Goal: Task Accomplishment & Management: Manage account settings

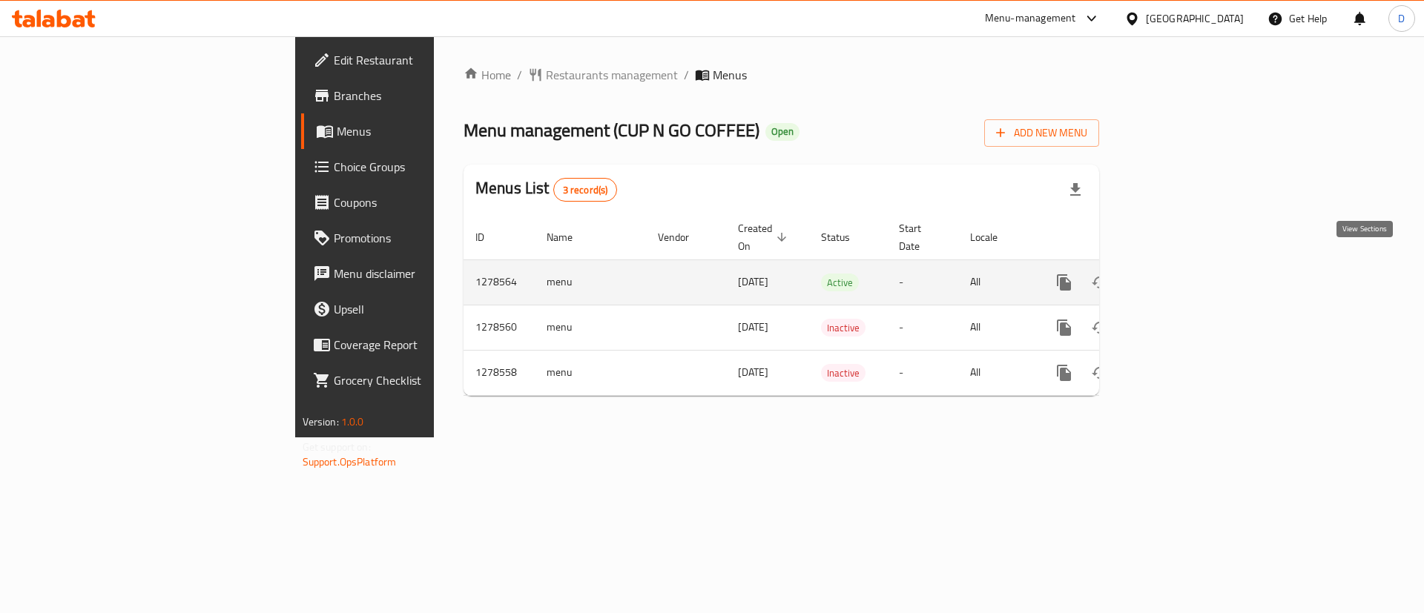
click at [1180, 274] on icon "enhanced table" at bounding box center [1171, 283] width 18 height 18
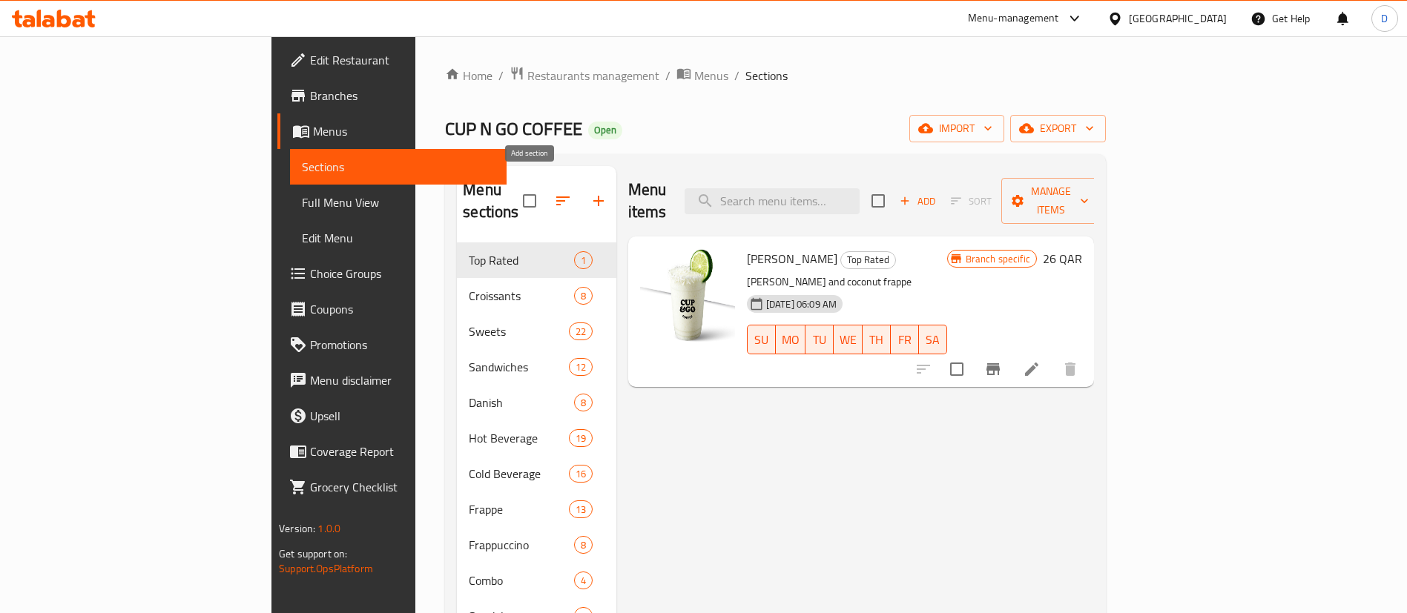
click at [581, 188] on button "button" at bounding box center [599, 201] width 36 height 36
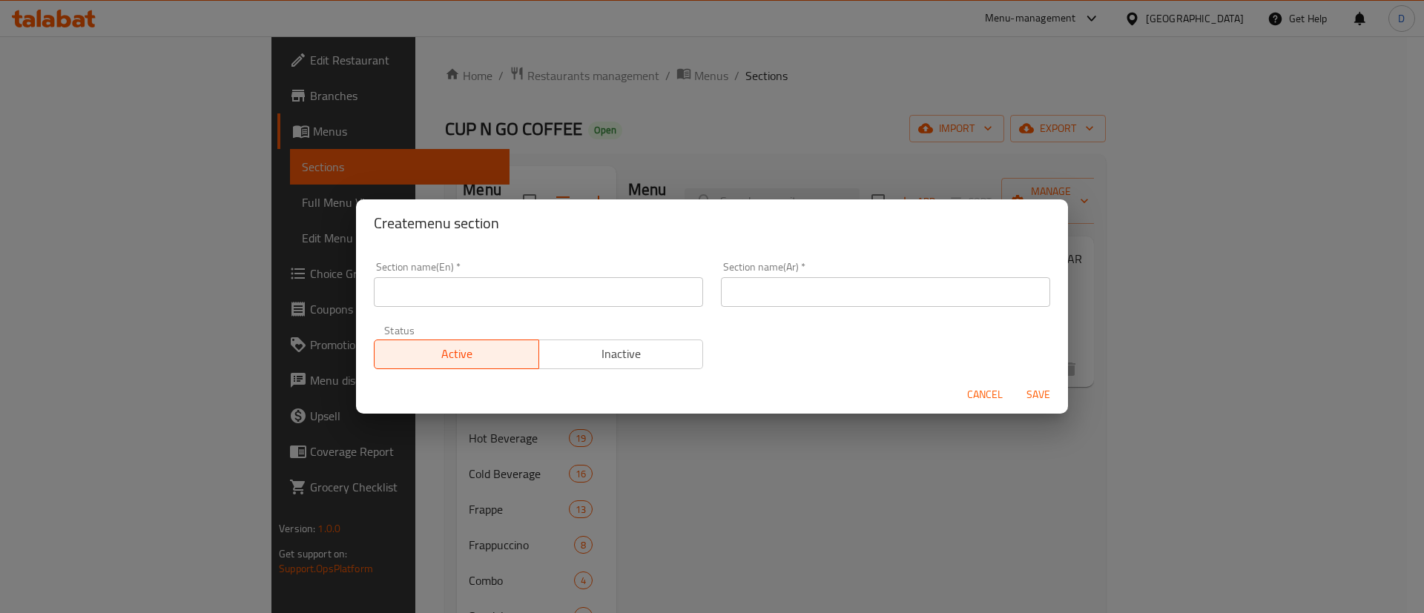
click at [543, 290] on input "text" at bounding box center [538, 292] width 329 height 30
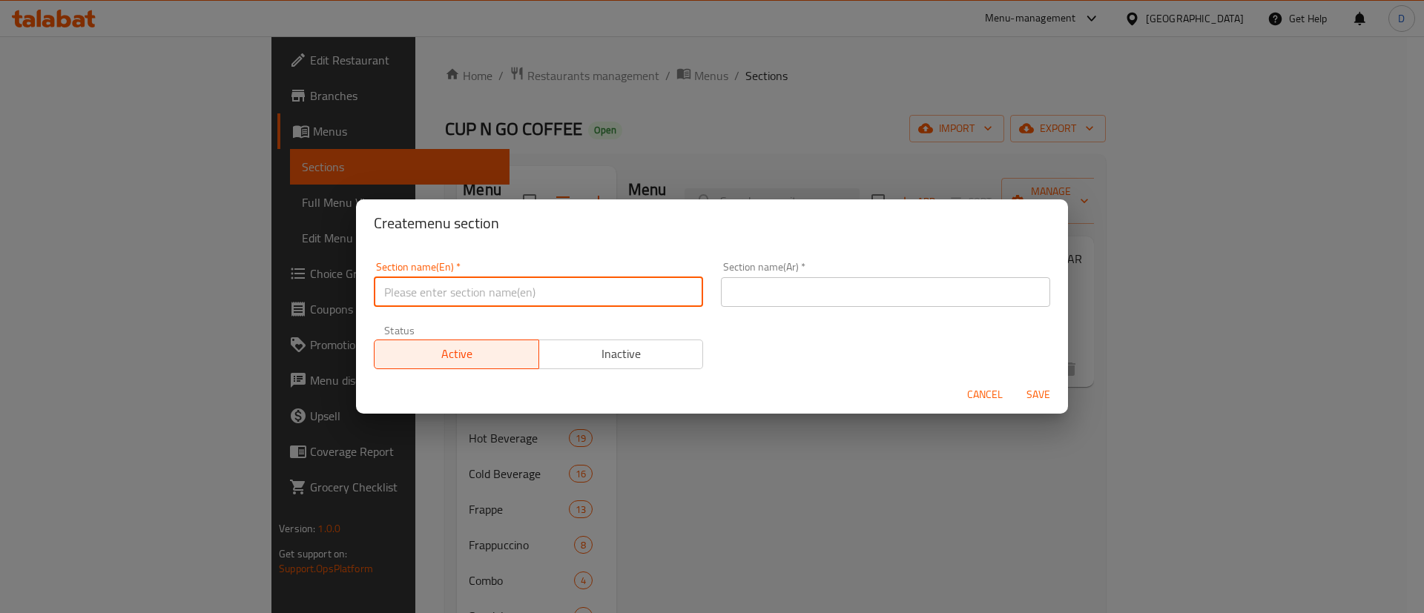
type input "W"
type input "[DATE]"
click at [791, 294] on input "text" at bounding box center [885, 292] width 329 height 30
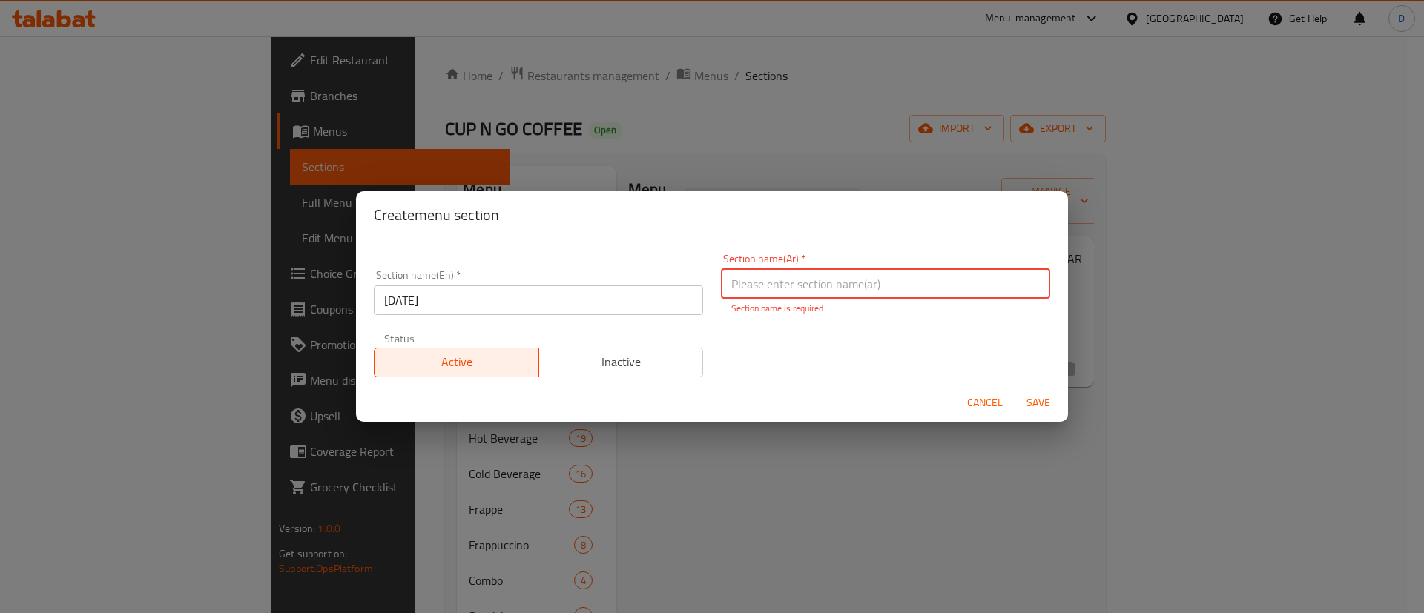
paste input "يوم القهوة العالمي"
type input "يوم القهوة العالمي"
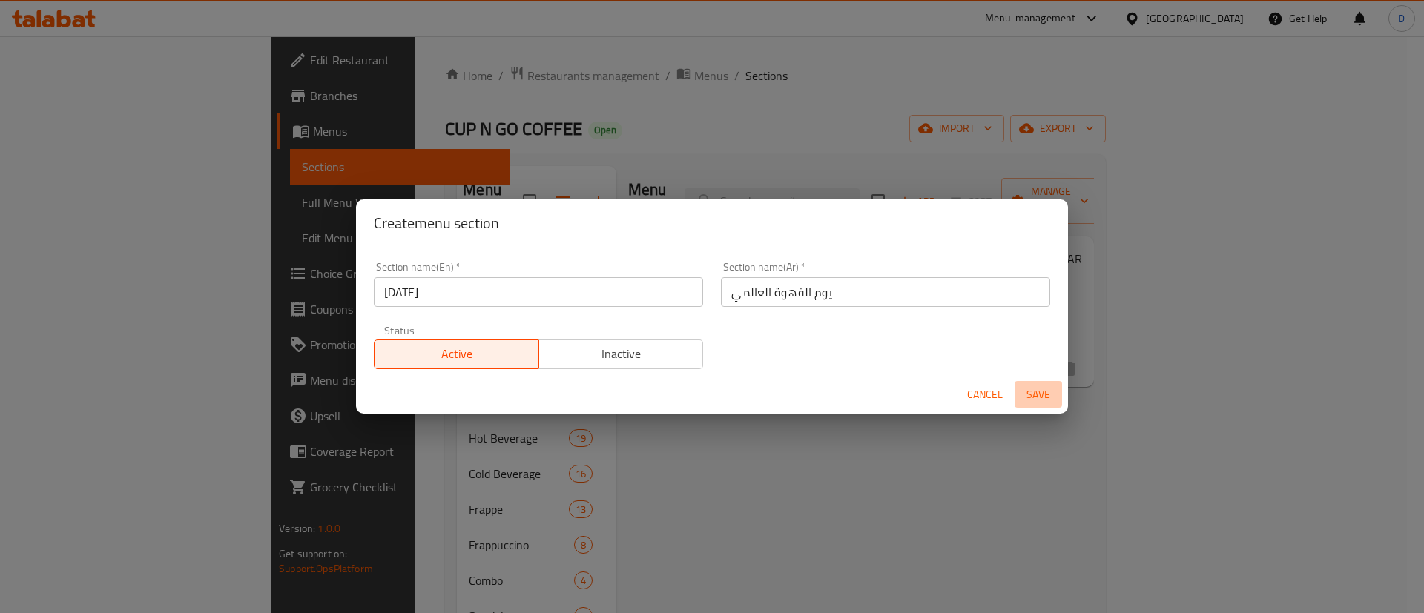
click at [1032, 398] on span "Save" at bounding box center [1039, 395] width 36 height 19
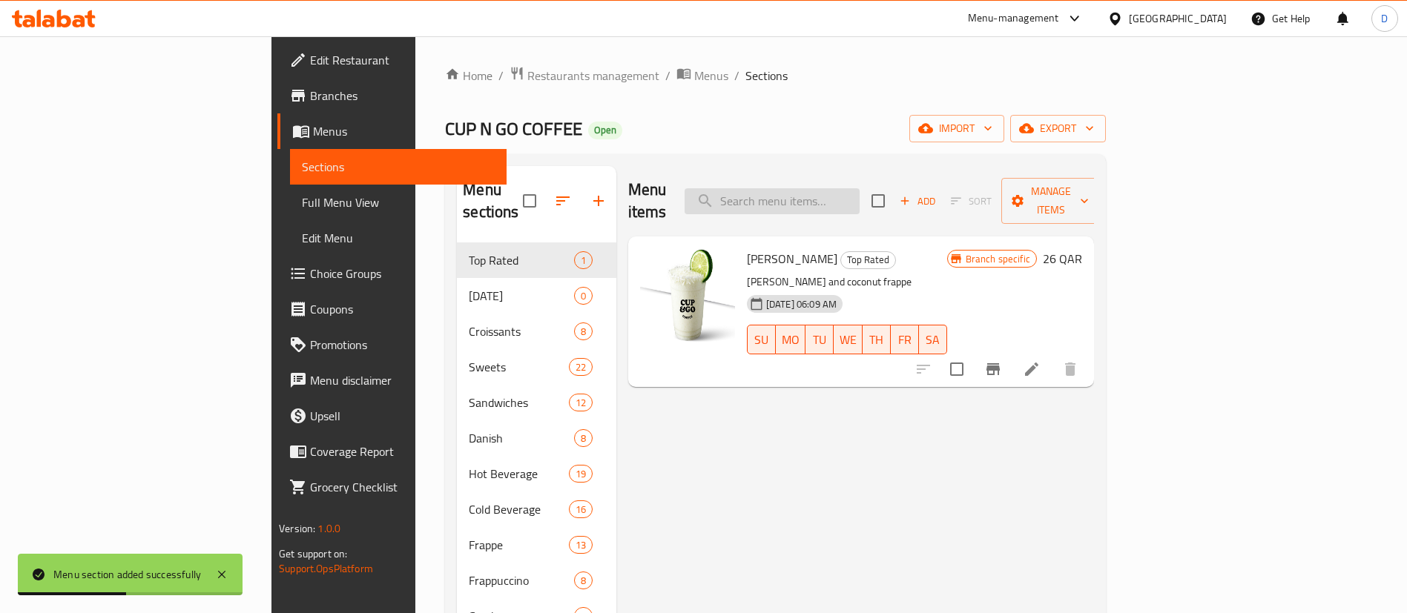
click at [844, 188] on input "search" at bounding box center [772, 201] width 175 height 26
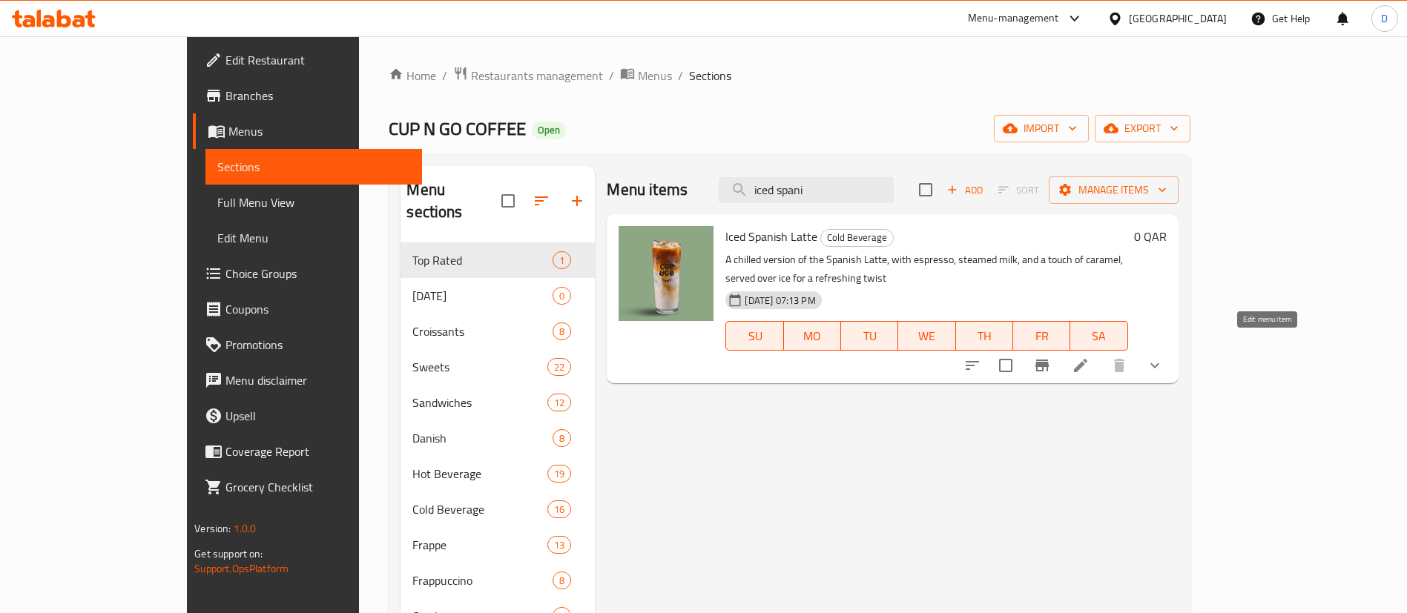
type input "iced spani"
click at [1089, 357] on icon at bounding box center [1081, 366] width 18 height 18
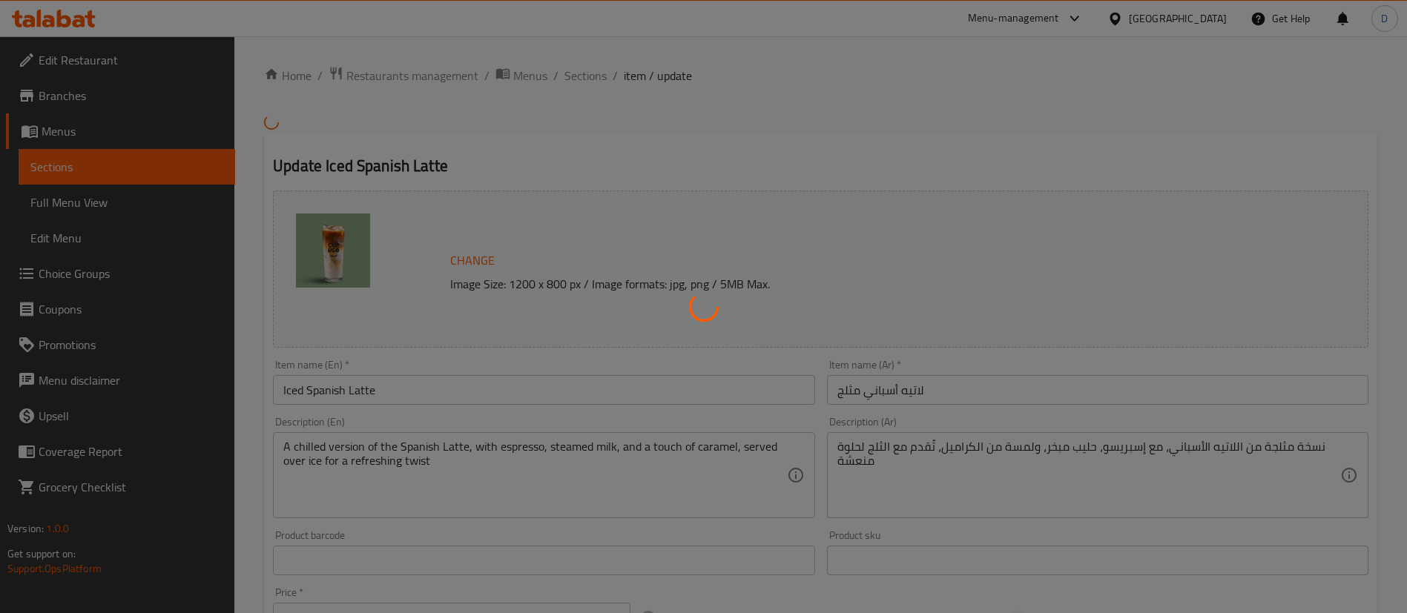
type input "إختيارك من:"
type input "0"
type input "1"
type input "خيارات حليب بديلة"
type input "0"
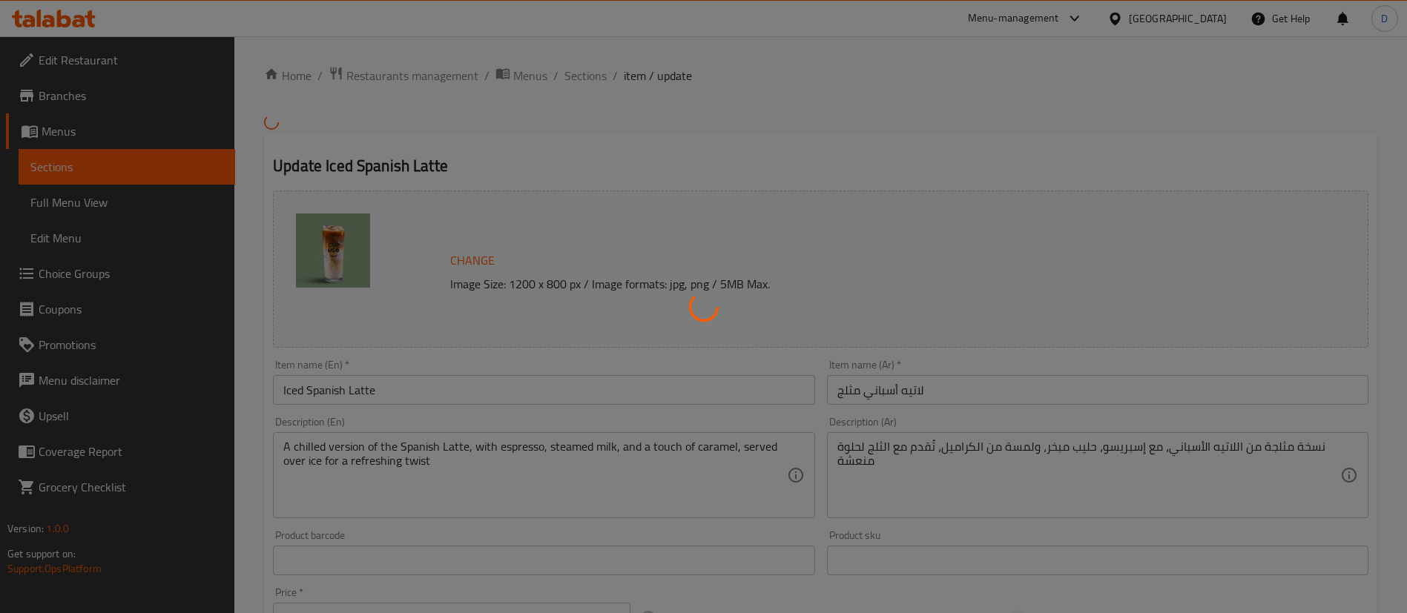
type input "4"
type input "إضافات"
type input "0"
type input "15"
type input "إختيارك من:"
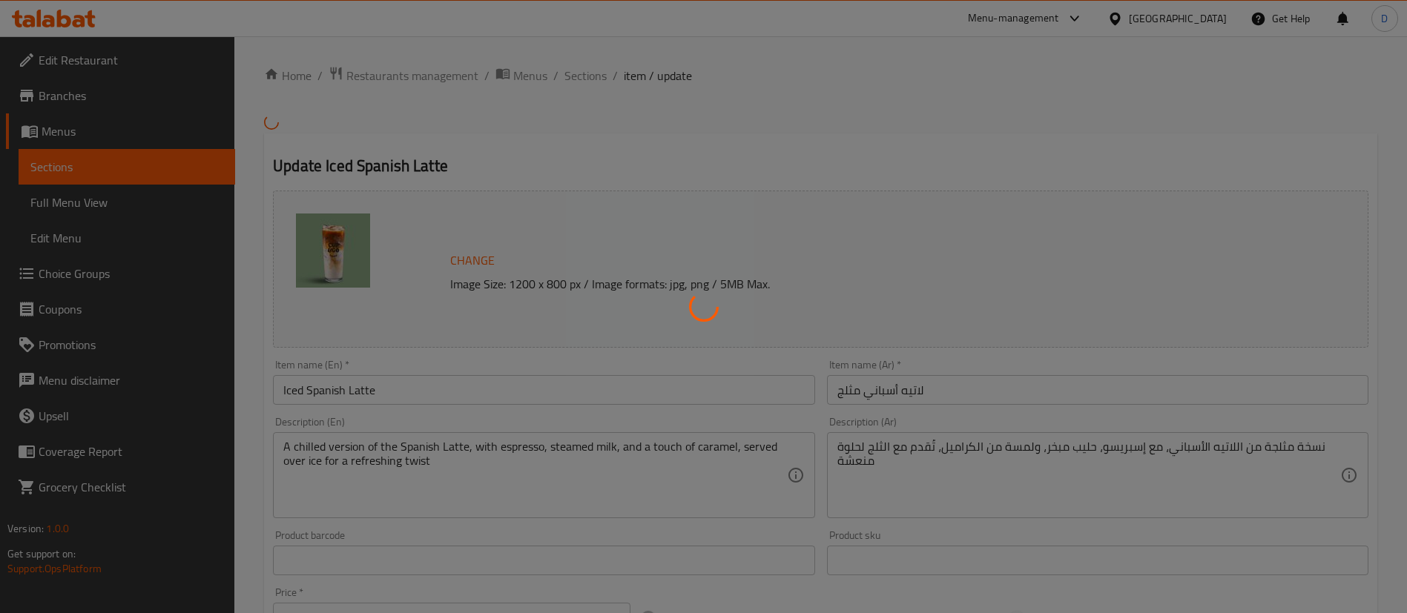
type input "0"
type input "1"
type input "خيارات حليب بديلة"
type input "0"
type input "4"
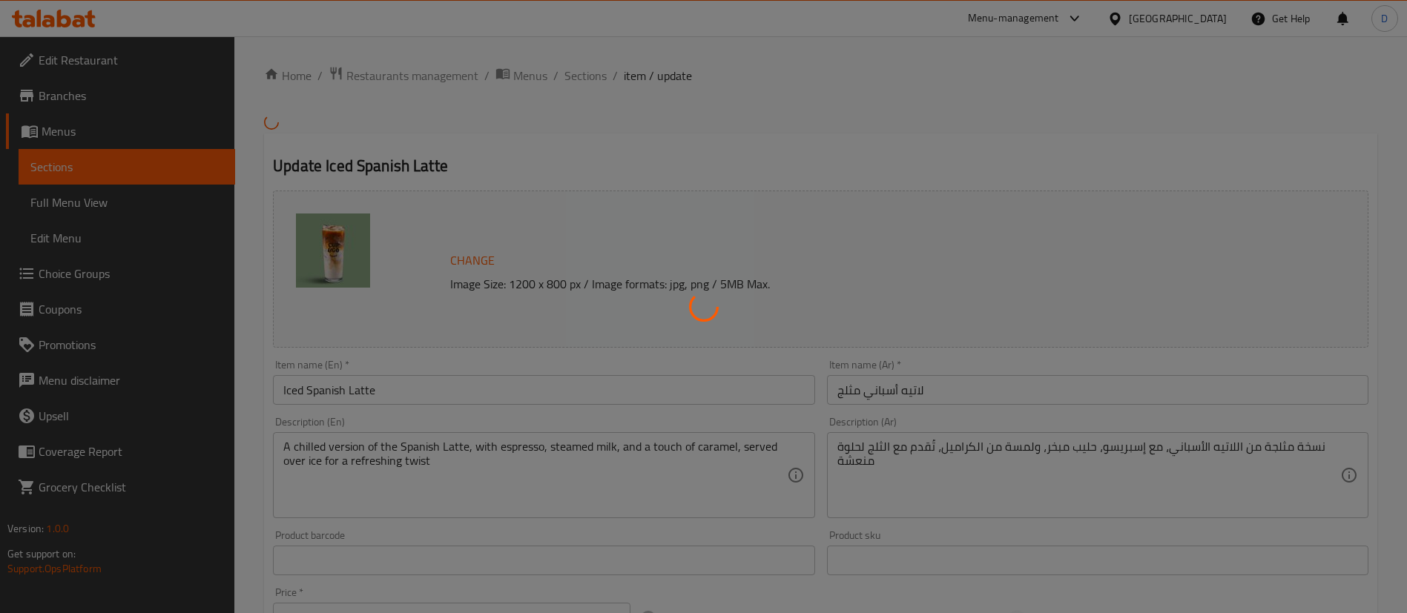
type input "إضافات"
type input "0"
type input "15"
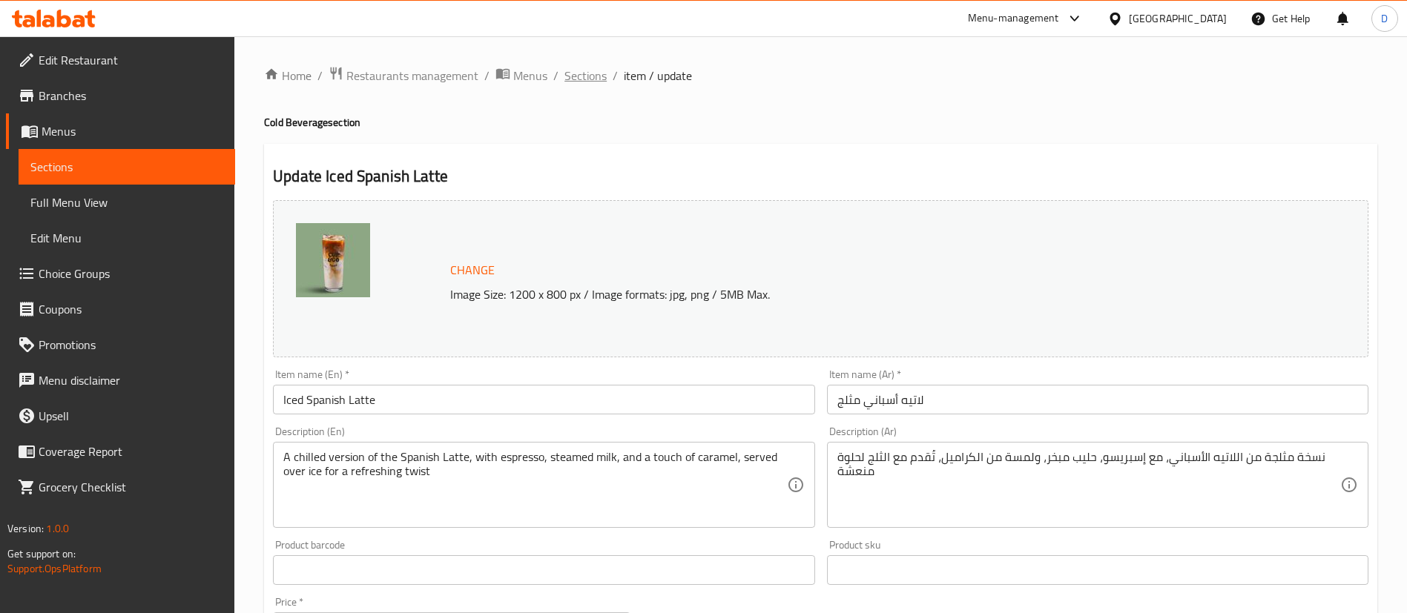
click at [597, 73] on span "Sections" at bounding box center [585, 76] width 42 height 18
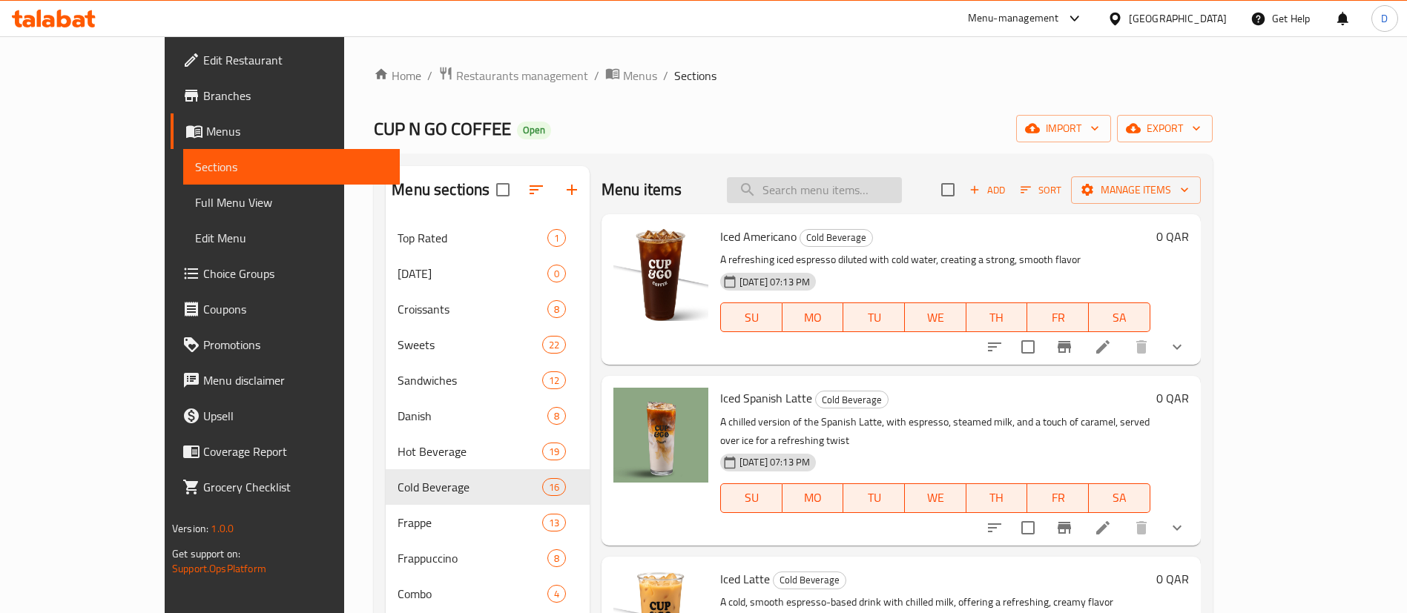
click at [838, 197] on input "search" at bounding box center [814, 190] width 175 height 26
click at [1186, 519] on icon "show more" at bounding box center [1177, 528] width 18 height 18
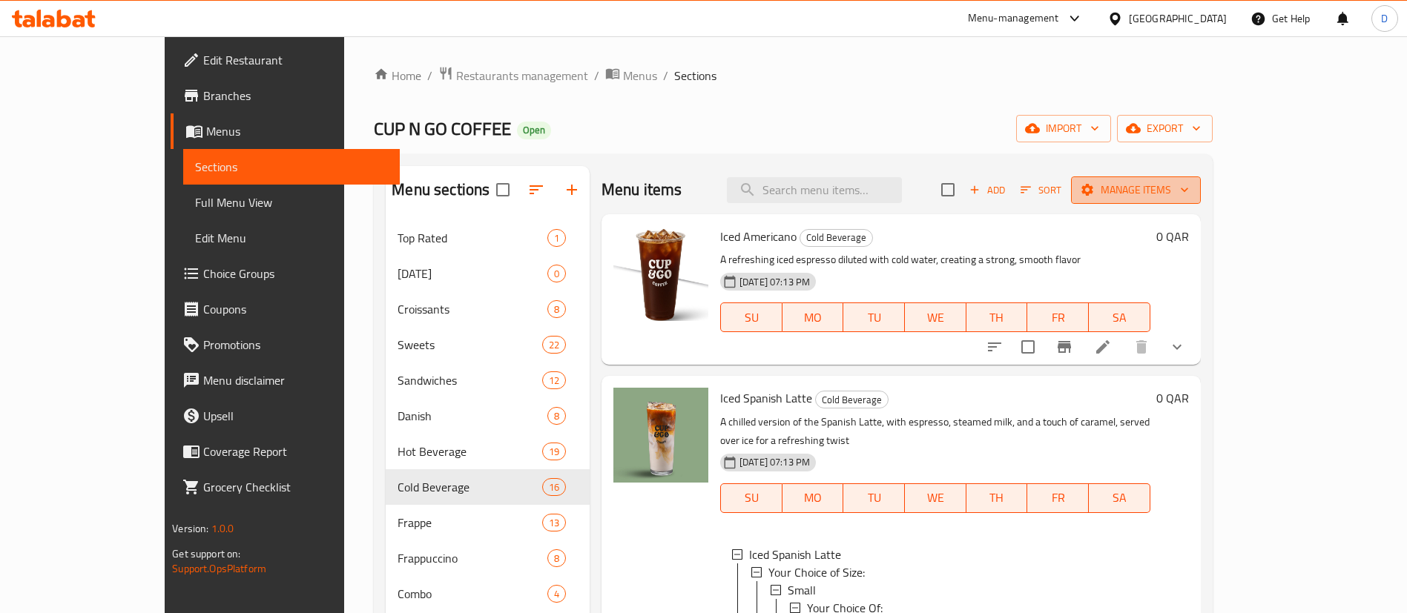
click at [1189, 190] on span "Manage items" at bounding box center [1136, 190] width 106 height 19
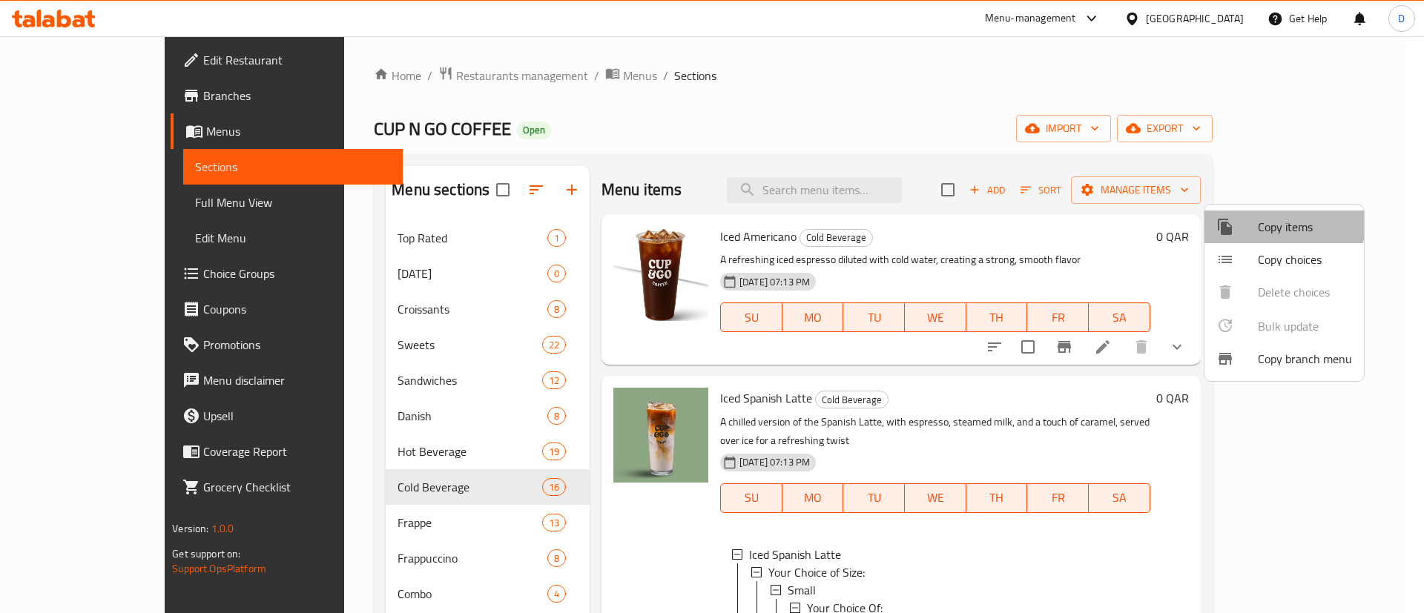
click at [1280, 223] on span "Copy items" at bounding box center [1305, 227] width 94 height 18
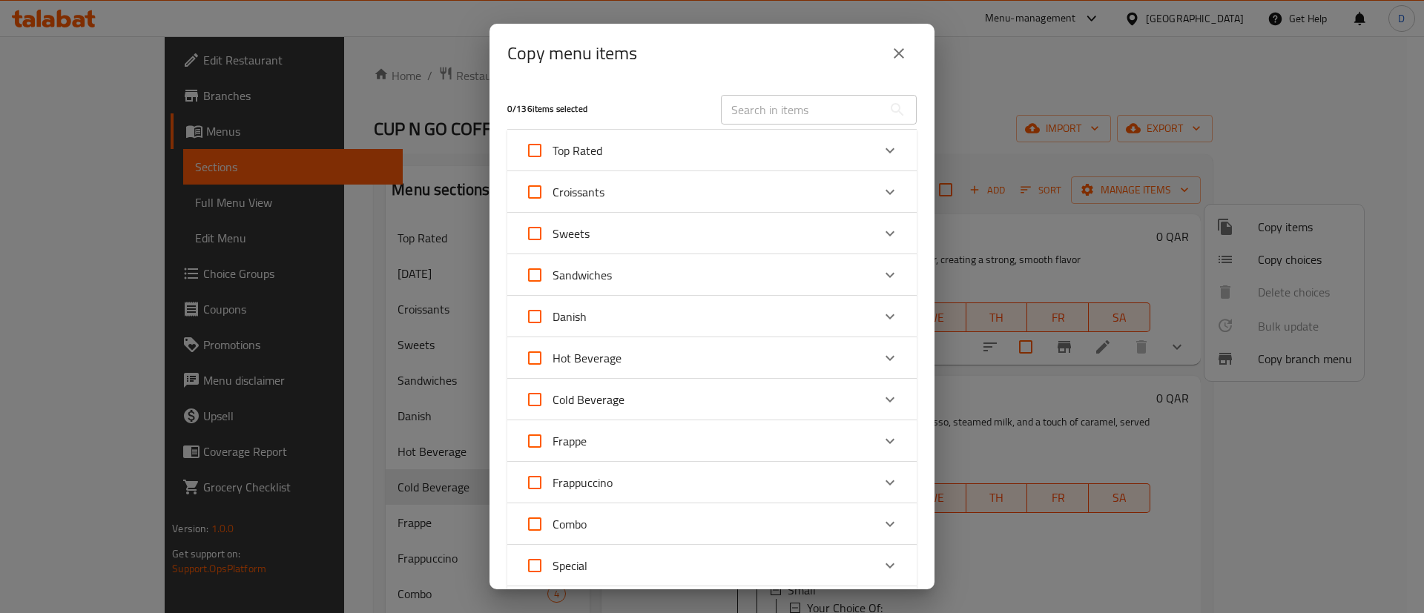
click at [774, 104] on input "text" at bounding box center [802, 110] width 162 height 30
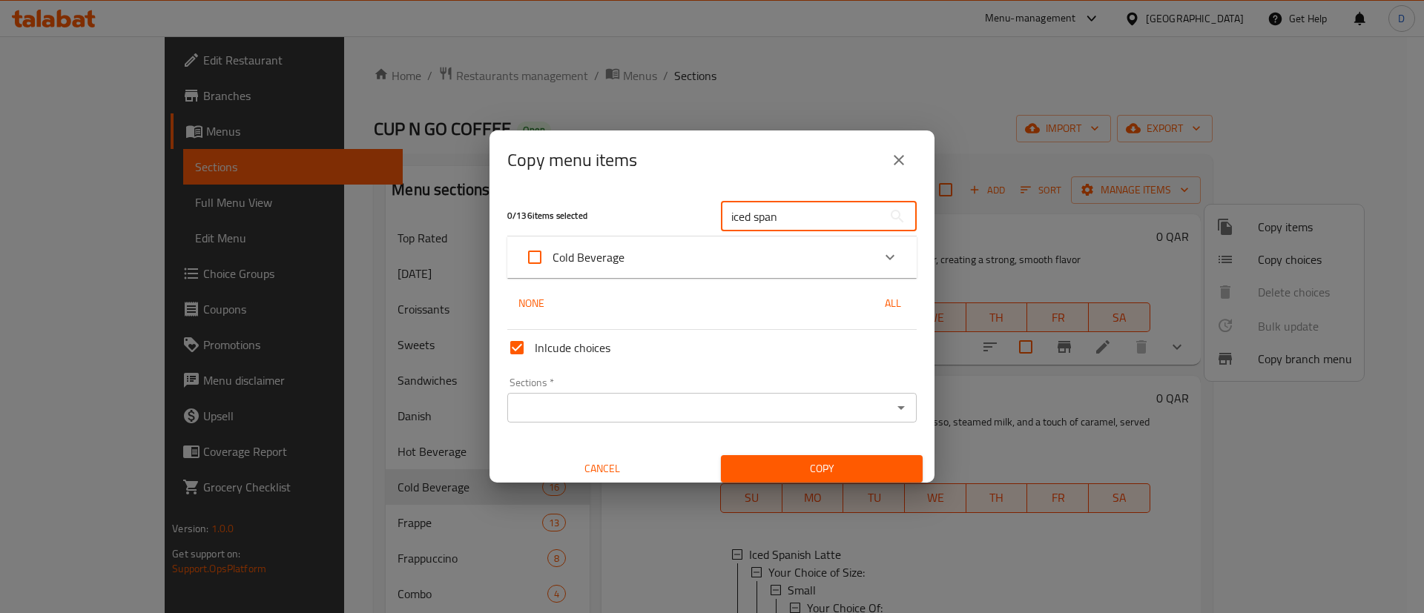
type input "iced span"
click at [872, 260] on div "Expand" at bounding box center [890, 258] width 36 height 36
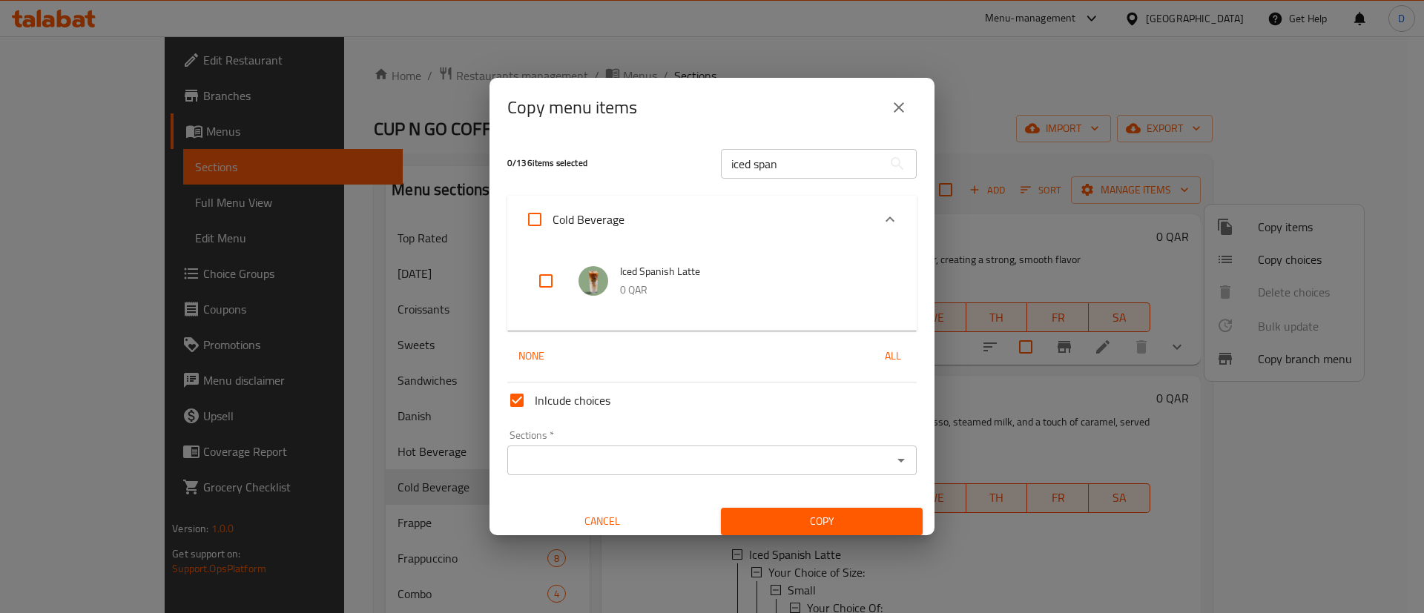
click at [547, 280] on input "checkbox" at bounding box center [546, 281] width 36 height 36
checkbox input "true"
click at [517, 397] on input "Inlcude choices" at bounding box center [517, 401] width 36 height 36
checkbox input "false"
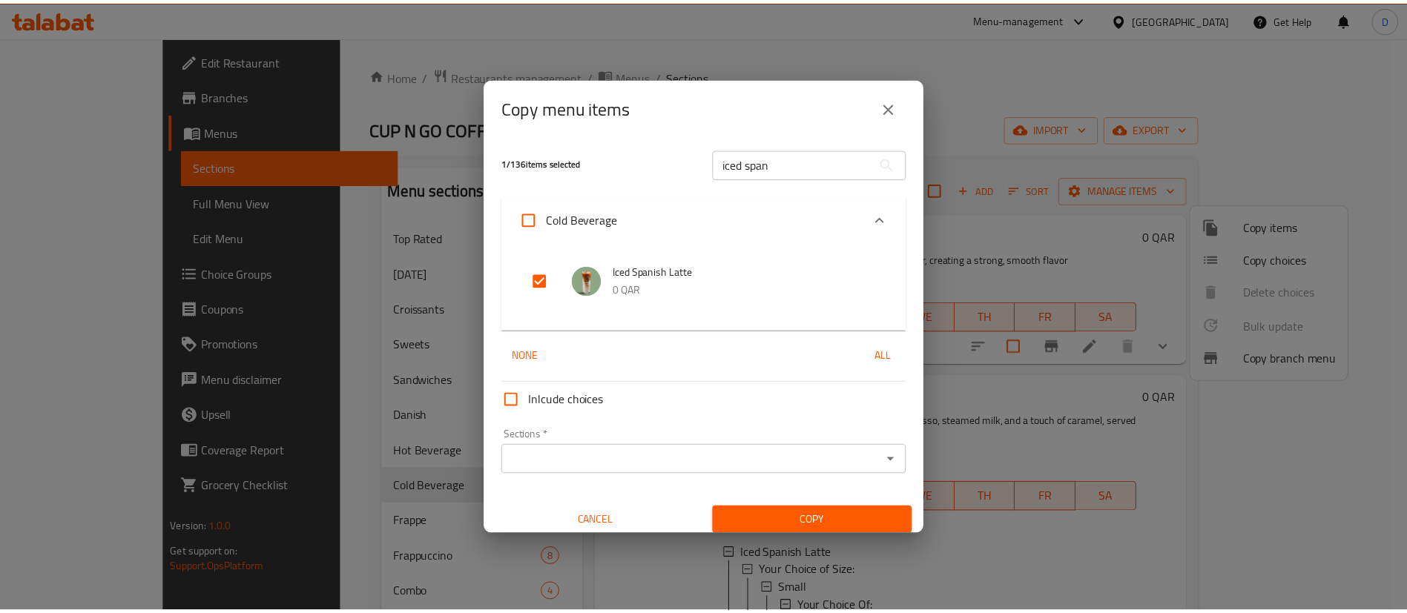
scroll to position [9, 0]
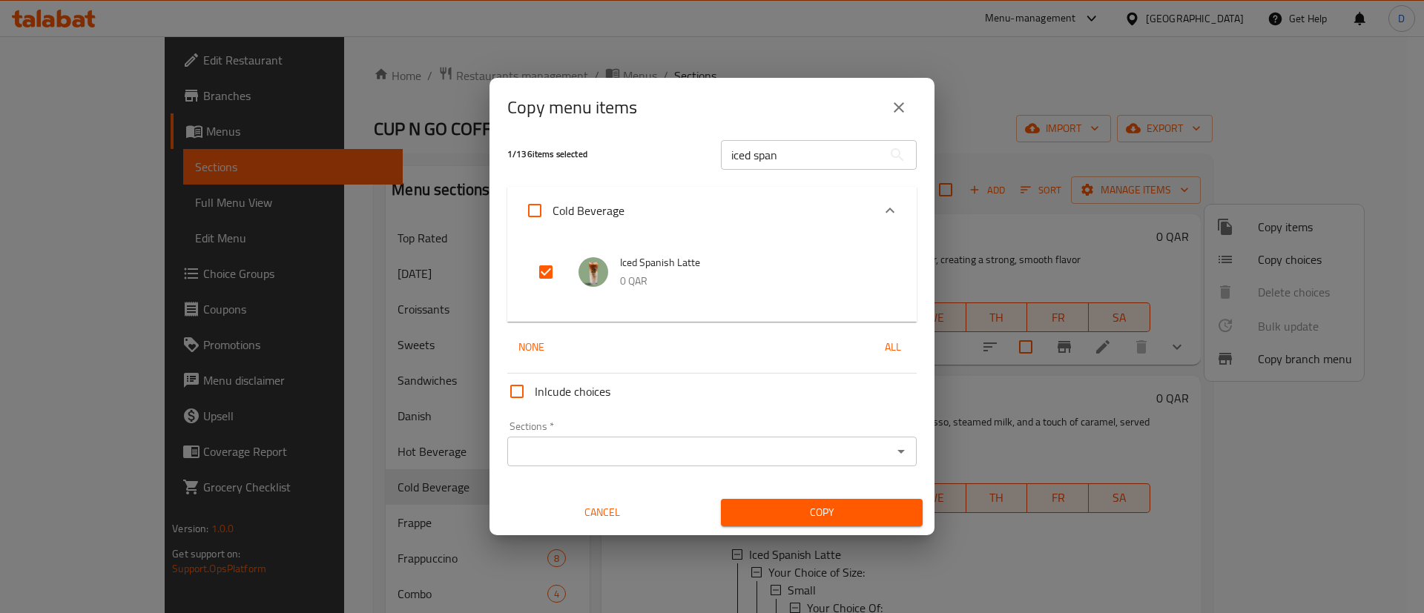
click at [831, 461] on input "Sections   *" at bounding box center [700, 451] width 376 height 21
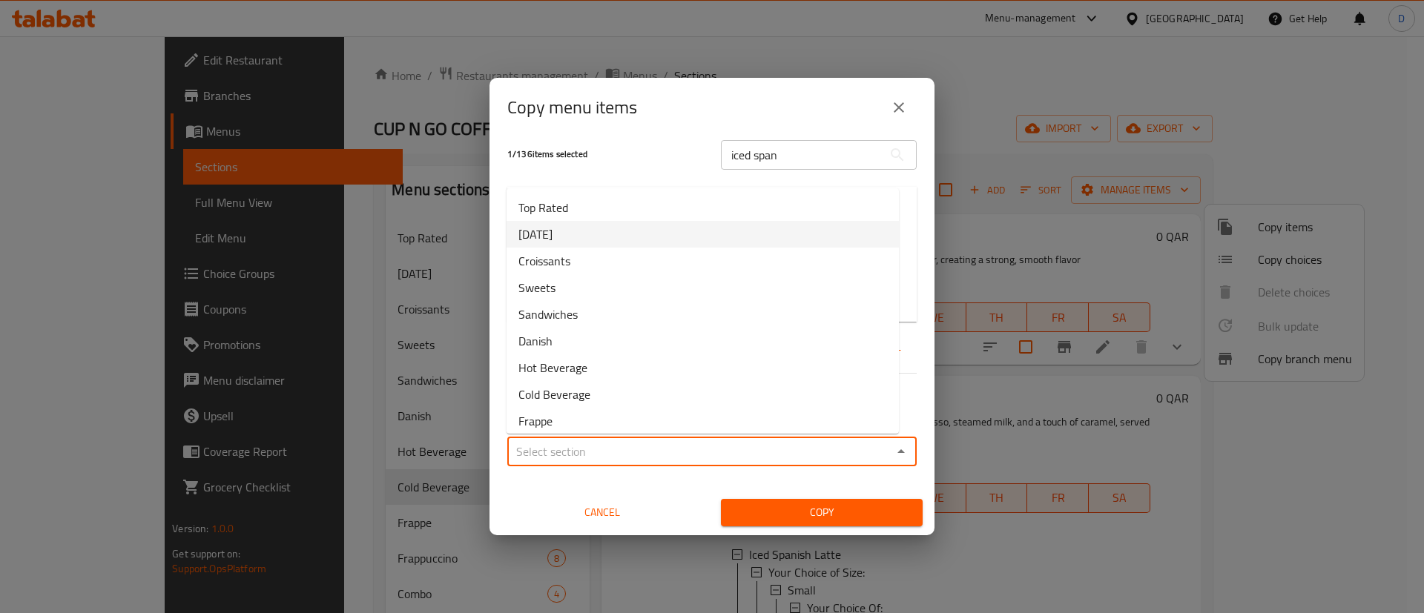
click at [619, 234] on li "[DATE]" at bounding box center [703, 234] width 392 height 27
type input "[DATE]"
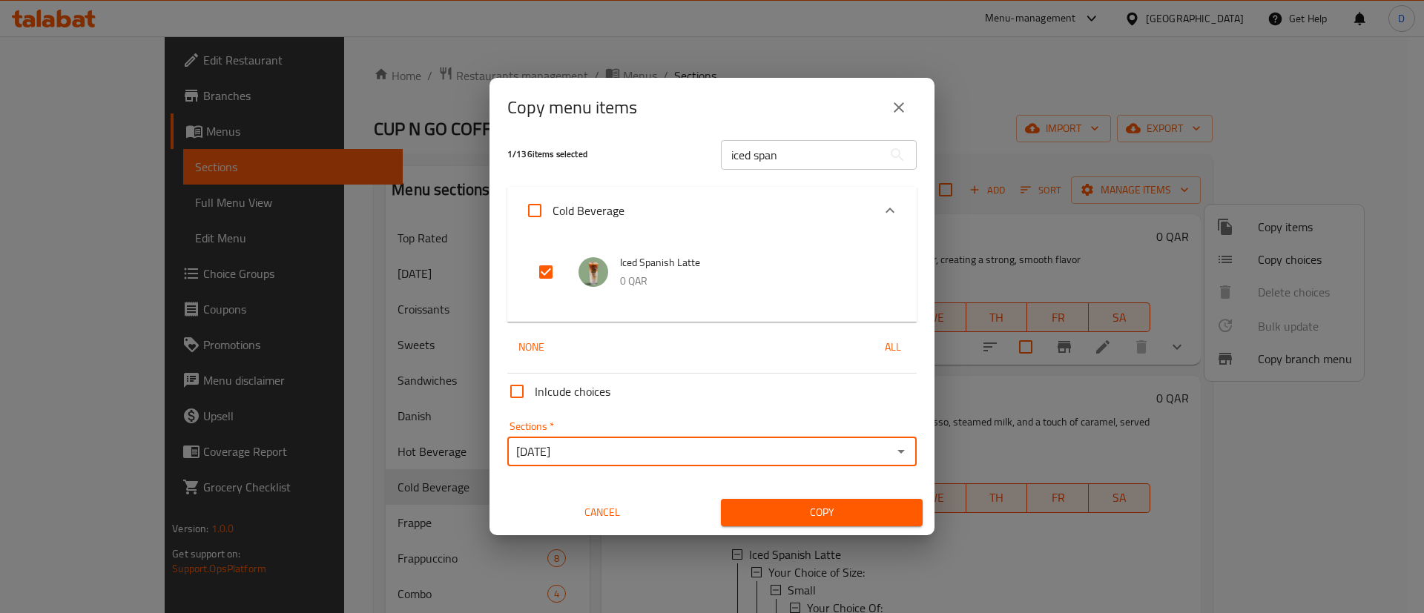
click at [780, 508] on span "Copy" at bounding box center [822, 513] width 178 height 19
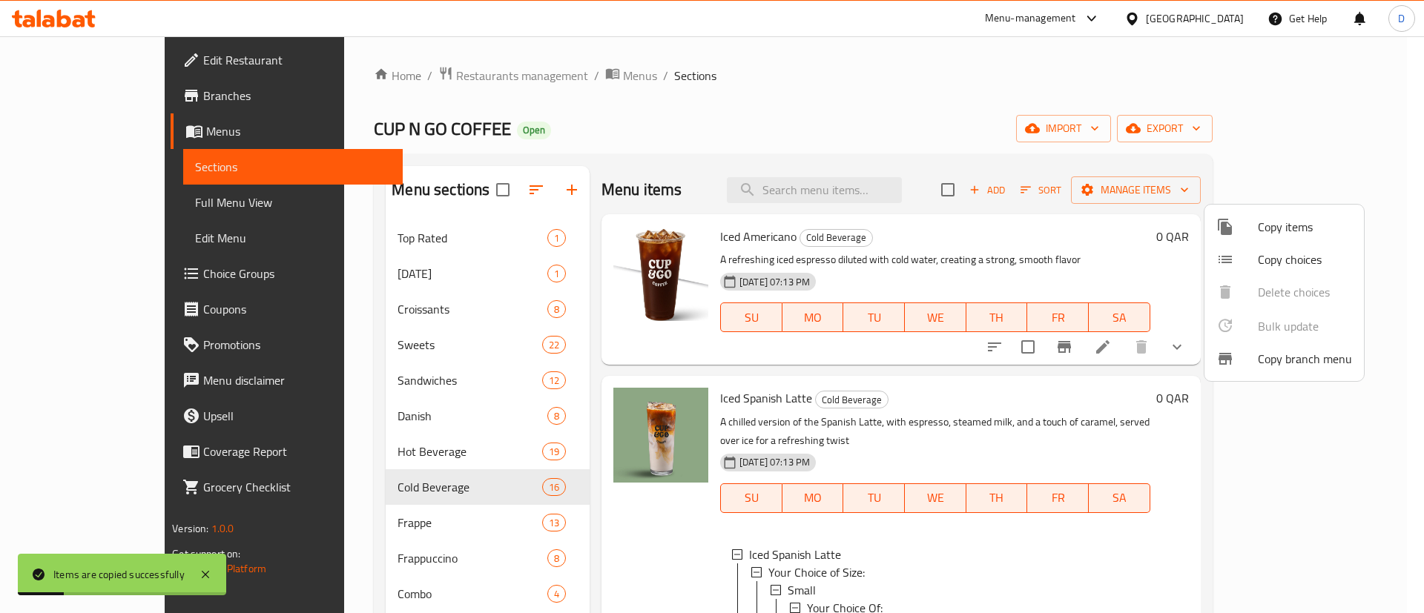
click at [885, 179] on div at bounding box center [712, 306] width 1424 height 613
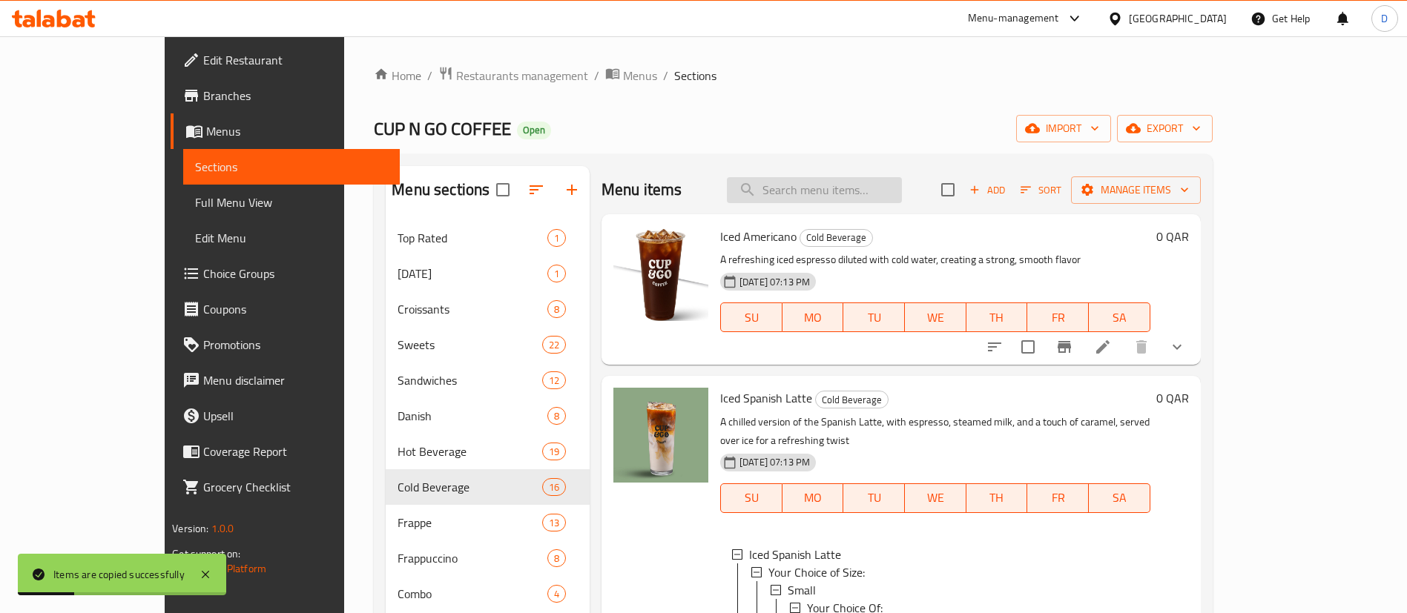
click at [889, 192] on input "search" at bounding box center [814, 190] width 175 height 26
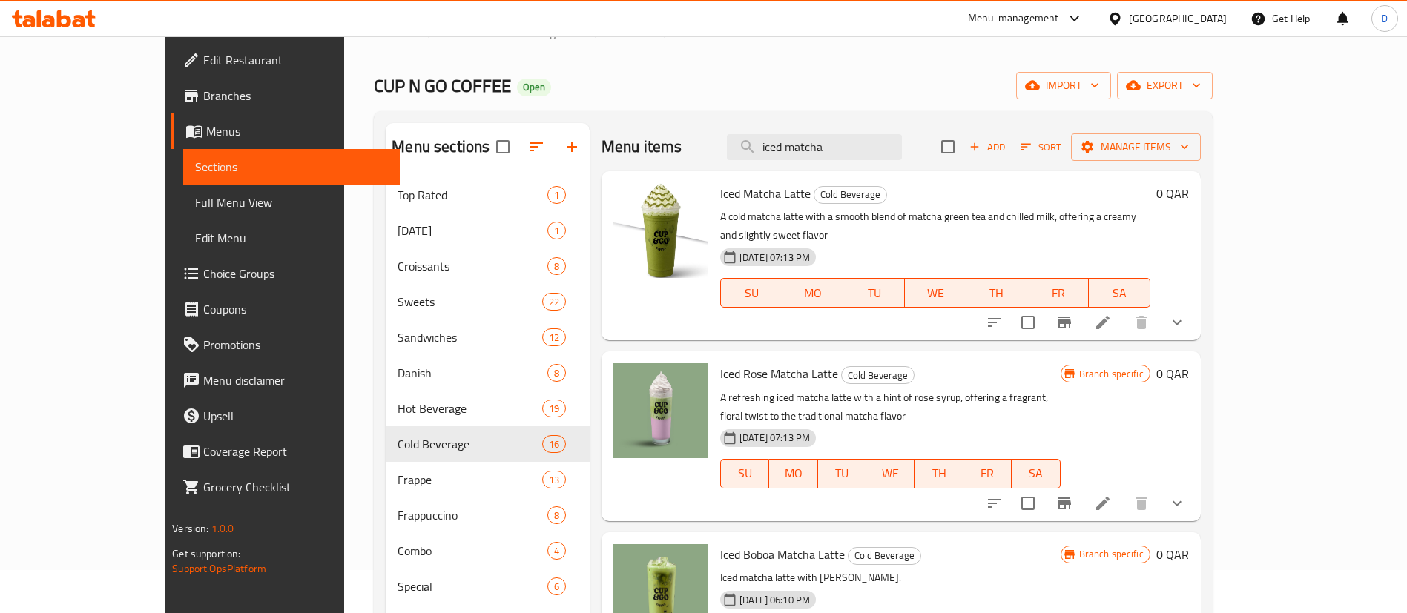
scroll to position [0, 0]
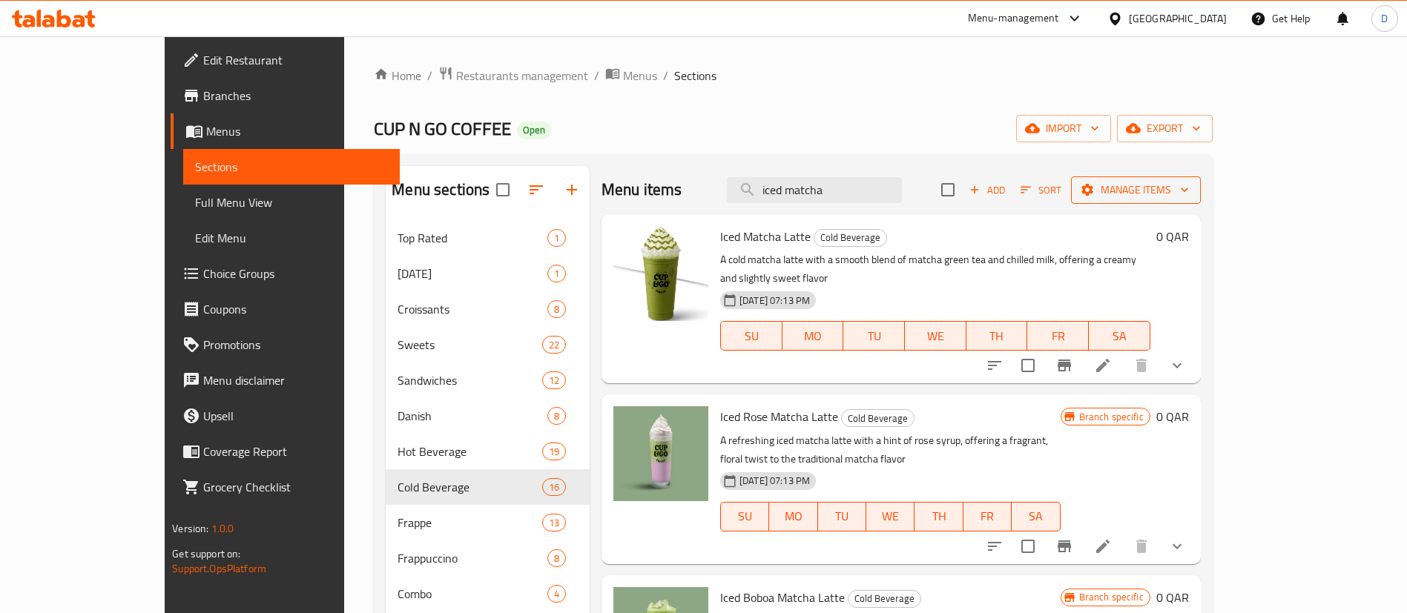
type input "iced matcha"
click at [1189, 187] on span "Manage items" at bounding box center [1136, 190] width 106 height 19
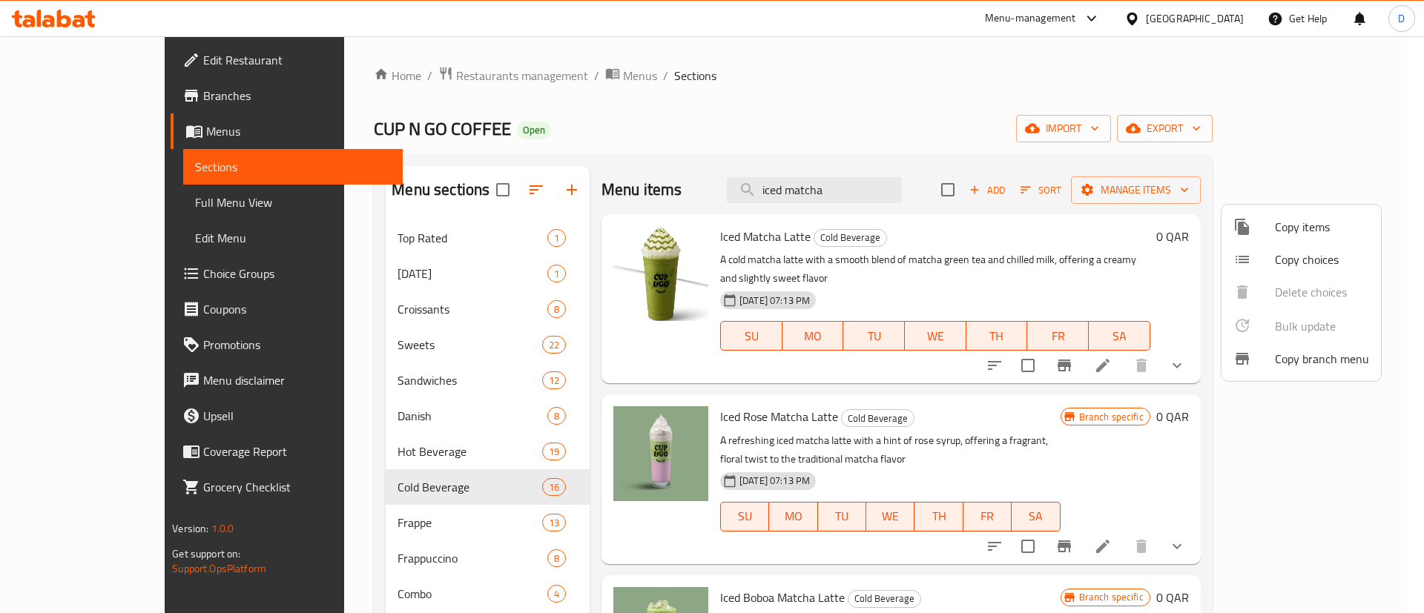
click at [1275, 228] on span "Copy items" at bounding box center [1322, 227] width 94 height 18
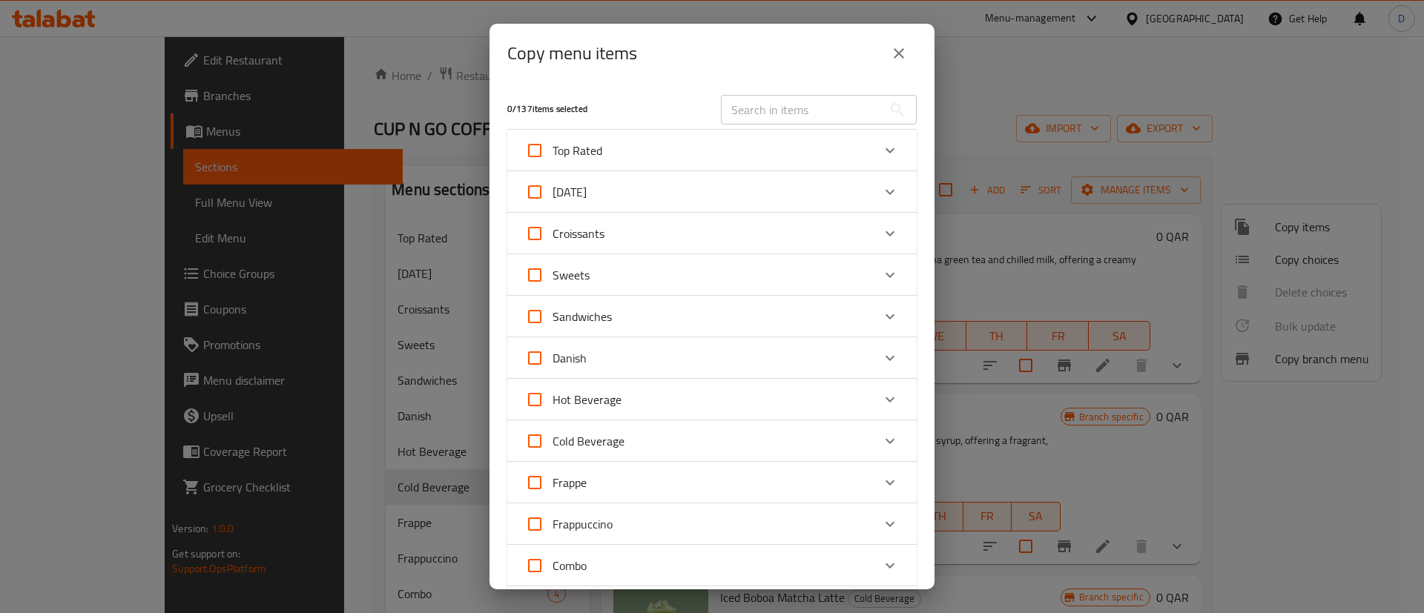
click at [789, 117] on input "text" at bounding box center [802, 110] width 162 height 30
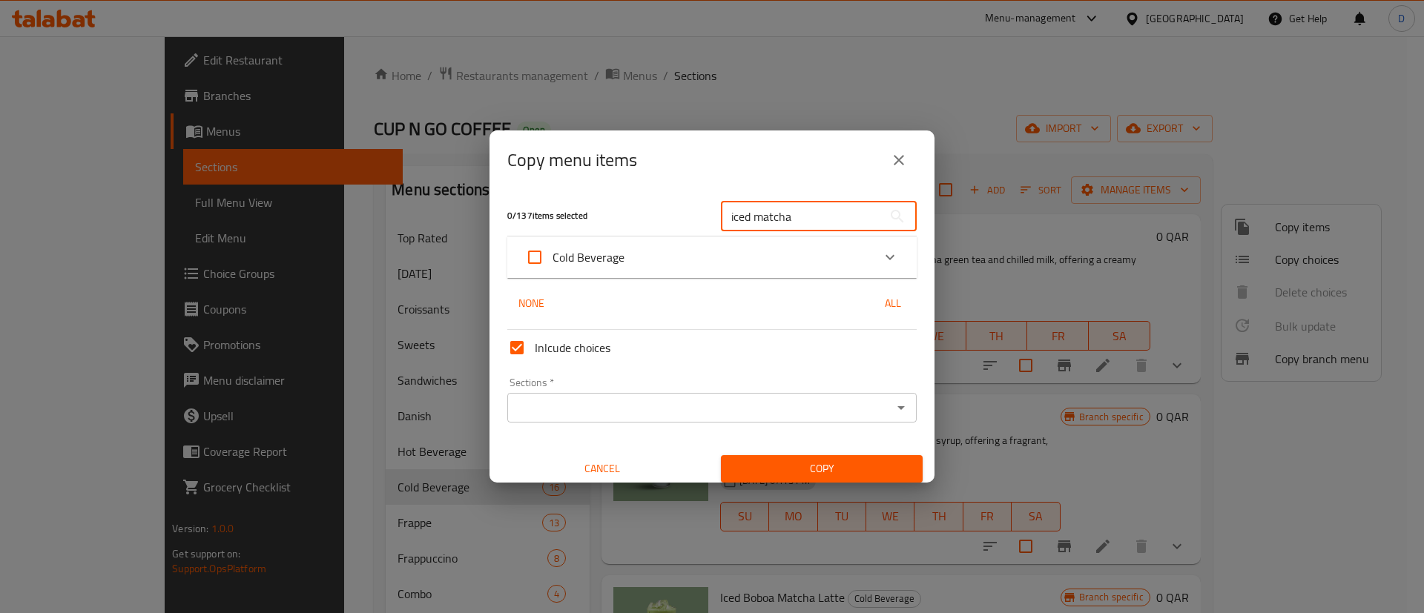
type input "iced matcha"
click at [872, 258] on div "Expand" at bounding box center [890, 258] width 36 height 36
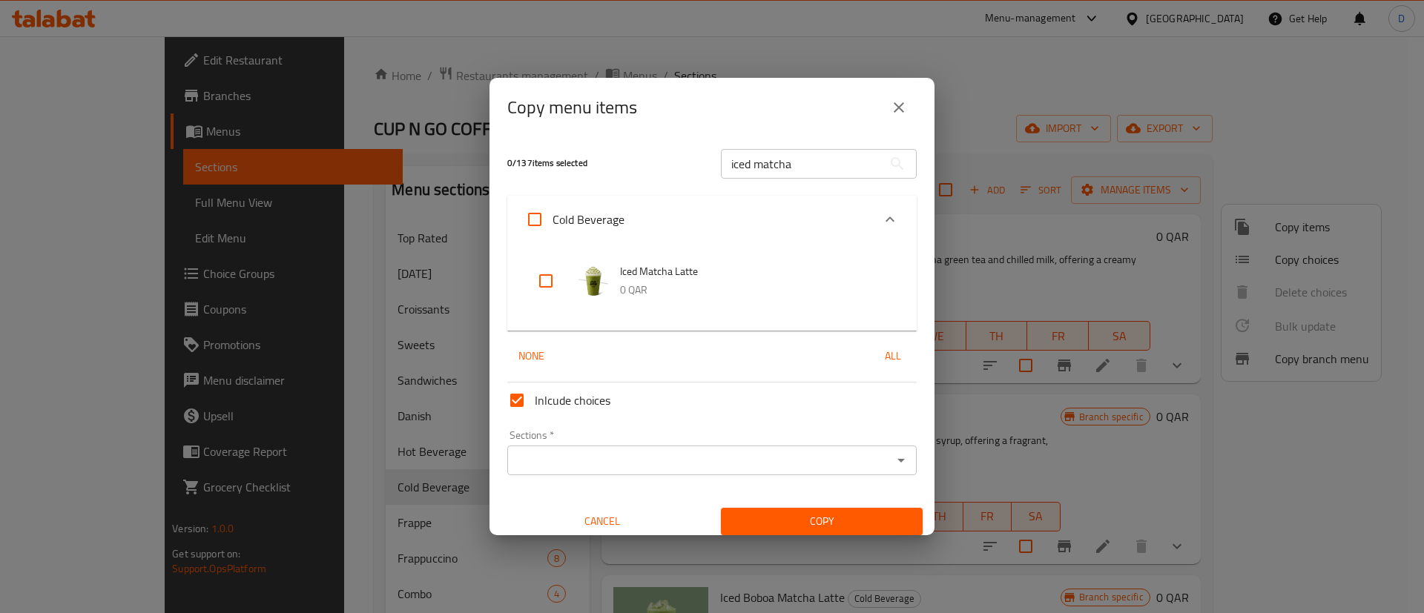
click at [547, 280] on input "checkbox" at bounding box center [546, 281] width 36 height 36
checkbox input "true"
click at [512, 399] on input "Inlcude choices" at bounding box center [517, 401] width 36 height 36
checkbox input "false"
click at [780, 521] on span "Copy" at bounding box center [822, 521] width 178 height 19
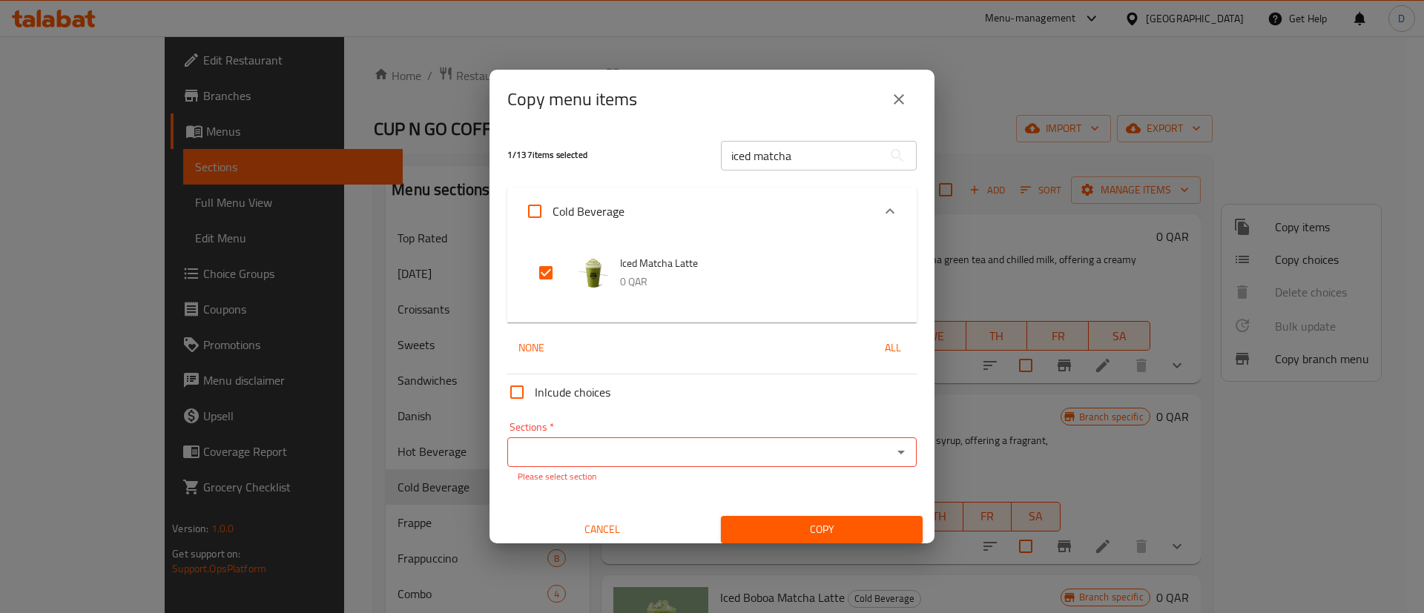
click at [801, 472] on p "Please select section" at bounding box center [712, 476] width 389 height 13
click at [801, 466] on div "Sections *" at bounding box center [711, 453] width 409 height 30
click at [788, 455] on input "Sections   *" at bounding box center [700, 452] width 376 height 21
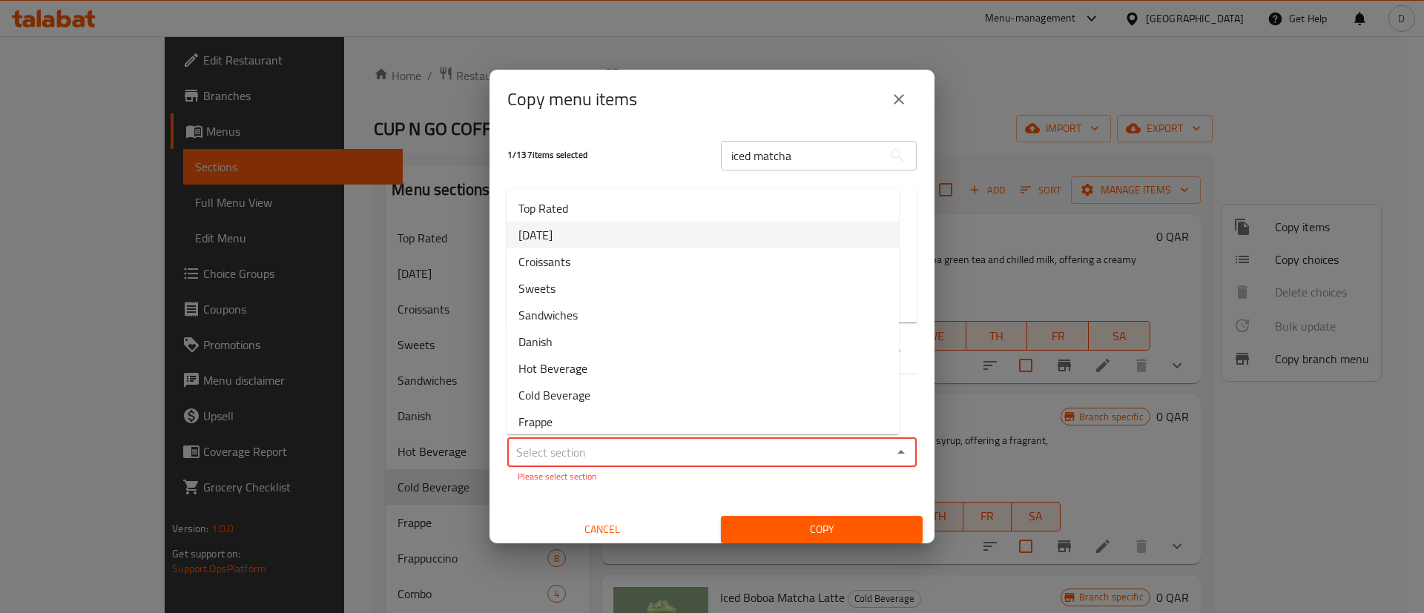
click at [628, 230] on li "[DATE]" at bounding box center [703, 235] width 392 height 27
type input "[DATE]"
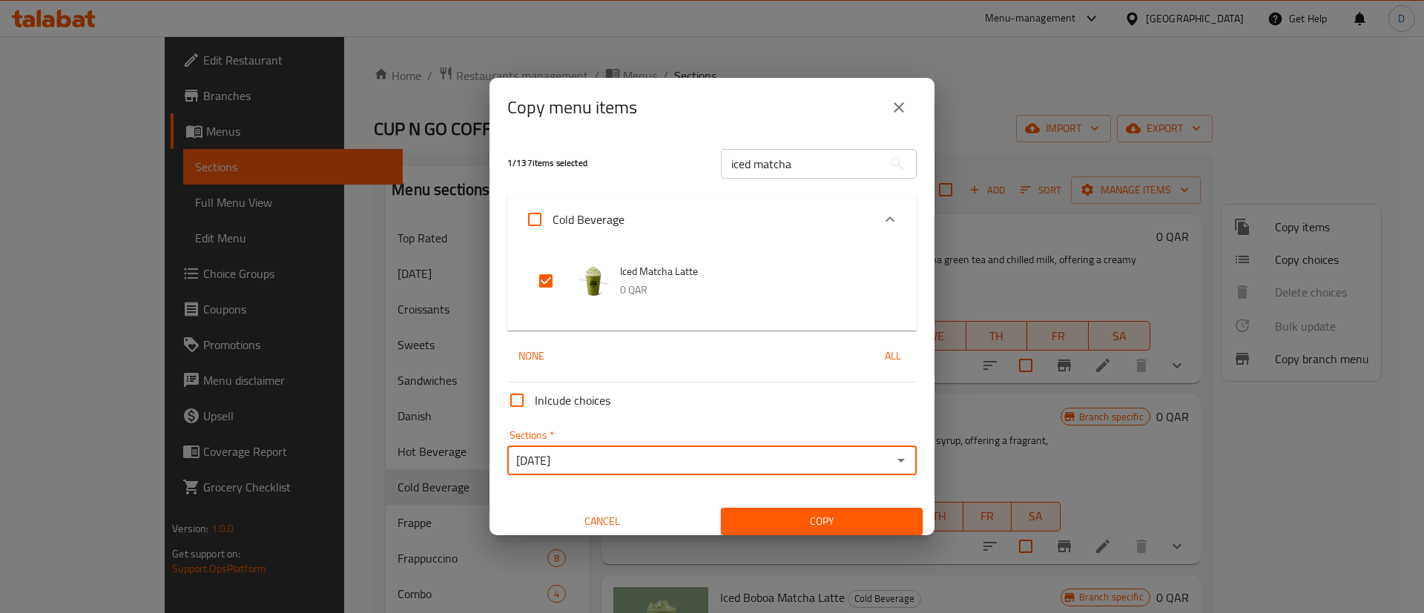
click at [794, 510] on button "Copy" at bounding box center [822, 521] width 202 height 27
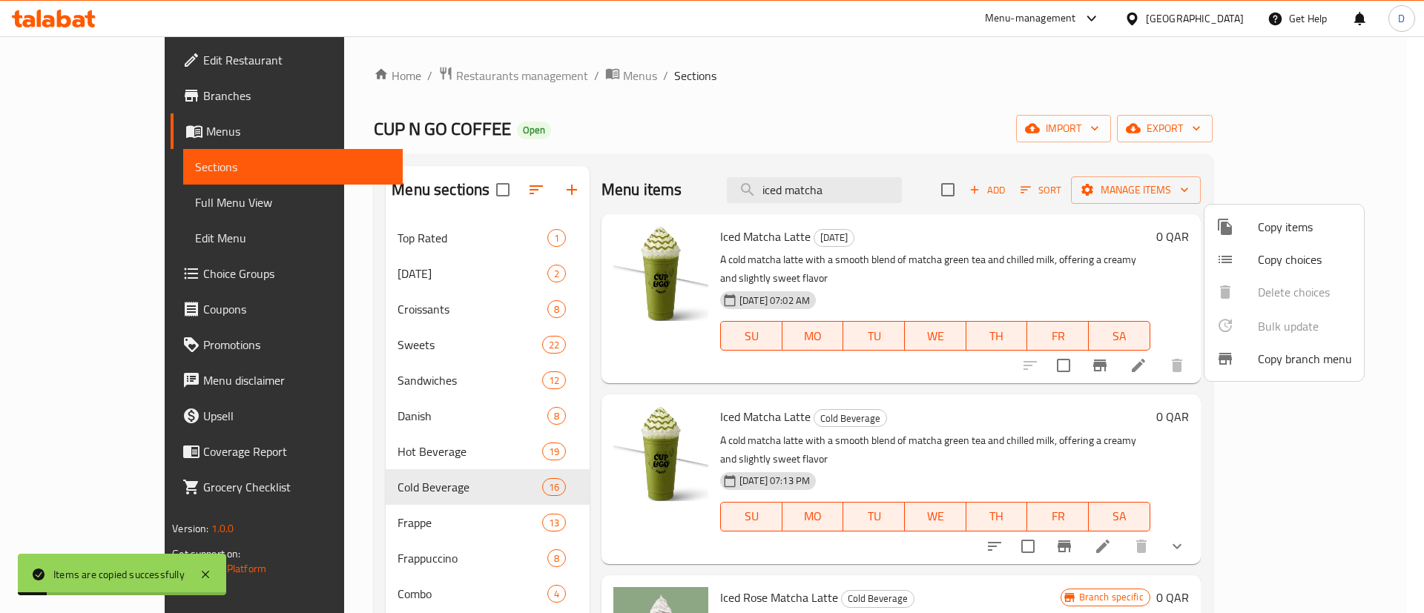
drag, startPoint x: 899, startPoint y: 186, endPoint x: 805, endPoint y: 190, distance: 93.5
click at [805, 190] on div at bounding box center [712, 306] width 1424 height 613
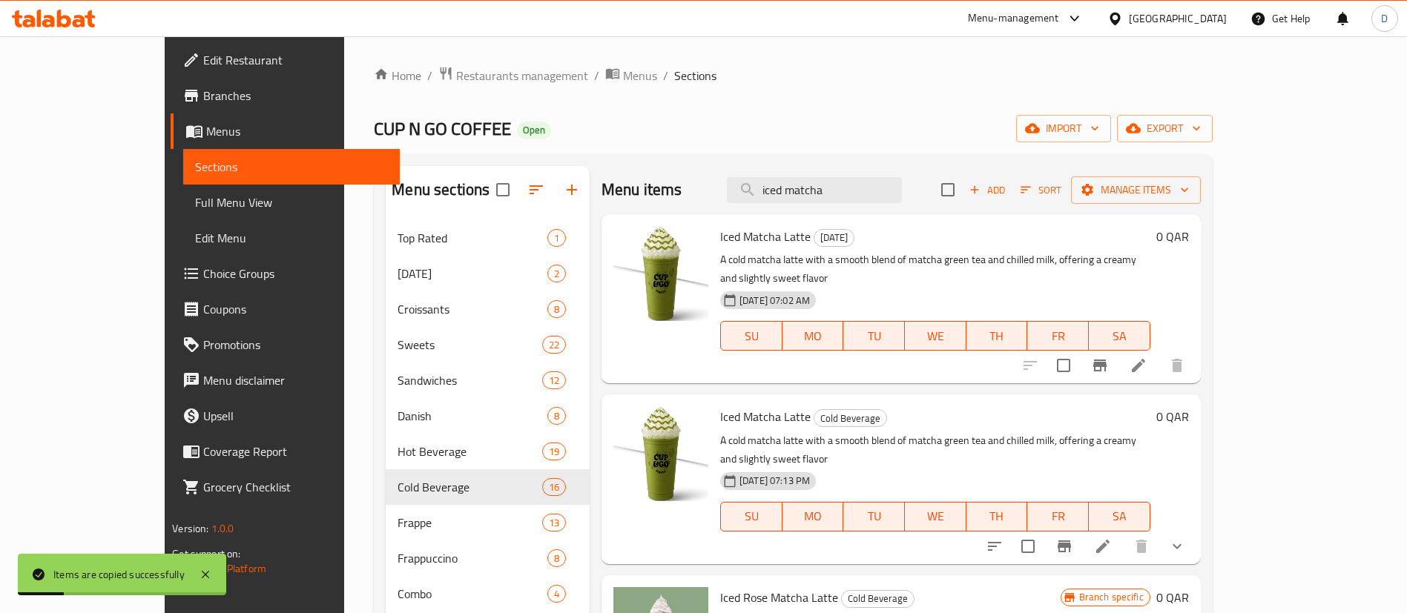
drag, startPoint x: 894, startPoint y: 185, endPoint x: 667, endPoint y: 183, distance: 227.7
click at [667, 183] on div "Menu items iced matcha Add Sort Manage items" at bounding box center [900, 190] width 599 height 48
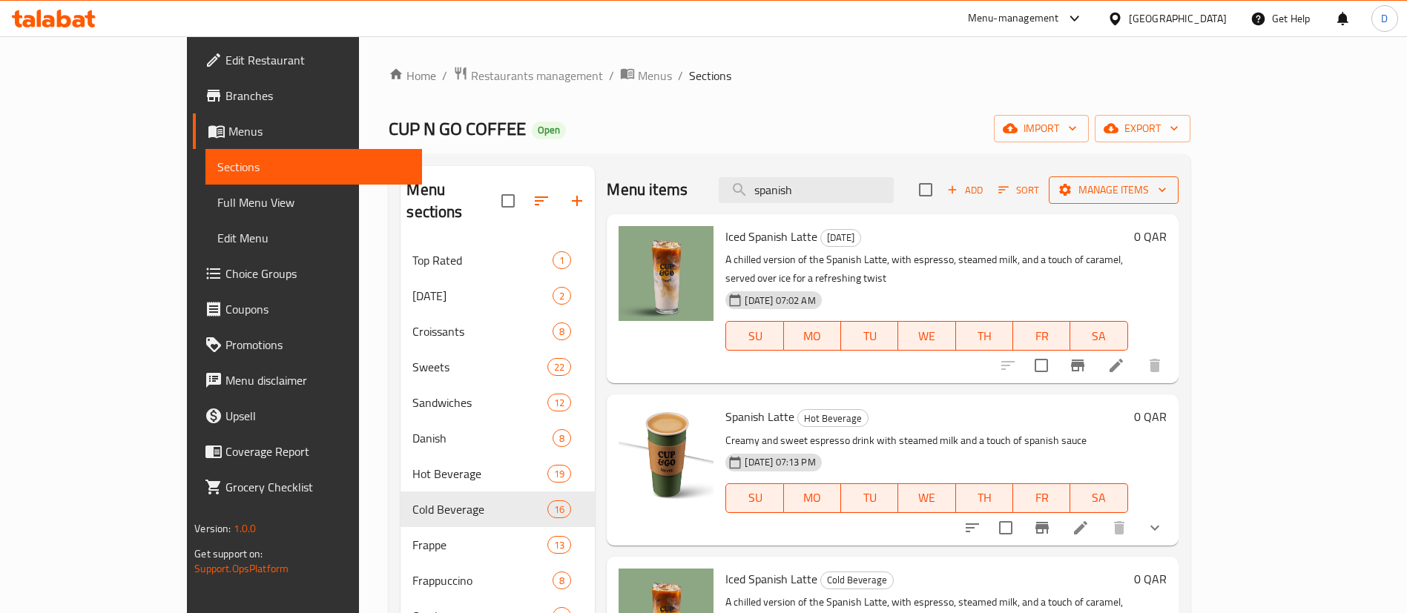
type input "spanish"
click at [1167, 192] on span "Manage items" at bounding box center [1114, 190] width 106 height 19
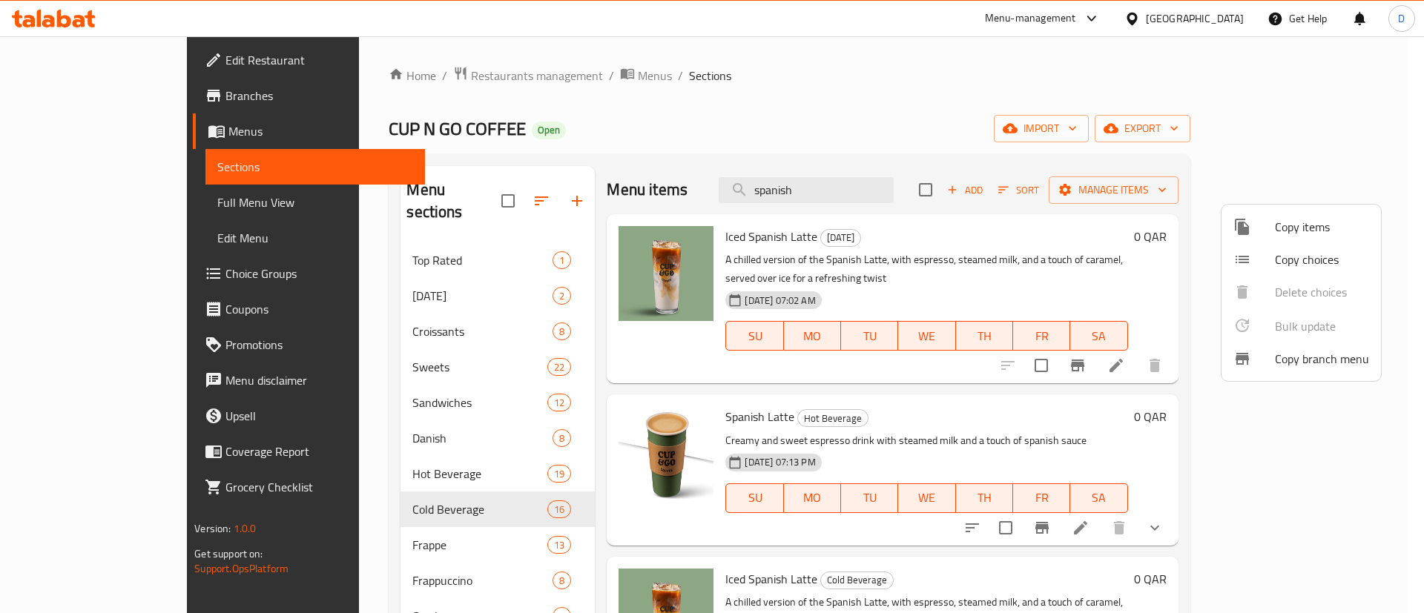
click at [1282, 234] on span "Copy items" at bounding box center [1322, 227] width 94 height 18
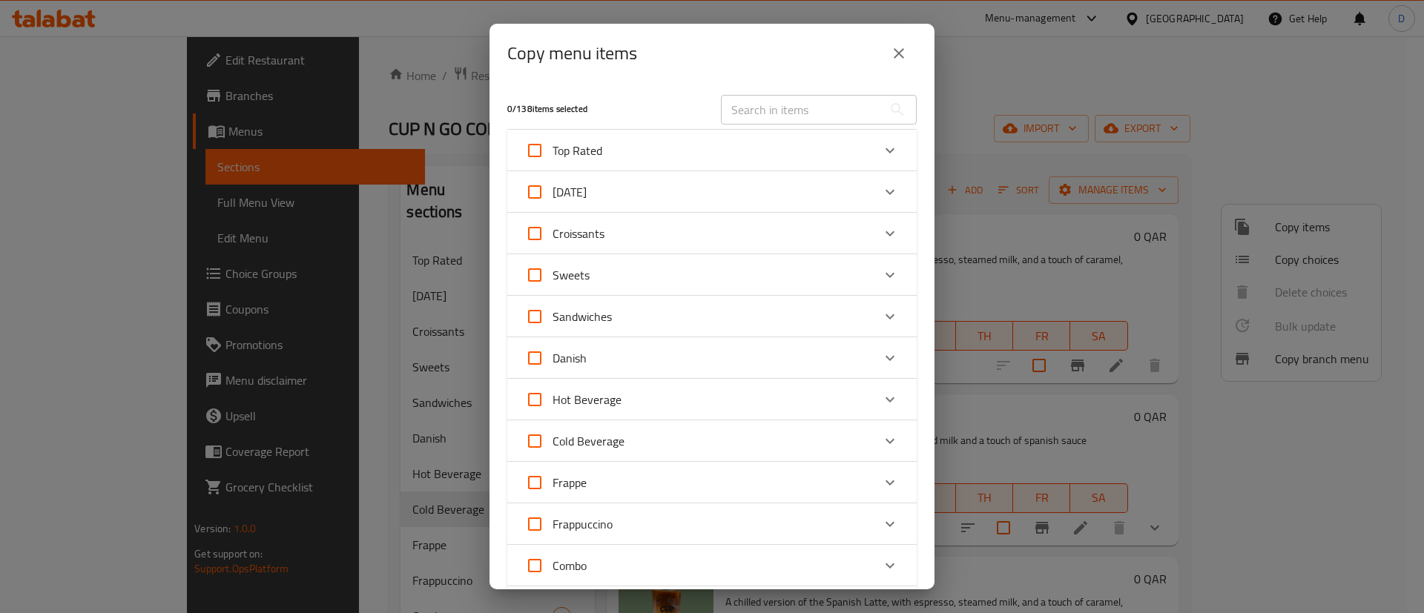
click at [807, 112] on input "text" at bounding box center [802, 110] width 162 height 30
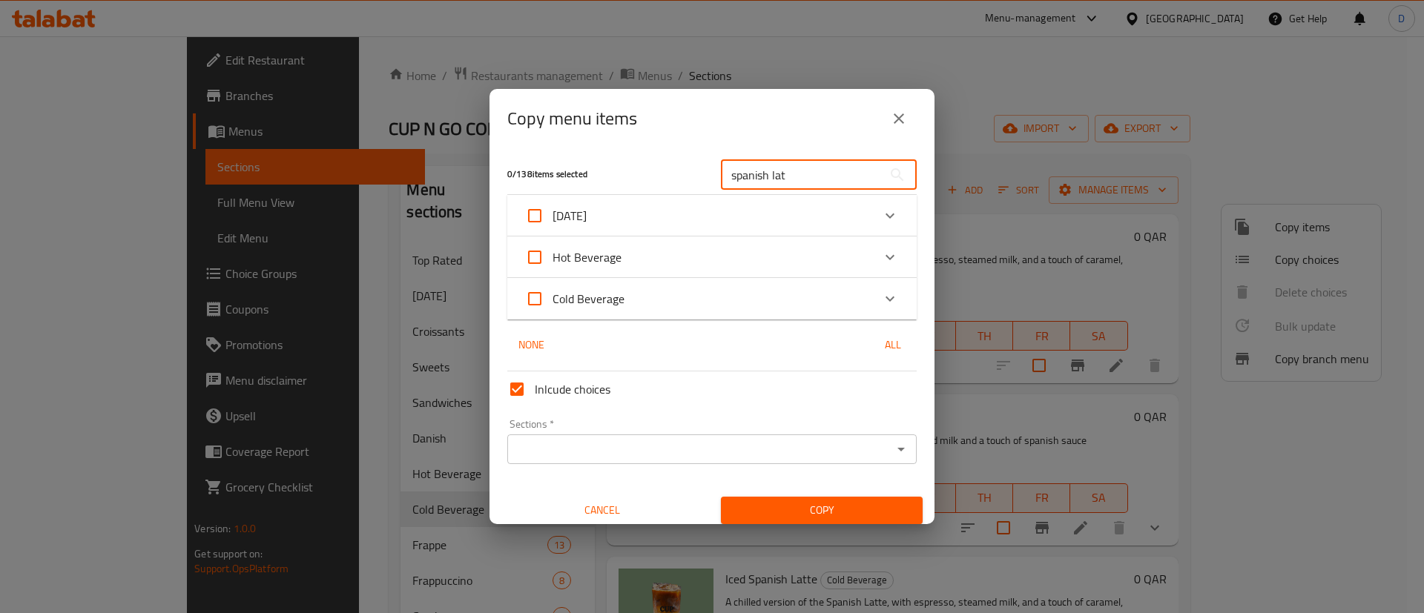
type input "spanish lat"
click at [819, 290] on div "Cold Beverage" at bounding box center [698, 299] width 347 height 36
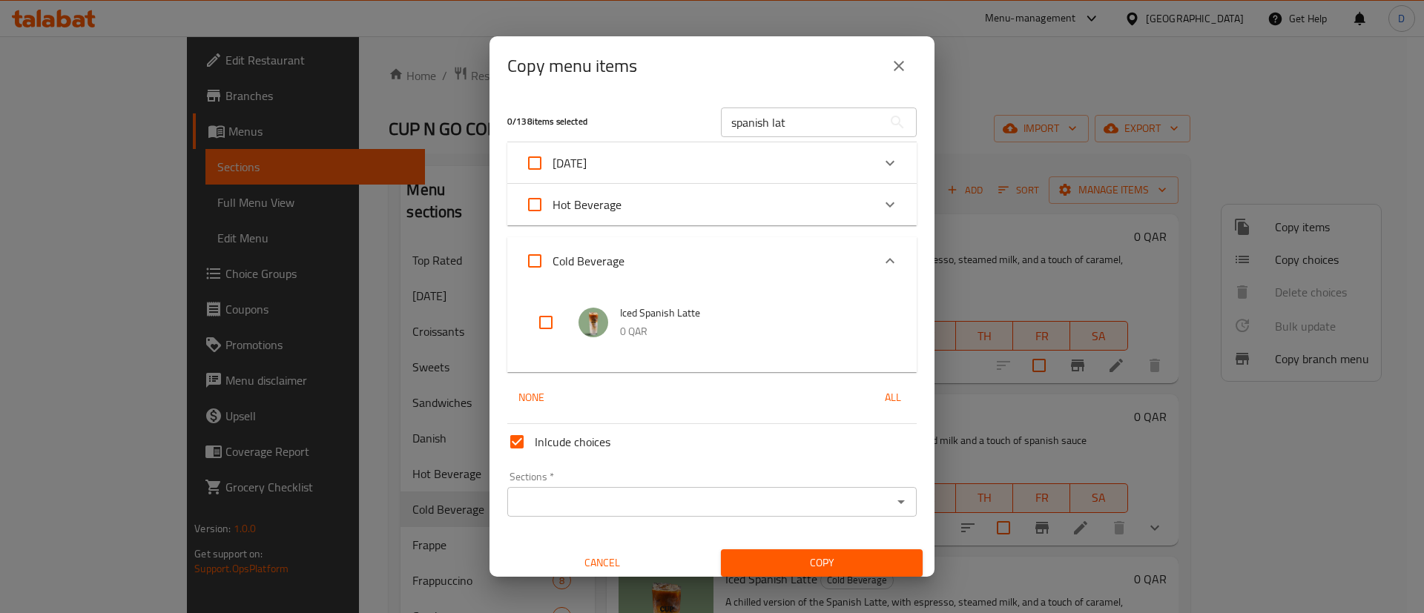
click at [756, 202] on div "Hot Beverage" at bounding box center [698, 205] width 347 height 36
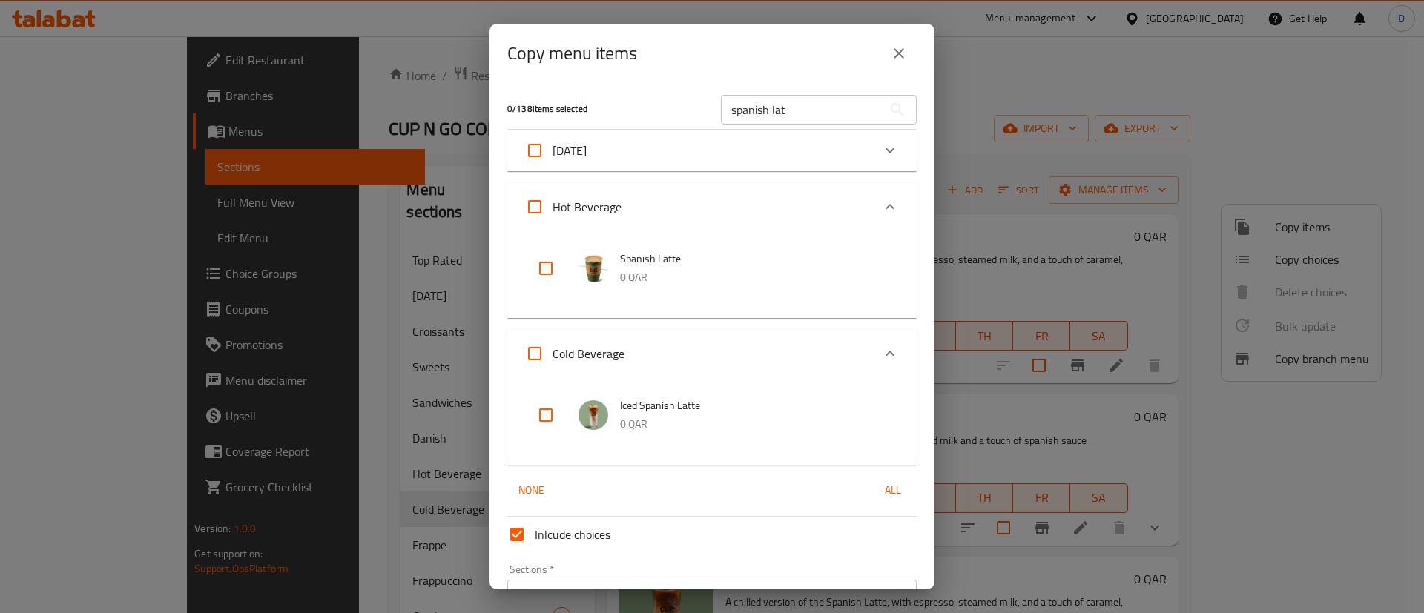
click at [545, 265] on input "checkbox" at bounding box center [546, 269] width 36 height 36
checkbox input "true"
click at [519, 532] on input "Inlcude choices" at bounding box center [517, 535] width 36 height 36
checkbox input "false"
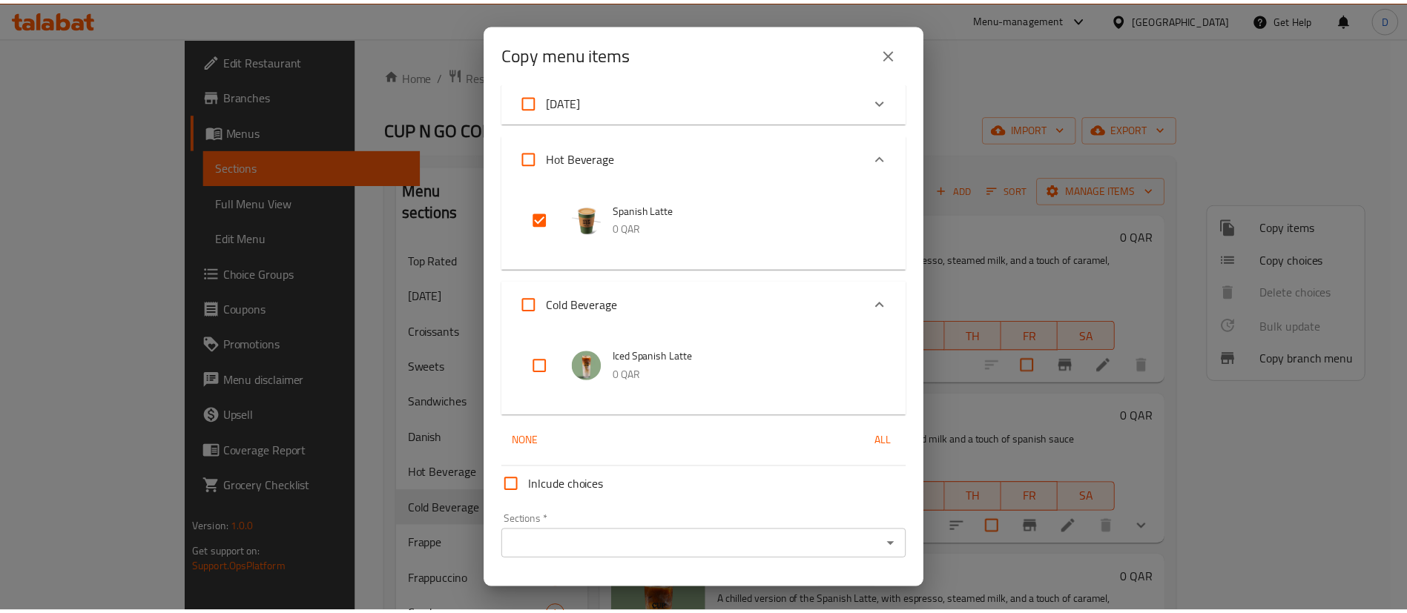
scroll to position [89, 0]
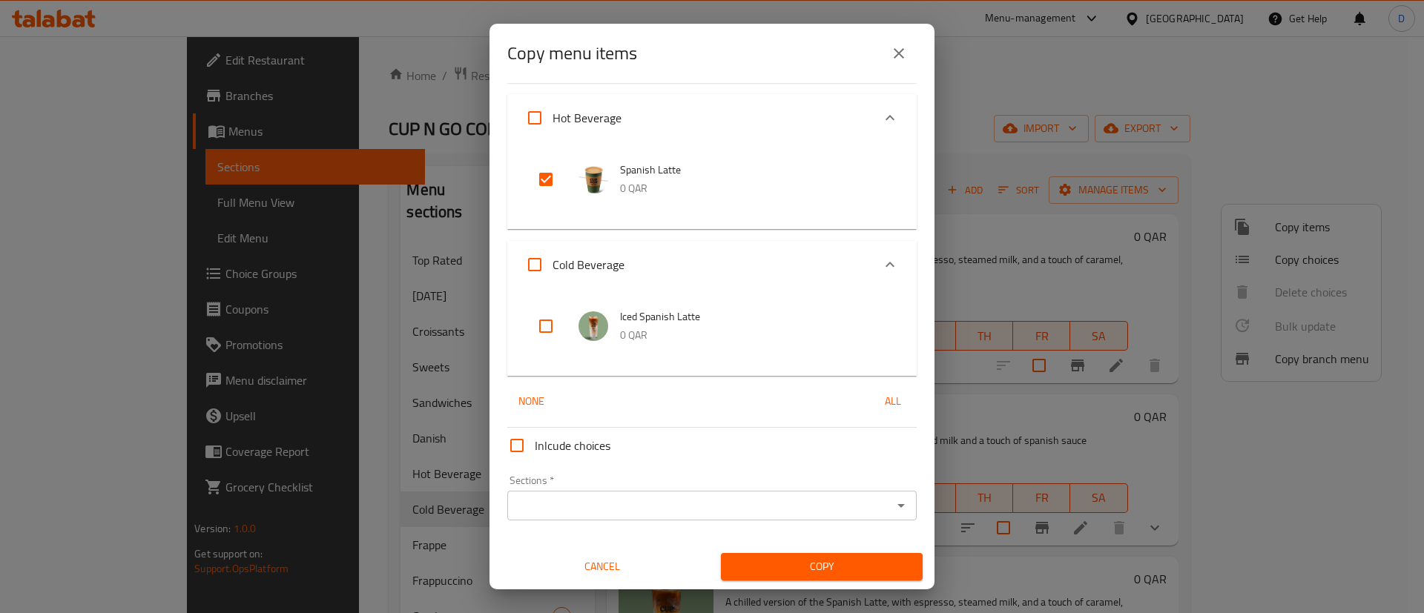
click at [790, 499] on input "Sections   *" at bounding box center [700, 505] width 376 height 21
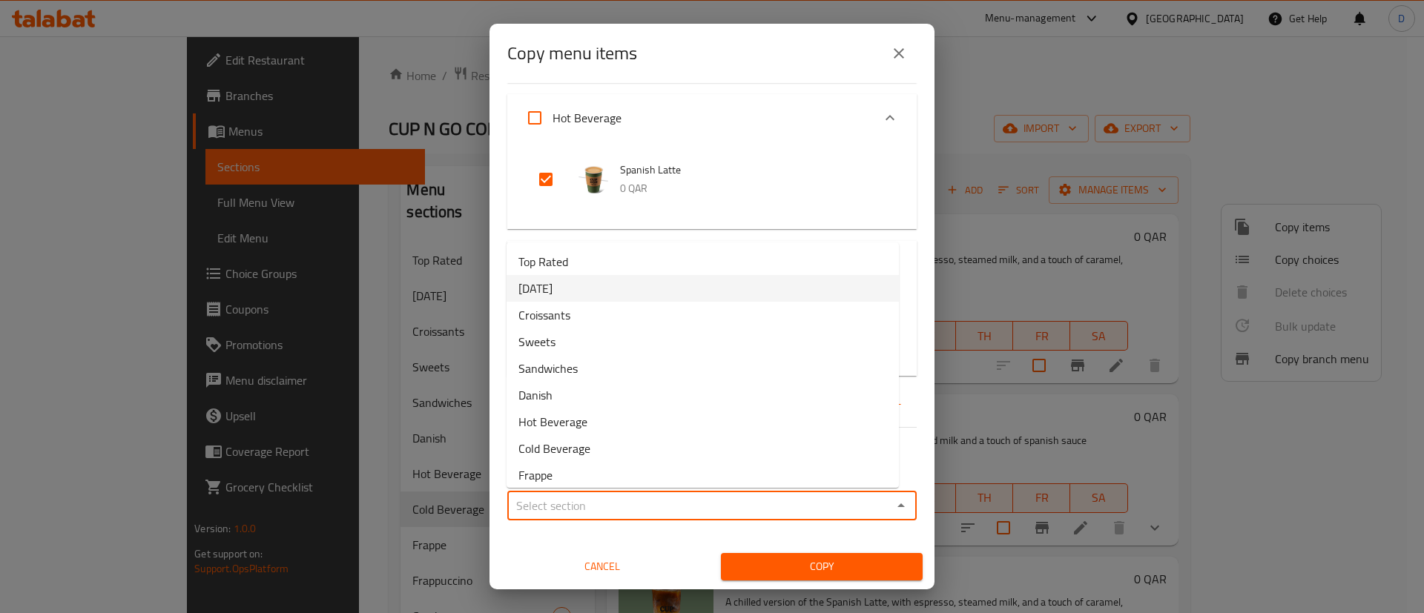
click at [692, 291] on li "[DATE]" at bounding box center [703, 288] width 392 height 27
type input "[DATE]"
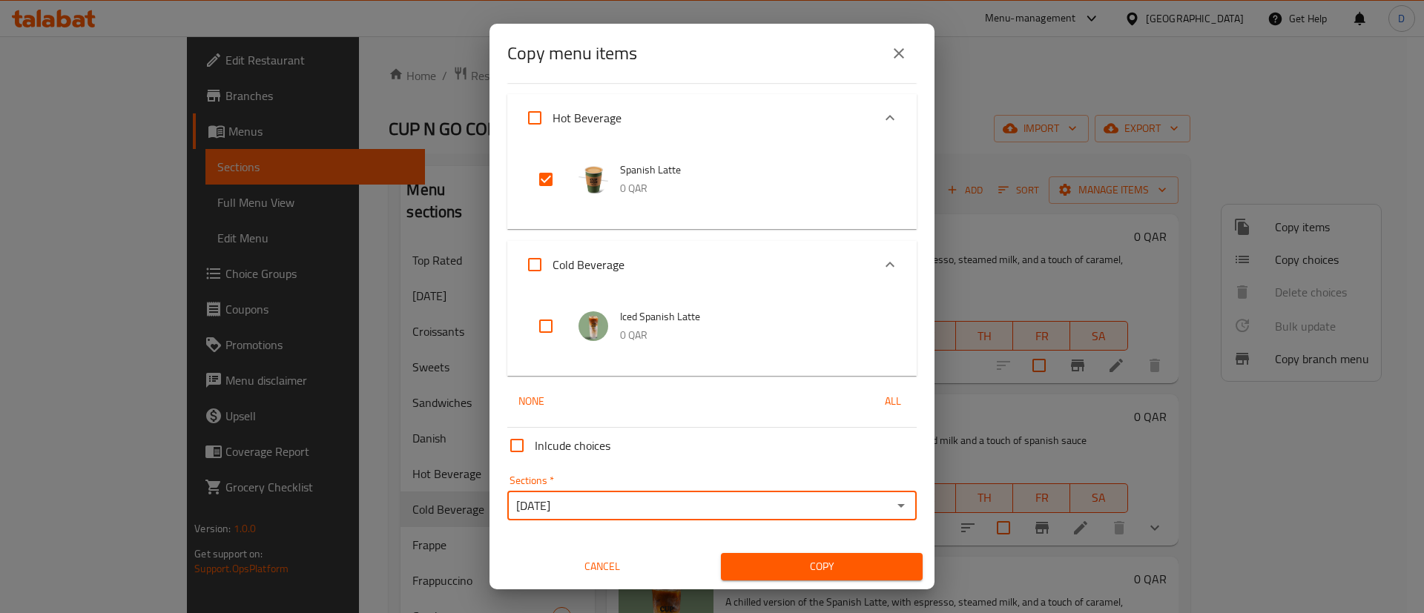
click at [822, 570] on span "Copy" at bounding box center [822, 567] width 178 height 19
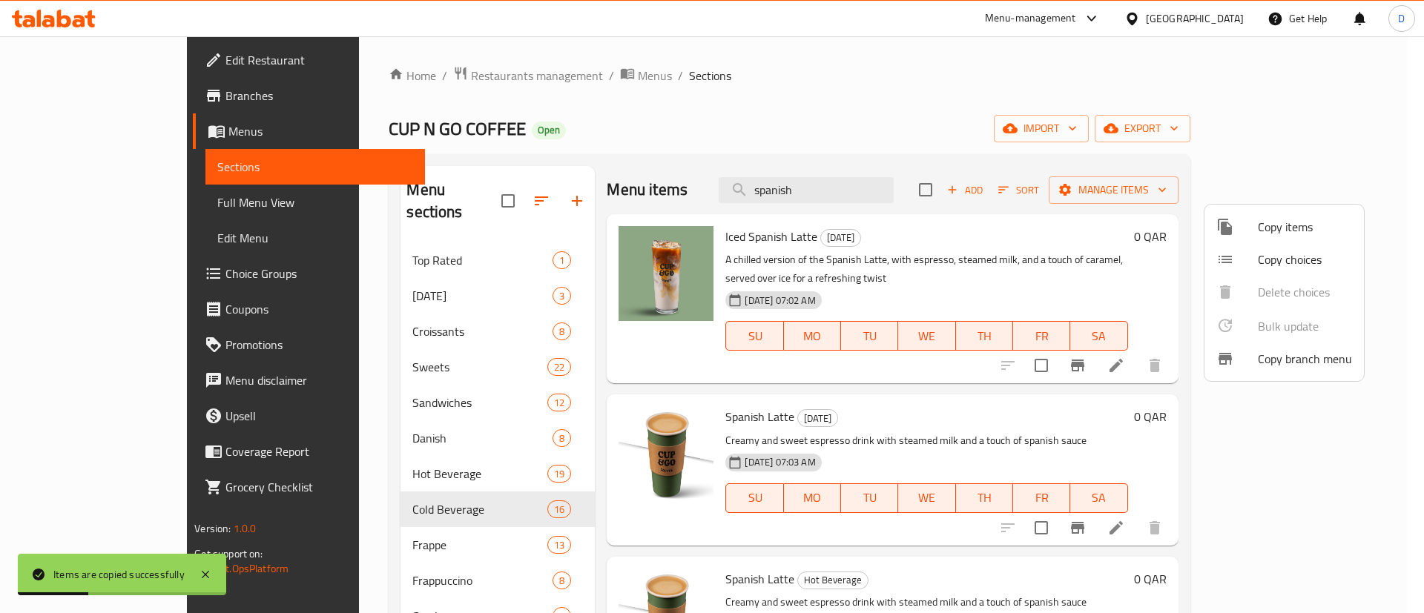
click at [352, 283] on div at bounding box center [712, 306] width 1424 height 613
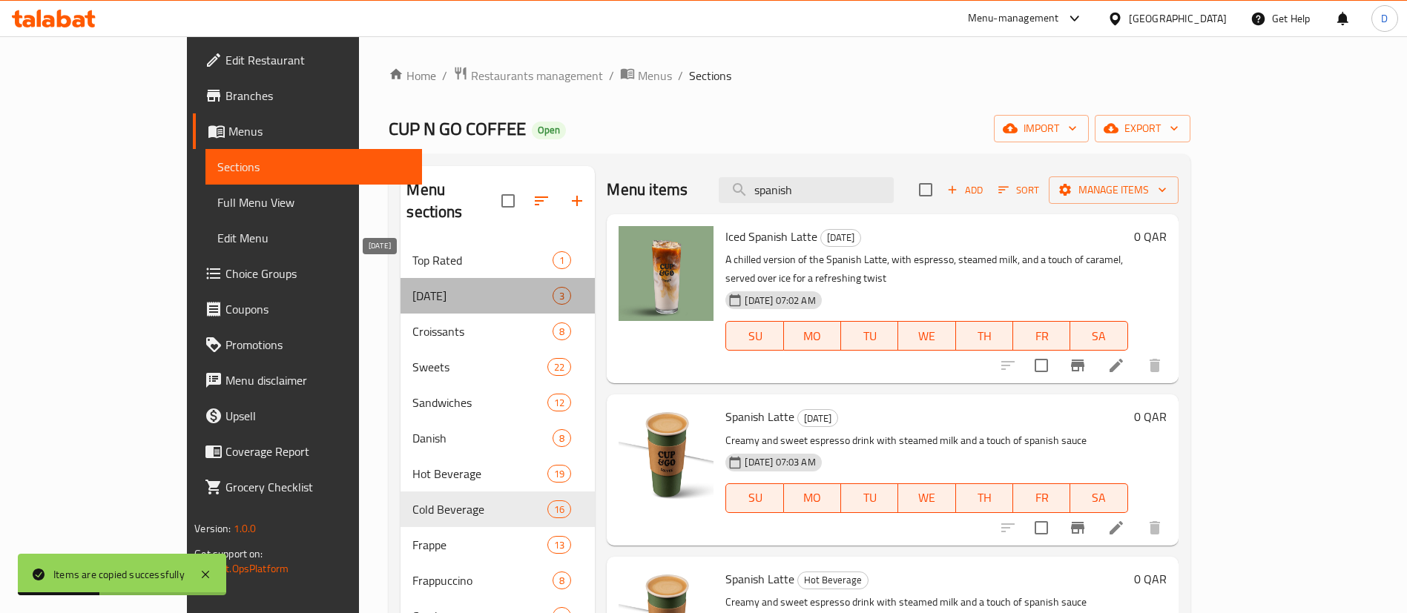
click at [412, 287] on span "[DATE]" at bounding box center [482, 296] width 140 height 18
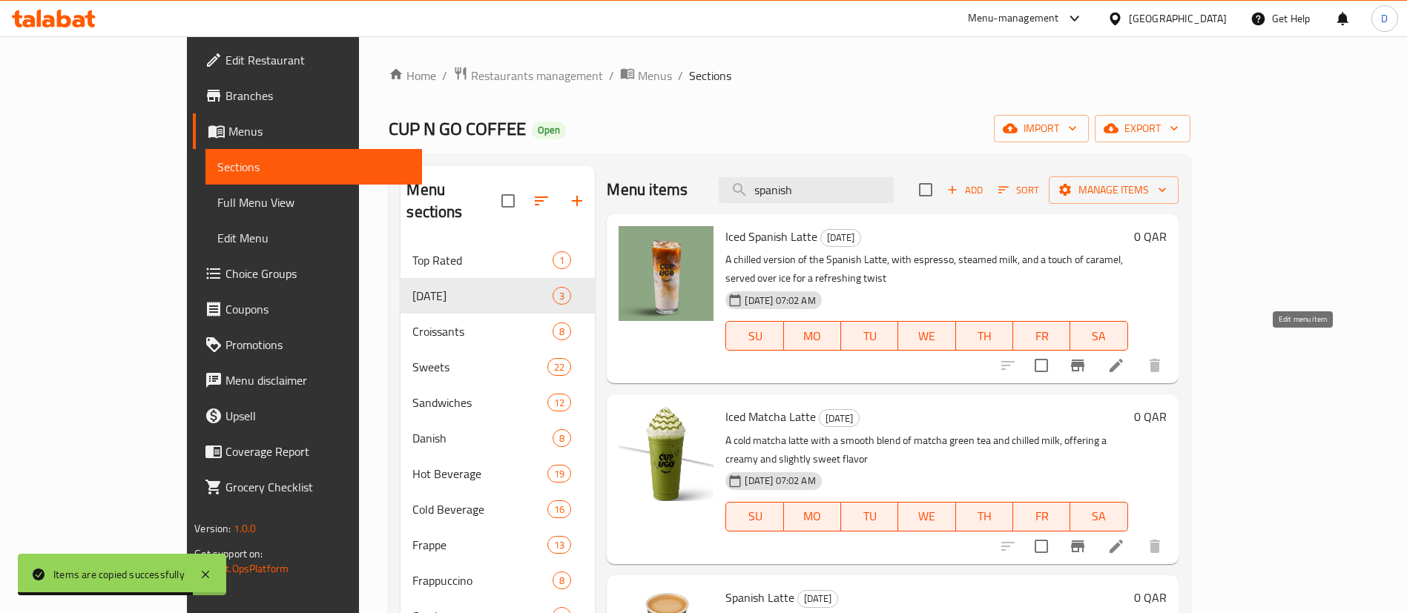
click at [1125, 357] on icon at bounding box center [1116, 366] width 18 height 18
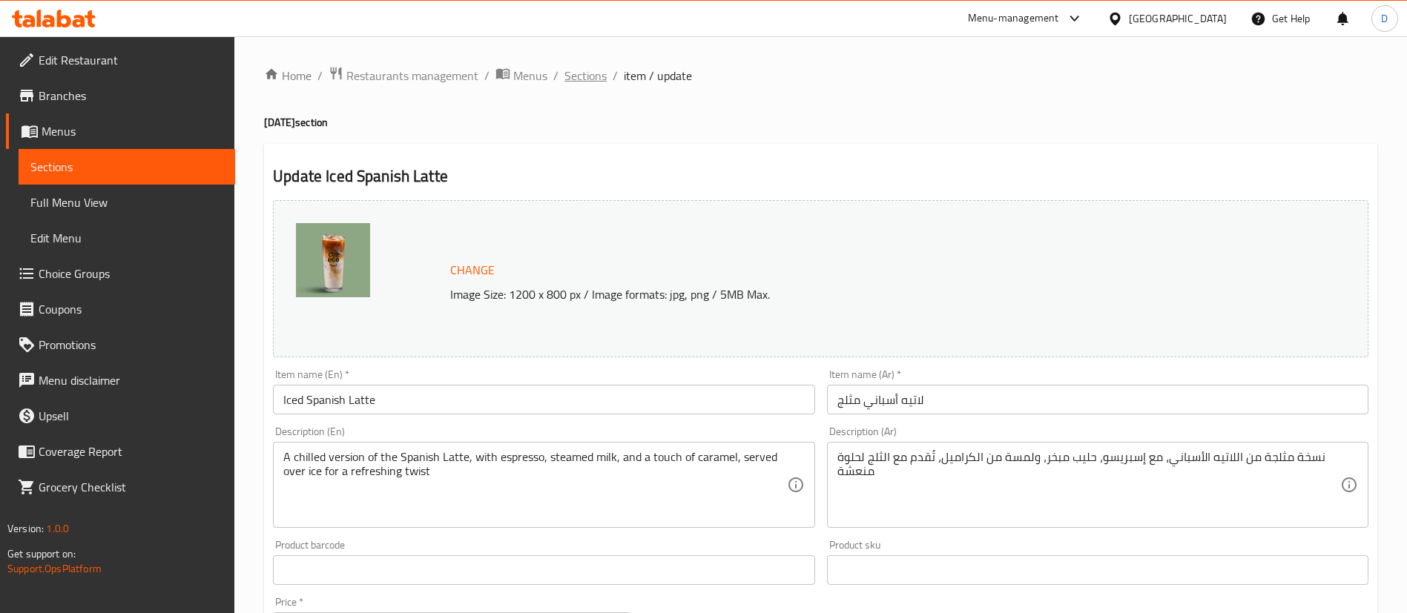
click at [583, 70] on span "Sections" at bounding box center [585, 76] width 42 height 18
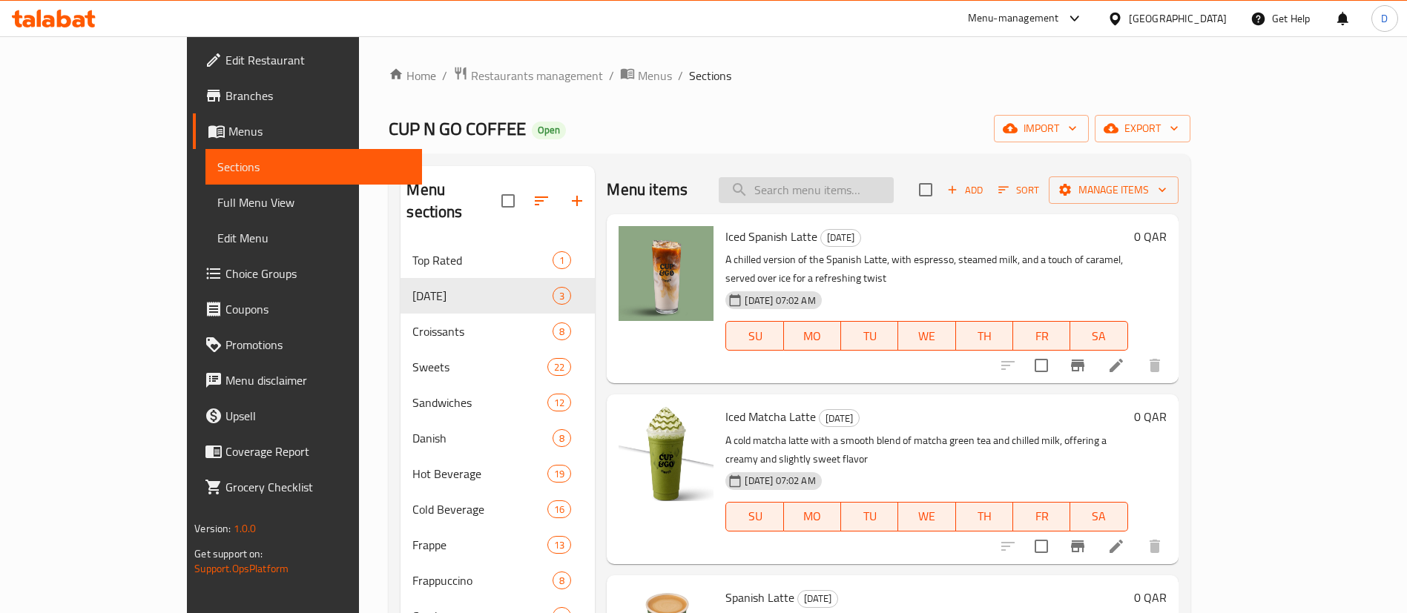
click at [830, 191] on input "search" at bounding box center [806, 190] width 175 height 26
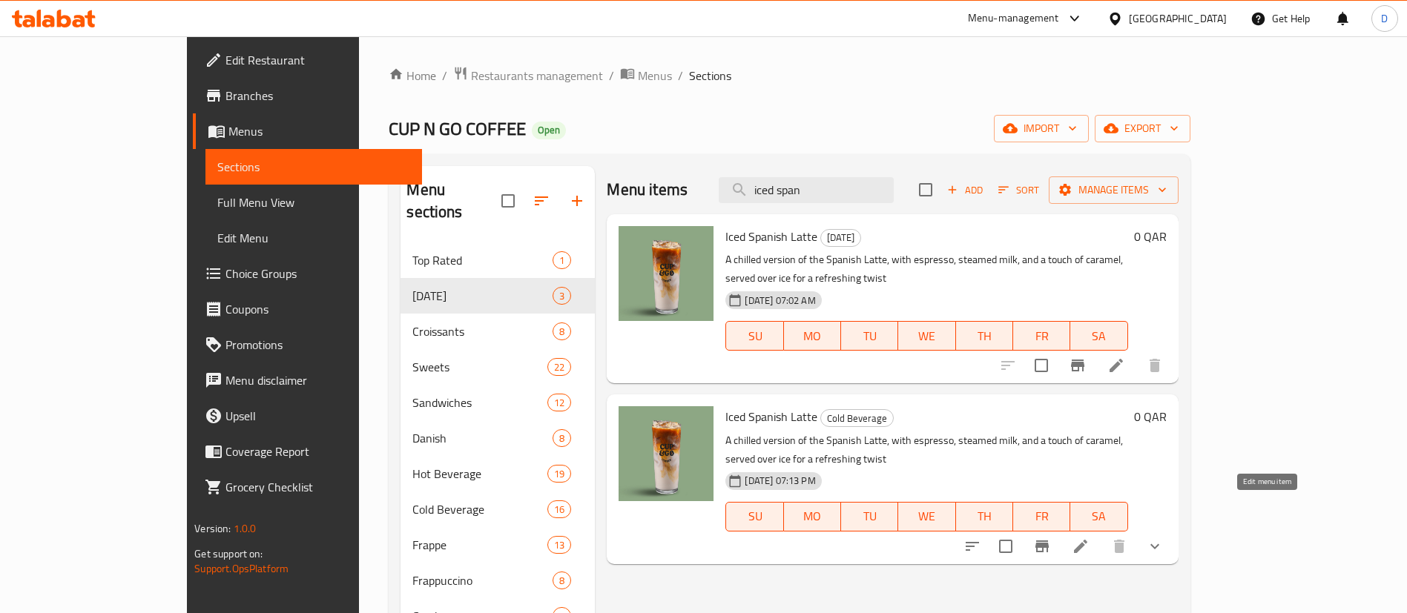
type input "iced span"
click at [1089, 538] on icon at bounding box center [1081, 547] width 18 height 18
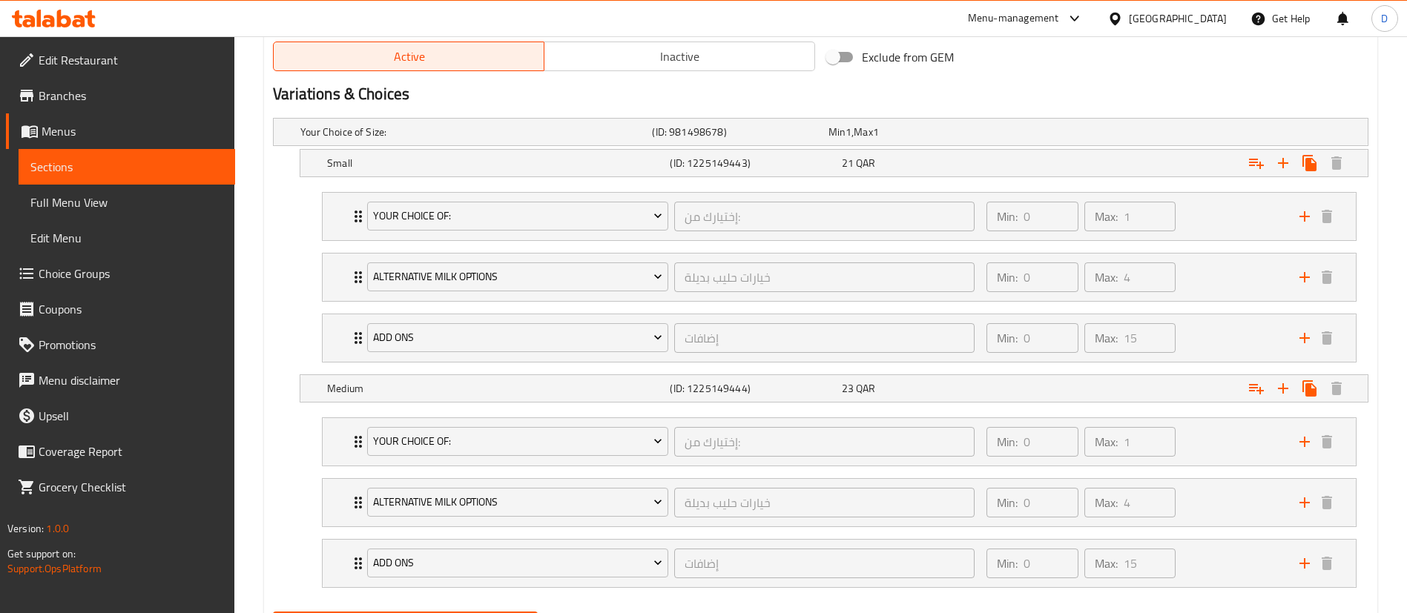
scroll to position [743, 0]
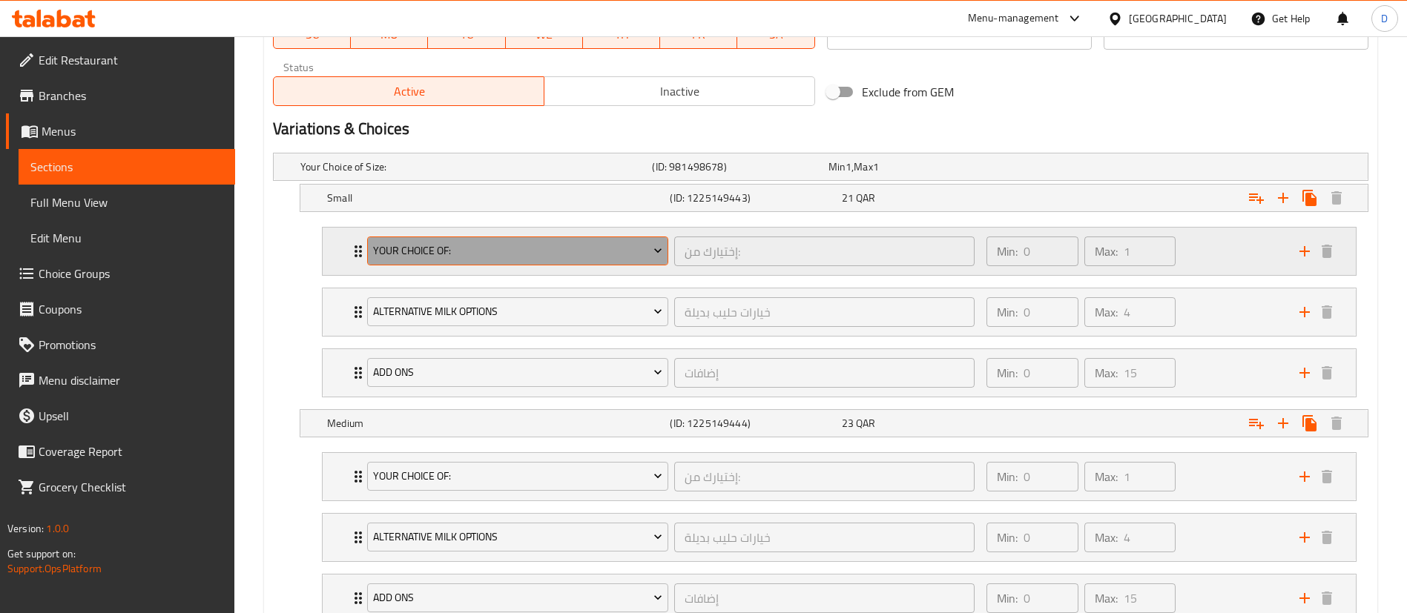
click at [644, 252] on span "Your Choice Of:" at bounding box center [518, 251] width 290 height 19
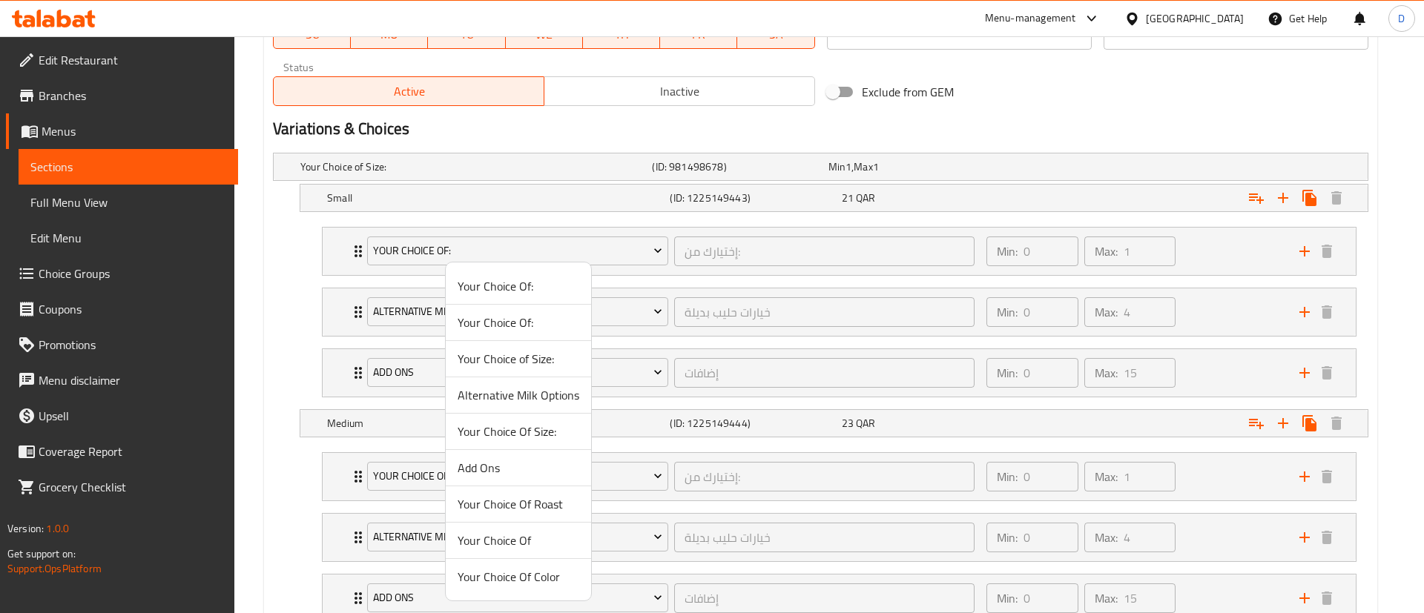
click at [603, 220] on div at bounding box center [712, 306] width 1424 height 613
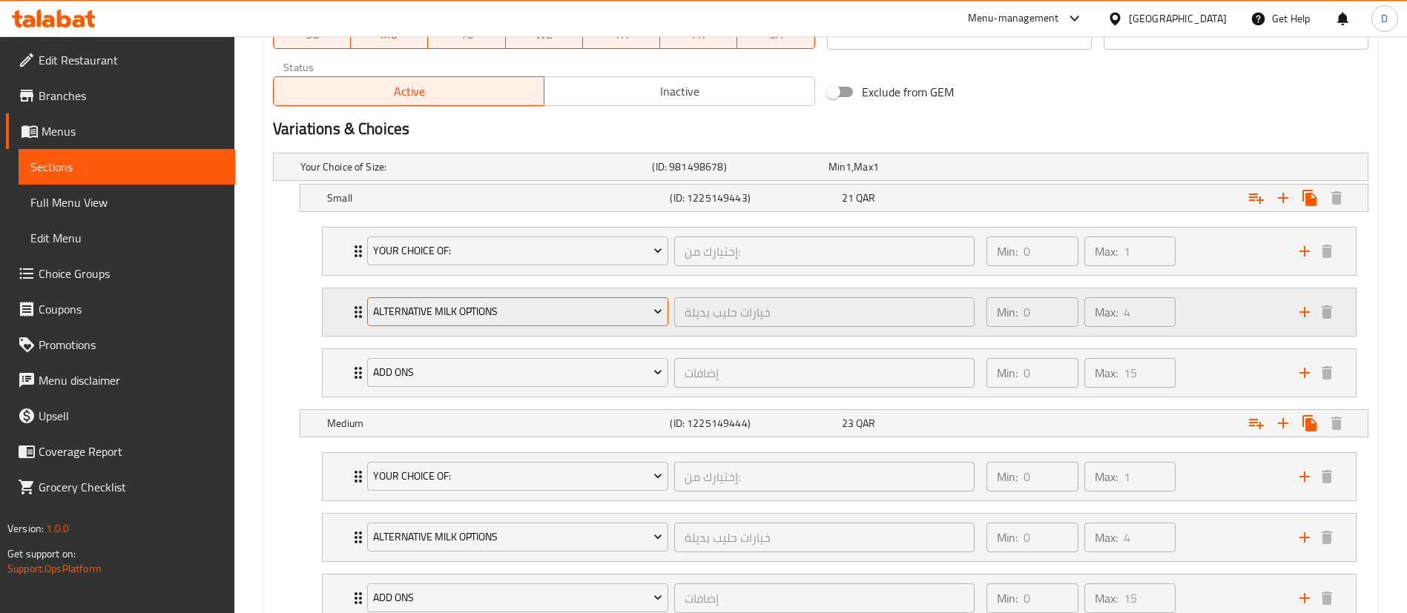
click at [643, 317] on span "Alternative Milk Options" at bounding box center [518, 312] width 290 height 19
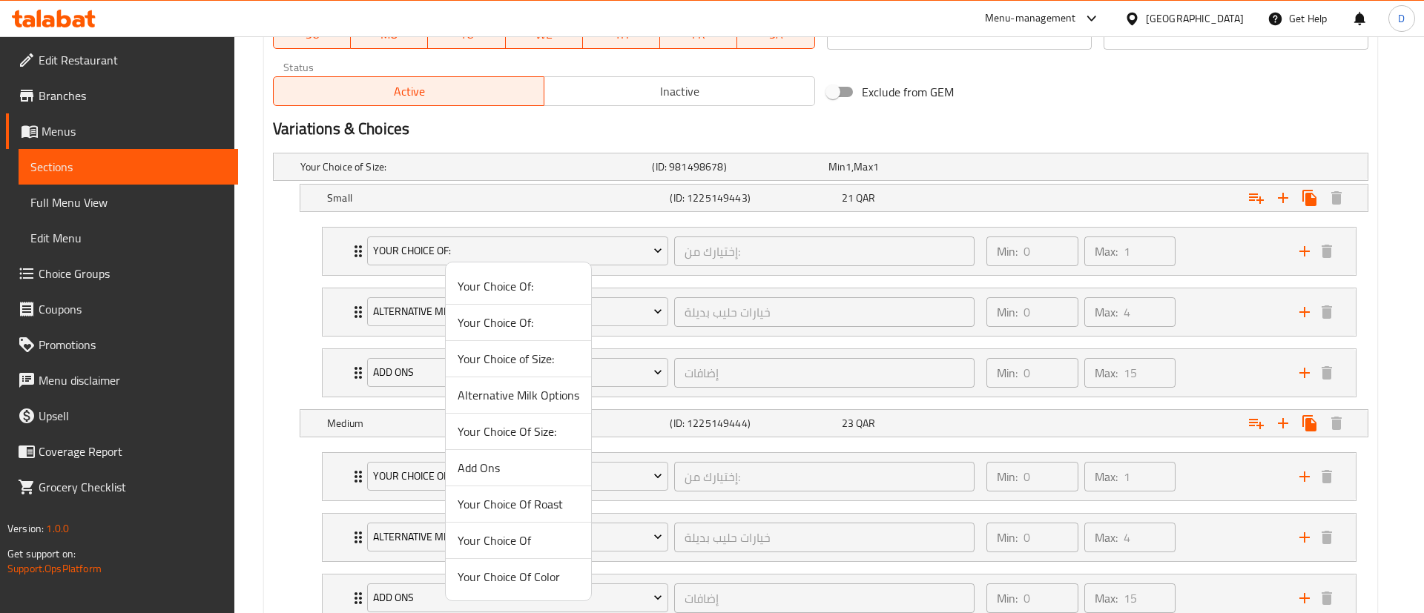
click at [767, 314] on div at bounding box center [712, 306] width 1424 height 613
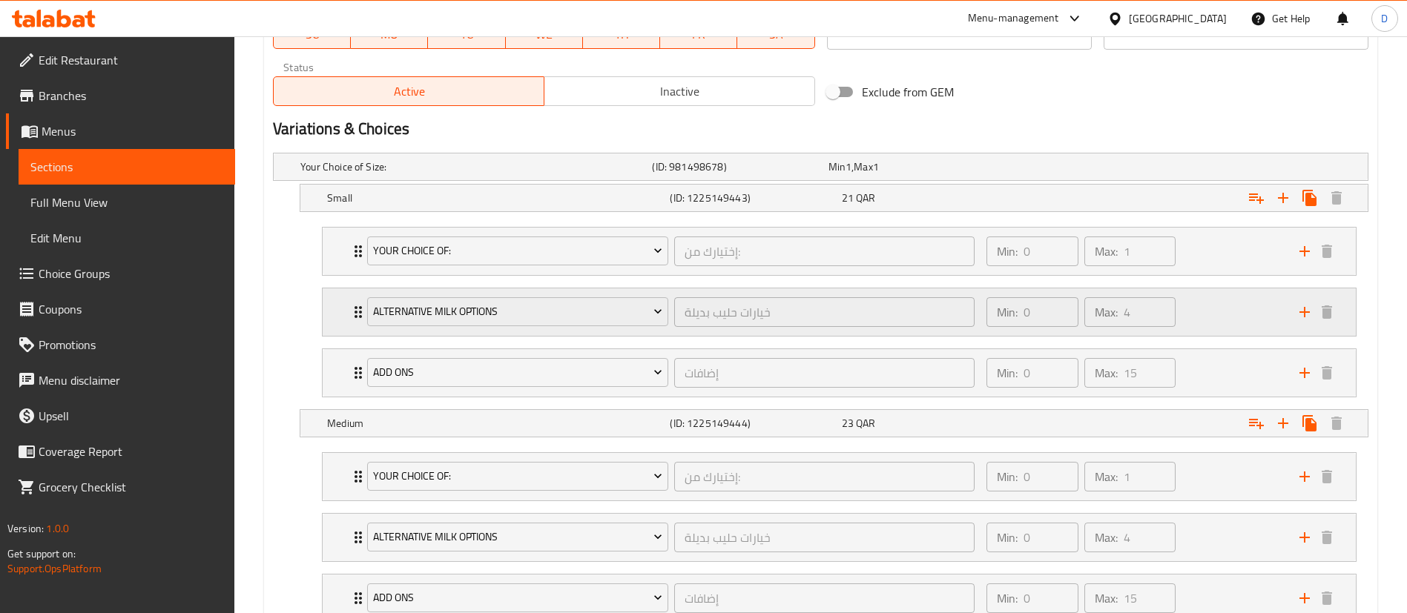
click at [364, 322] on div "Alternative Milk Options" at bounding box center [517, 312] width 307 height 36
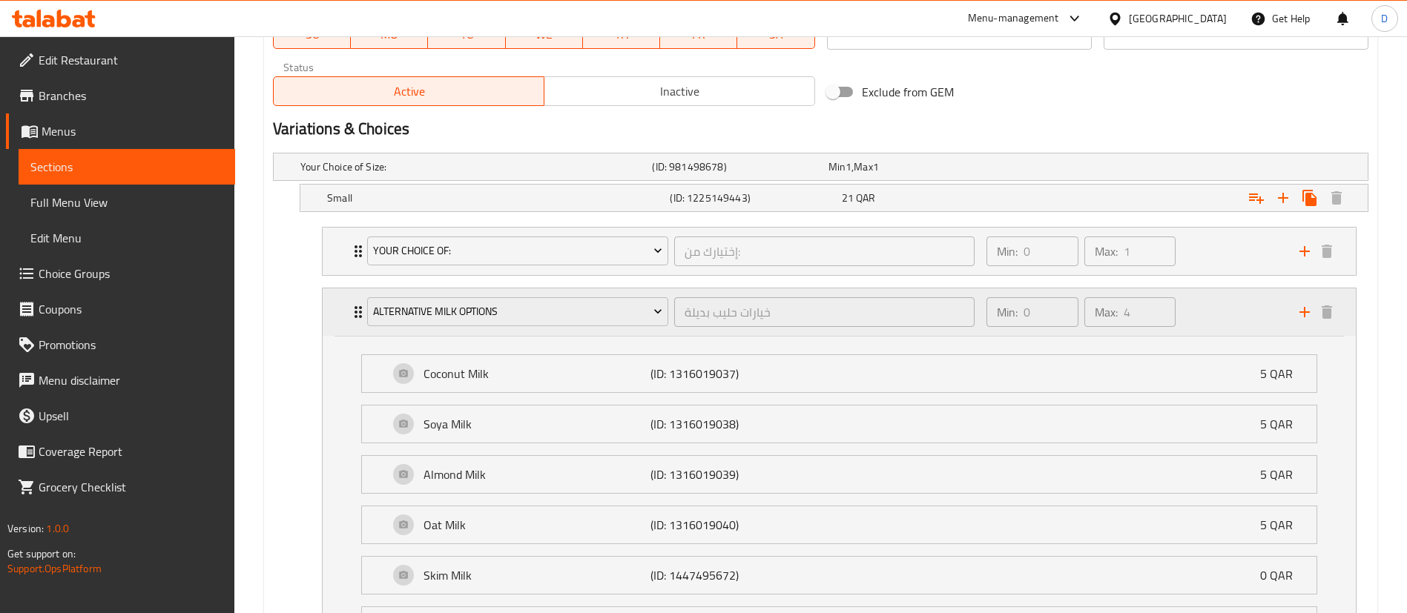
click at [357, 318] on icon "Expand" at bounding box center [358, 312] width 18 height 18
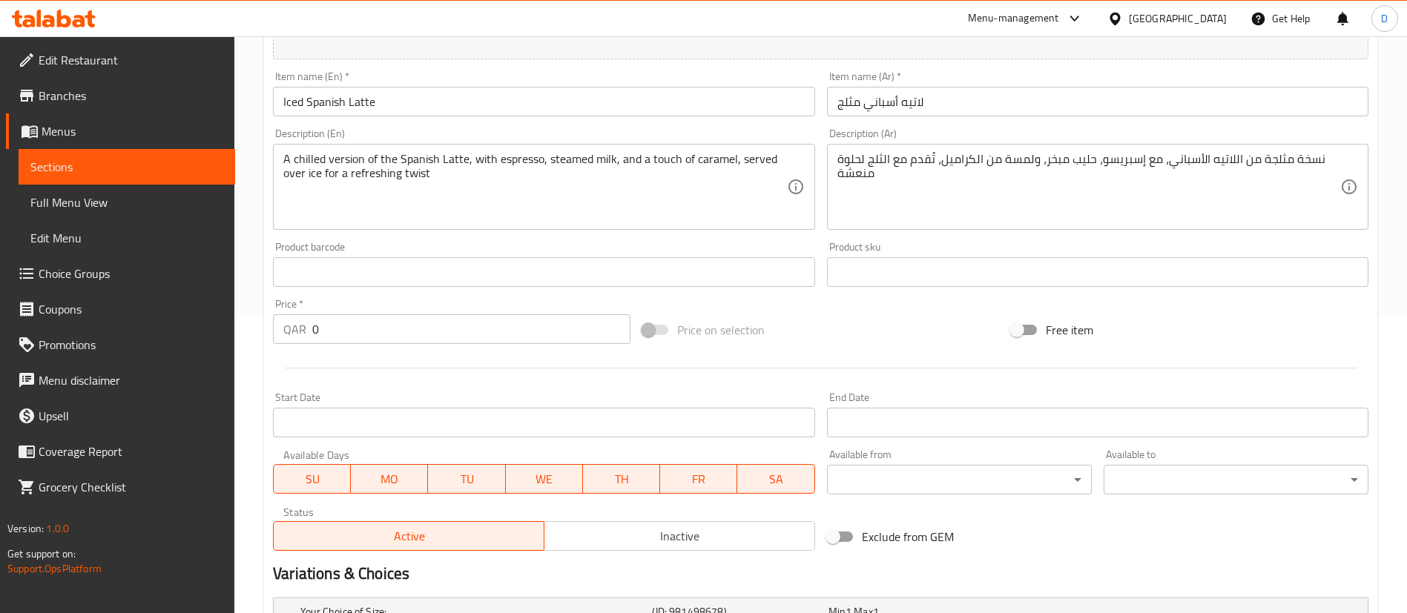
scroll to position [0, 0]
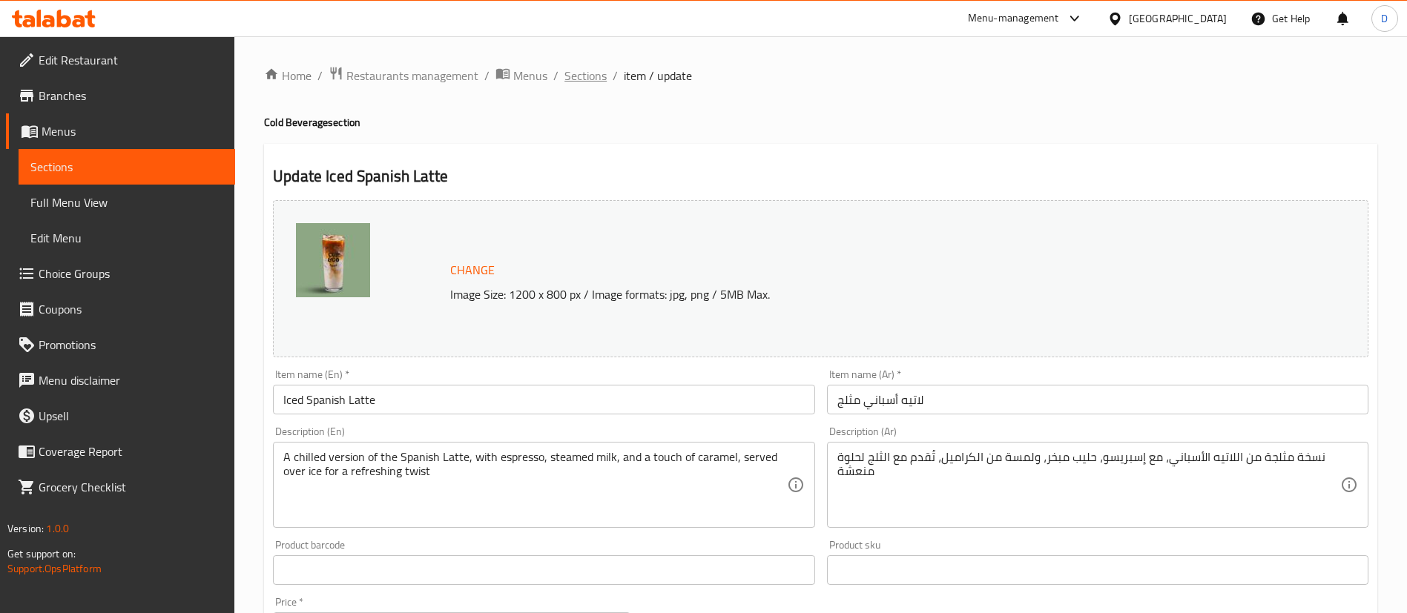
click at [579, 78] on span "Sections" at bounding box center [585, 76] width 42 height 18
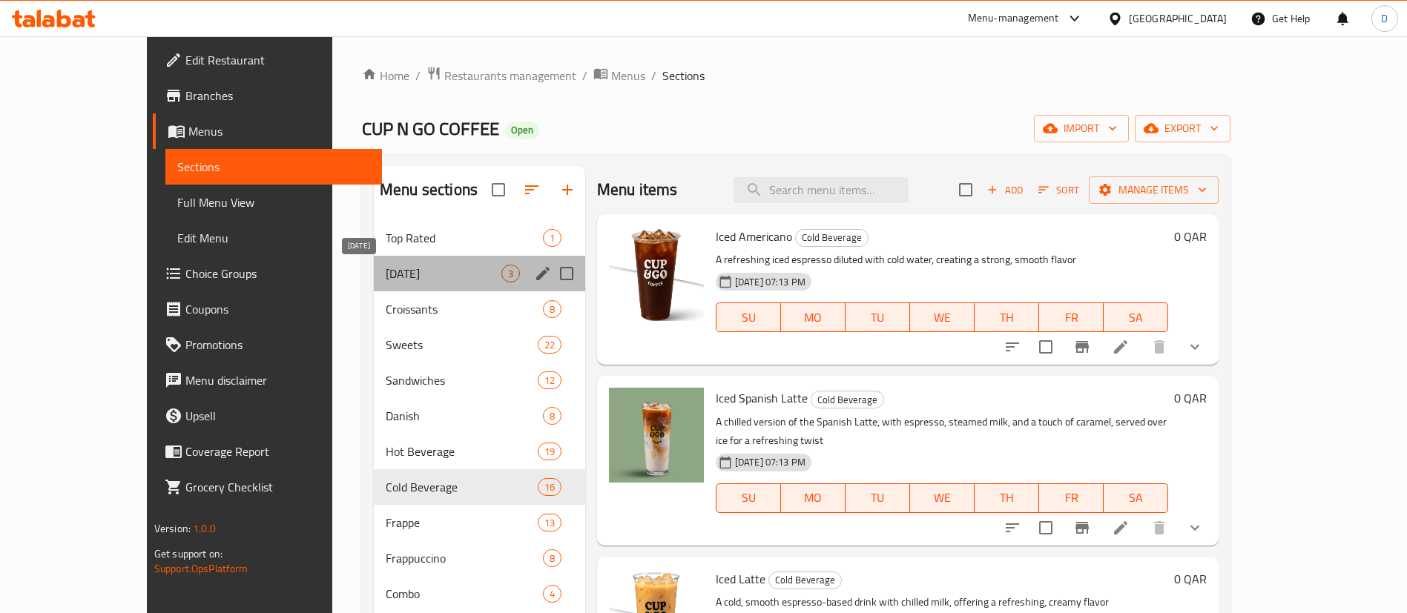
click at [435, 268] on span "[DATE]" at bounding box center [444, 274] width 116 height 18
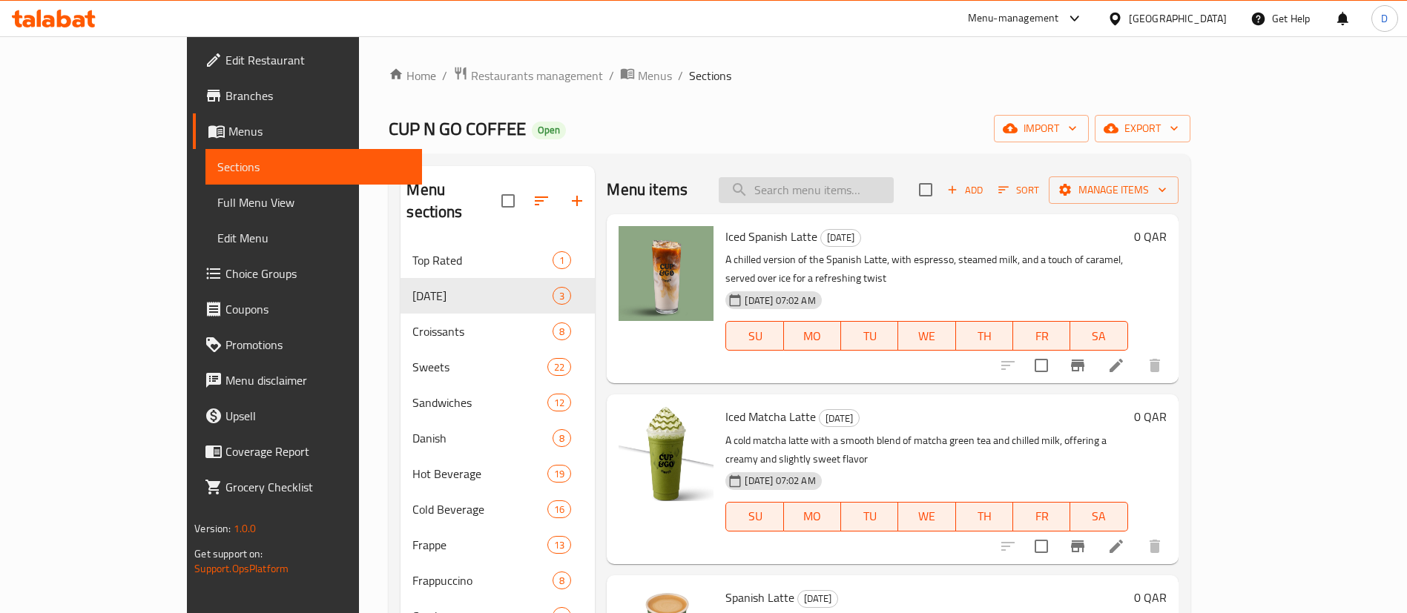
click at [843, 185] on input "search" at bounding box center [806, 190] width 175 height 26
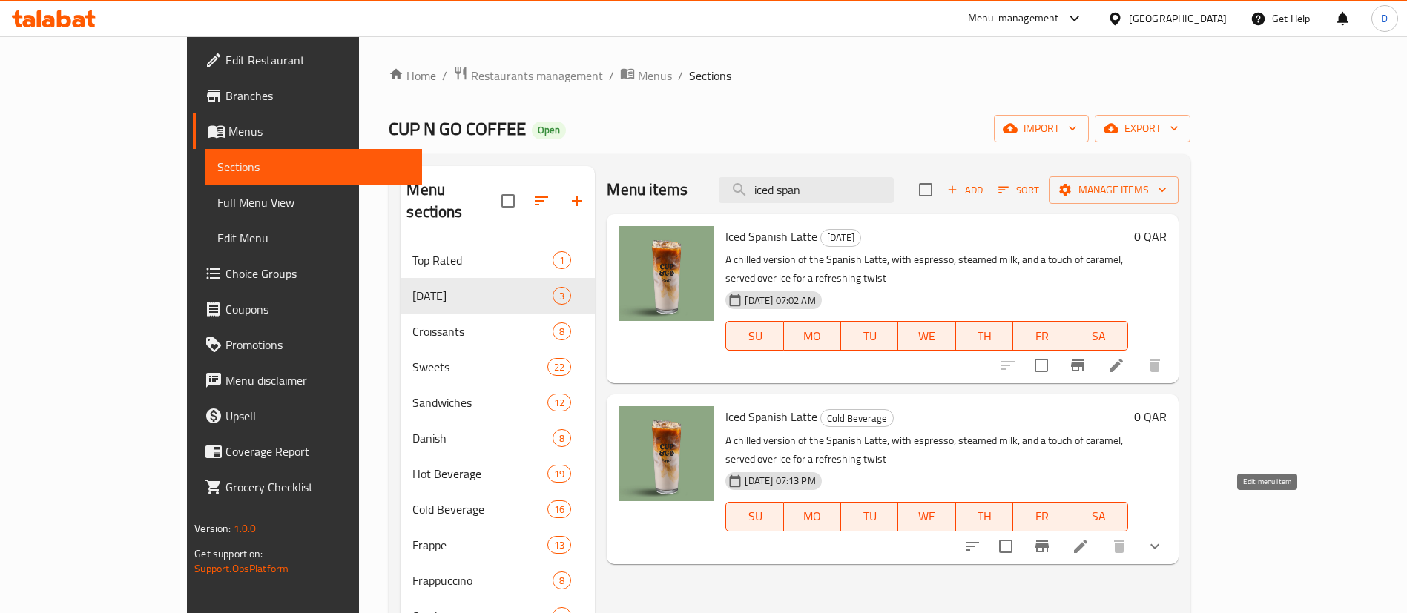
type input "iced span"
click at [1089, 538] on icon at bounding box center [1081, 547] width 18 height 18
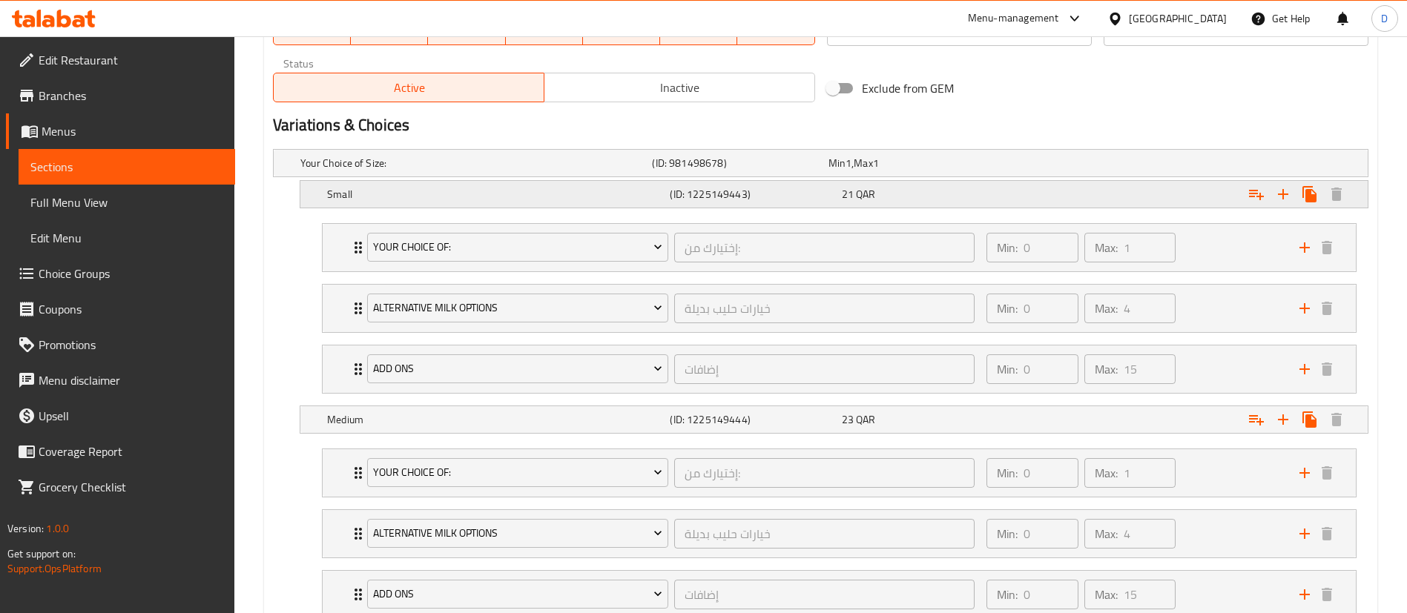
scroll to position [854, 0]
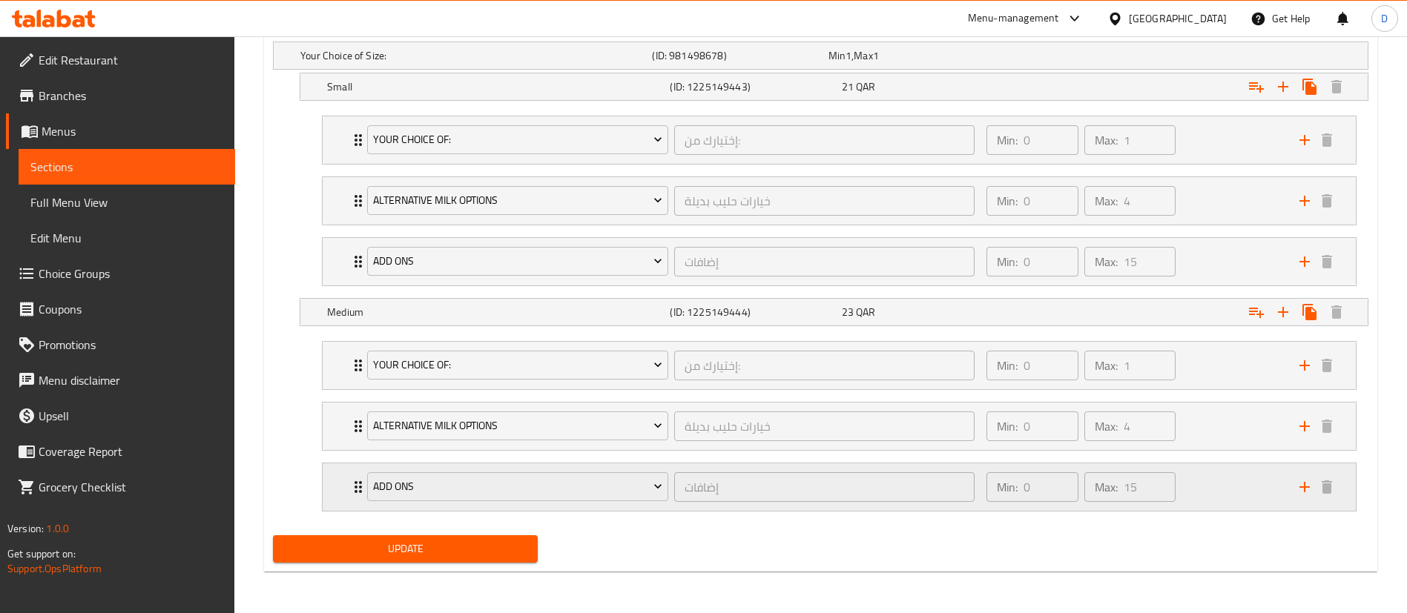
click at [360, 483] on div "Add Ons إضافات ​" at bounding box center [670, 487] width 625 height 47
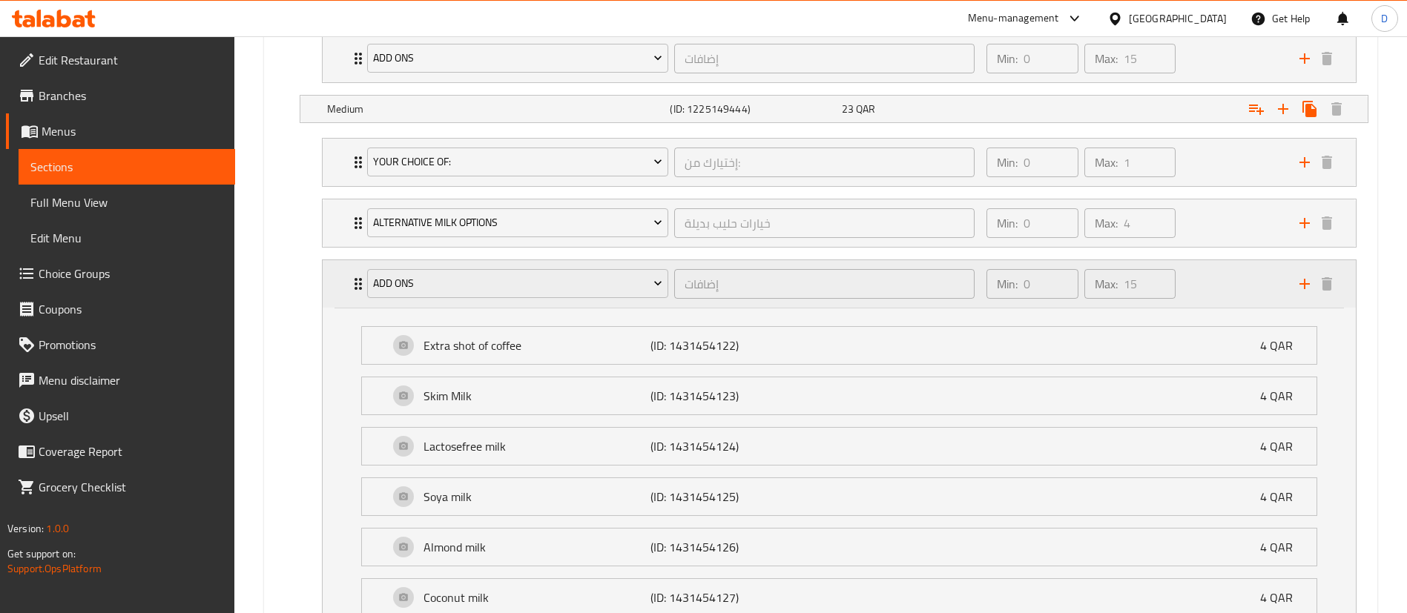
scroll to position [1077, 0]
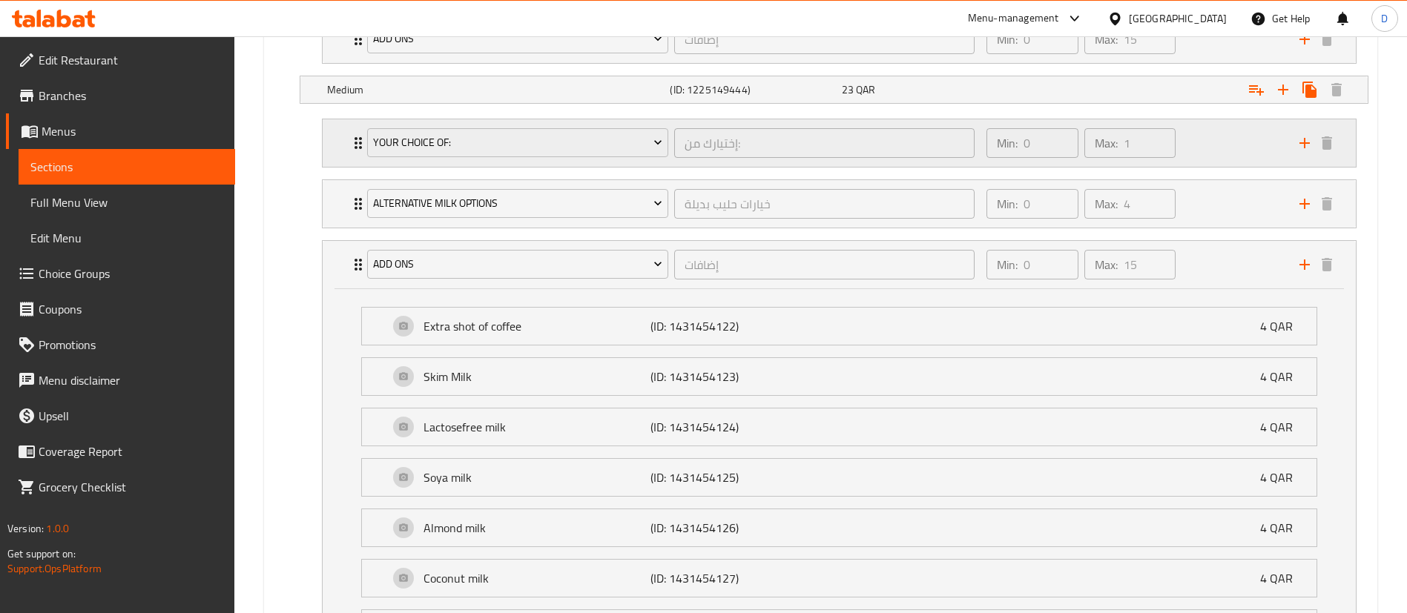
click at [355, 147] on icon "Expand" at bounding box center [358, 143] width 7 height 12
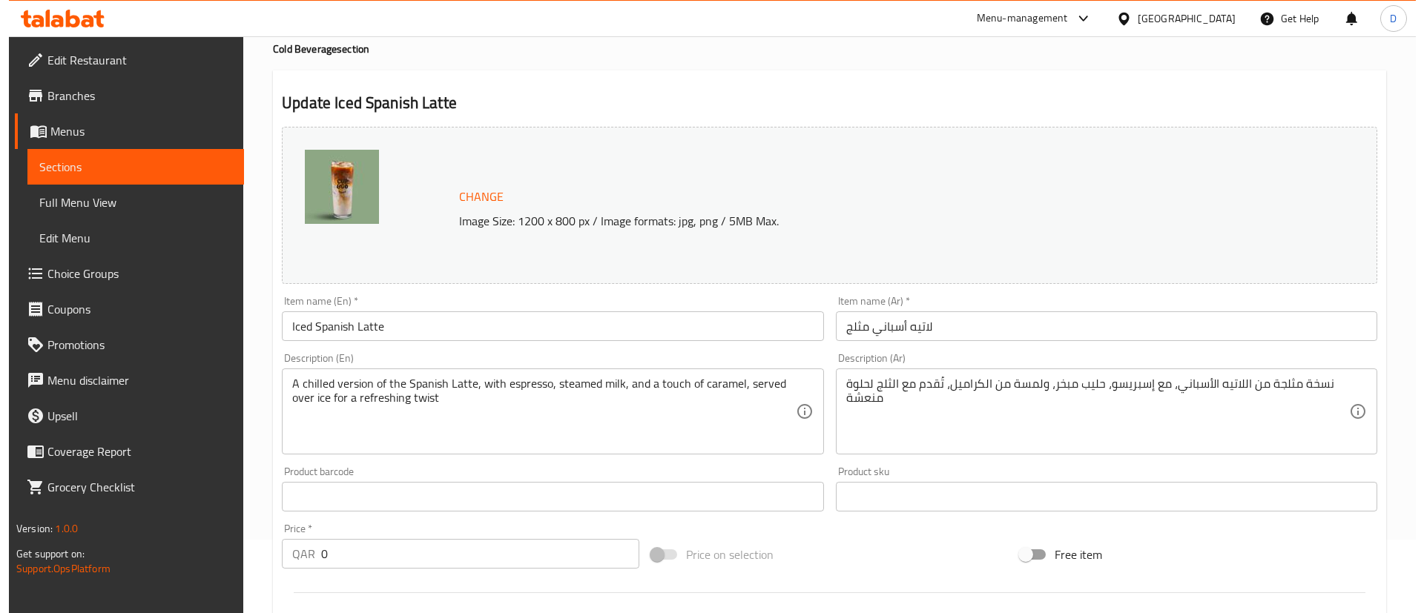
scroll to position [0, 0]
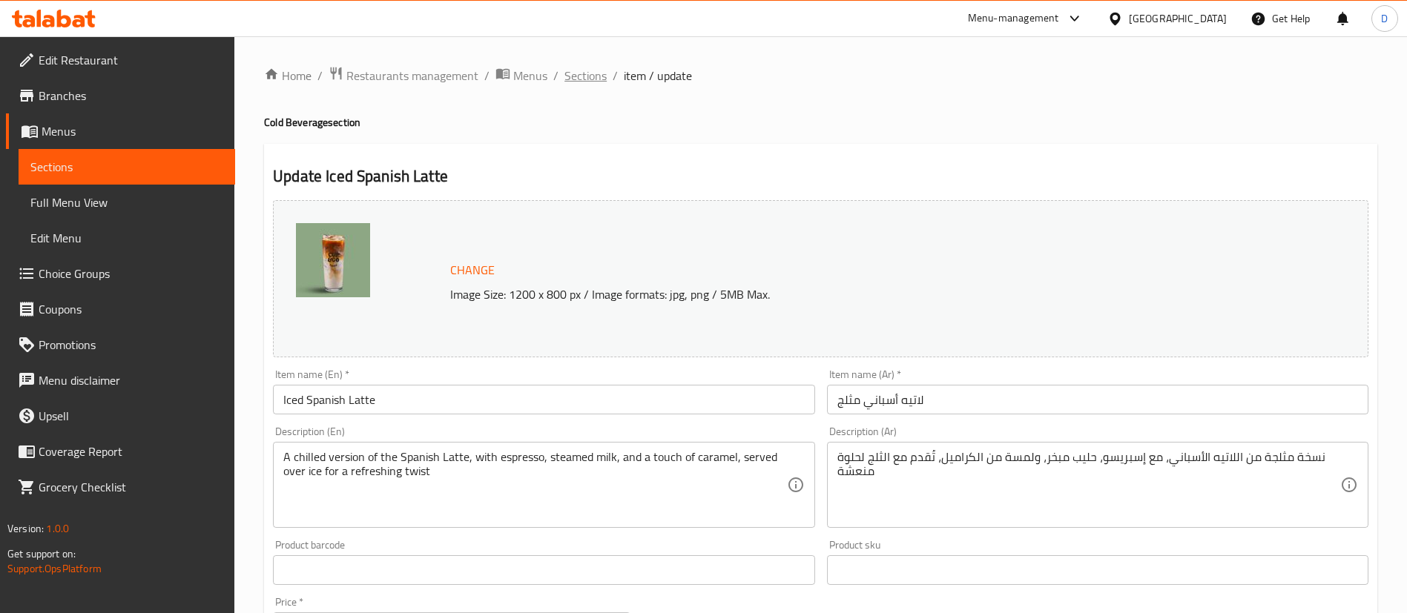
click at [578, 76] on span "Sections" at bounding box center [585, 76] width 42 height 18
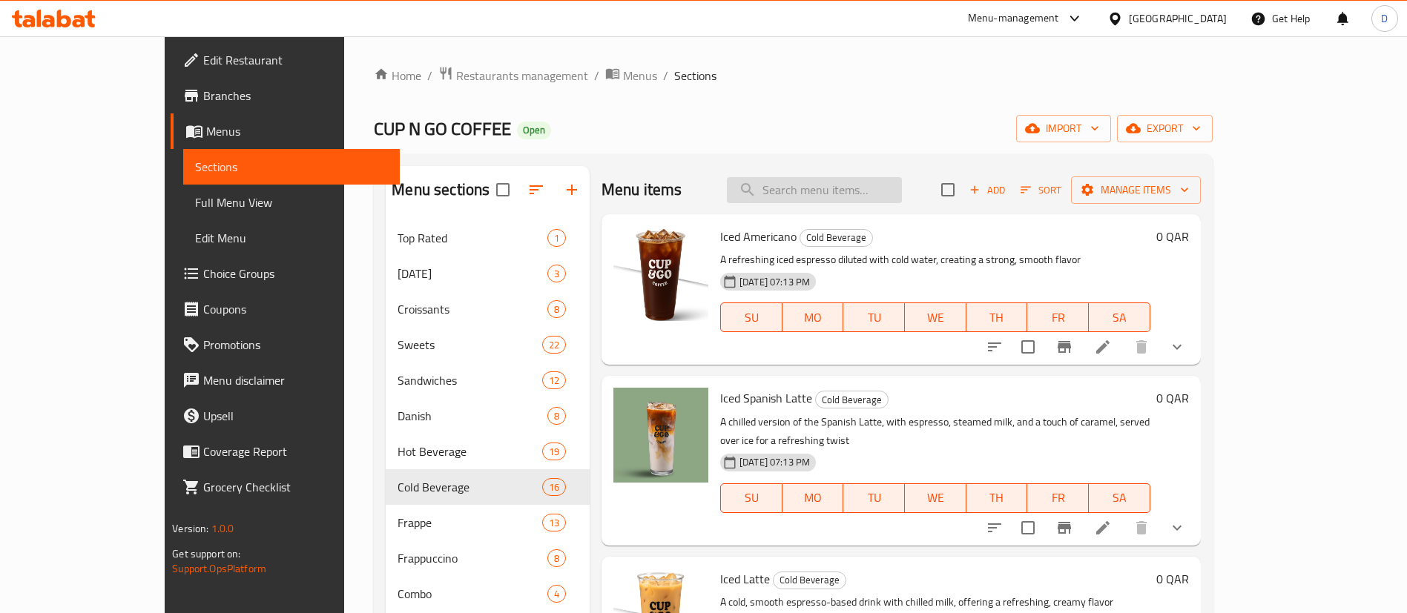
click at [843, 185] on input "search" at bounding box center [814, 190] width 175 height 26
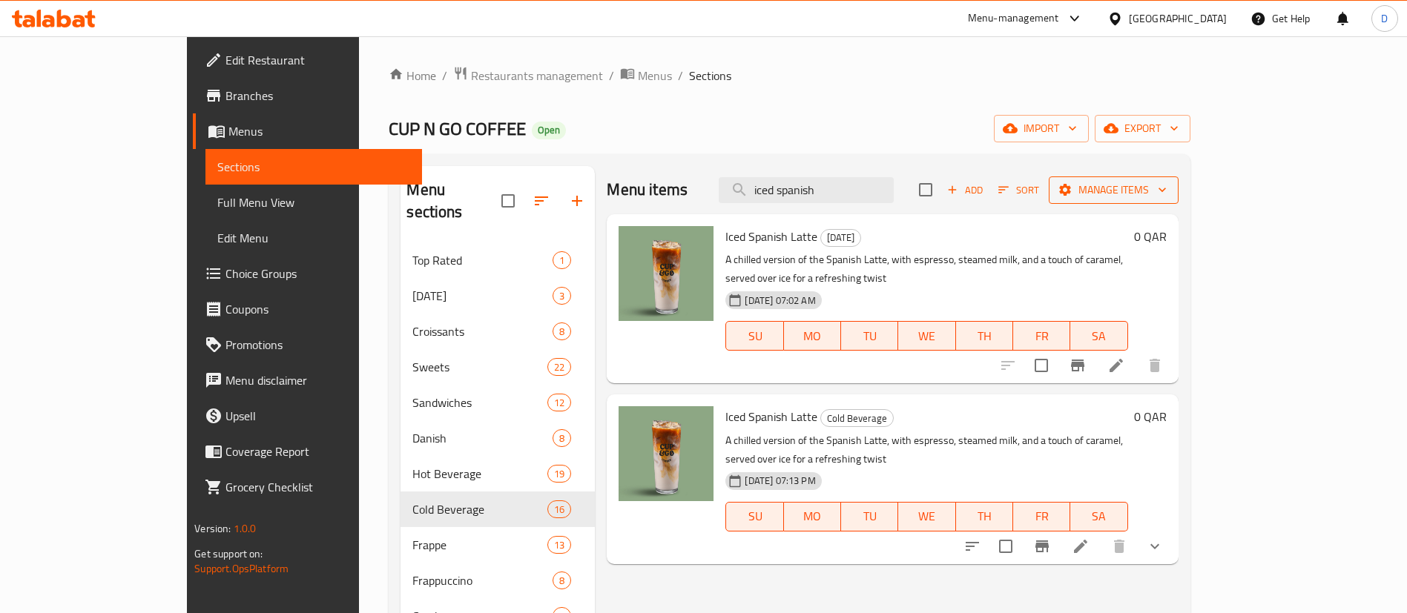
type input "iced spanish"
click at [1072, 184] on icon "button" at bounding box center [1065, 189] width 15 height 15
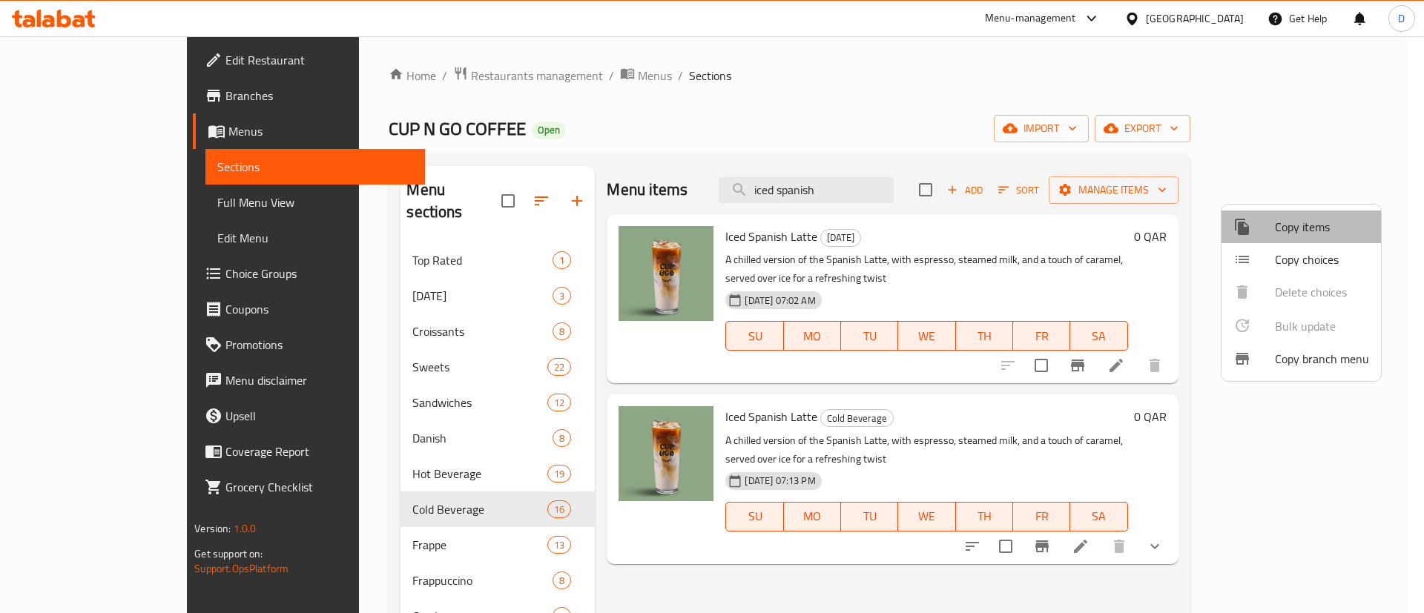
click at [1276, 234] on span "Copy items" at bounding box center [1322, 227] width 94 height 18
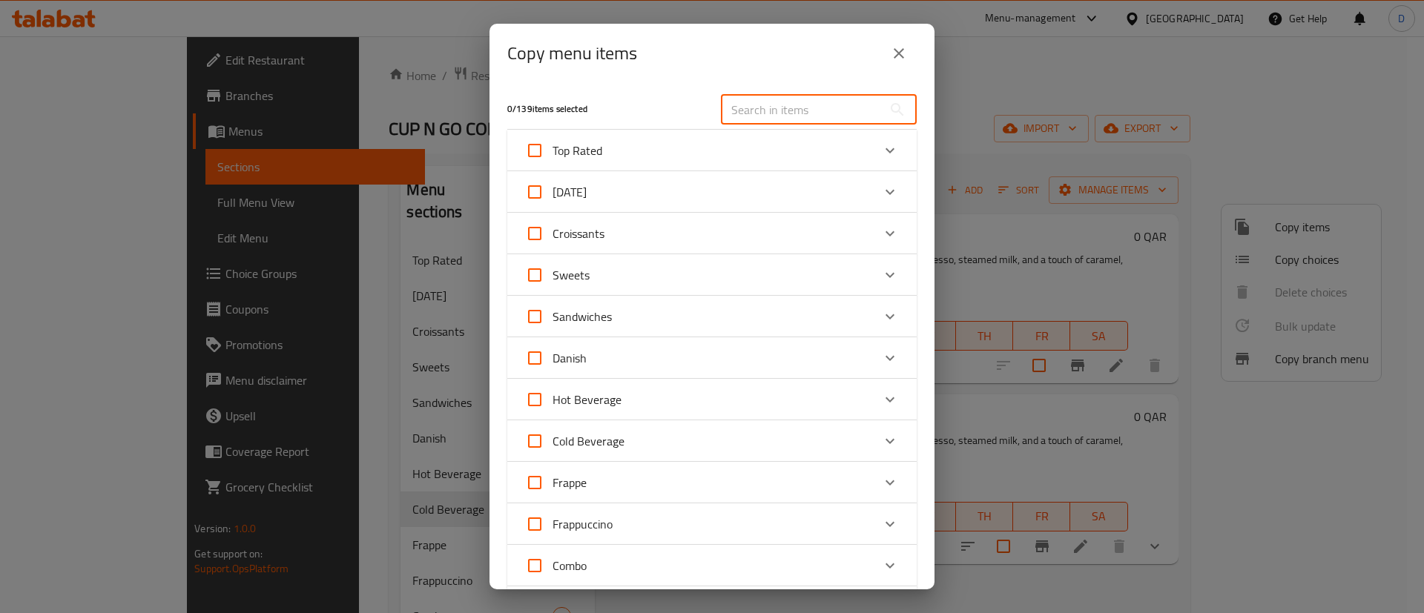
click at [739, 106] on input "text" at bounding box center [802, 110] width 162 height 30
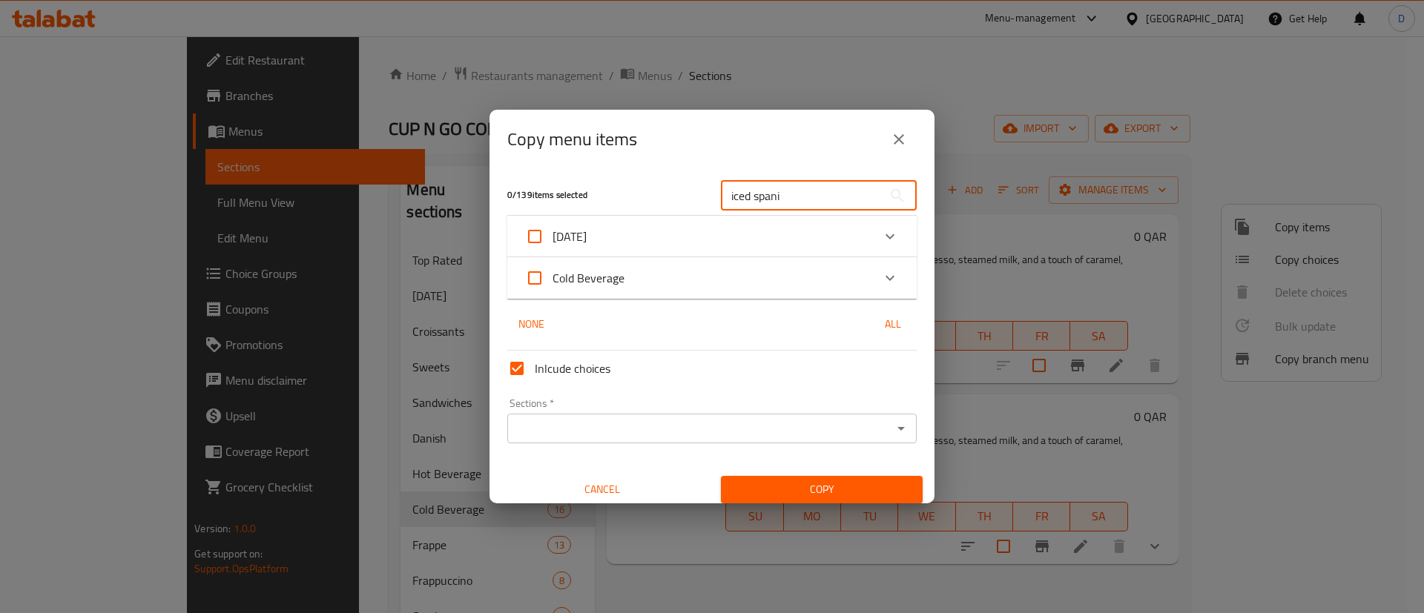
type input "iced spani"
click at [886, 279] on icon "Expand" at bounding box center [890, 278] width 9 height 5
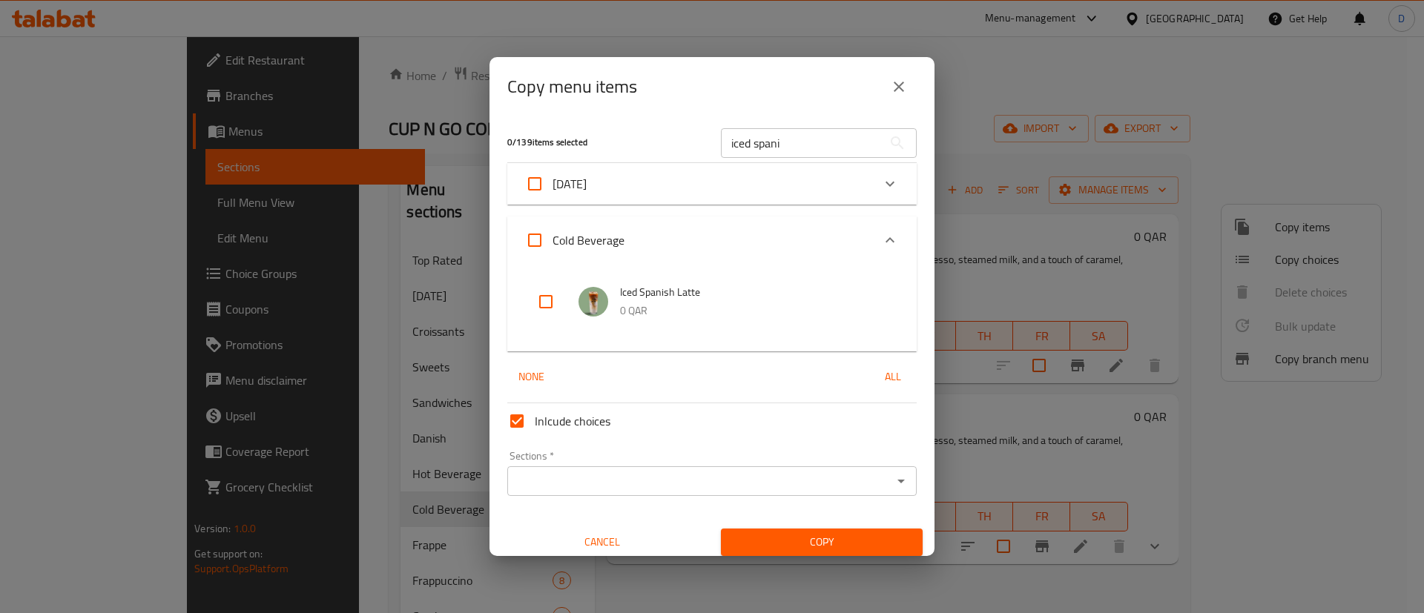
click at [545, 300] on input "checkbox" at bounding box center [546, 302] width 36 height 36
checkbox input "true"
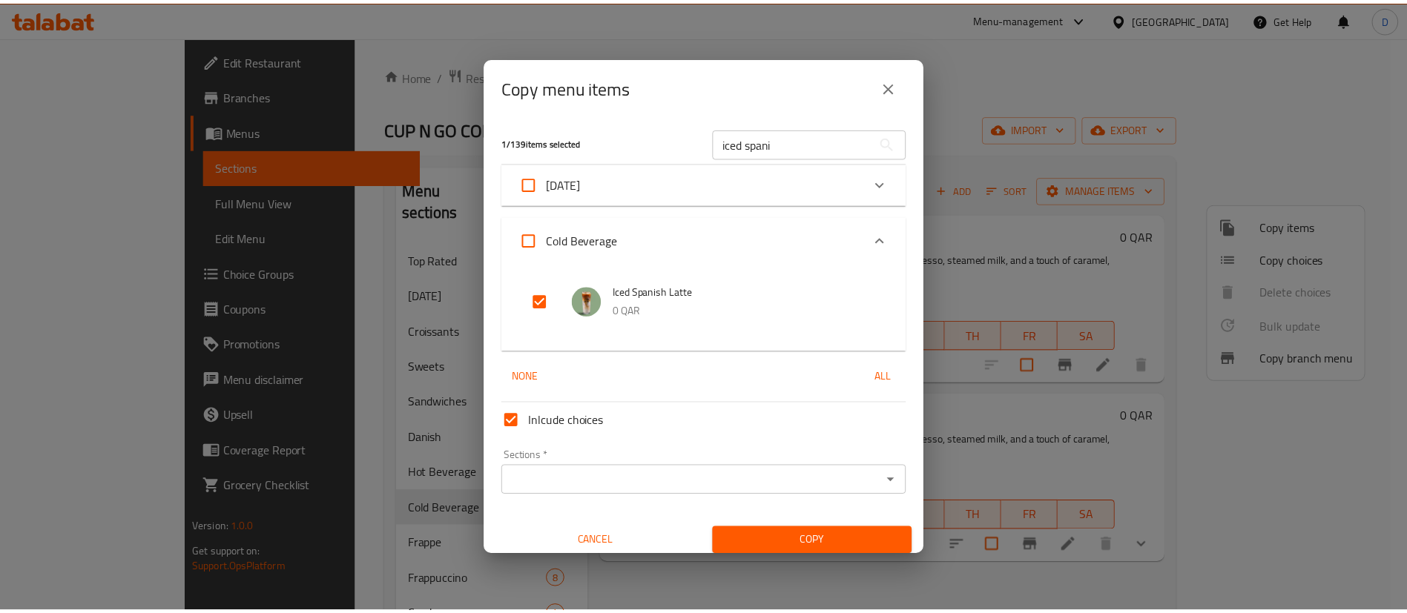
scroll to position [9, 0]
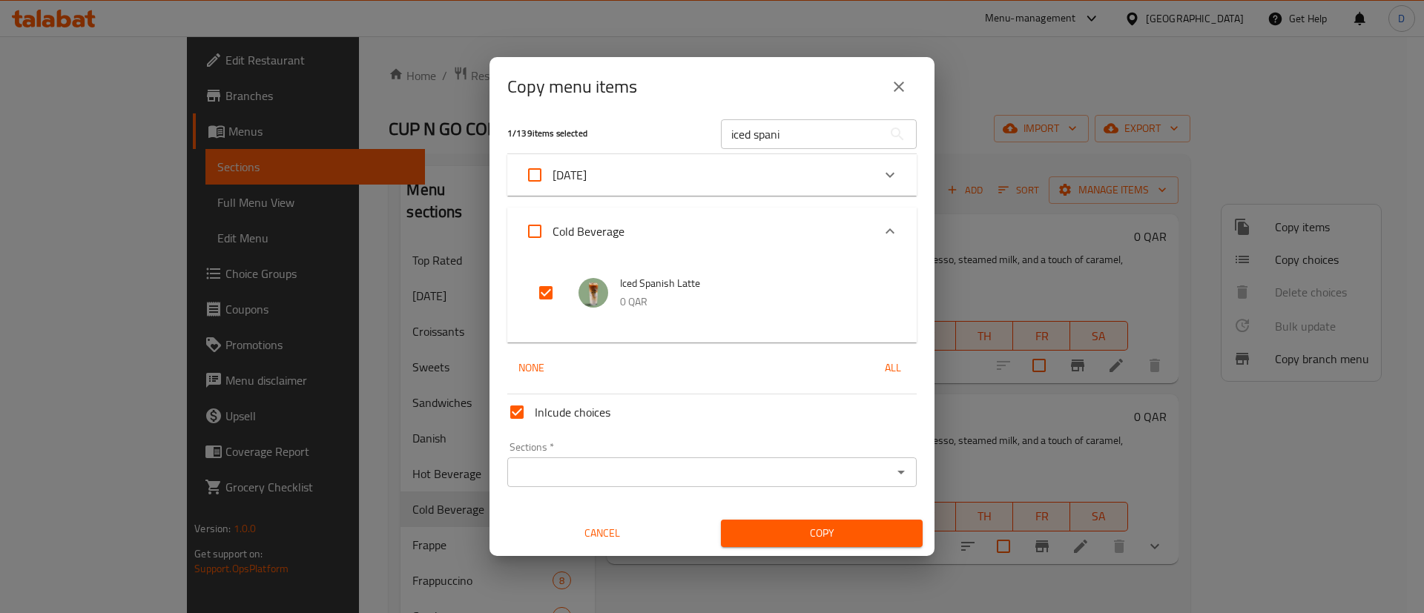
click at [784, 472] on input "Sections   *" at bounding box center [700, 472] width 376 height 21
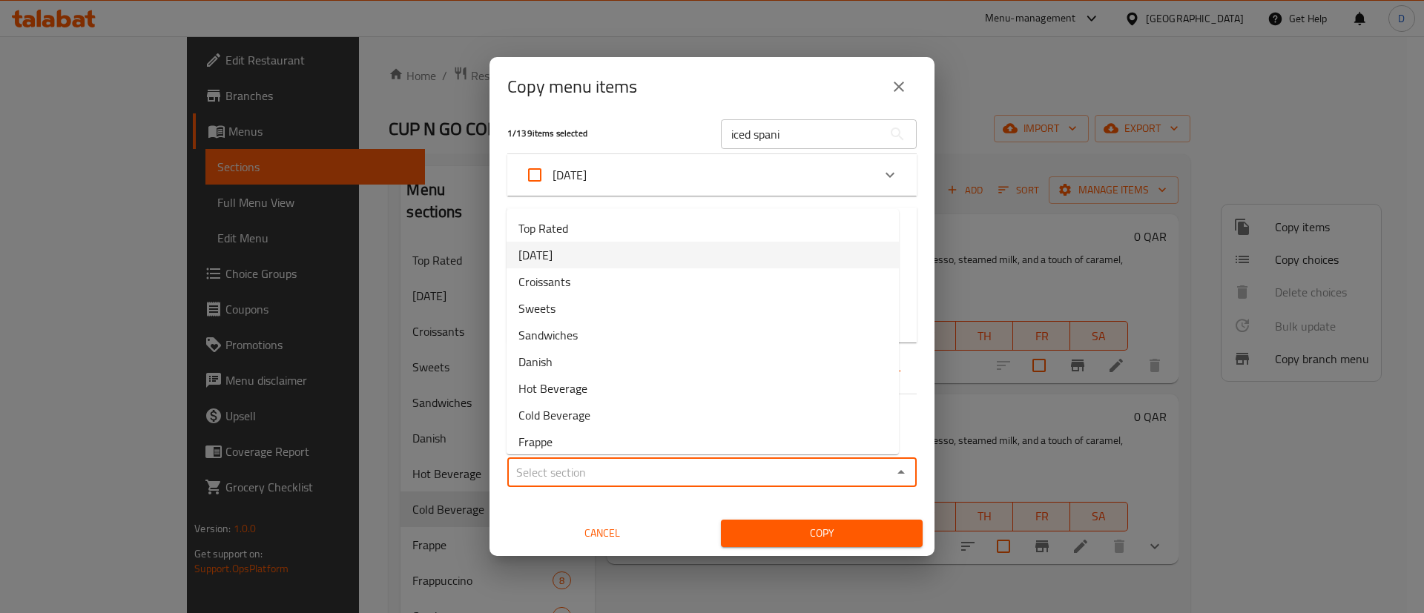
click at [649, 263] on li "[DATE]" at bounding box center [703, 255] width 392 height 27
type input "[DATE]"
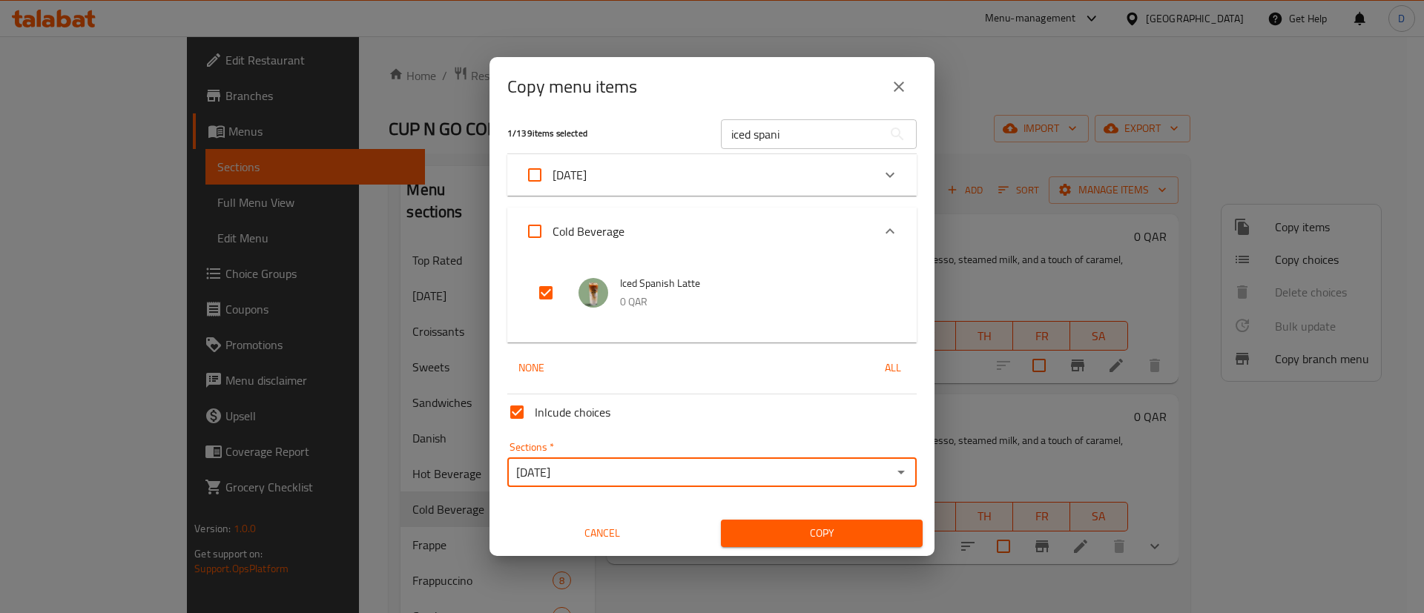
click at [743, 530] on span "Copy" at bounding box center [822, 533] width 178 height 19
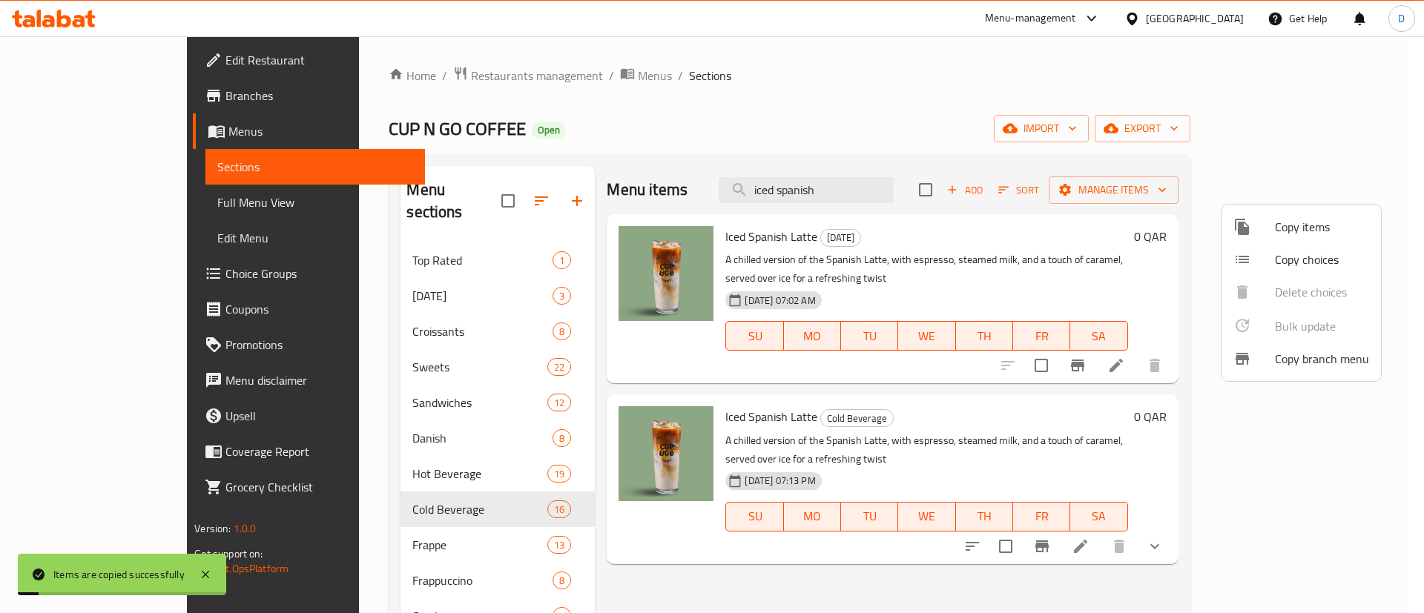
click at [381, 274] on div at bounding box center [712, 306] width 1424 height 613
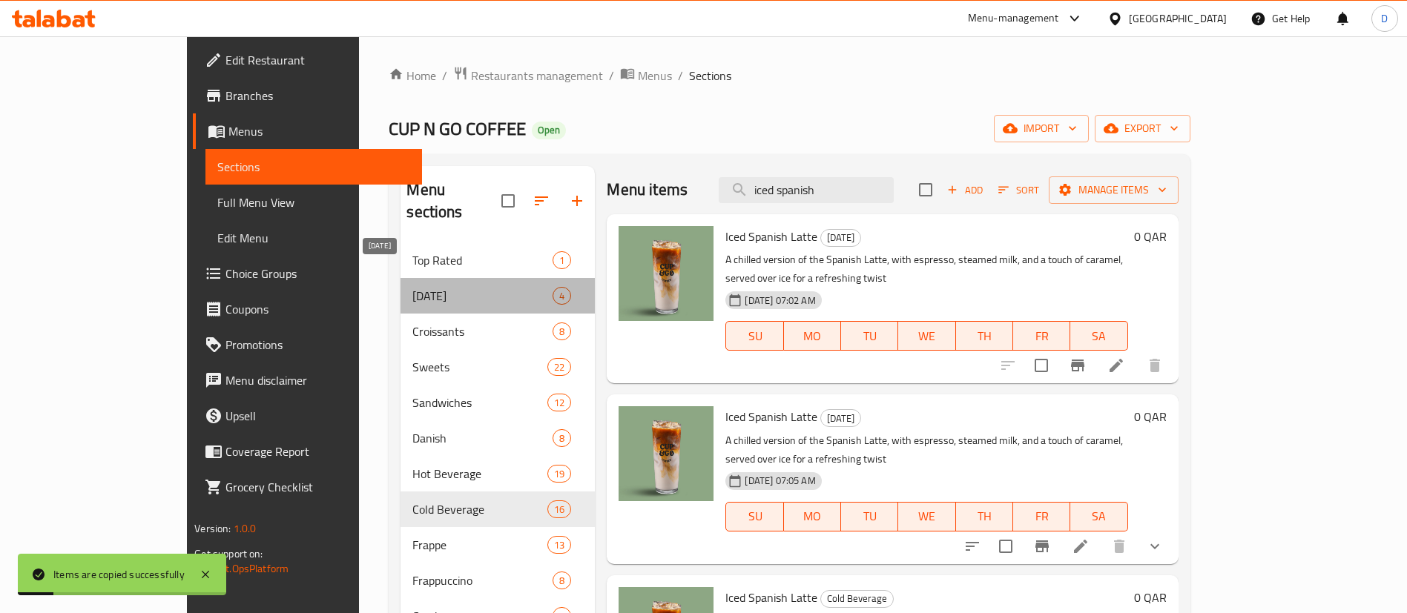
click at [412, 287] on span "[DATE]" at bounding box center [482, 296] width 140 height 18
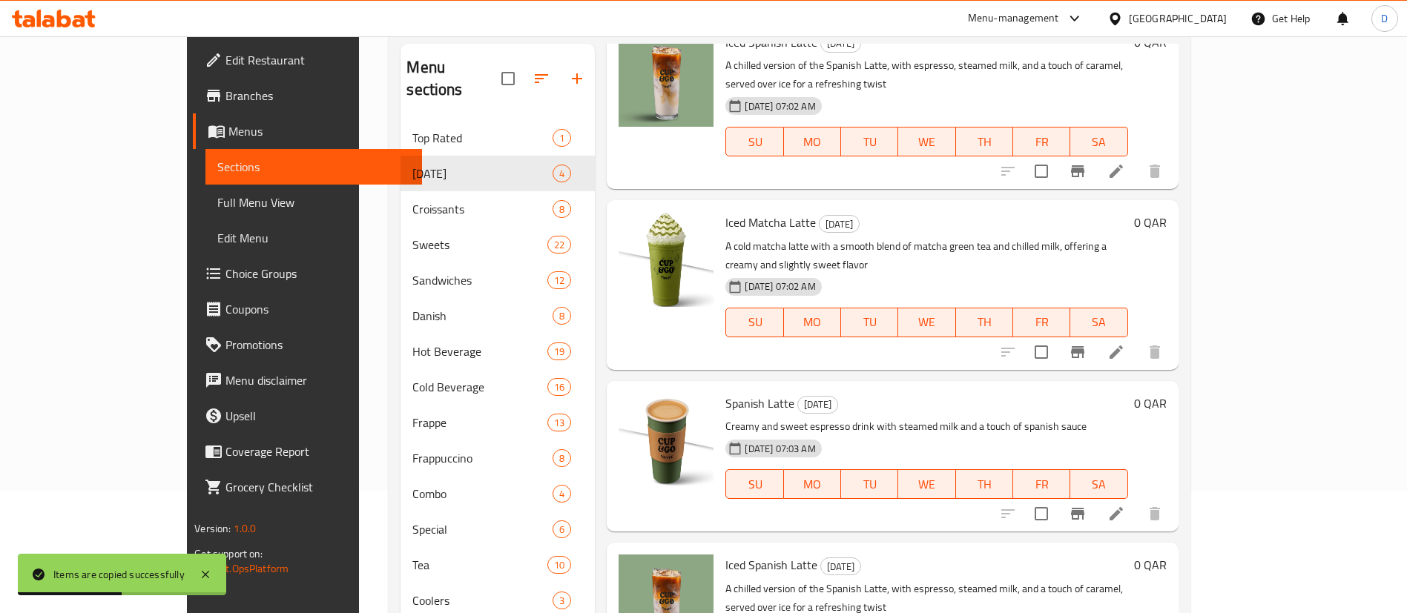
scroll to position [208, 0]
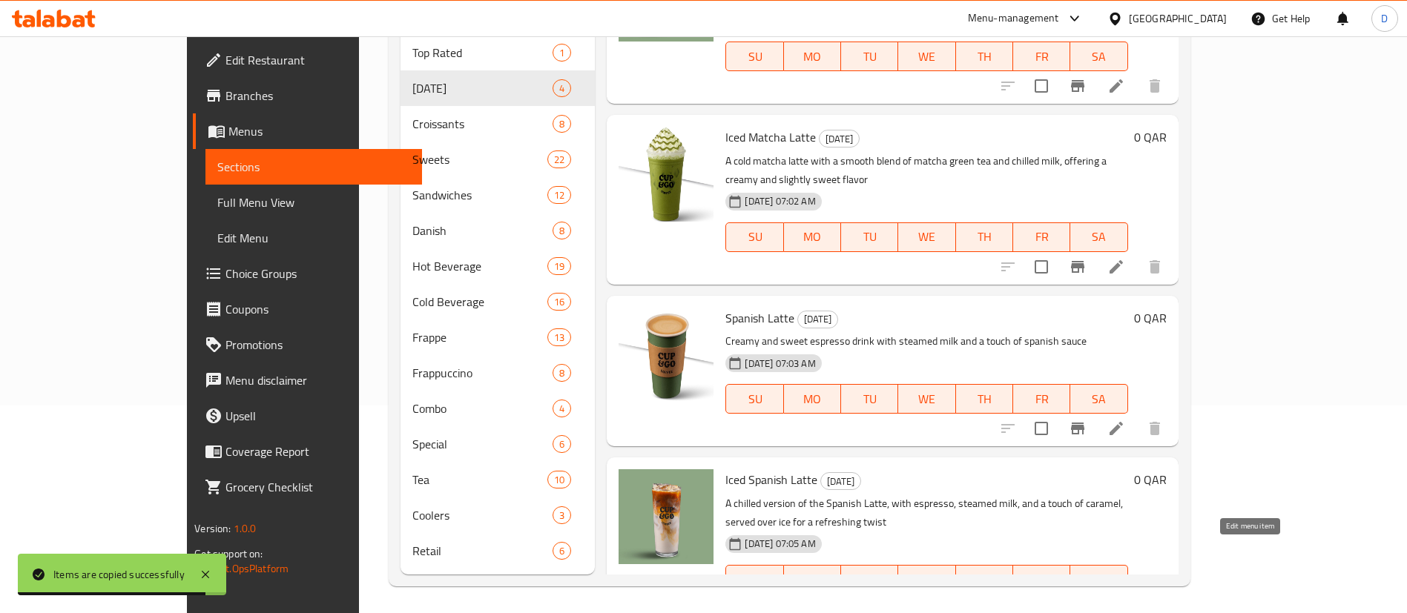
click at [1087, 603] on icon at bounding box center [1080, 609] width 13 height 13
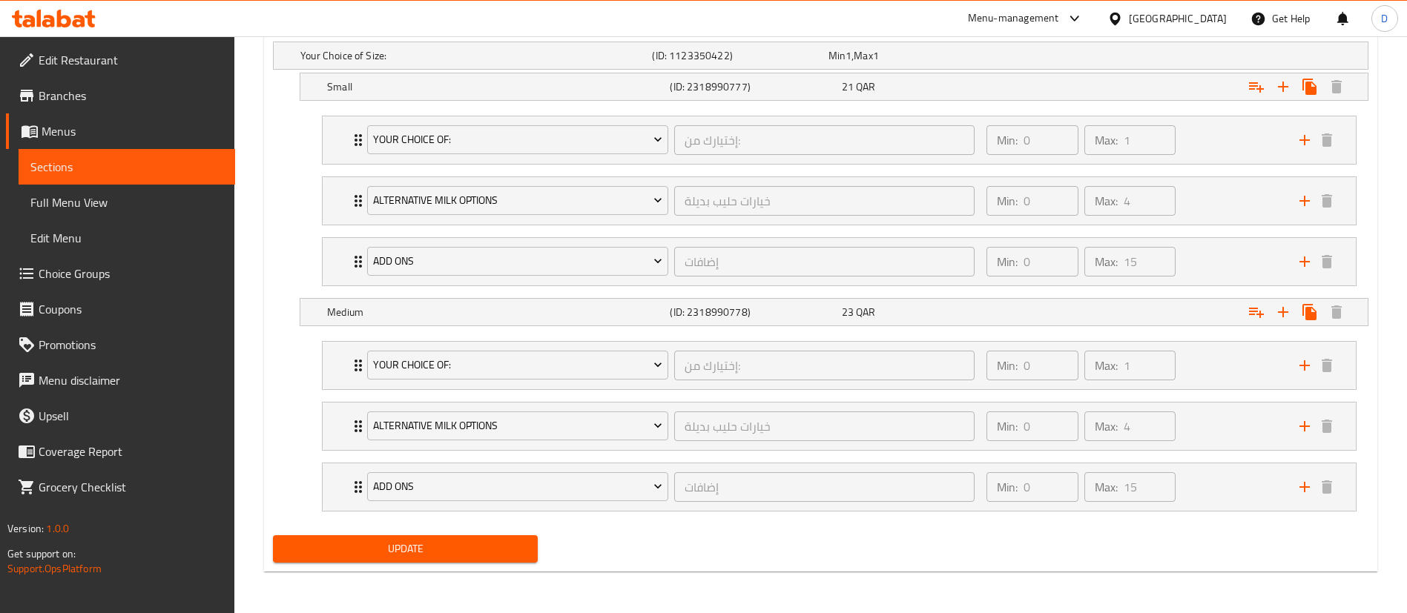
scroll to position [743, 0]
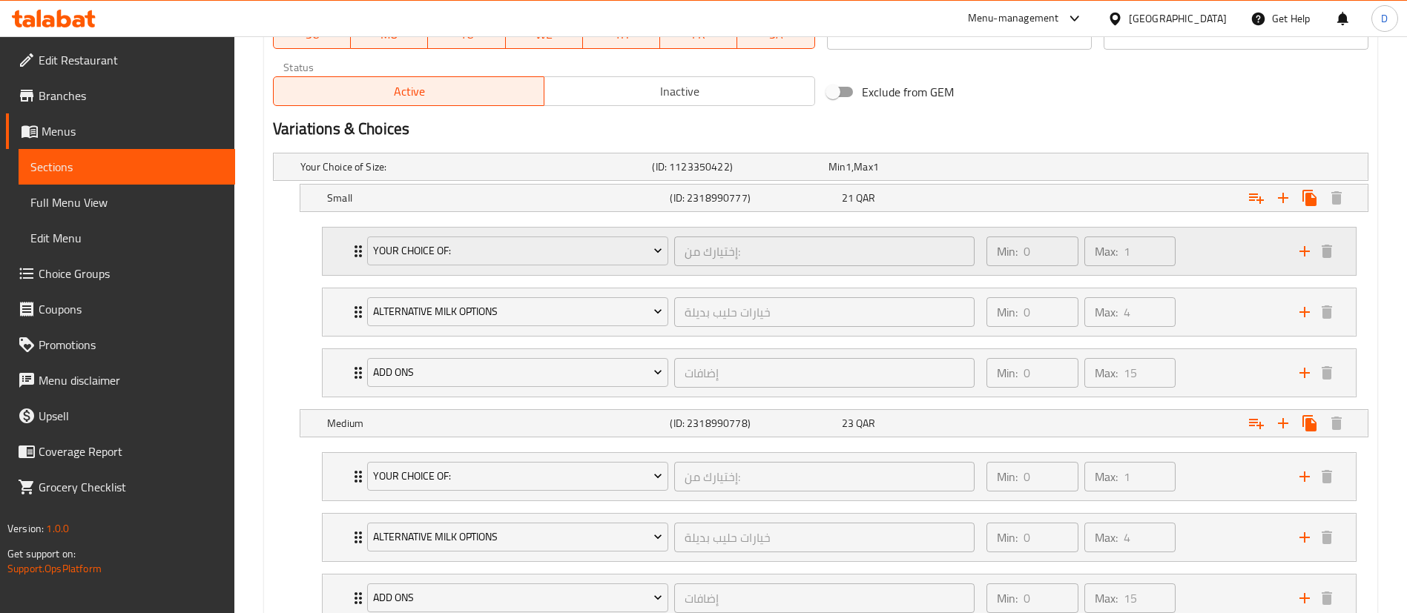
click at [360, 251] on div "Your Choice Of: إختيارك من: ​" at bounding box center [670, 251] width 625 height 47
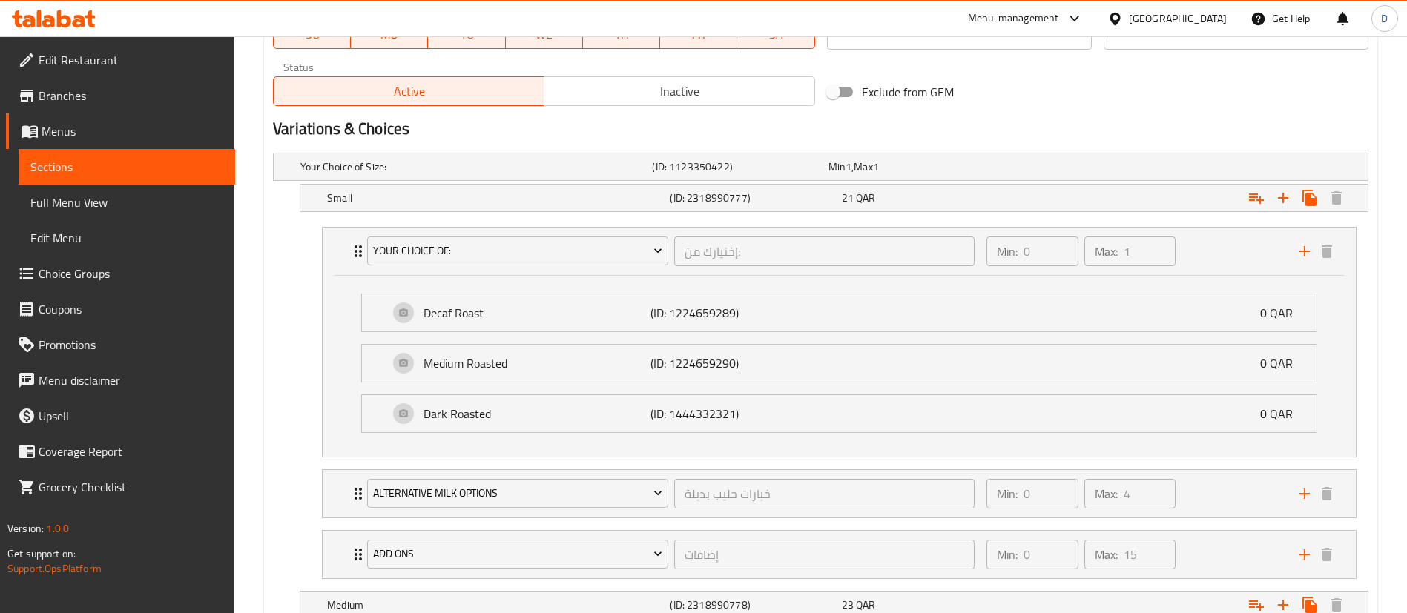
click at [1094, 125] on h2 "Variations & Choices" at bounding box center [820, 129] width 1095 height 22
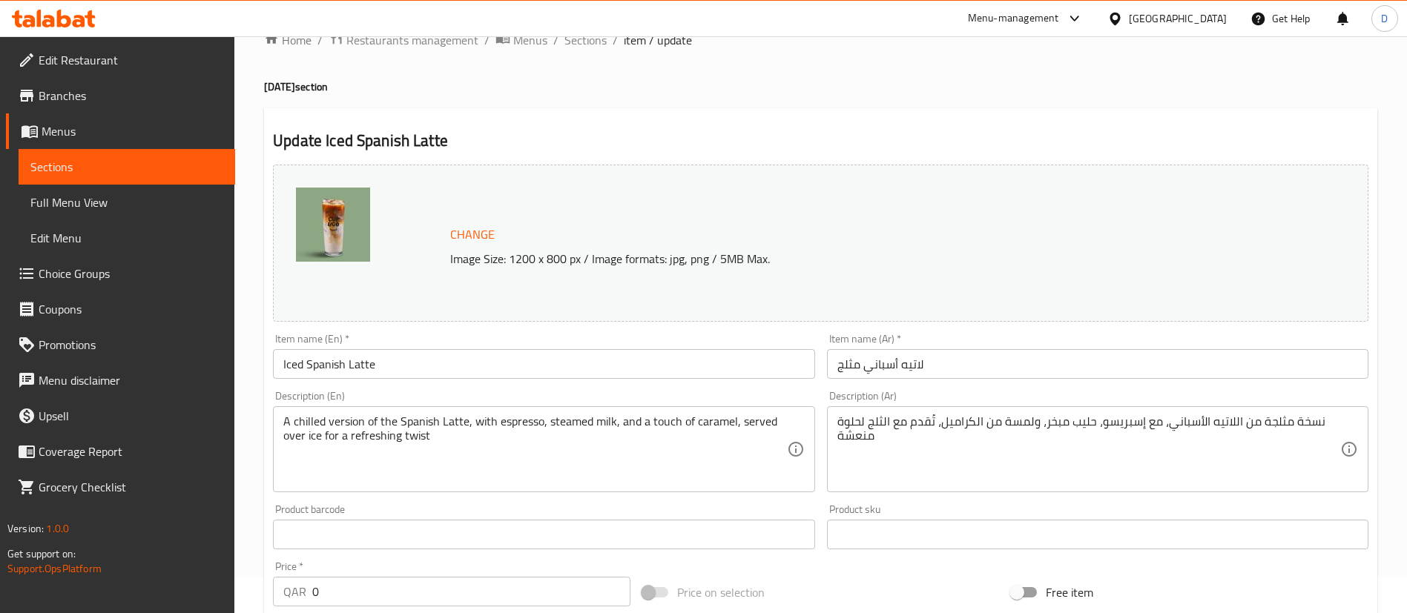
scroll to position [35, 0]
click at [123, 168] on span "Sections" at bounding box center [126, 167] width 193 height 18
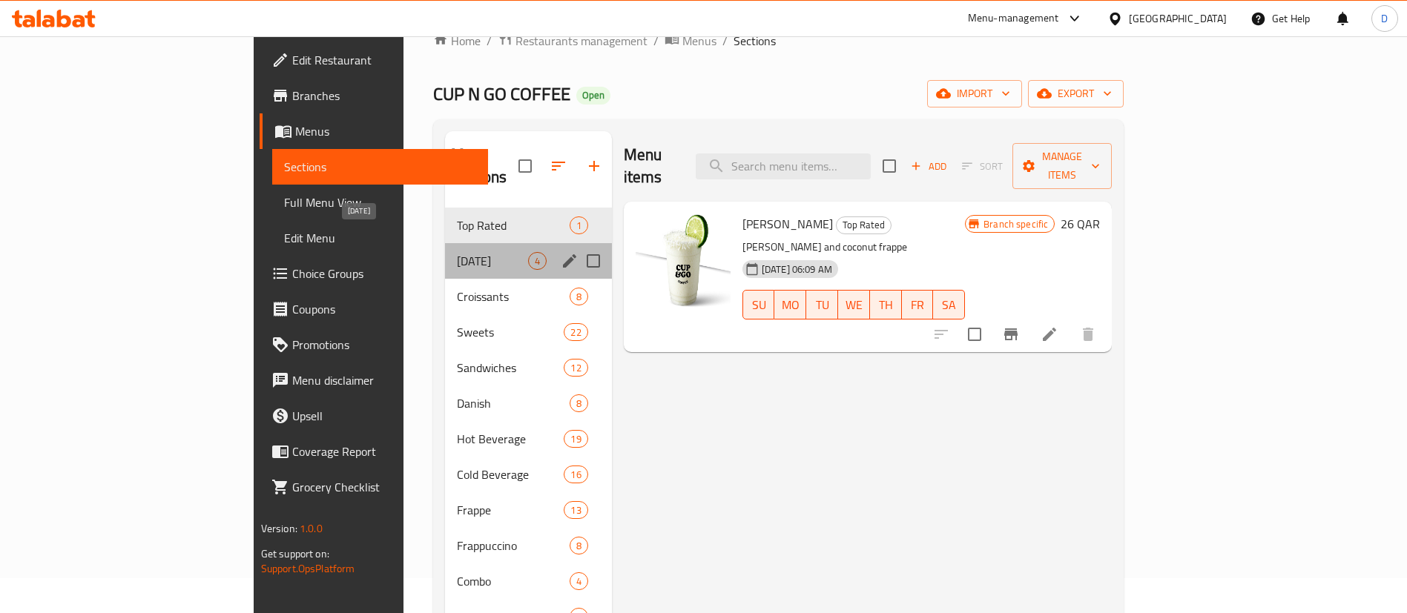
click at [457, 252] on span "[DATE]" at bounding box center [492, 261] width 71 height 18
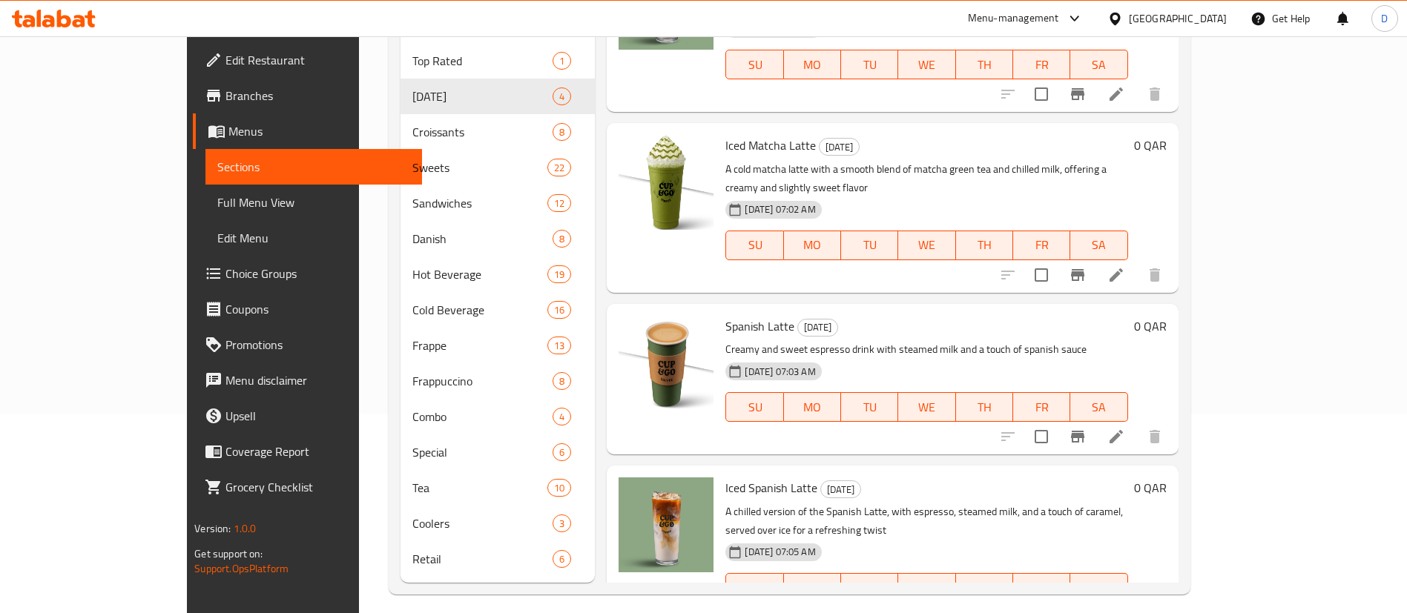
scroll to position [208, 0]
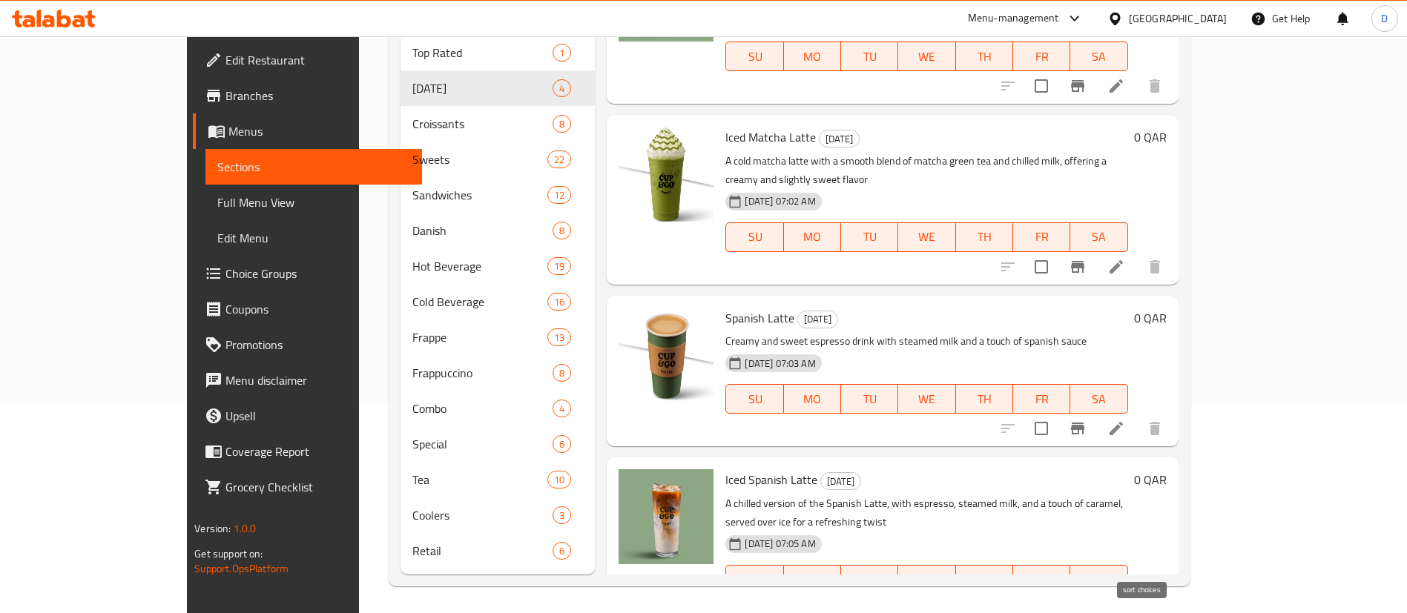
click at [981, 601] on icon "sort-choices" at bounding box center [972, 610] width 18 height 18
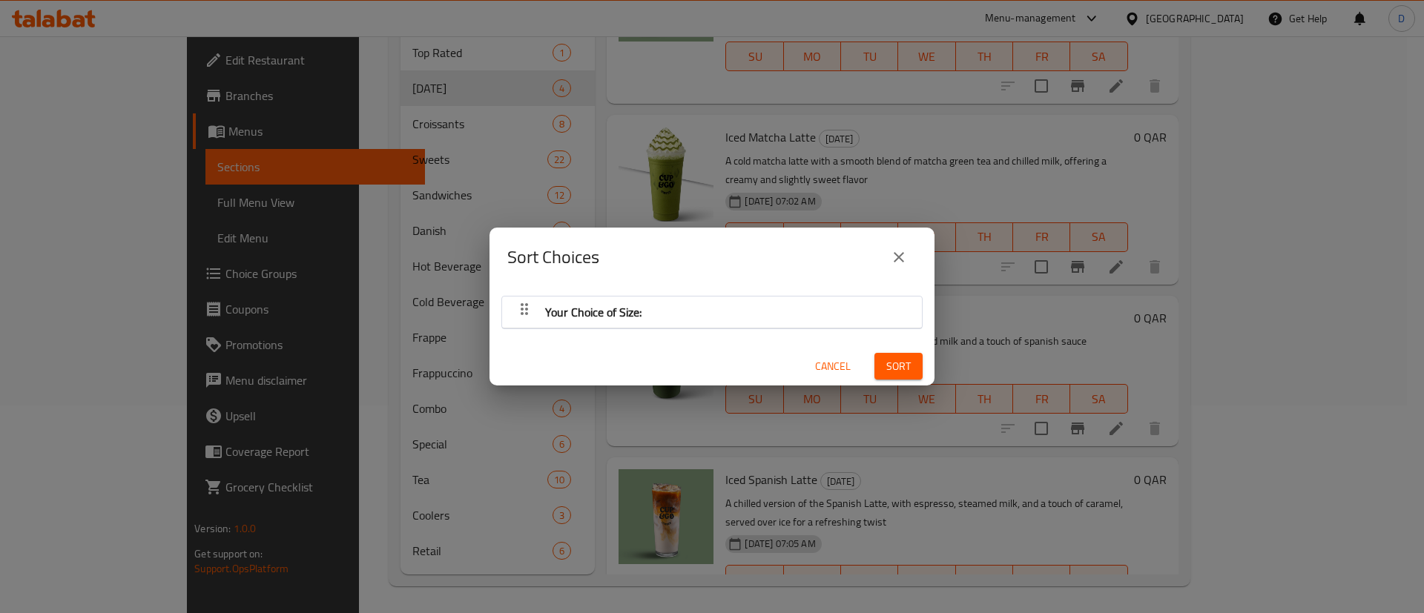
click at [728, 311] on div "Your Choice of Size:" at bounding box center [712, 312] width 405 height 36
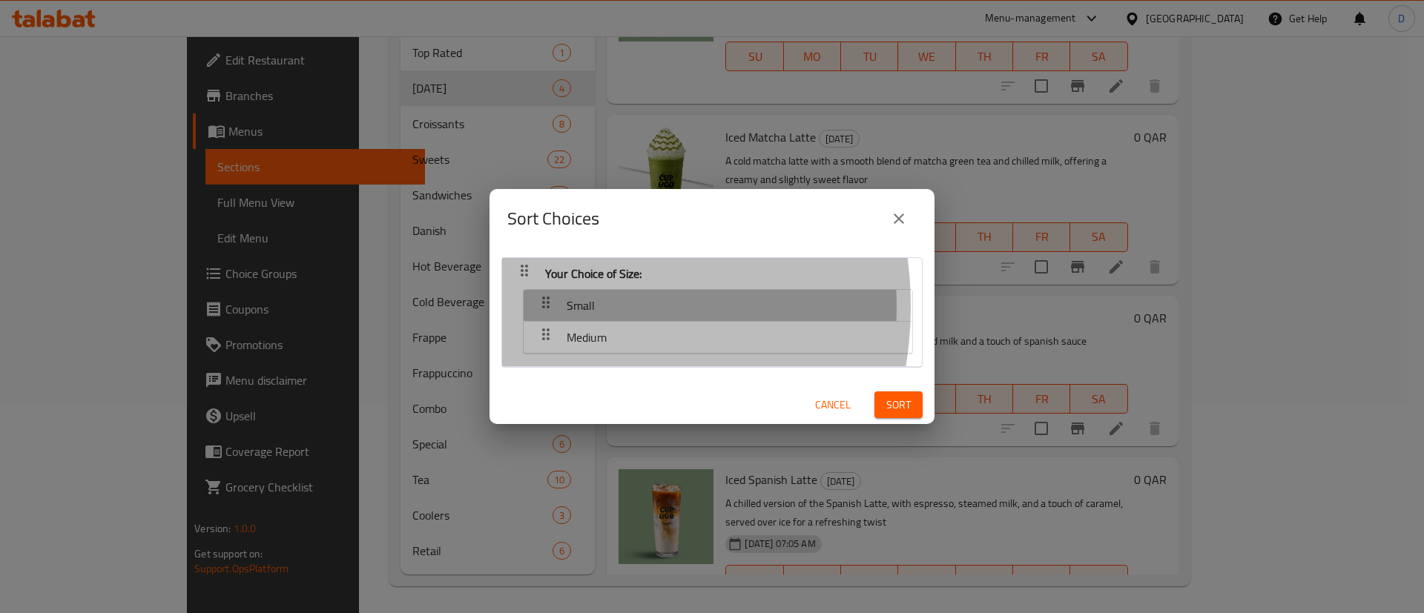
click at [543, 306] on icon "button" at bounding box center [545, 303] width 7 height 12
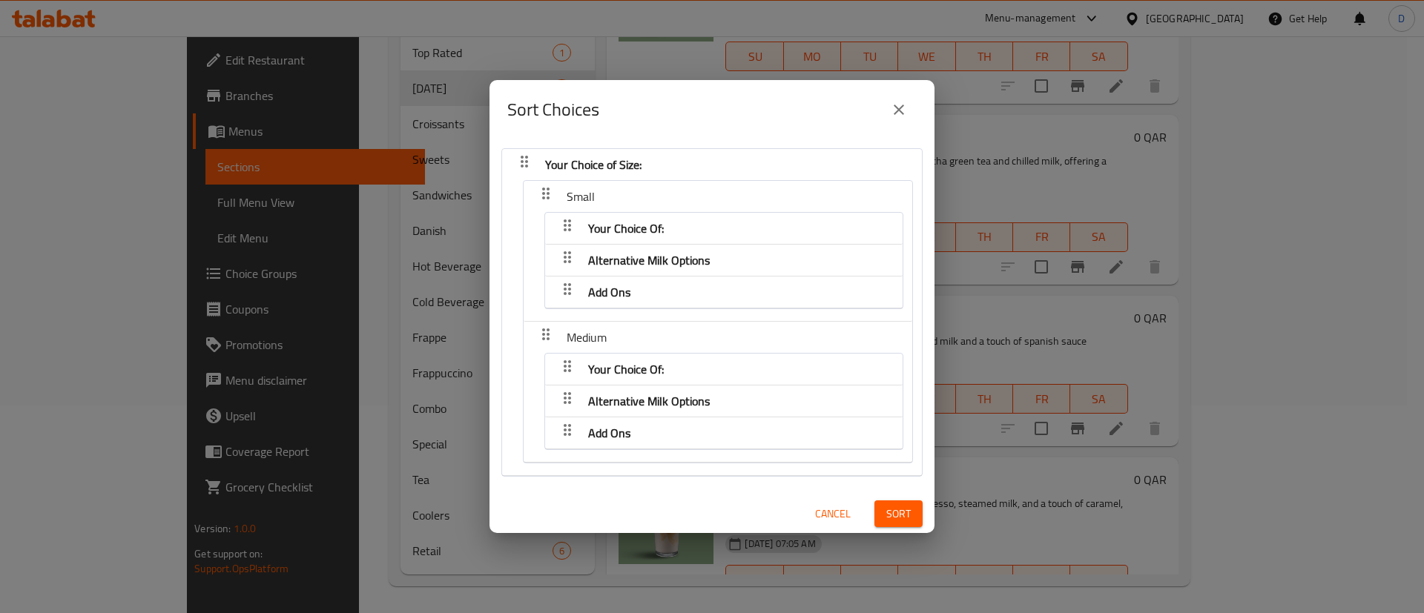
click at [544, 334] on icon "button" at bounding box center [545, 335] width 7 height 12
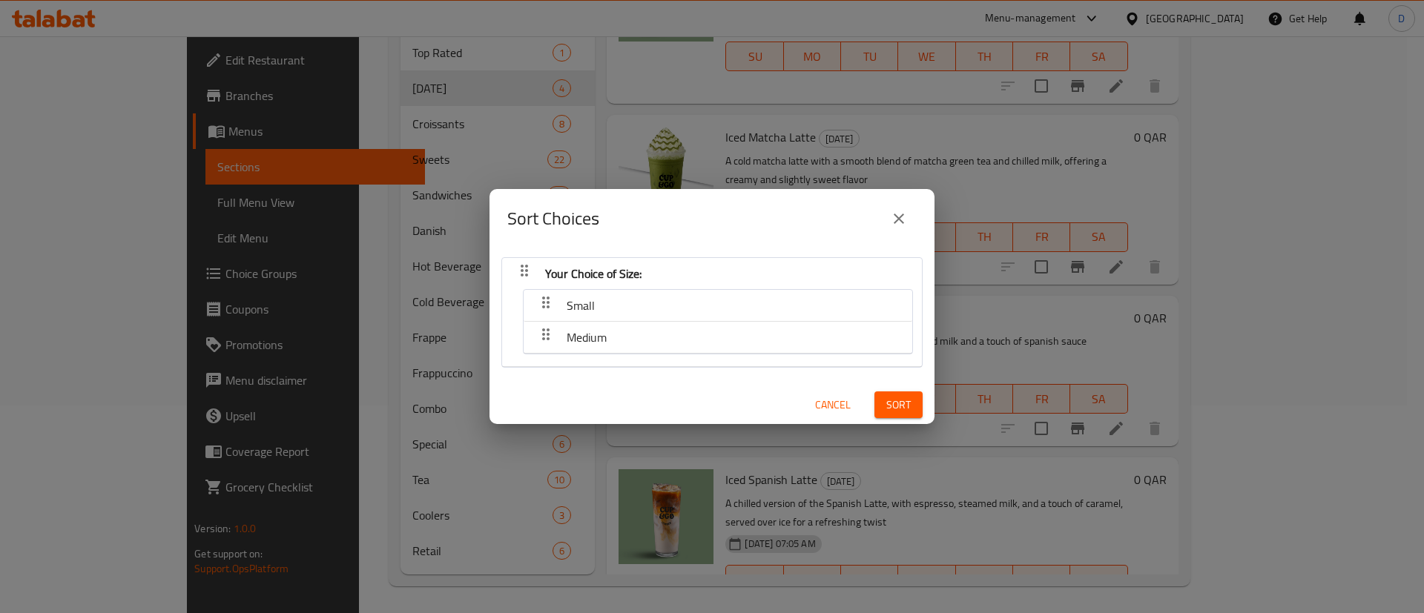
click at [544, 300] on icon "button" at bounding box center [546, 303] width 18 height 18
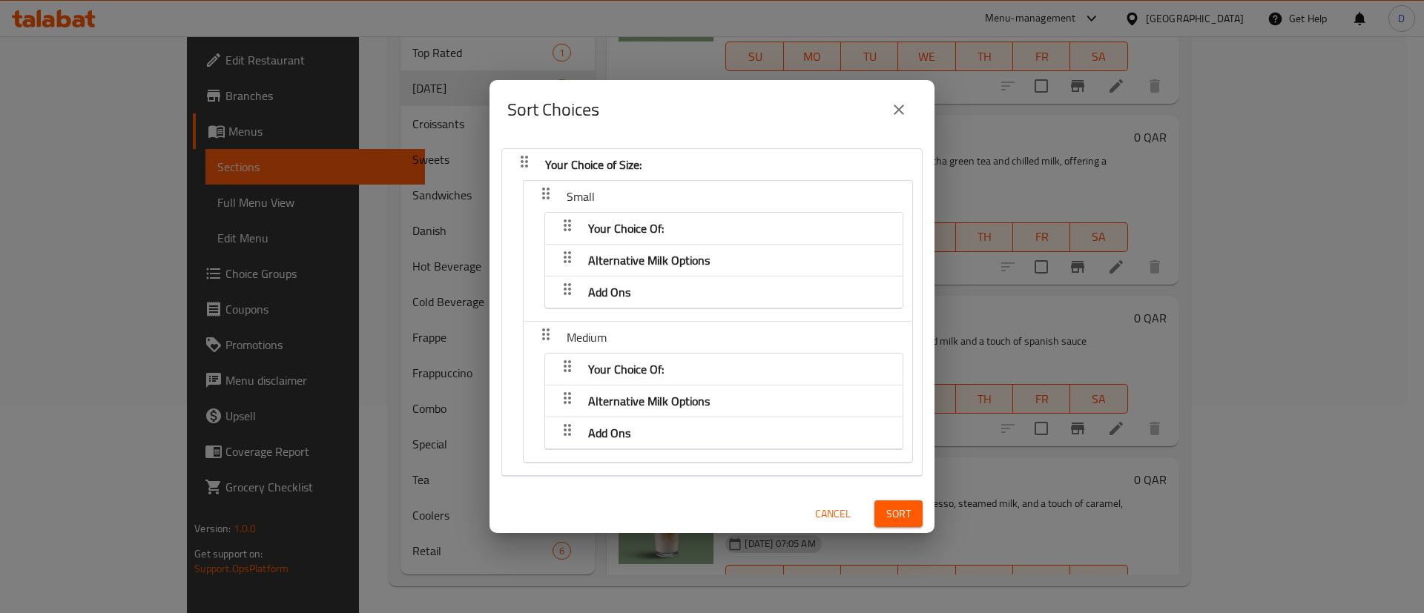
click at [639, 369] on span "Your Choice Of:" at bounding box center [626, 369] width 76 height 22
click at [748, 372] on div "Your Choice Of:" at bounding box center [724, 370] width 343 height 36
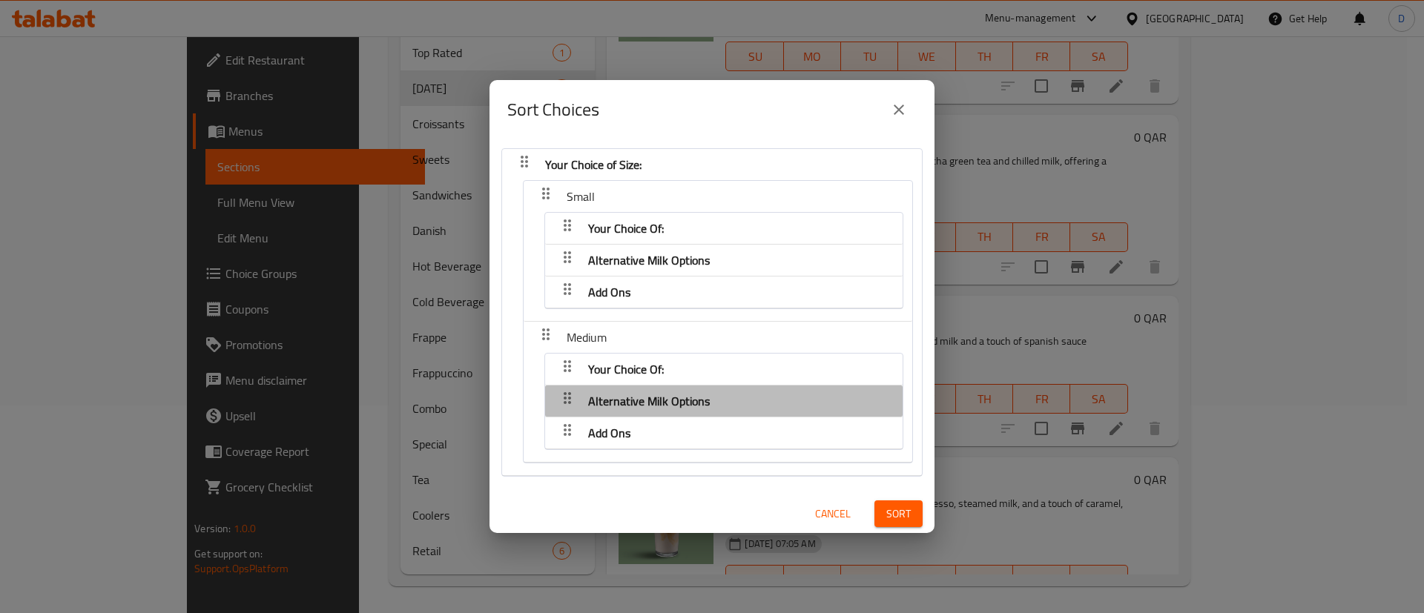
click at [748, 395] on div "Alternative Milk Options" at bounding box center [724, 401] width 343 height 36
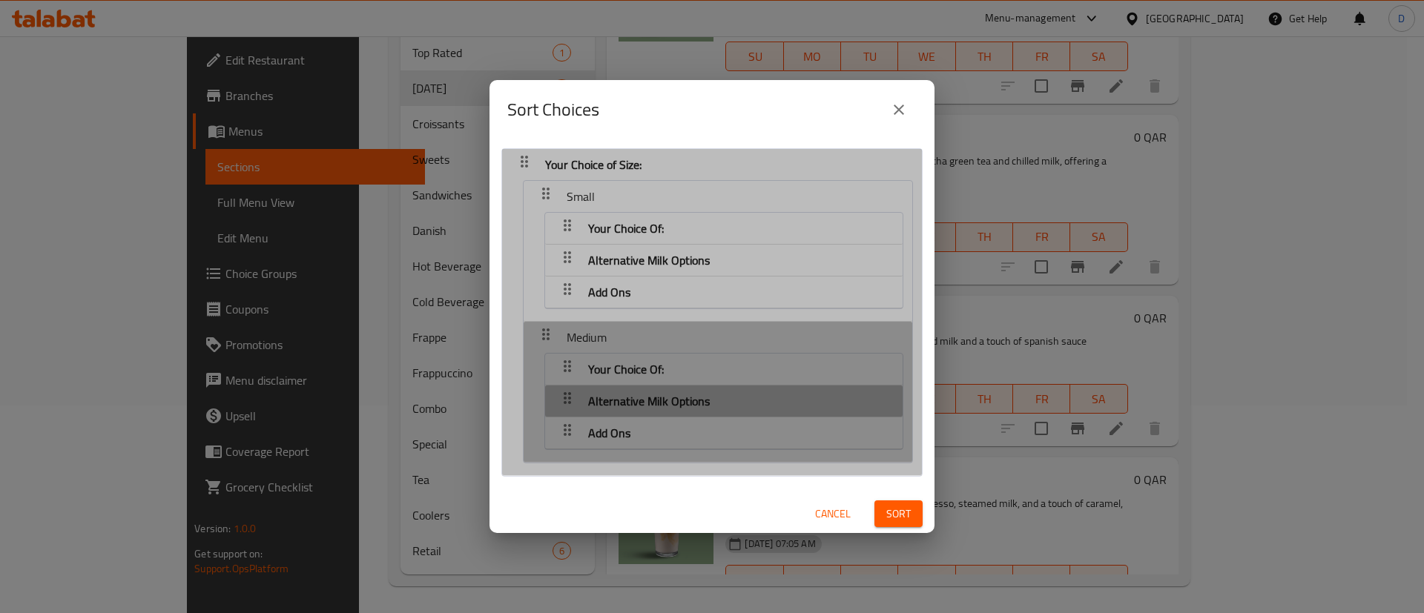
click at [748, 398] on div "Alternative Milk Options" at bounding box center [724, 401] width 343 height 36
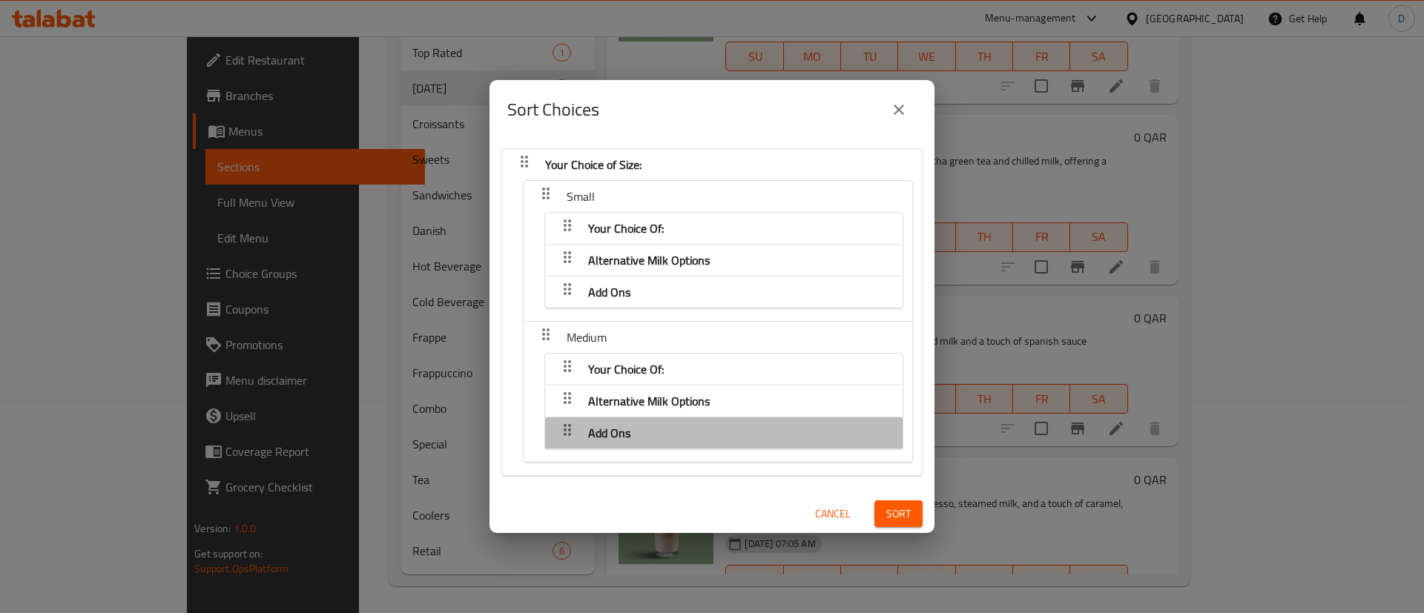
click at [735, 442] on div "Add Ons" at bounding box center [724, 433] width 343 height 36
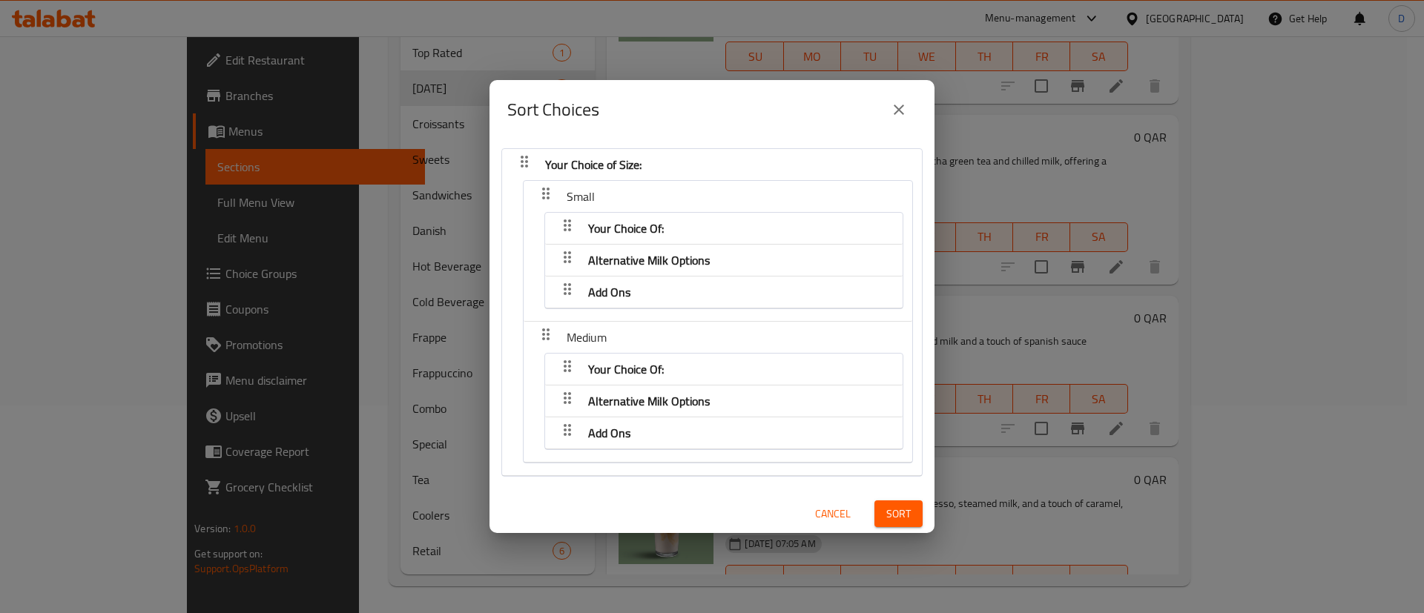
drag, startPoint x: 744, startPoint y: 273, endPoint x: 680, endPoint y: 248, distance: 68.6
click at [680, 248] on div "Alternative Milk Options" at bounding box center [648, 261] width 133 height 36
click at [897, 113] on icon "close" at bounding box center [899, 110] width 18 height 18
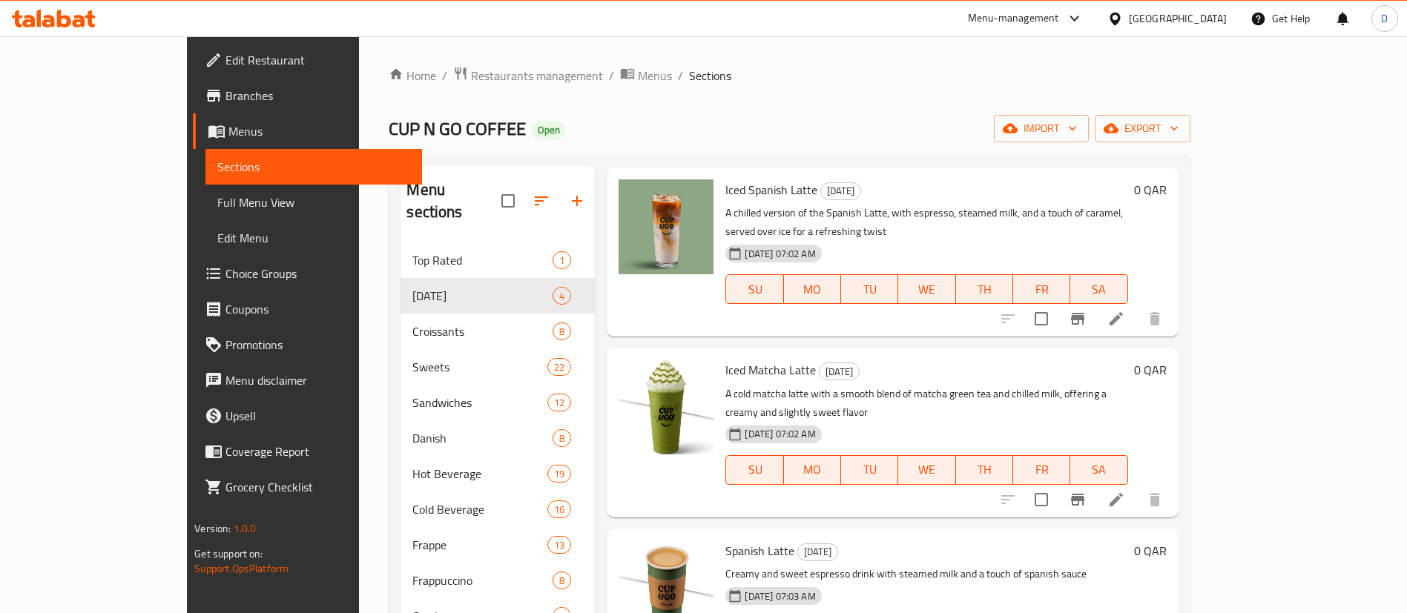
scroll to position [72, 0]
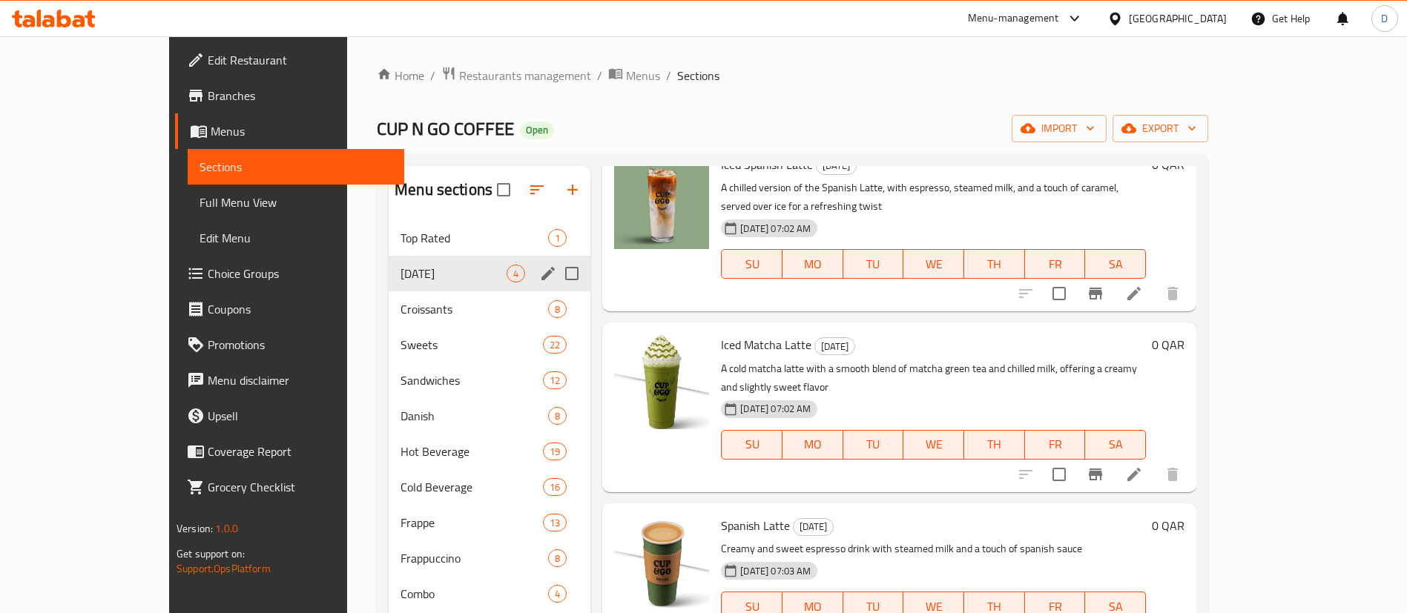
click at [539, 277] on icon "edit" at bounding box center [548, 274] width 18 height 18
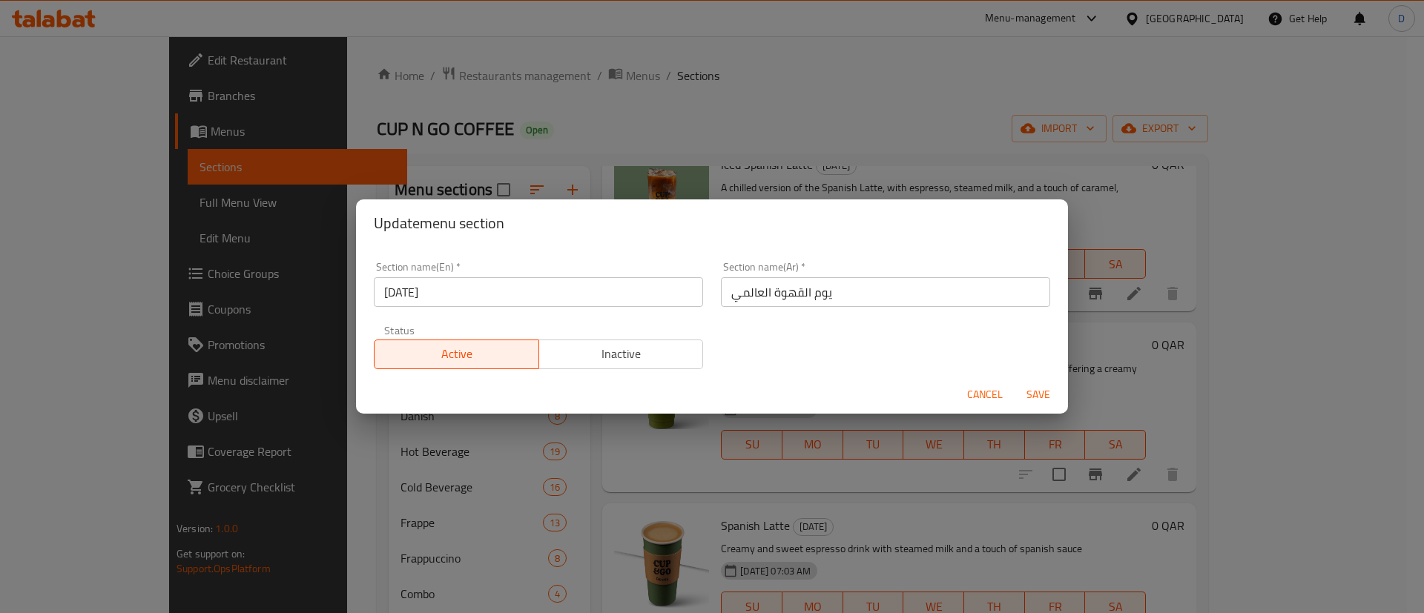
click at [581, 359] on span "Inactive" at bounding box center [621, 354] width 153 height 22
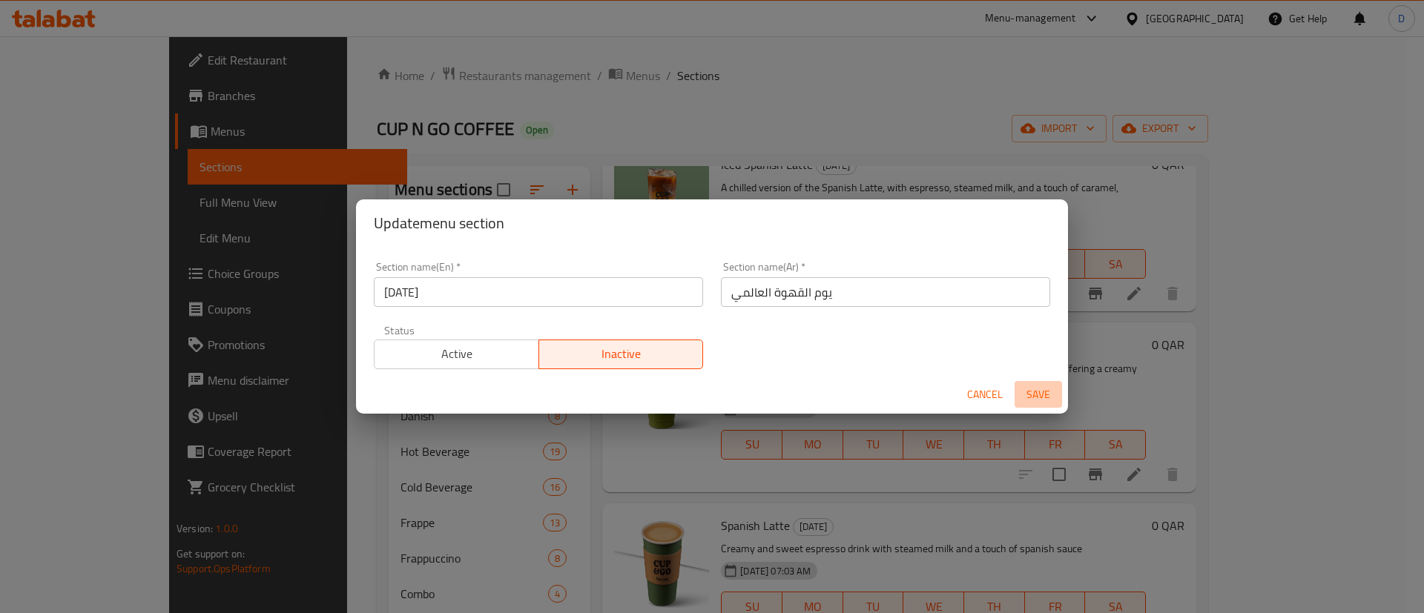
click at [1046, 395] on span "Save" at bounding box center [1039, 395] width 36 height 19
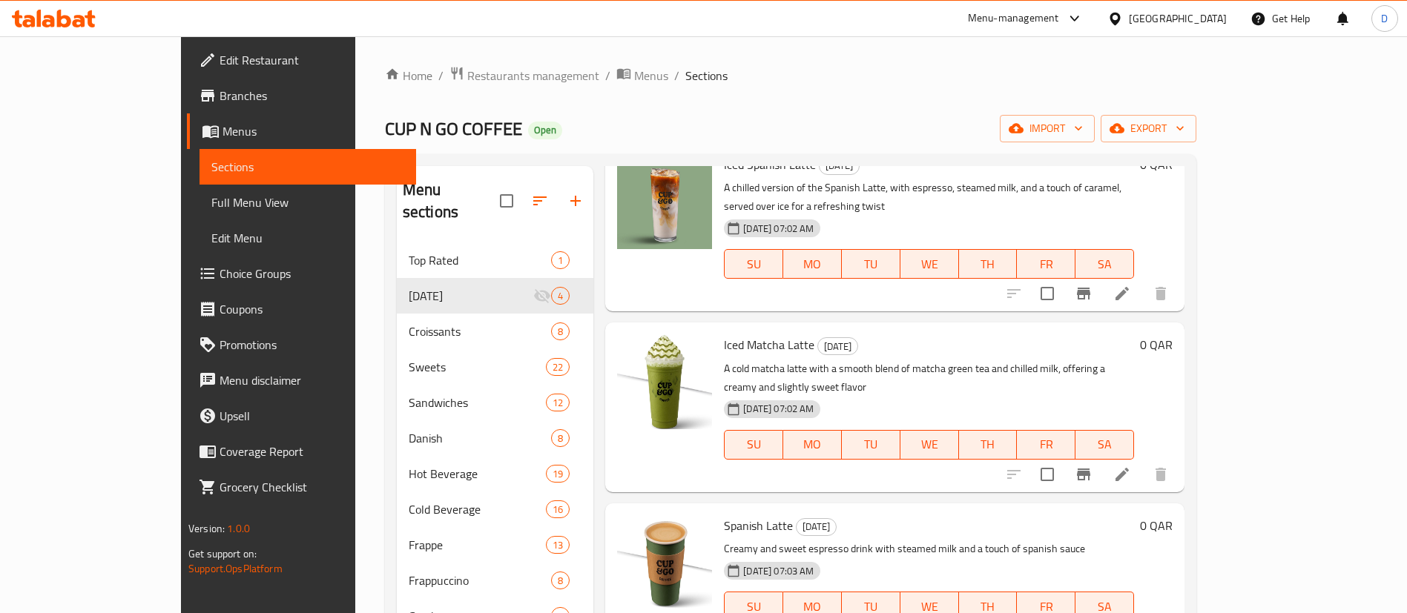
scroll to position [0, 0]
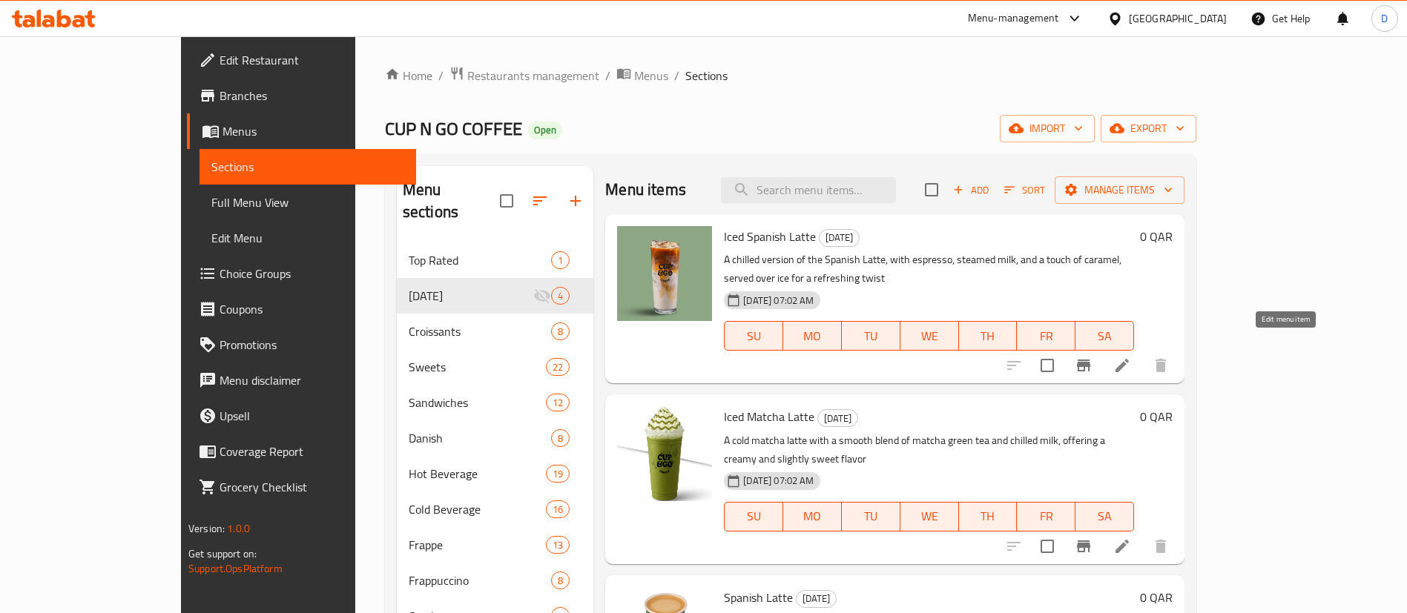
click at [1131, 357] on icon at bounding box center [1122, 366] width 18 height 18
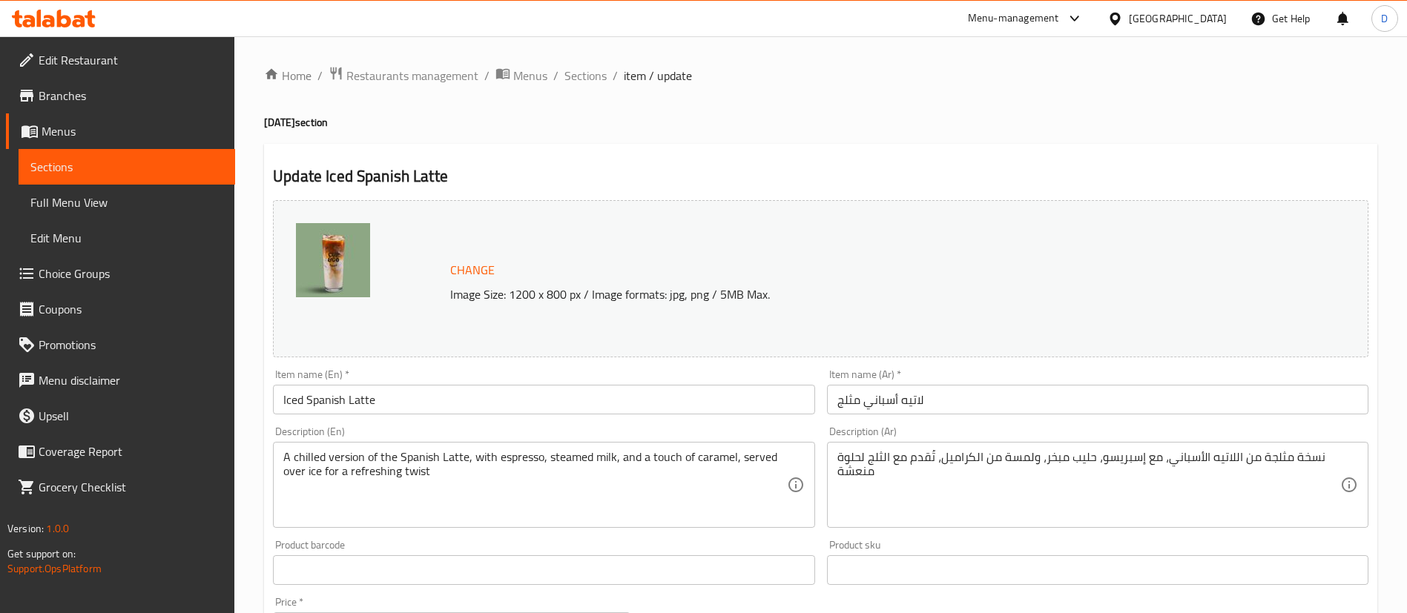
scroll to position [456, 0]
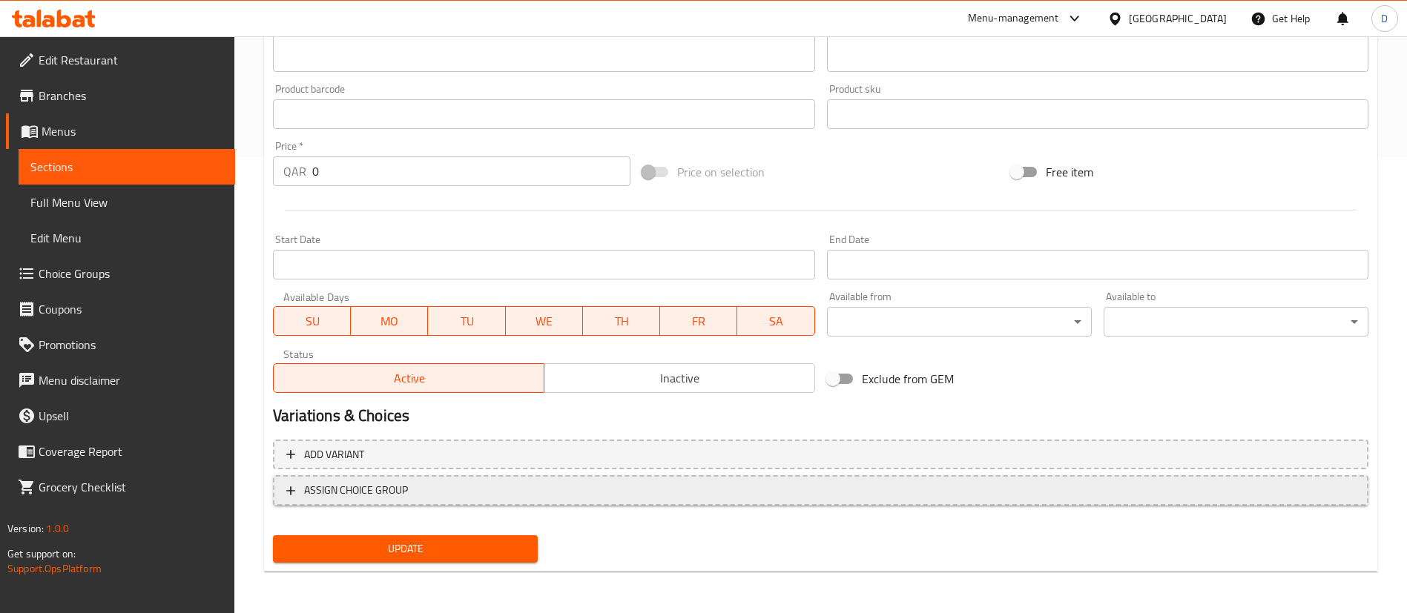
click at [804, 489] on span "ASSIGN CHOICE GROUP" at bounding box center [820, 490] width 1069 height 19
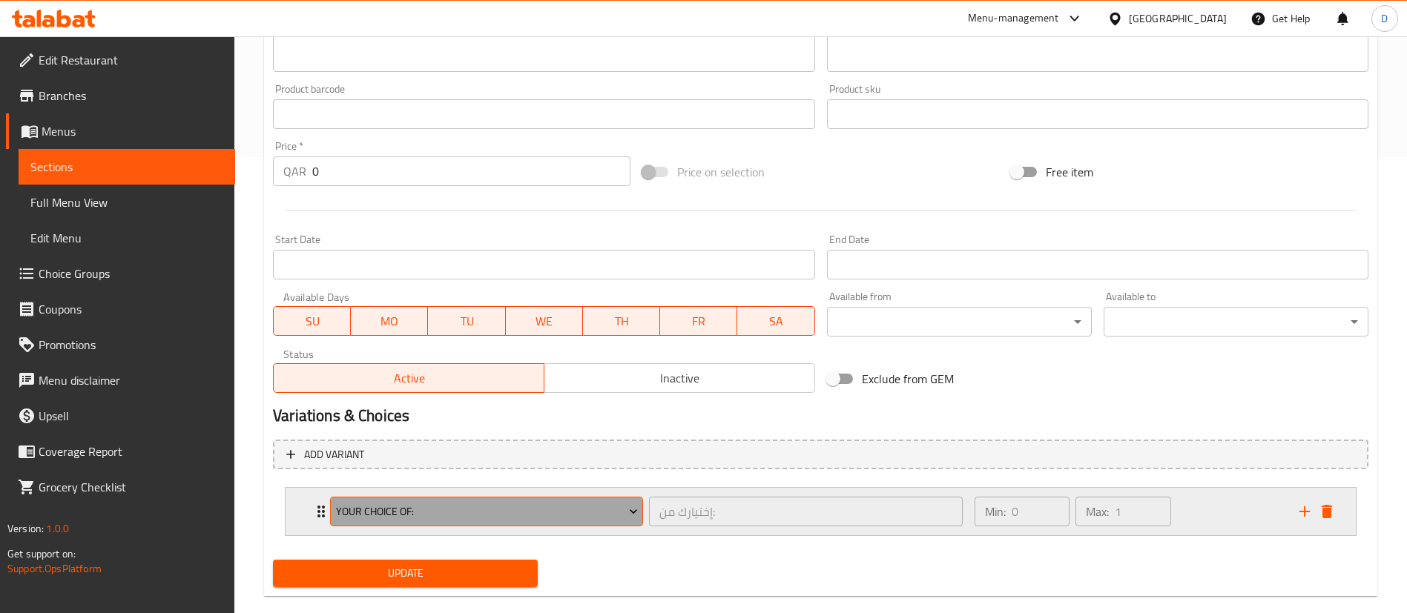
click at [521, 497] on button "Your Choice Of:" at bounding box center [486, 512] width 313 height 30
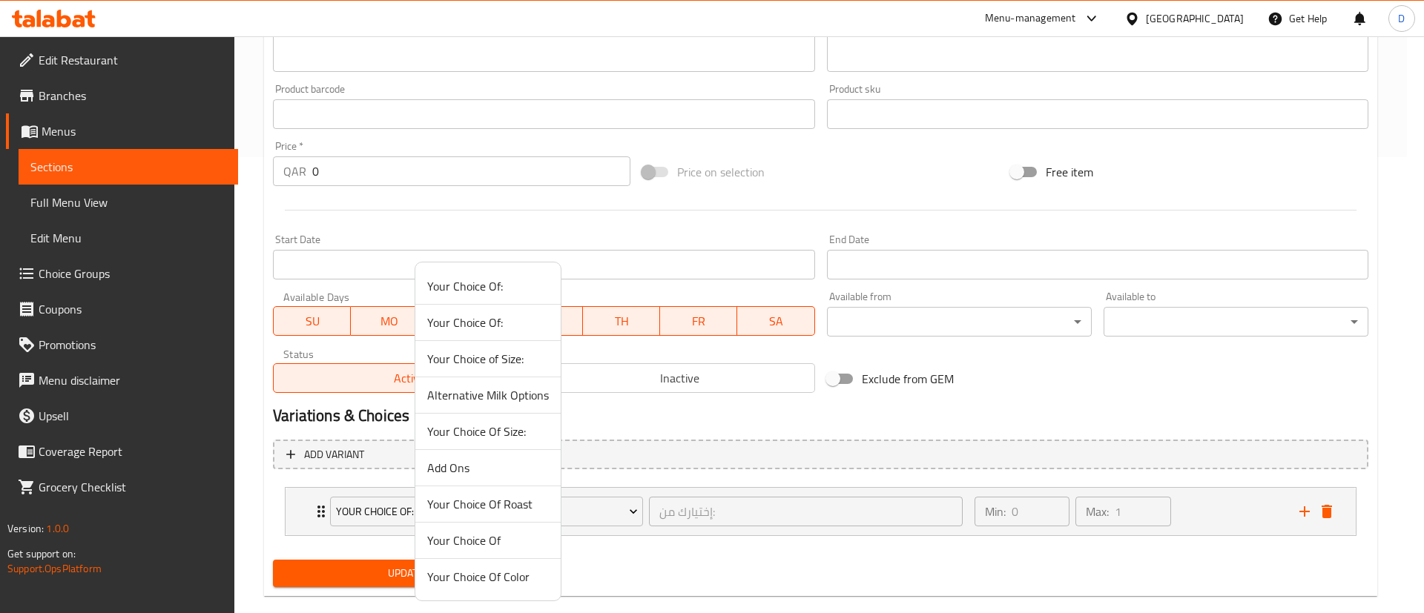
click at [503, 397] on span "Alternative Milk Options" at bounding box center [488, 395] width 122 height 18
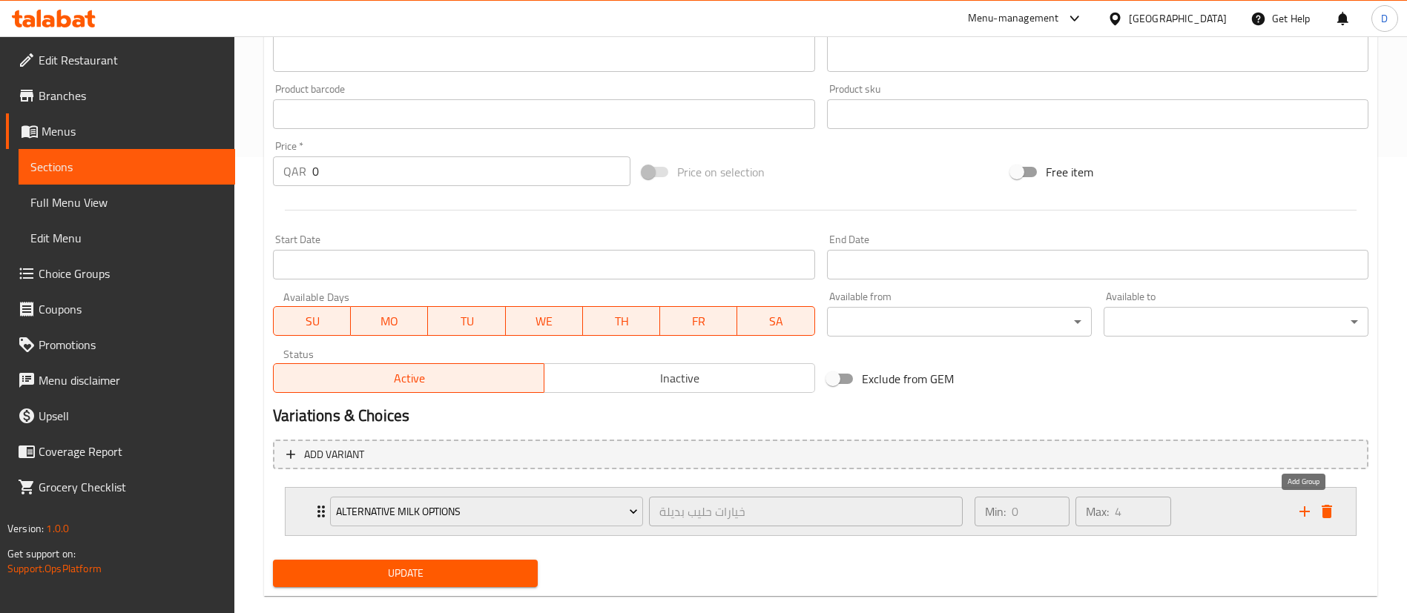
click at [1306, 520] on icon "add" at bounding box center [1305, 512] width 18 height 18
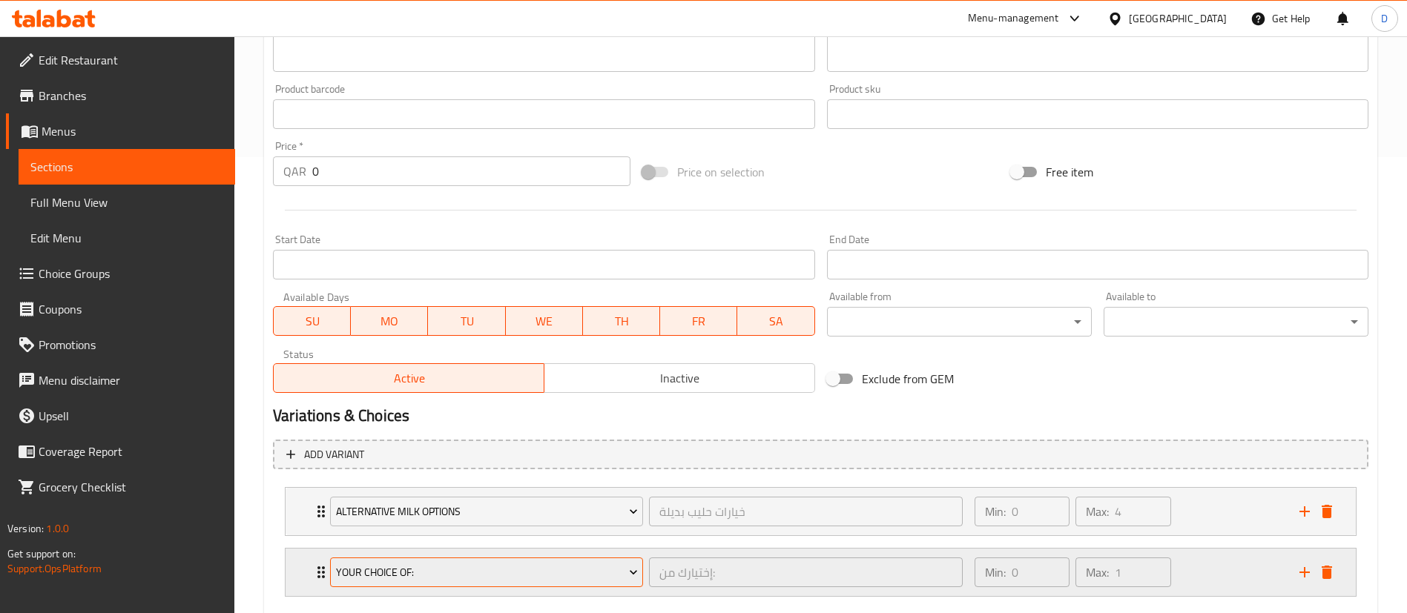
click at [524, 573] on span "Your Choice Of:" at bounding box center [487, 573] width 302 height 19
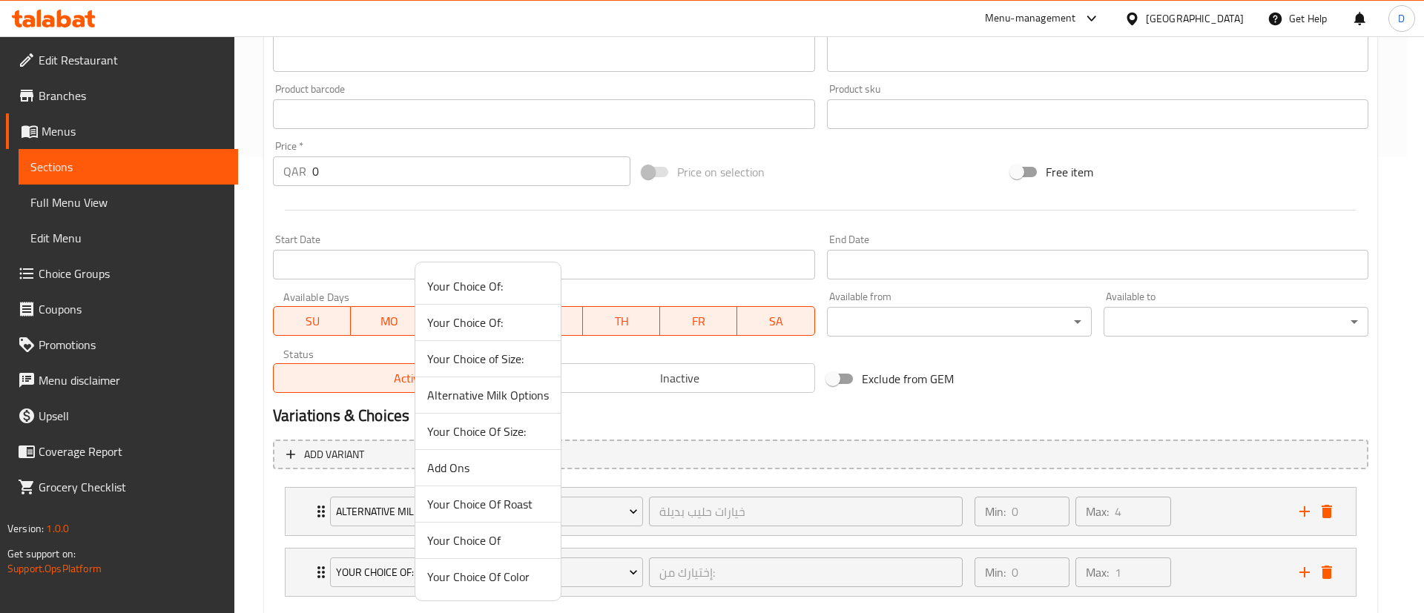
click at [468, 465] on span "Add Ons" at bounding box center [488, 468] width 122 height 18
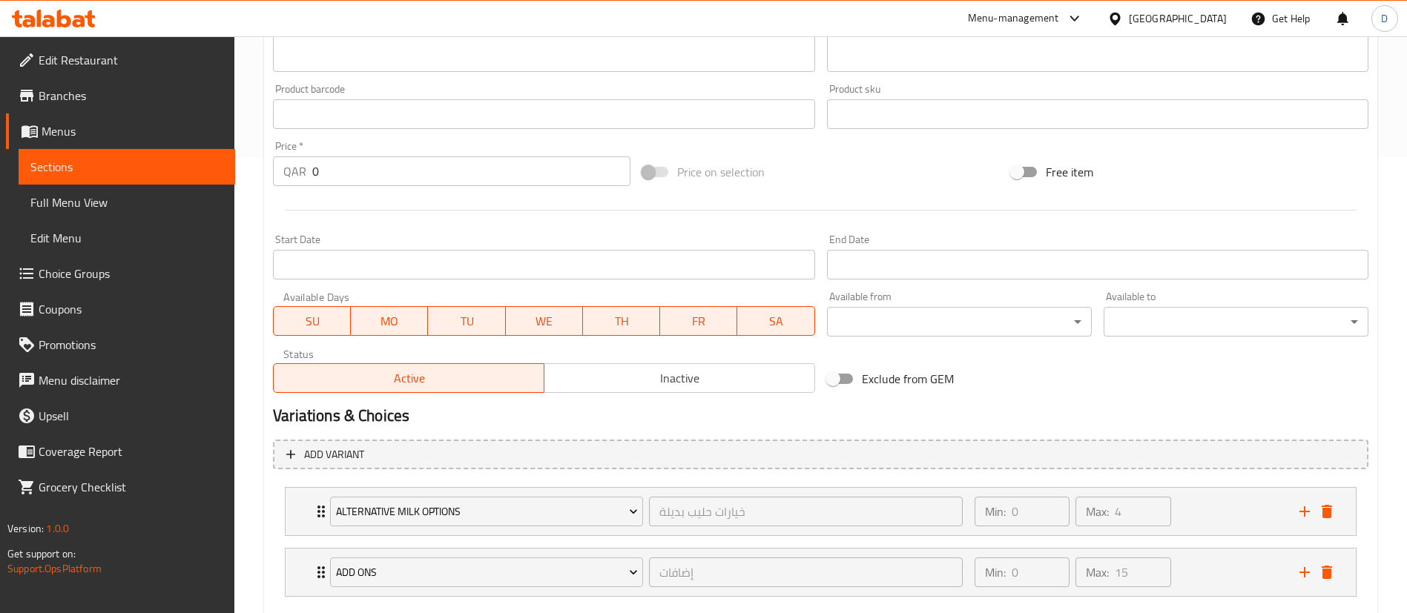
scroll to position [541, 0]
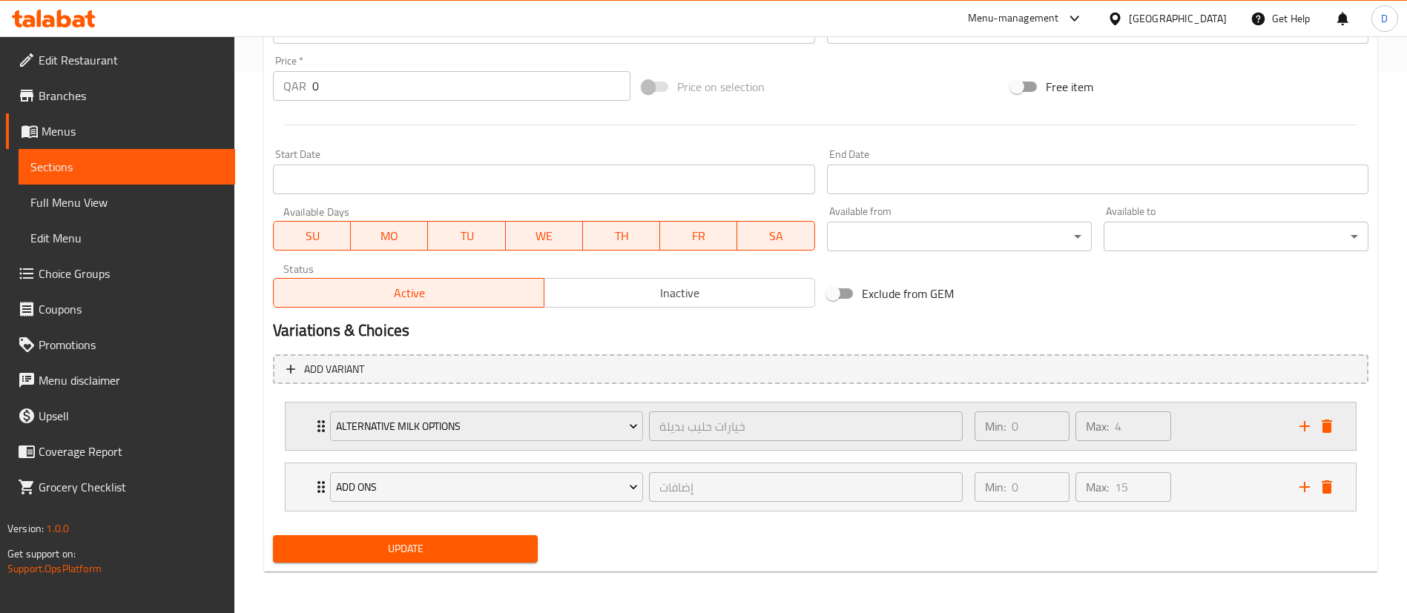
click at [1226, 426] on div "Min: 0 ​ Max: 4 ​" at bounding box center [1128, 426] width 325 height 47
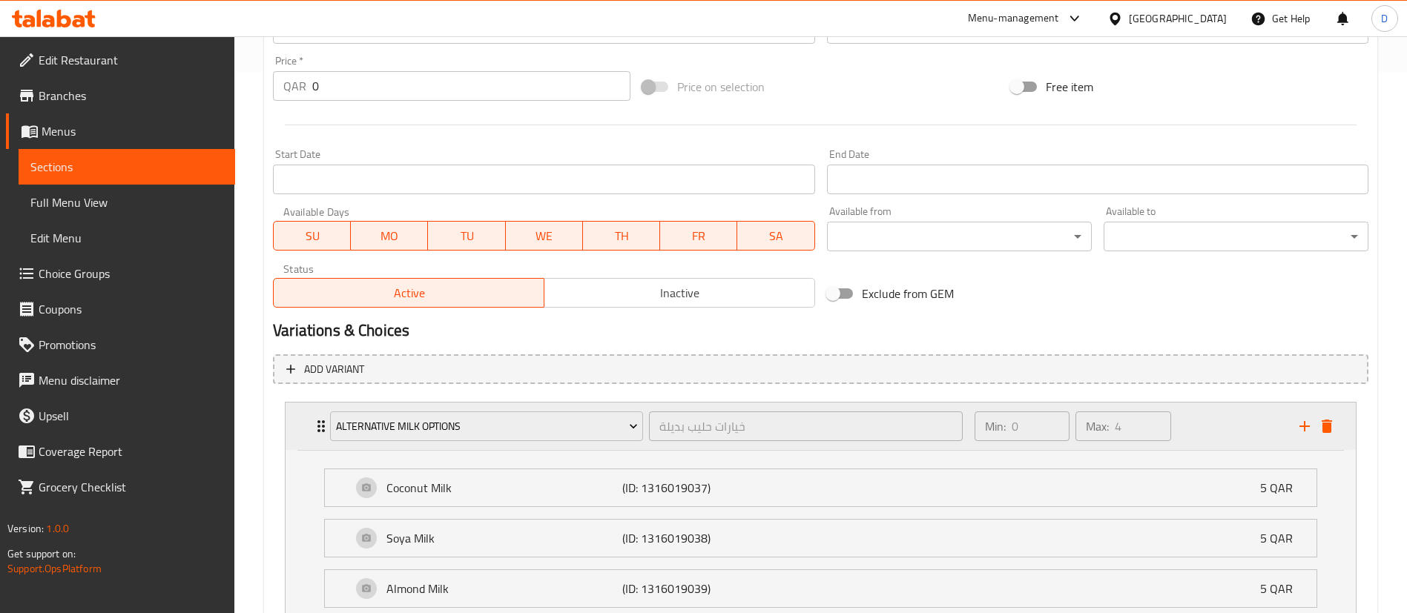
click at [1226, 426] on div "Min: 0 ​ Max: 4 ​" at bounding box center [1128, 426] width 325 height 47
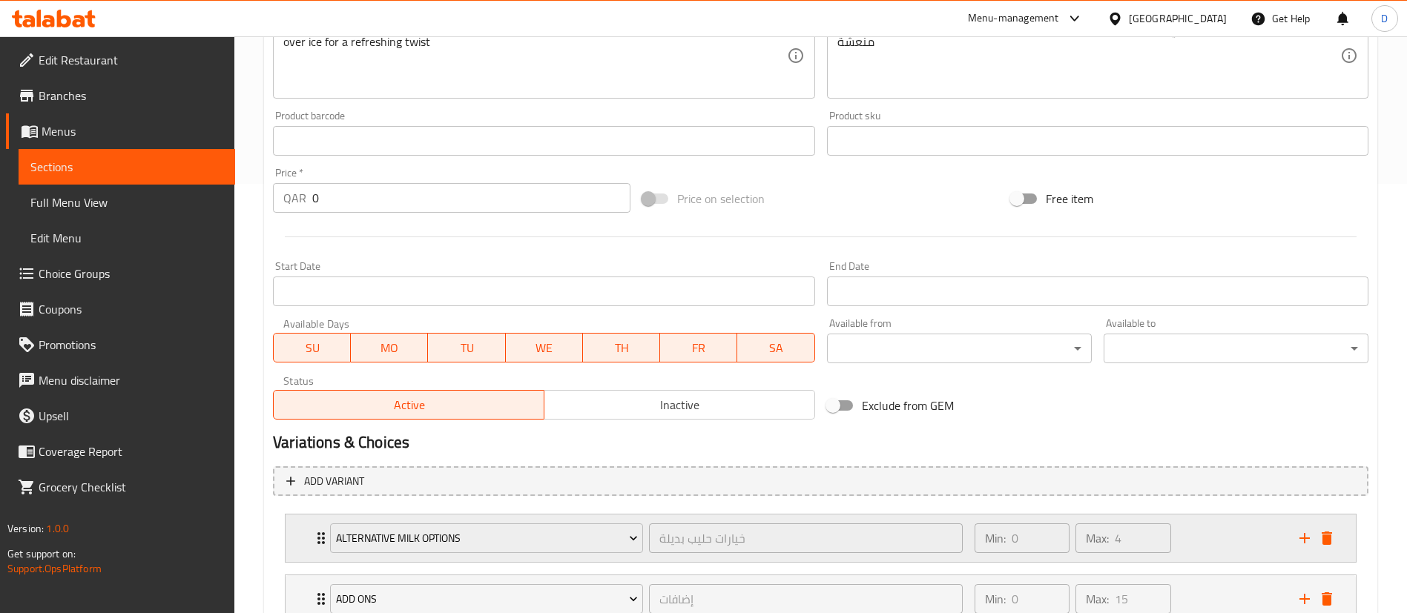
scroll to position [426, 0]
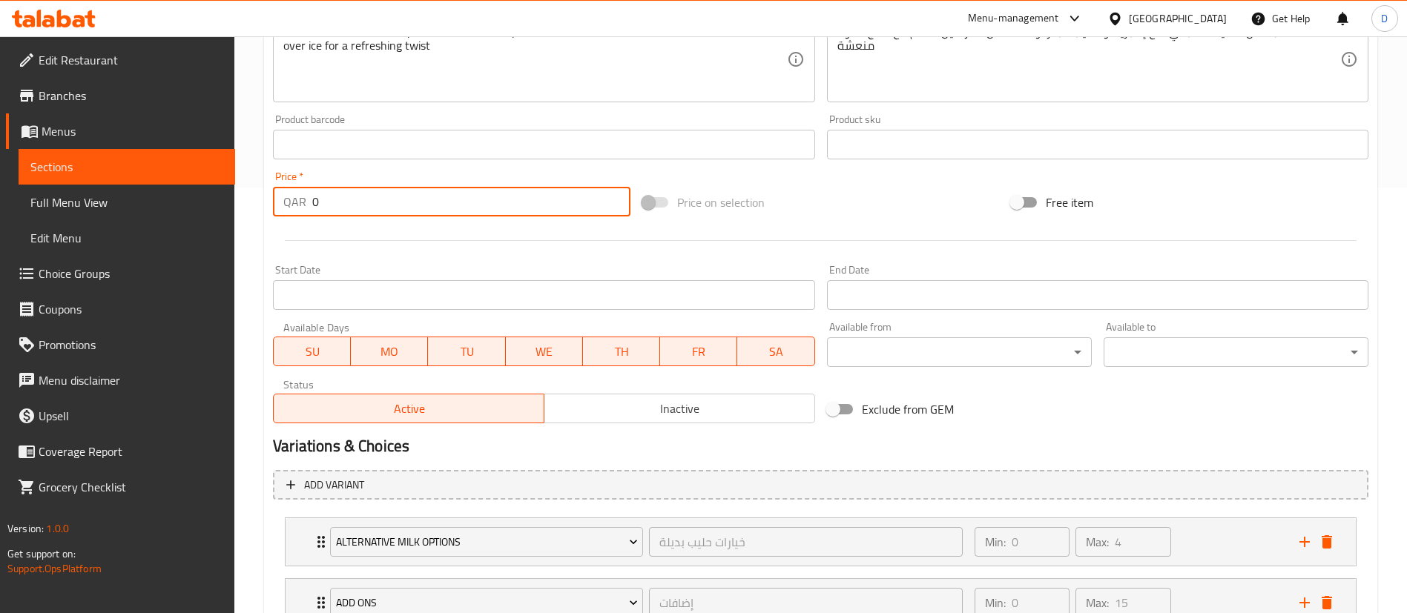
drag, startPoint x: 421, startPoint y: 215, endPoint x: 193, endPoint y: 263, distance: 233.3
click at [193, 263] on div "Edit Restaurant Branches Menus Sections Full Menu View Edit Menu Choice Groups …" at bounding box center [703, 170] width 1407 height 1118
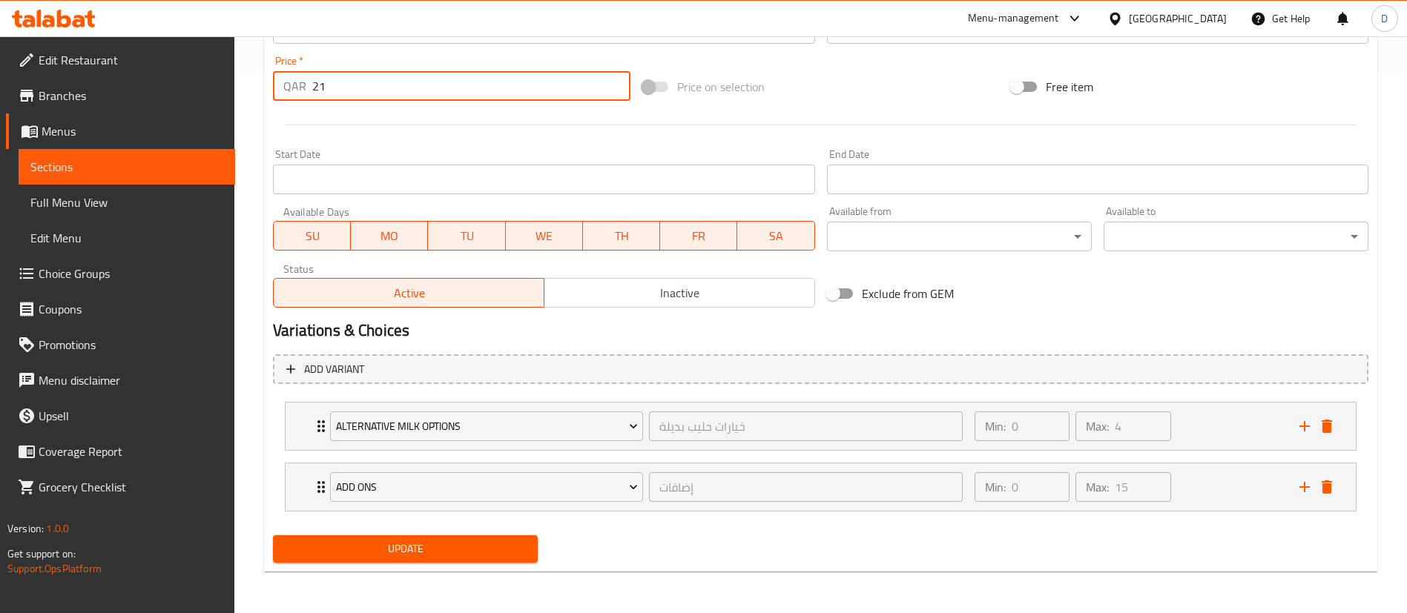
type input "21"
click at [492, 550] on span "Update" at bounding box center [405, 549] width 241 height 19
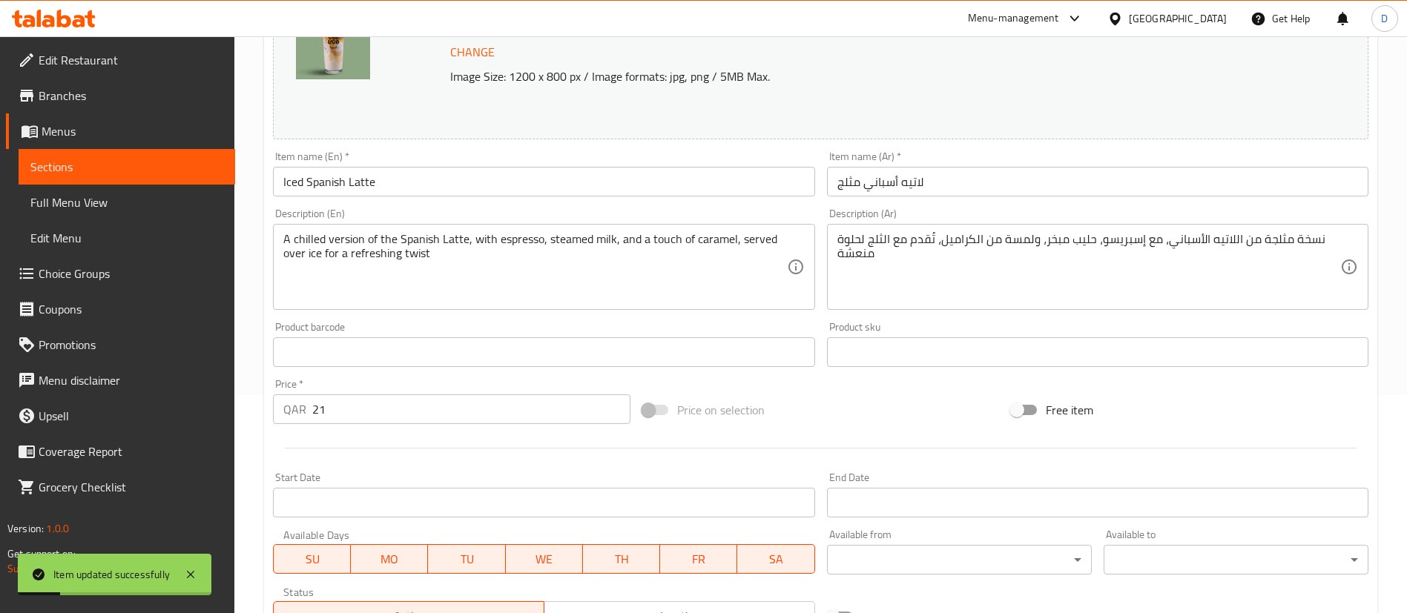
scroll to position [0, 0]
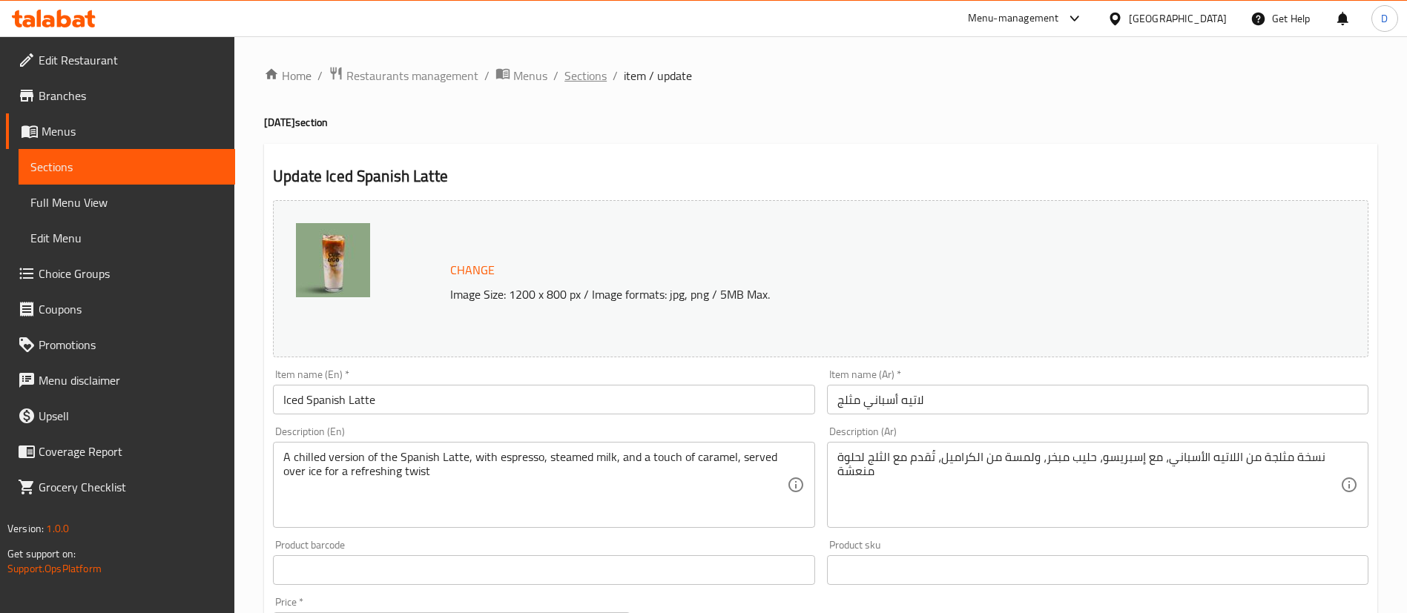
click at [594, 75] on span "Sections" at bounding box center [585, 76] width 42 height 18
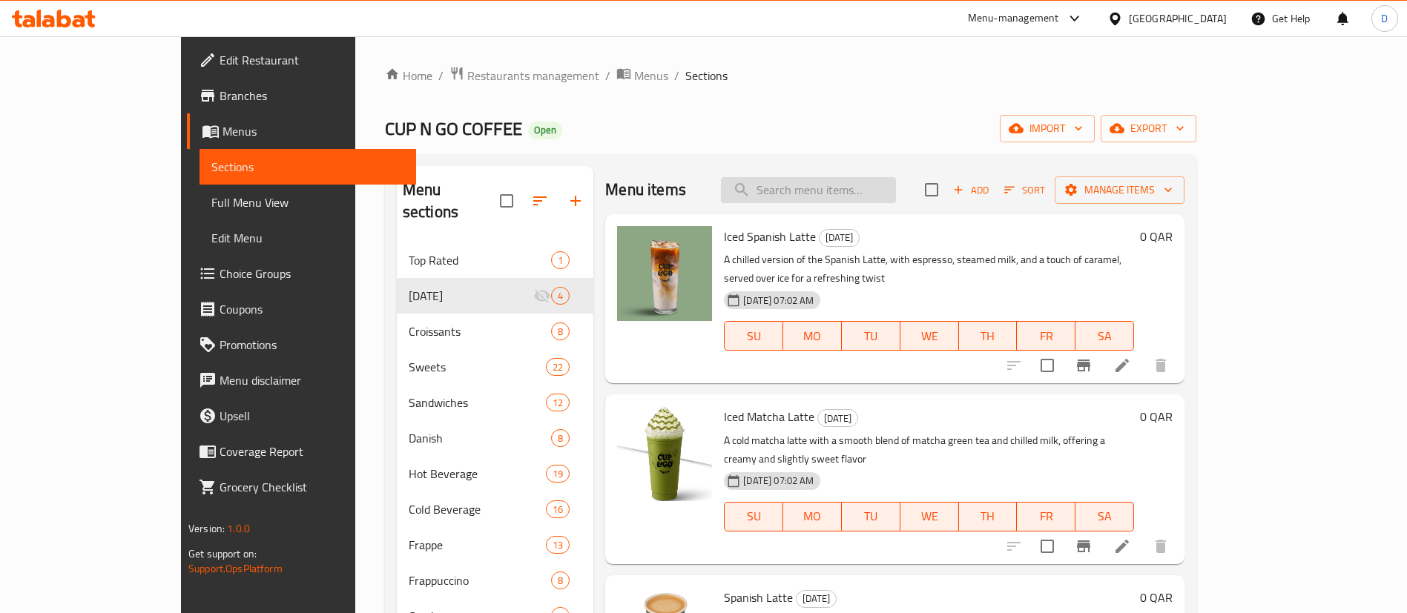
click at [838, 193] on input "search" at bounding box center [808, 190] width 175 height 26
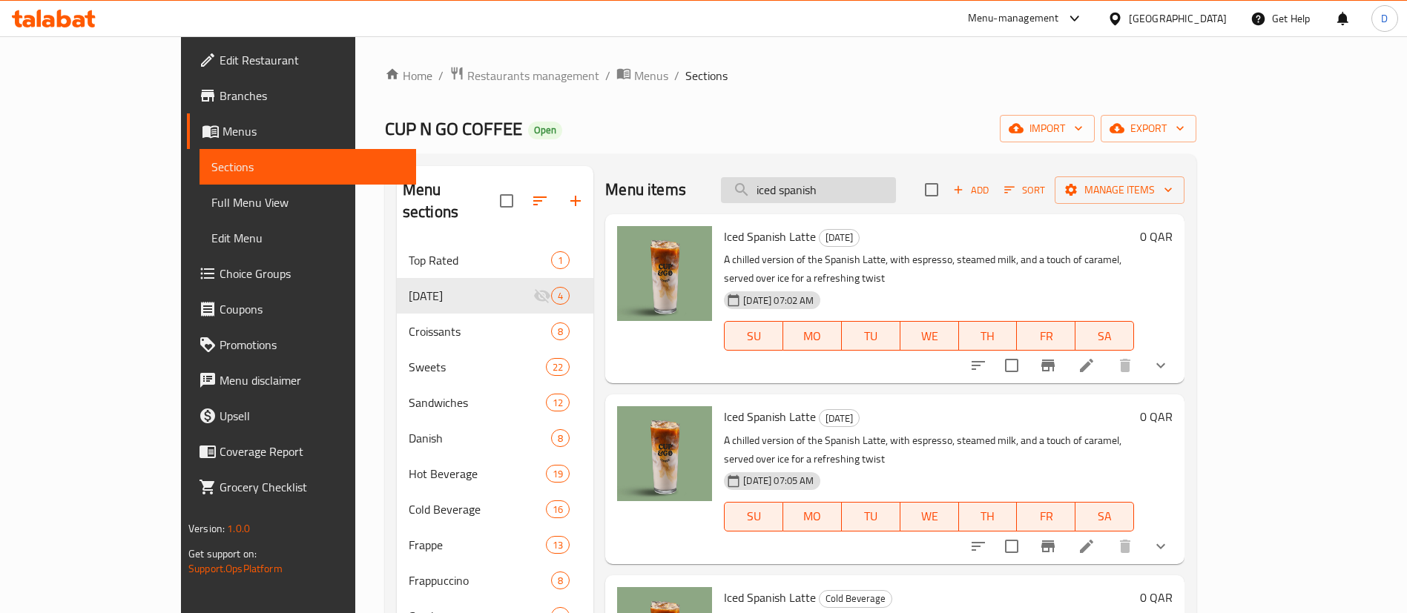
click at [838, 193] on input "iced spanish" at bounding box center [808, 190] width 175 height 26
type input "iced spanish"
click at [896, 191] on input "iced spanish" at bounding box center [808, 190] width 175 height 26
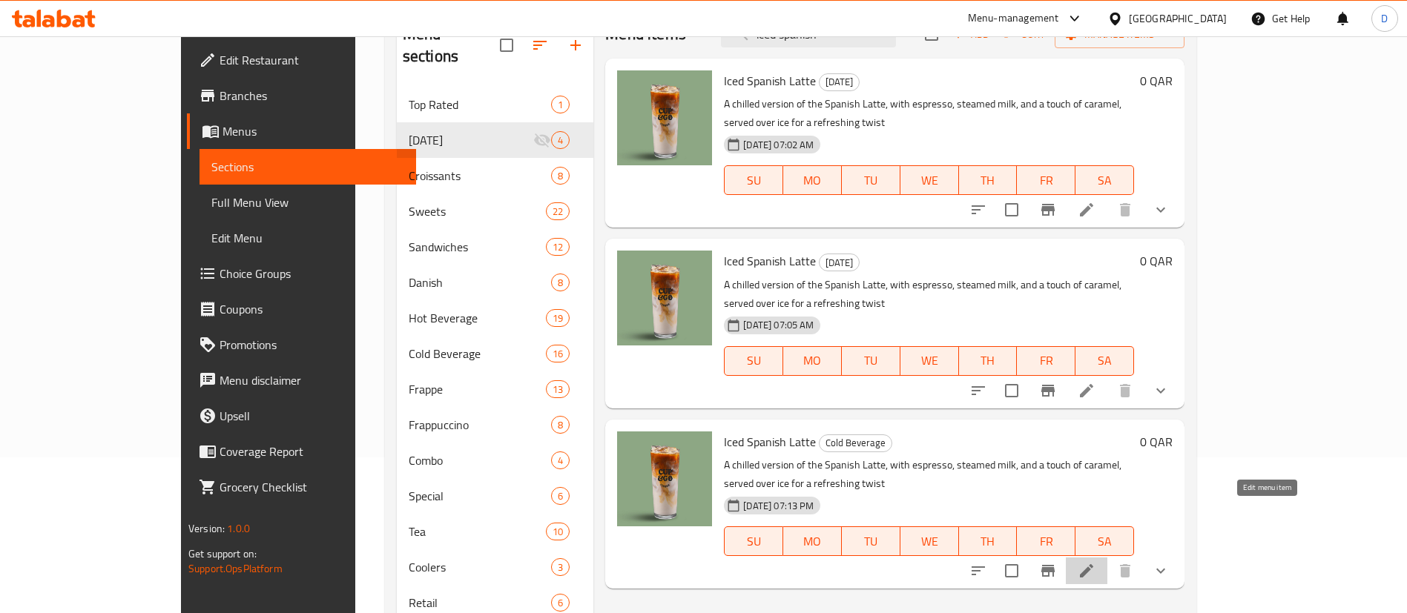
click at [1095, 562] on icon at bounding box center [1087, 571] width 18 height 18
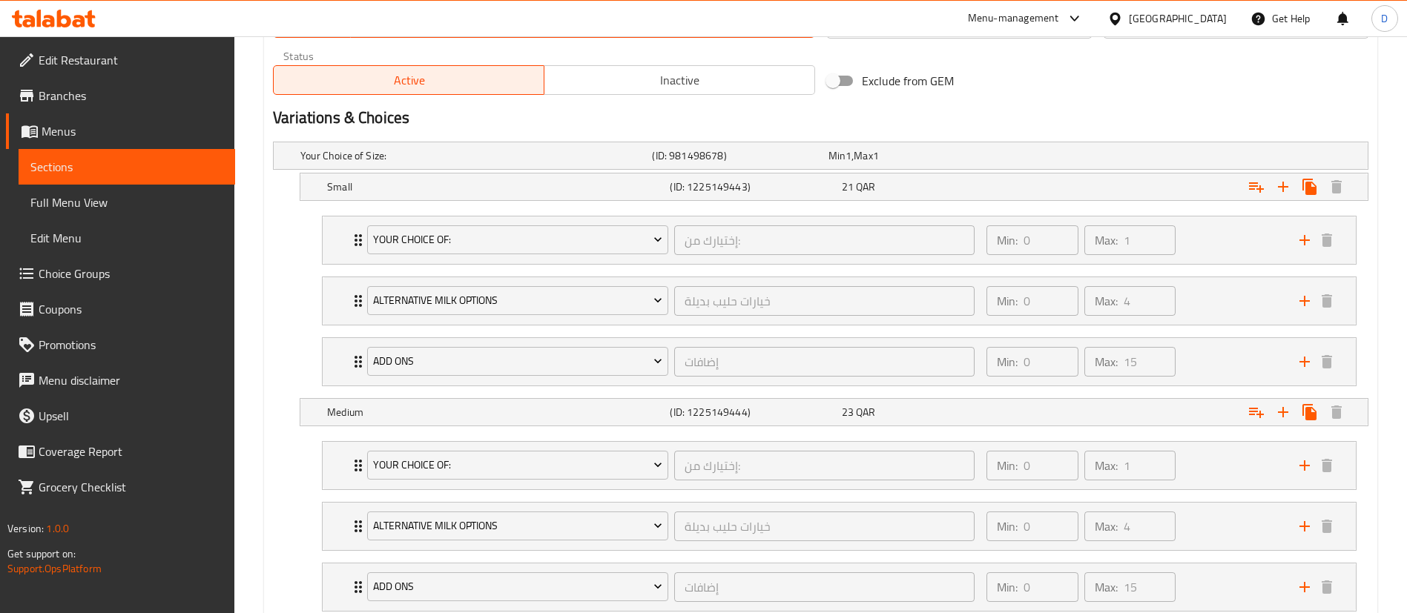
scroll to position [854, 0]
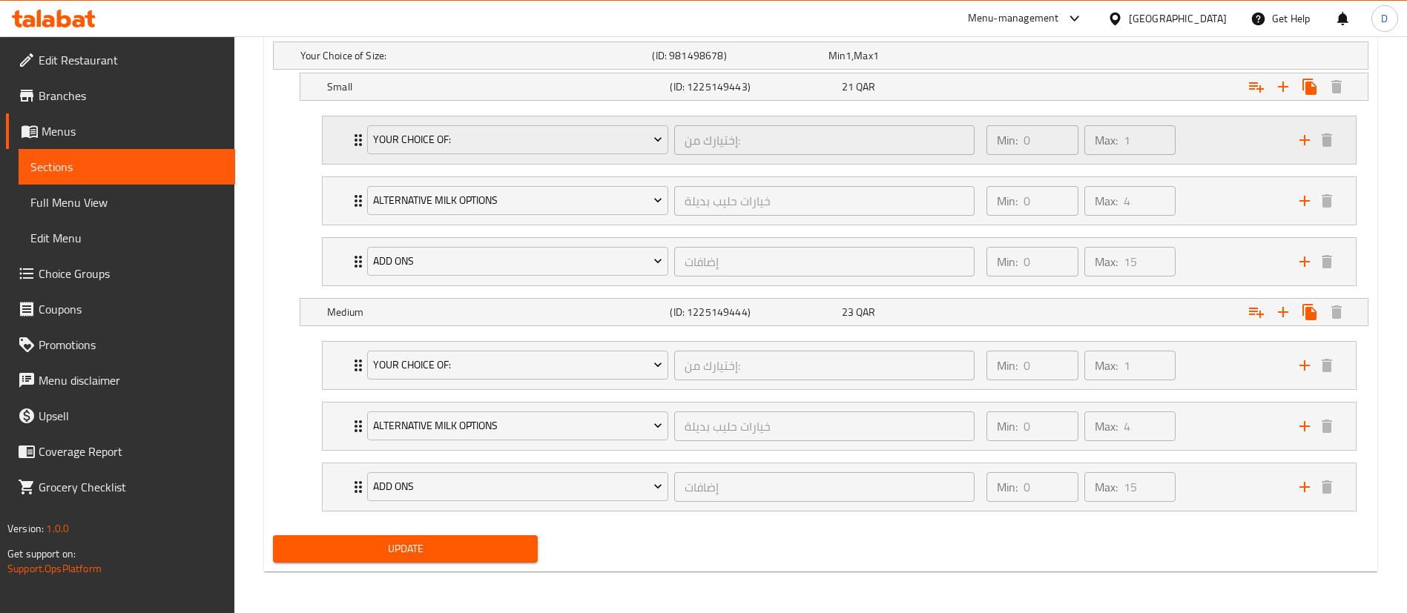
click at [355, 145] on icon "Expand" at bounding box center [358, 140] width 18 height 18
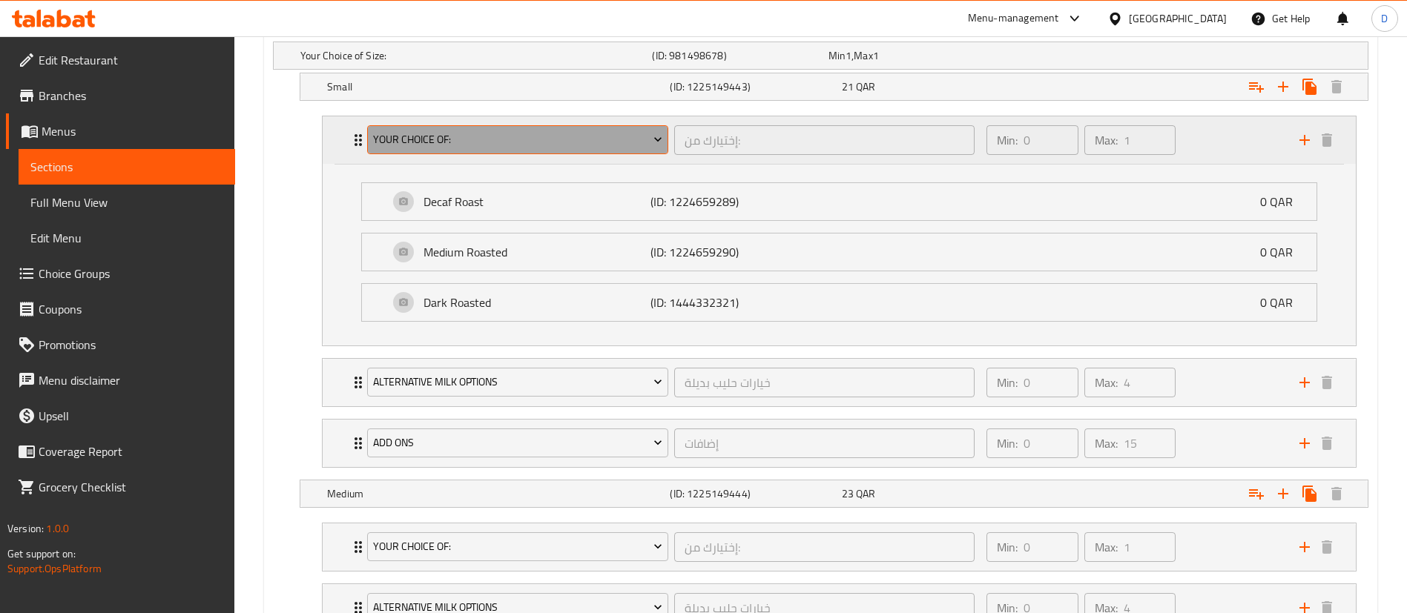
click at [386, 141] on span "Your Choice Of:" at bounding box center [518, 140] width 290 height 19
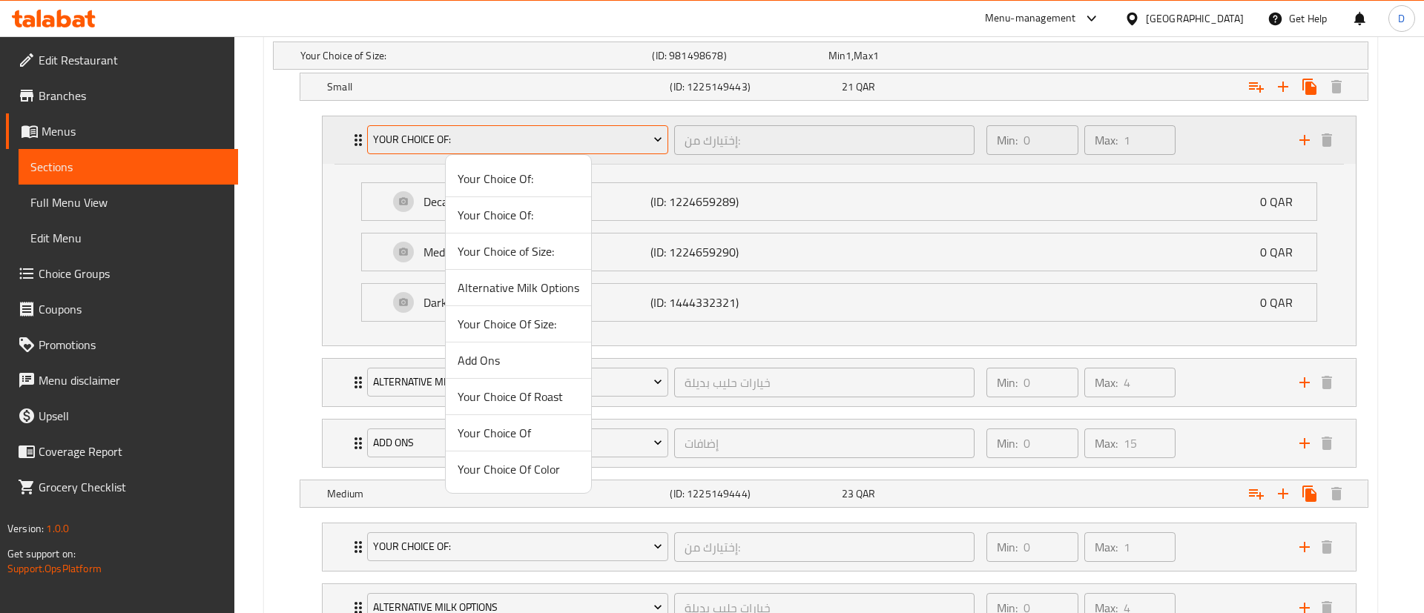
click at [386, 141] on div at bounding box center [712, 306] width 1424 height 613
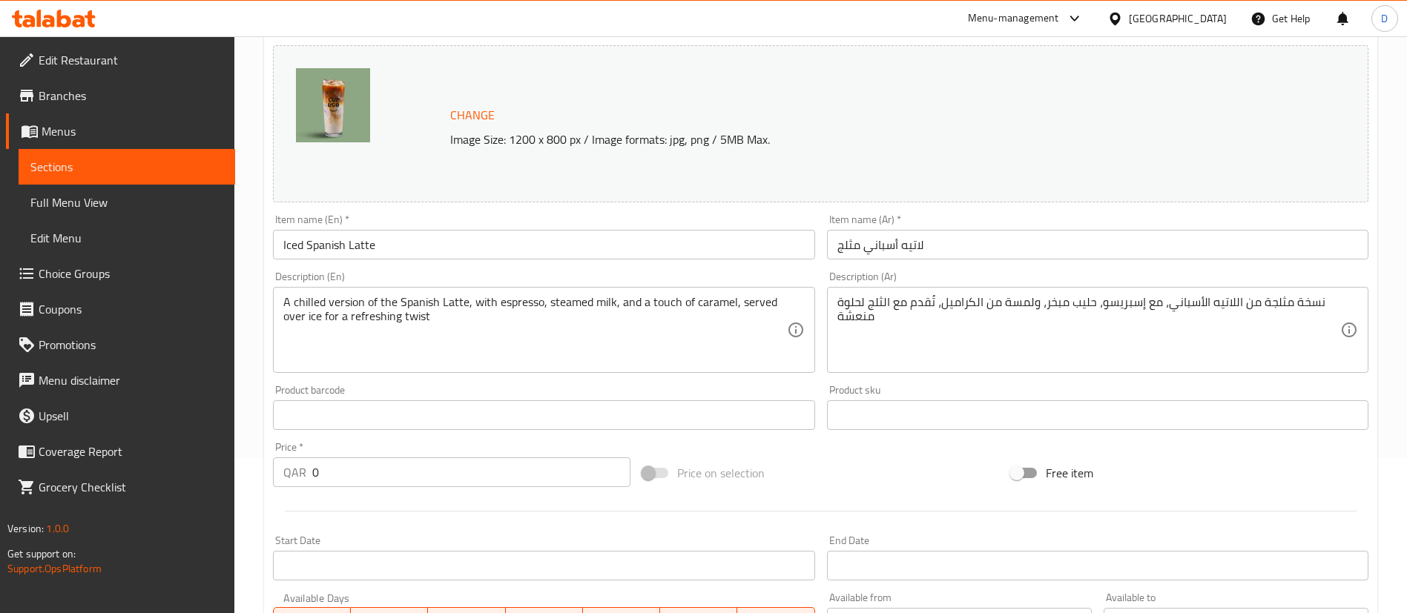
scroll to position [29, 0]
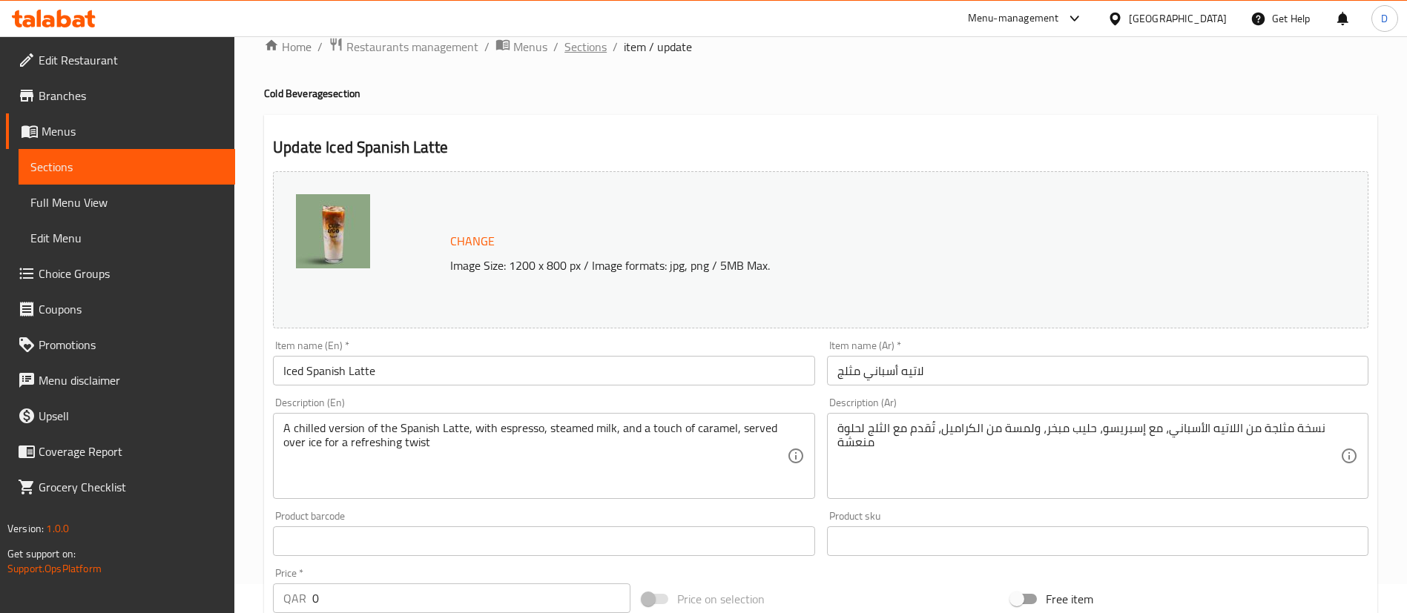
click at [588, 48] on span "Sections" at bounding box center [585, 47] width 42 height 18
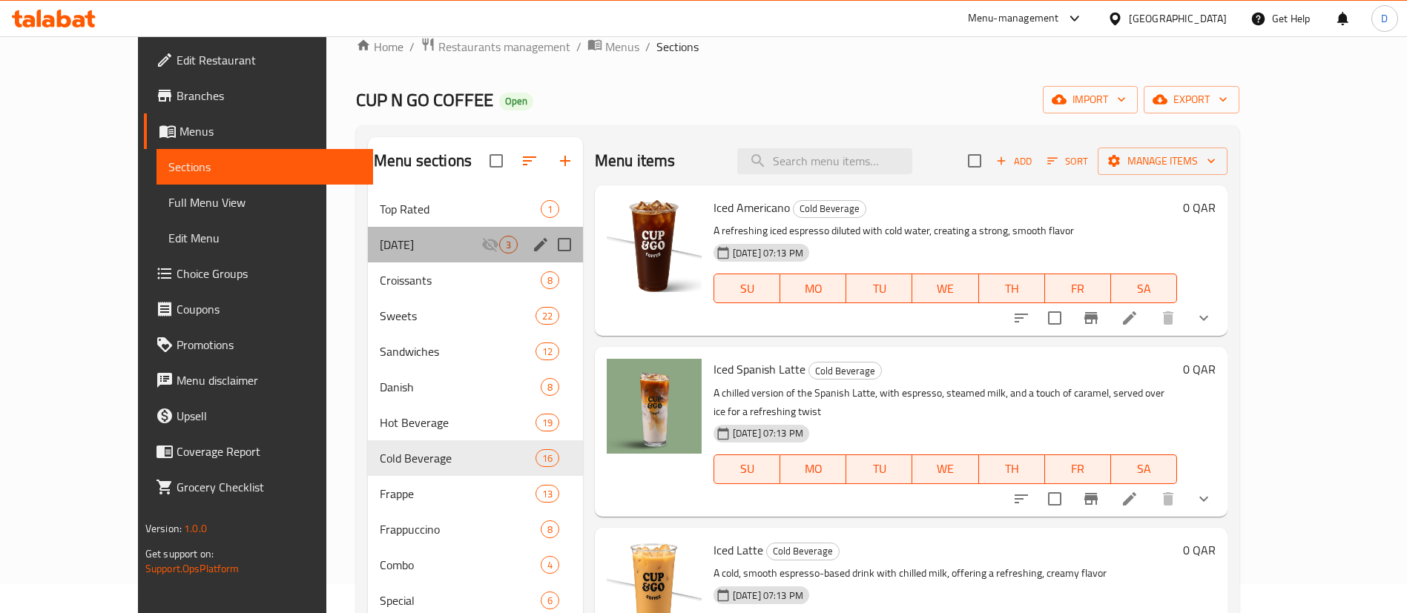
click at [375, 257] on div "[DATE] 3" at bounding box center [475, 245] width 215 height 36
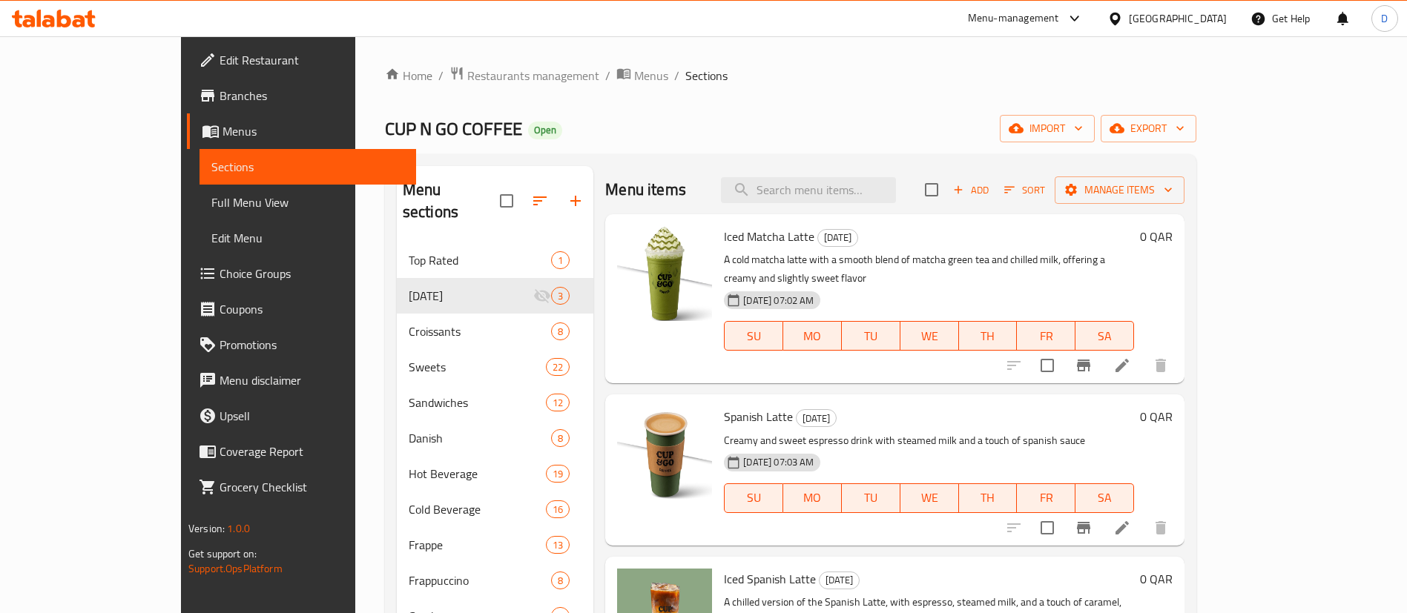
scroll to position [208, 0]
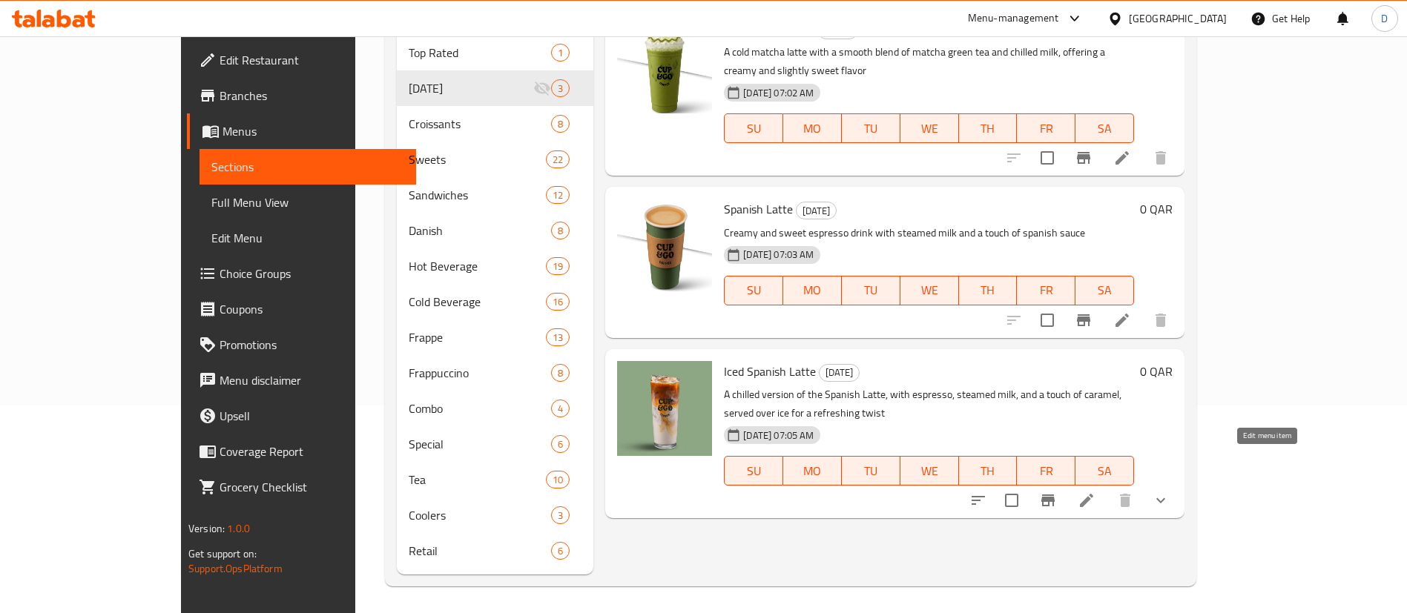
click at [1093, 494] on icon at bounding box center [1086, 500] width 13 height 13
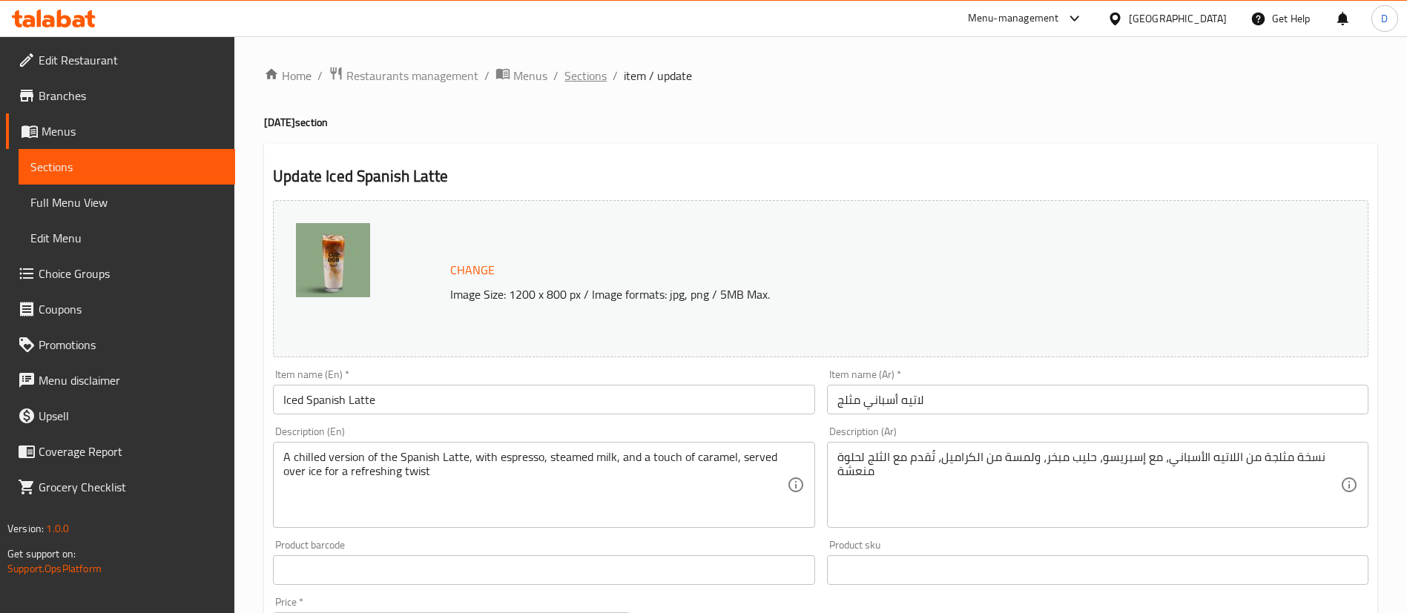
click at [584, 69] on span "Sections" at bounding box center [585, 76] width 42 height 18
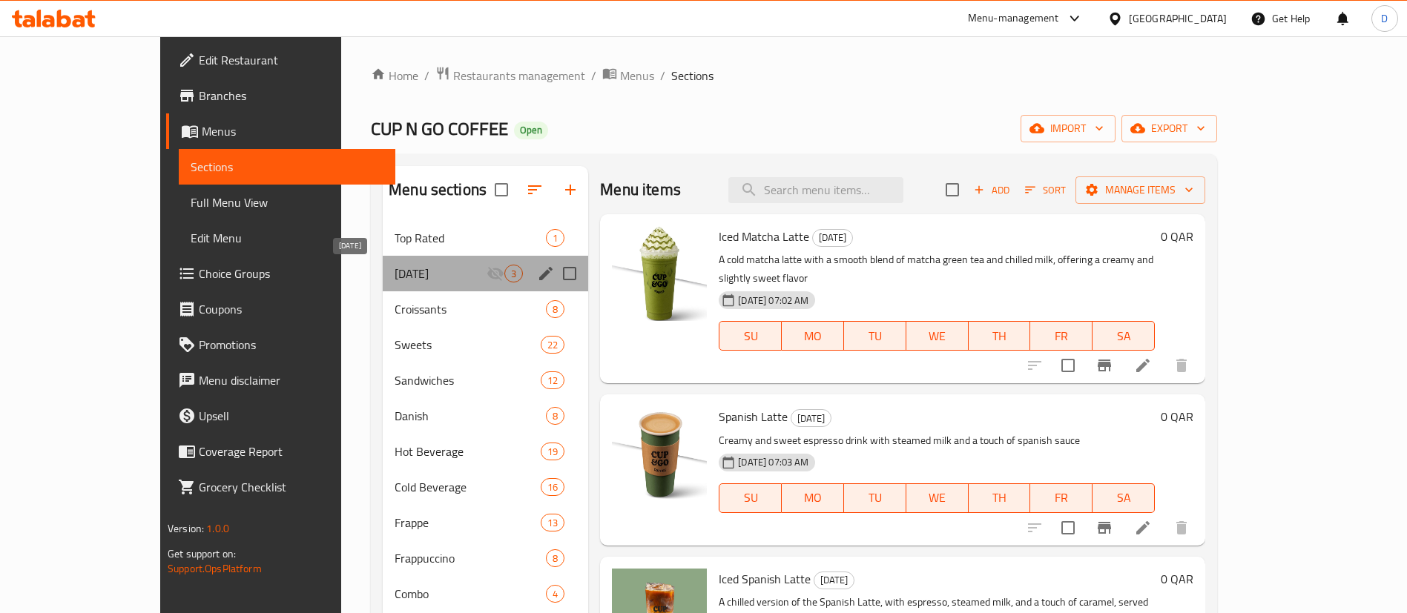
click at [395, 275] on span "[DATE]" at bounding box center [441, 274] width 92 height 18
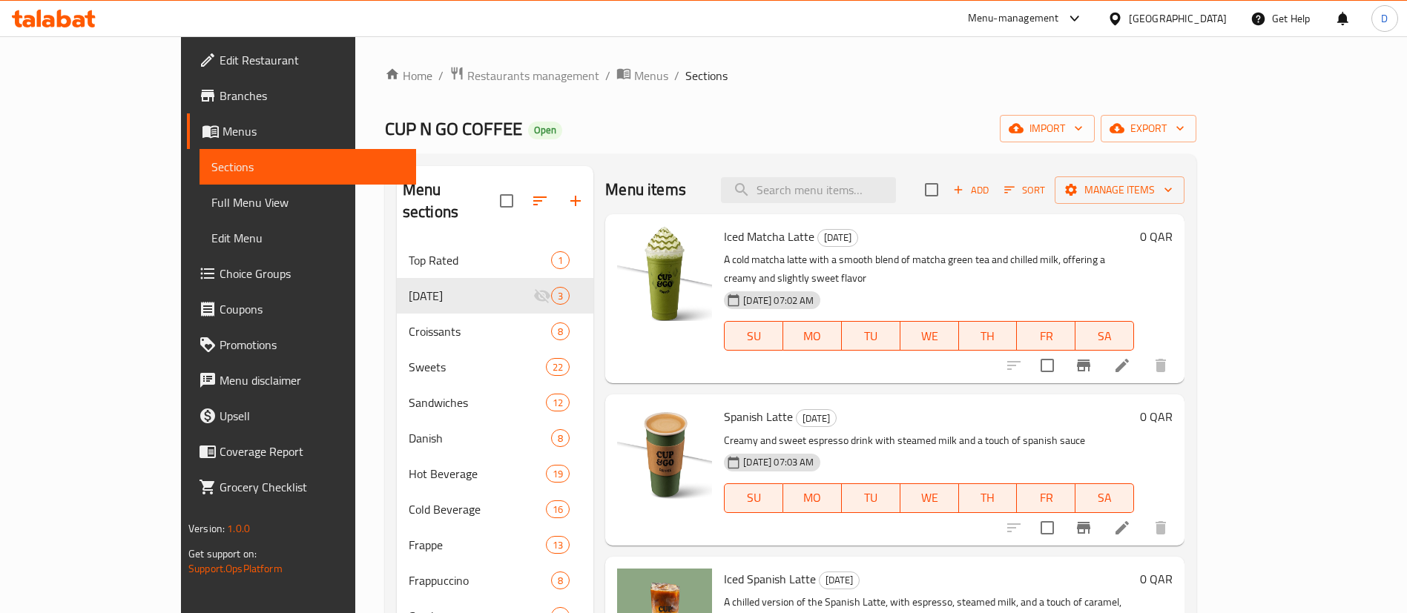
scroll to position [182, 0]
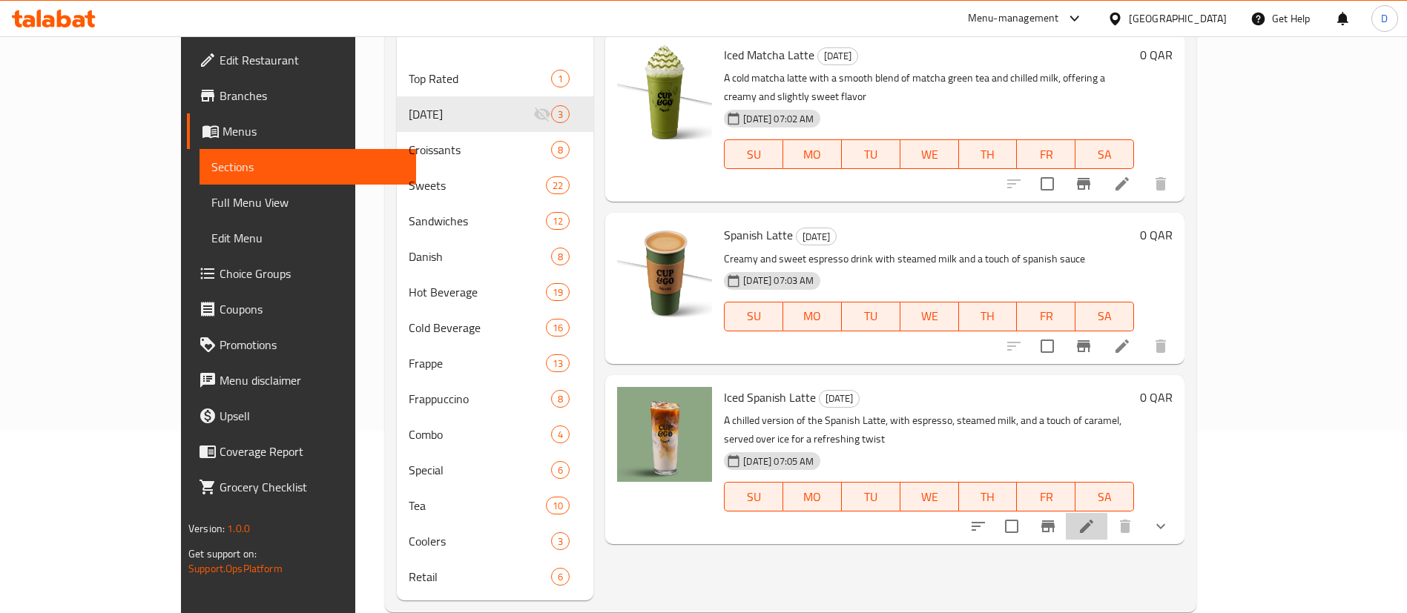
click at [1095, 518] on icon at bounding box center [1087, 527] width 18 height 18
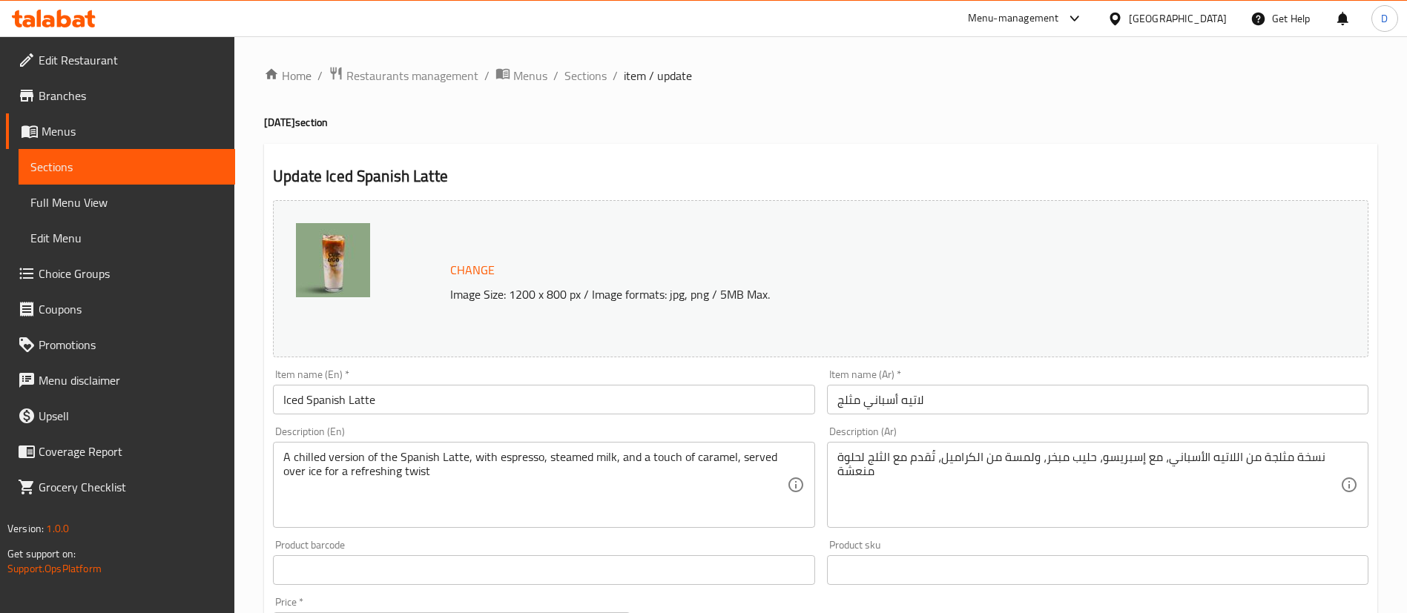
click at [587, 76] on span "Sections" at bounding box center [585, 76] width 42 height 18
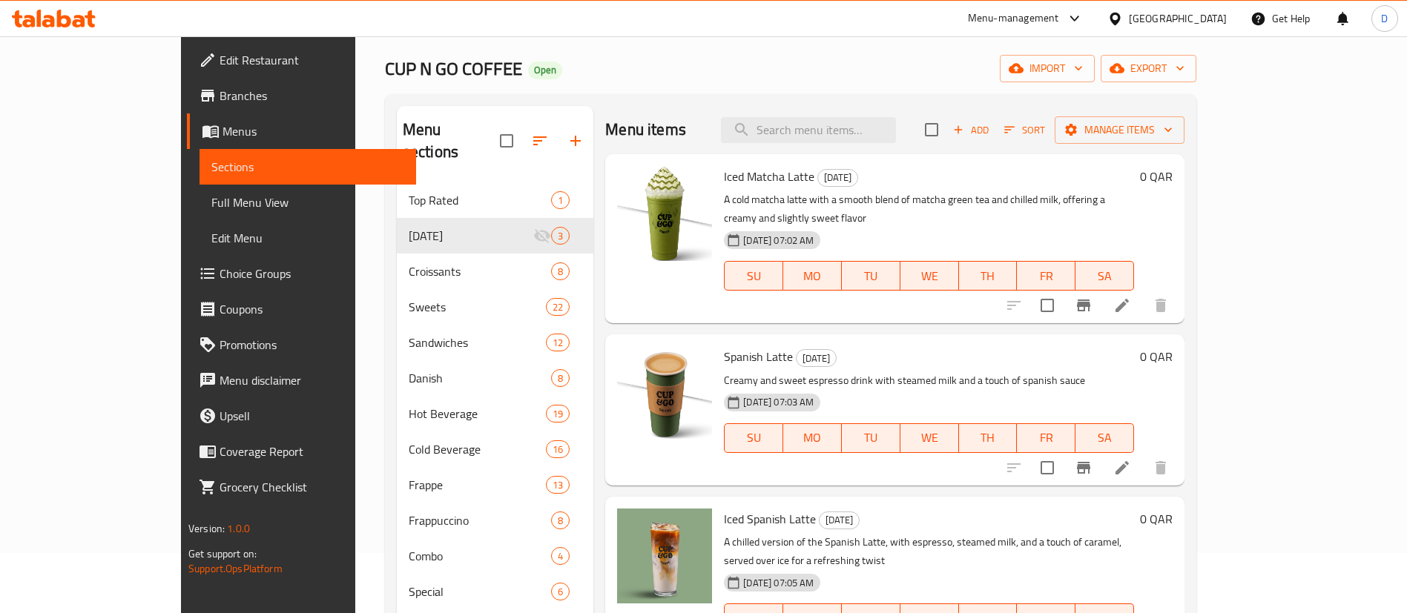
scroll to position [59, 0]
click at [1131, 297] on icon at bounding box center [1122, 306] width 18 height 18
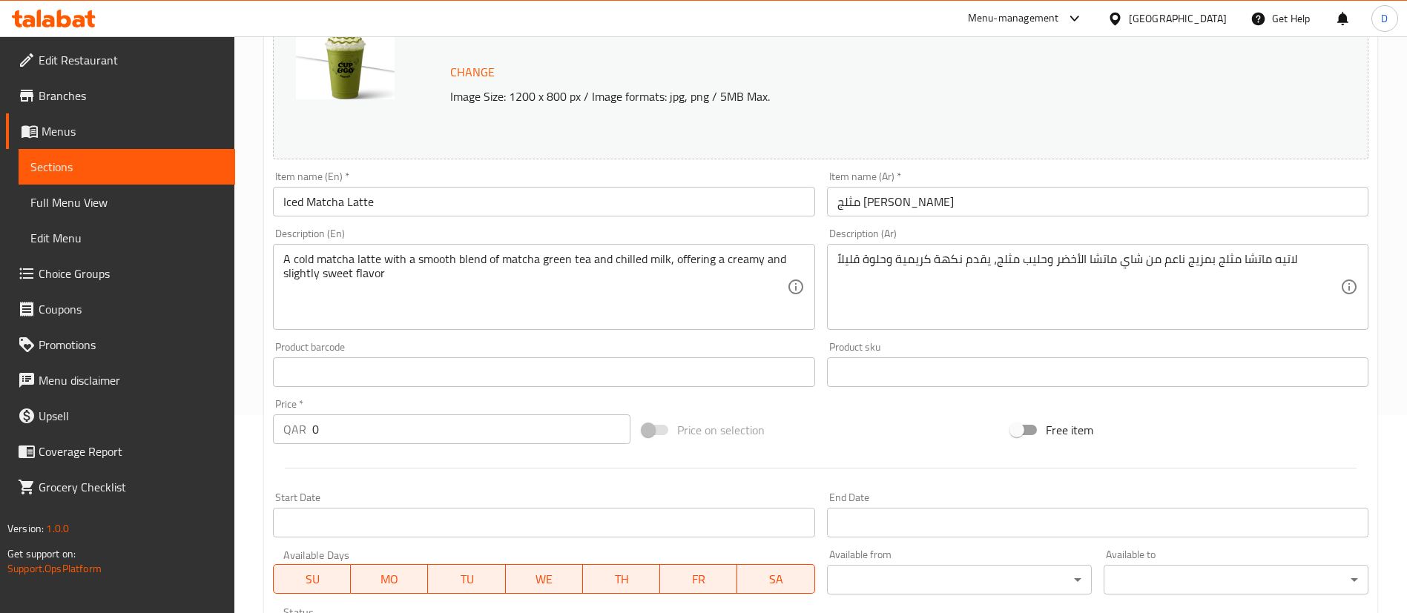
scroll to position [194, 0]
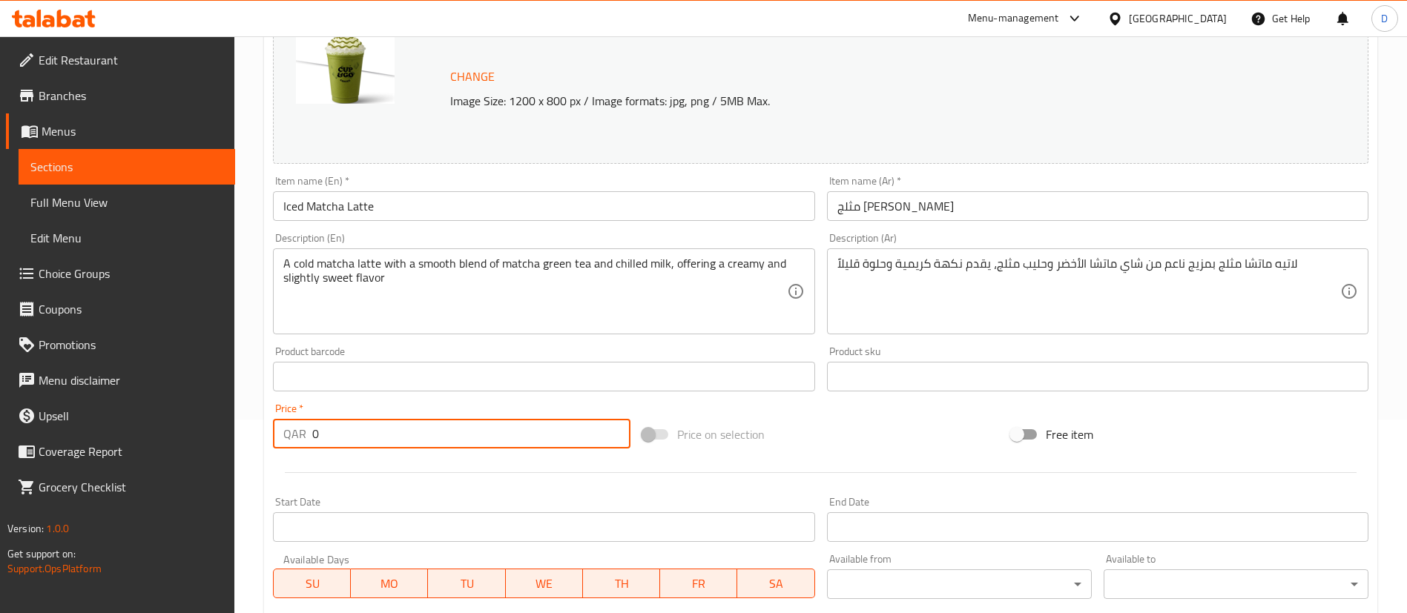
drag, startPoint x: 381, startPoint y: 428, endPoint x: 276, endPoint y: 430, distance: 105.3
click at [276, 430] on div "QAR 0 Price *" at bounding box center [451, 434] width 357 height 30
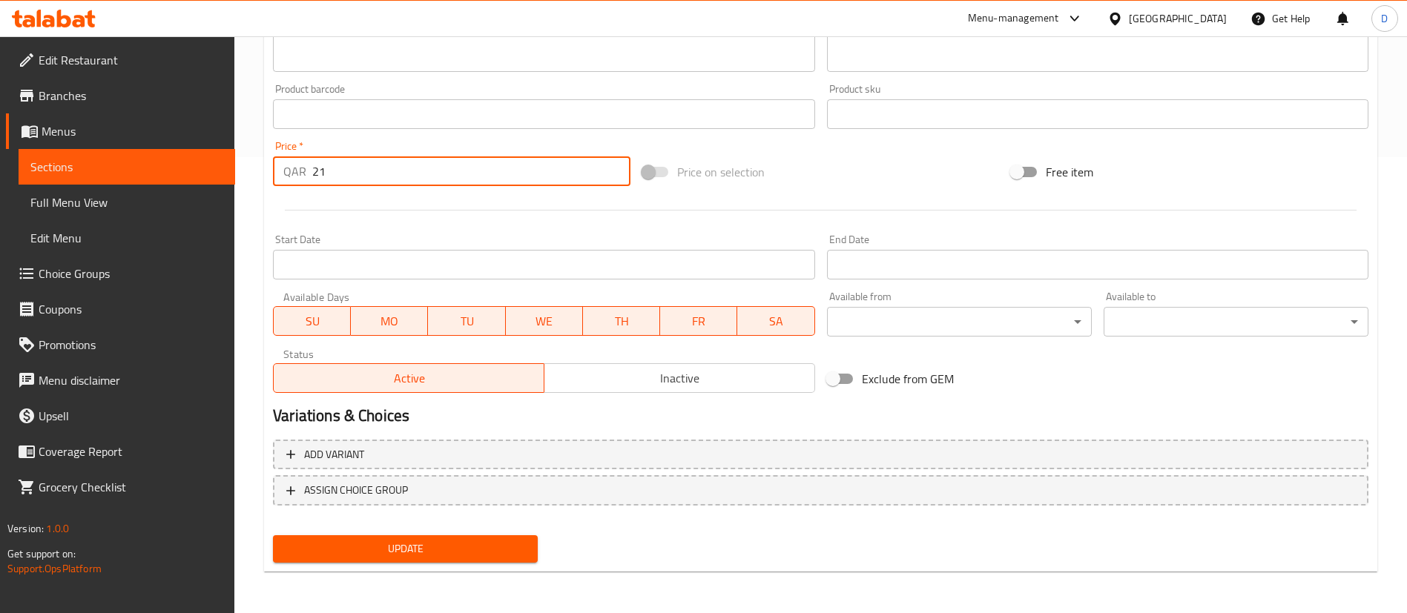
type input "21"
click at [395, 540] on span "Update" at bounding box center [405, 549] width 241 height 19
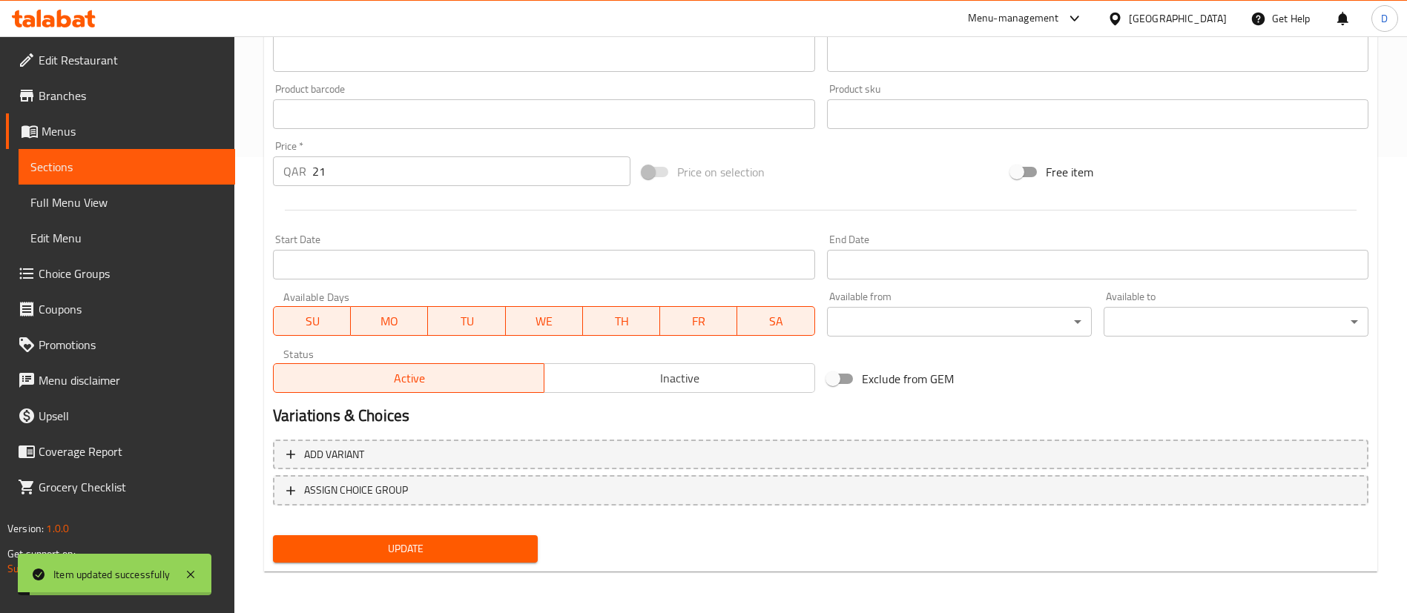
scroll to position [0, 0]
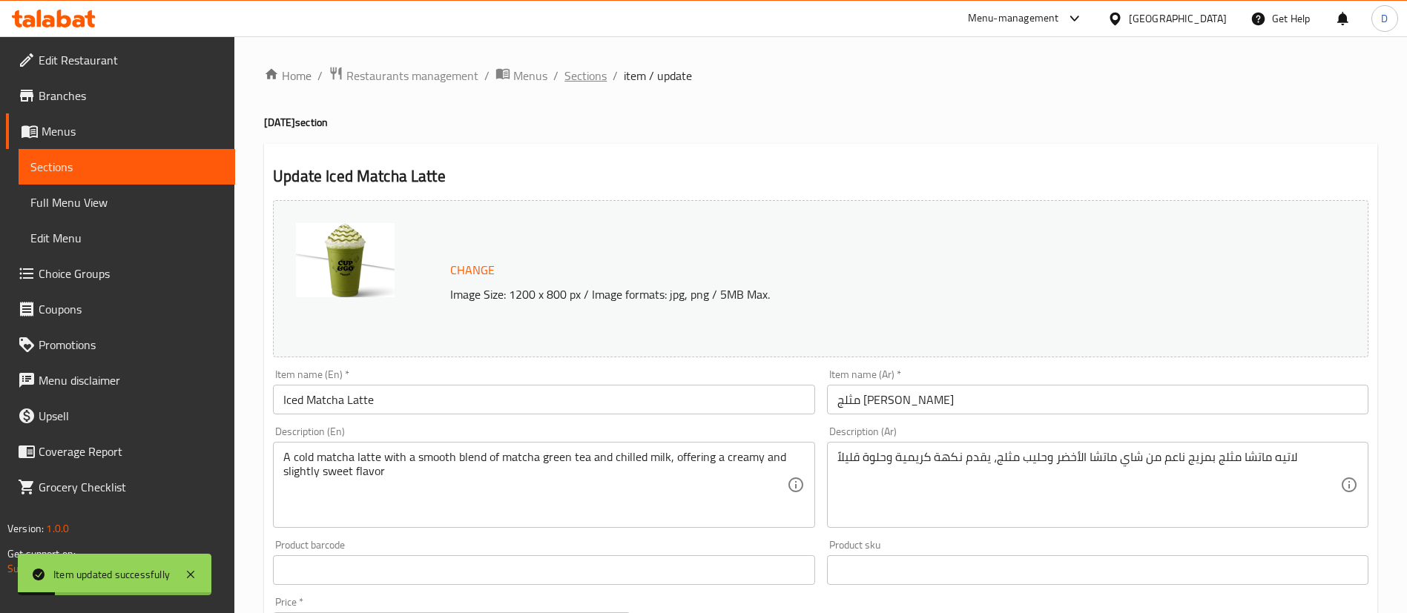
click at [593, 79] on span "Sections" at bounding box center [585, 76] width 42 height 18
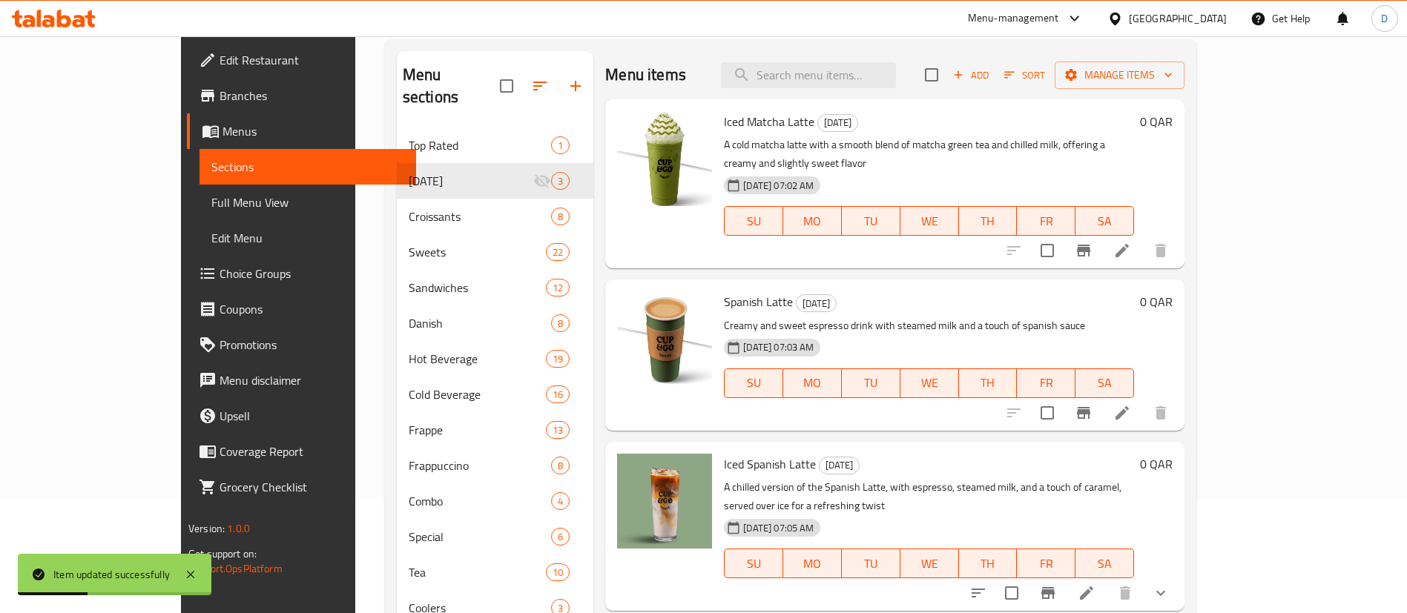
scroll to position [118, 0]
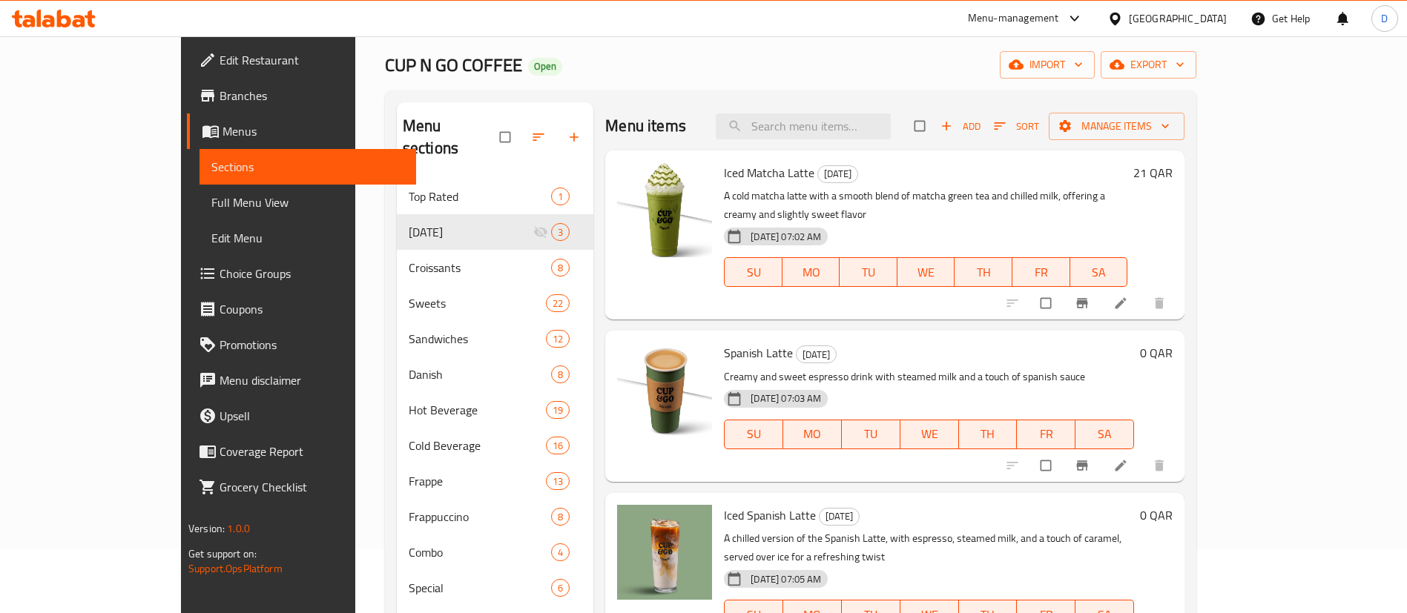
scroll to position [89, 0]
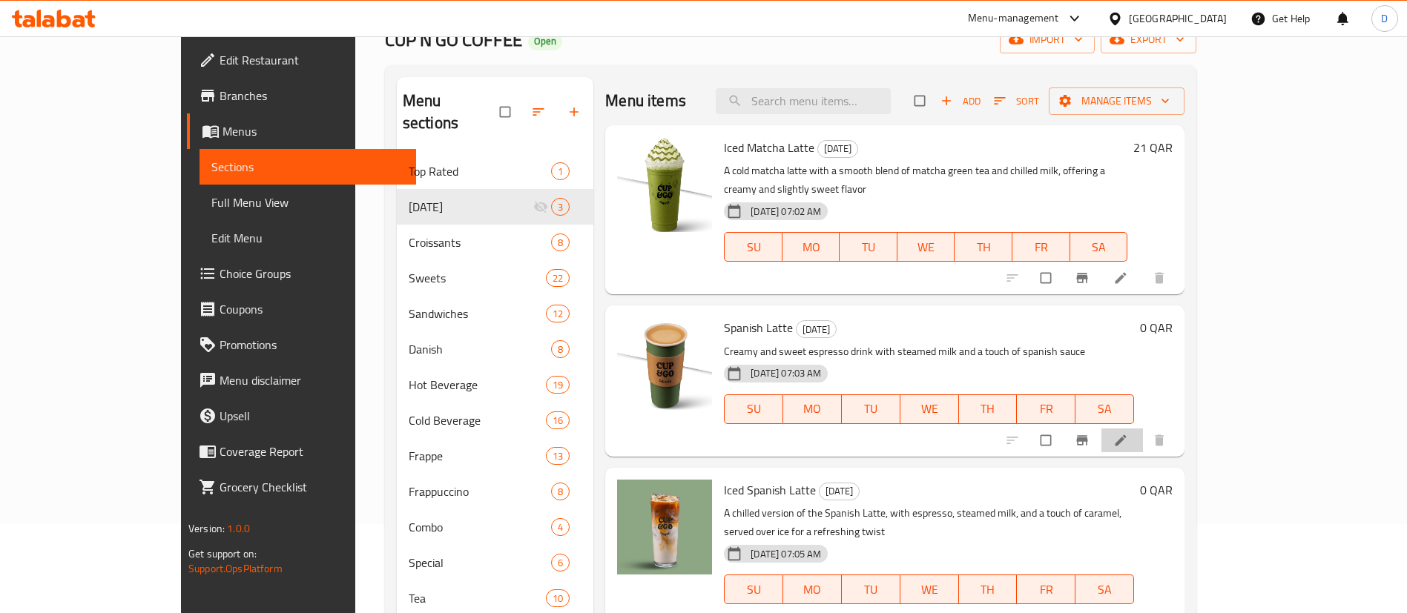
click at [1143, 429] on li at bounding box center [1122, 441] width 42 height 24
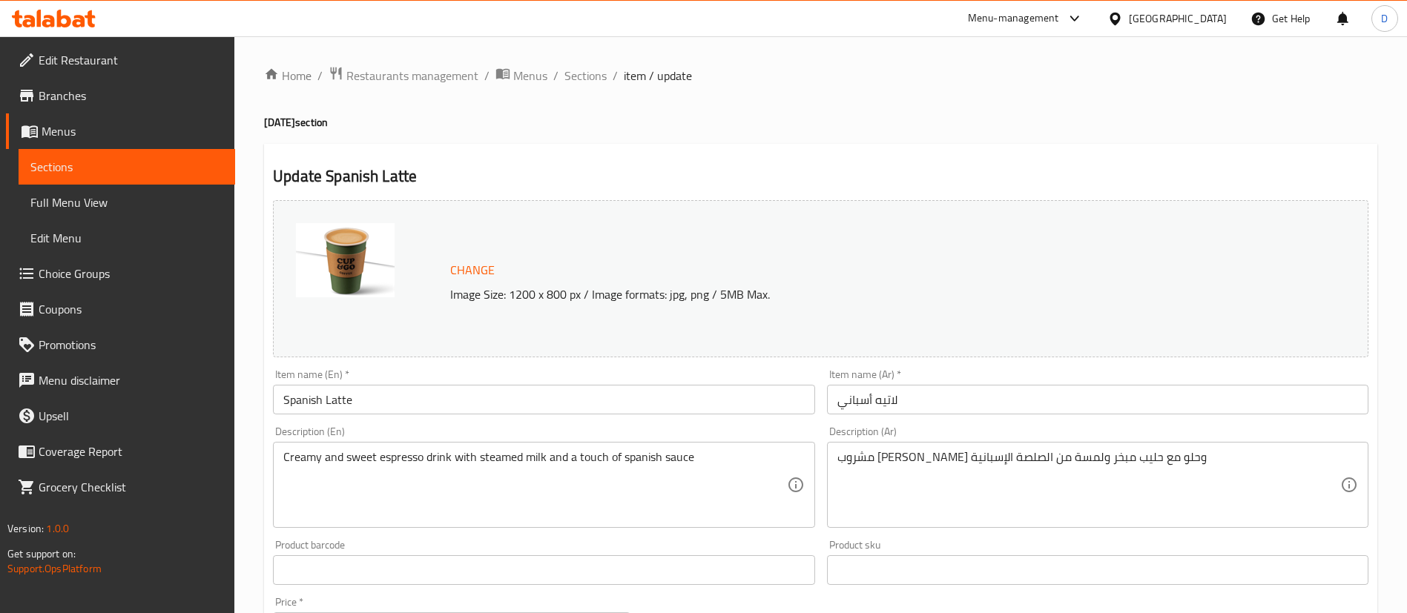
scroll to position [227, 0]
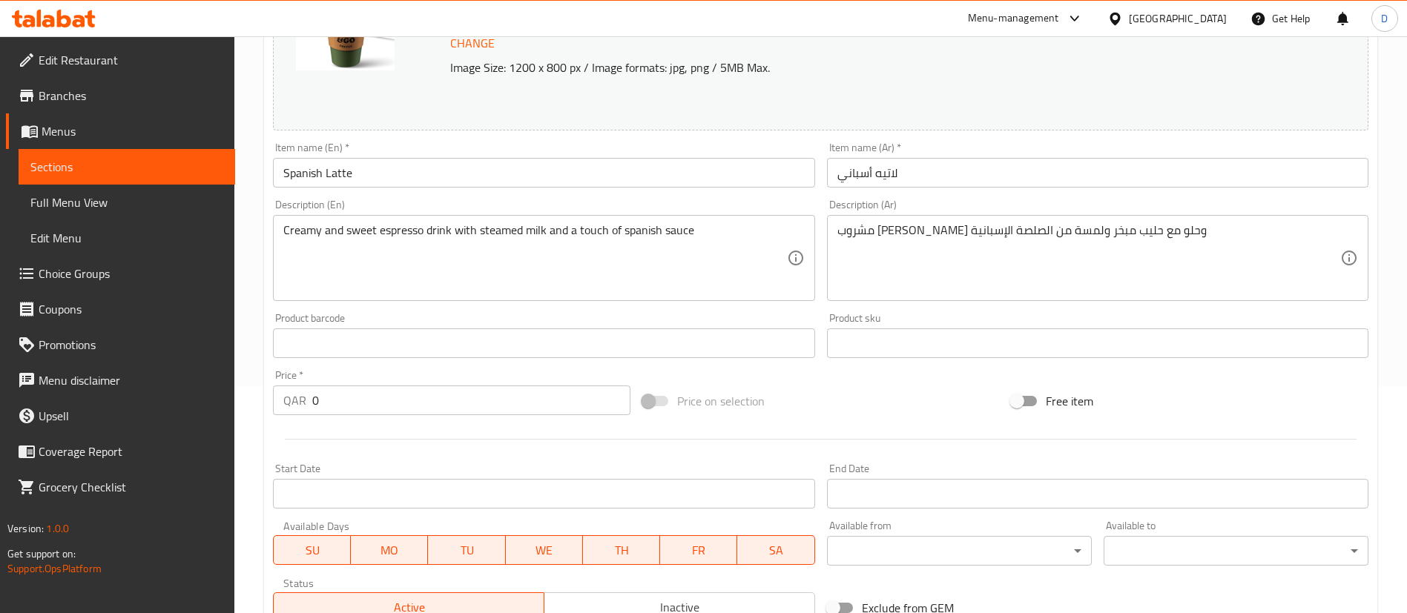
drag, startPoint x: 252, startPoint y: 410, endPoint x: 244, endPoint y: 411, distance: 8.2
click at [244, 411] on div "Home / Restaurants management / Menus / Sections / item / update World Coffee D…" at bounding box center [820, 325] width 1173 height 1033
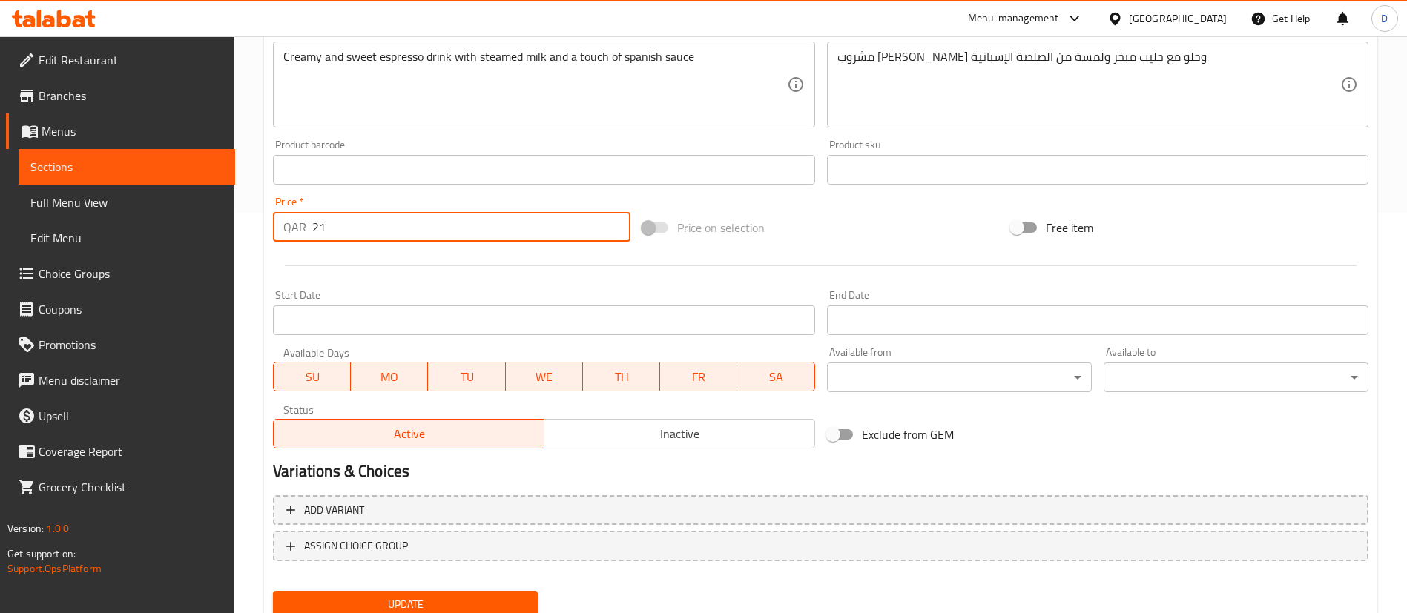
scroll to position [456, 0]
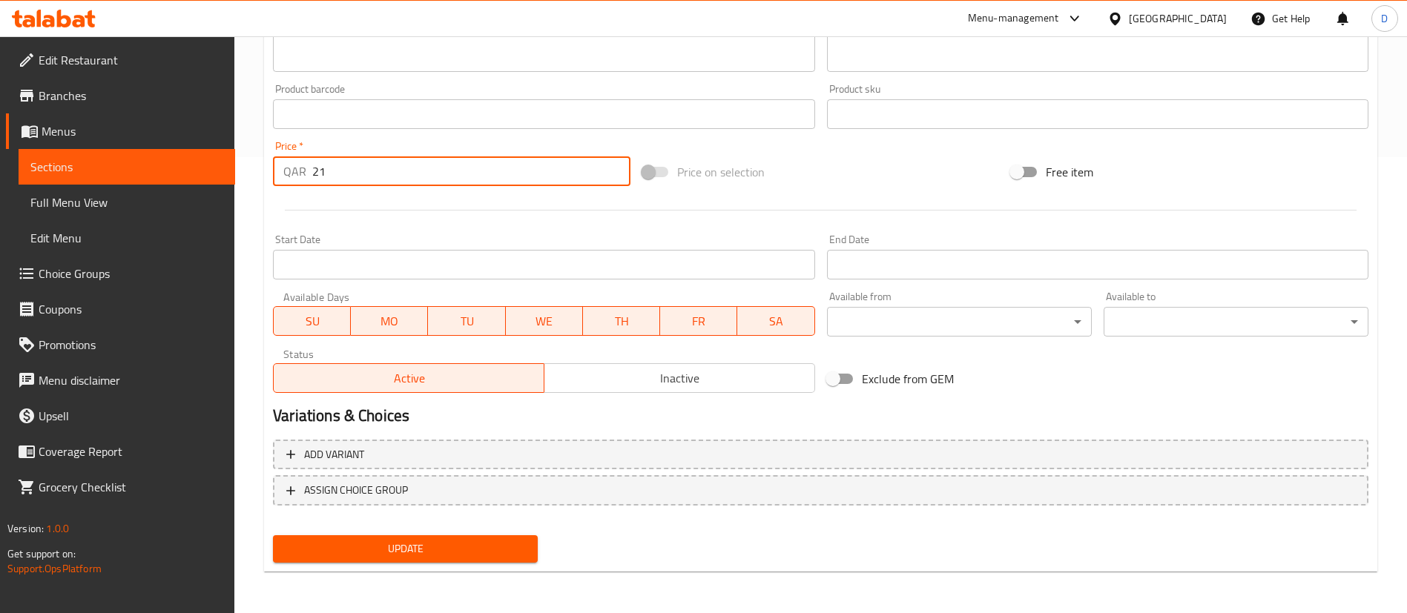
type input "21"
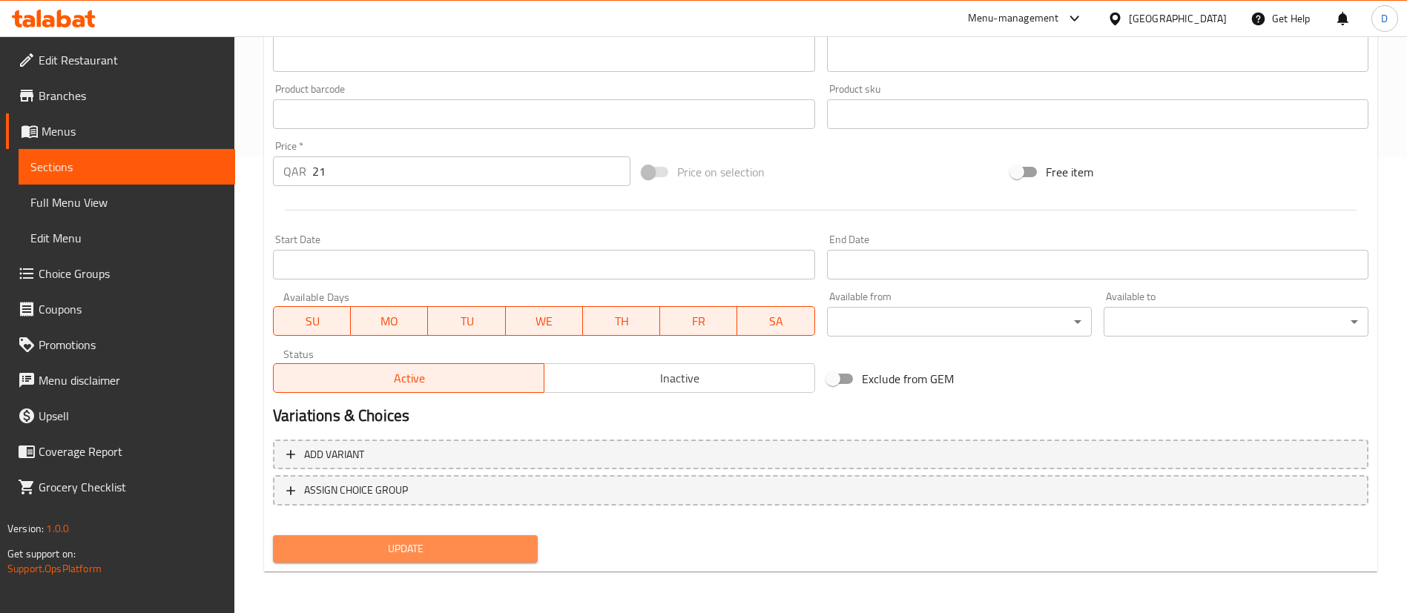
click at [349, 550] on span "Update" at bounding box center [405, 549] width 241 height 19
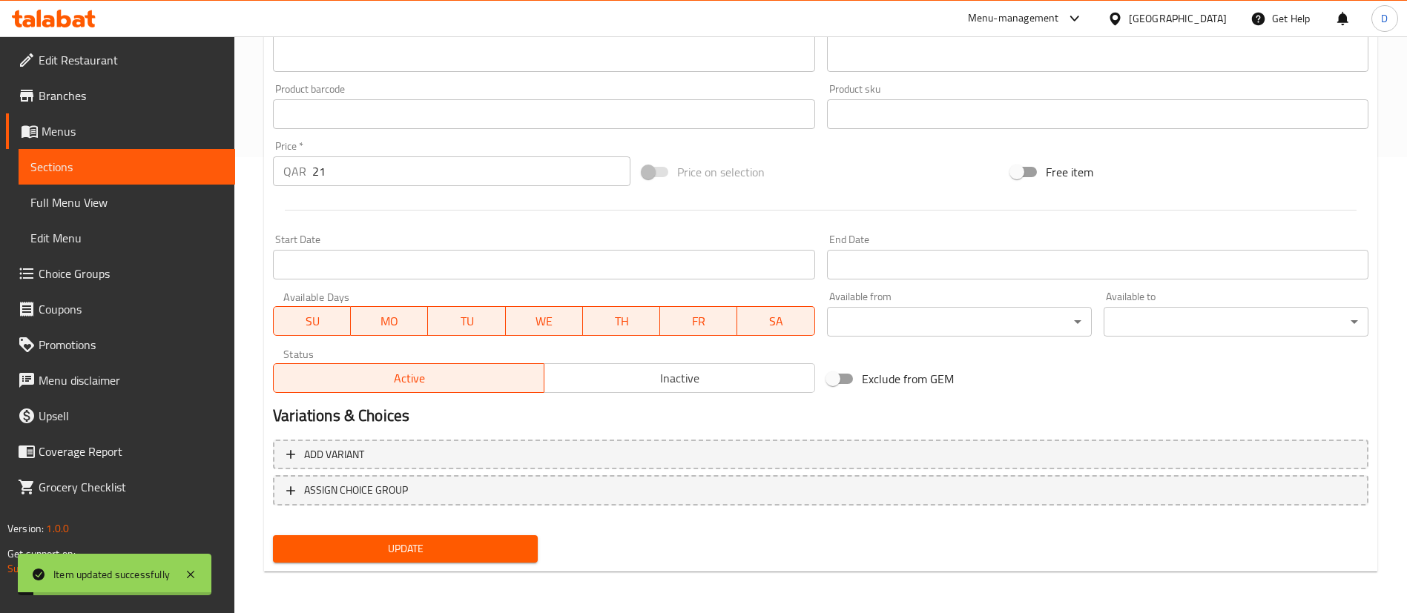
scroll to position [0, 0]
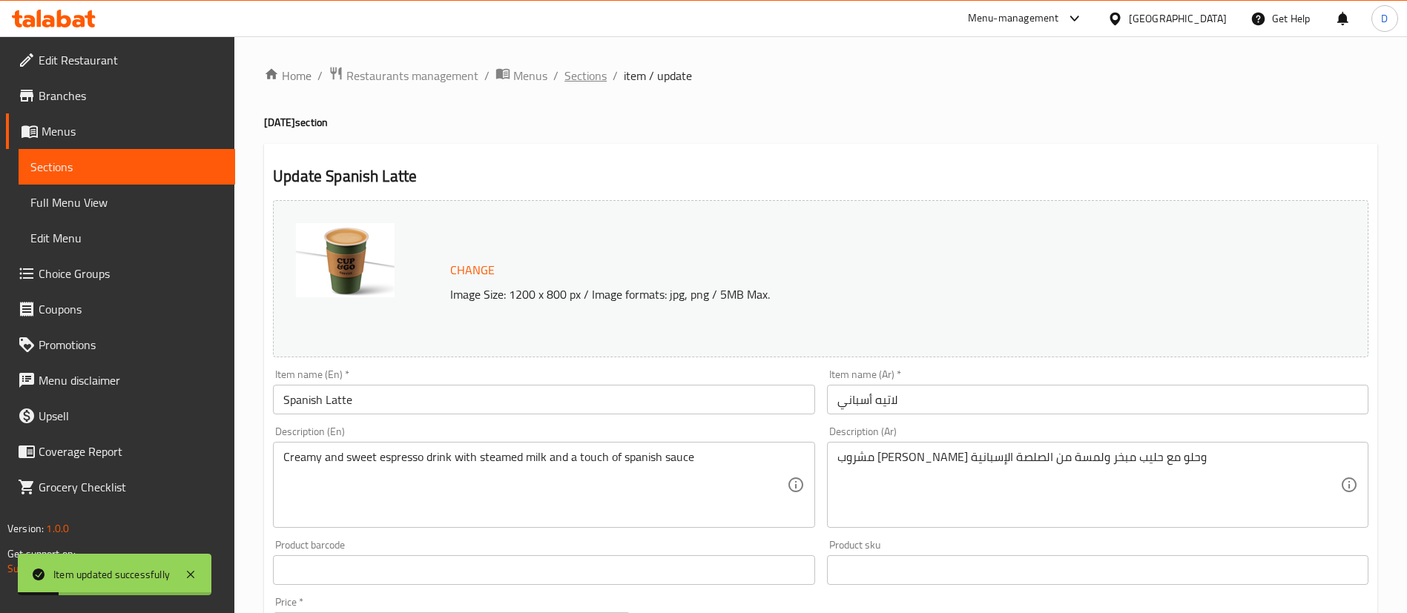
click at [593, 79] on span "Sections" at bounding box center [585, 76] width 42 height 18
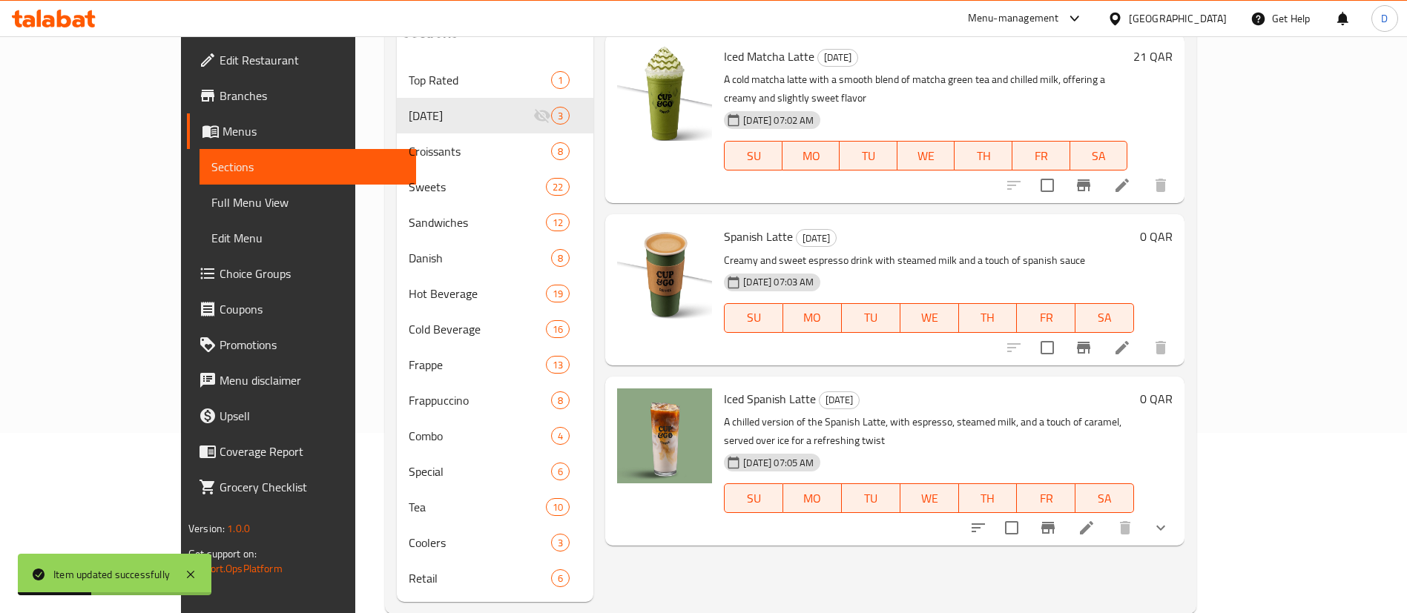
scroll to position [182, 0]
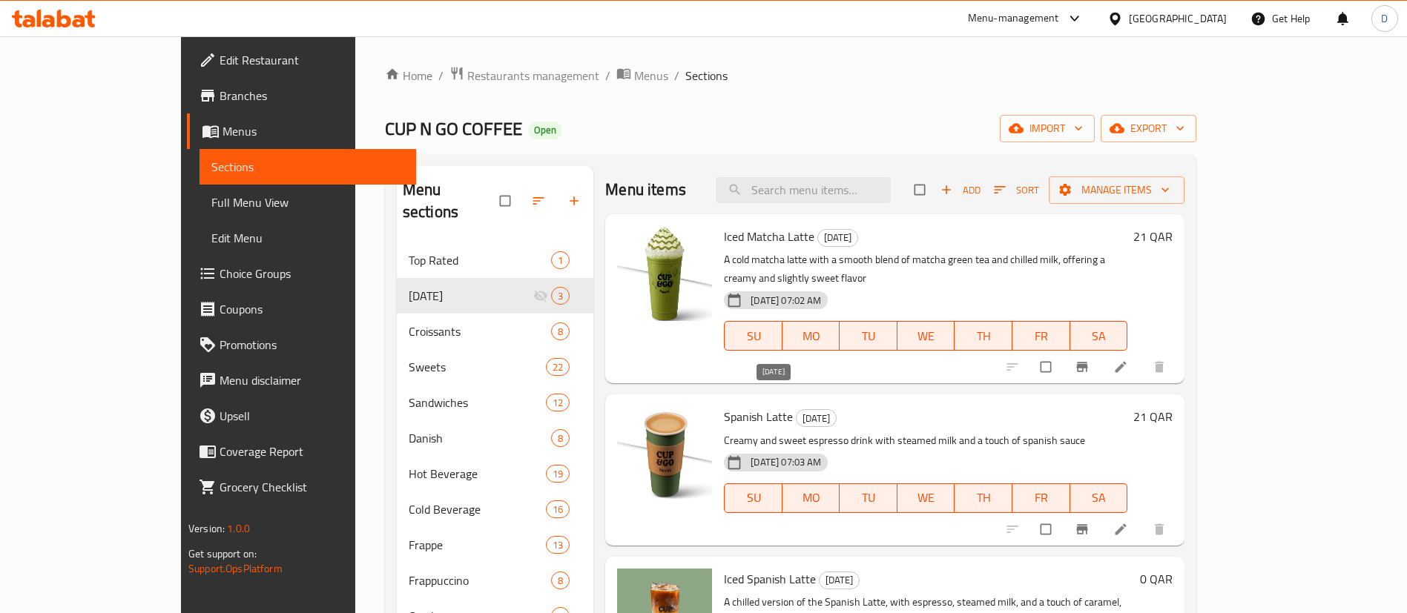
scroll to position [208, 0]
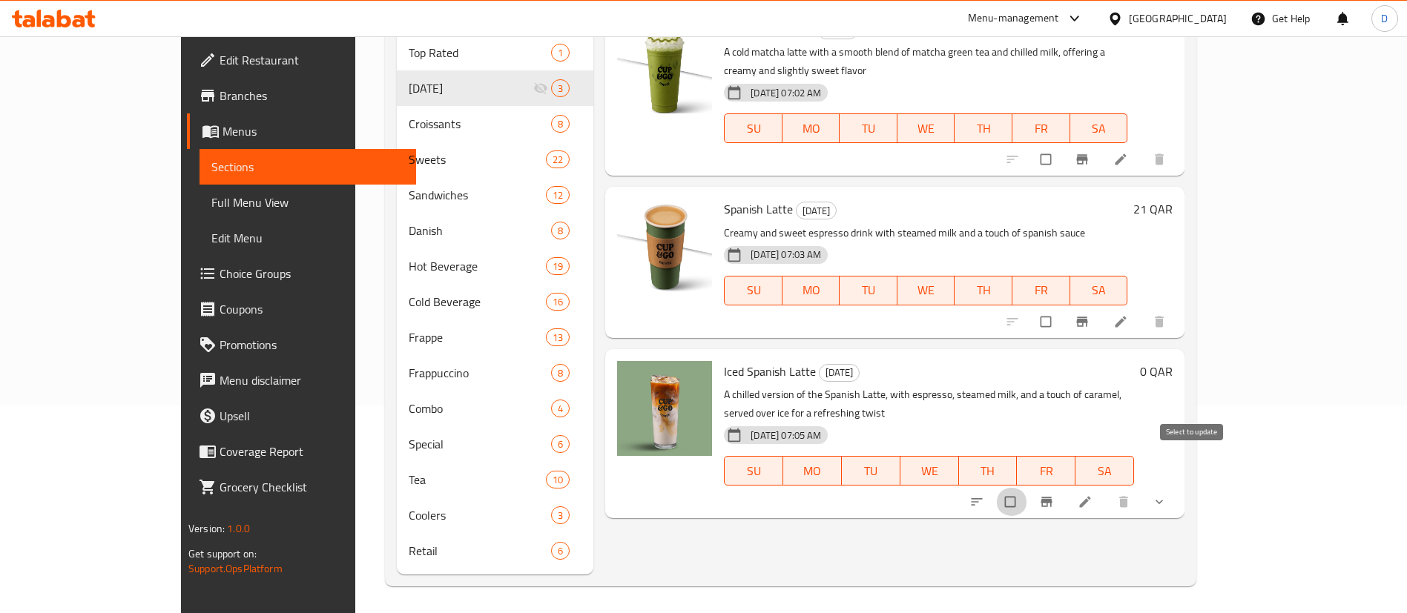
click at [1027, 488] on input "checkbox" at bounding box center [1011, 502] width 31 height 28
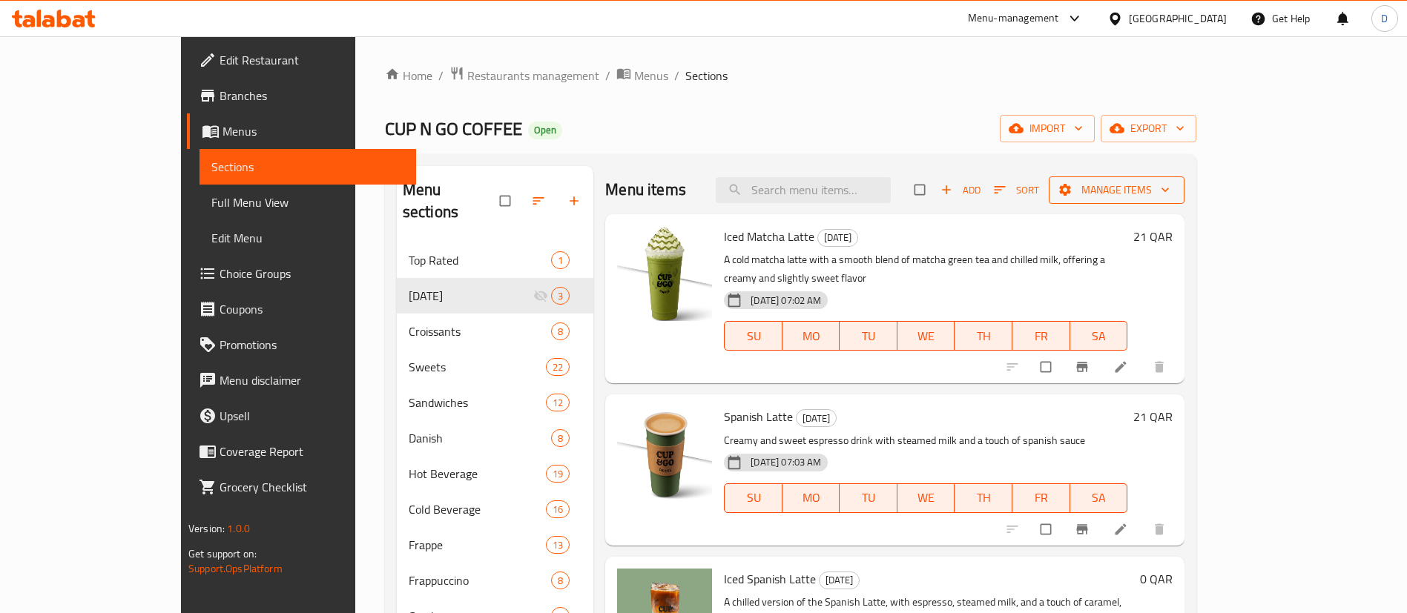
click at [1173, 185] on span "Manage items" at bounding box center [1117, 190] width 112 height 19
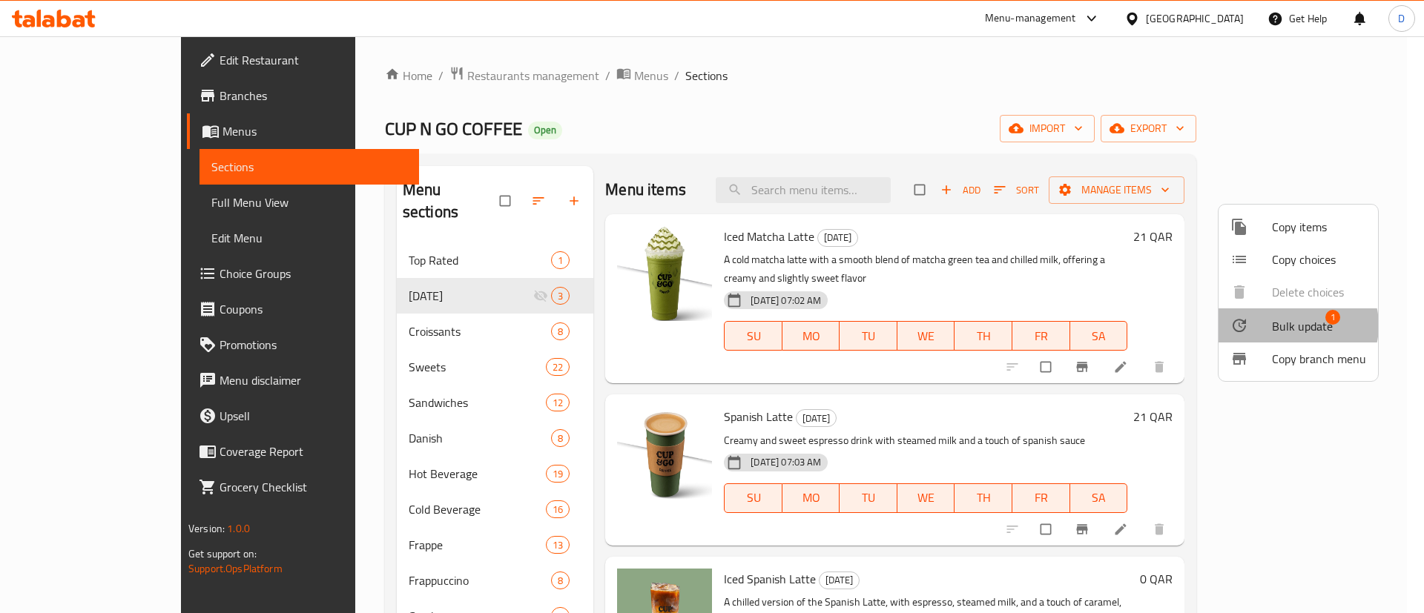
click at [1292, 326] on span "Bulk update" at bounding box center [1302, 326] width 61 height 18
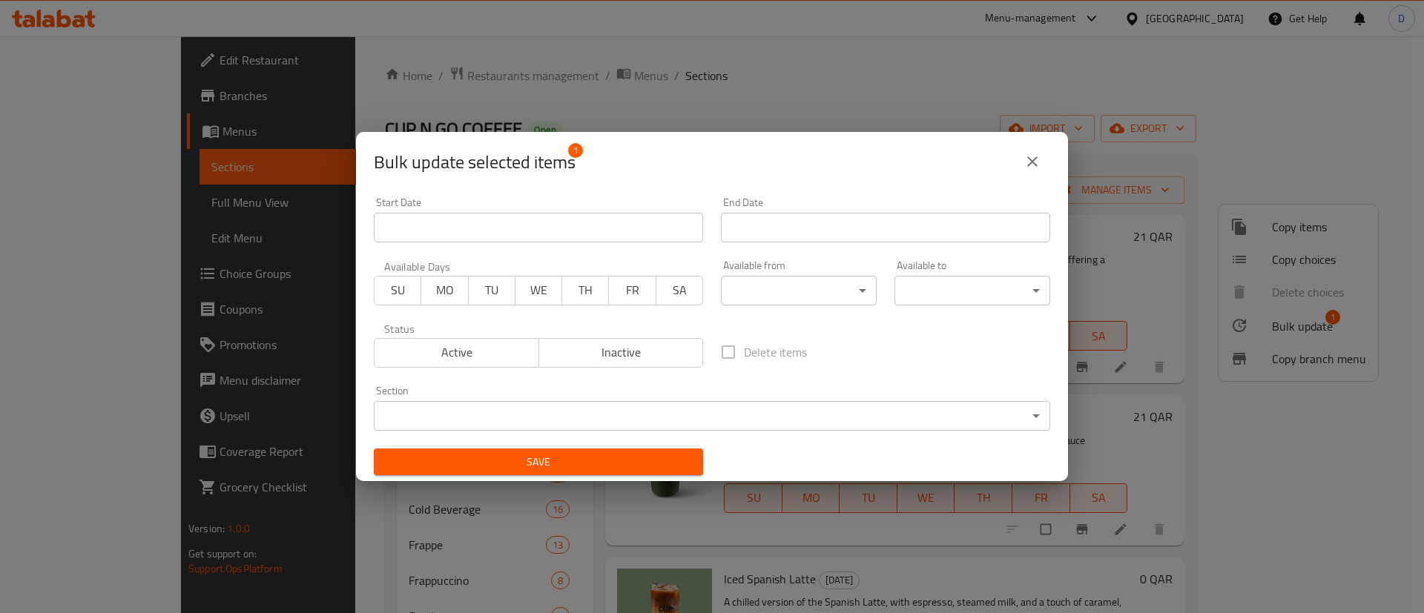
click at [602, 354] on span "Inactive" at bounding box center [621, 353] width 153 height 22
click at [583, 462] on span "Save" at bounding box center [539, 462] width 306 height 19
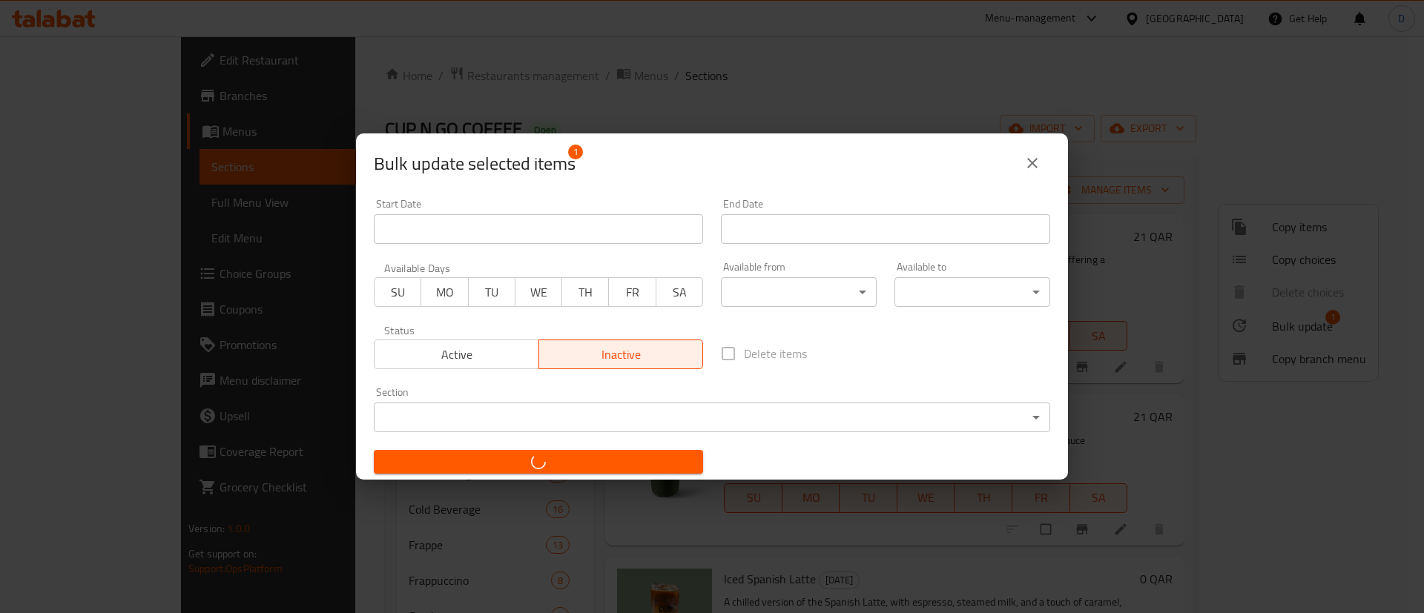
checkbox input "false"
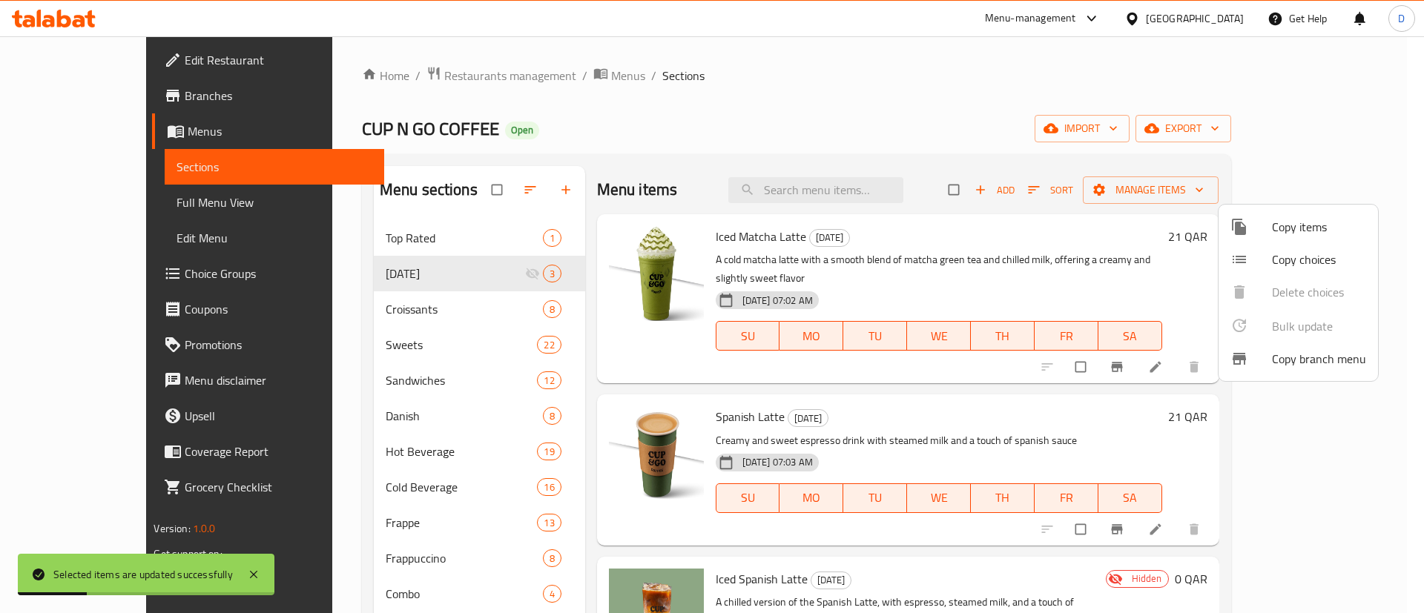
click at [386, 338] on div at bounding box center [712, 306] width 1424 height 613
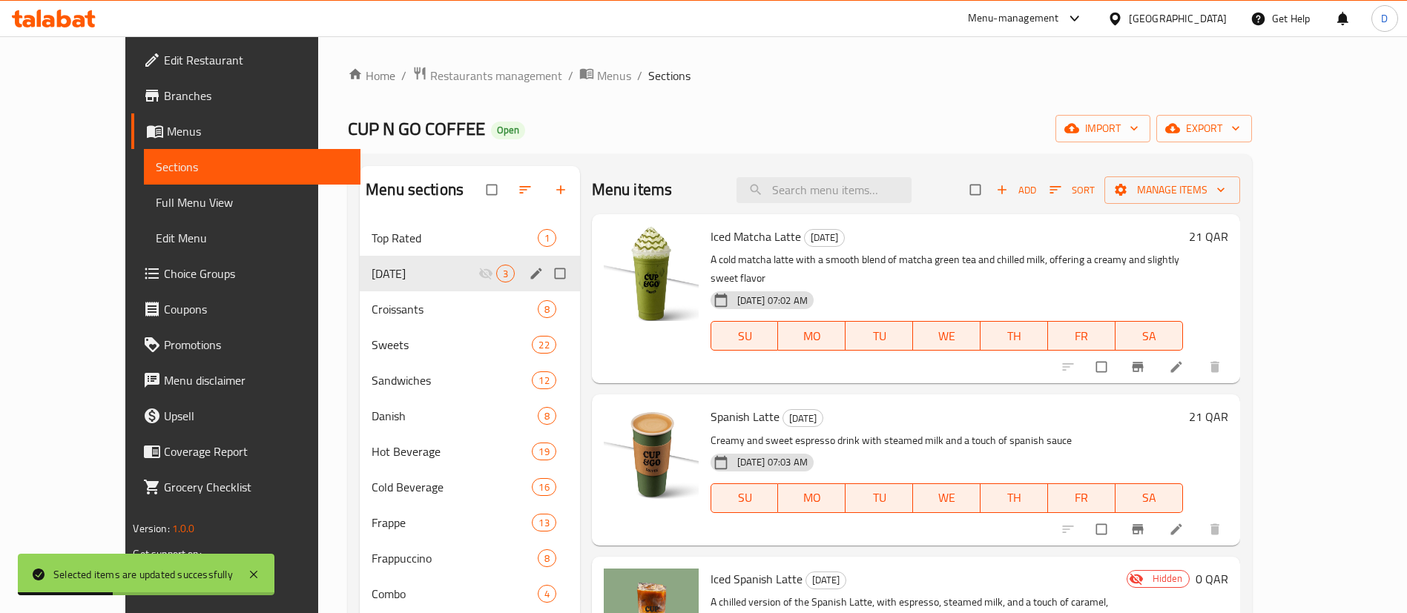
click at [441, 281] on span "[DATE]" at bounding box center [425, 274] width 106 height 18
click at [546, 265] on input "Menu sections" at bounding box center [561, 274] width 31 height 28
checkbox input "true"
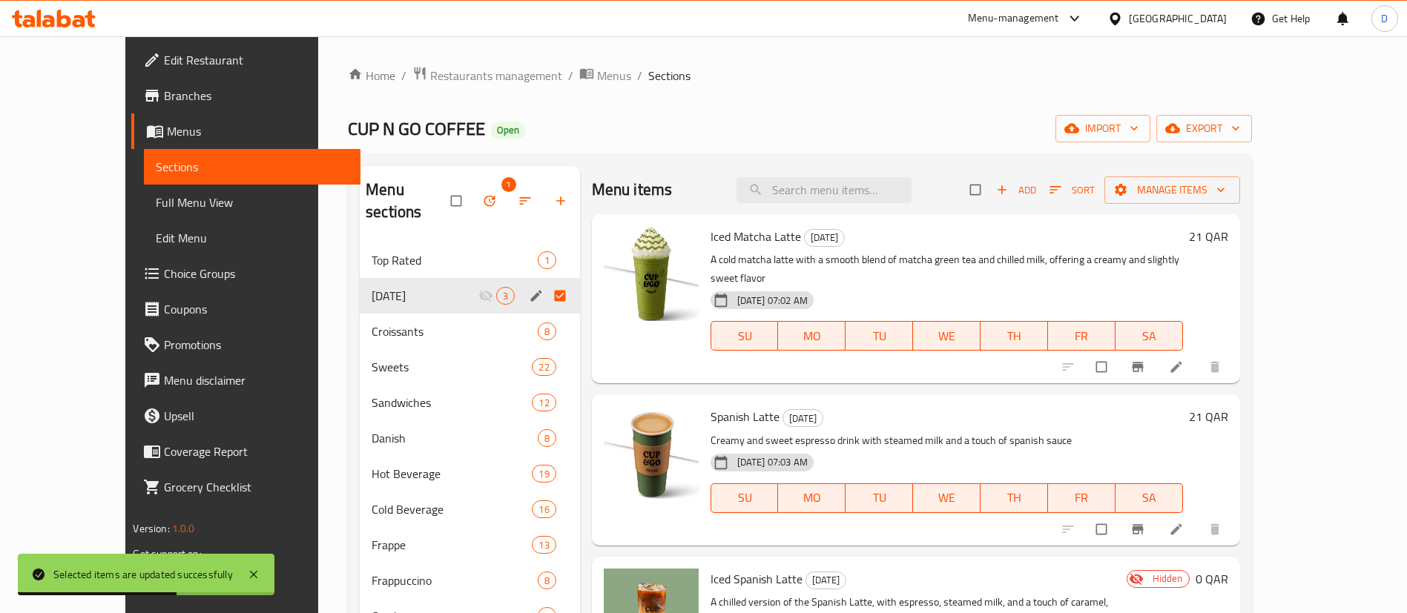
click at [482, 194] on icon "button" at bounding box center [489, 201] width 15 height 15
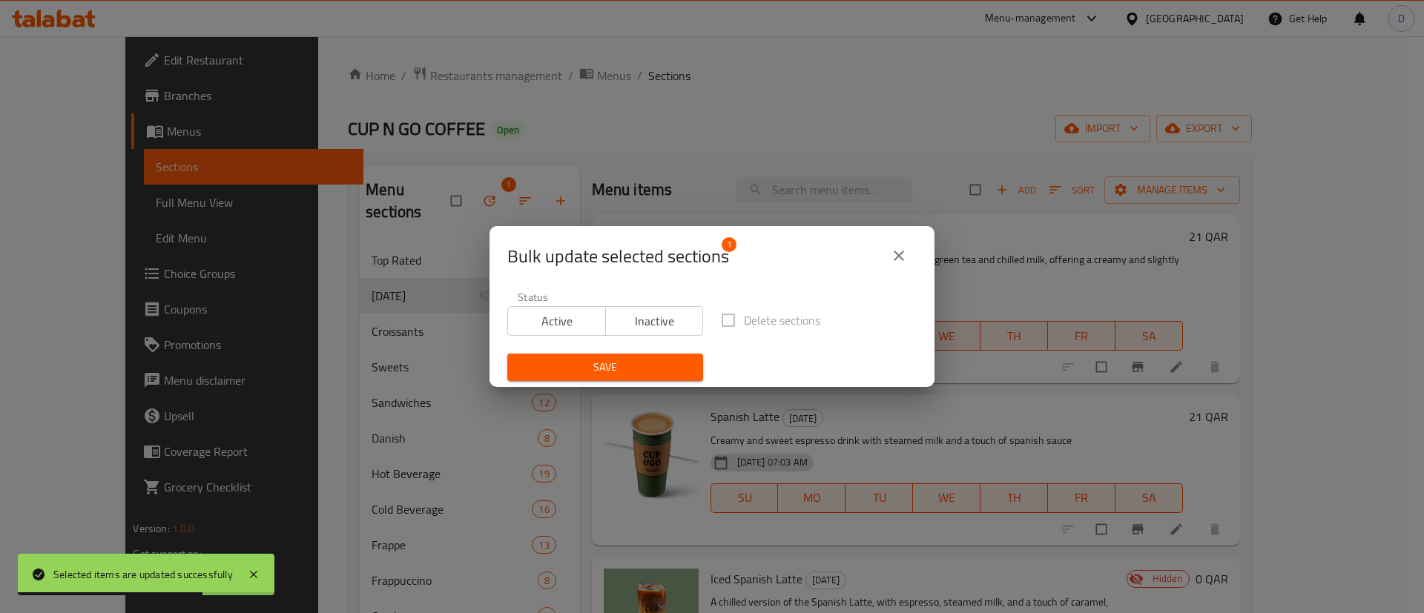
click at [550, 322] on span "Active" at bounding box center [557, 322] width 86 height 22
click at [596, 369] on span "Save" at bounding box center [605, 367] width 172 height 19
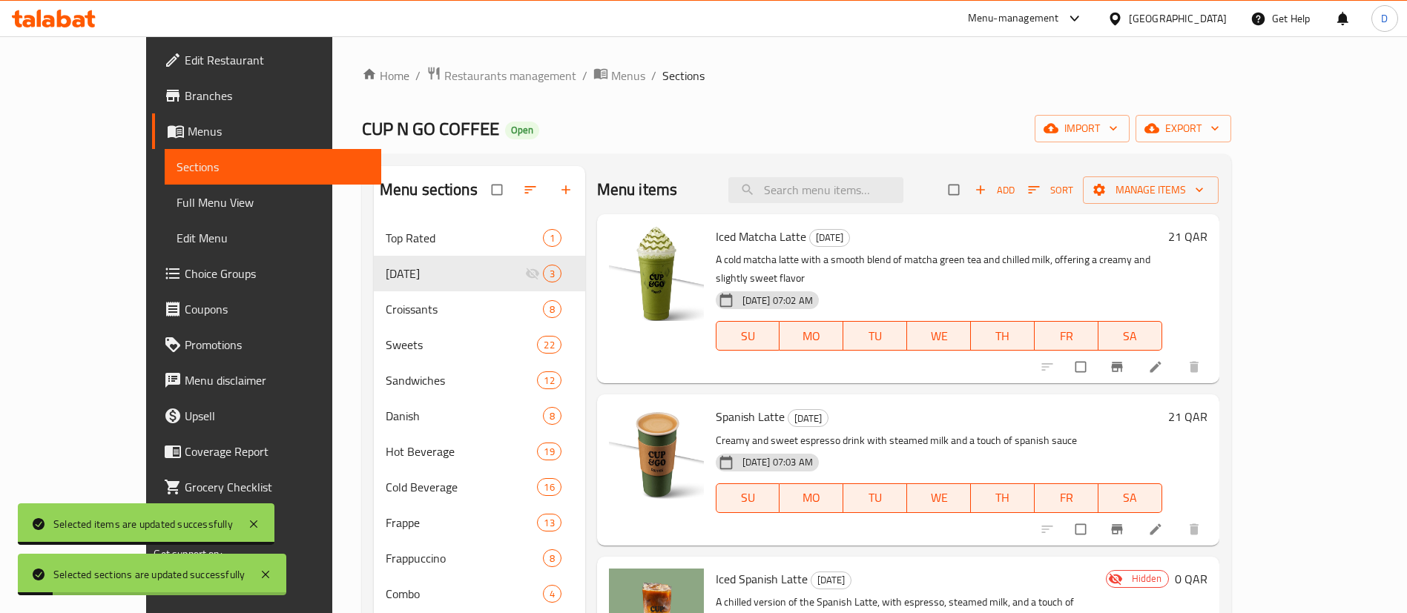
click at [777, 139] on div "CUP N GO COFFEE Open import export" at bounding box center [796, 128] width 869 height 27
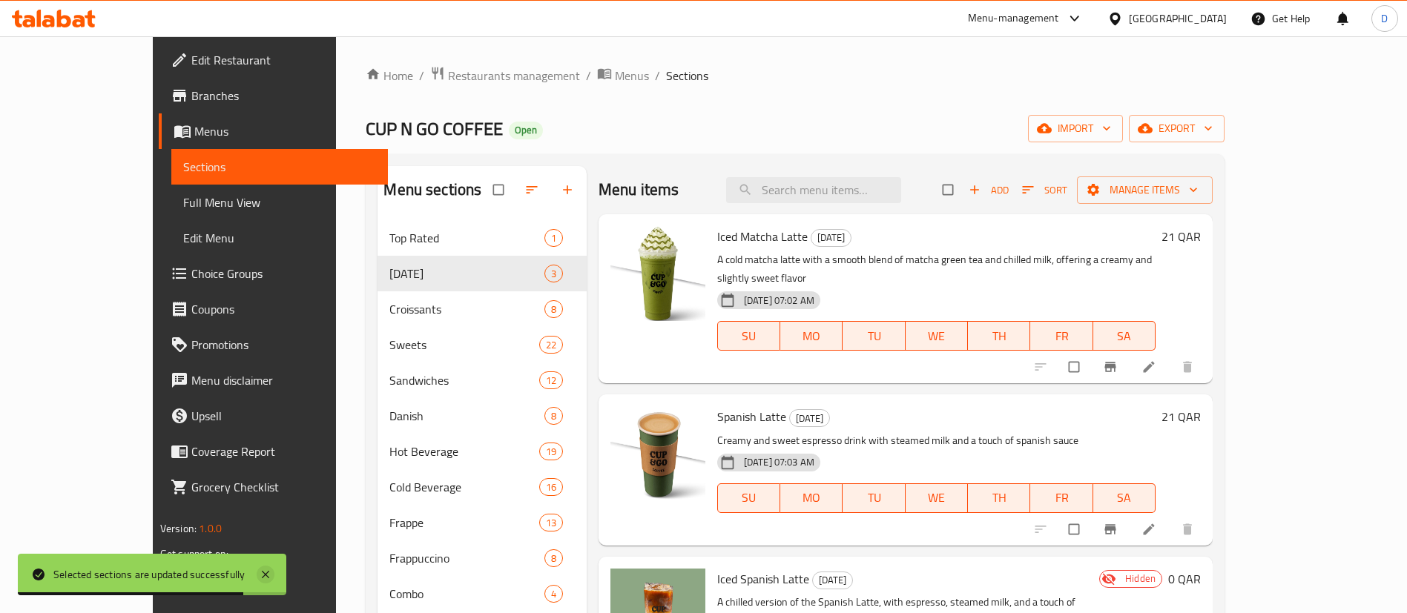
click at [266, 583] on icon at bounding box center [266, 575] width 18 height 18
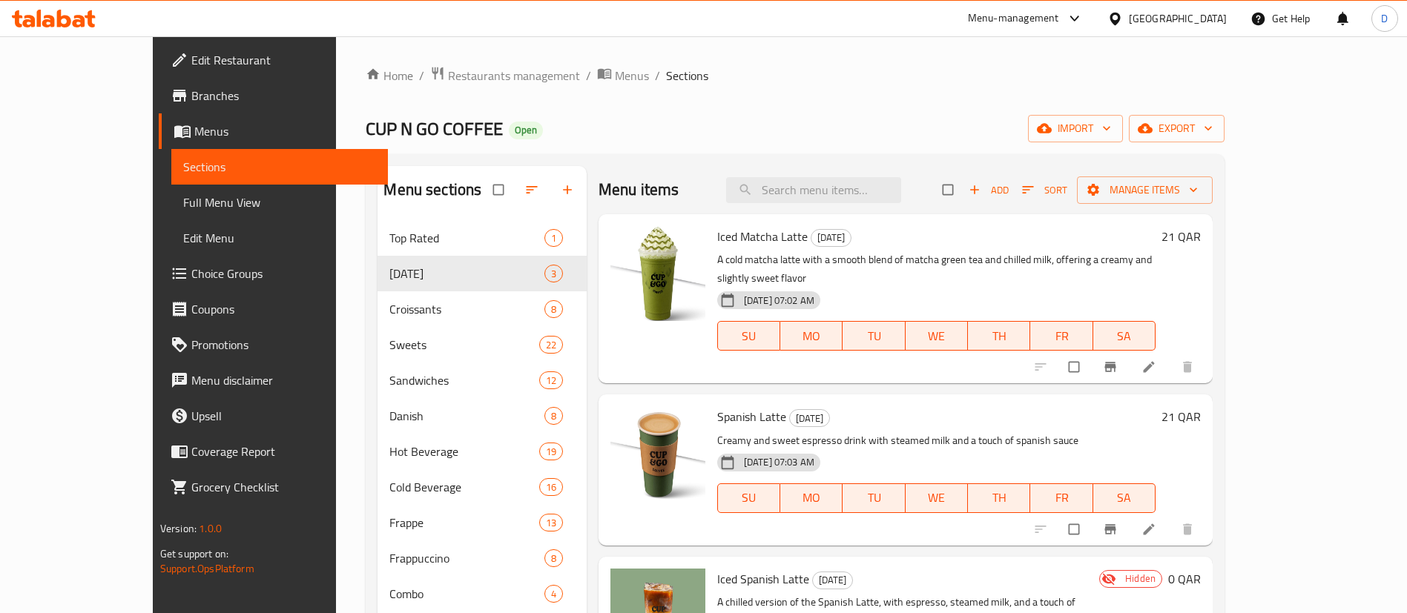
click at [1171, 355] on li at bounding box center [1151, 367] width 42 height 24
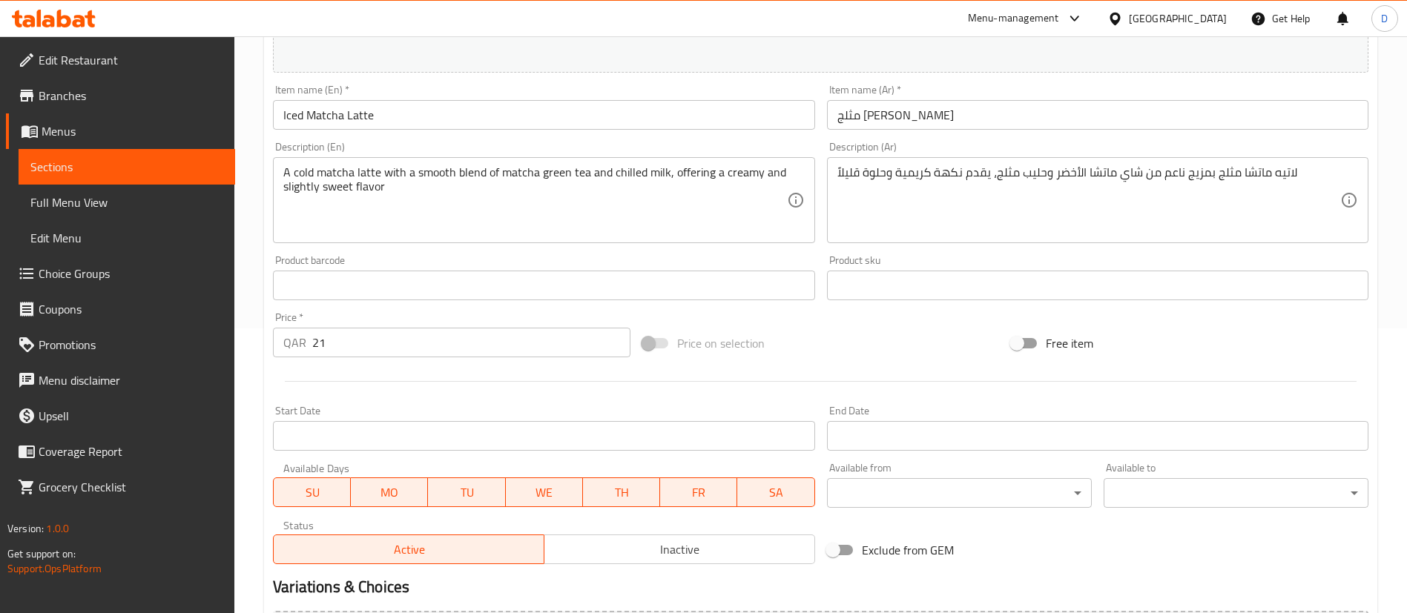
scroll to position [286, 0]
click at [441, 120] on input "Iced Matcha Latte" at bounding box center [543, 114] width 541 height 30
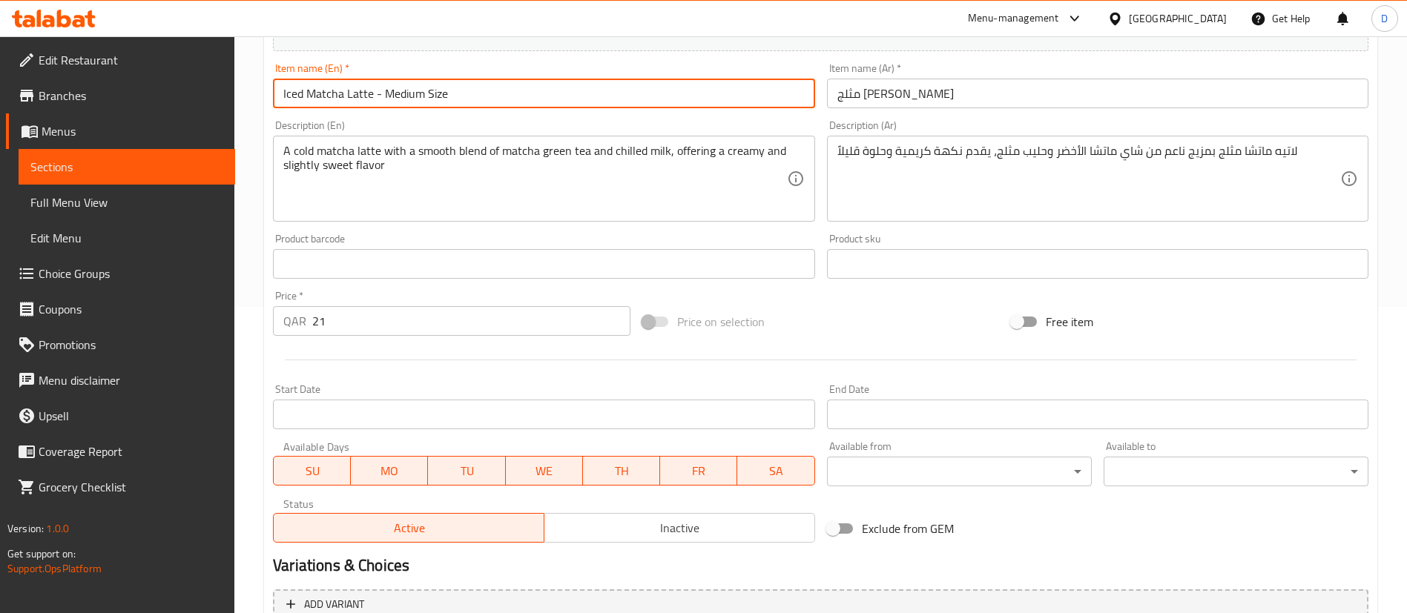
scroll to position [246, 0]
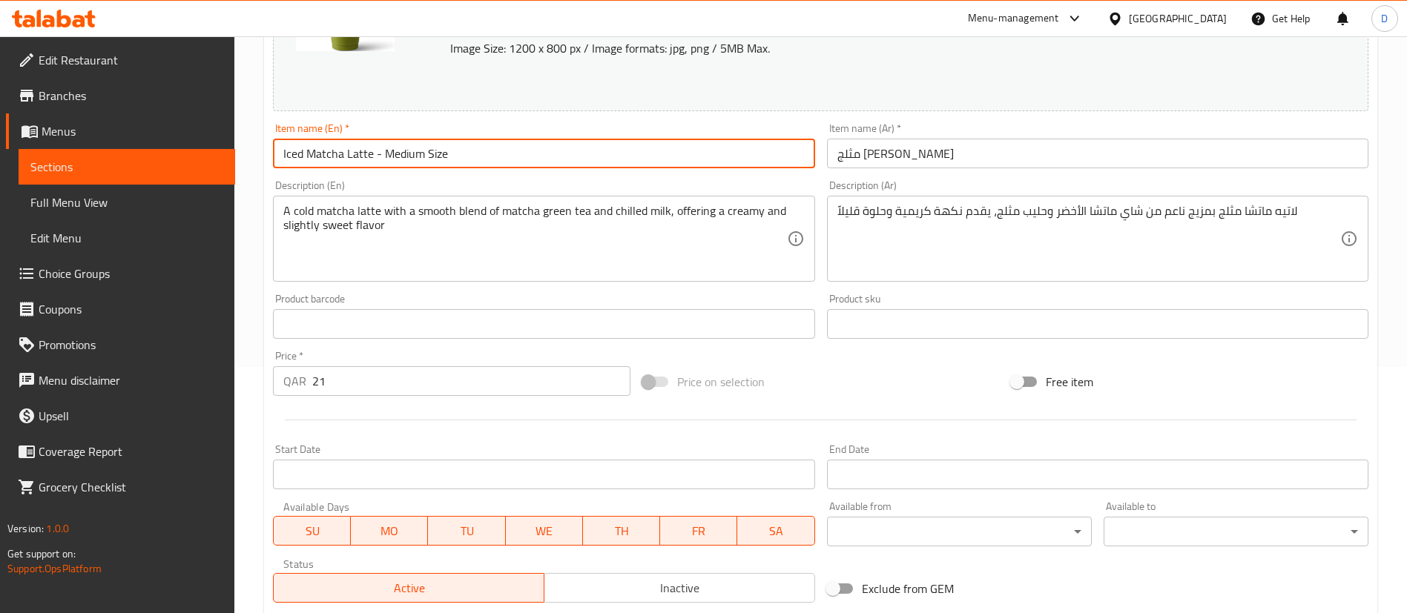
type input "Iced Matcha Latte - Medium Size"
click at [453, 372] on input "21" at bounding box center [471, 381] width 318 height 30
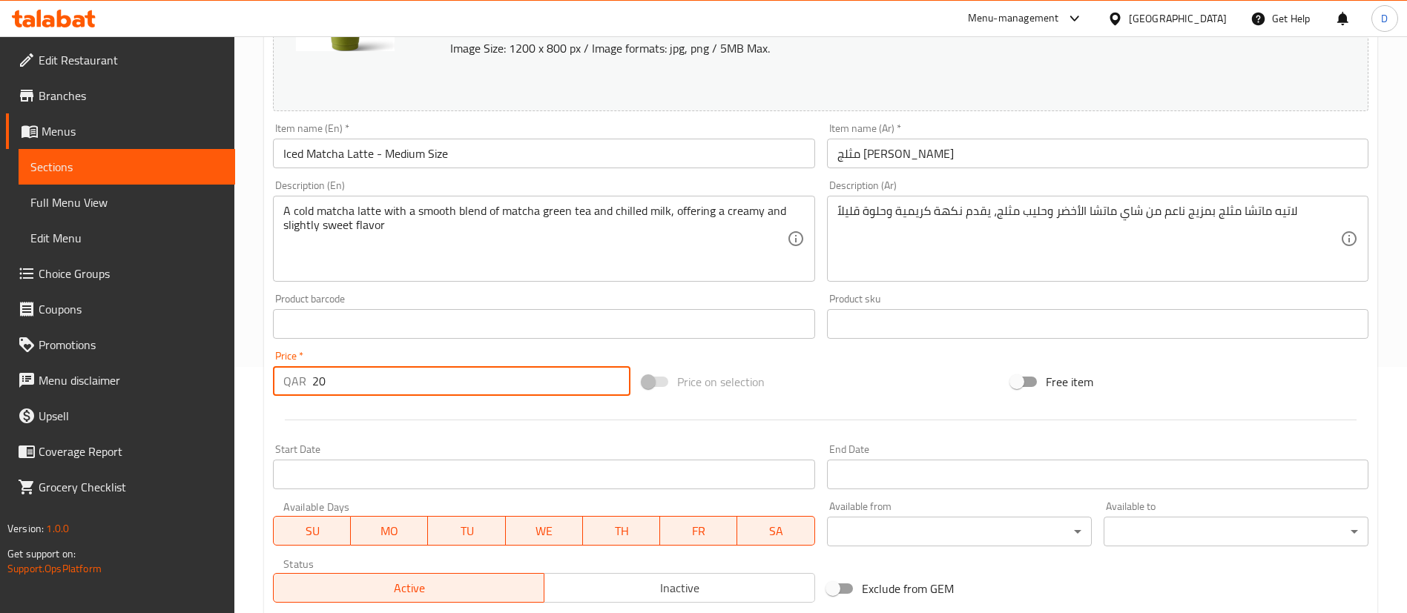
type input "20"
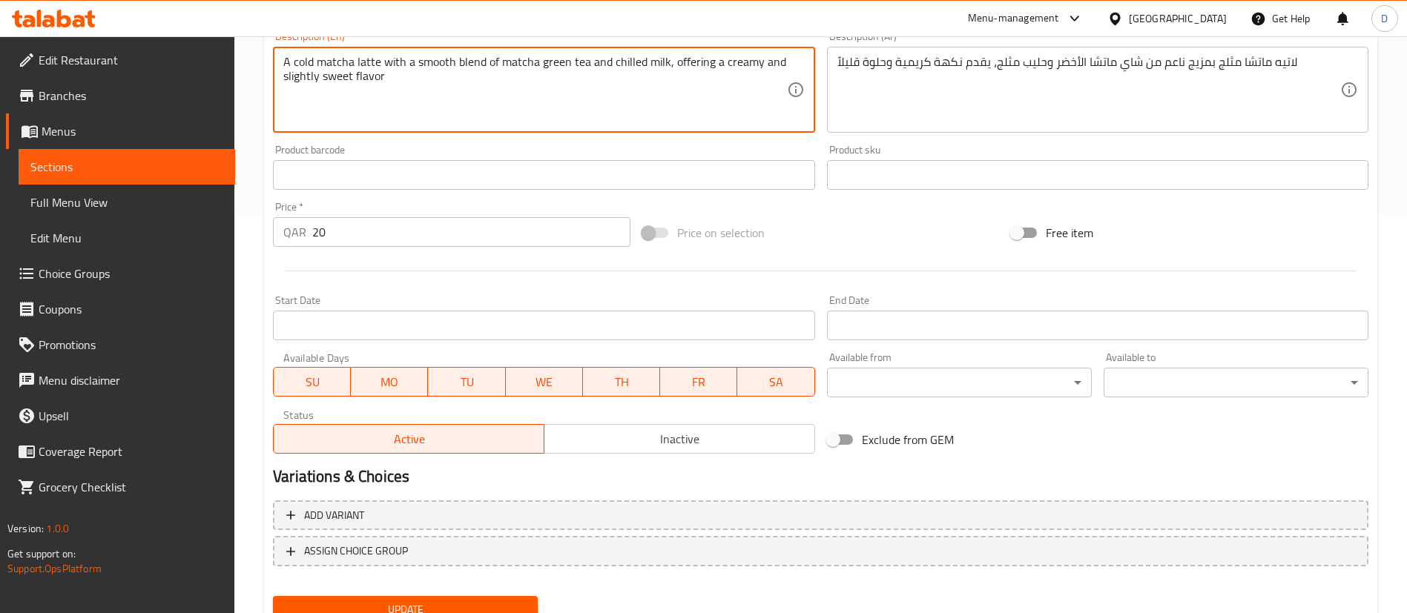
scroll to position [396, 0]
click at [599, 271] on div at bounding box center [820, 270] width 1107 height 36
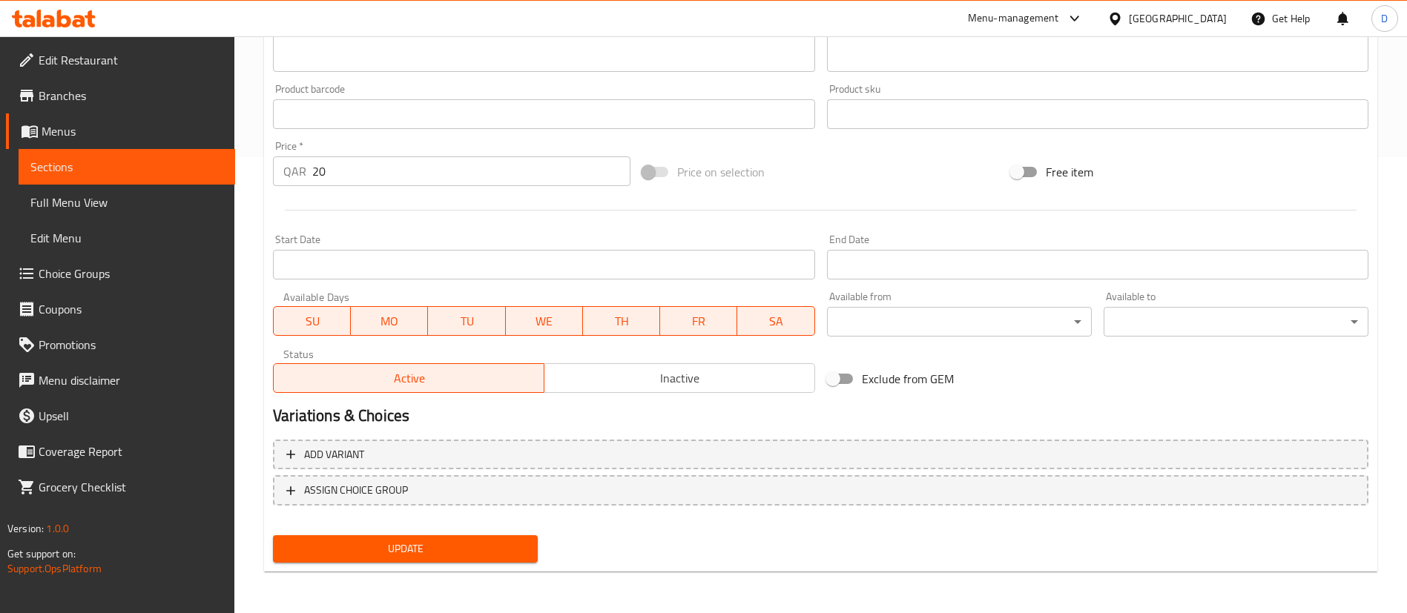
scroll to position [0, 0]
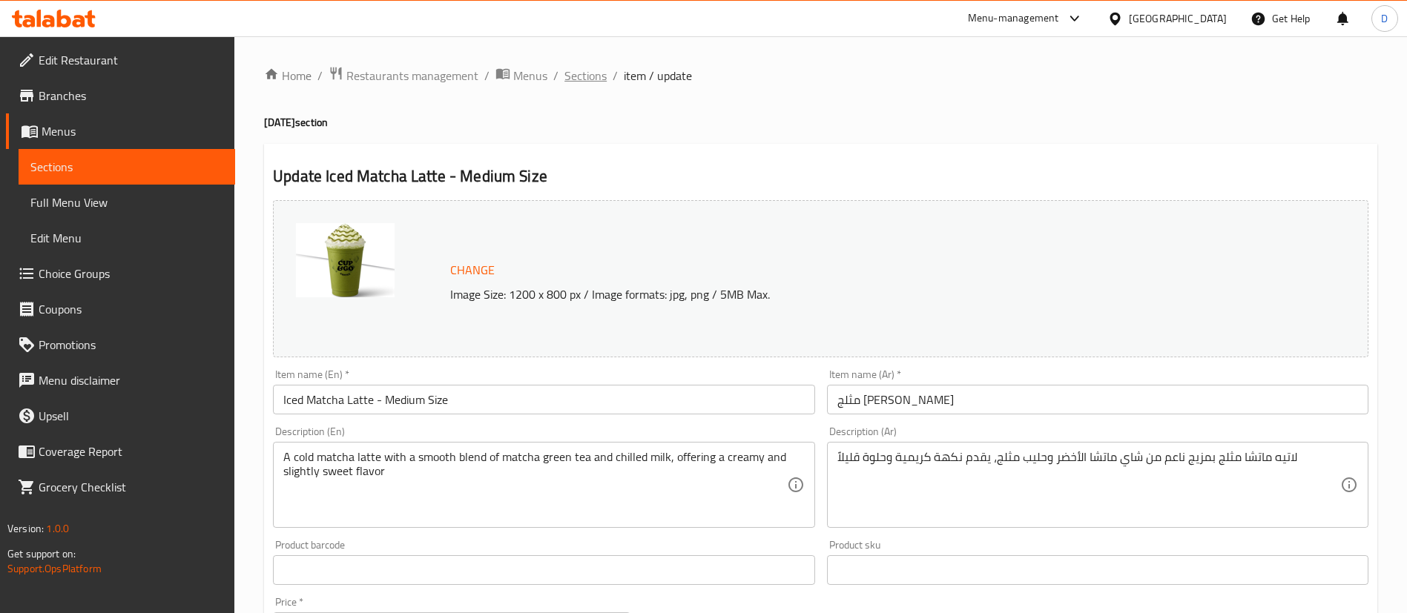
click at [577, 76] on span "Sections" at bounding box center [585, 76] width 42 height 18
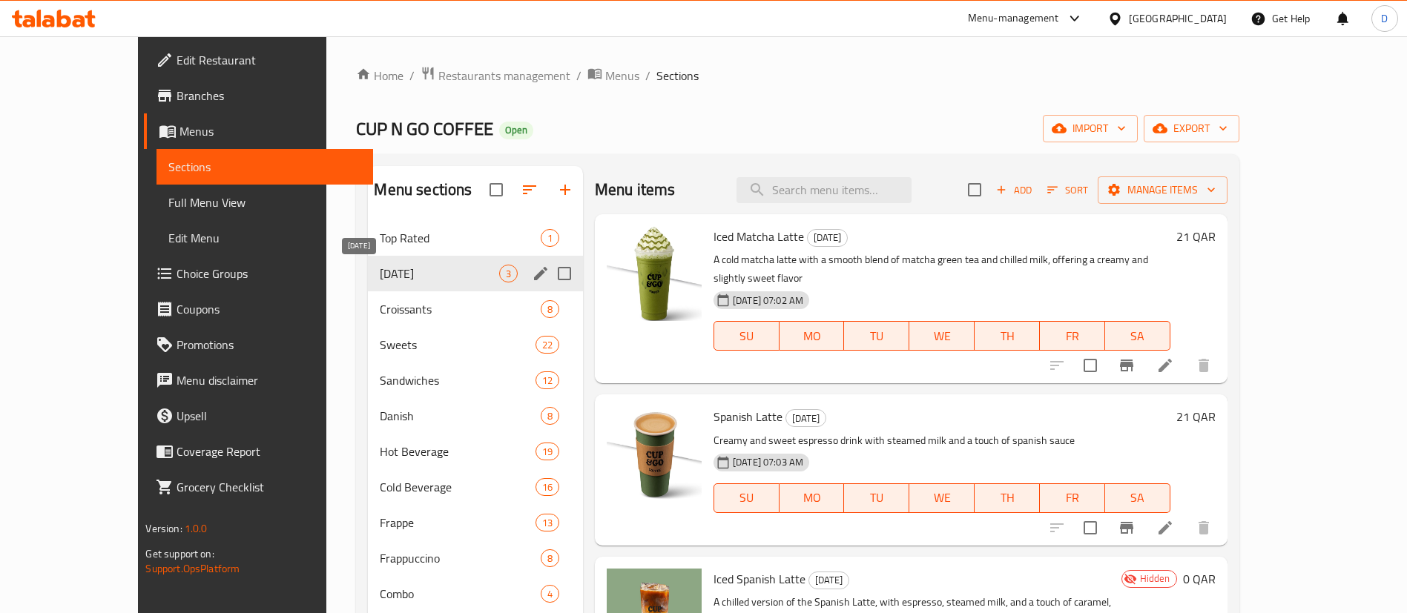
click at [408, 275] on span "[DATE]" at bounding box center [439, 274] width 119 height 18
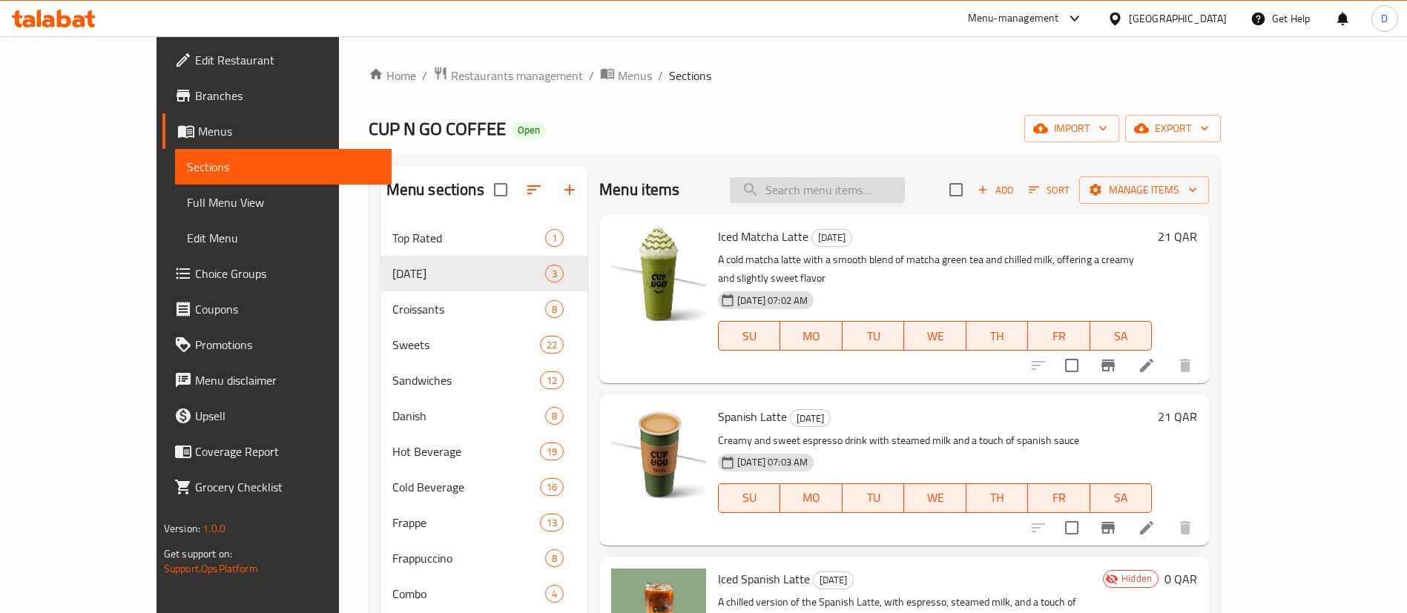
click at [844, 196] on input "search" at bounding box center [817, 190] width 175 height 26
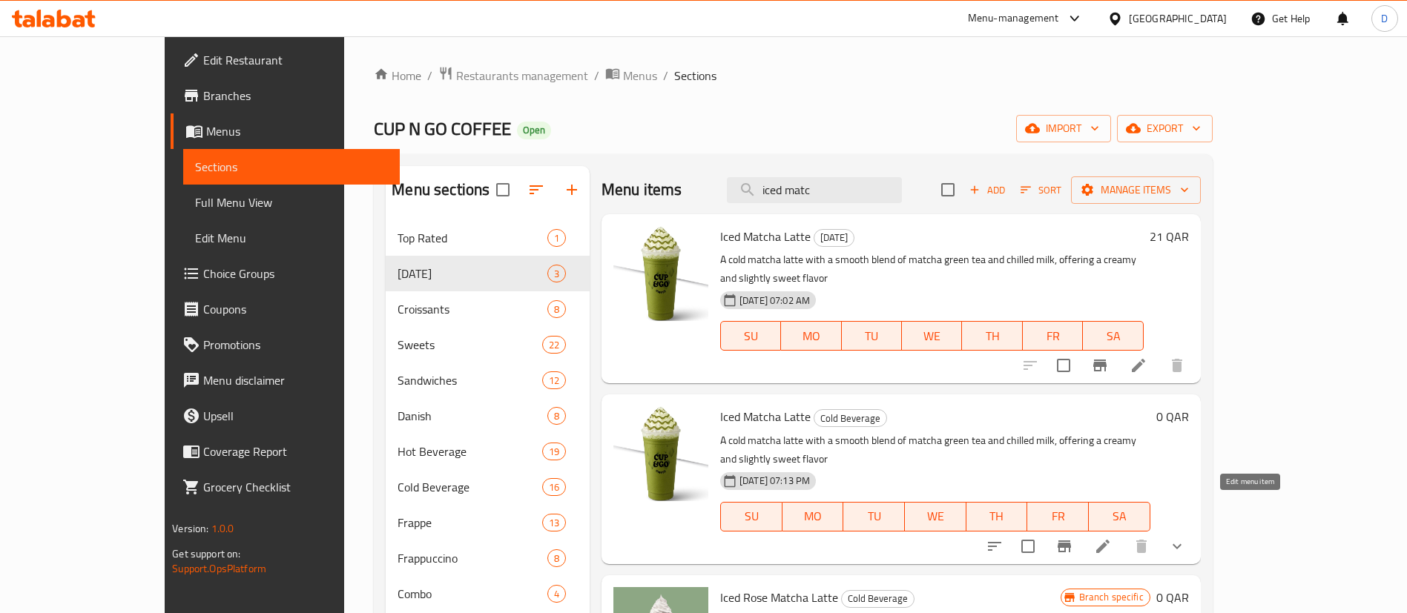
type input "iced matc"
click at [1112, 538] on icon at bounding box center [1103, 547] width 18 height 18
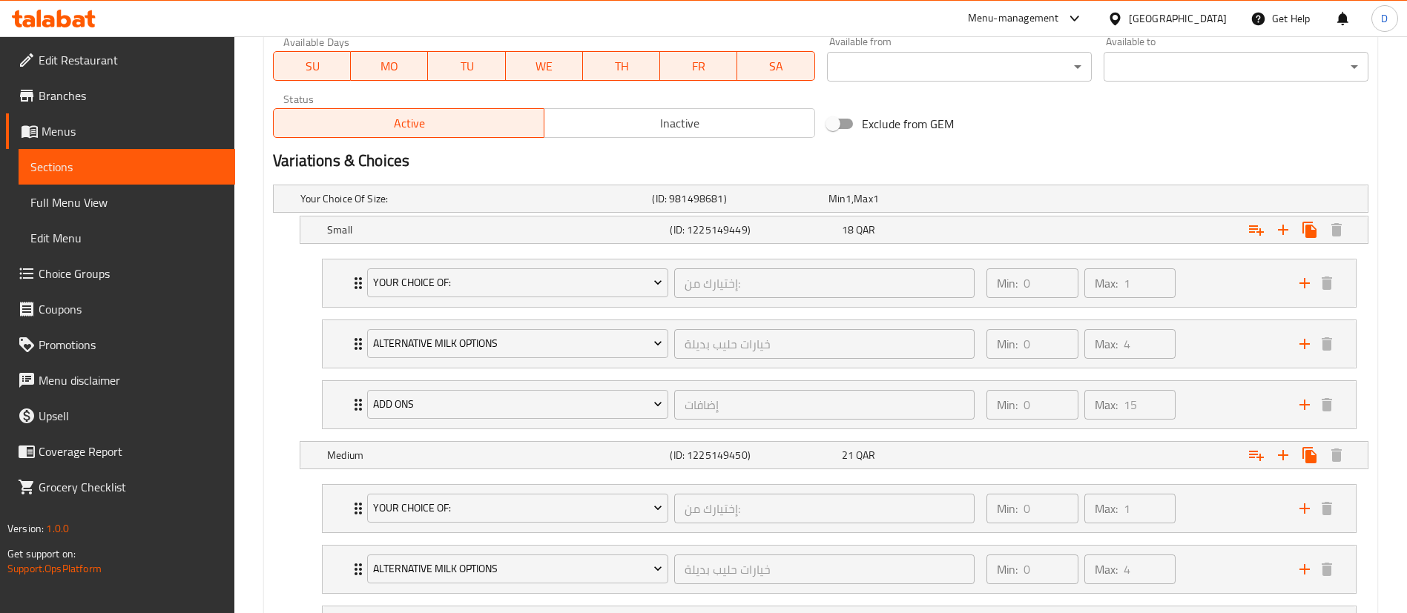
scroll to position [712, 0]
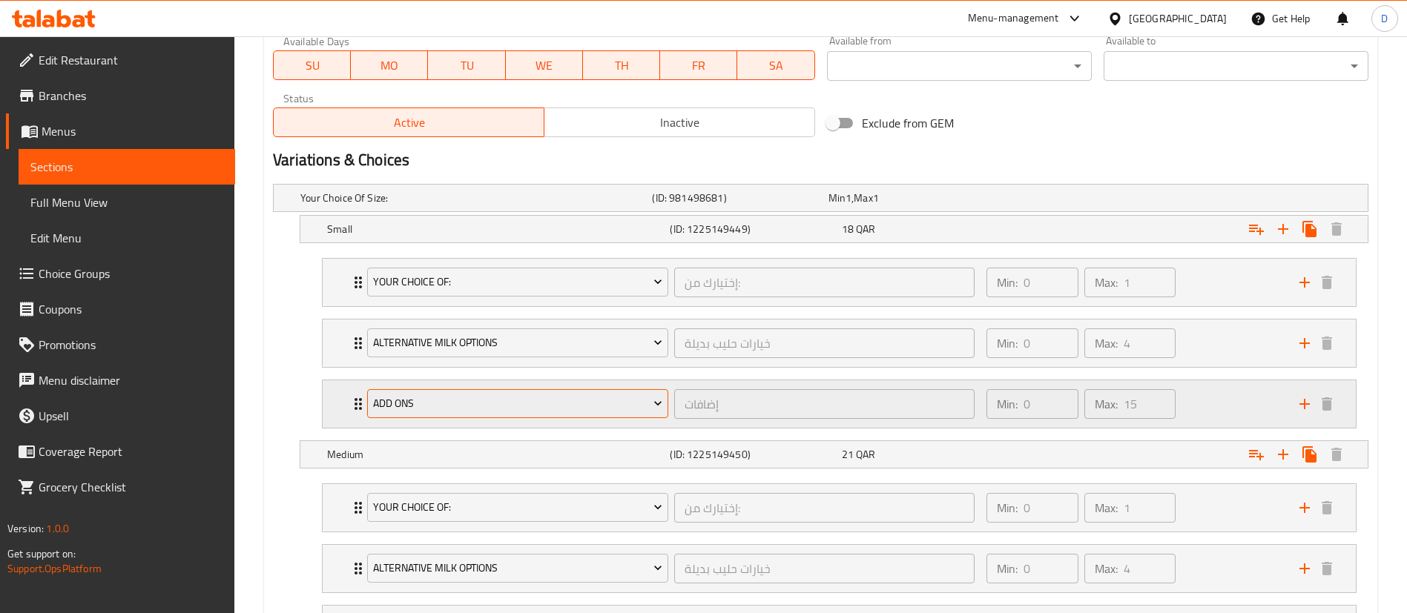
click at [464, 406] on span "Add Ons" at bounding box center [518, 404] width 290 height 19
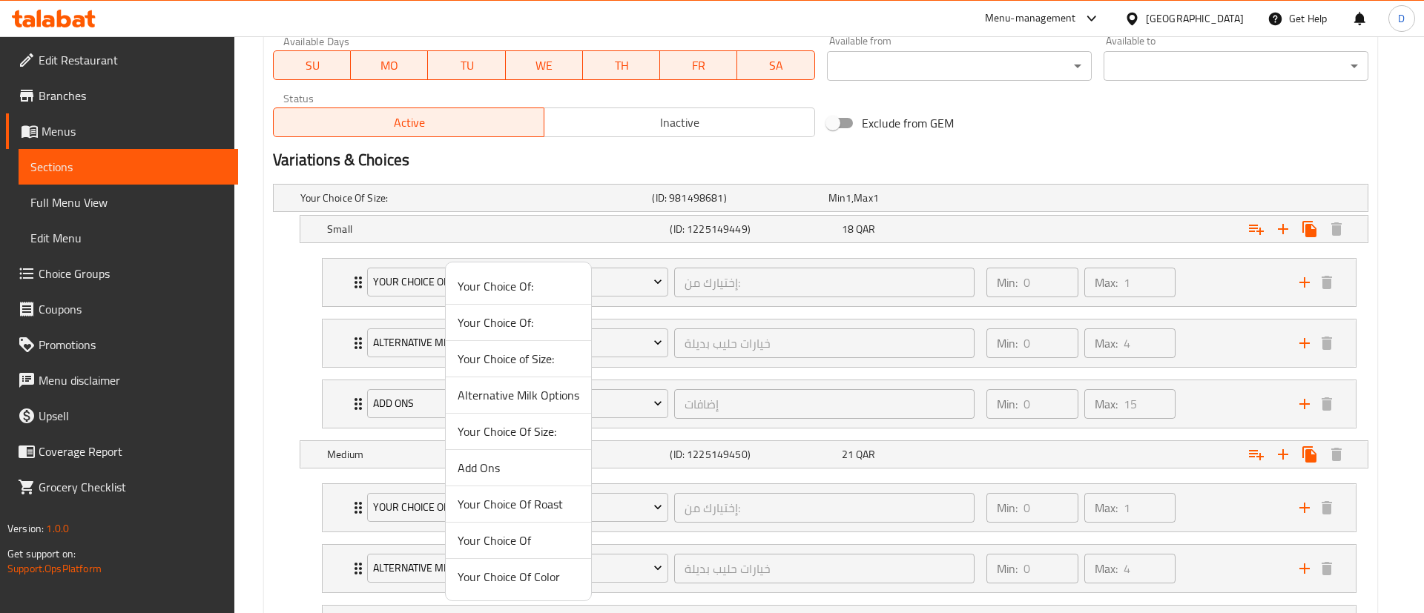
click at [337, 404] on div at bounding box center [712, 306] width 1424 height 613
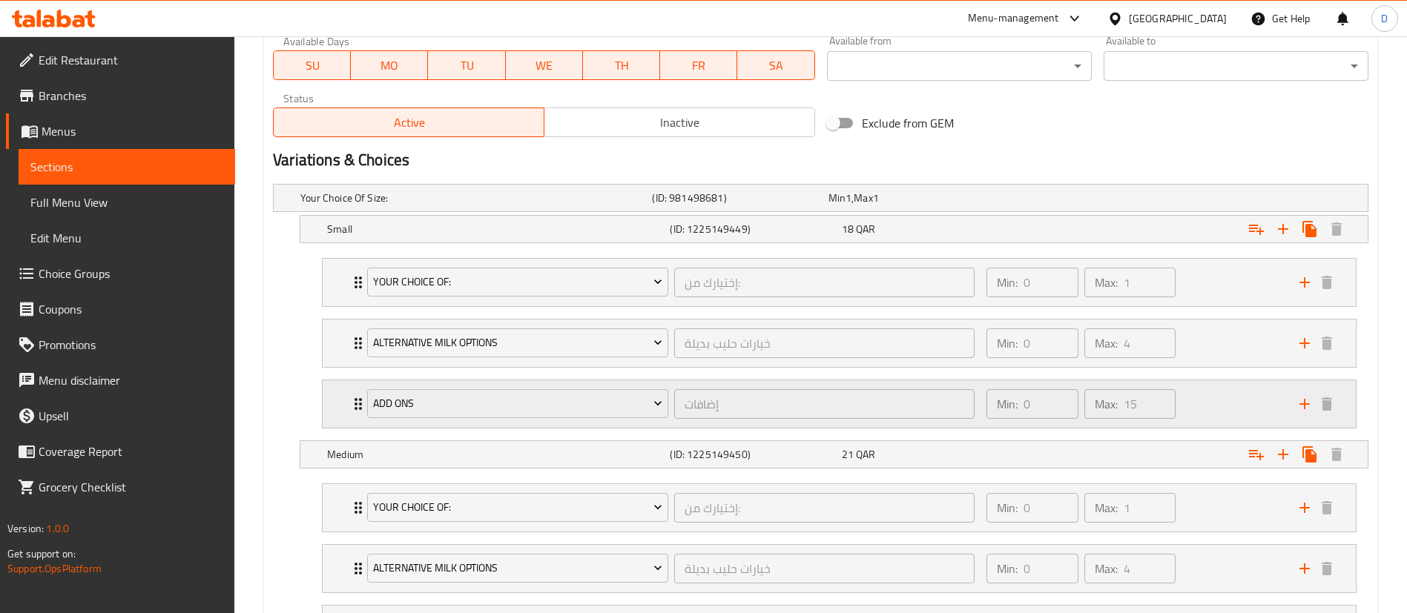
click at [358, 408] on div "Add Ons إضافات ​" at bounding box center [670, 403] width 625 height 47
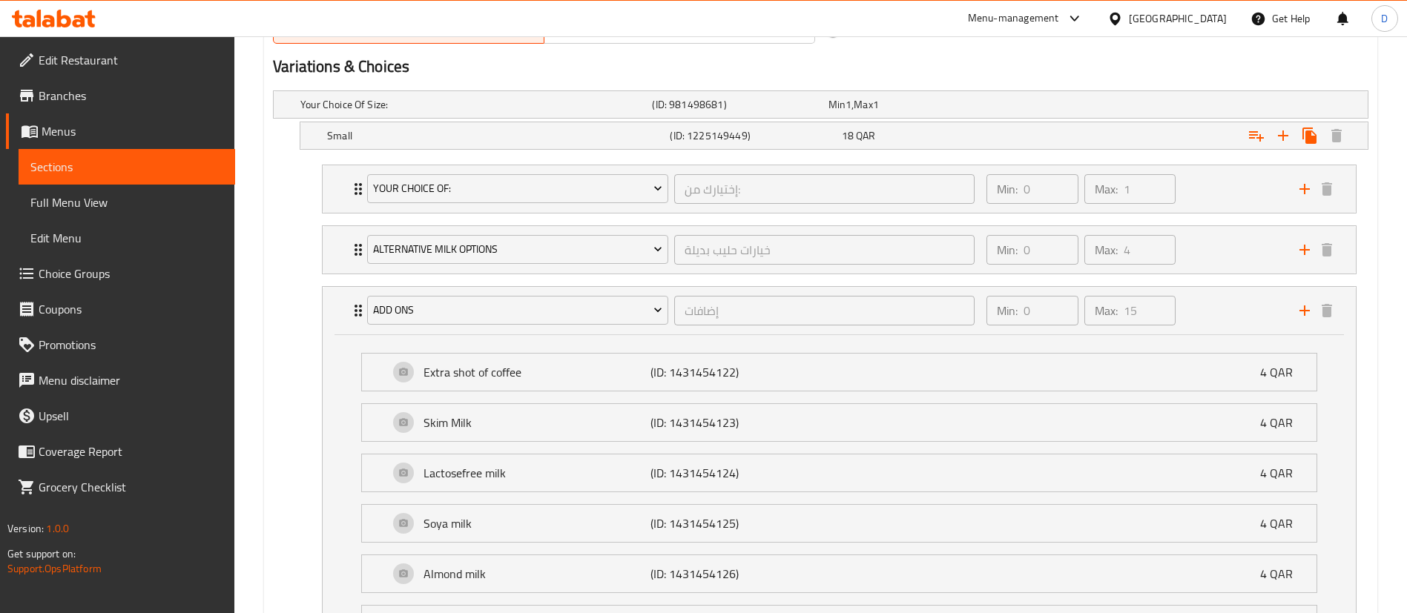
scroll to position [810, 0]
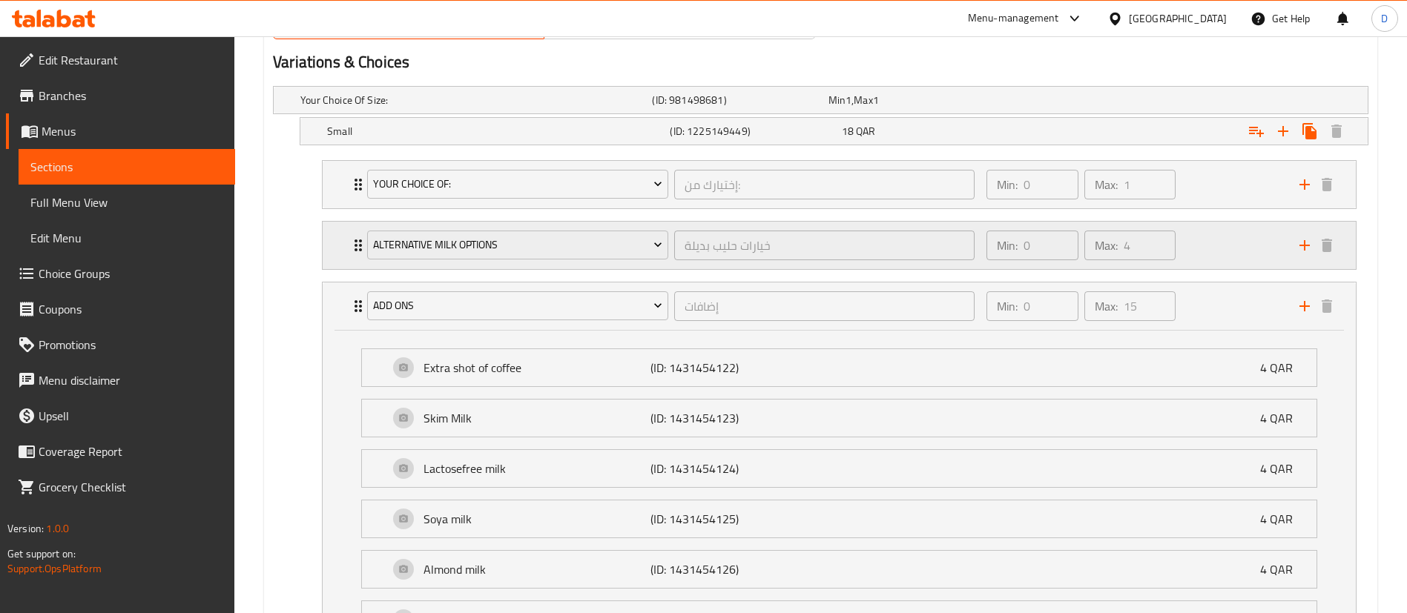
click at [357, 246] on icon "Expand" at bounding box center [358, 246] width 18 height 18
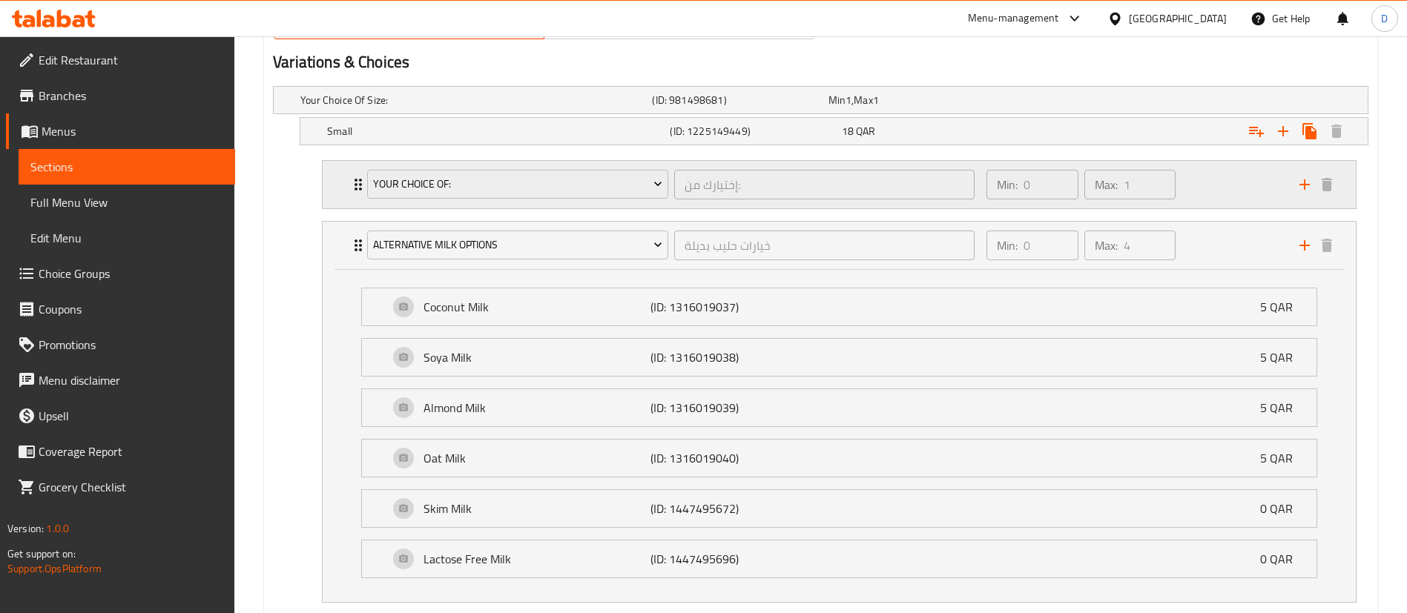
click at [357, 188] on icon "Expand" at bounding box center [358, 185] width 7 height 12
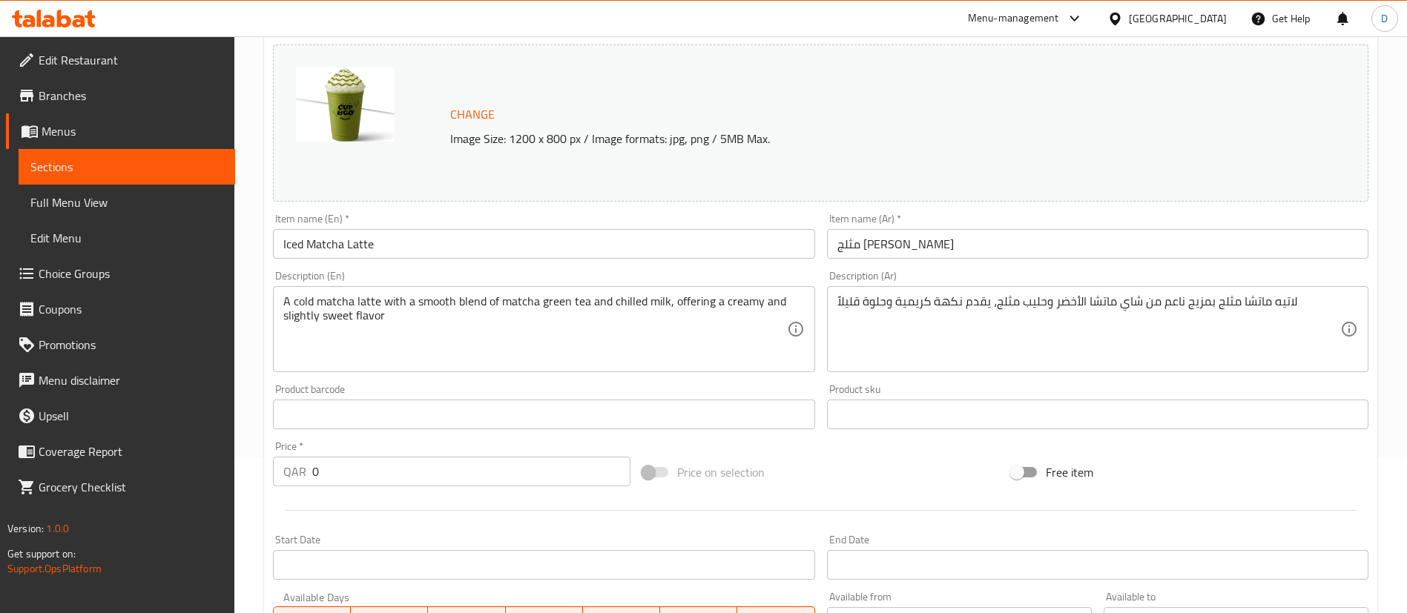
scroll to position [0, 0]
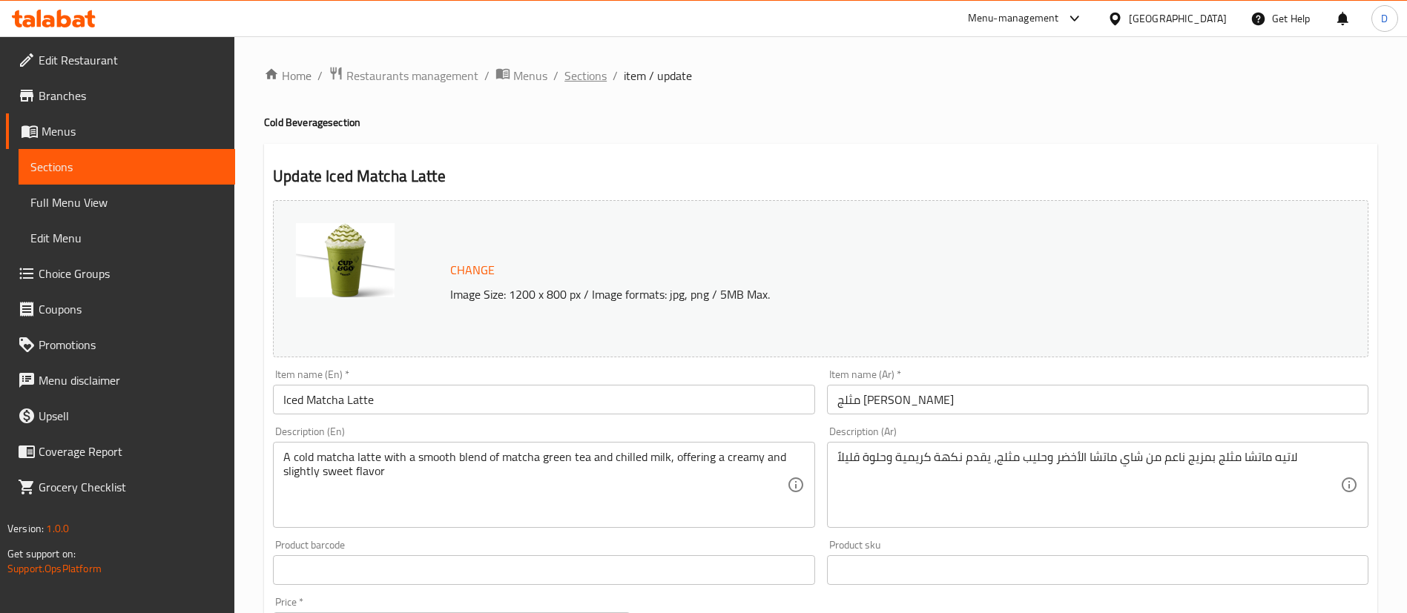
click at [597, 78] on span "Sections" at bounding box center [585, 76] width 42 height 18
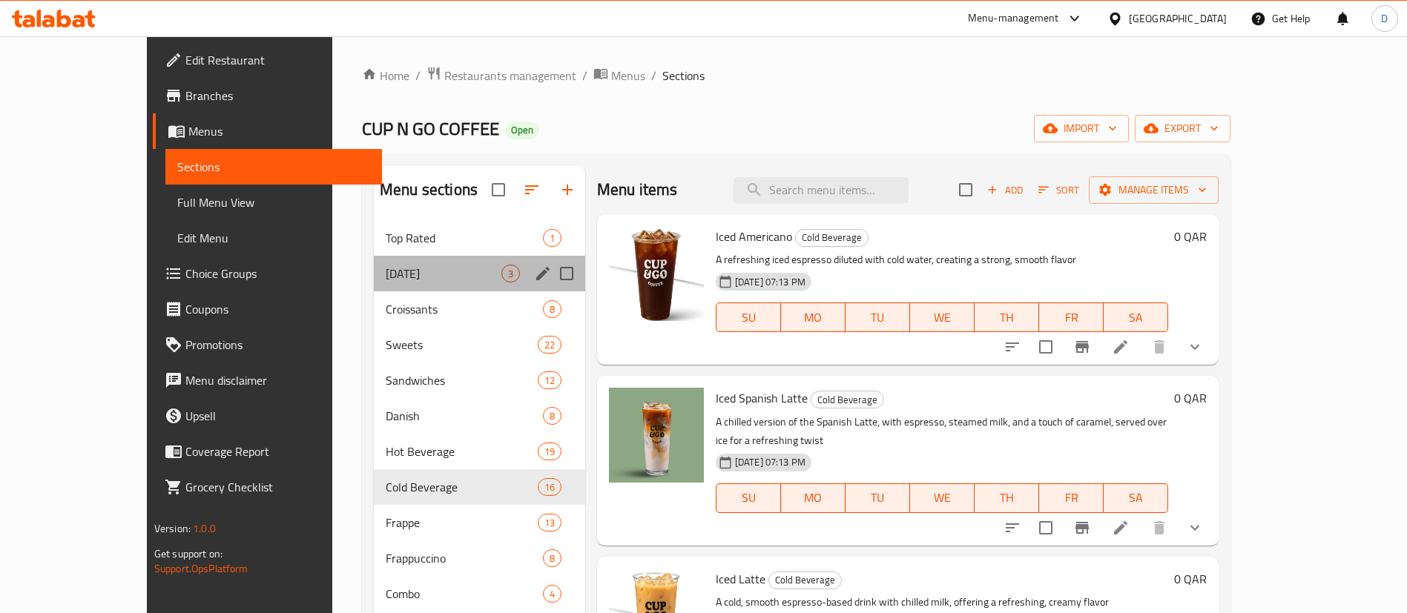
click at [386, 283] on div "[DATE] 3" at bounding box center [479, 274] width 211 height 36
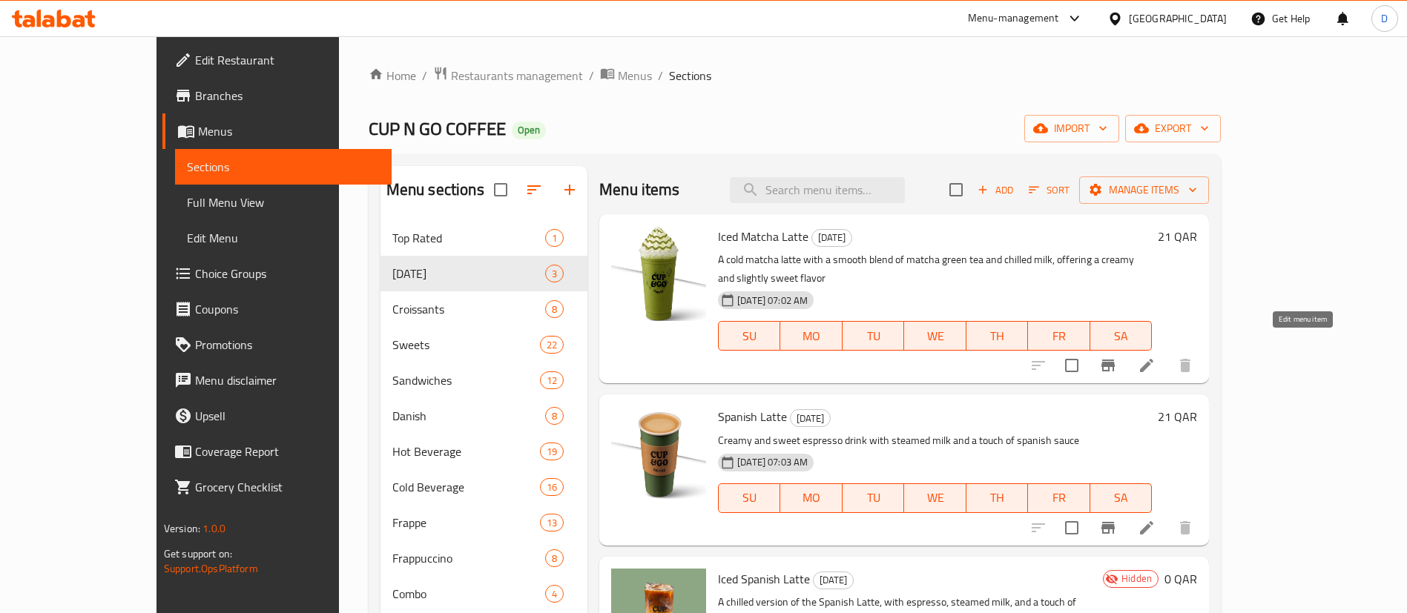
click at [1155, 357] on icon at bounding box center [1147, 366] width 18 height 18
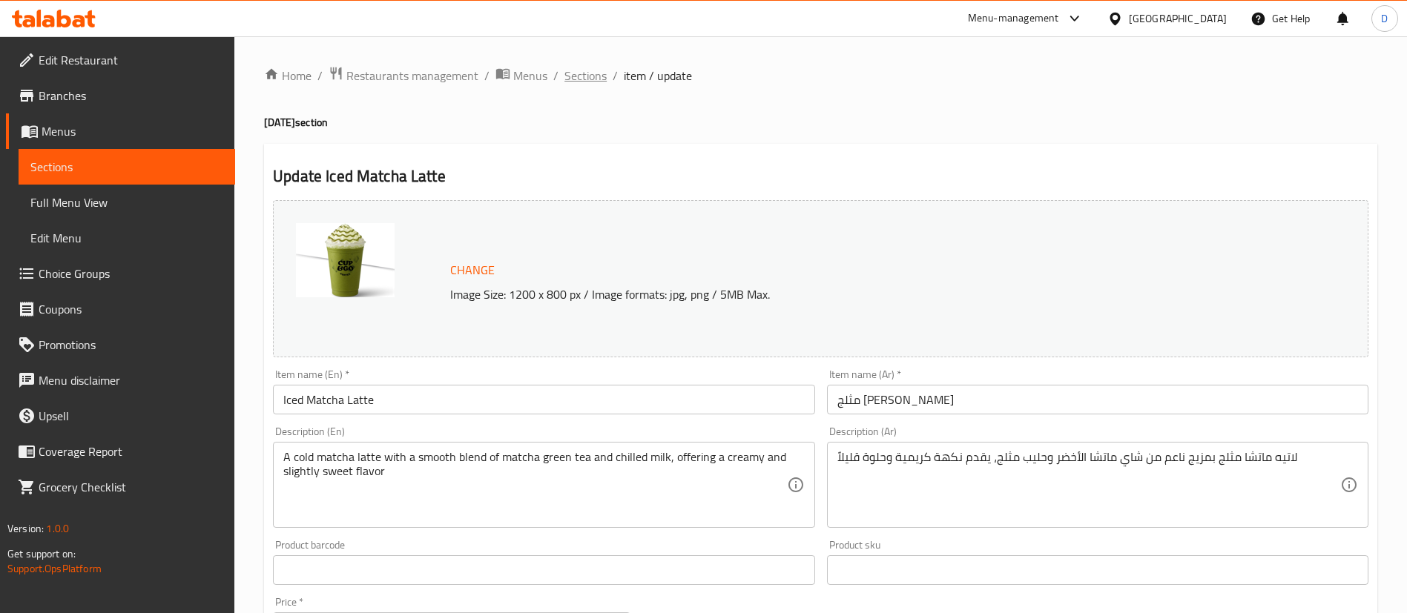
click at [573, 76] on span "Sections" at bounding box center [585, 76] width 42 height 18
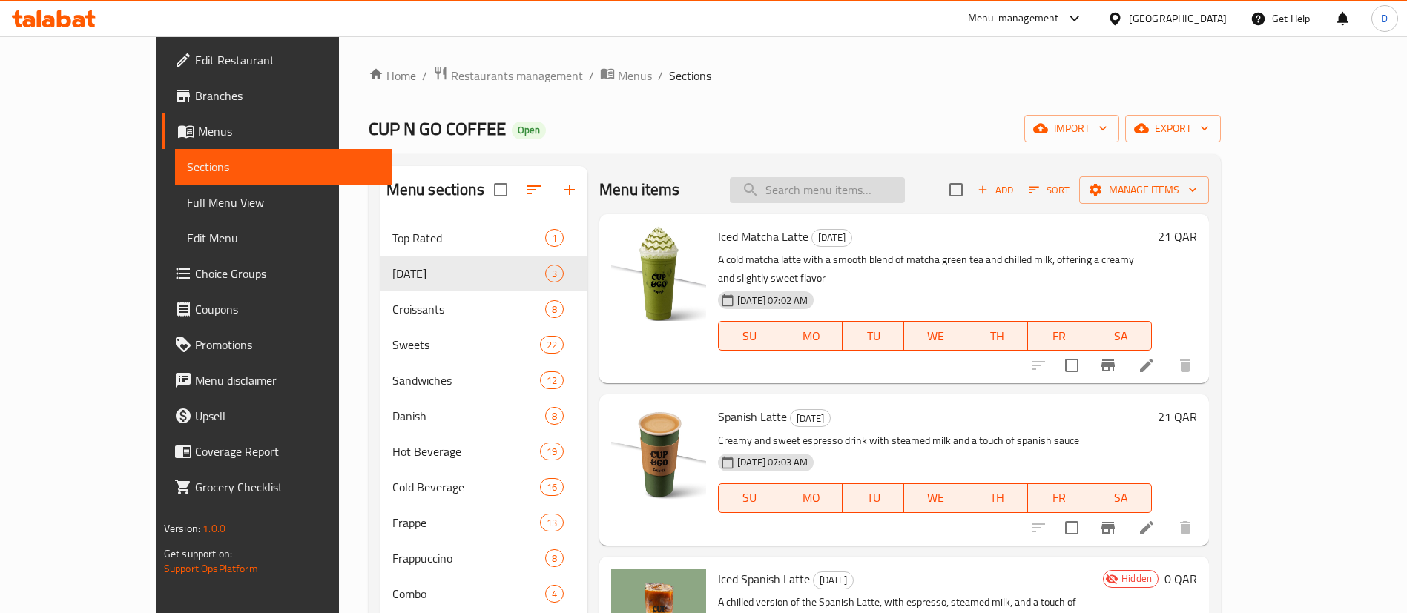
click at [851, 188] on input "search" at bounding box center [817, 190] width 175 height 26
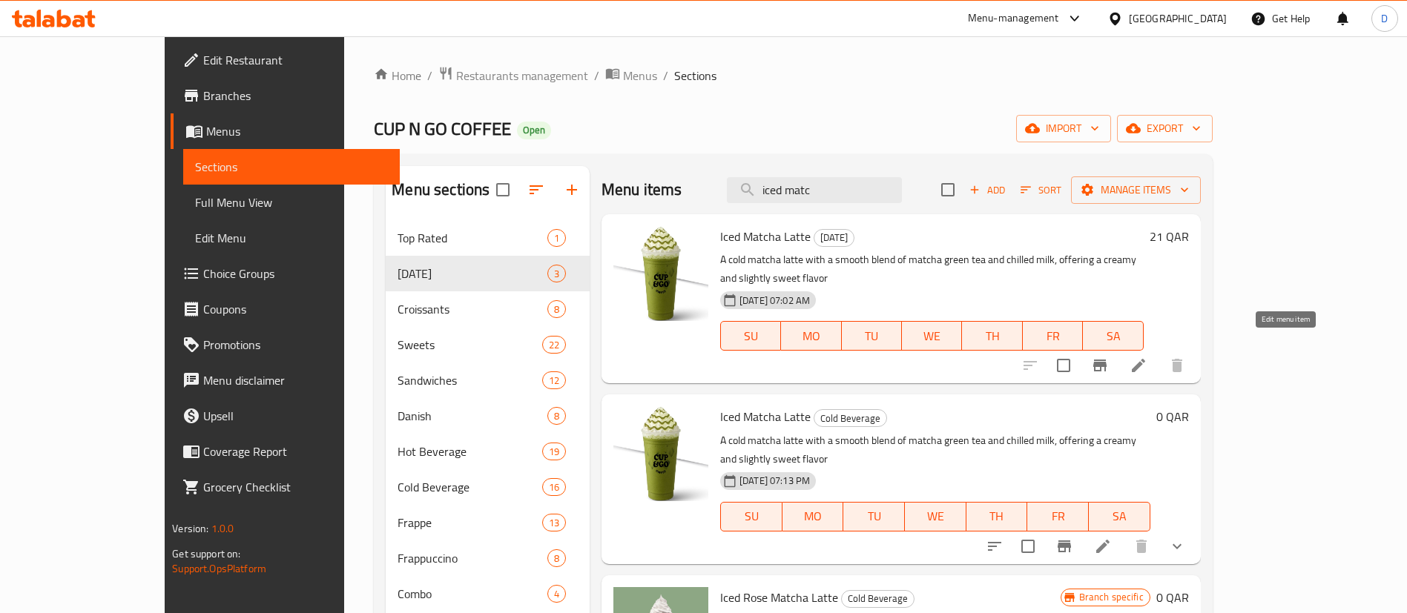
type input "iced matc"
click at [1147, 357] on icon at bounding box center [1139, 366] width 18 height 18
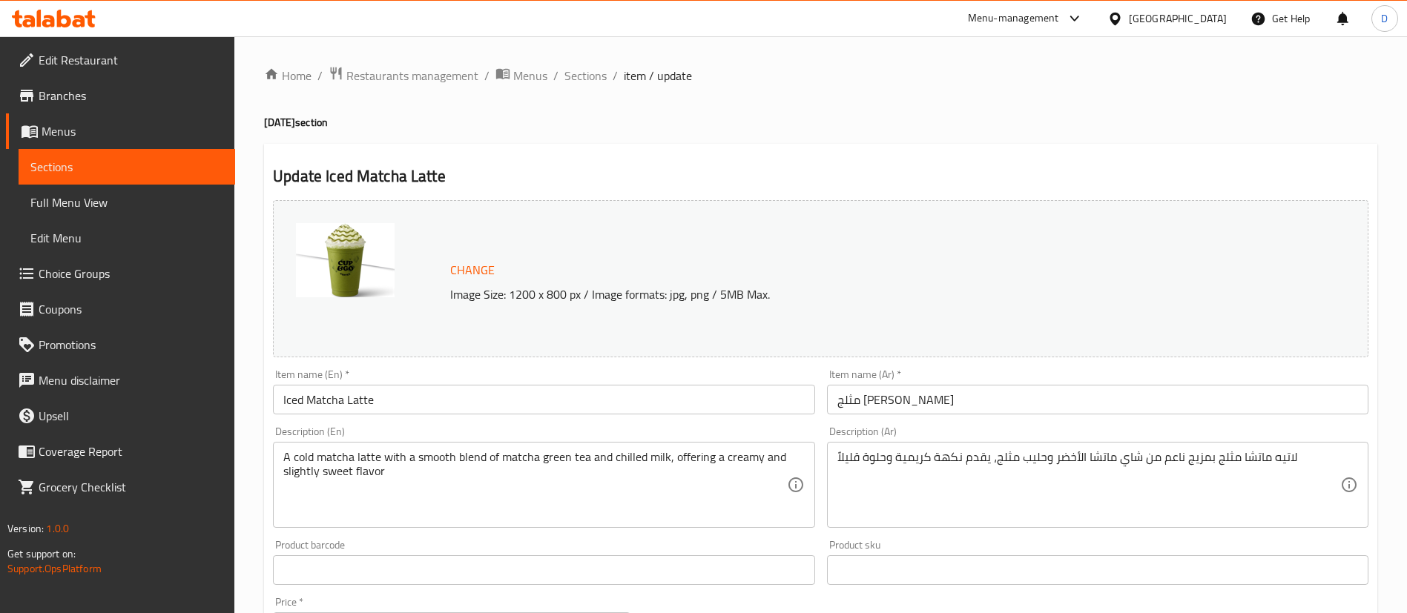
click at [467, 404] on input "Iced Matcha Latte" at bounding box center [543, 400] width 541 height 30
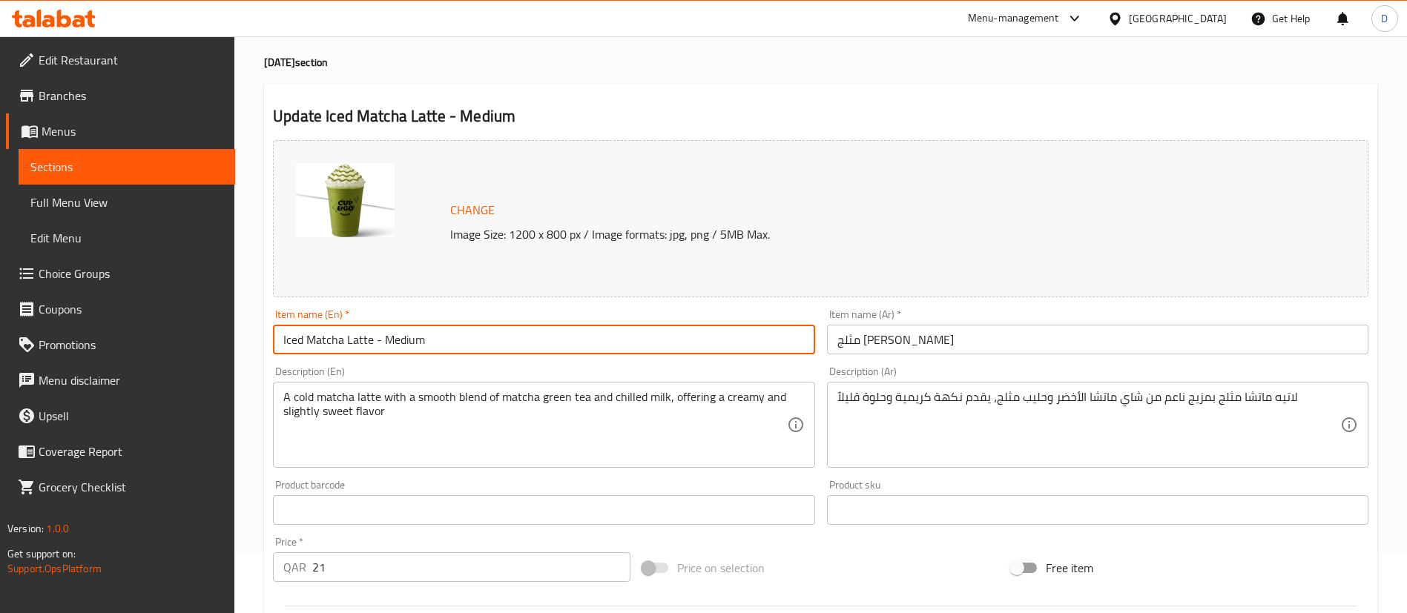
scroll to position [62, 0]
type input "Iced Matcha Latte - Medium"
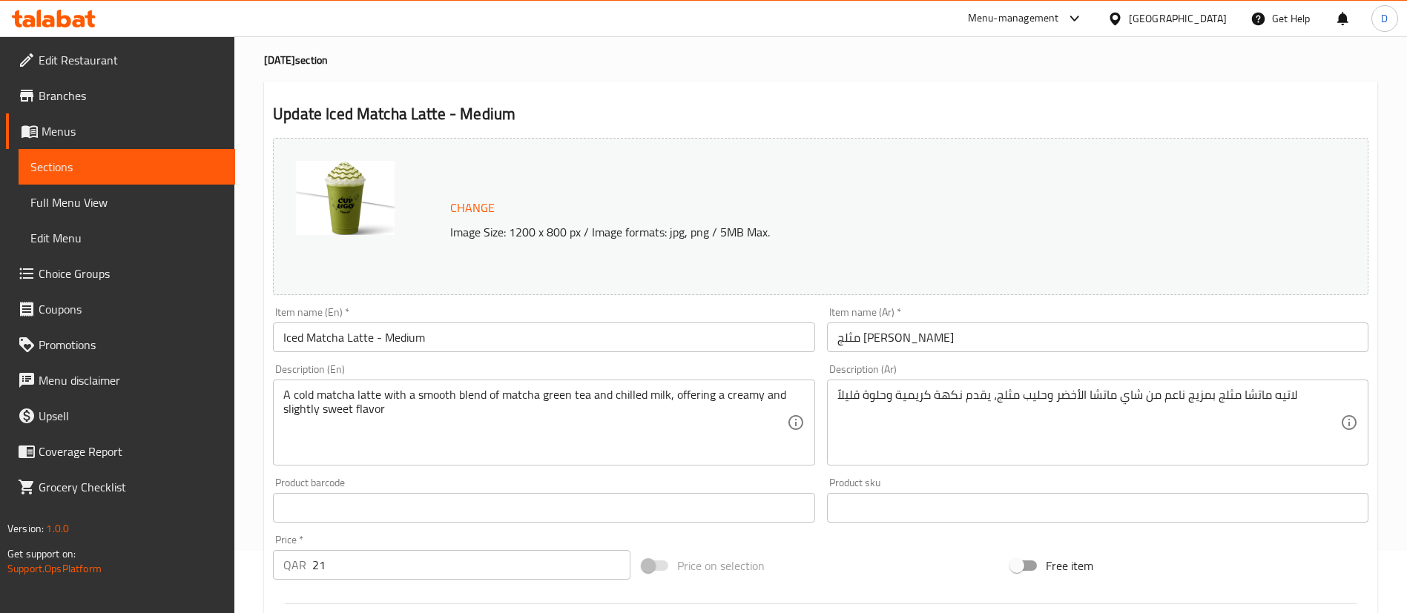
click at [481, 315] on div "Item name (En)   * Iced Matcha Latte - Medium Item name (En) *" at bounding box center [543, 329] width 541 height 45
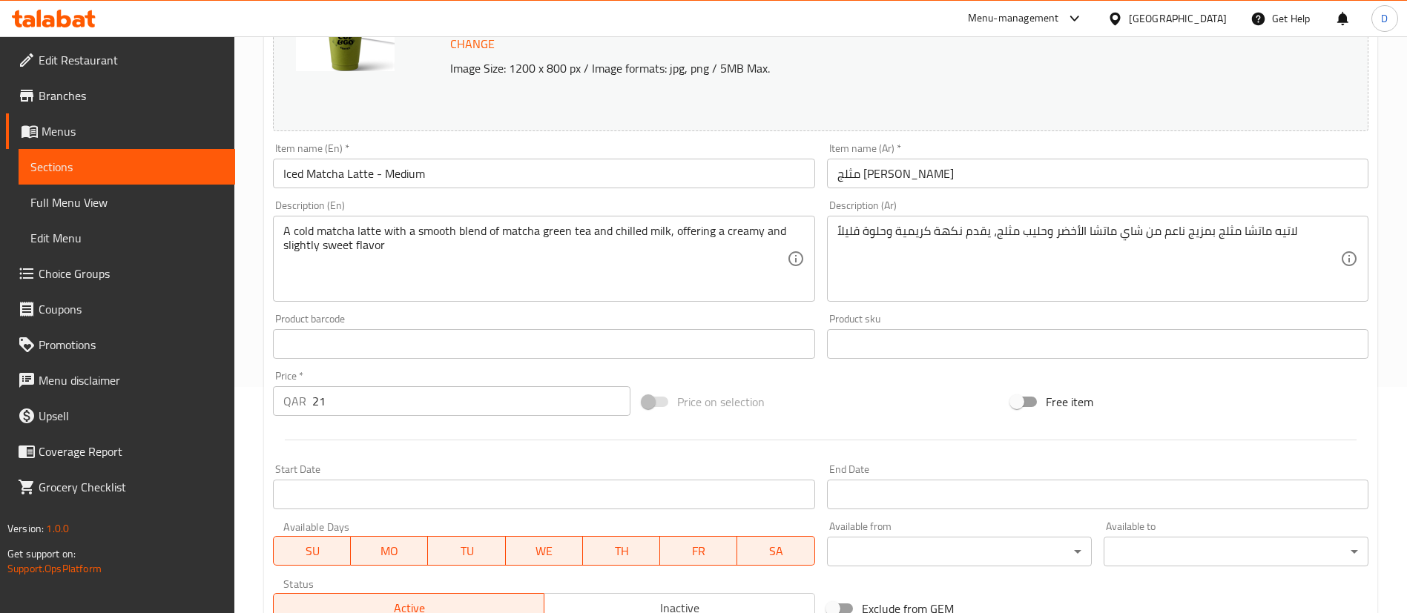
scroll to position [233, 0]
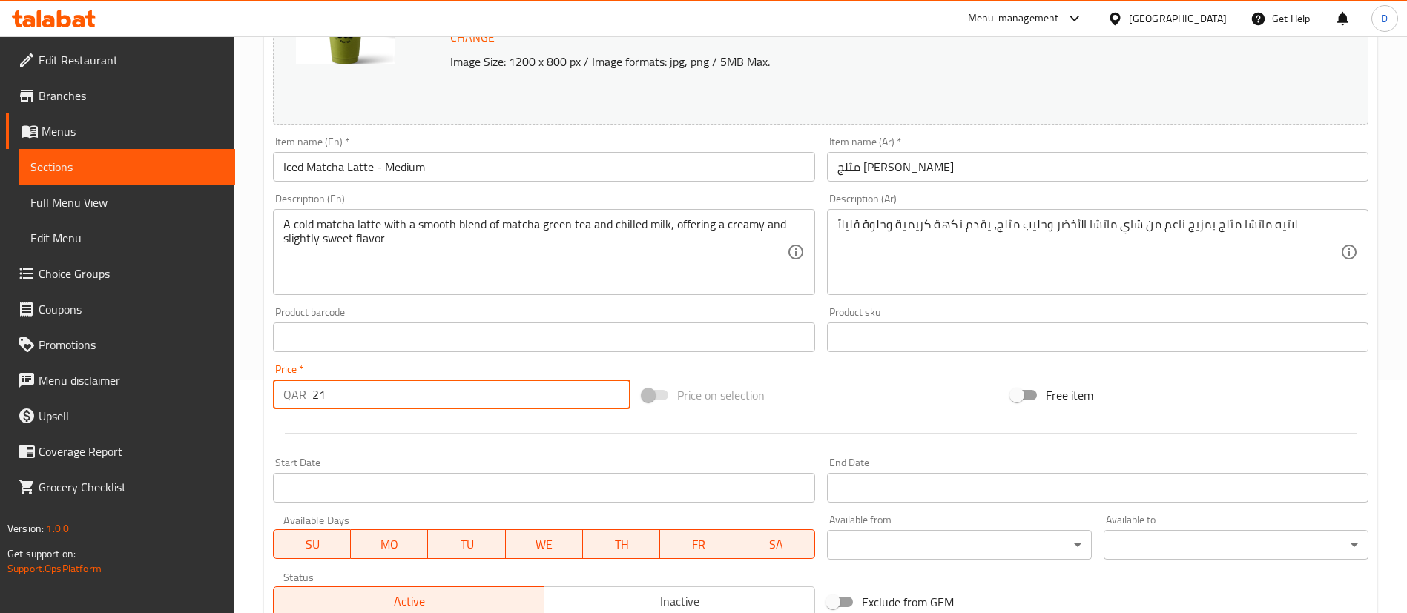
click at [501, 398] on input "21" at bounding box center [471, 395] width 318 height 30
type input "20"
click at [504, 366] on div "Price   * QAR 20 Price *" at bounding box center [451, 386] width 357 height 45
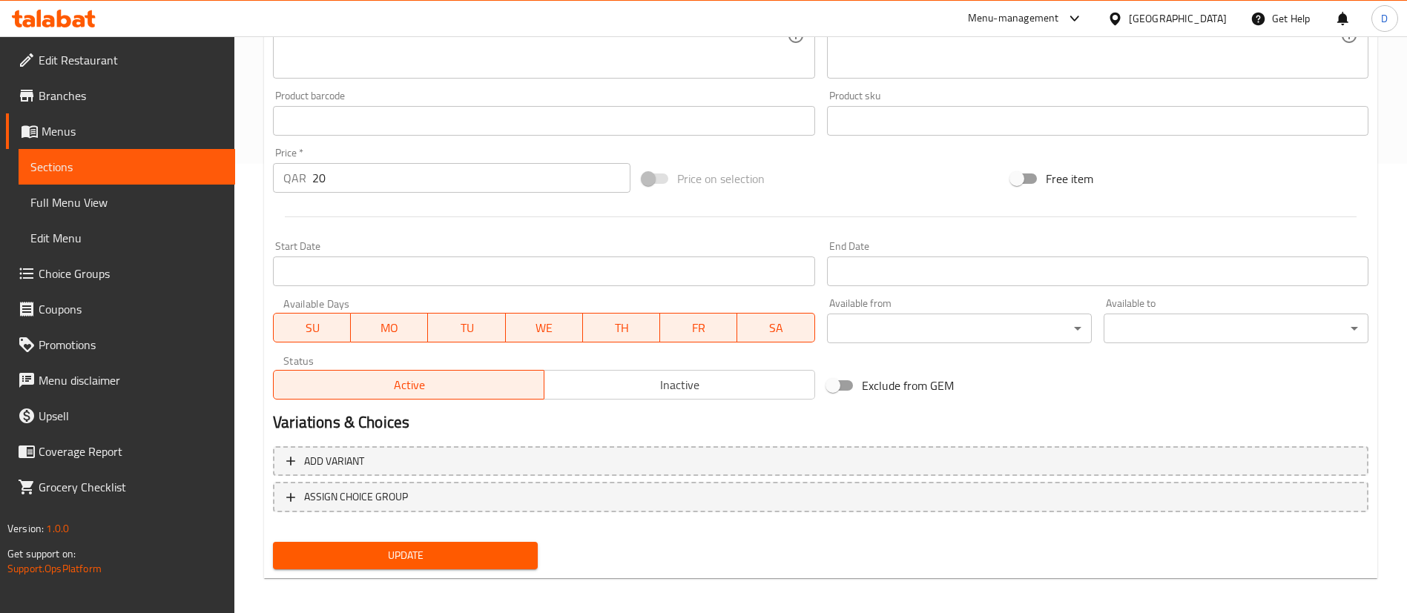
scroll to position [456, 0]
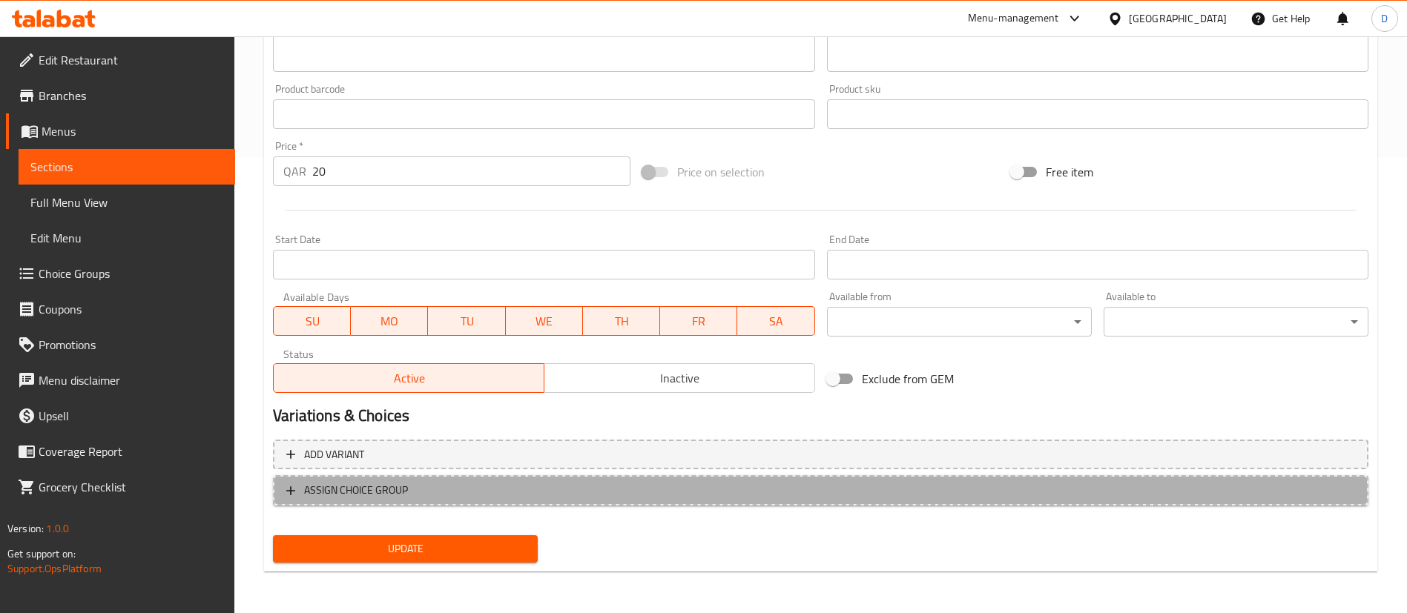
click at [364, 486] on span "ASSIGN CHOICE GROUP" at bounding box center [356, 490] width 104 height 19
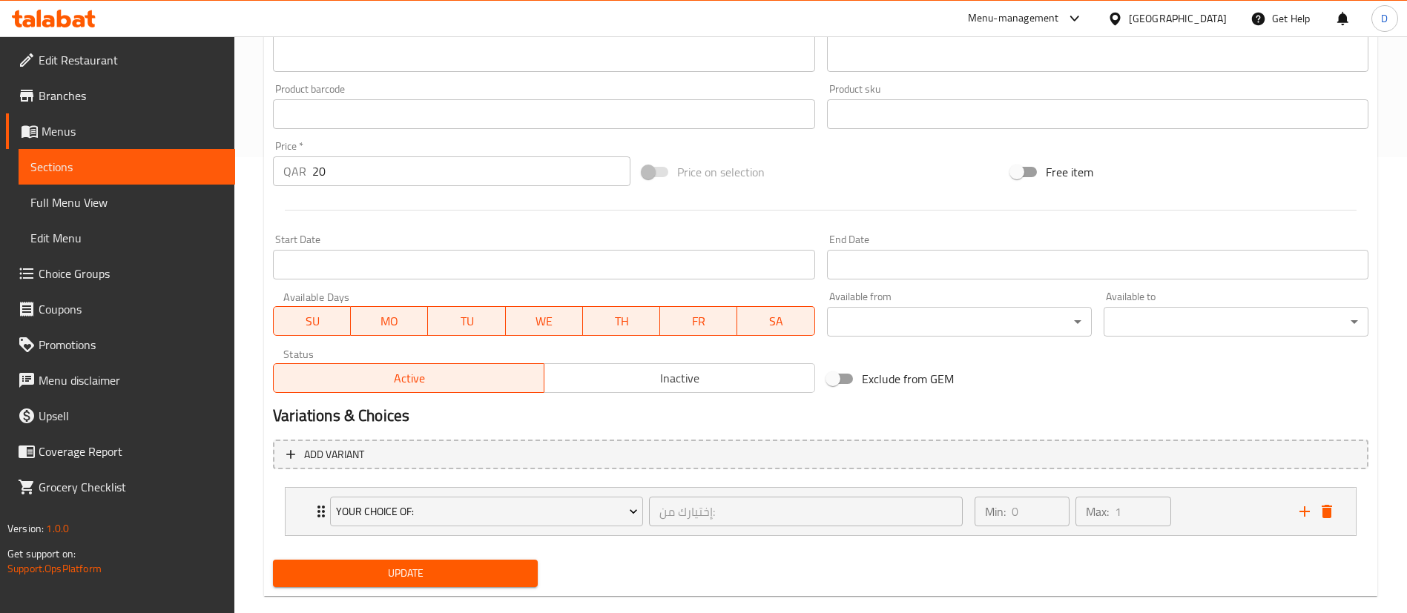
scroll to position [481, 0]
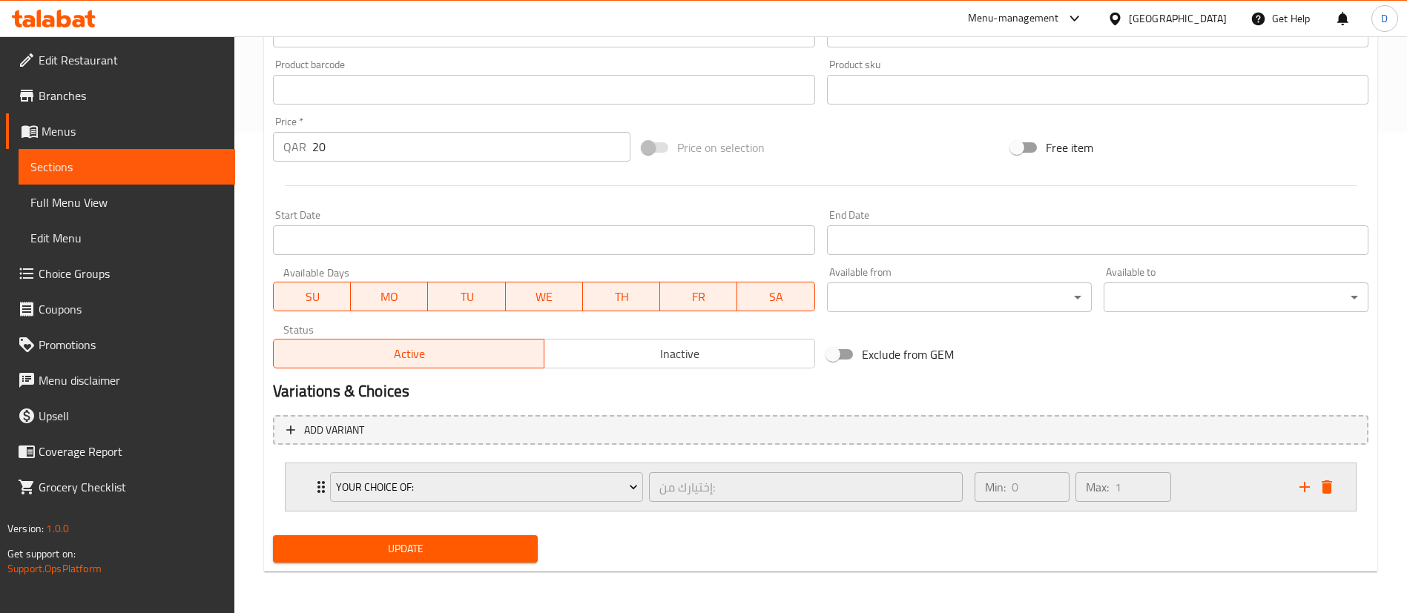
click at [321, 487] on div "Your Choice Of: إختيارك من: ​" at bounding box center [646, 487] width 650 height 47
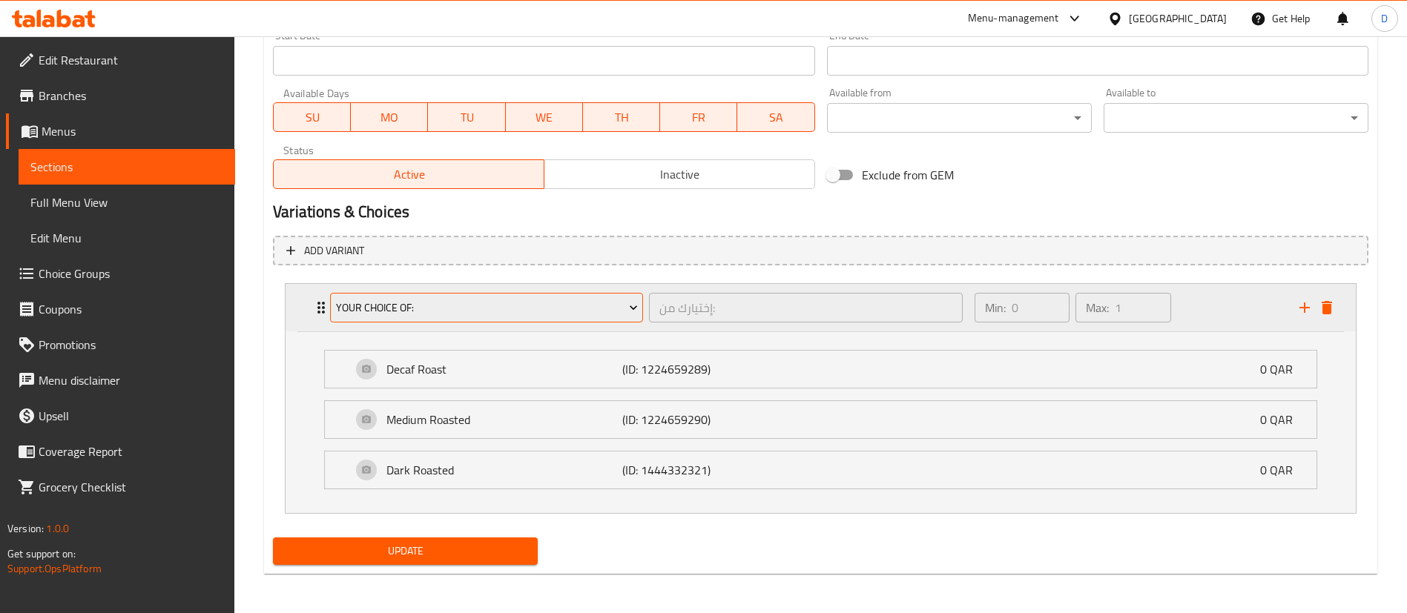
scroll to position [662, 0]
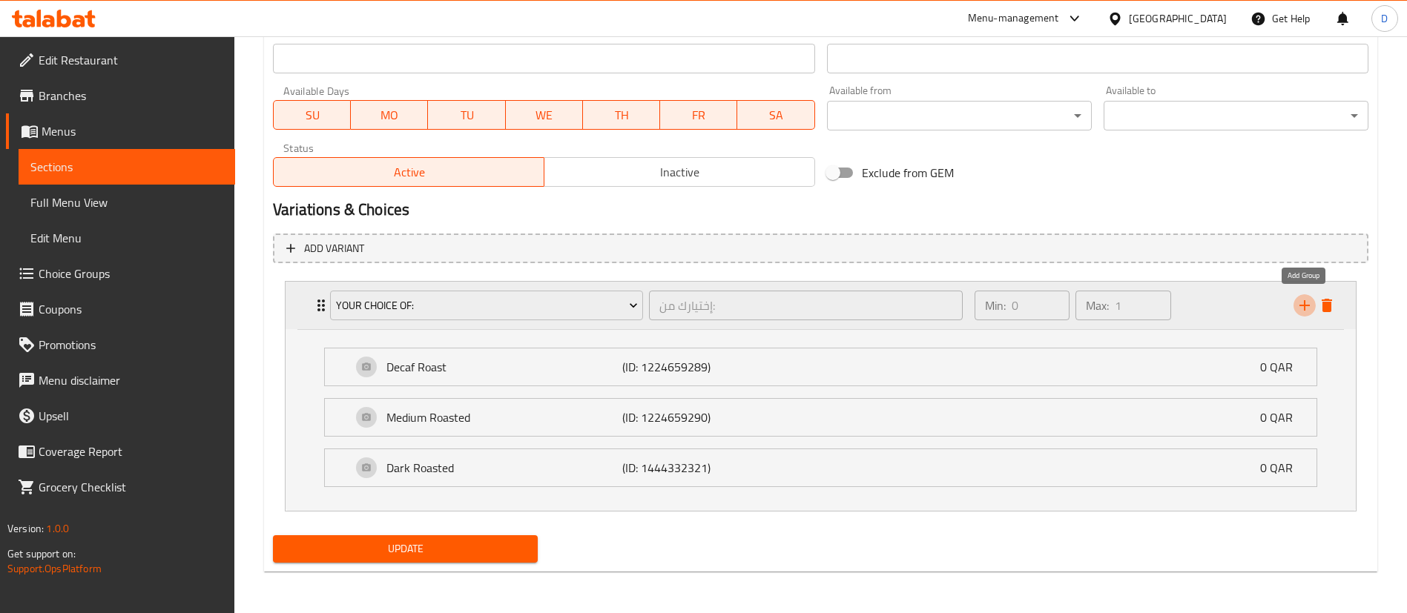
click at [1303, 305] on icon "add" at bounding box center [1304, 305] width 10 height 10
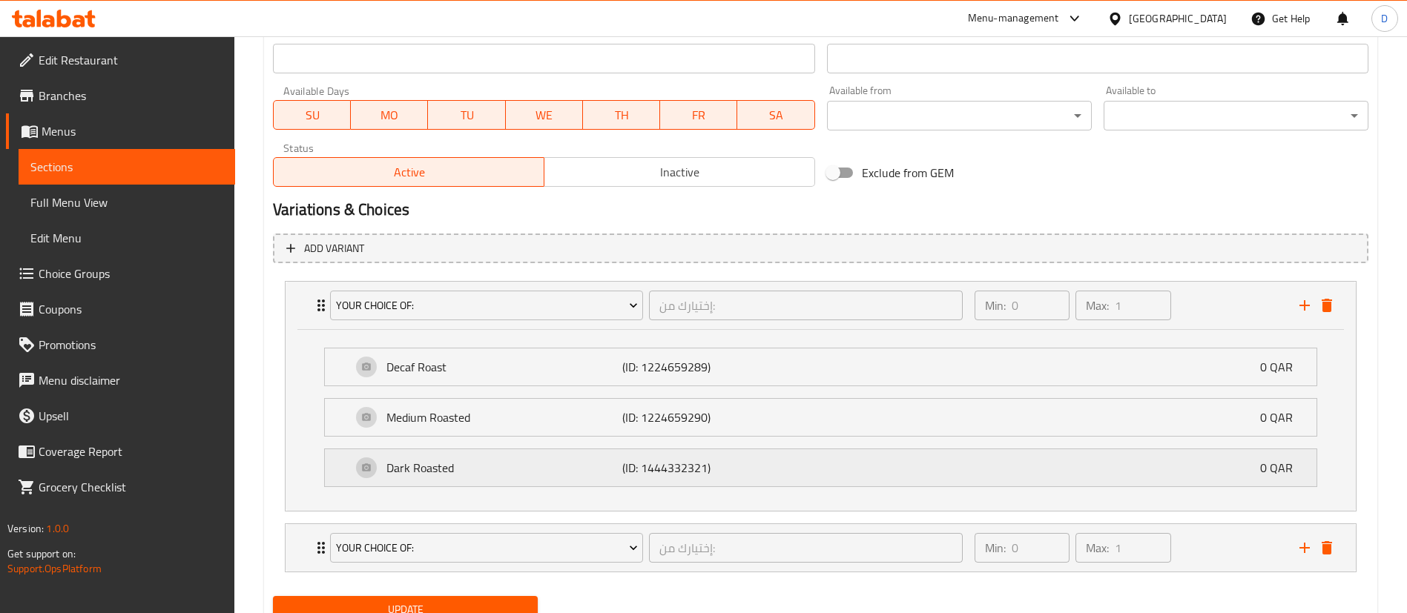
scroll to position [723, 0]
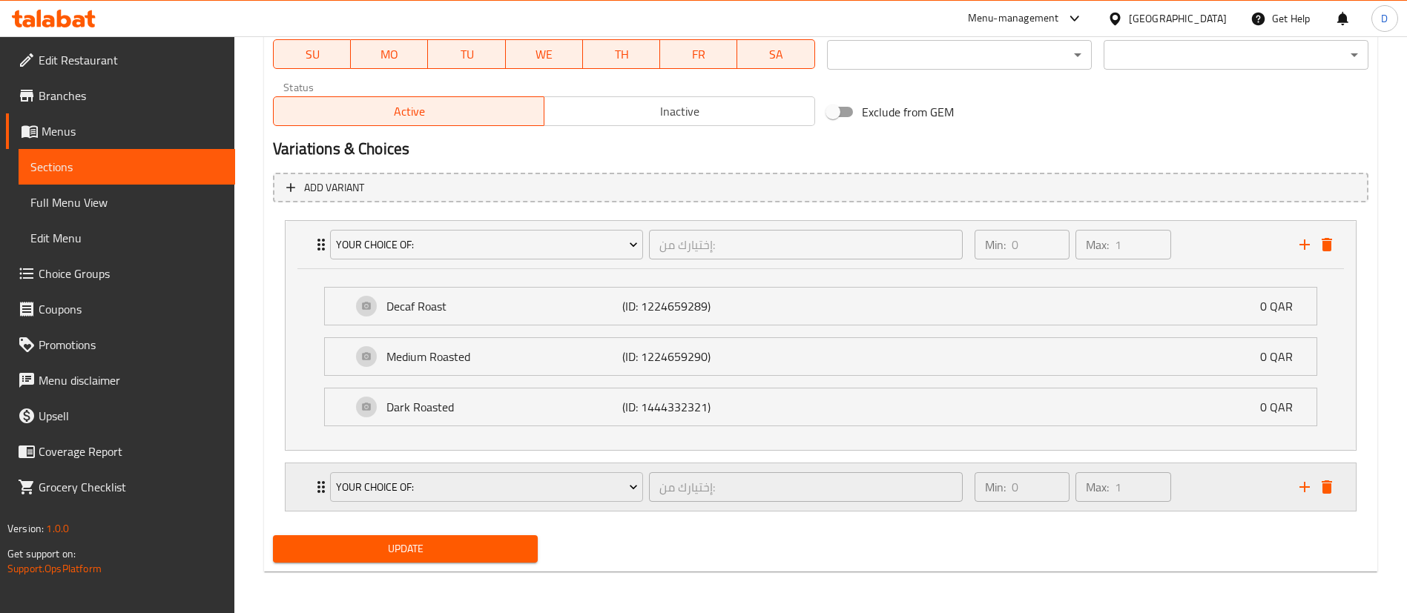
click at [321, 488] on div "Your Choice Of: إختيارك من: ​" at bounding box center [646, 487] width 650 height 47
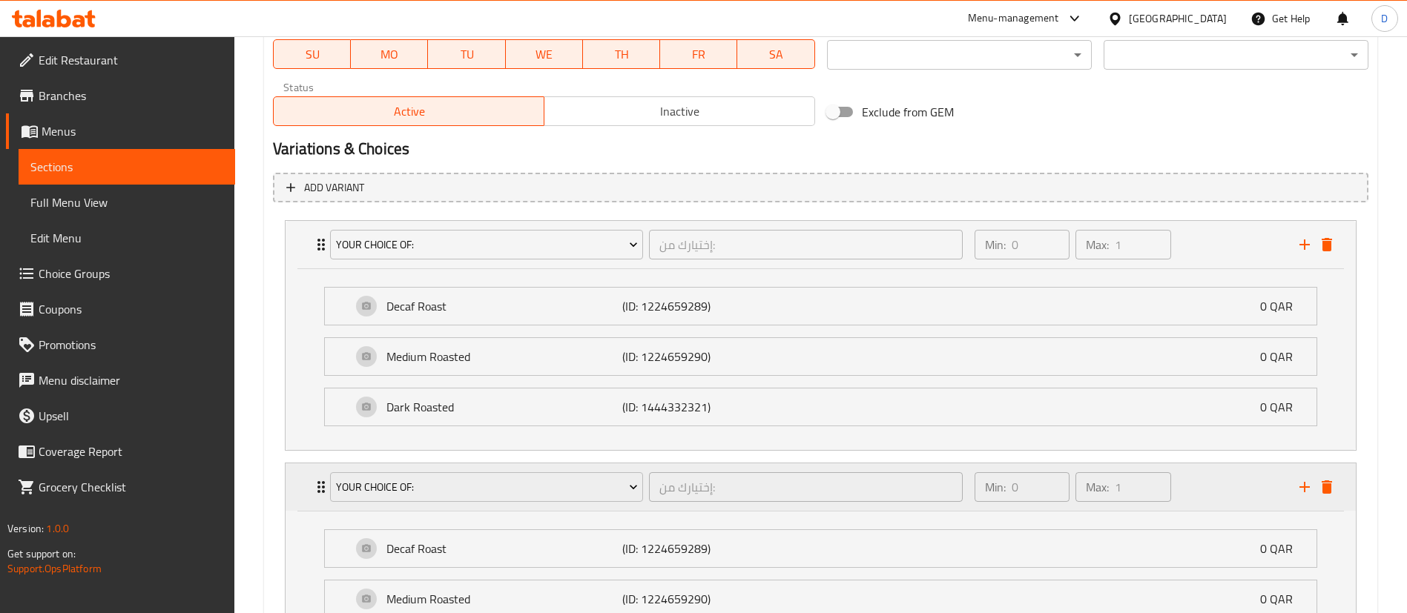
click at [321, 488] on div "Your Choice Of: إختيارك من: ​" at bounding box center [646, 487] width 650 height 47
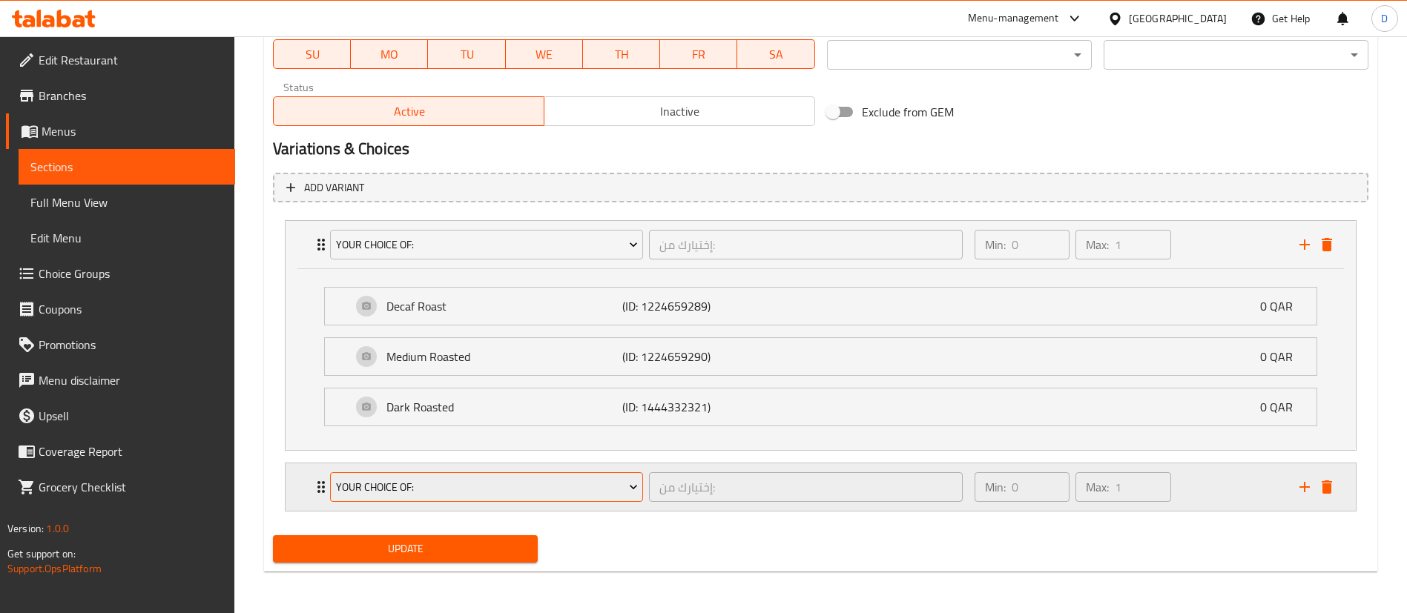
click at [390, 495] on span "Your Choice Of:" at bounding box center [487, 487] width 302 height 19
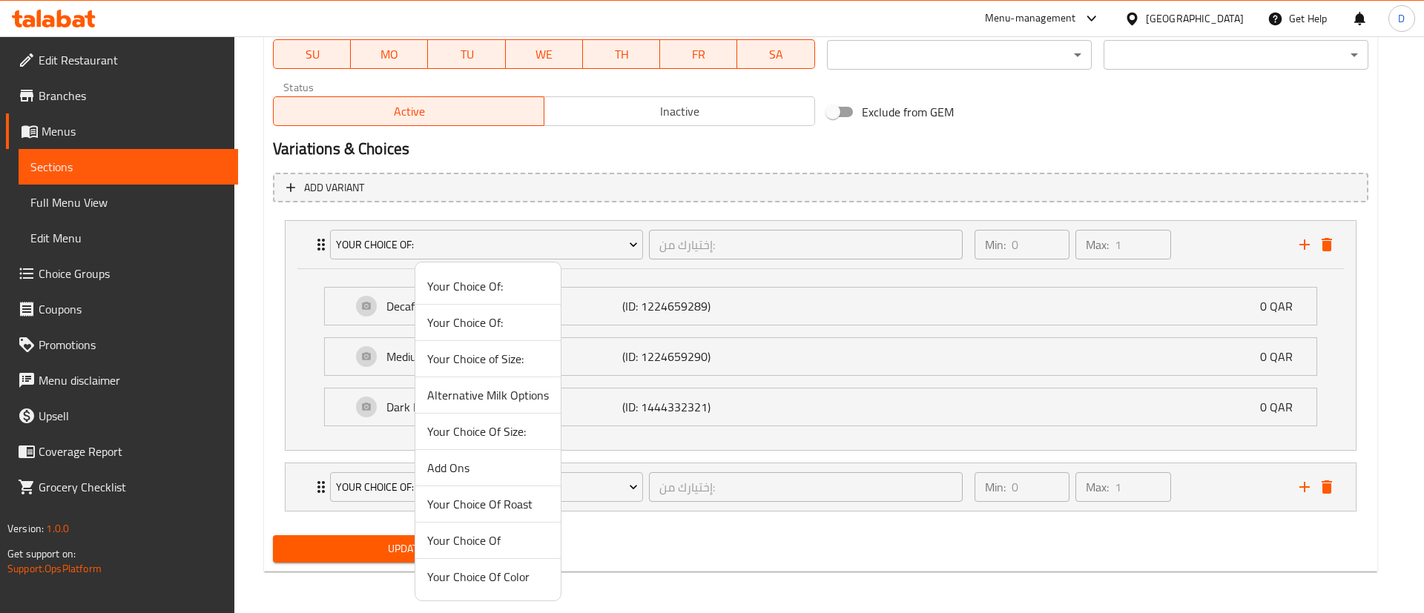
click at [464, 464] on span "Add Ons" at bounding box center [488, 468] width 122 height 18
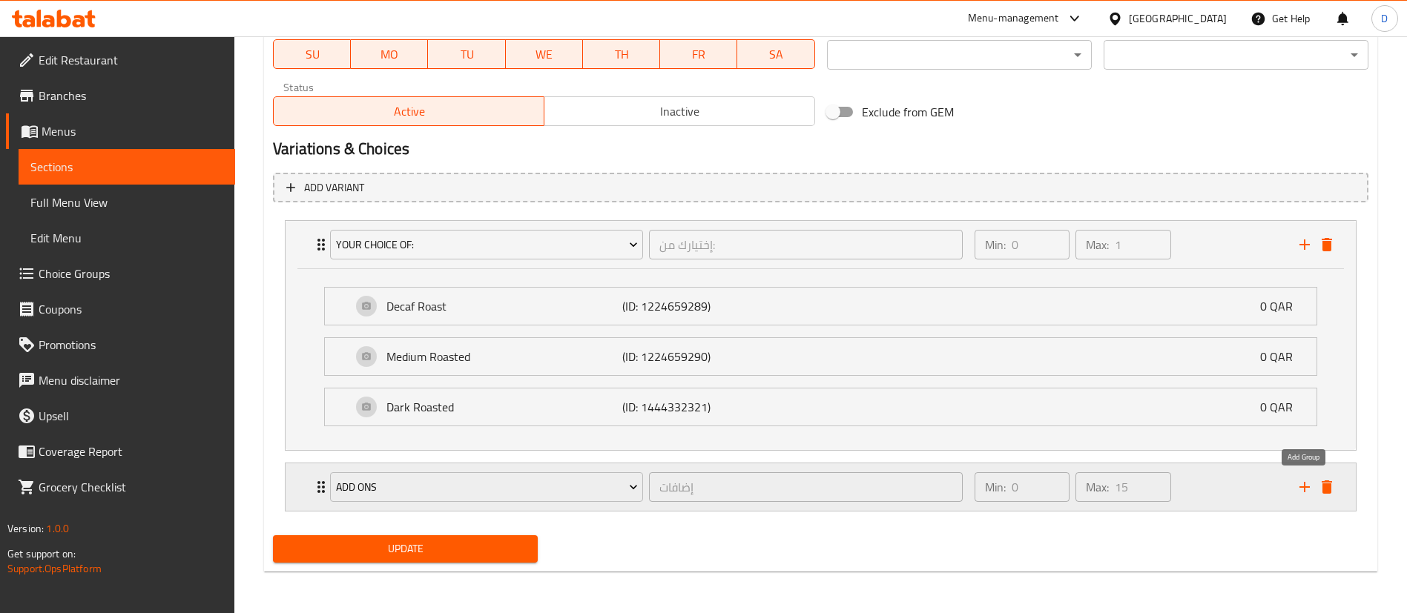
click at [1303, 488] on icon "add" at bounding box center [1305, 487] width 18 height 18
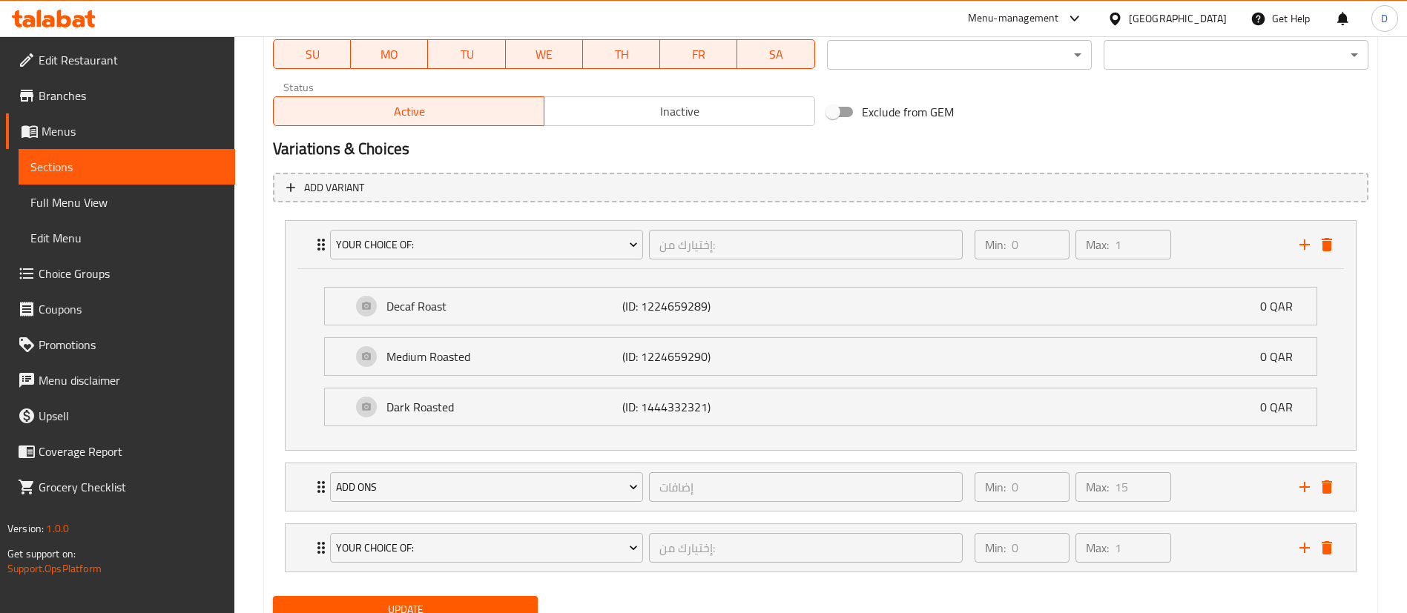
scroll to position [784, 0]
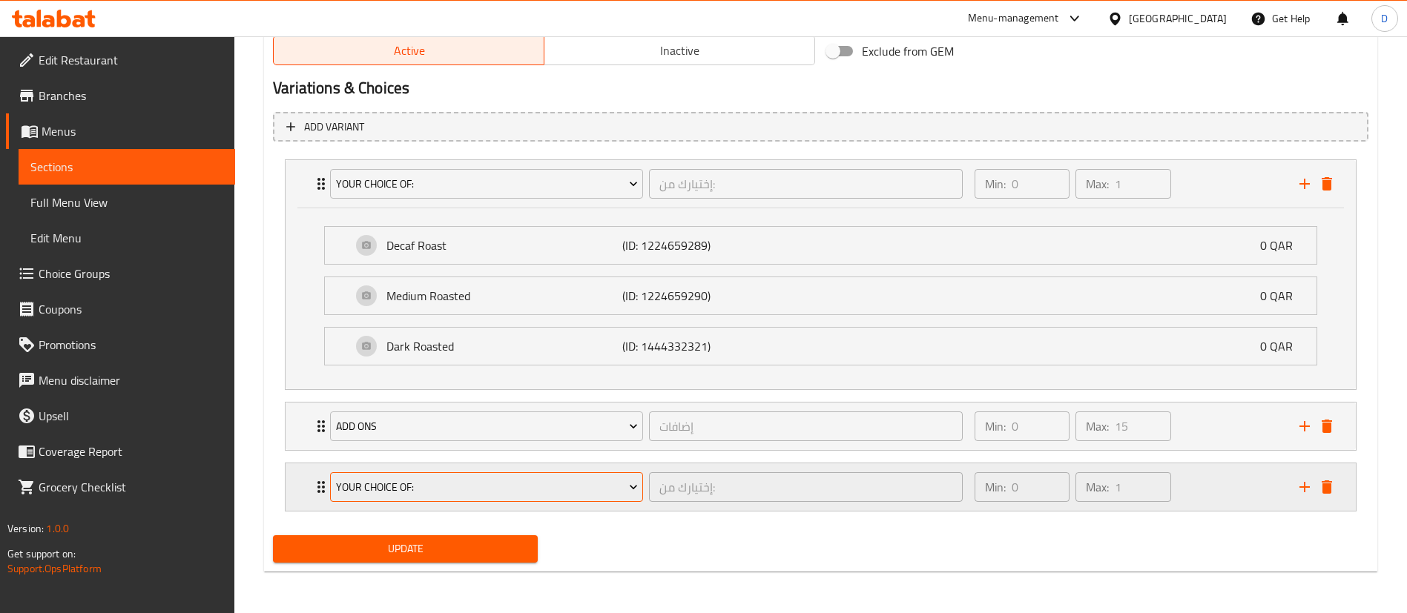
click at [449, 492] on span "Your Choice Of:" at bounding box center [487, 487] width 302 height 19
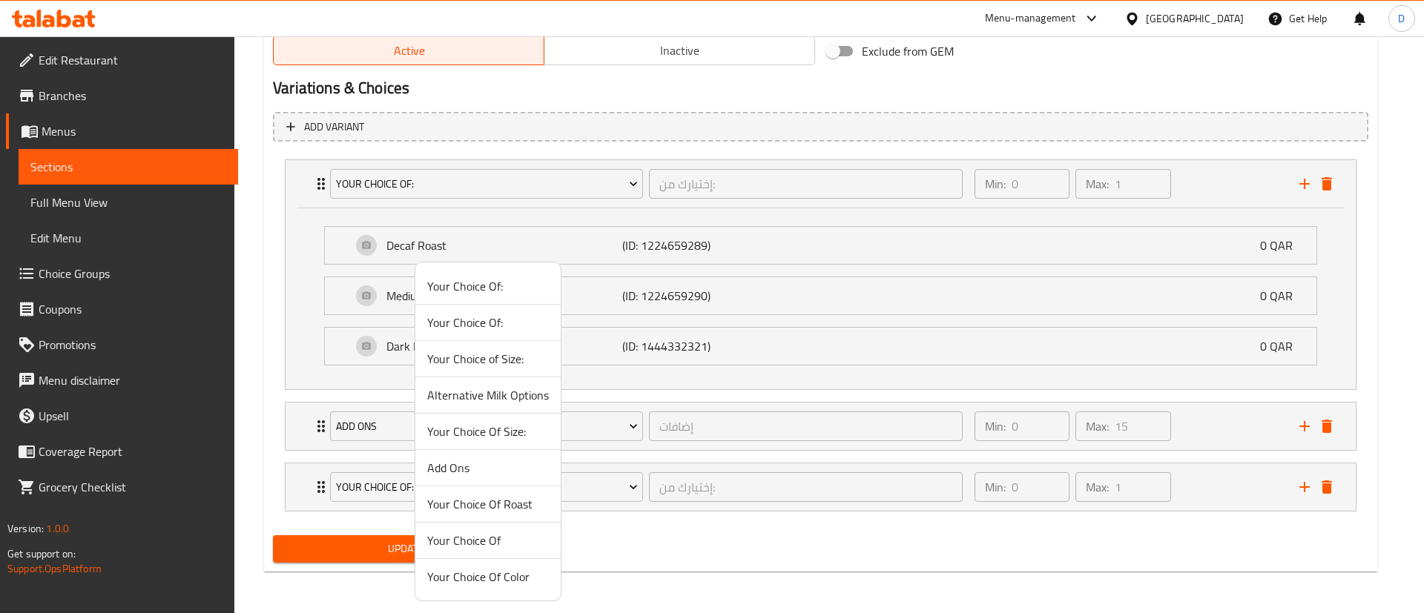
click at [465, 406] on li "Alternative Milk Options" at bounding box center [487, 395] width 145 height 36
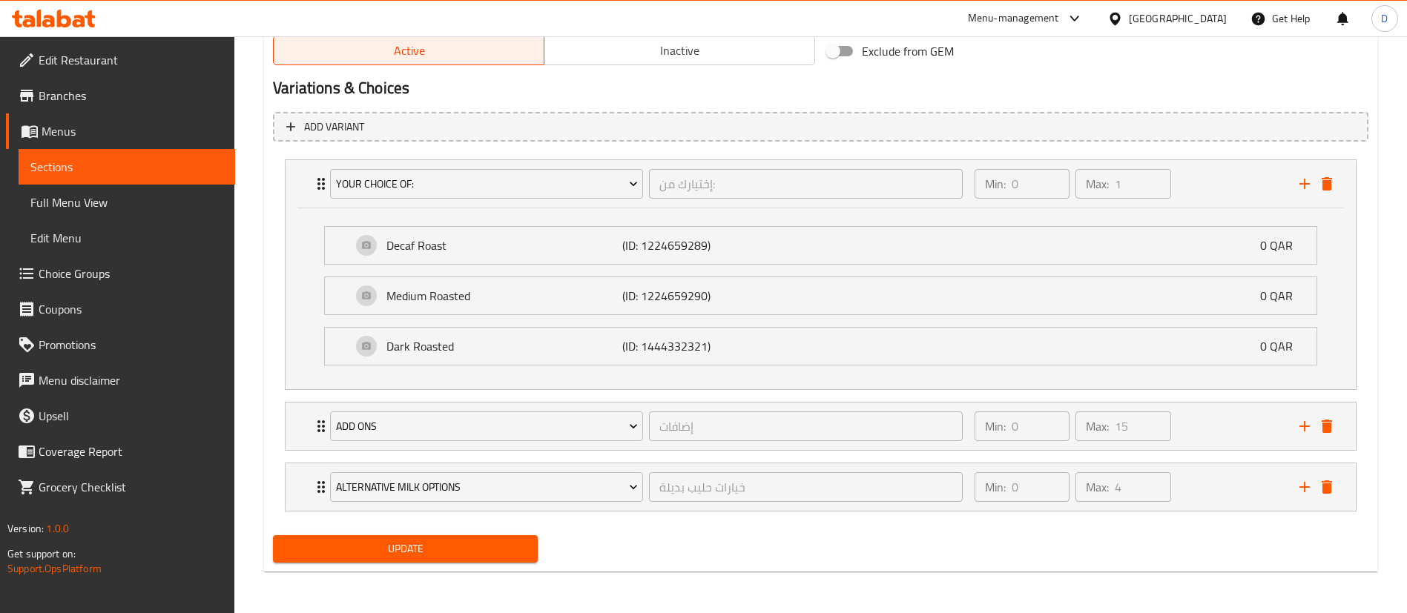
click at [461, 553] on span "Update" at bounding box center [405, 549] width 241 height 19
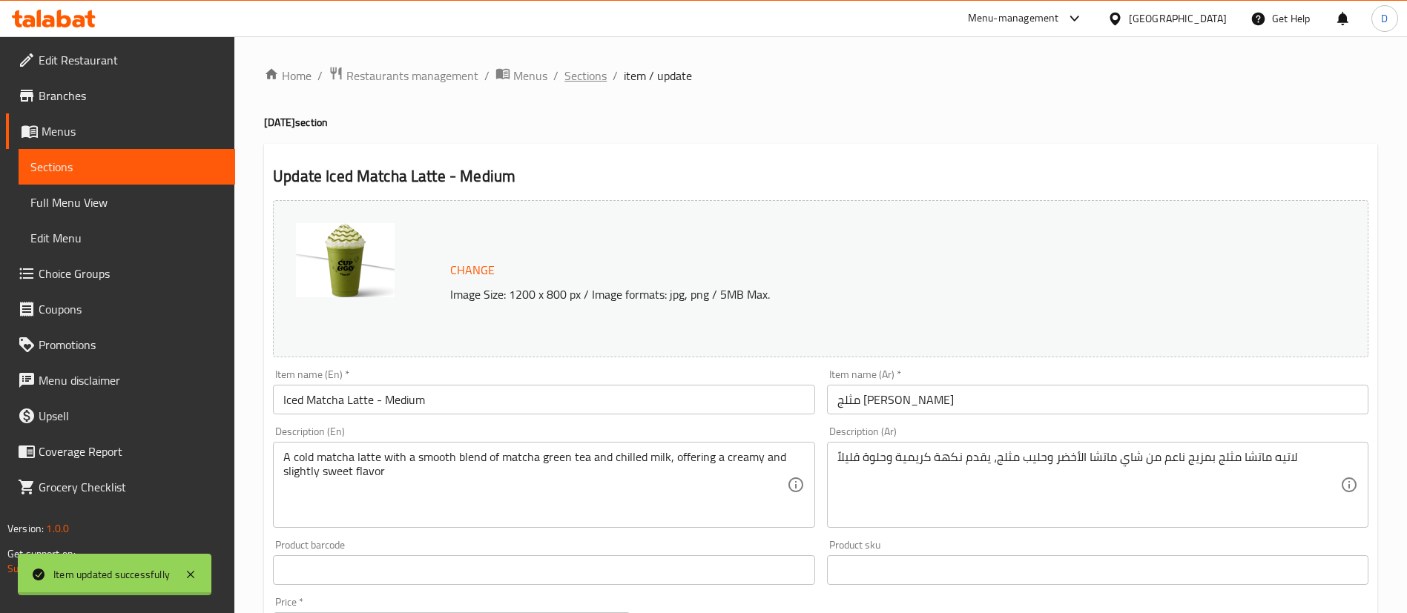
click at [576, 83] on span "Sections" at bounding box center [585, 76] width 42 height 18
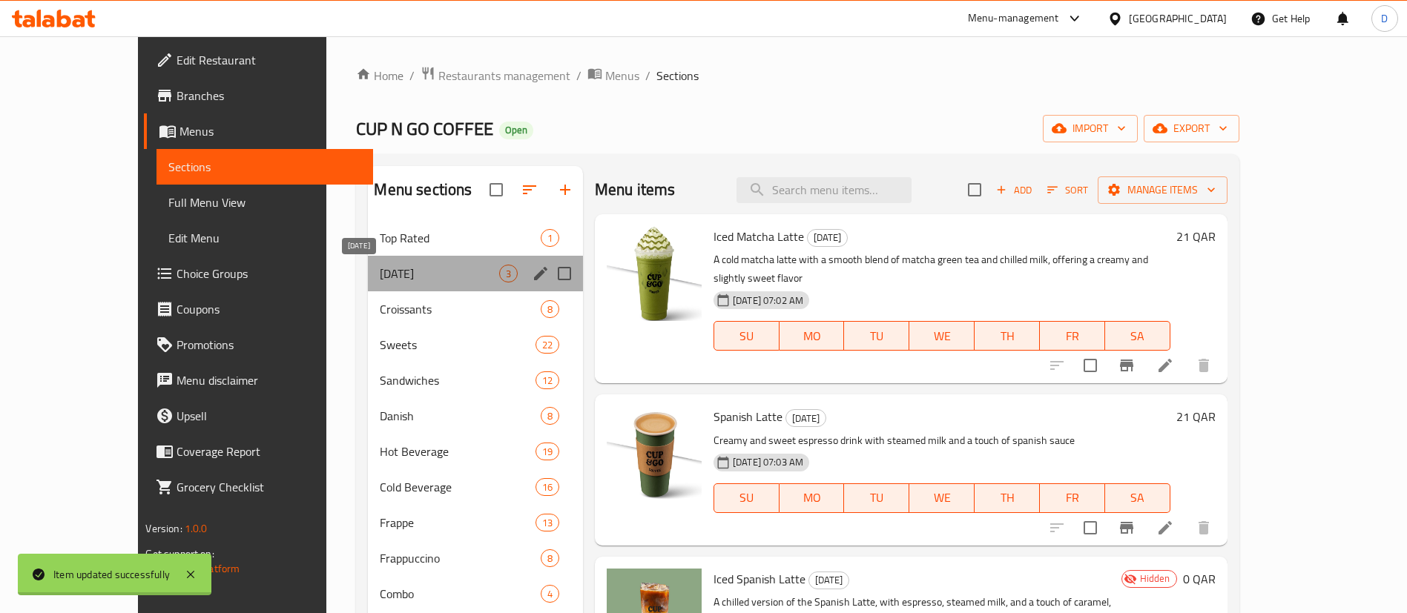
click at [403, 274] on span "[DATE]" at bounding box center [439, 274] width 119 height 18
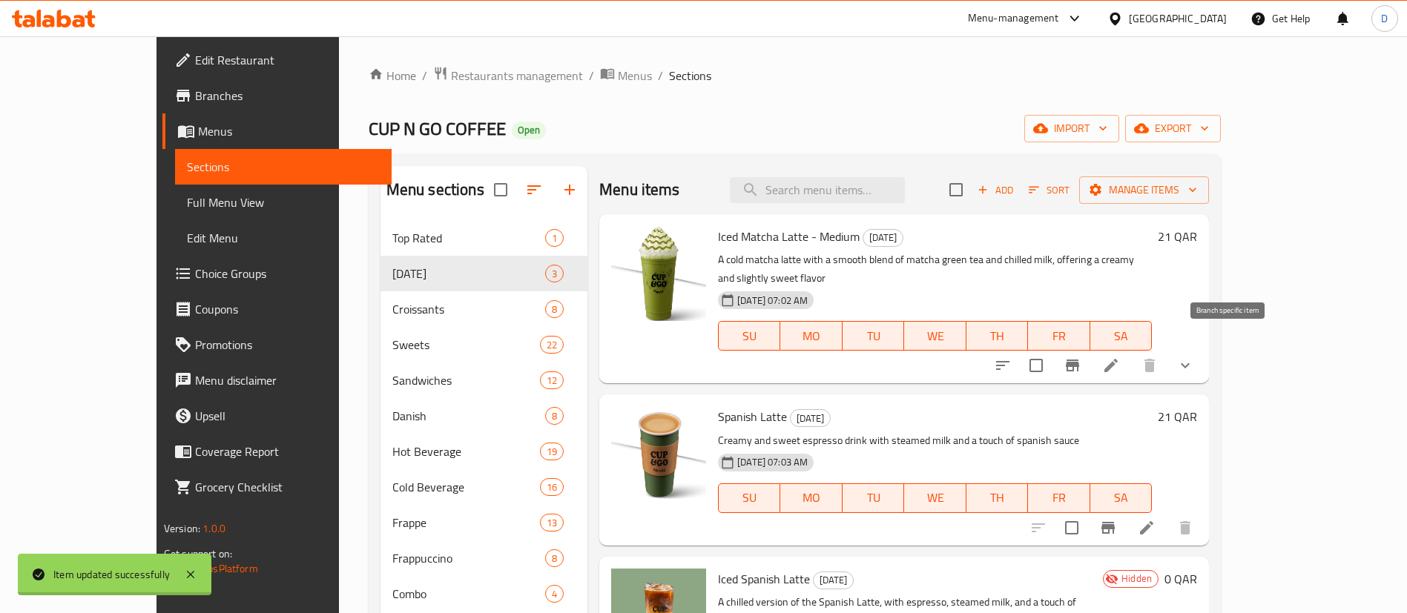
click at [1090, 357] on button "Branch-specific-item" at bounding box center [1073, 366] width 36 height 36
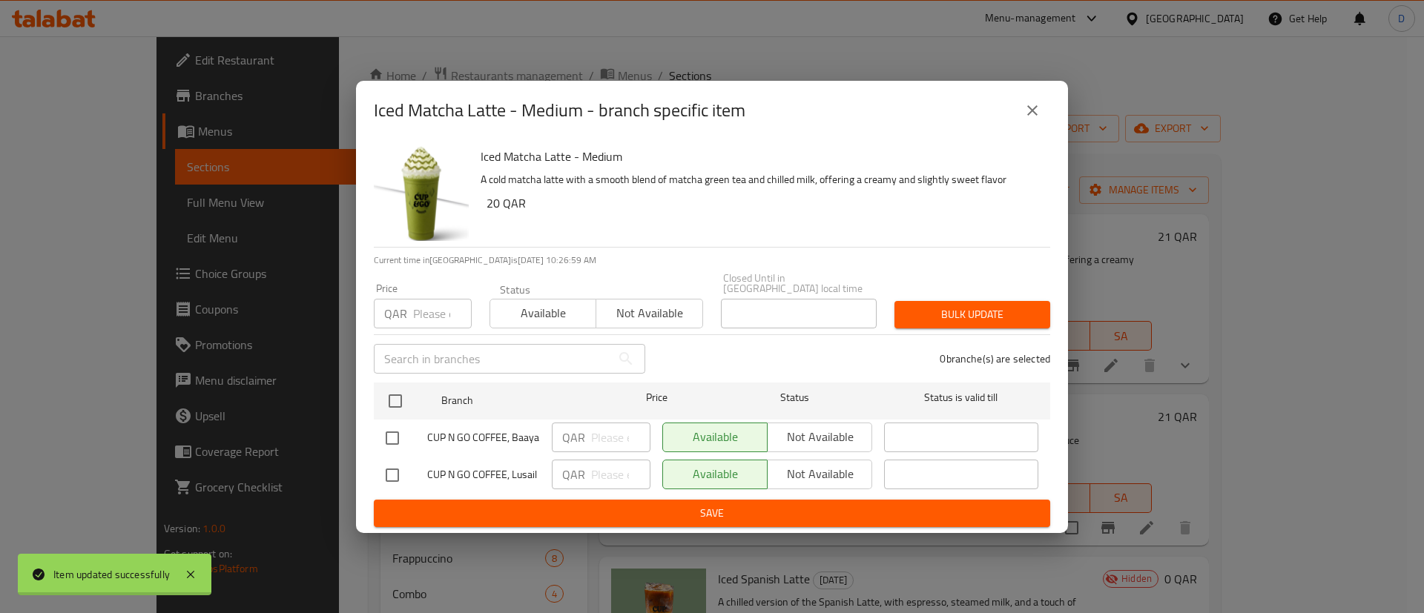
click at [429, 314] on input "number" at bounding box center [442, 314] width 59 height 30
type input "20"
click at [941, 314] on span "Bulk update" at bounding box center [972, 315] width 132 height 19
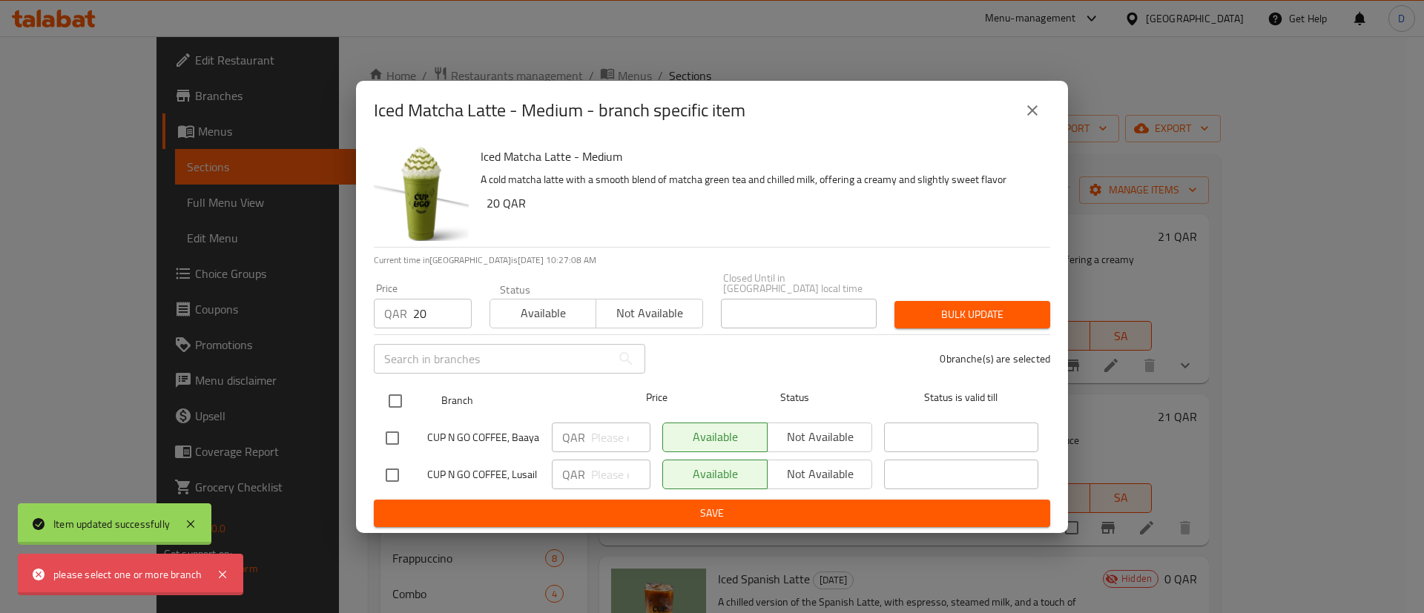
click at [389, 397] on input "checkbox" at bounding box center [395, 401] width 31 height 31
checkbox input "true"
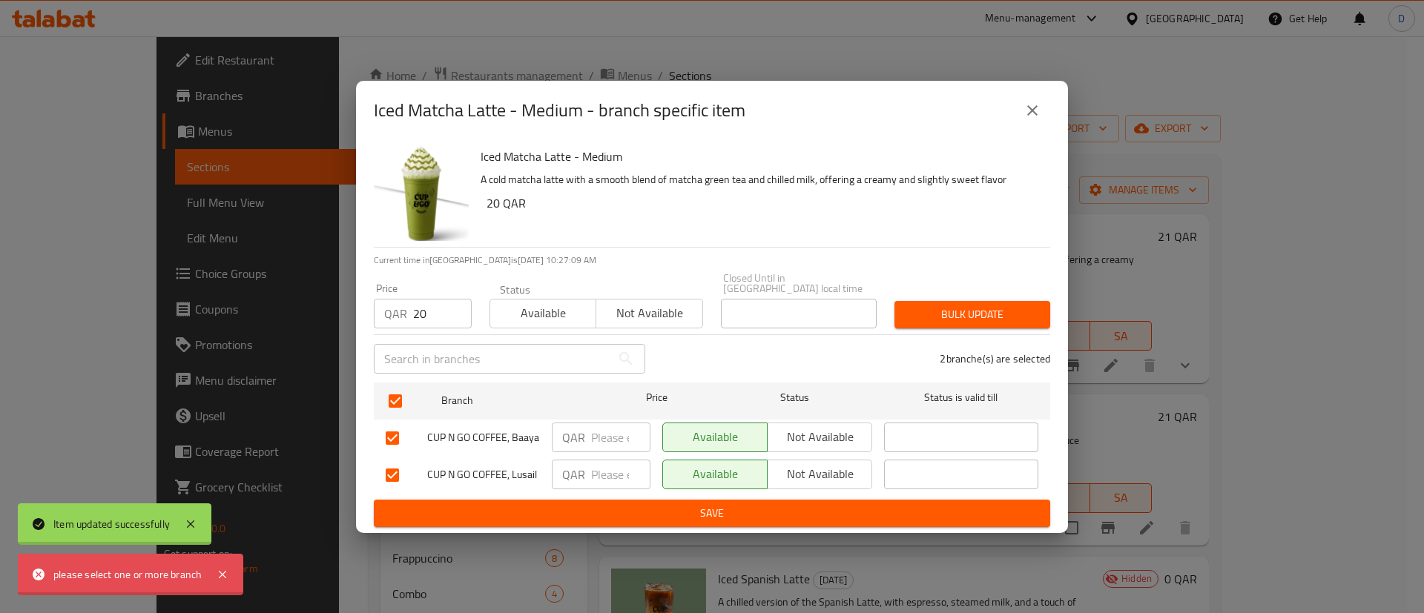
click at [961, 306] on span "Bulk update" at bounding box center [972, 315] width 132 height 19
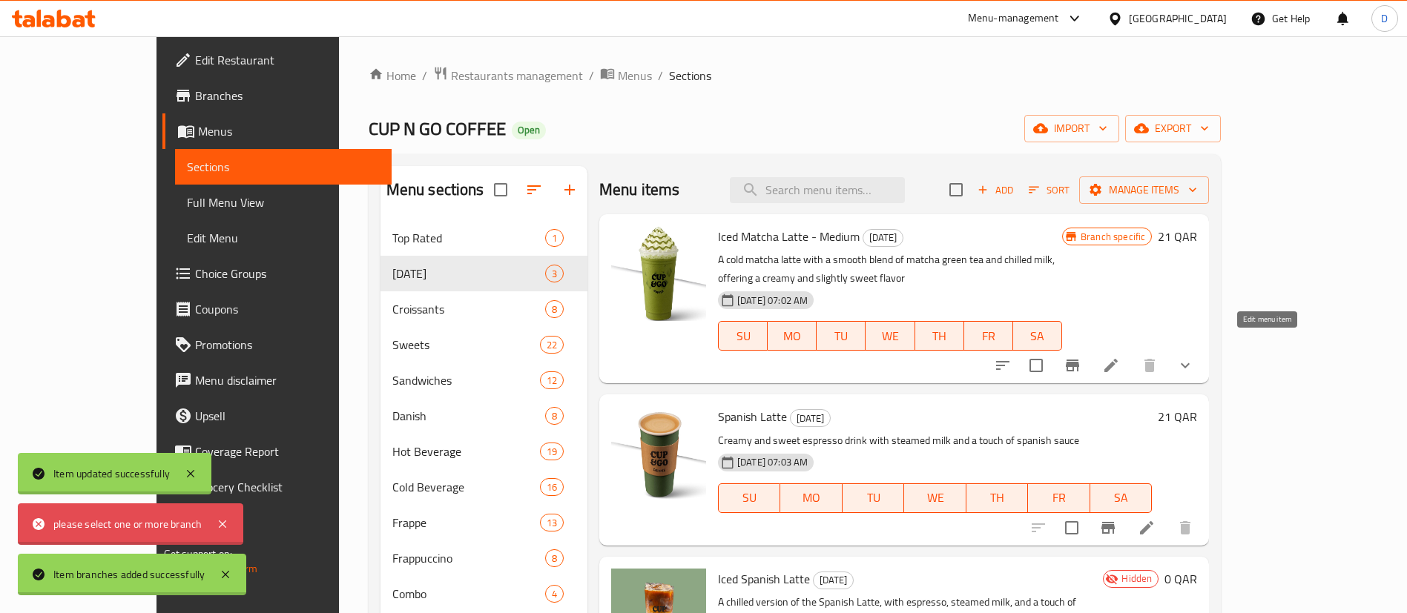
click at [1120, 357] on icon at bounding box center [1111, 366] width 18 height 18
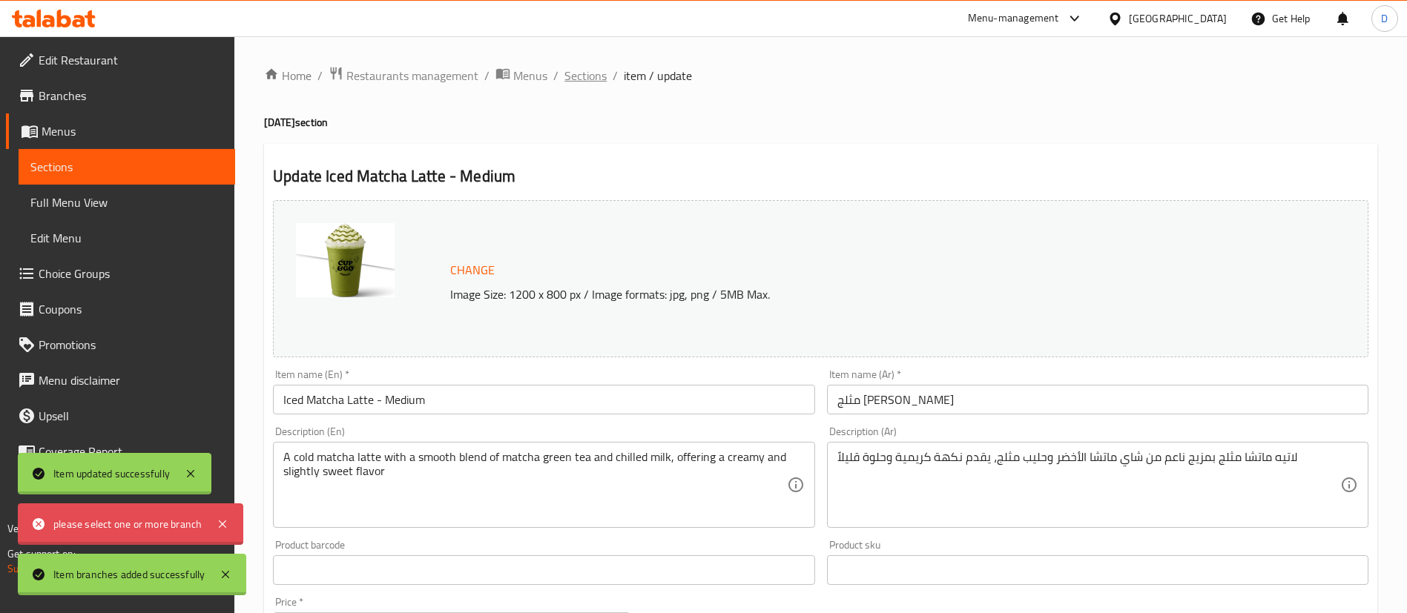
click at [565, 76] on span "Sections" at bounding box center [585, 76] width 42 height 18
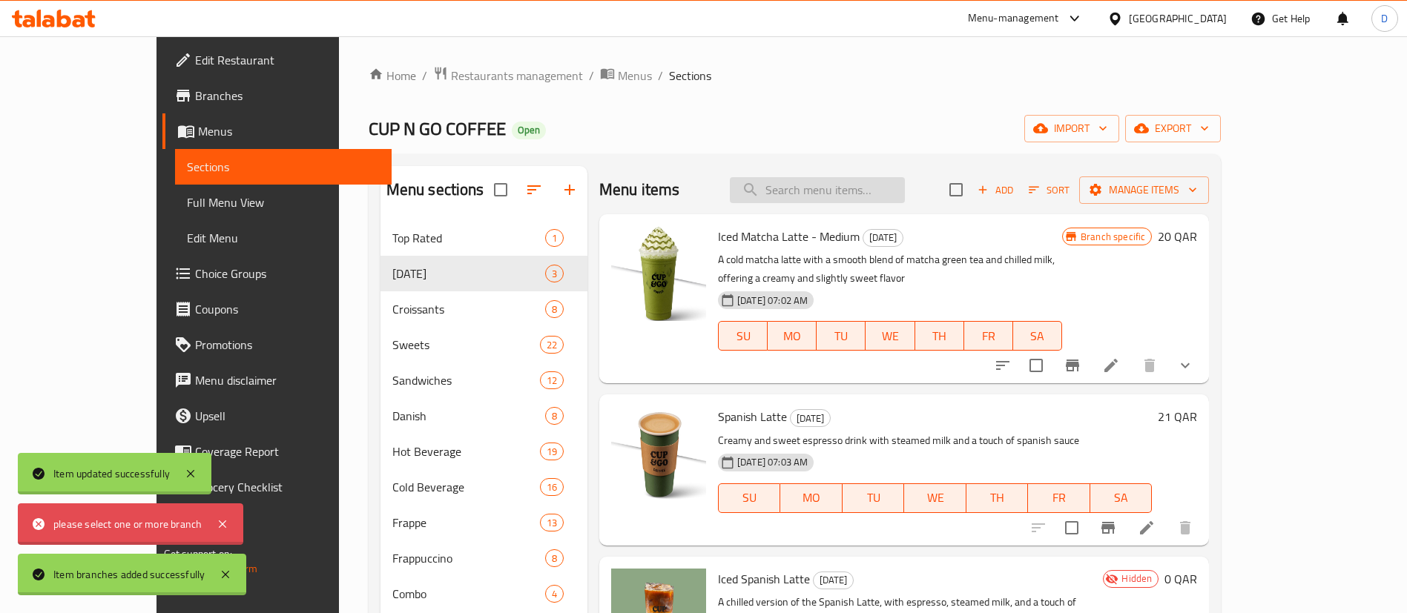
click at [900, 189] on input "search" at bounding box center [817, 190] width 175 height 26
type input "spanish latte"
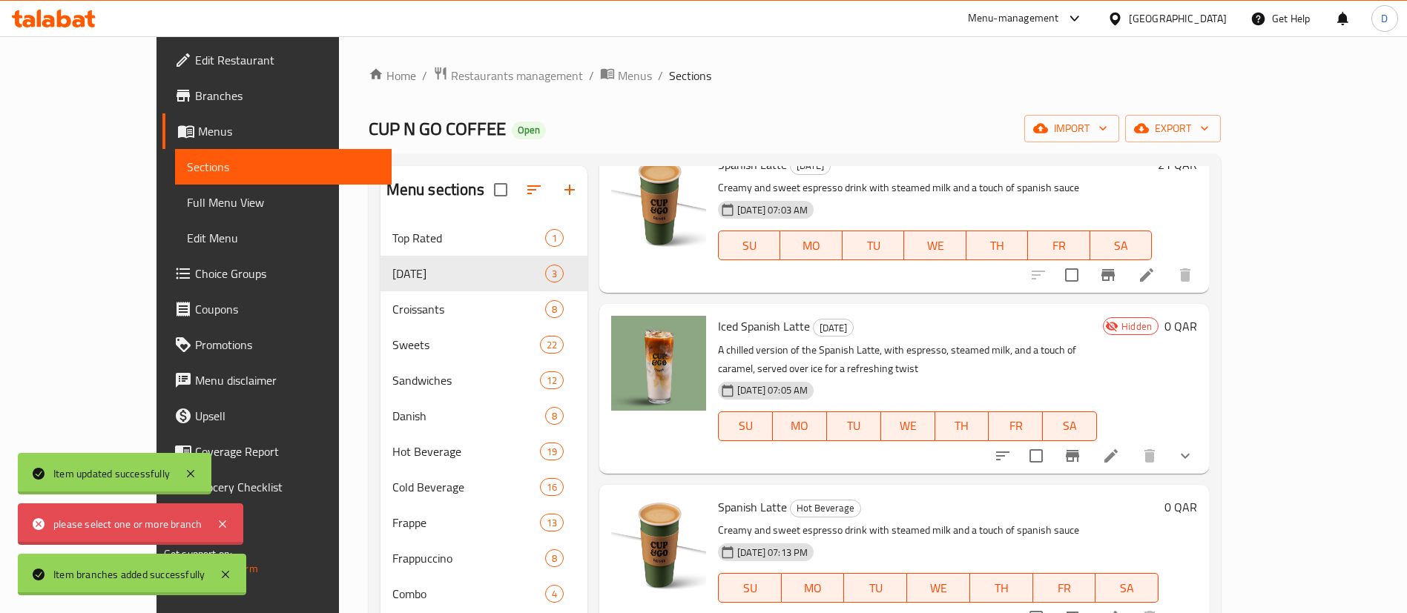
scroll to position [208, 0]
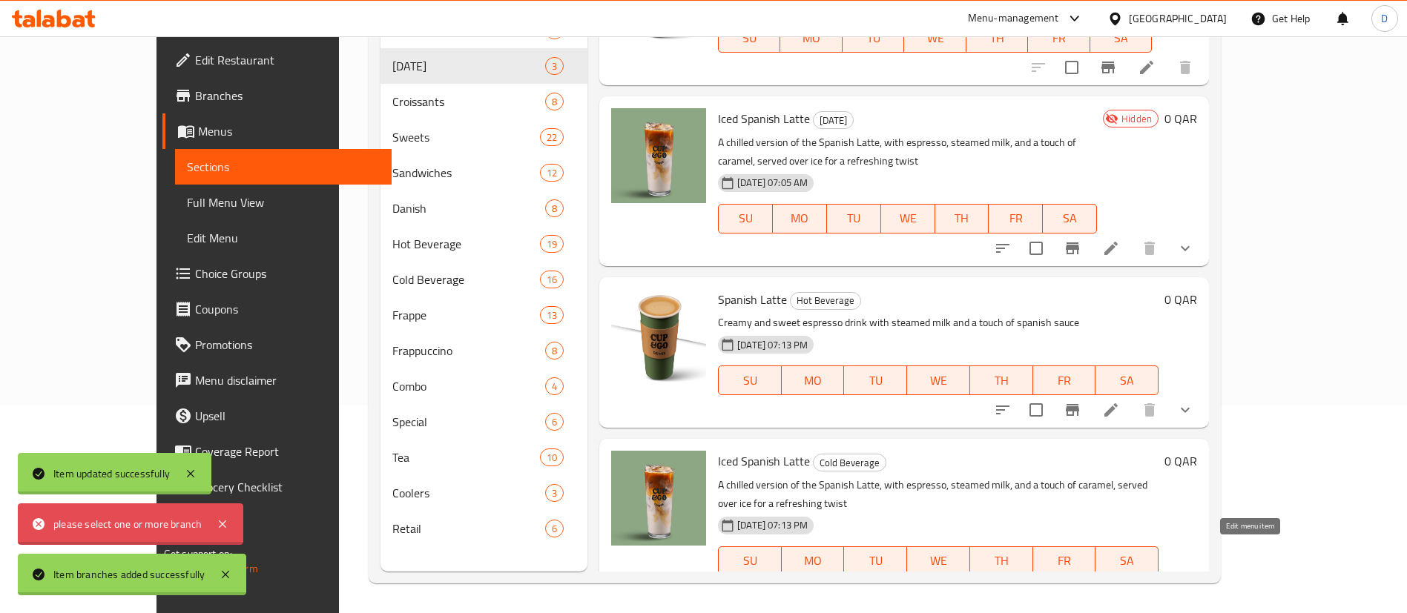
click at [1120, 582] on icon at bounding box center [1111, 591] width 18 height 18
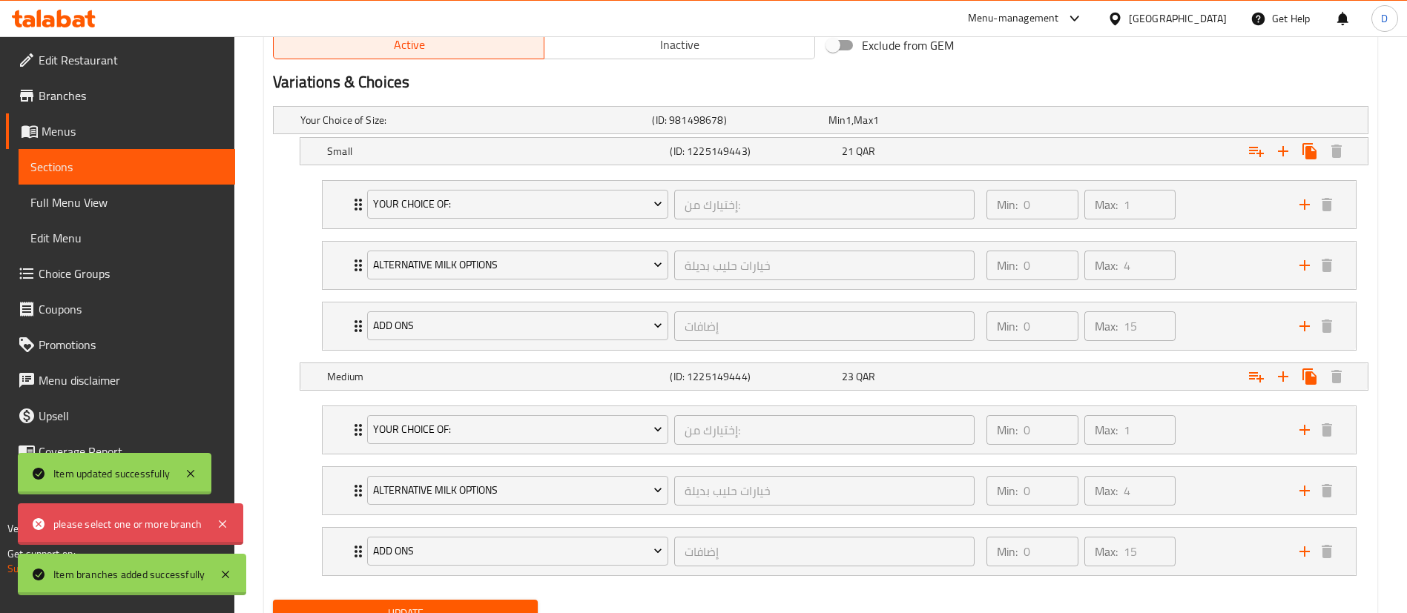
scroll to position [791, 0]
click at [362, 202] on div "Your Choice Of: إختيارك من: ​" at bounding box center [670, 202] width 625 height 47
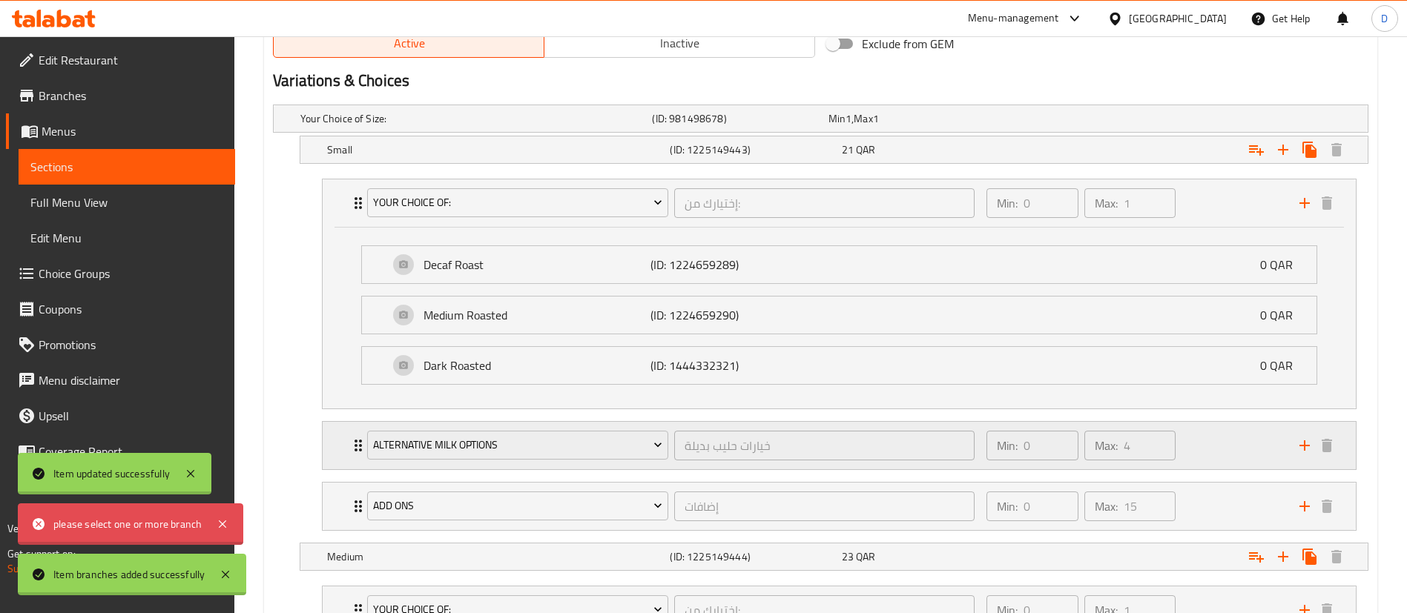
click at [356, 451] on icon "Expand" at bounding box center [358, 446] width 7 height 12
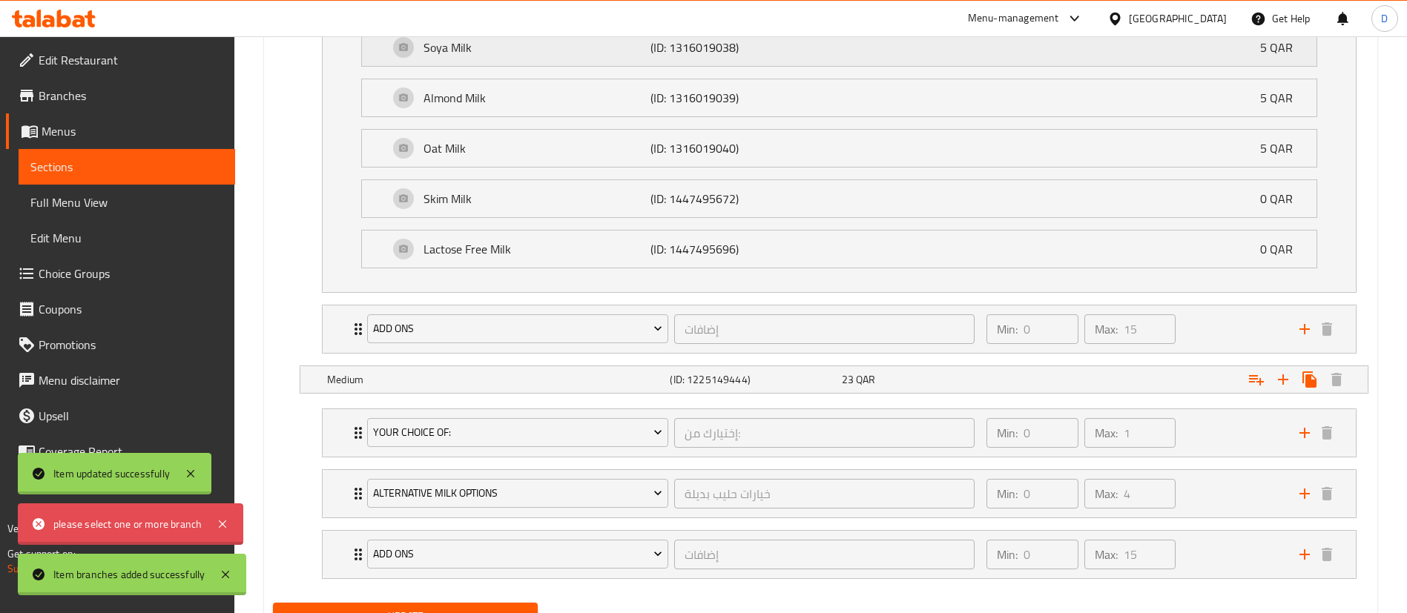
scroll to position [1304, 0]
click at [355, 340] on div "Add Ons إضافات ​ Min: 0 ​ Max: 15 ​" at bounding box center [843, 326] width 989 height 47
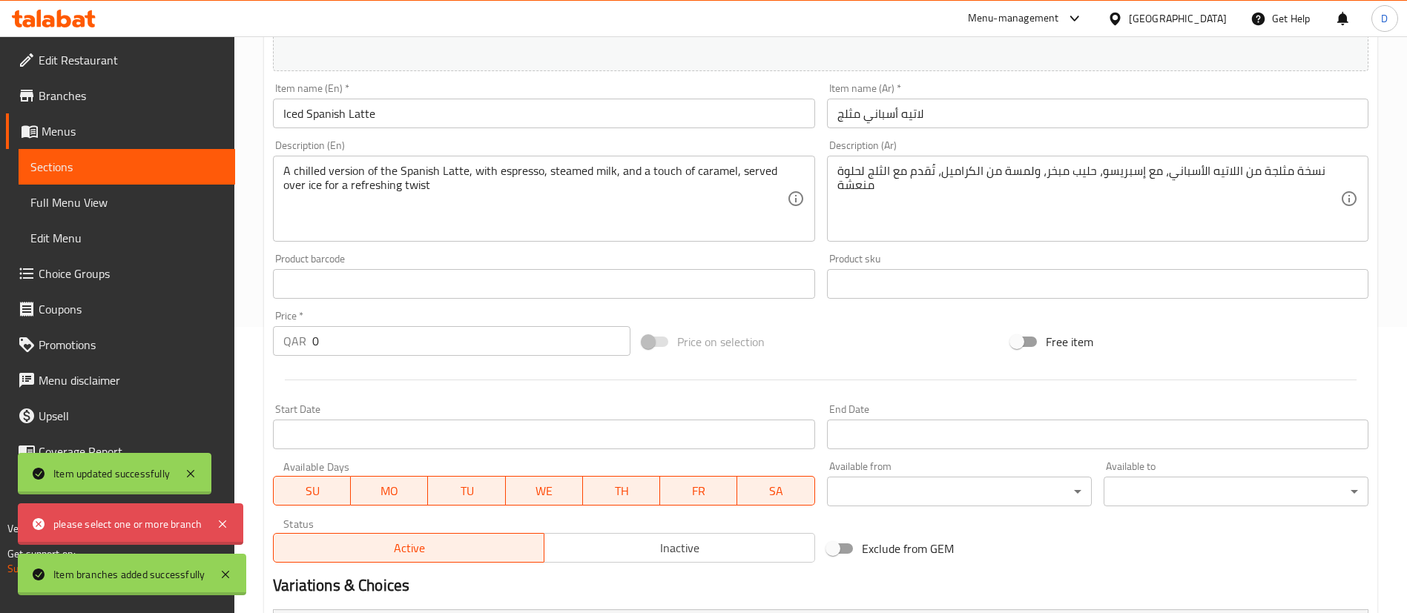
scroll to position [0, 0]
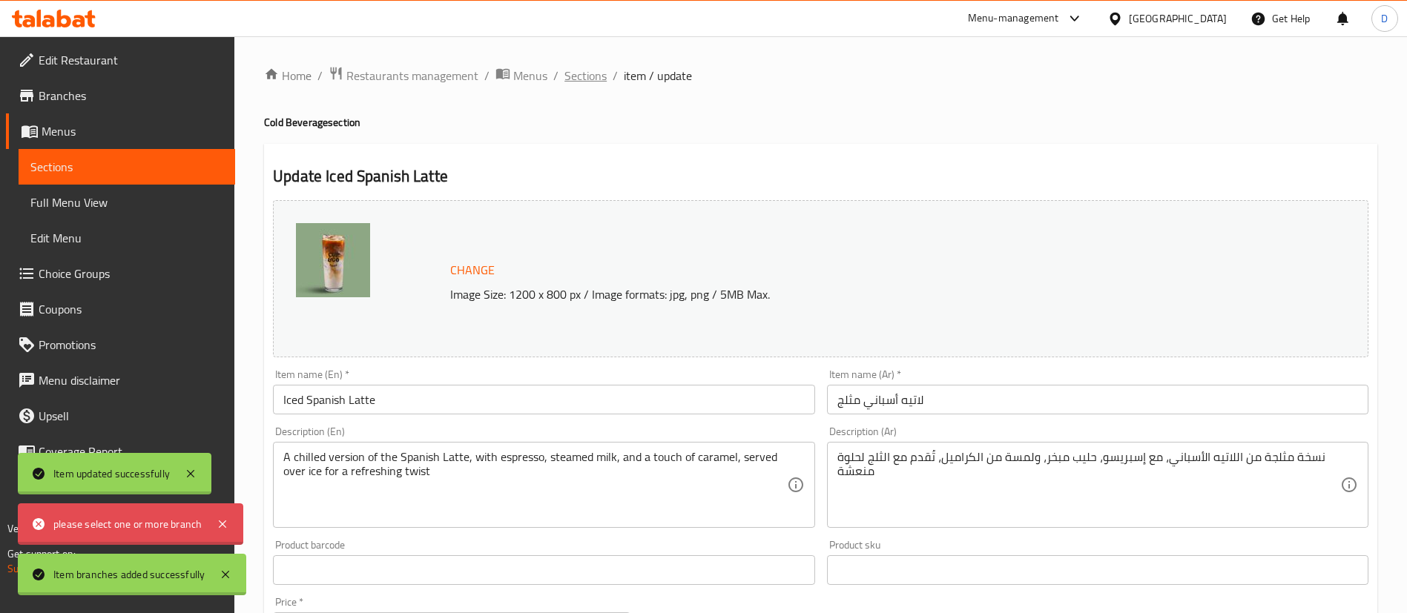
click at [566, 71] on span "Sections" at bounding box center [585, 76] width 42 height 18
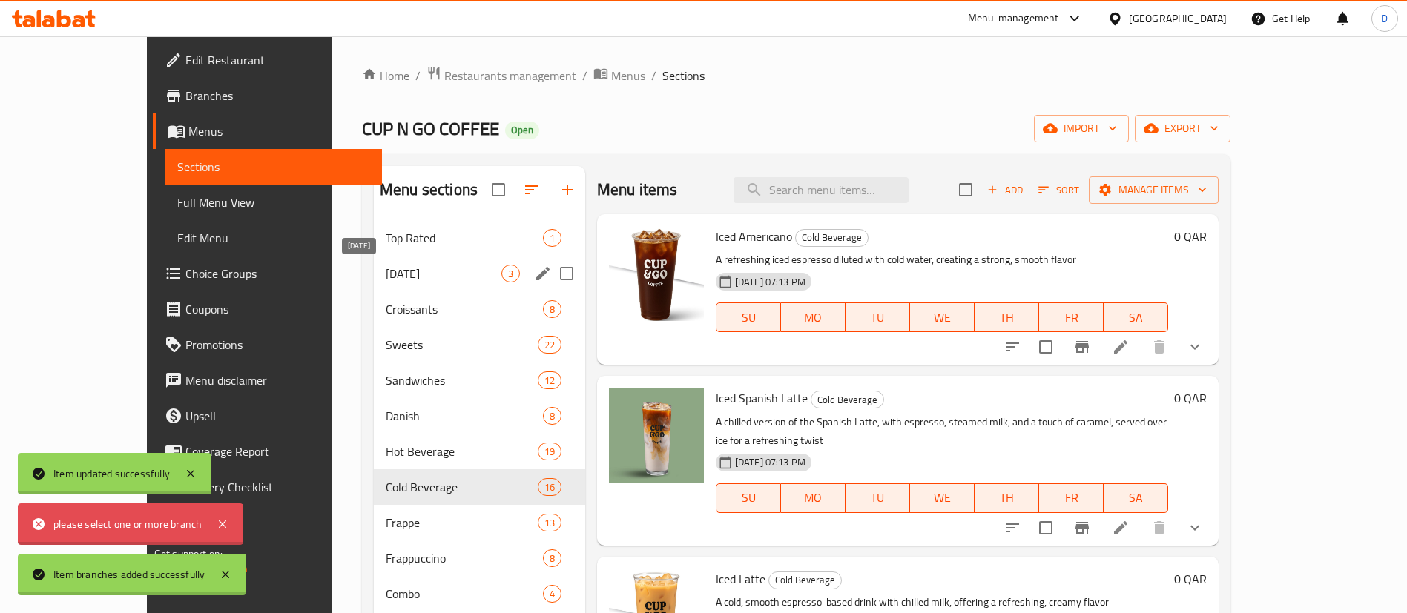
click at [421, 269] on span "[DATE]" at bounding box center [444, 274] width 116 height 18
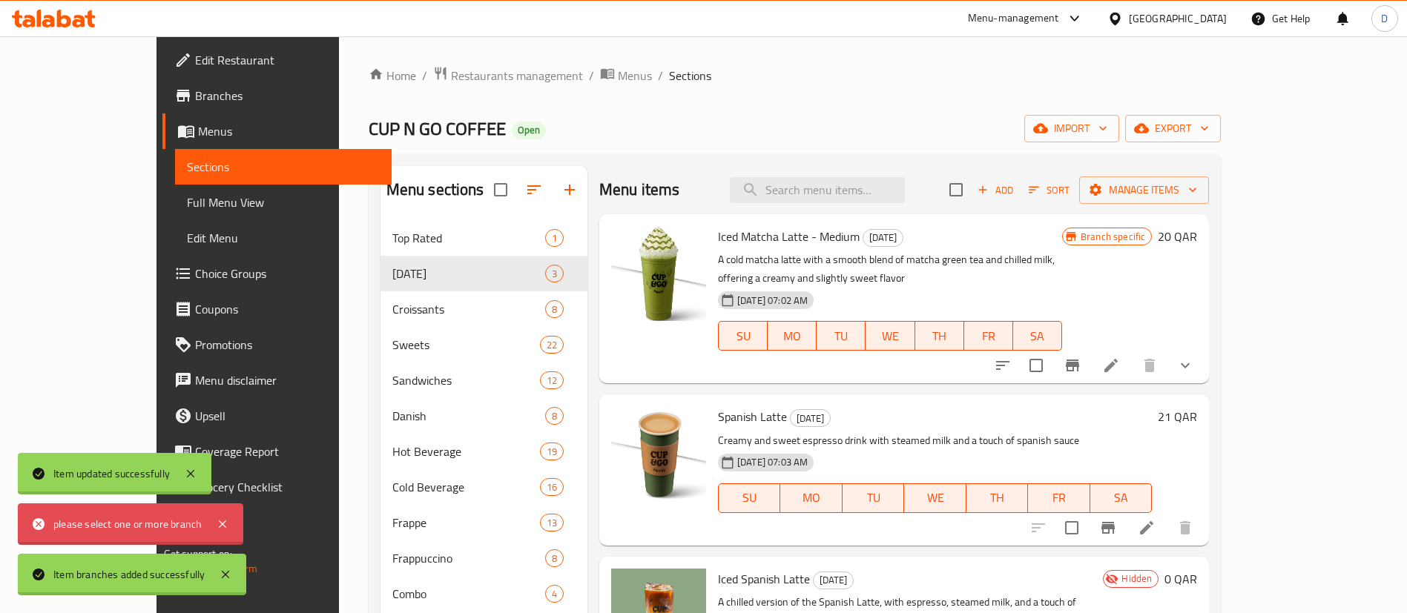
scroll to position [208, 0]
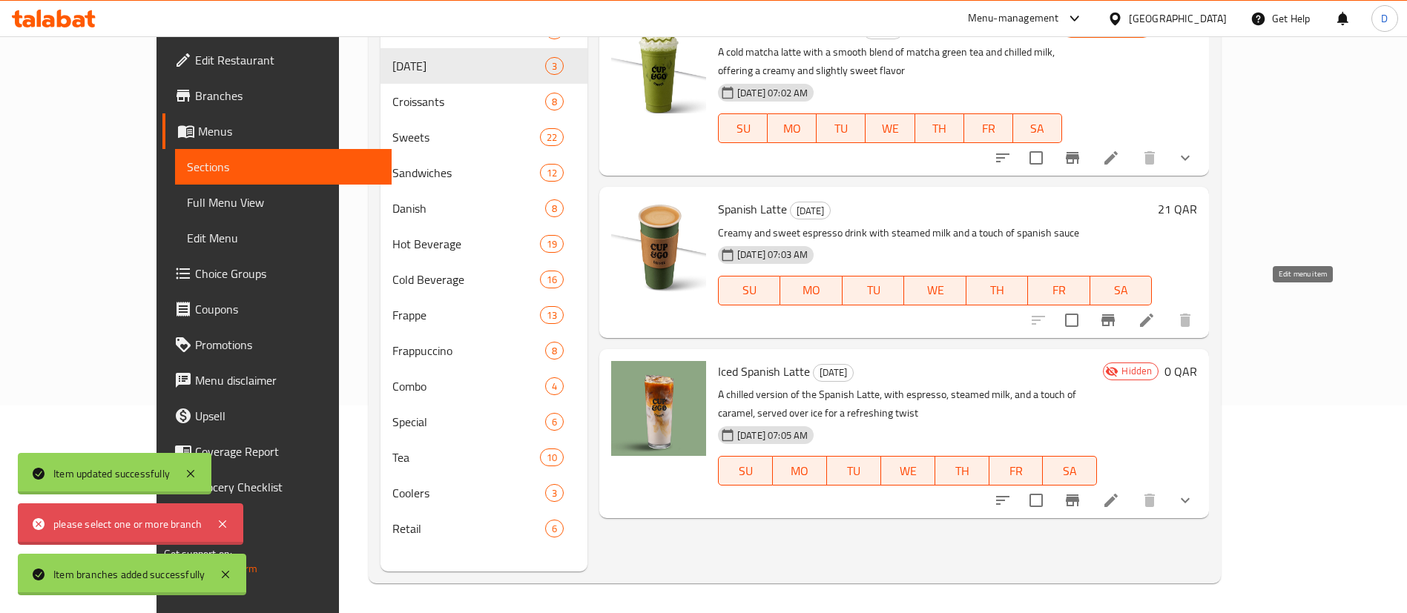
click at [1153, 314] on icon at bounding box center [1146, 320] width 13 height 13
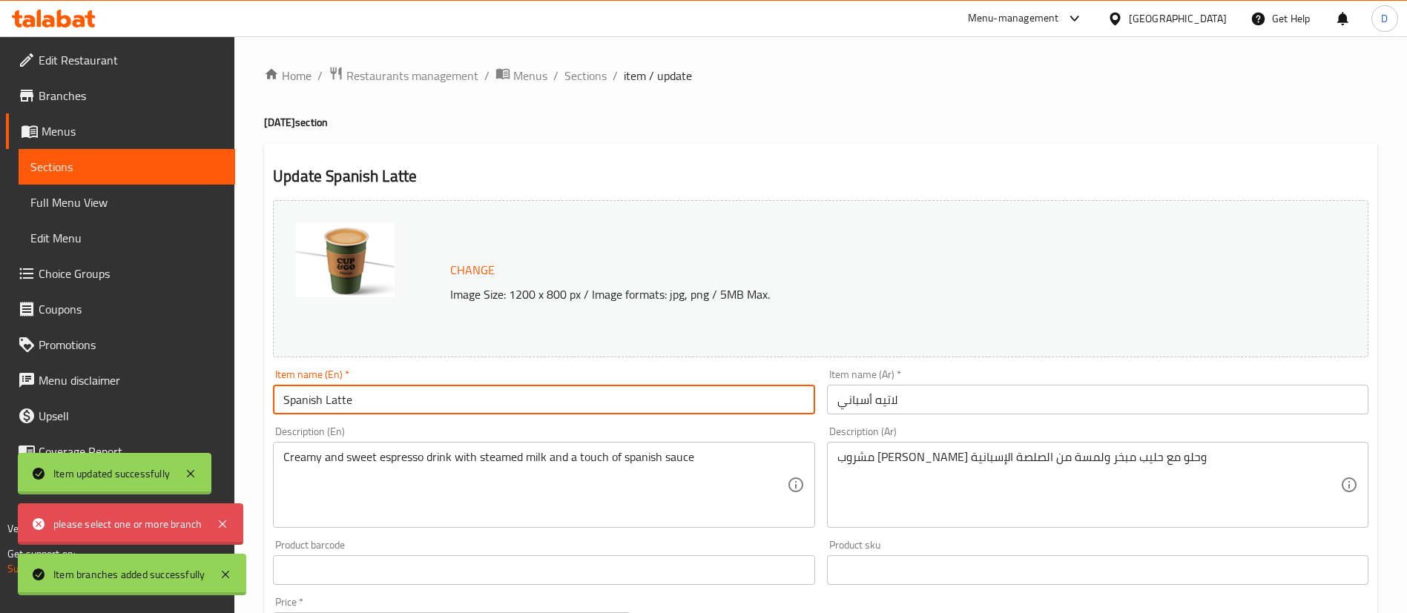
click at [455, 403] on input "Spanish Latte" at bounding box center [543, 400] width 541 height 30
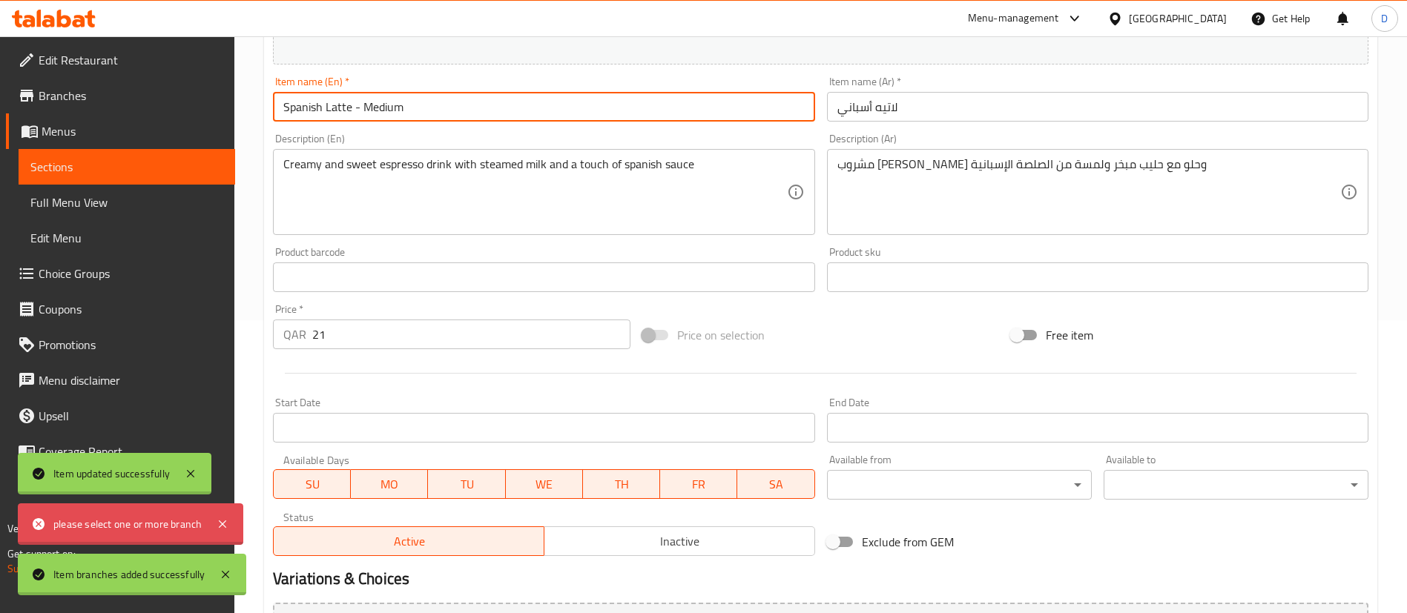
scroll to position [456, 0]
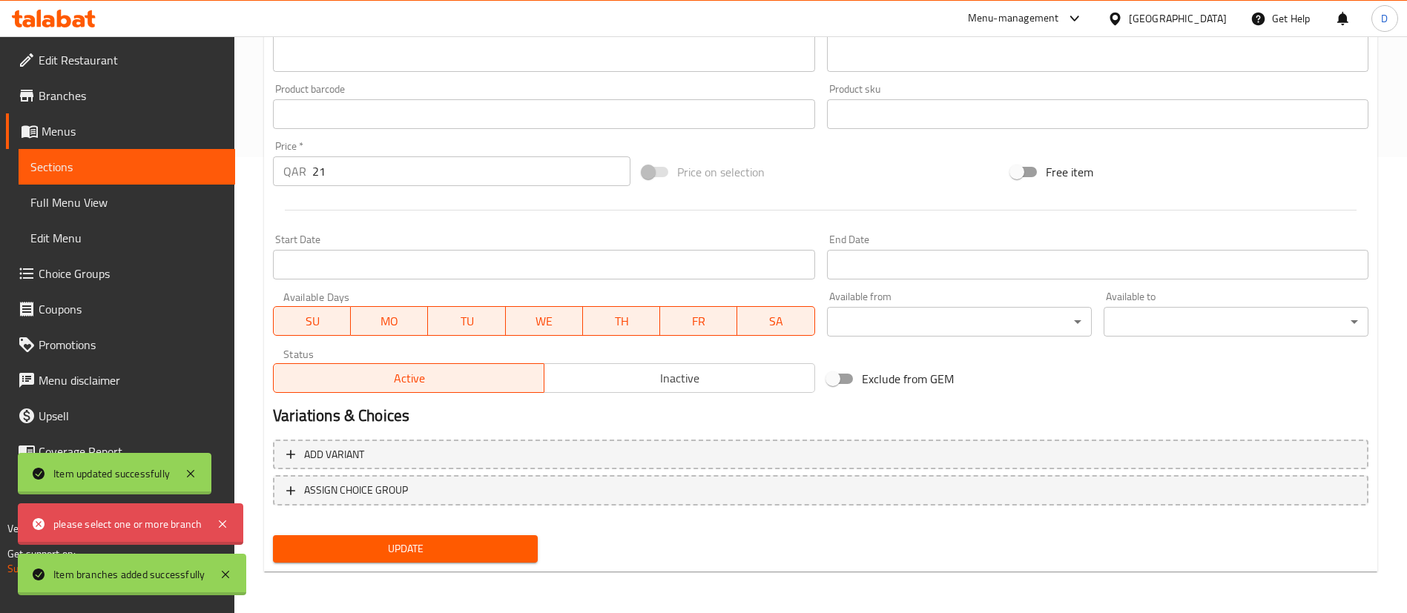
type input "Spanish Latte - Medium"
click at [407, 179] on input "21" at bounding box center [471, 171] width 318 height 30
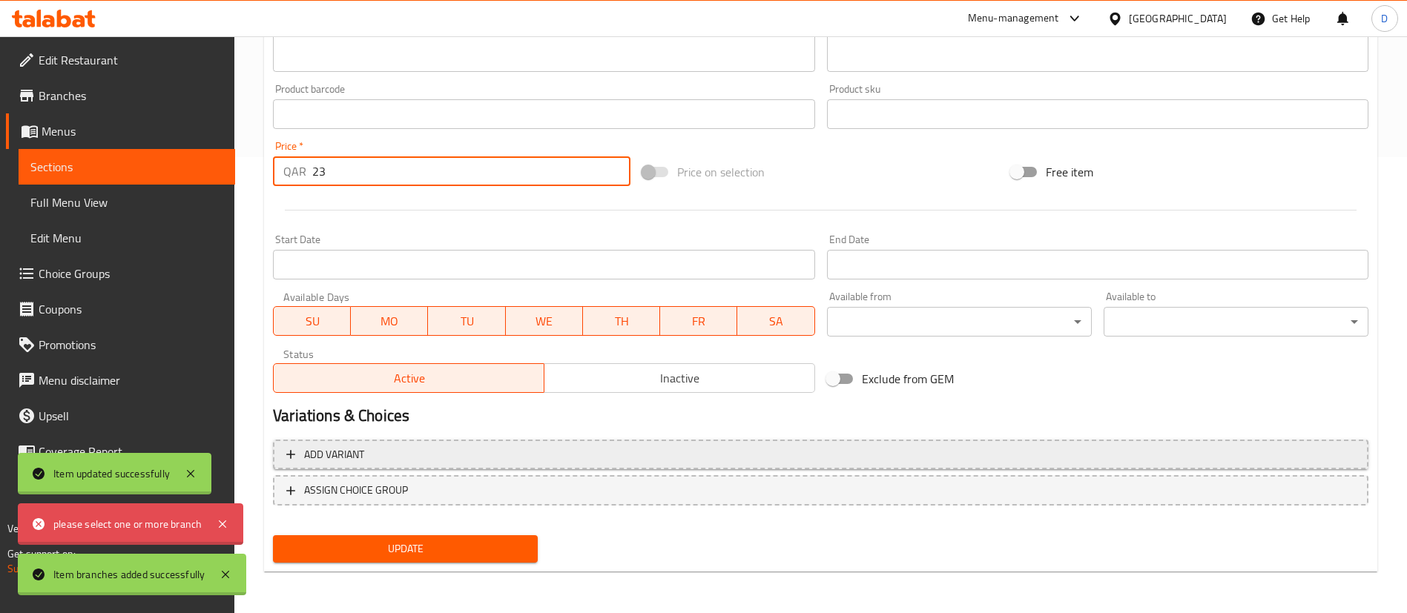
type input "23"
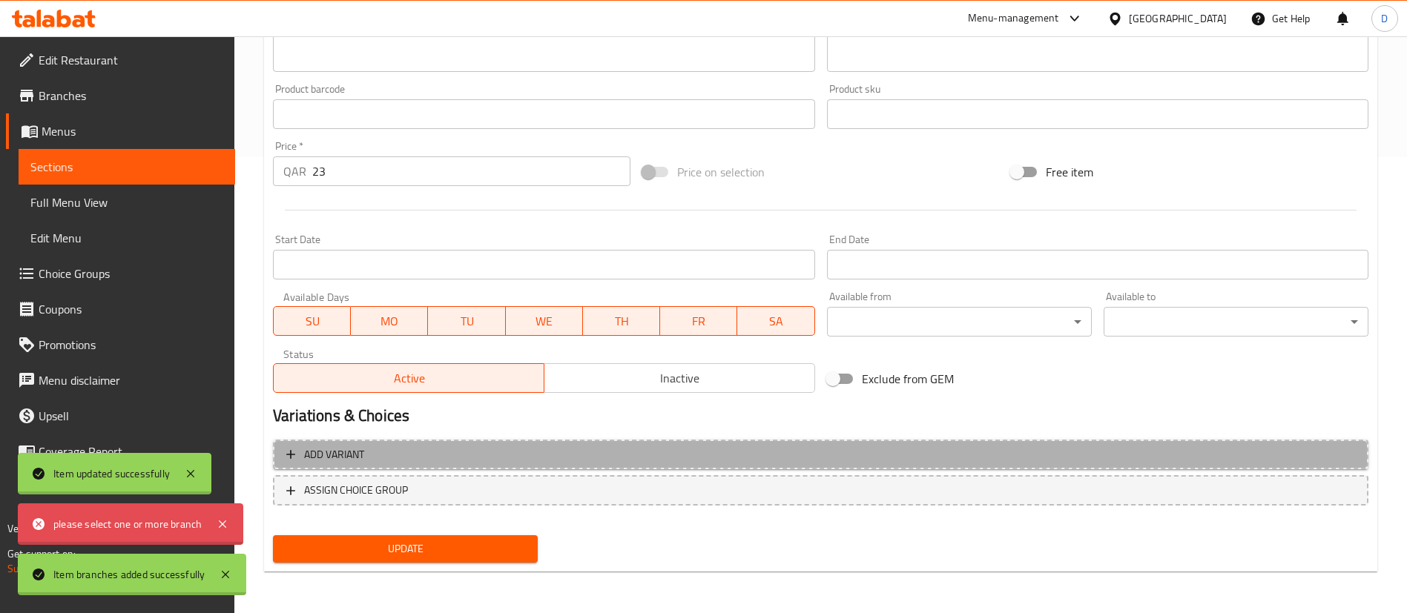
click at [329, 458] on span "Add variant" at bounding box center [334, 455] width 60 height 19
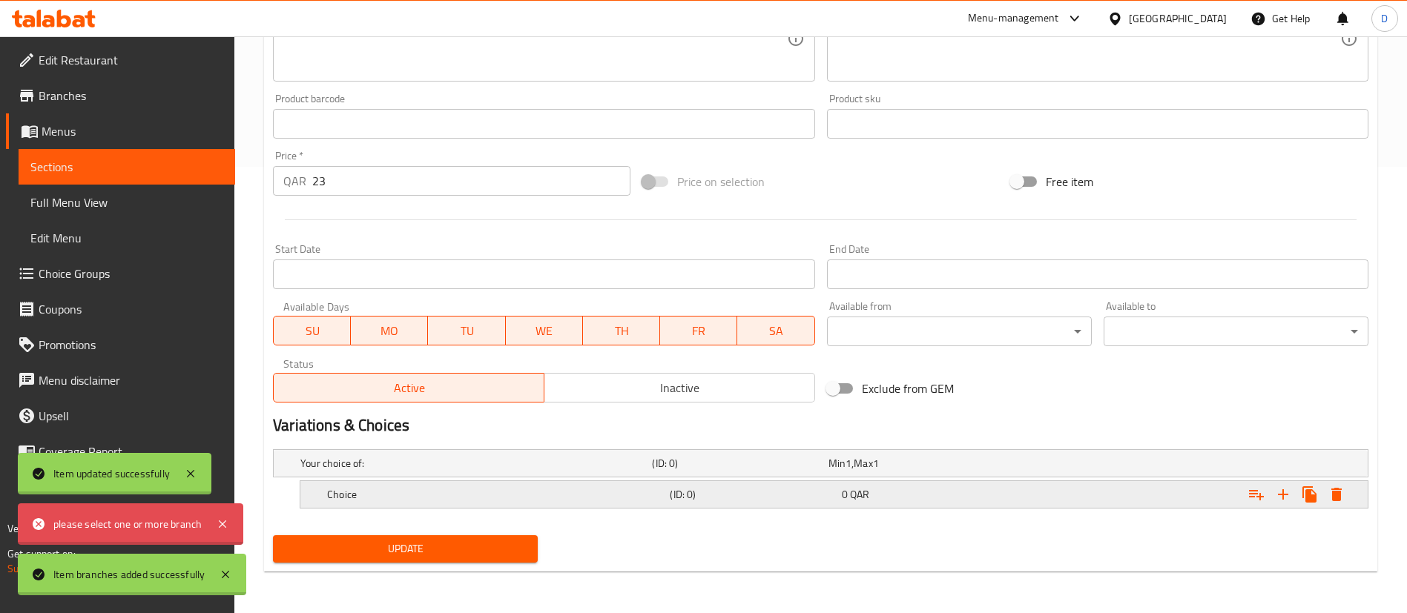
click at [349, 497] on h5 "Choice" at bounding box center [495, 494] width 337 height 15
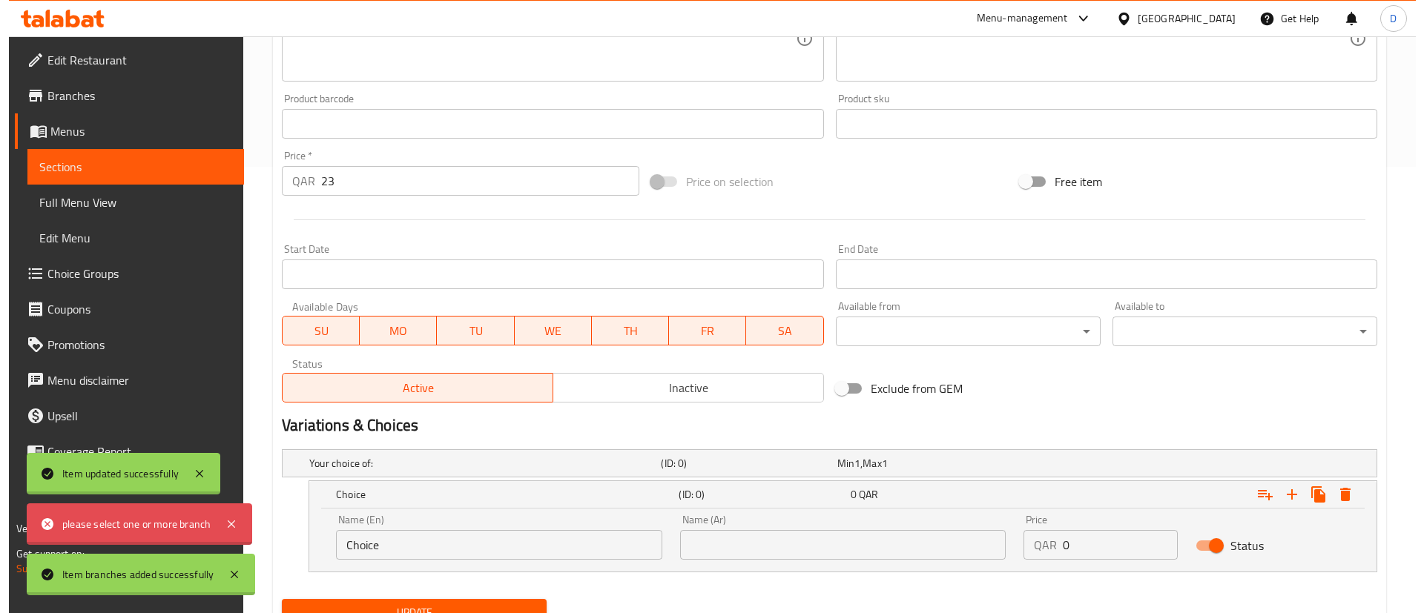
scroll to position [510, 0]
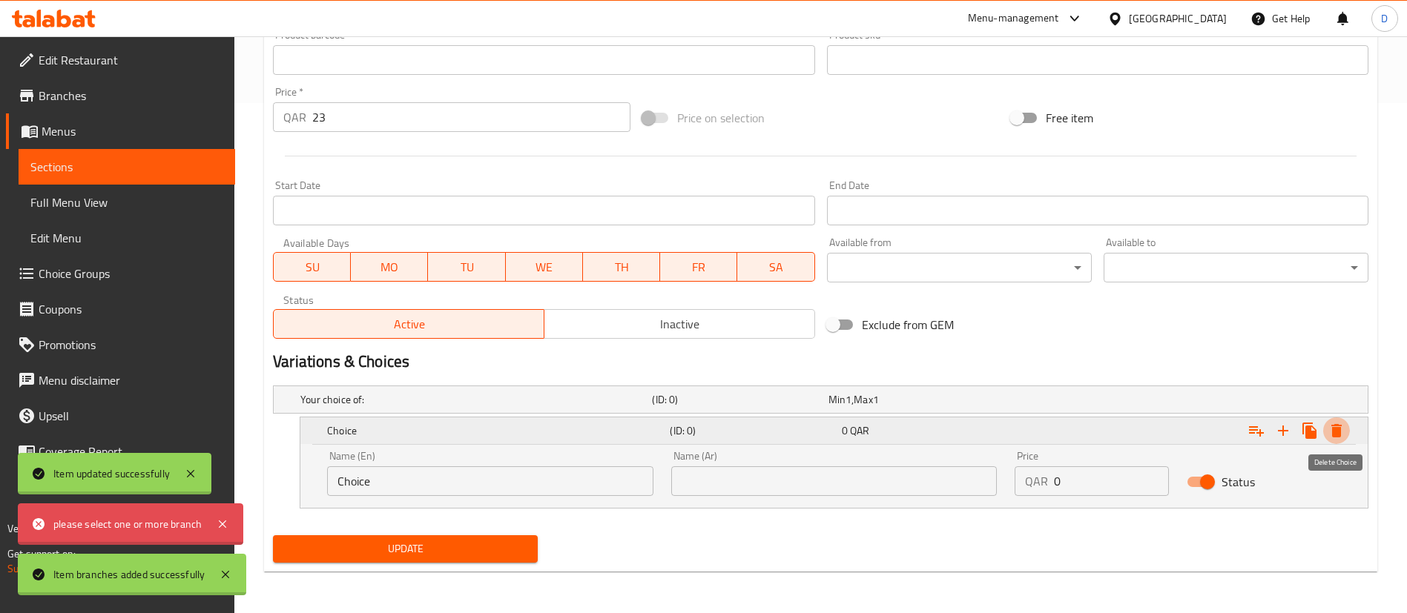
click at [1346, 431] on button "Expand" at bounding box center [1336, 431] width 27 height 27
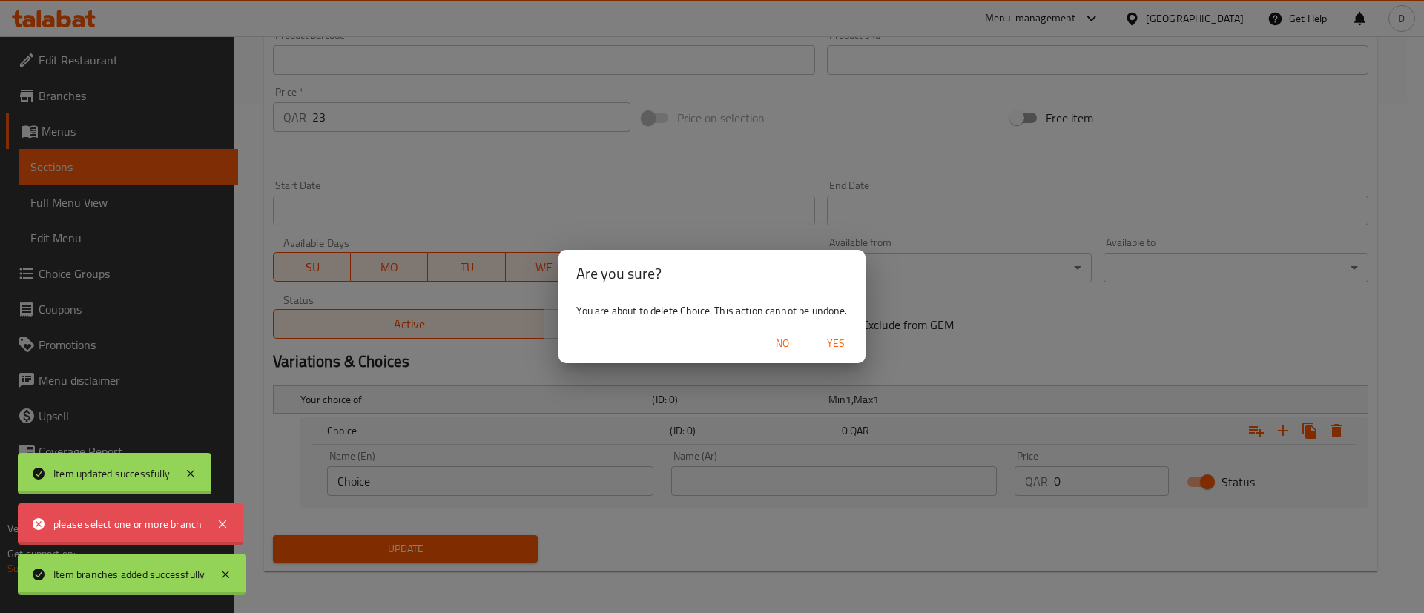
click at [842, 346] on span "Yes" at bounding box center [836, 343] width 36 height 19
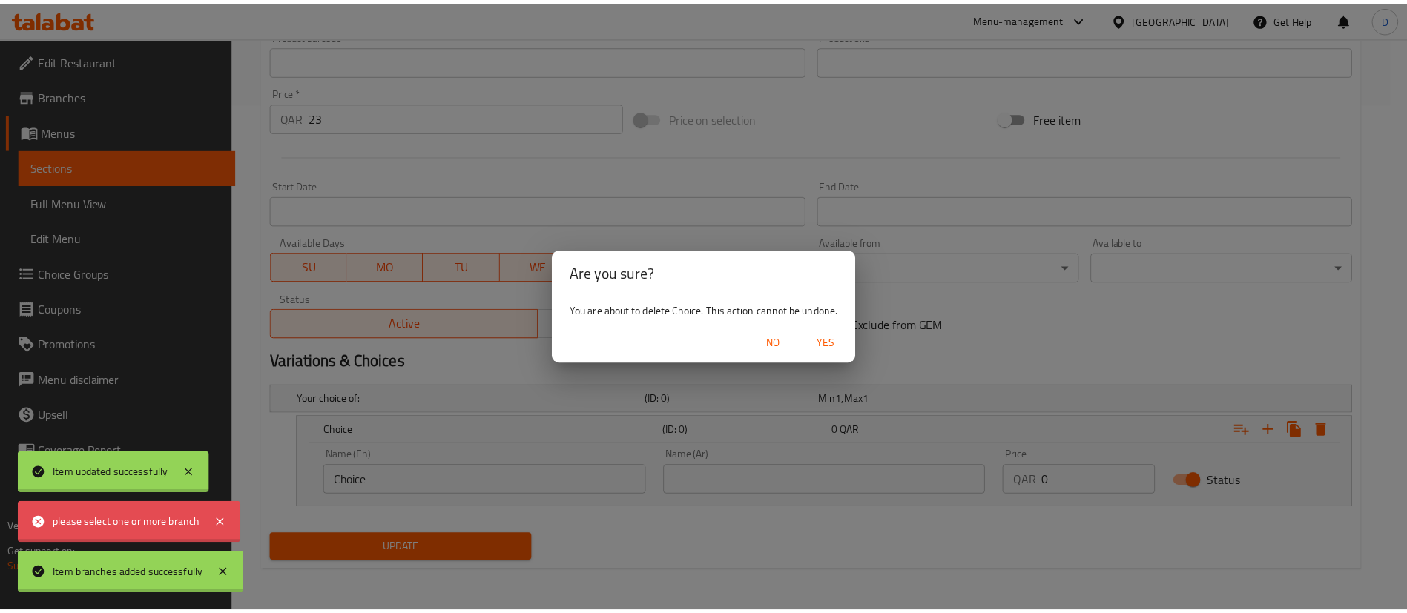
scroll to position [456, 0]
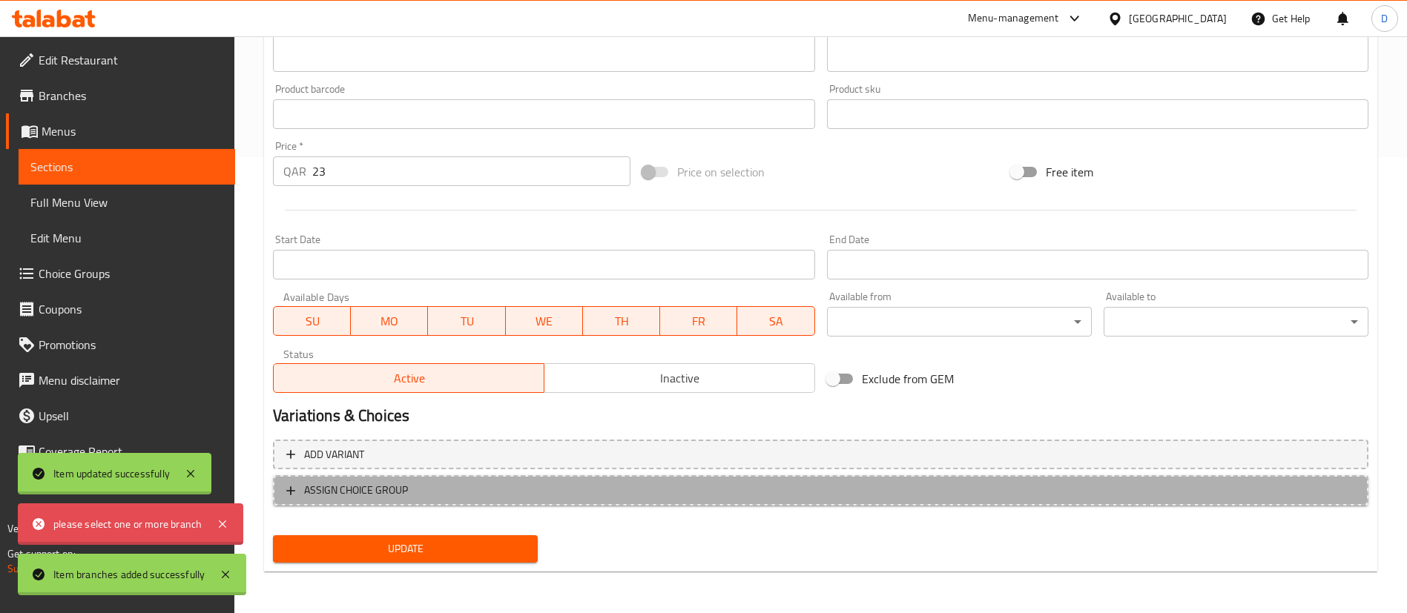
click at [412, 492] on span "ASSIGN CHOICE GROUP" at bounding box center [820, 490] width 1069 height 19
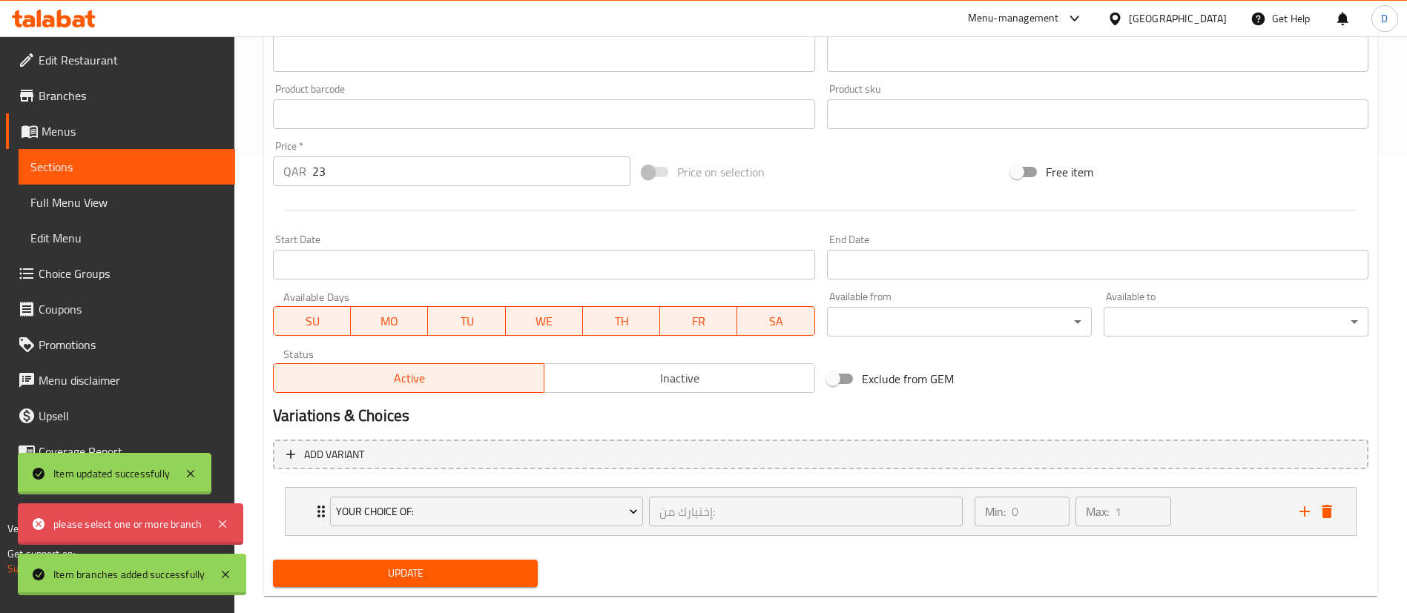
scroll to position [481, 0]
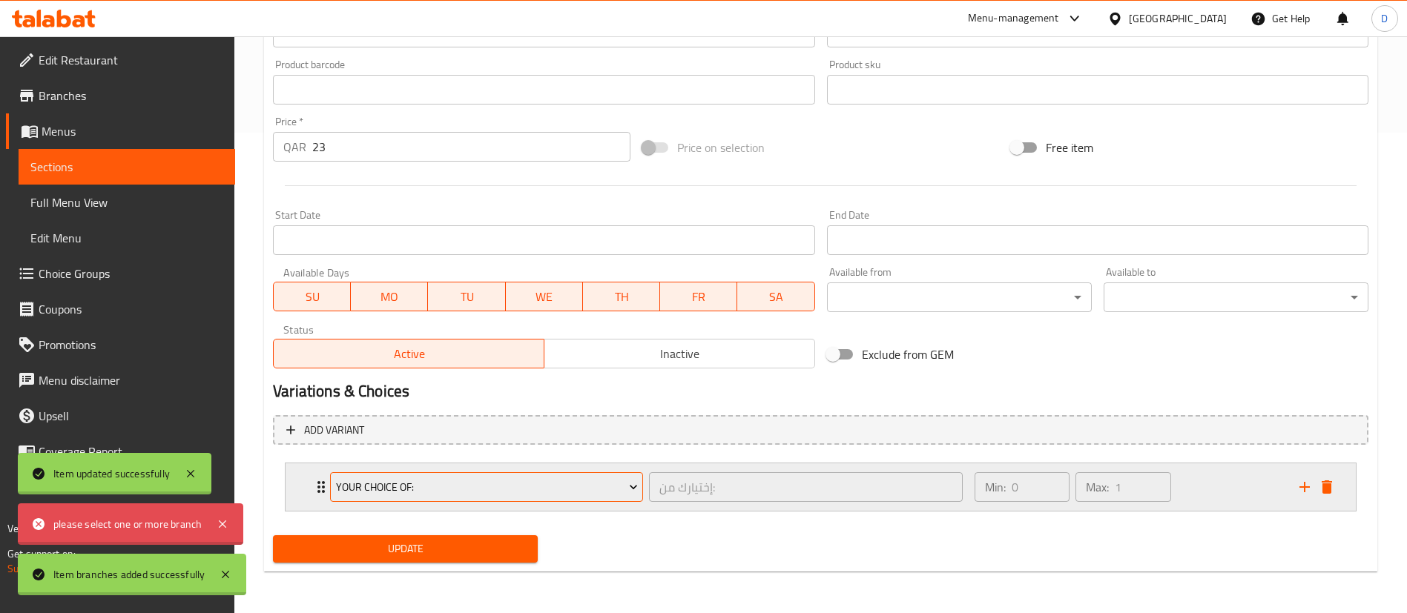
click at [398, 492] on span "Your Choice Of:" at bounding box center [487, 487] width 302 height 19
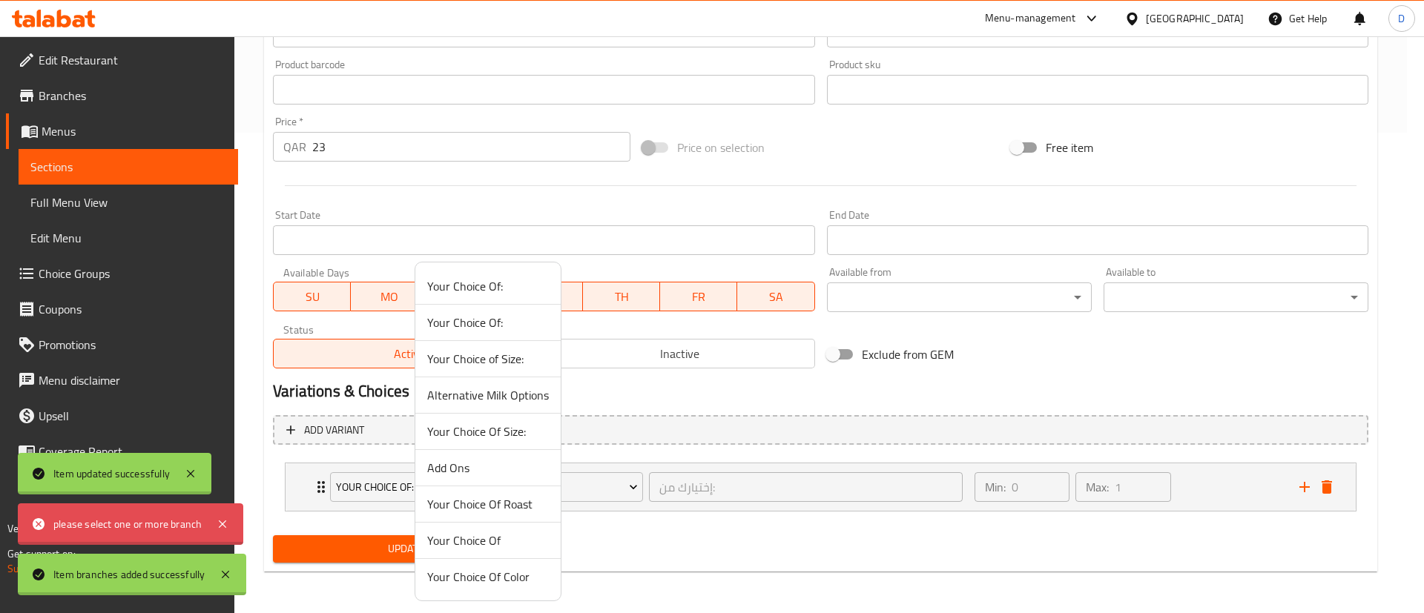
click at [463, 404] on span "Alternative Milk Options" at bounding box center [488, 395] width 122 height 18
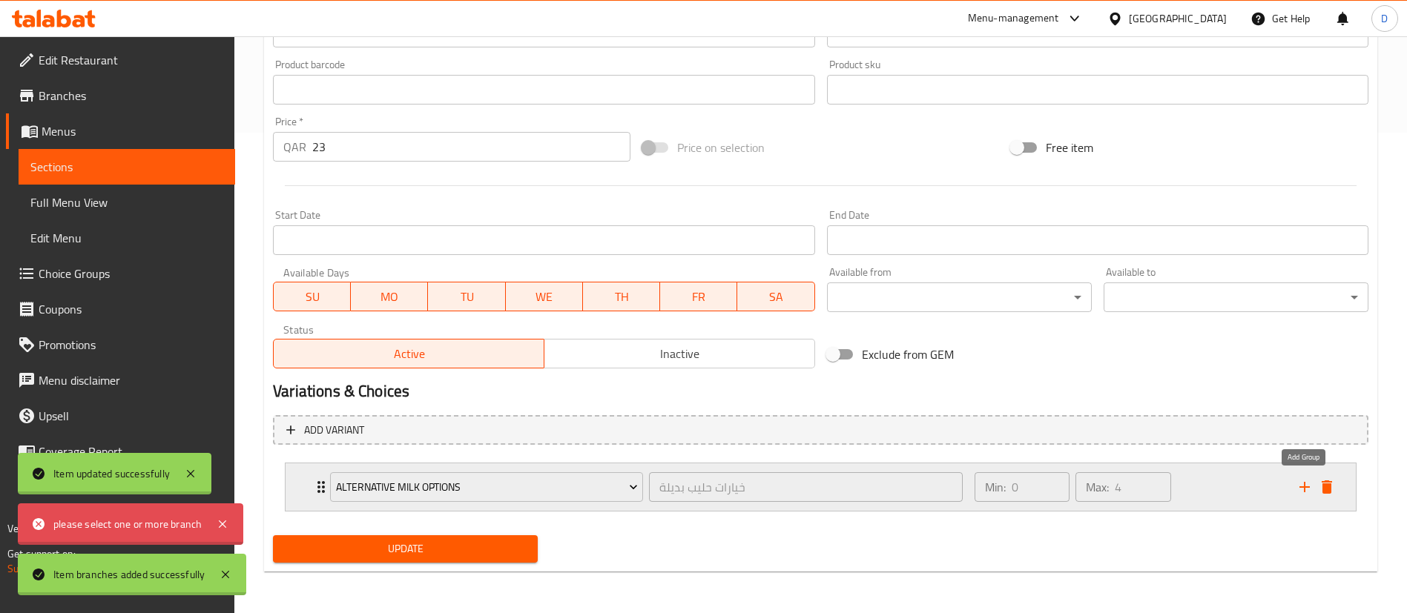
click at [1298, 485] on icon "add" at bounding box center [1305, 487] width 18 height 18
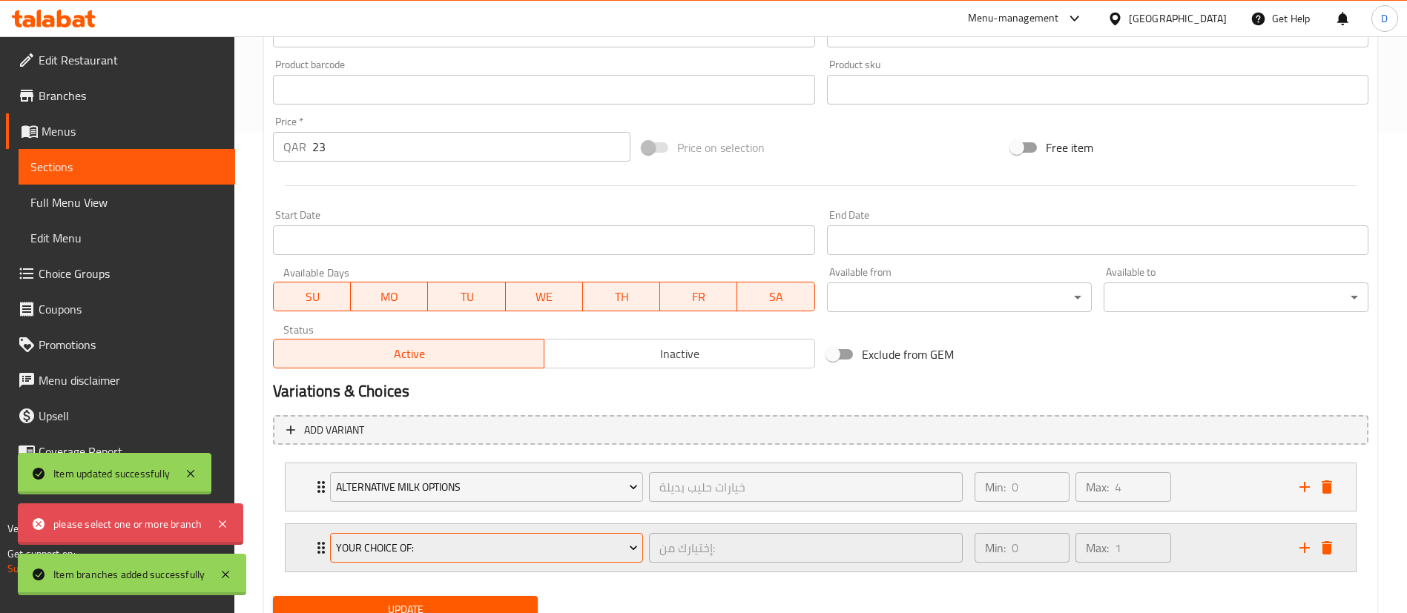
click at [492, 553] on span "Your Choice Of:" at bounding box center [487, 548] width 302 height 19
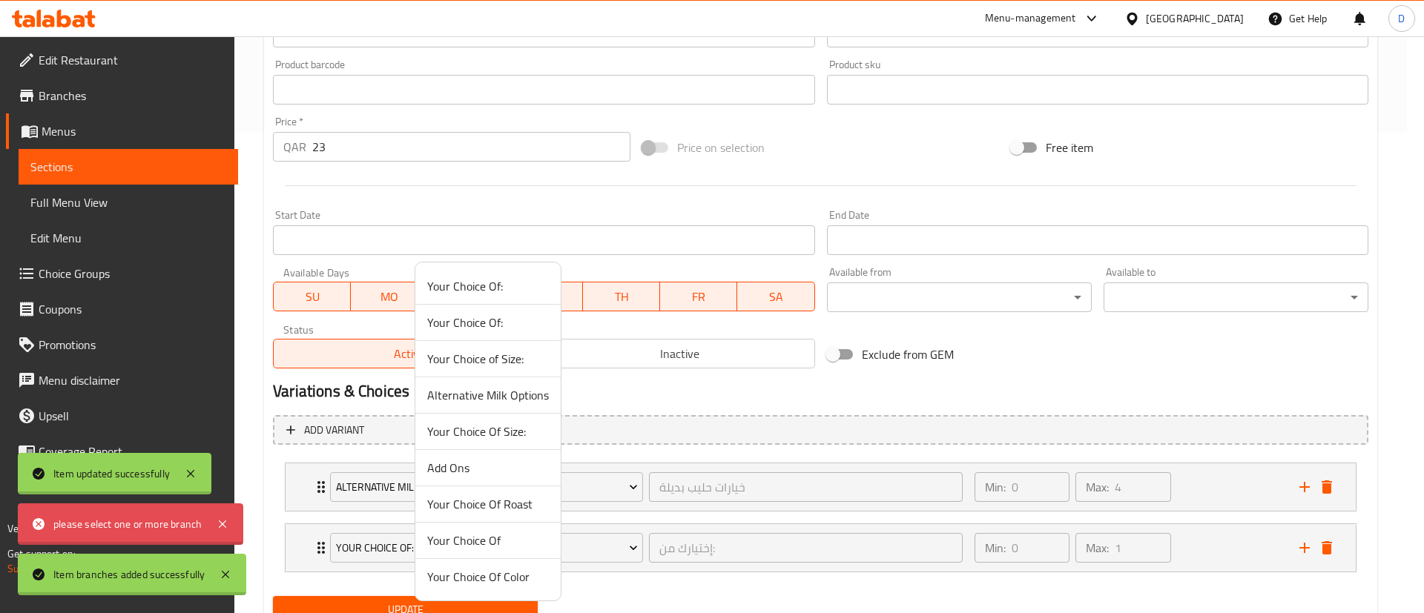
click at [478, 464] on span "Add Ons" at bounding box center [488, 468] width 122 height 18
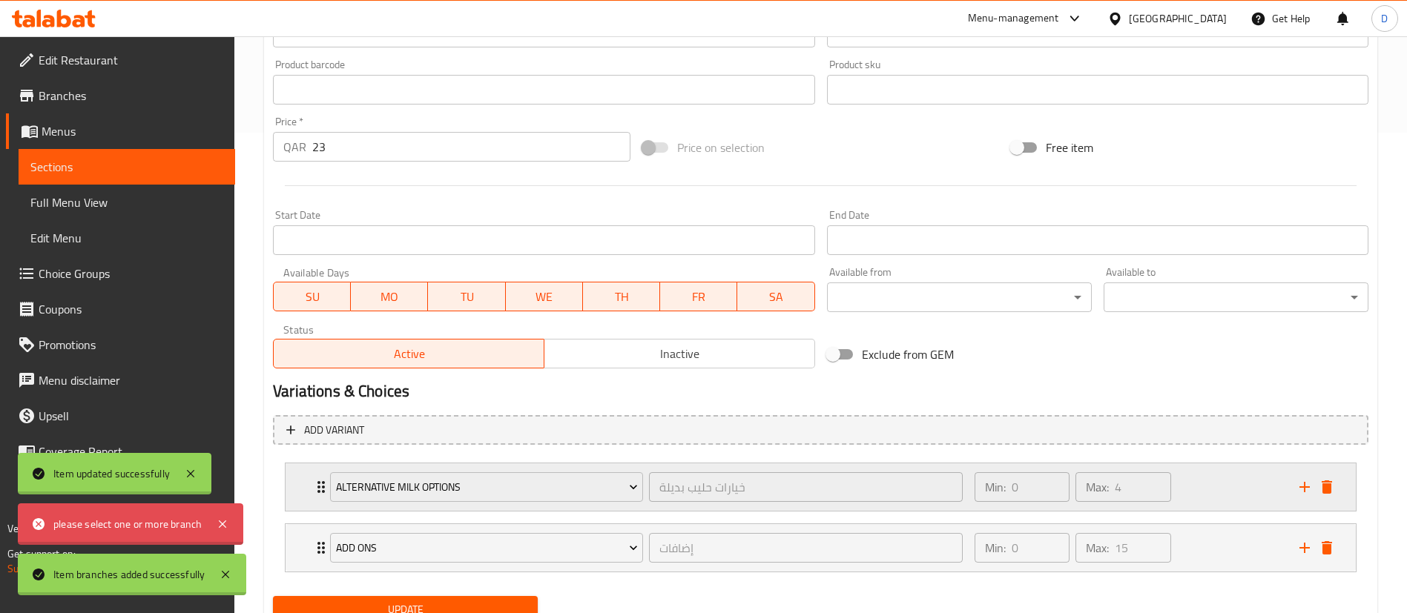
scroll to position [541, 0]
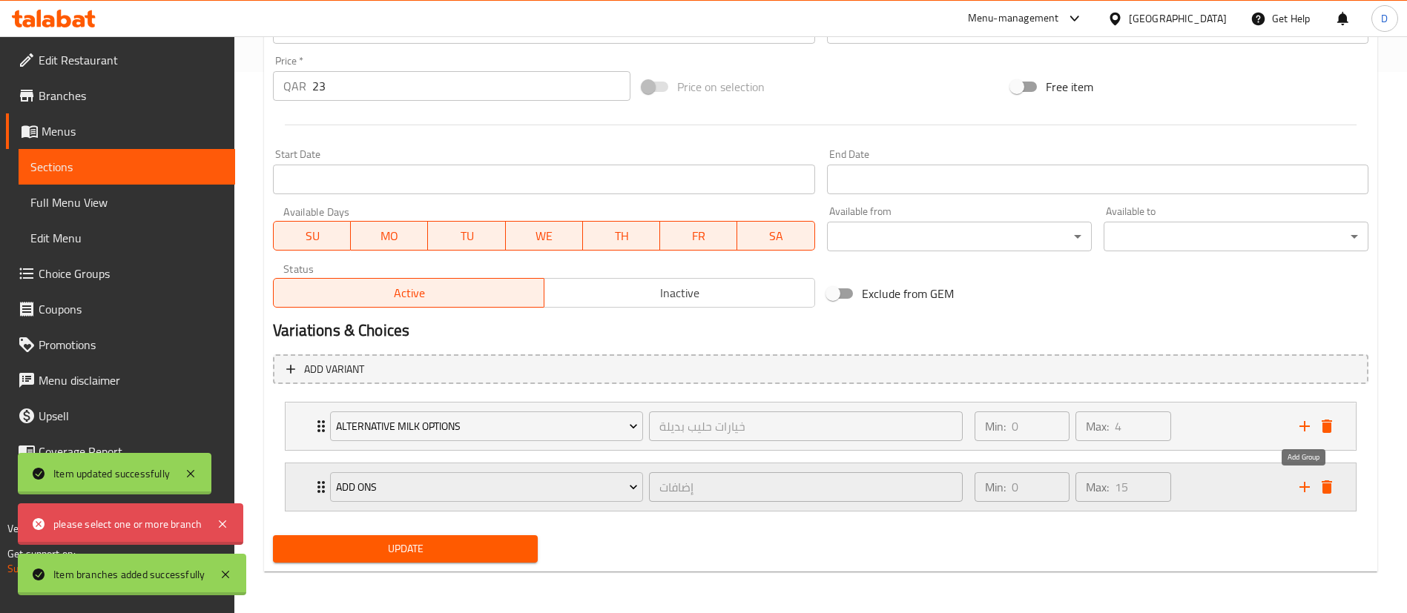
click at [1302, 490] on icon "add" at bounding box center [1305, 487] width 18 height 18
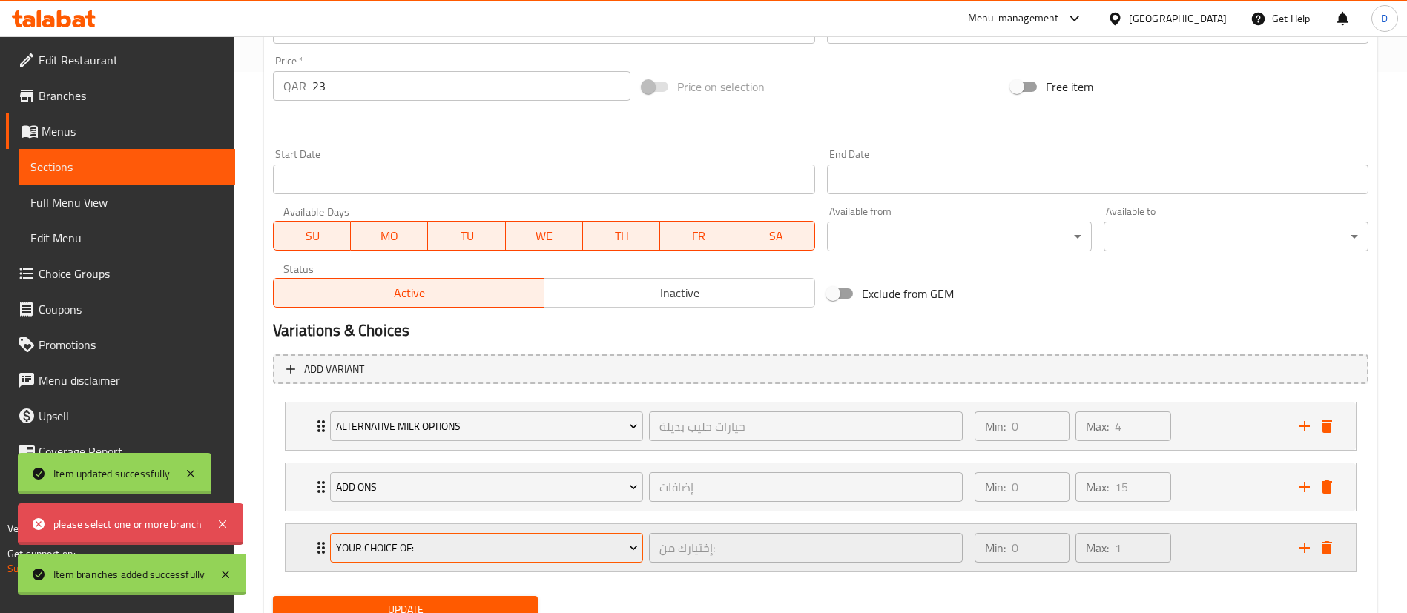
click at [568, 545] on span "Your Choice Of:" at bounding box center [487, 548] width 302 height 19
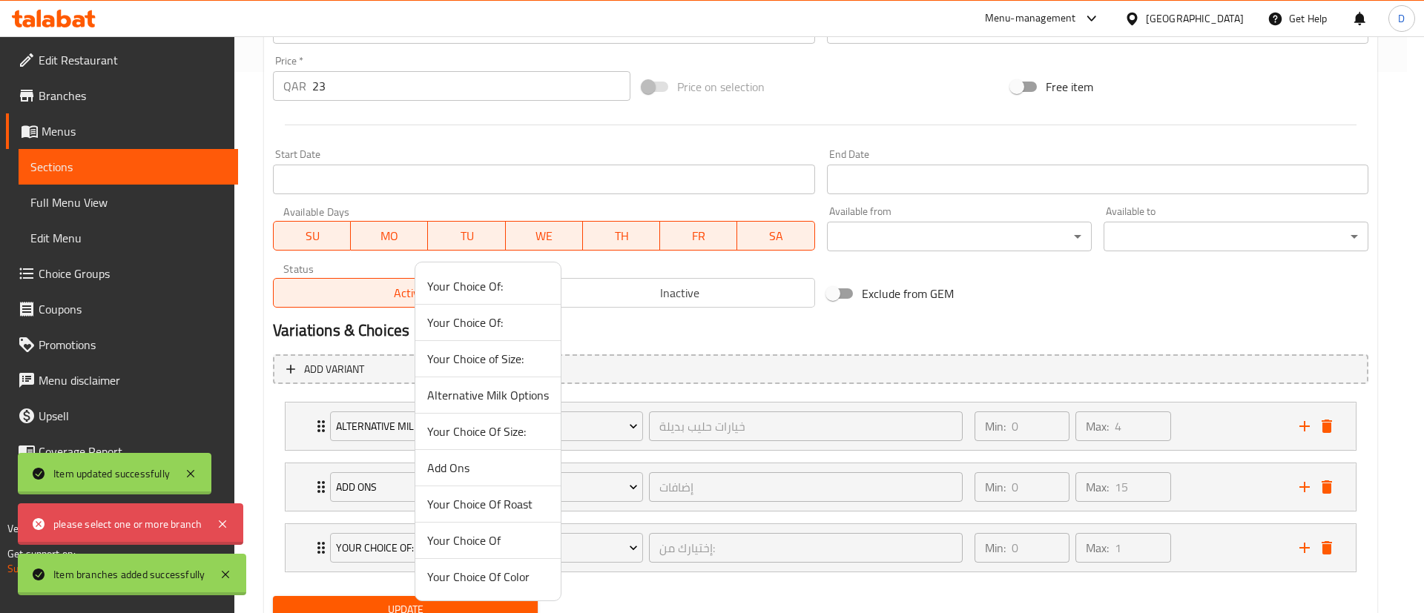
click at [731, 146] on div at bounding box center [712, 306] width 1424 height 613
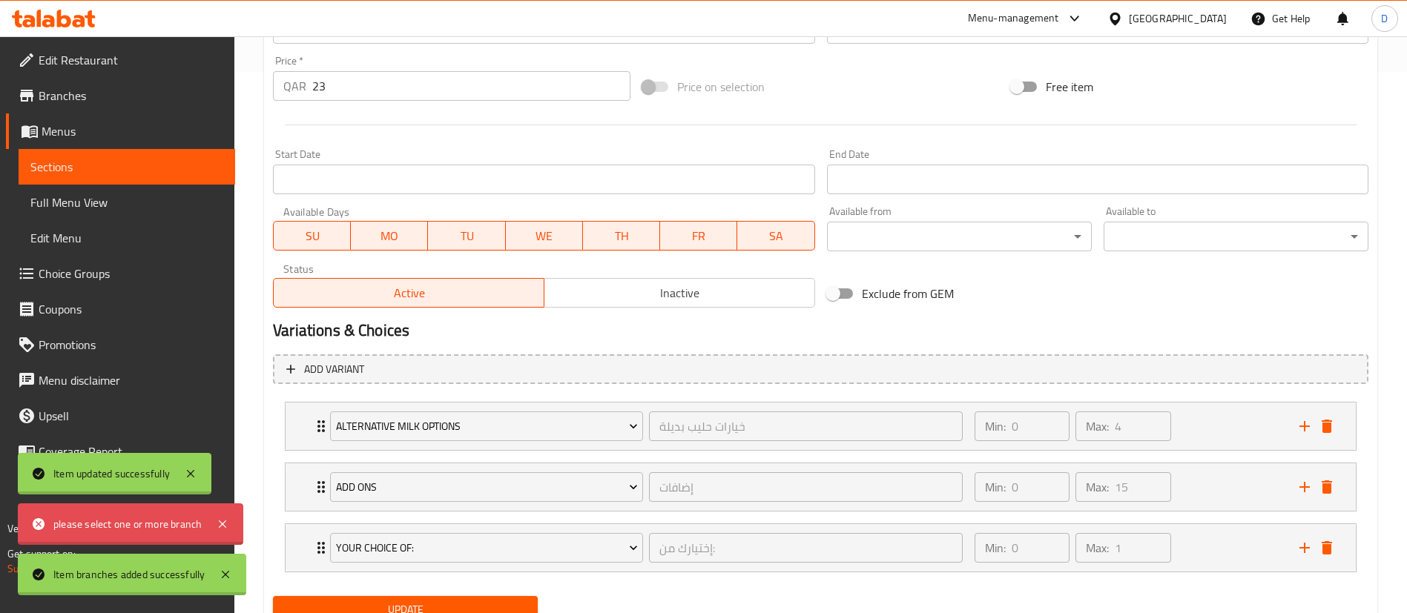
scroll to position [0, 0]
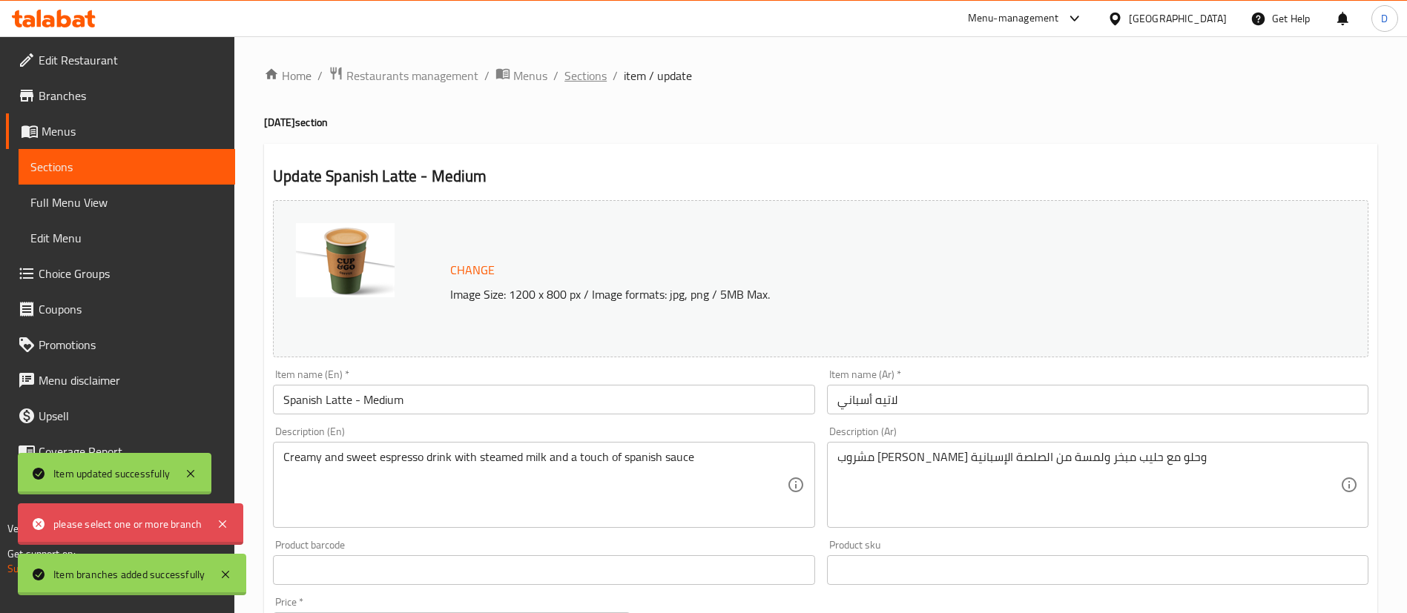
click at [590, 76] on span "Sections" at bounding box center [585, 76] width 42 height 18
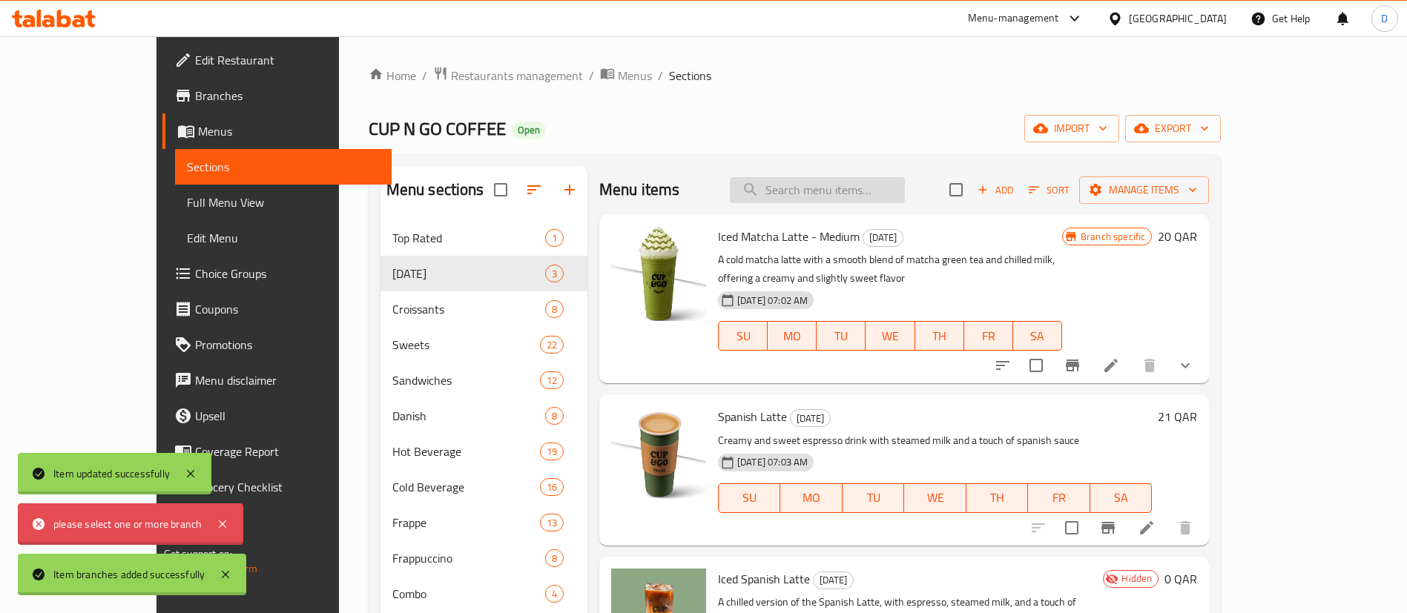
click at [905, 185] on input "search" at bounding box center [817, 190] width 175 height 26
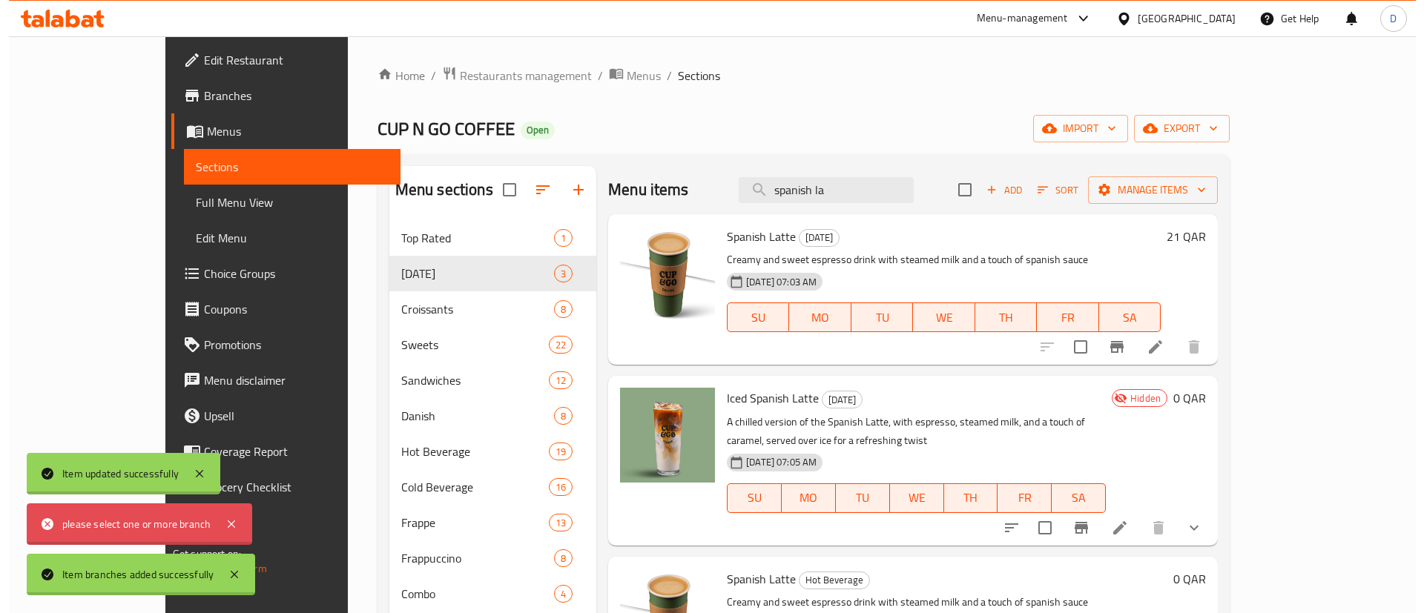
scroll to position [72, 0]
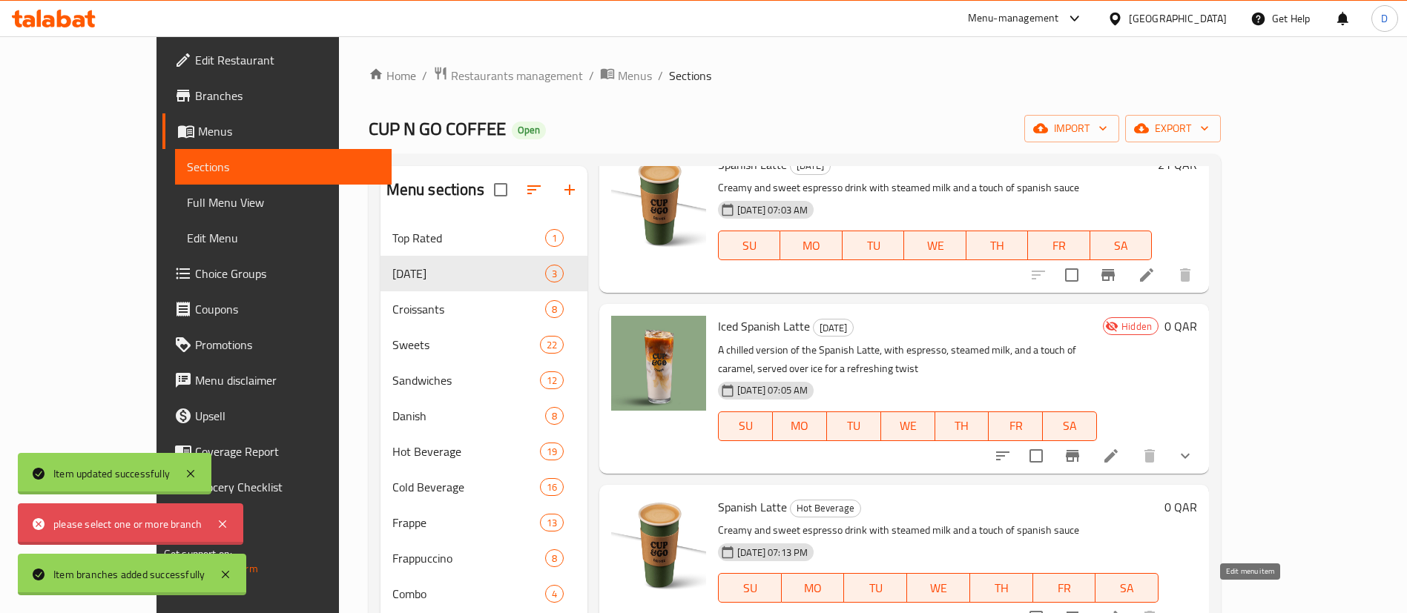
type input "spanish la"
click at [1118, 611] on icon at bounding box center [1110, 617] width 13 height 13
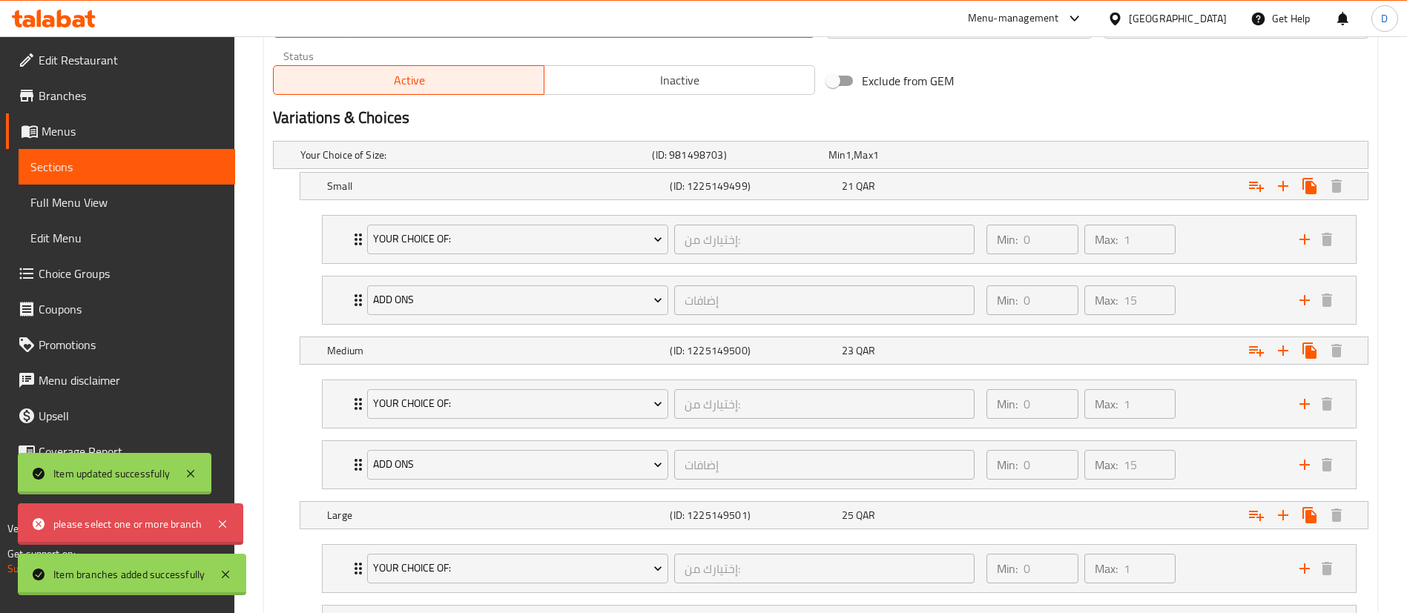
scroll to position [887, 0]
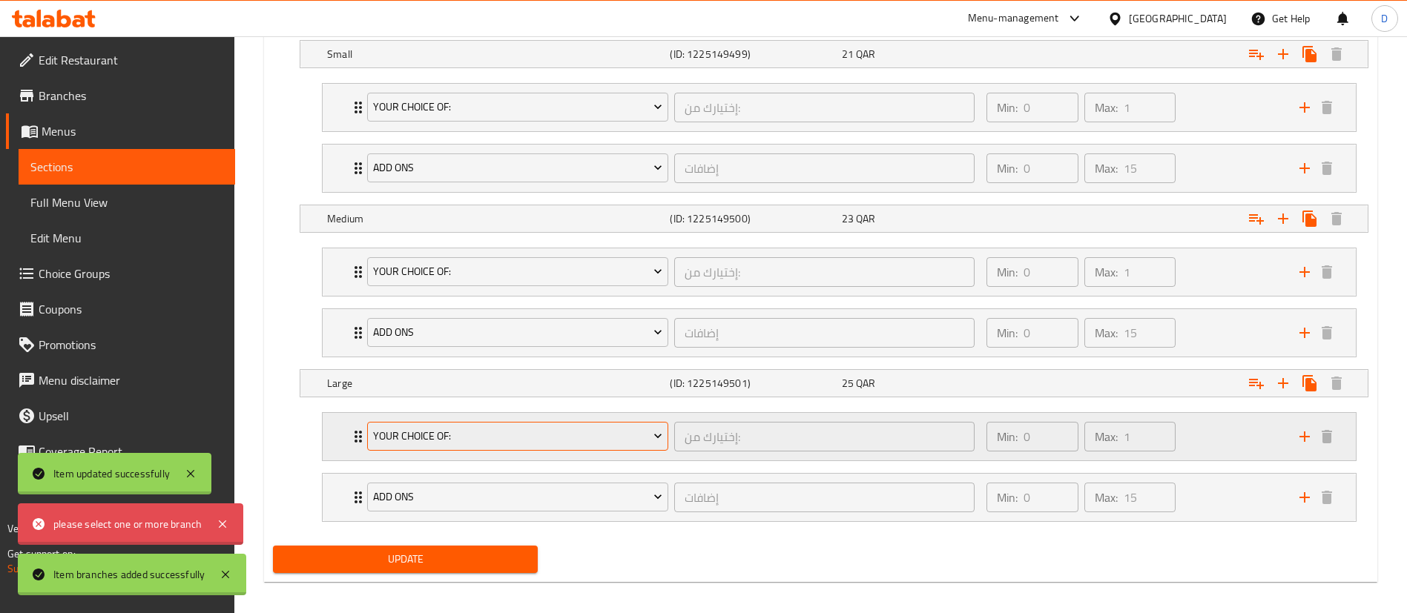
click at [604, 441] on span "Your Choice Of:" at bounding box center [518, 436] width 290 height 19
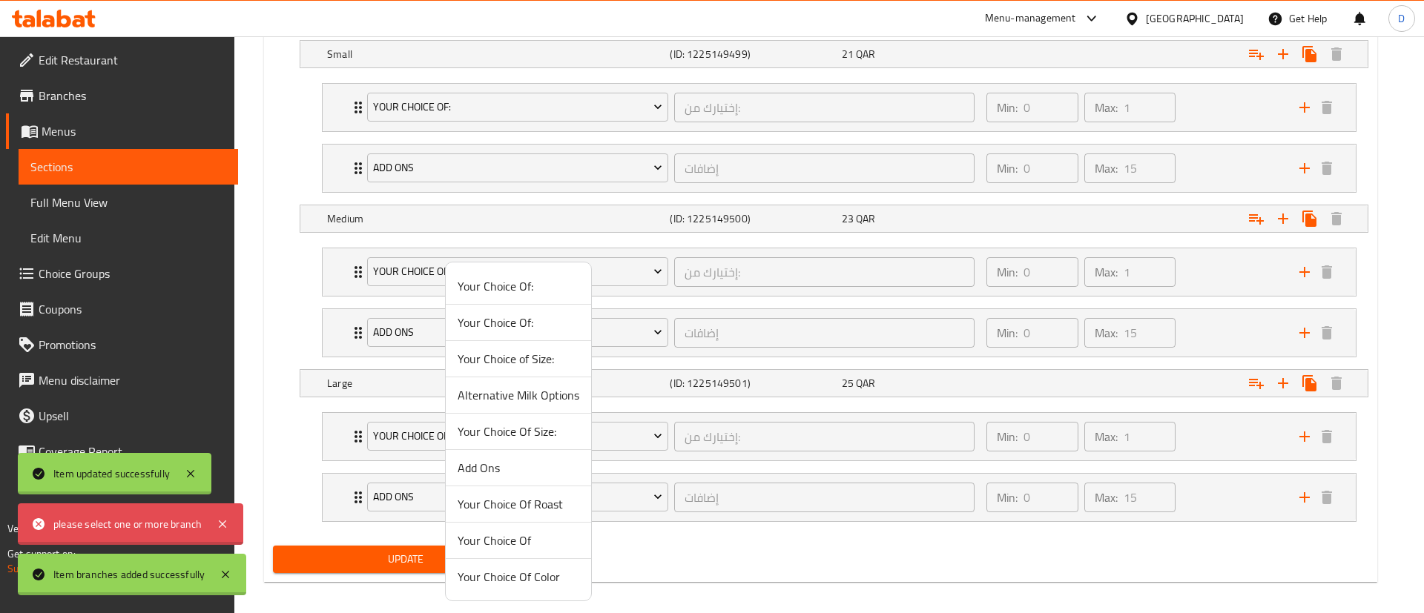
click at [358, 438] on div at bounding box center [712, 306] width 1424 height 613
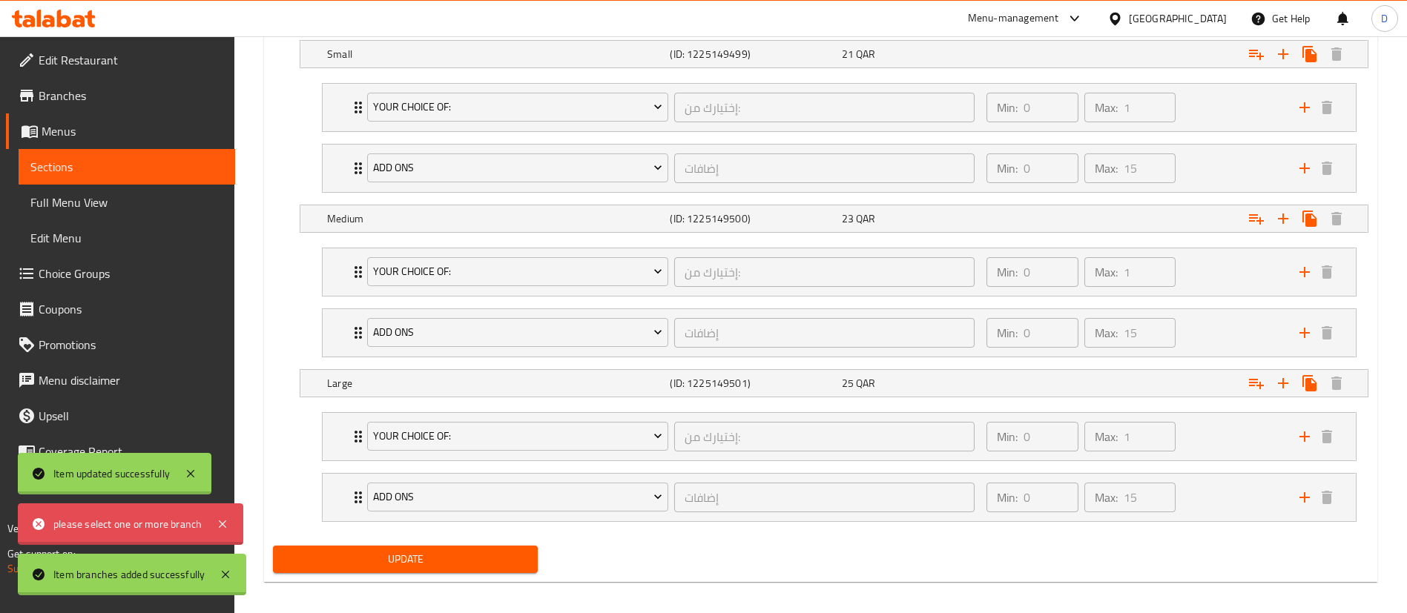
click at [358, 438] on div "Your Choice Of: إختيارك من: ​" at bounding box center [670, 436] width 625 height 47
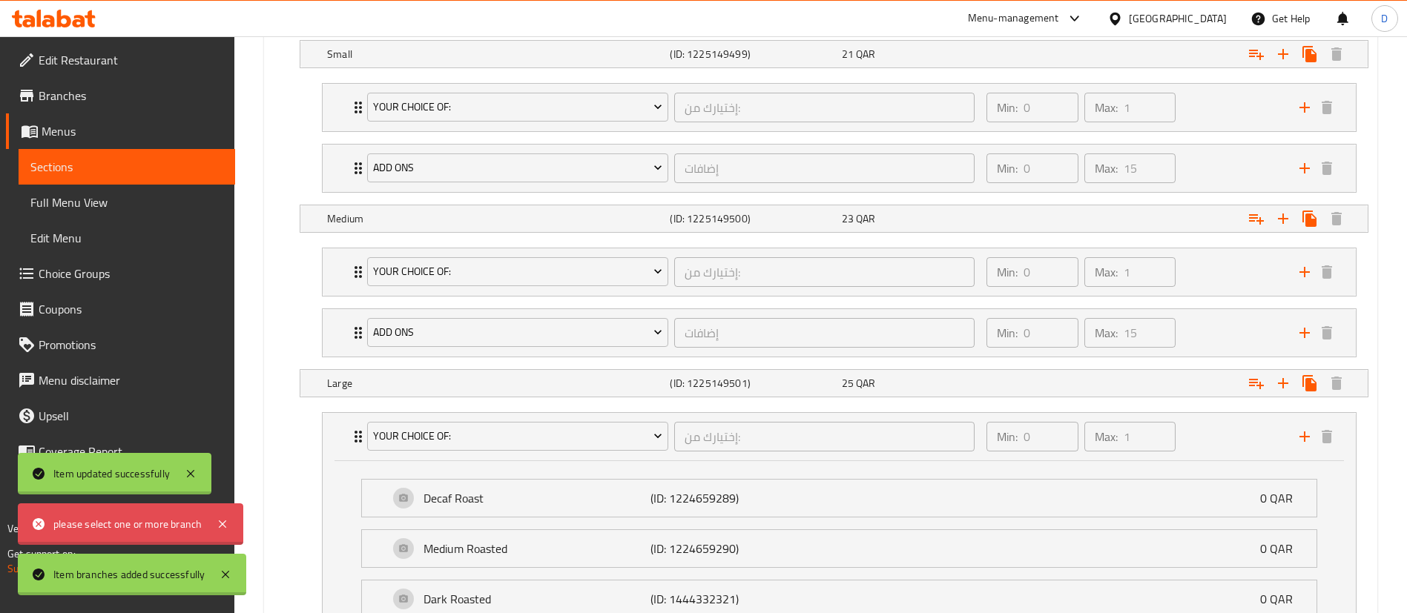
scroll to position [1079, 0]
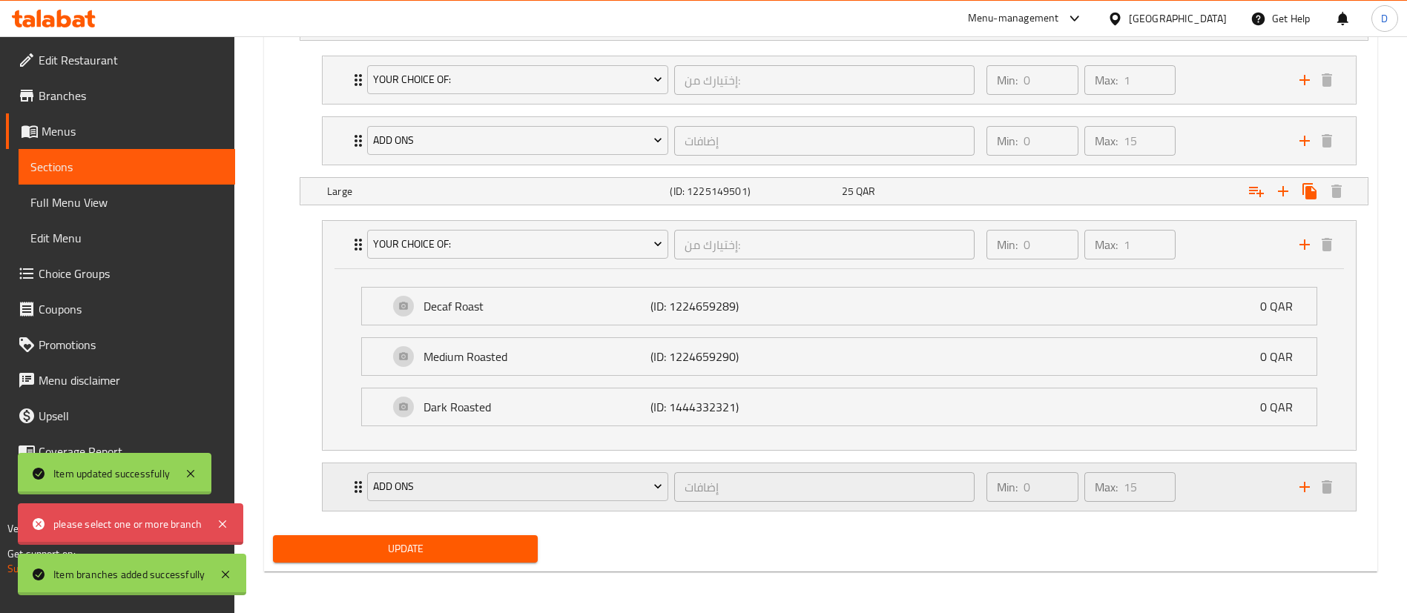
click at [357, 487] on icon "Expand" at bounding box center [358, 487] width 7 height 12
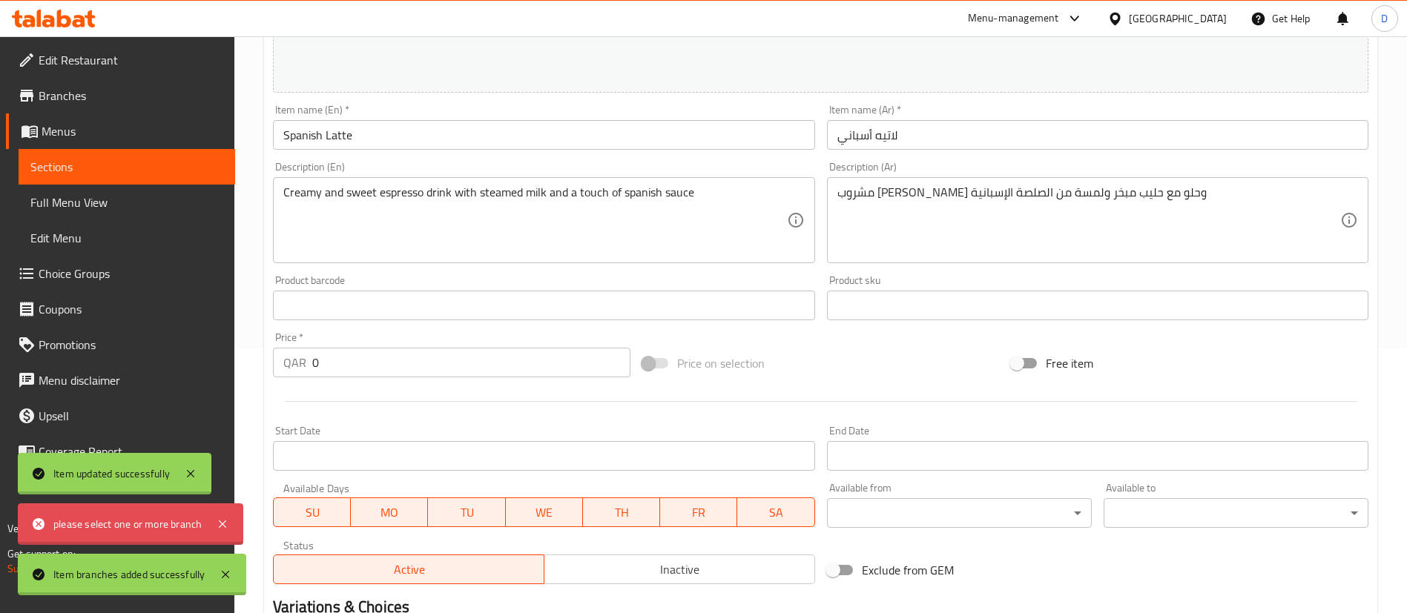
scroll to position [0, 0]
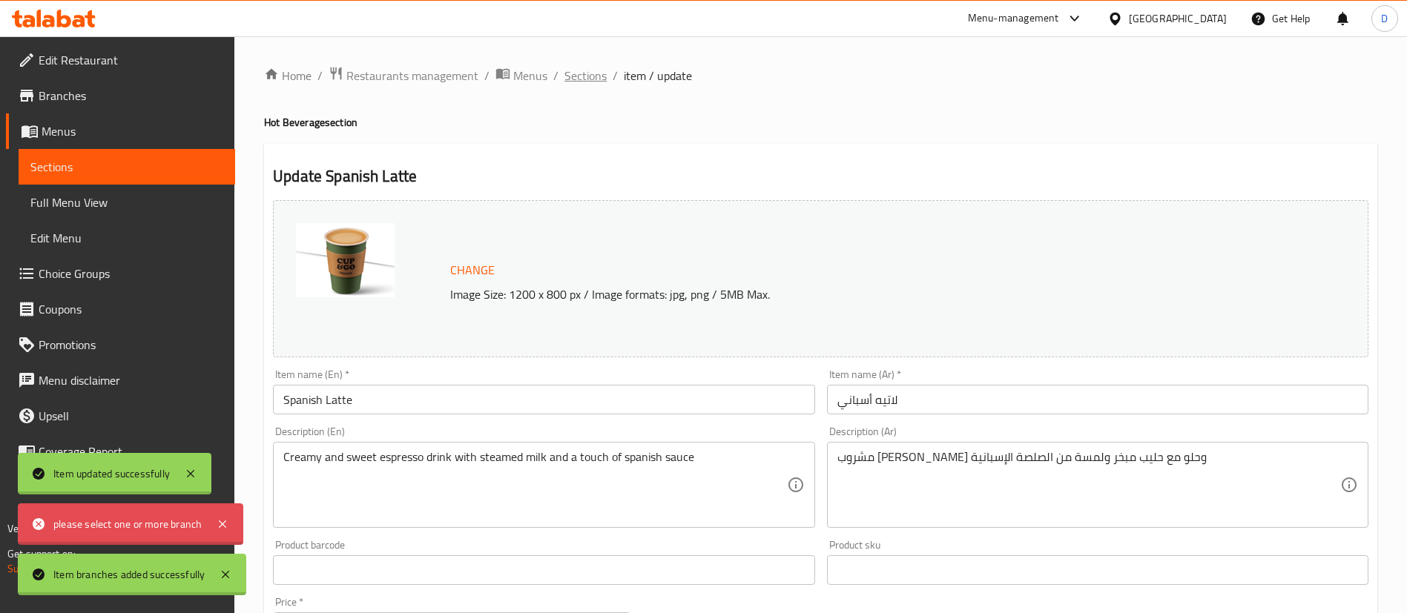
click at [581, 73] on span "Sections" at bounding box center [585, 76] width 42 height 18
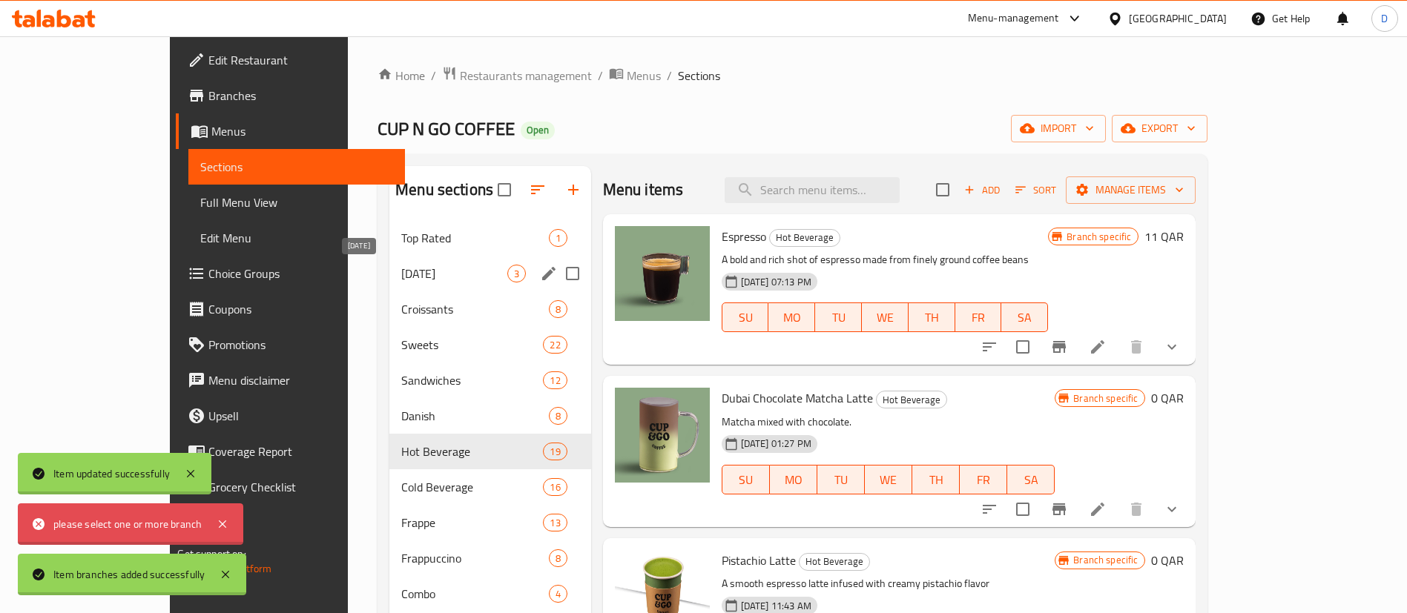
click at [402, 276] on span "[DATE]" at bounding box center [453, 274] width 105 height 18
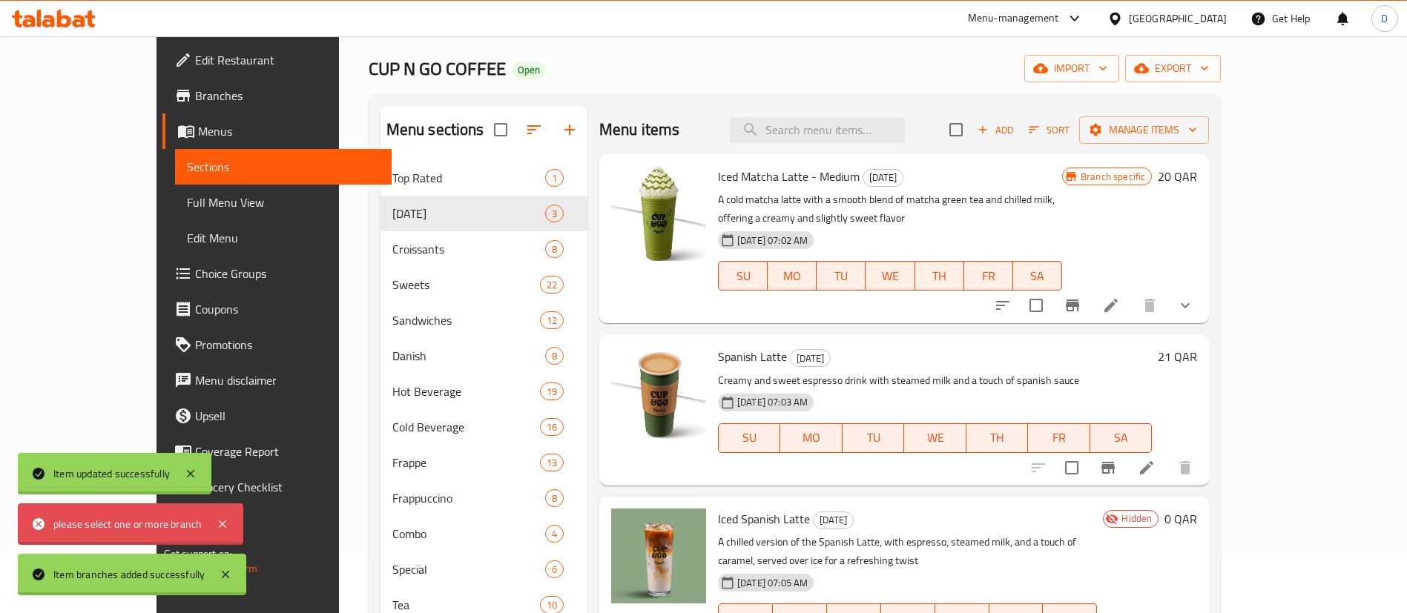
scroll to position [59, 0]
click at [1167, 456] on li at bounding box center [1147, 469] width 42 height 27
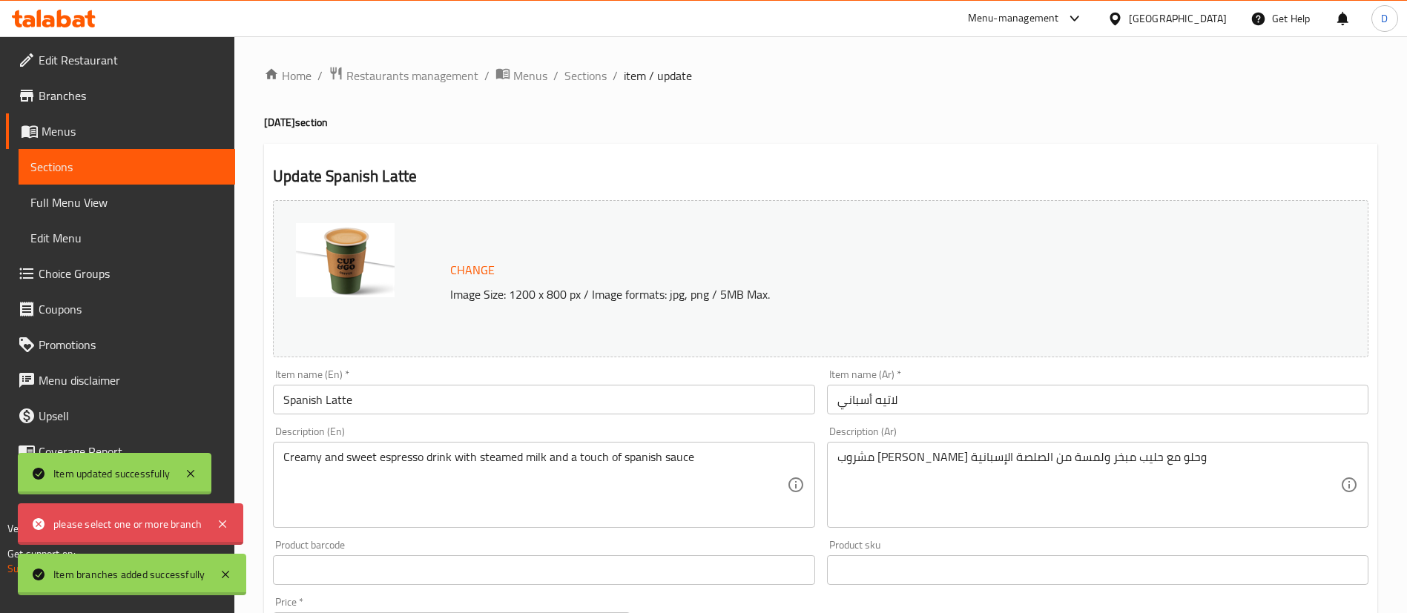
click at [521, 398] on input "Spanish Latte" at bounding box center [543, 400] width 541 height 30
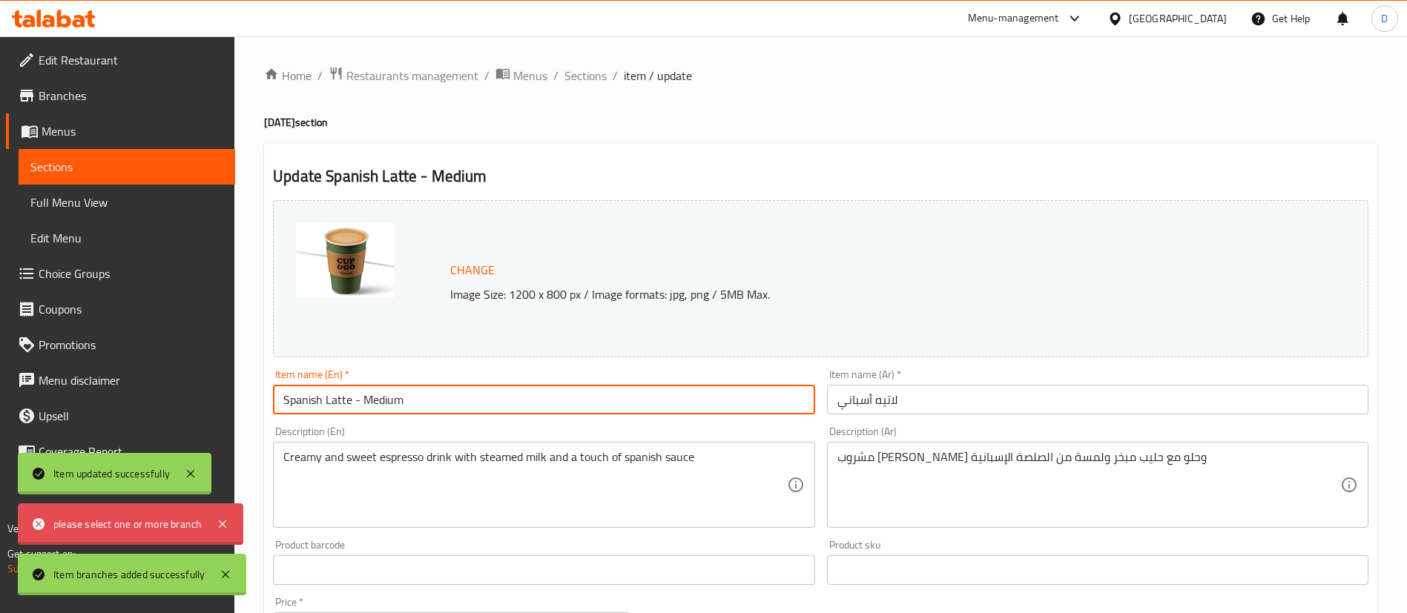
type input "Spanish Latte - Medium"
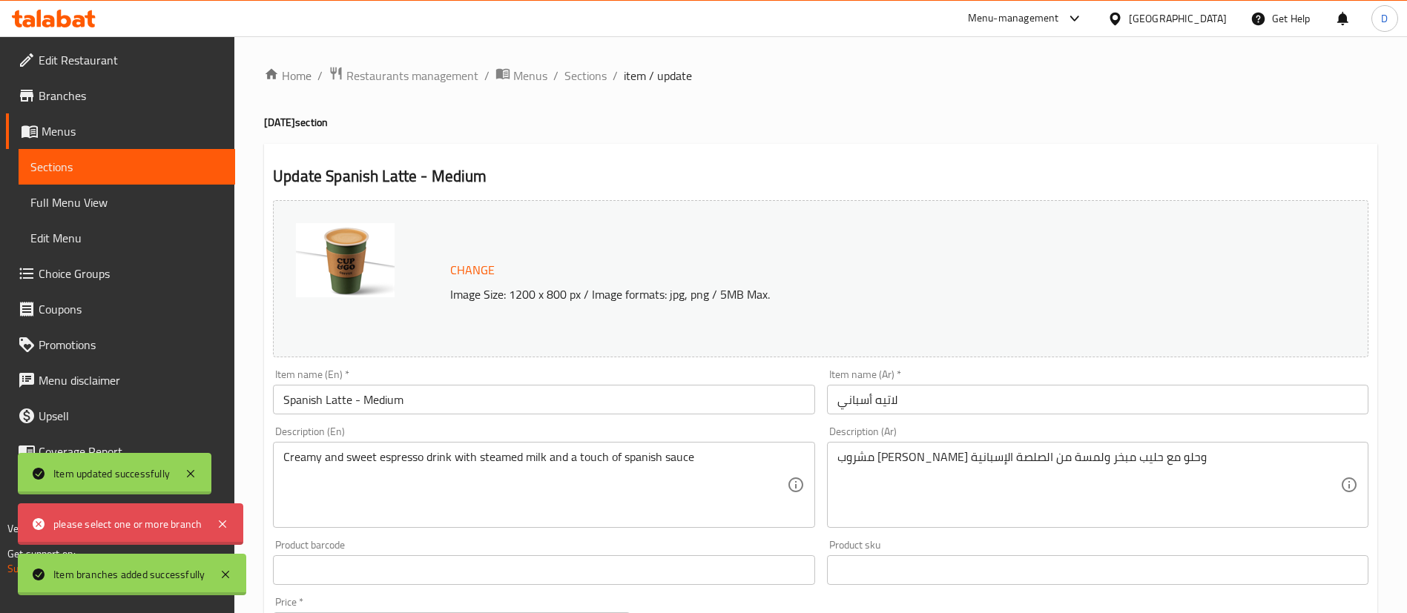
click at [521, 375] on div "Item name (En)   * Spanish Latte - Medium Item name (En) *" at bounding box center [543, 391] width 541 height 45
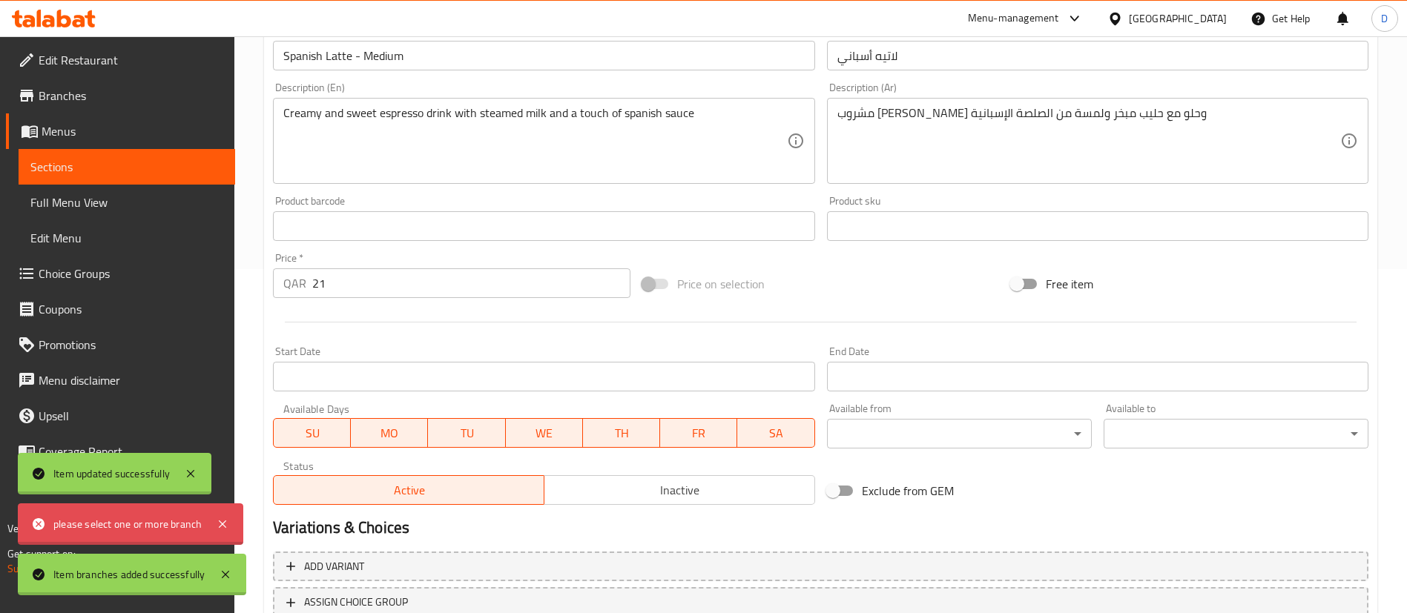
scroll to position [352, 0]
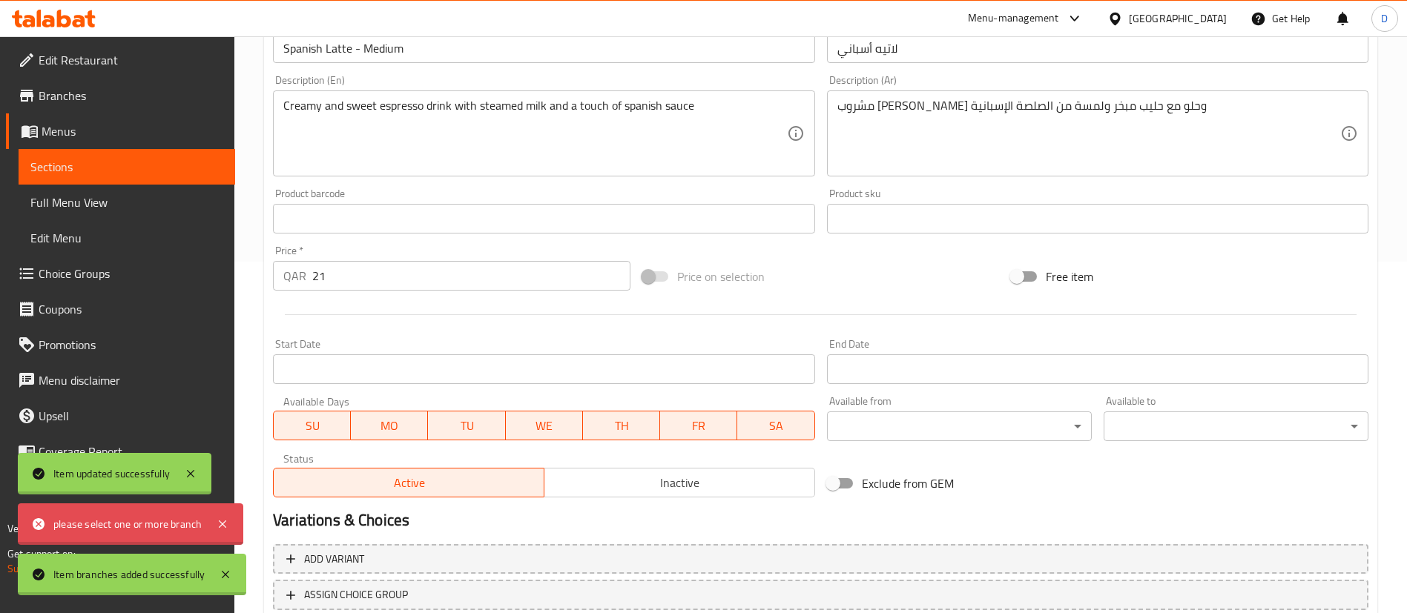
click at [453, 285] on input "21" at bounding box center [471, 276] width 318 height 30
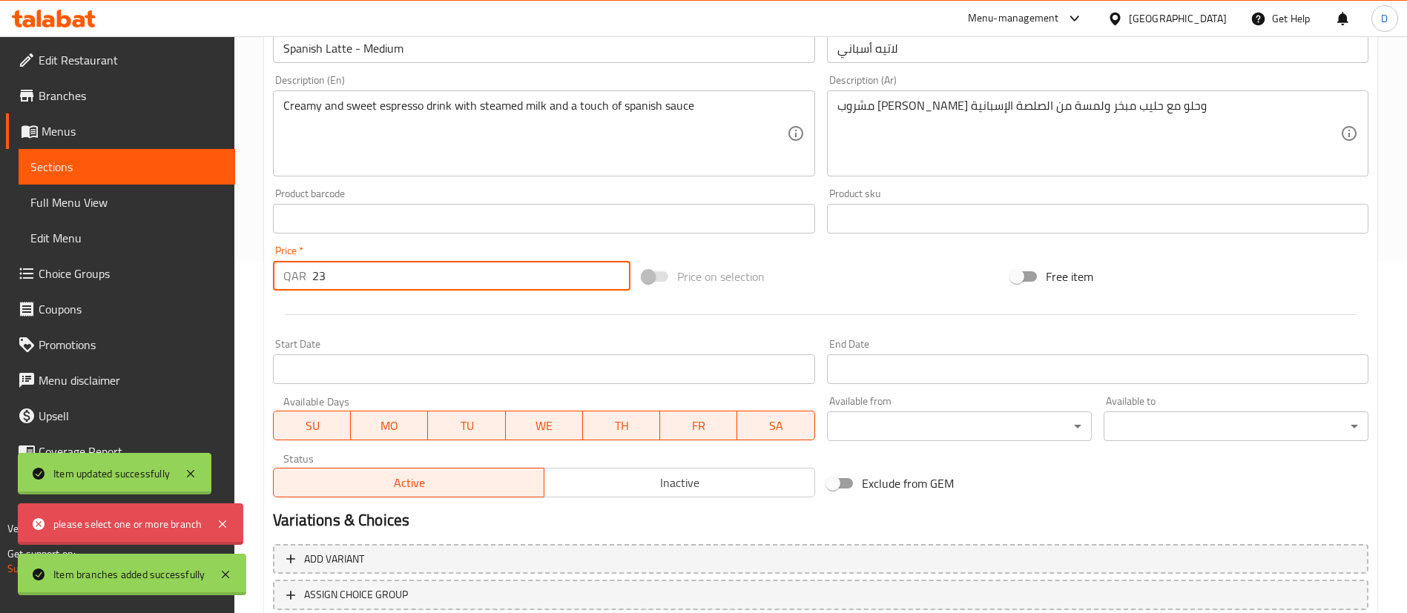
type input "23"
click at [504, 333] on div "Start Date Start Date" at bounding box center [543, 361] width 553 height 57
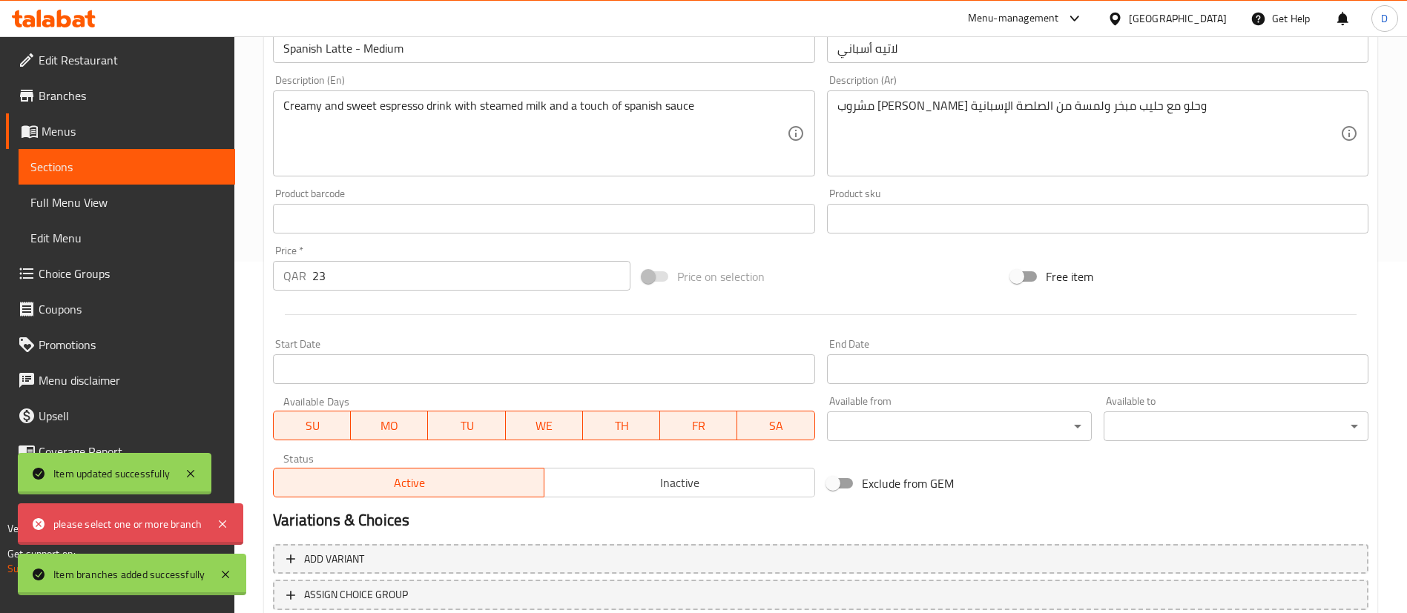
scroll to position [456, 0]
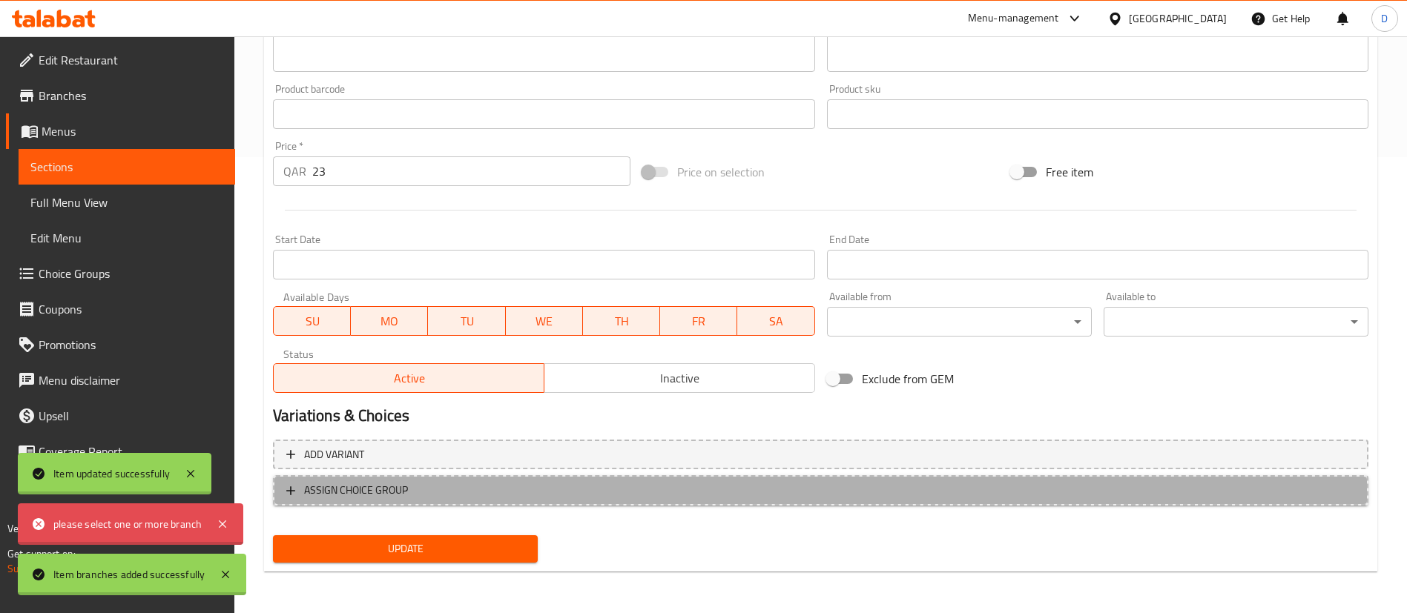
click at [352, 492] on span "ASSIGN CHOICE GROUP" at bounding box center [356, 490] width 104 height 19
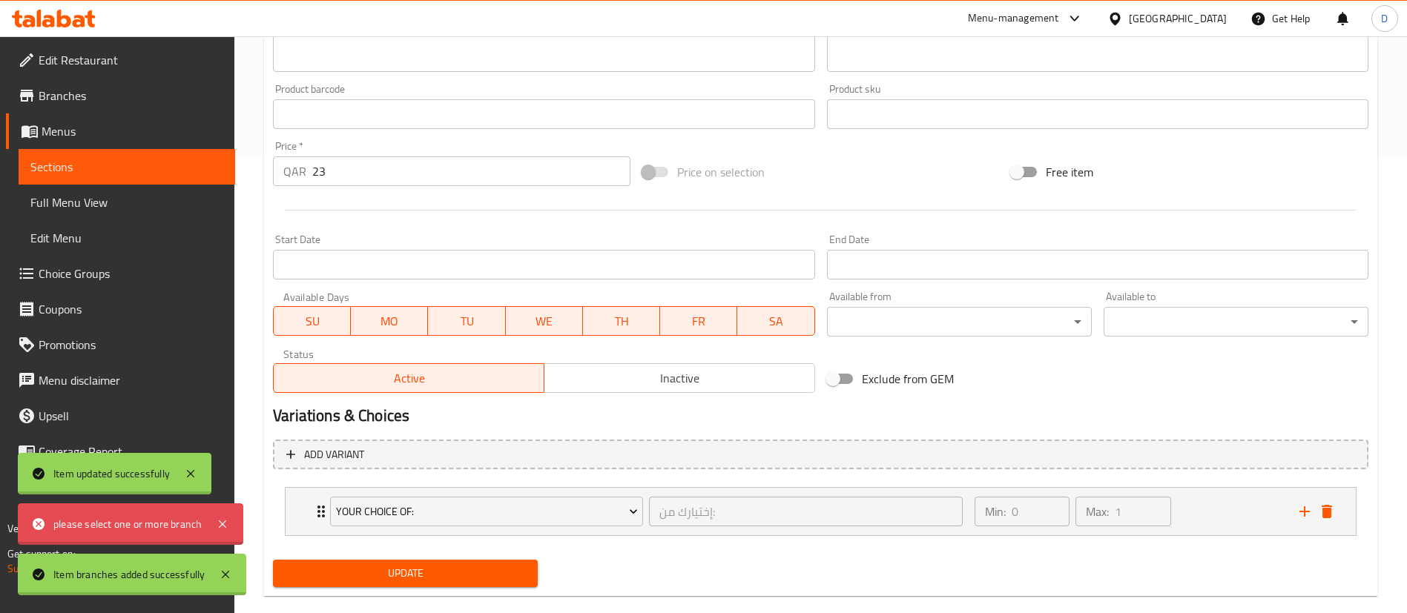
scroll to position [481, 0]
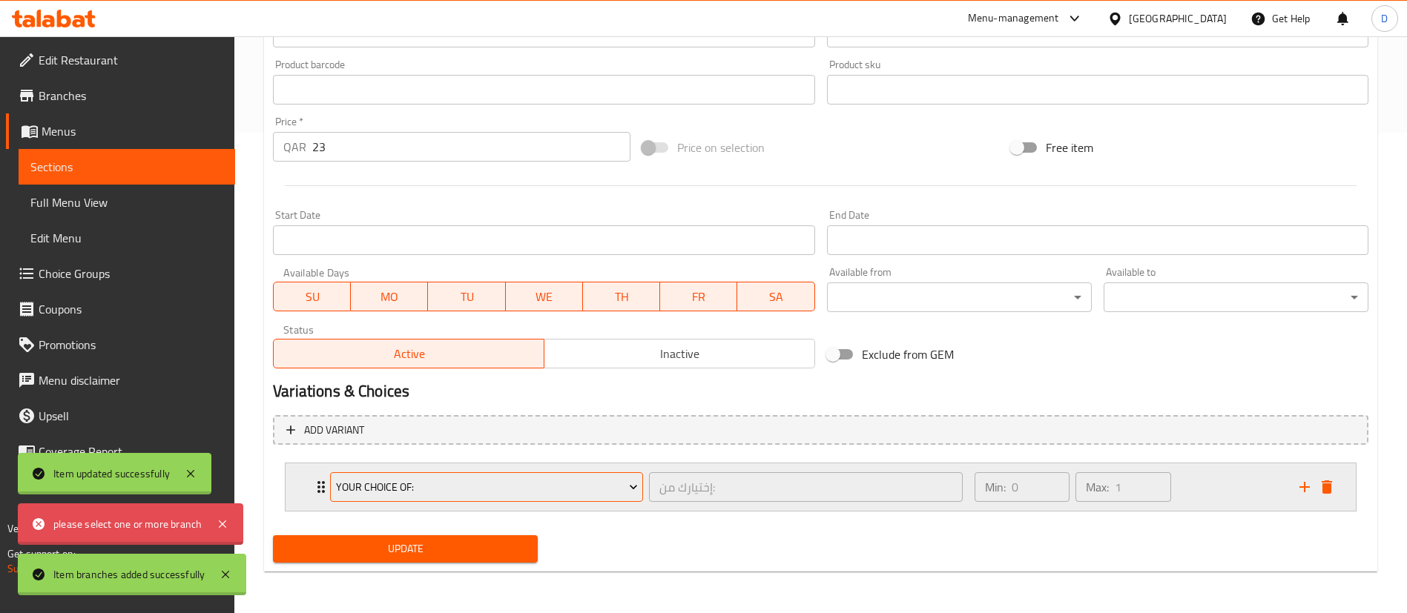
click at [346, 496] on span "Your Choice Of:" at bounding box center [487, 487] width 302 height 19
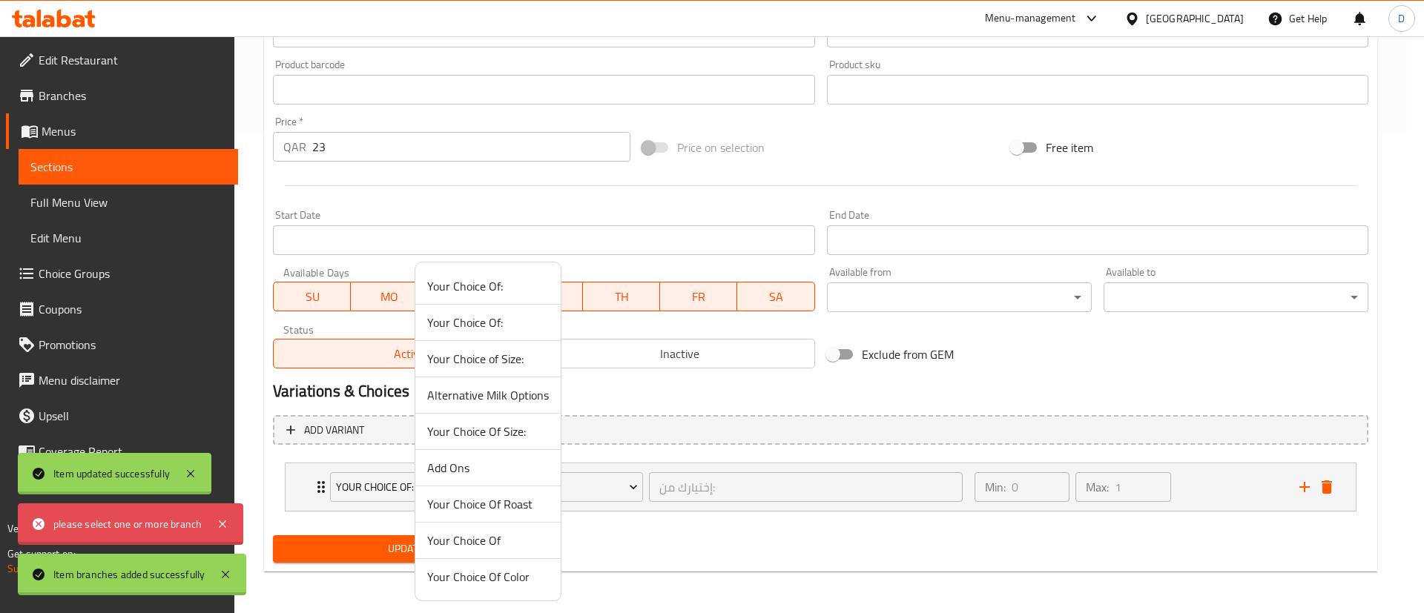
click at [915, 384] on div at bounding box center [712, 306] width 1424 height 613
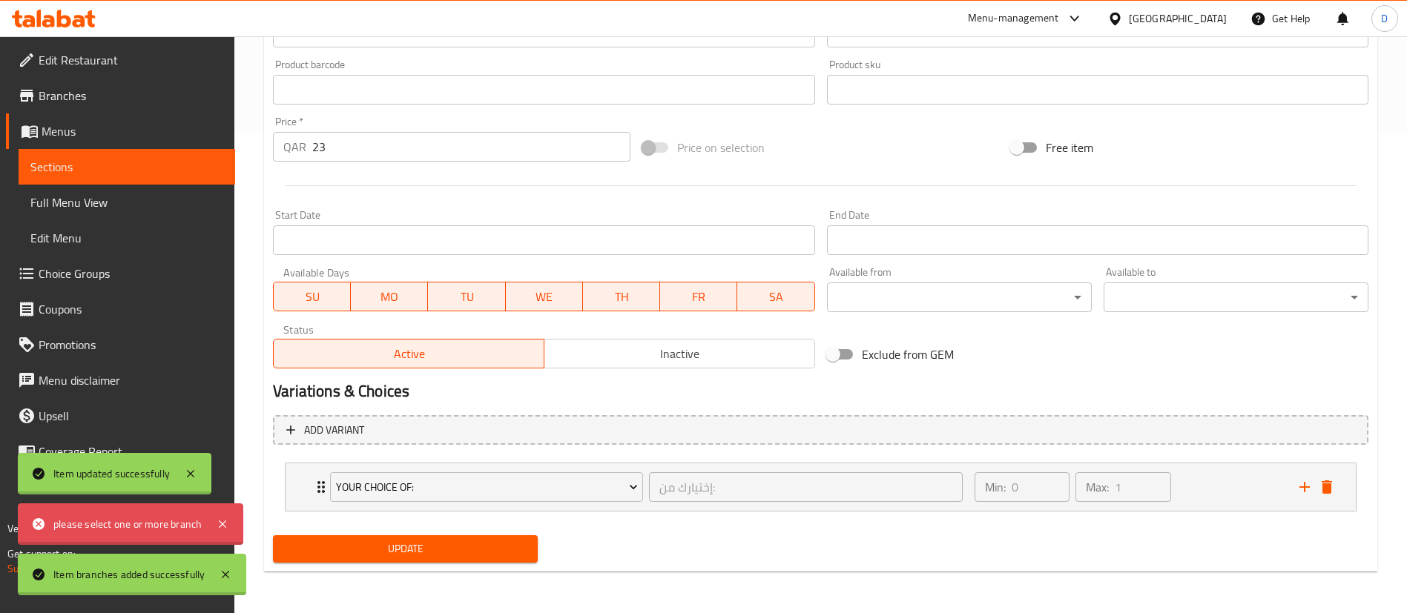
scroll to position [0, 0]
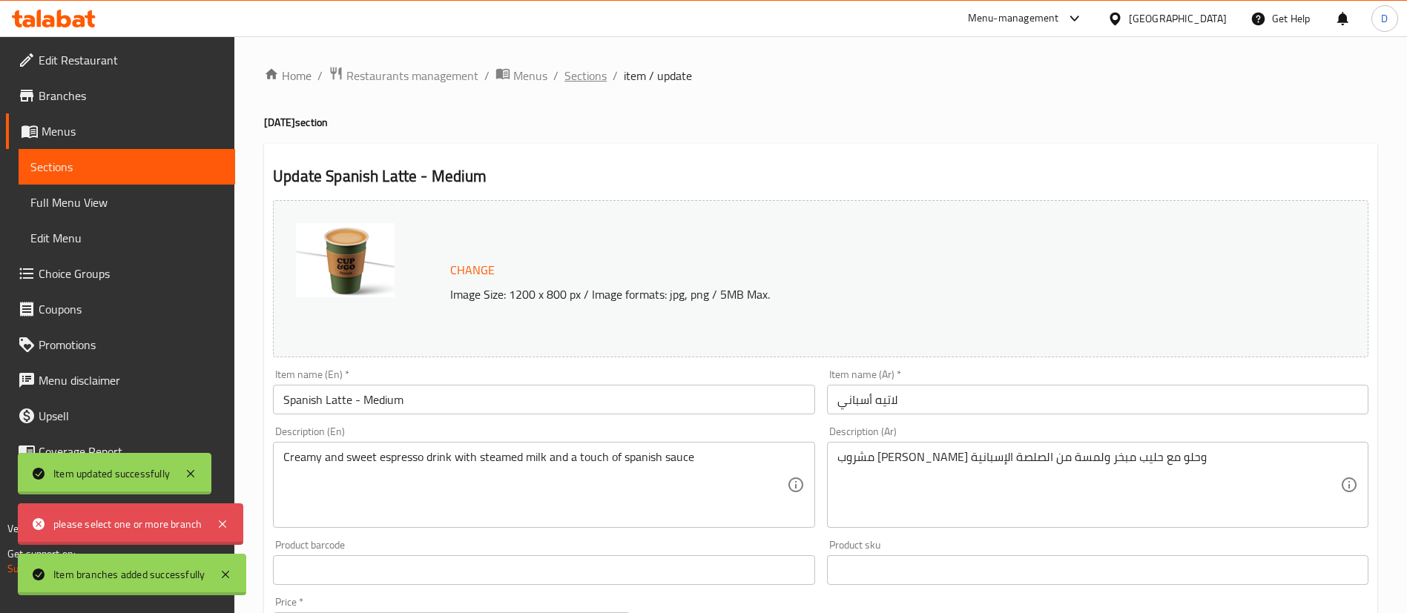
click at [579, 83] on span "Sections" at bounding box center [585, 76] width 42 height 18
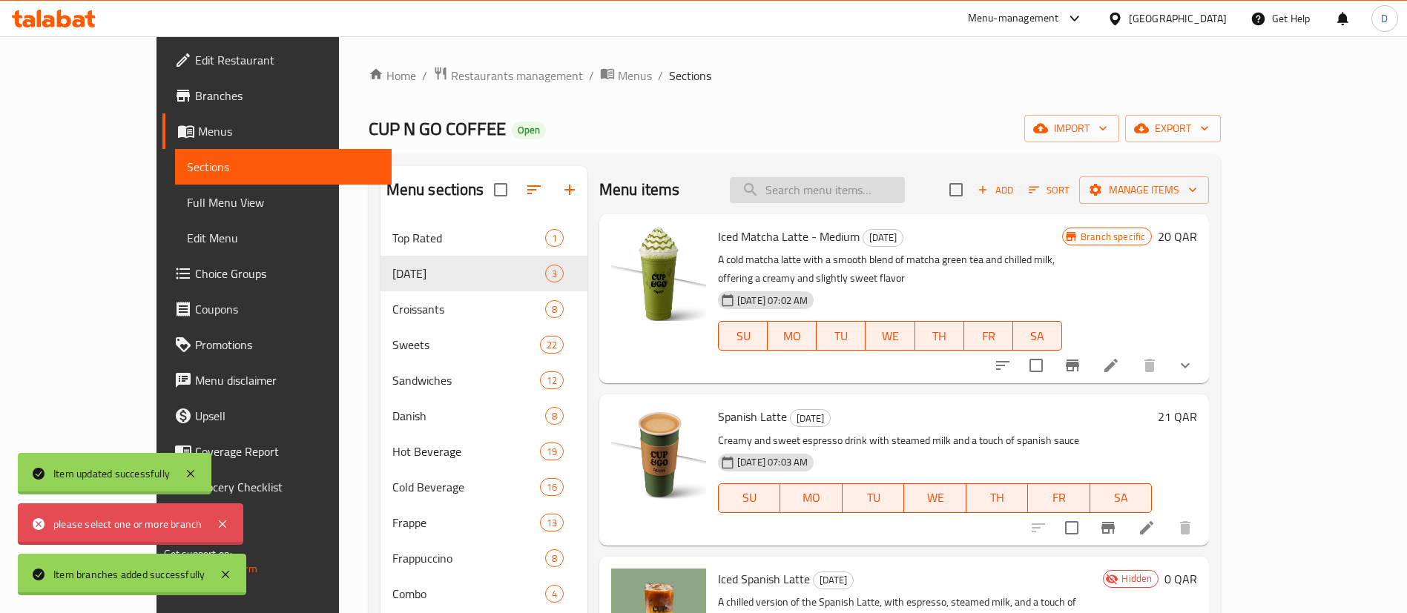
click at [905, 197] on input "search" at bounding box center [817, 190] width 175 height 26
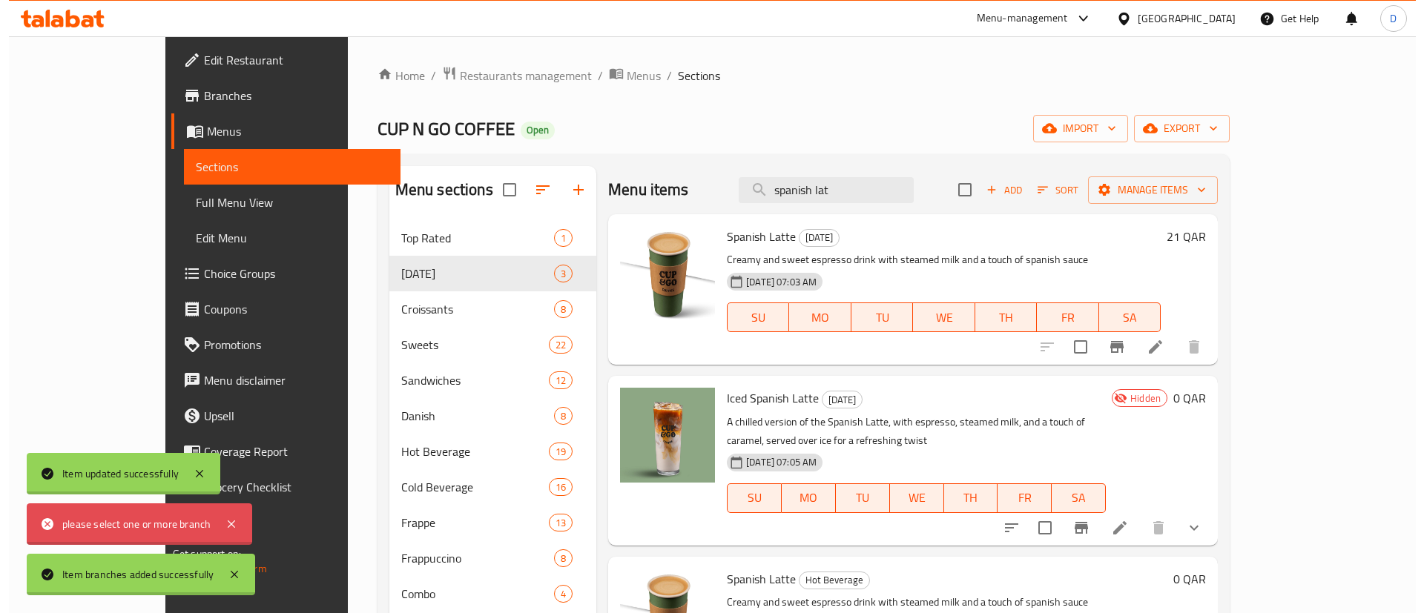
scroll to position [72, 0]
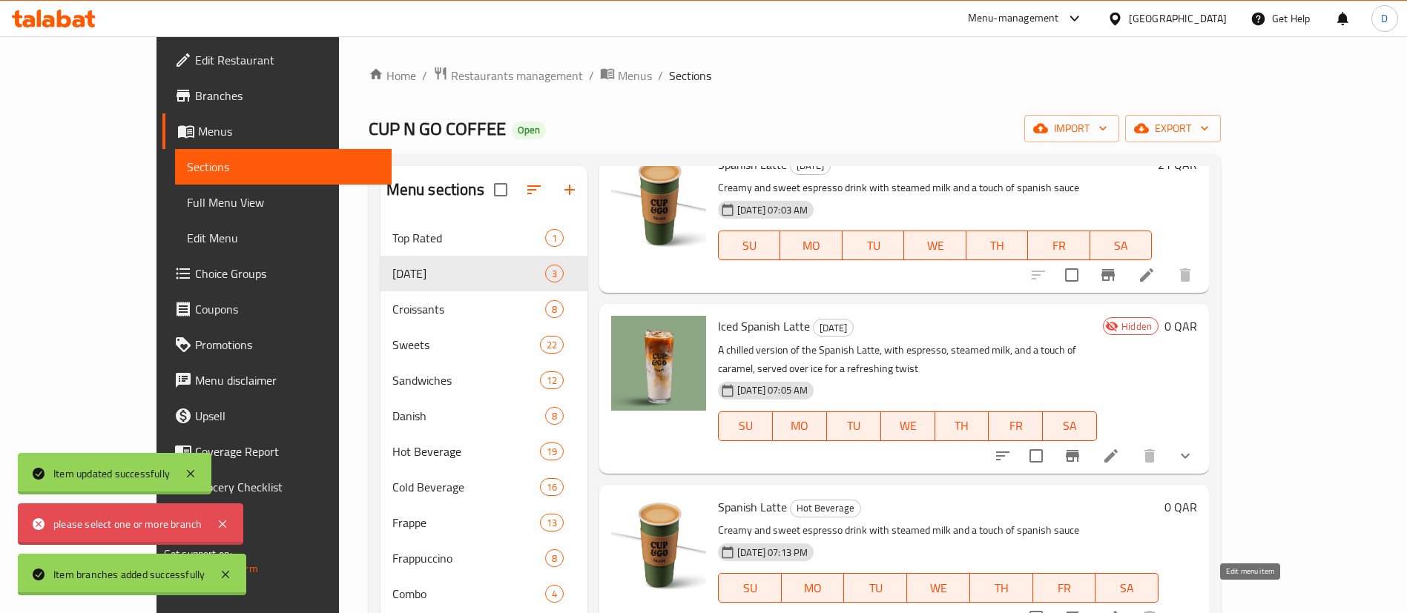
type input "spanish lat"
click at [1120, 609] on icon at bounding box center [1111, 618] width 18 height 18
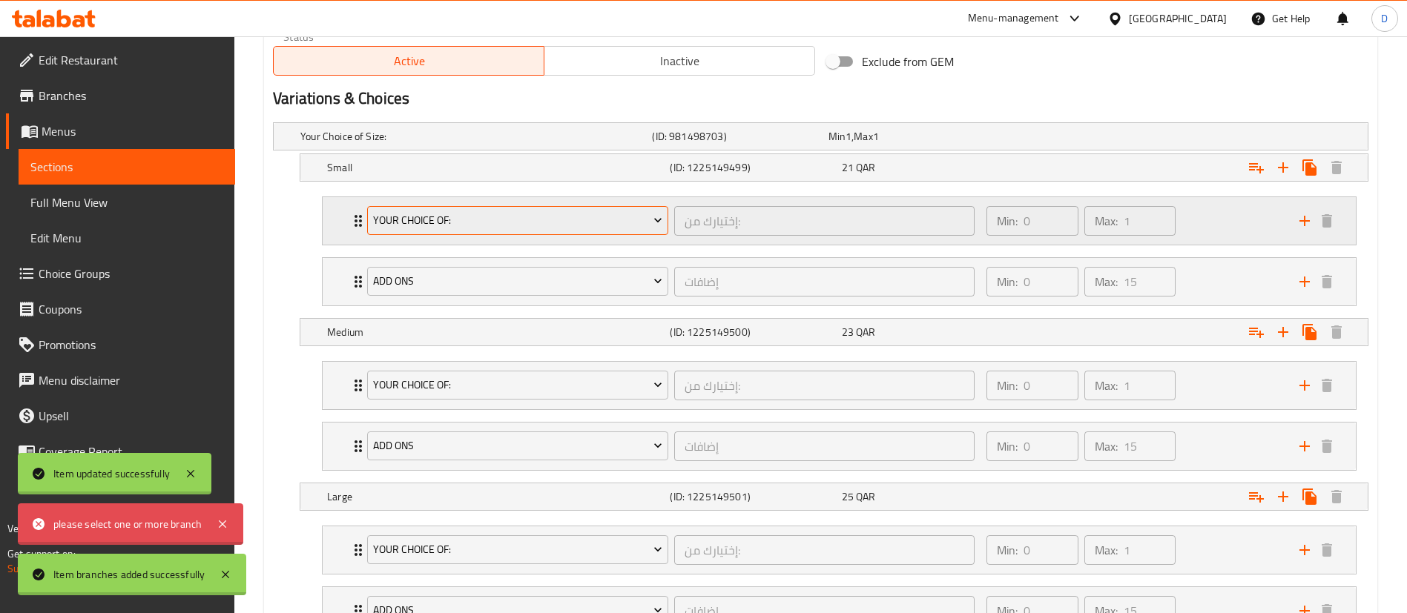
scroll to position [776, 0]
click at [446, 220] on span "Your Choice Of:" at bounding box center [518, 218] width 290 height 19
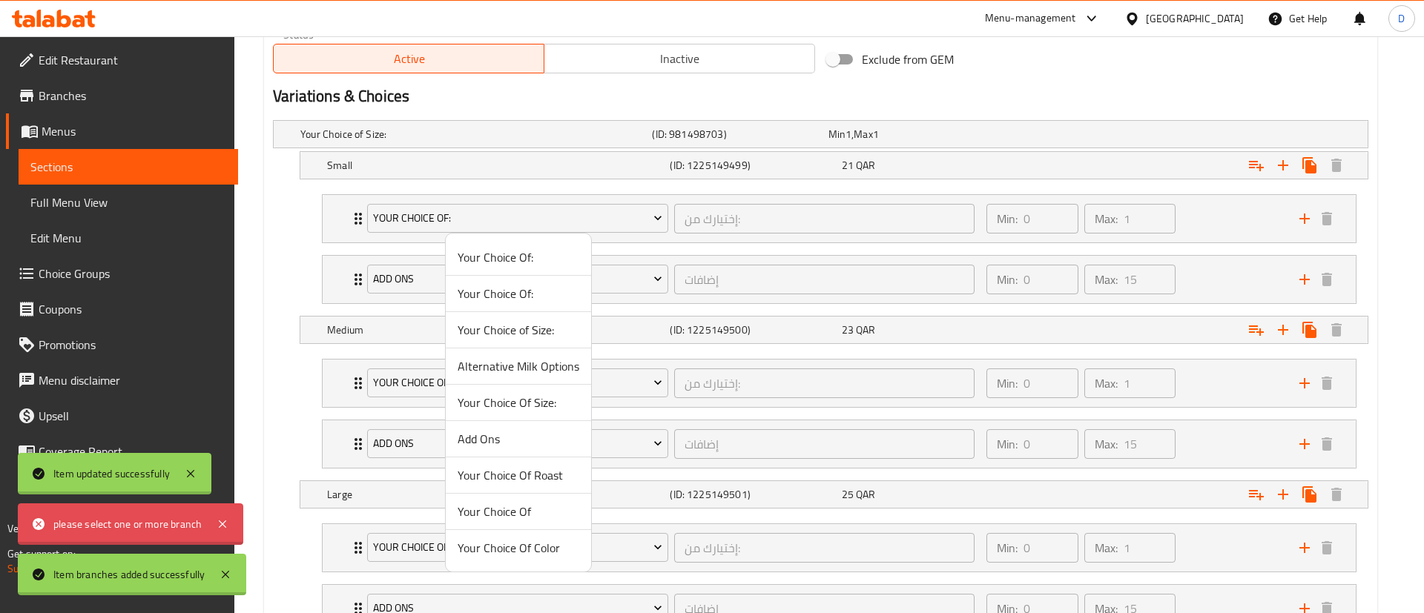
click at [346, 222] on div at bounding box center [712, 306] width 1424 height 613
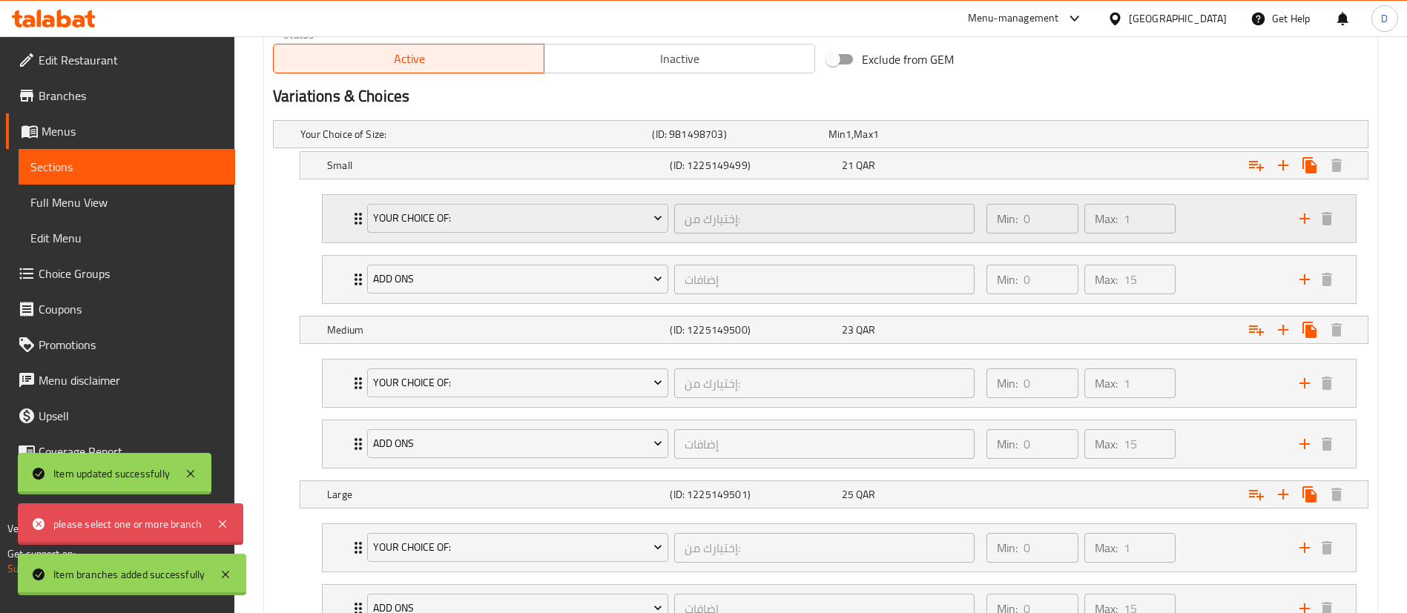
click at [357, 222] on icon "Expand" at bounding box center [358, 219] width 7 height 12
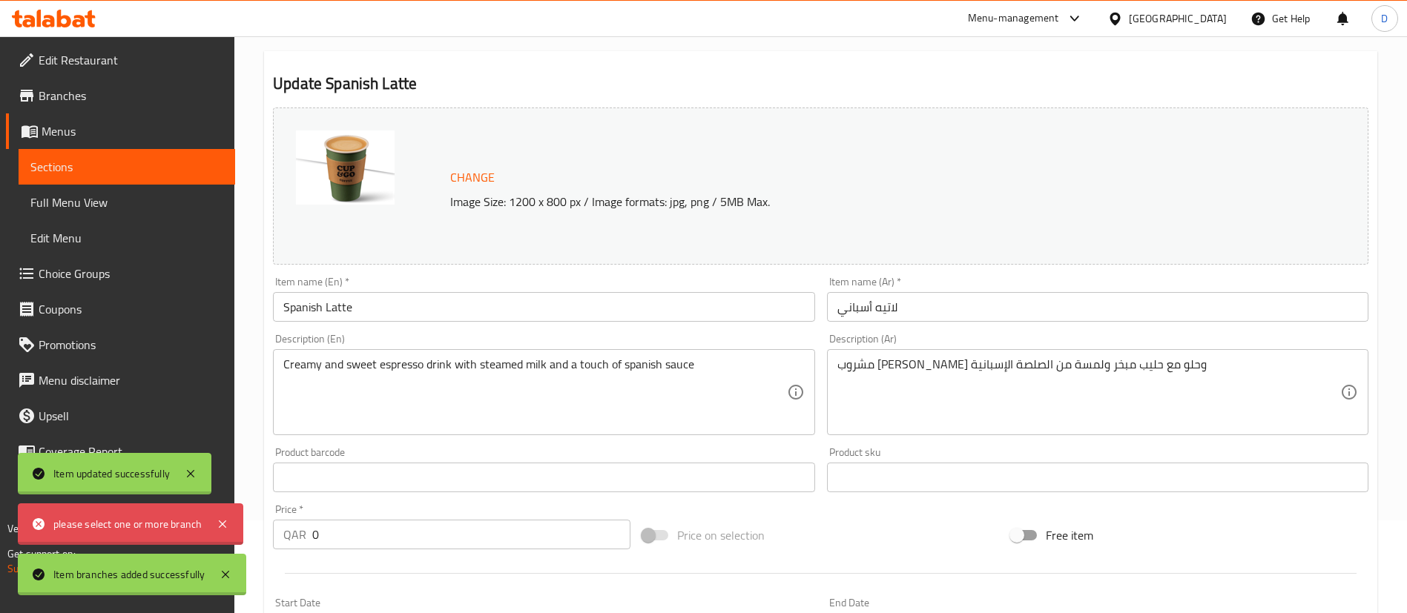
scroll to position [0, 0]
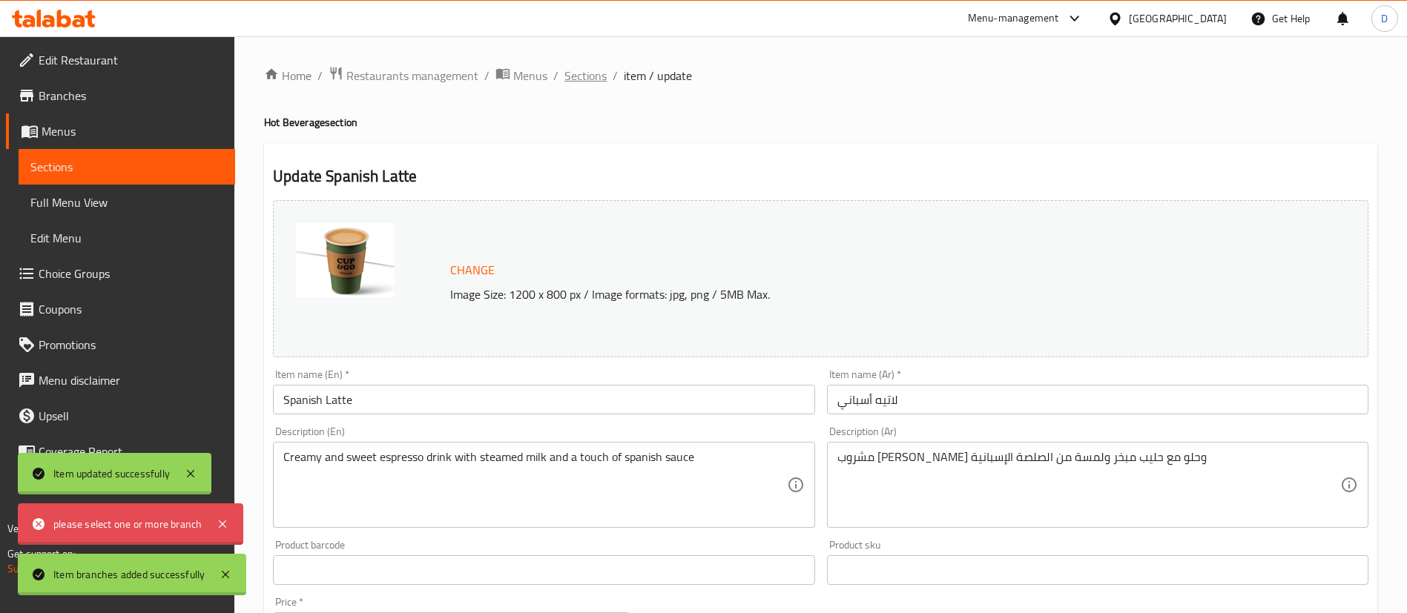
click at [584, 77] on span "Sections" at bounding box center [585, 76] width 42 height 18
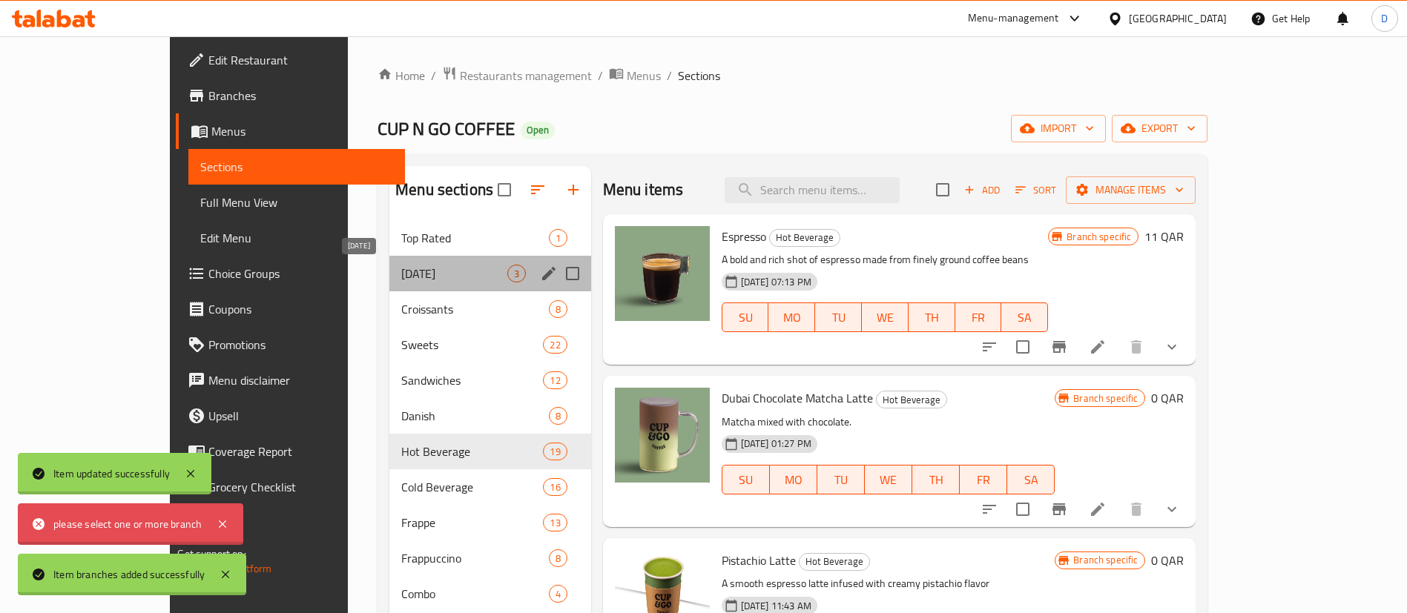
click at [445, 278] on span "[DATE]" at bounding box center [453, 274] width 105 height 18
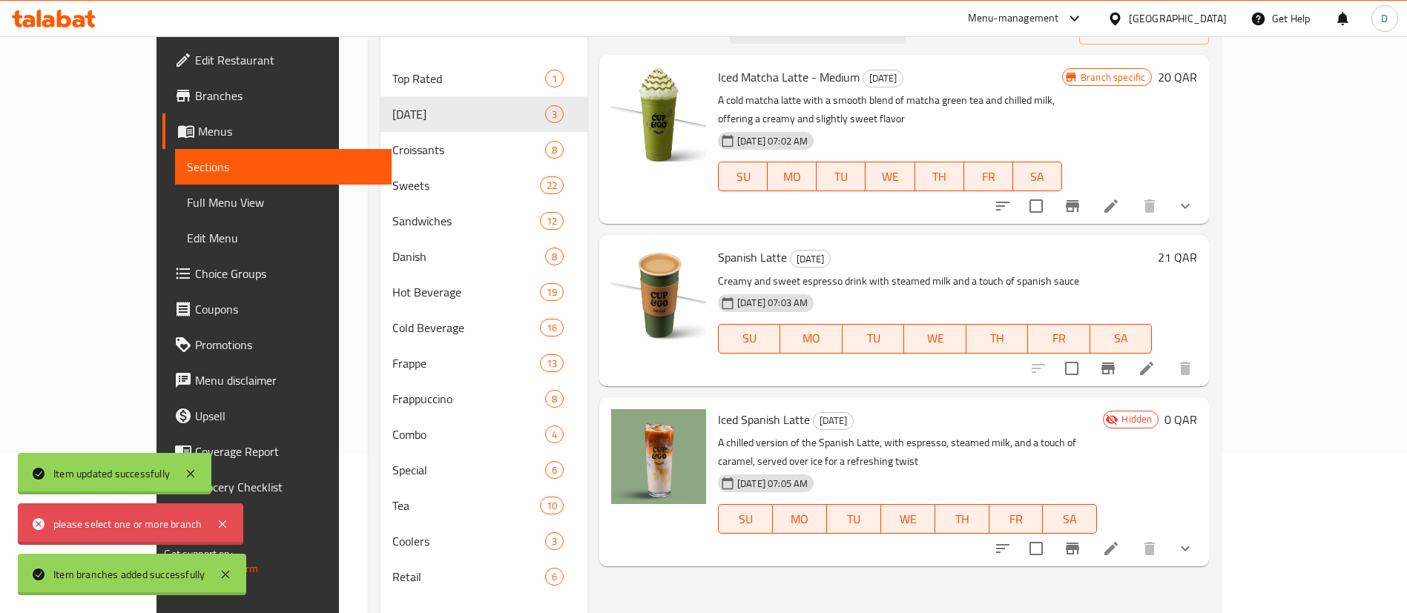
scroll to position [166, 0]
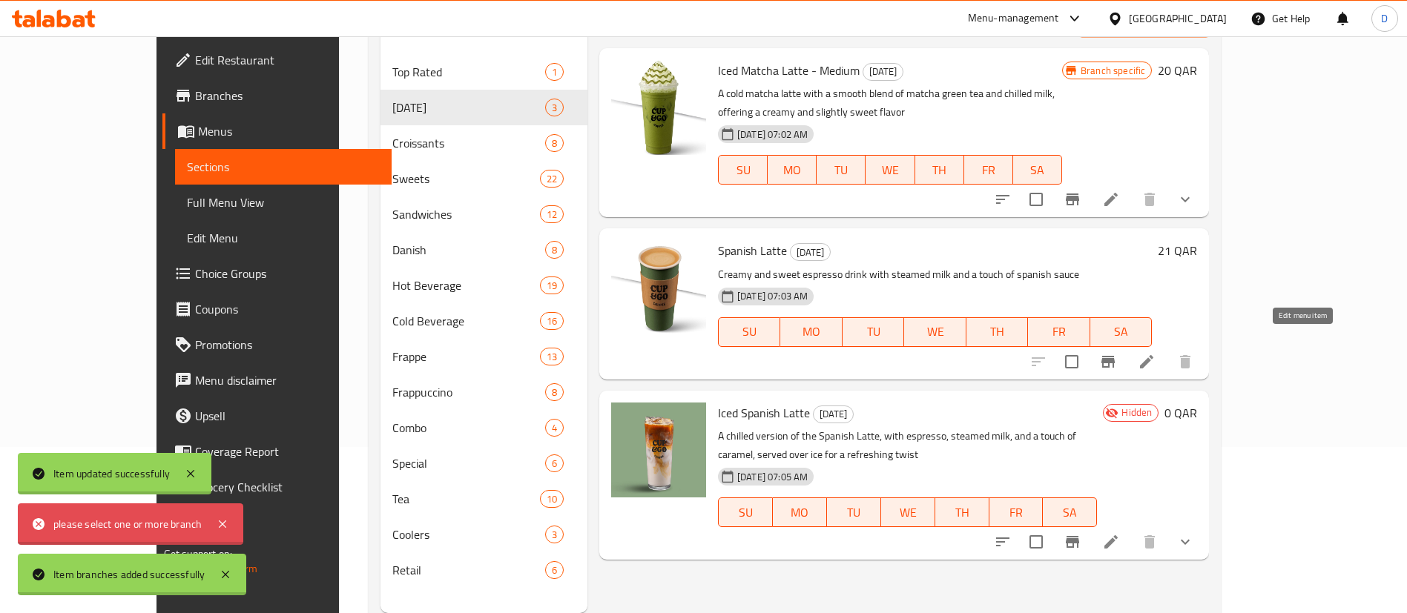
click at [1155, 353] on icon at bounding box center [1147, 362] width 18 height 18
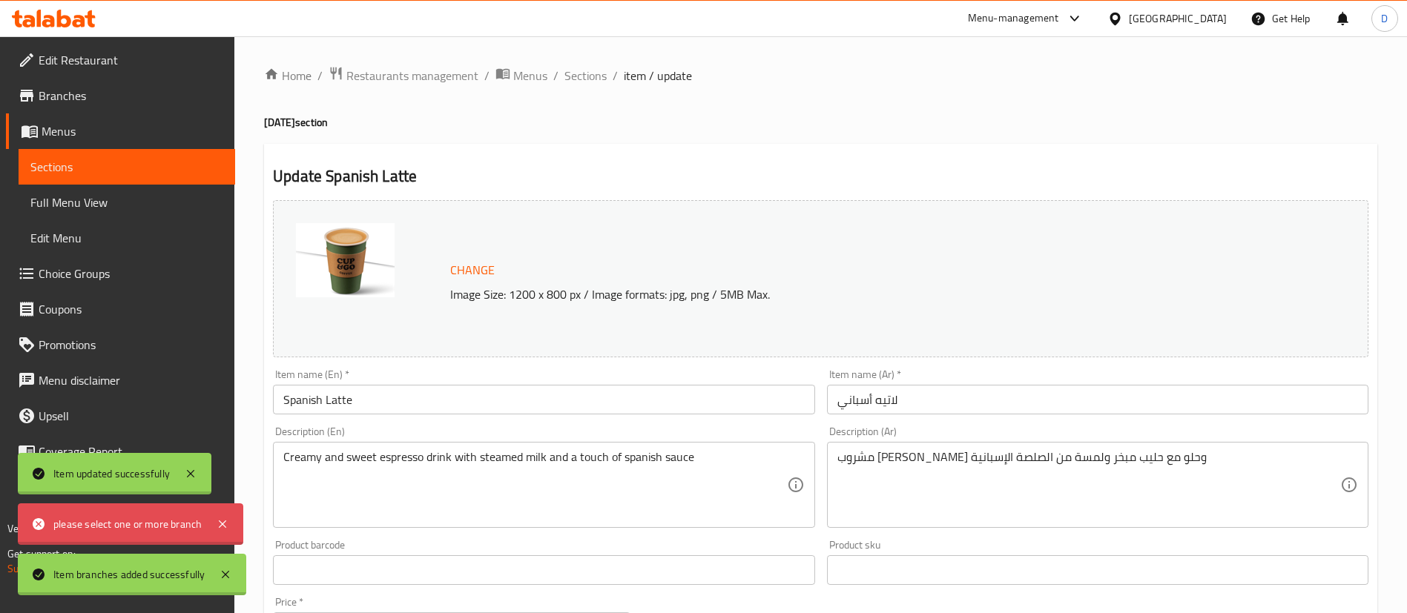
click at [486, 403] on input "Spanish Latte" at bounding box center [543, 400] width 541 height 30
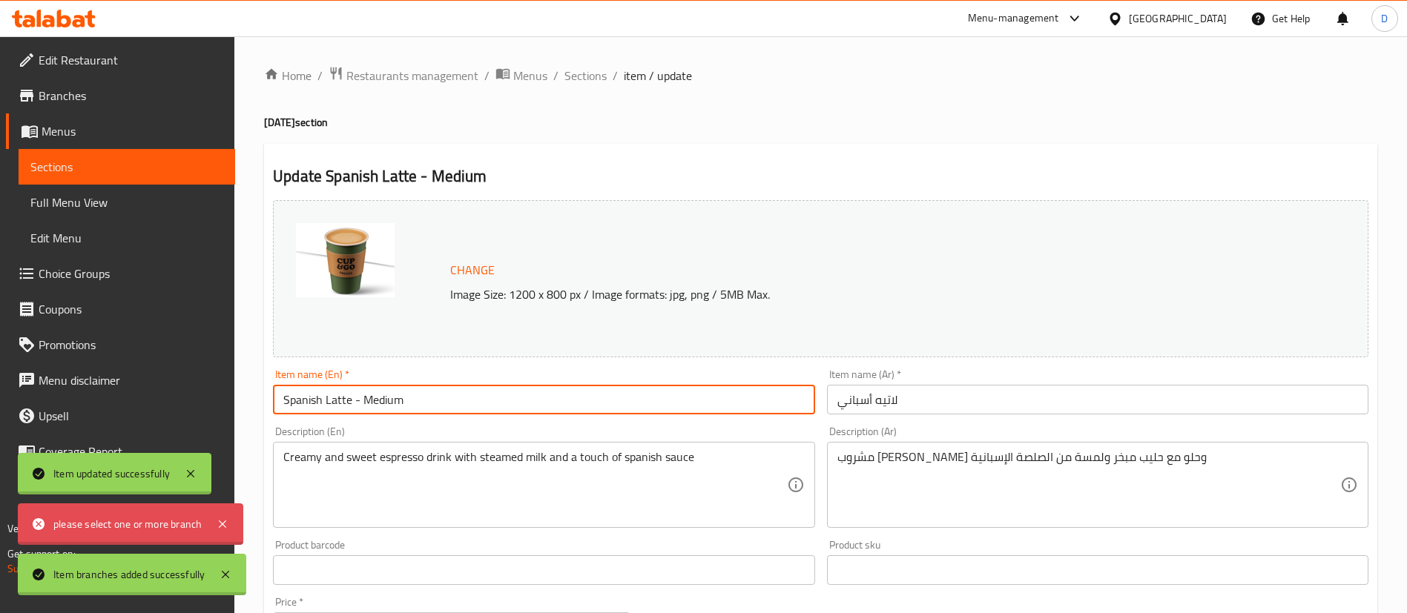
type input "Spanish Latte - Medium"
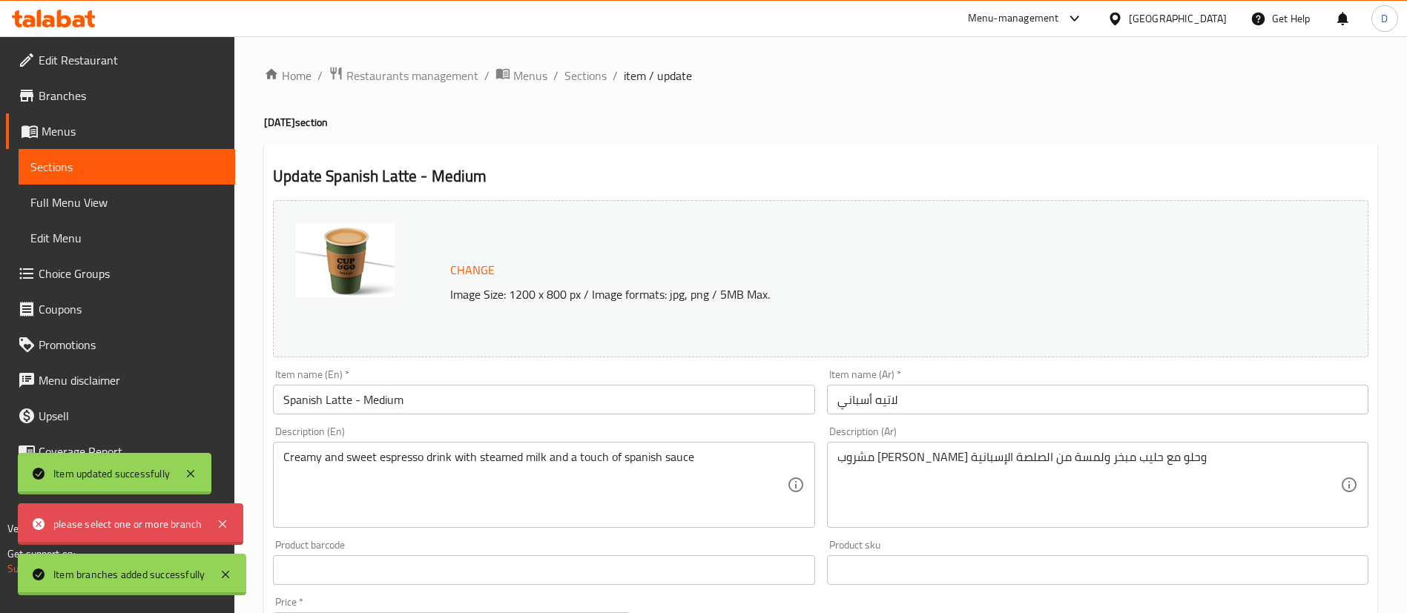
click at [487, 372] on div "Item name (En)   * Spanish Latte - Medium Item name (En) *" at bounding box center [543, 391] width 541 height 45
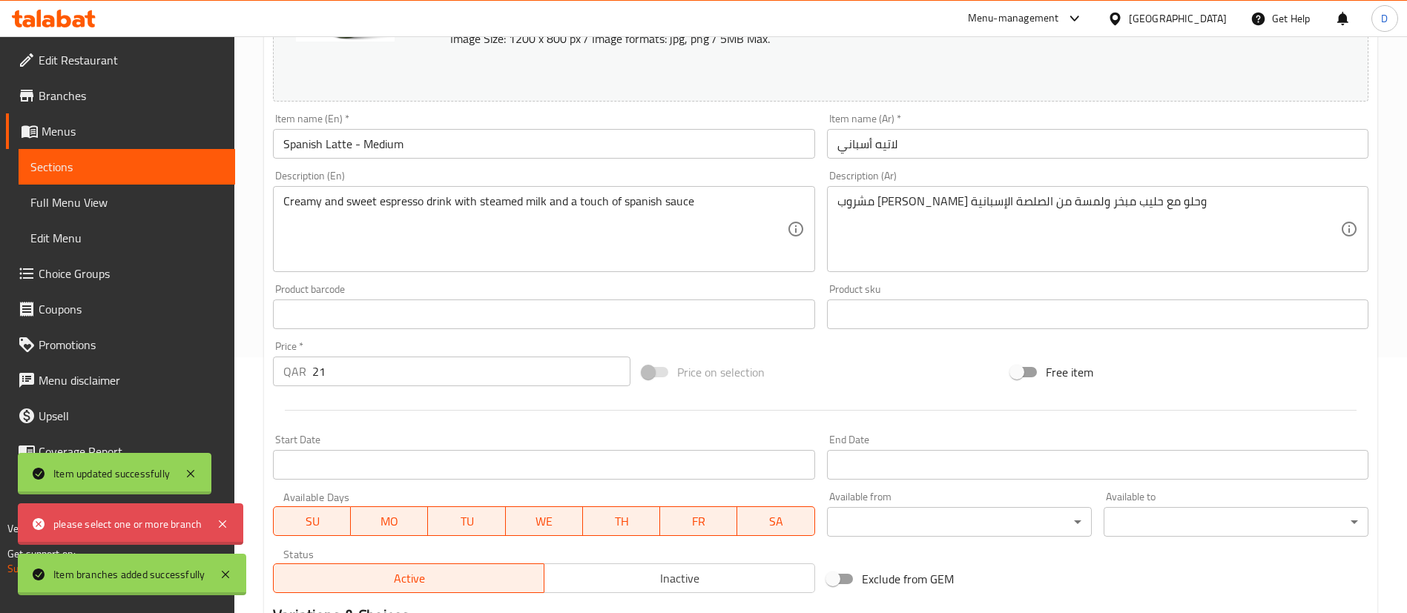
scroll to position [273, 0]
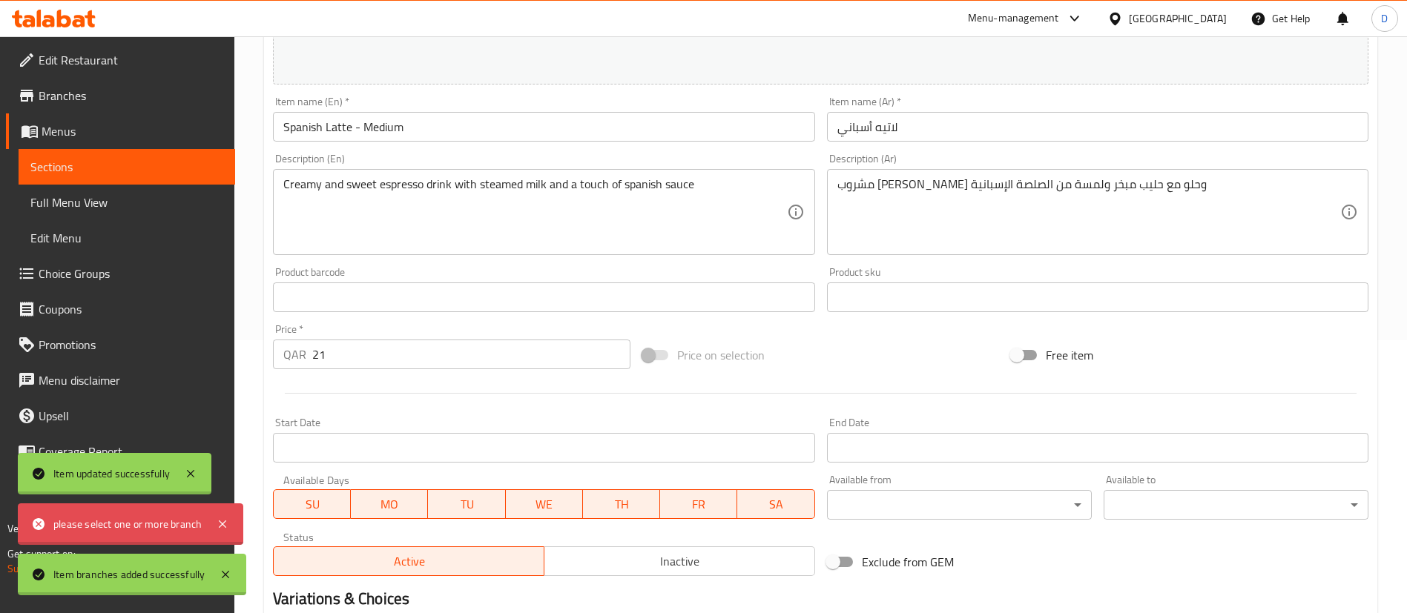
click at [464, 357] on input "21" at bounding box center [471, 355] width 318 height 30
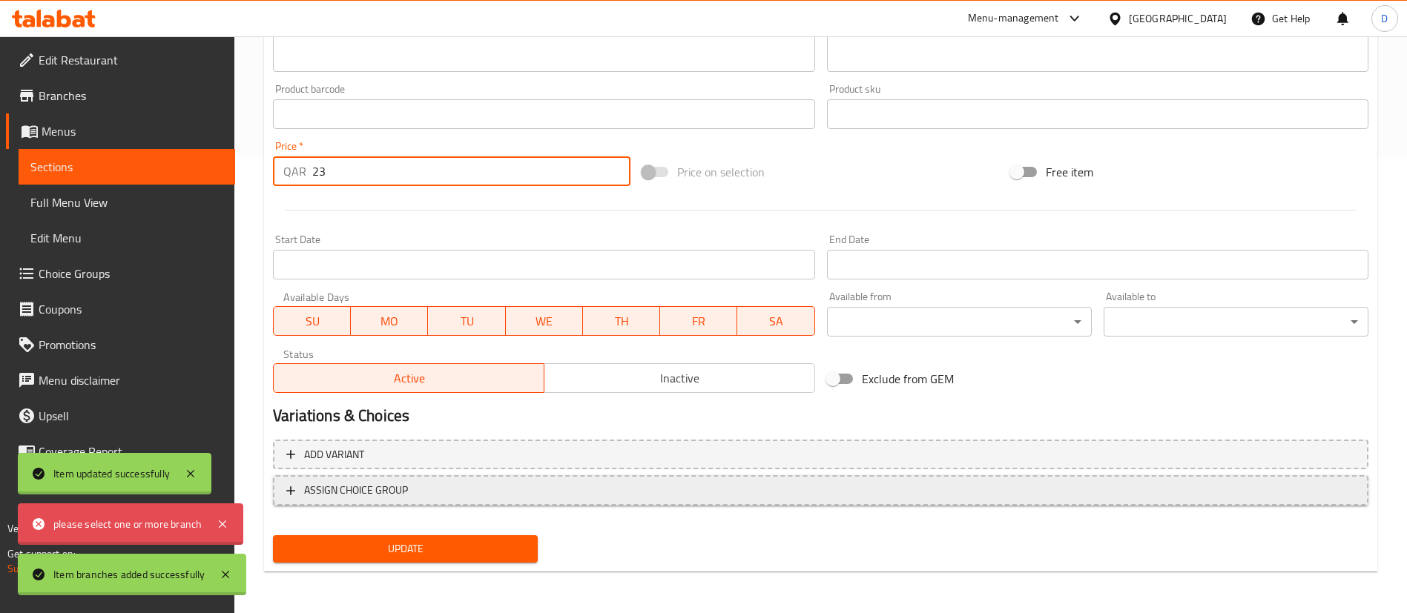
type input "23"
click at [406, 487] on span "ASSIGN CHOICE GROUP" at bounding box center [356, 490] width 104 height 19
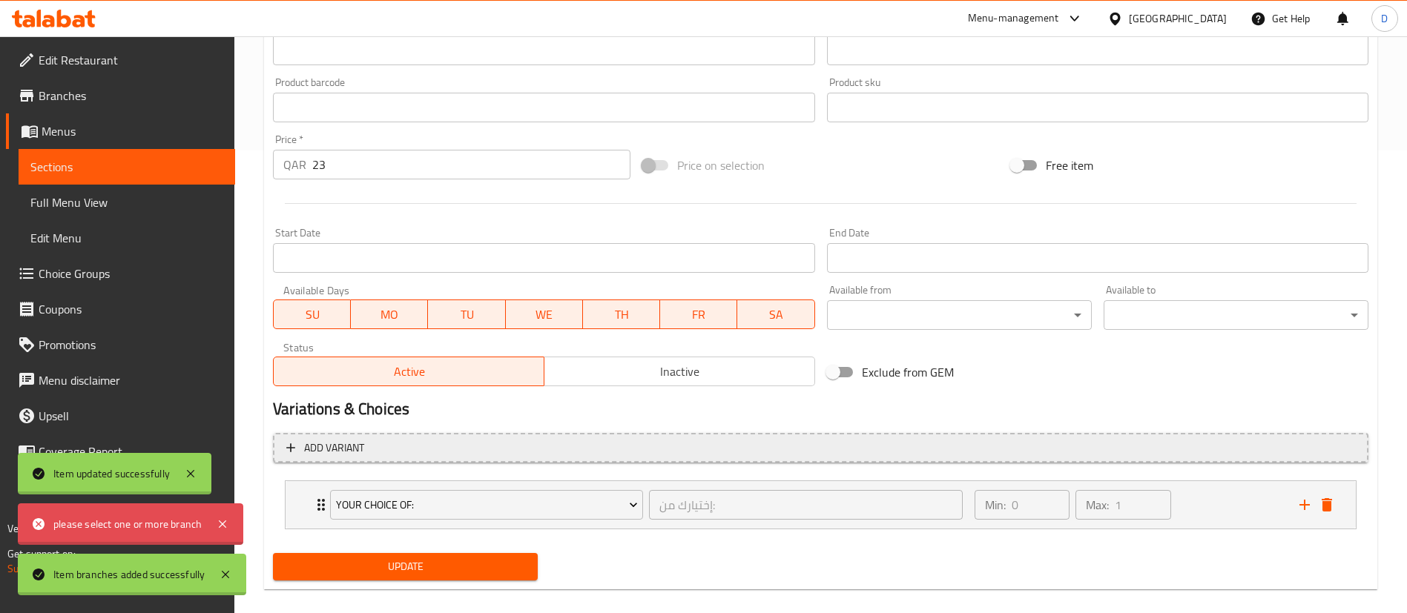
scroll to position [449, 0]
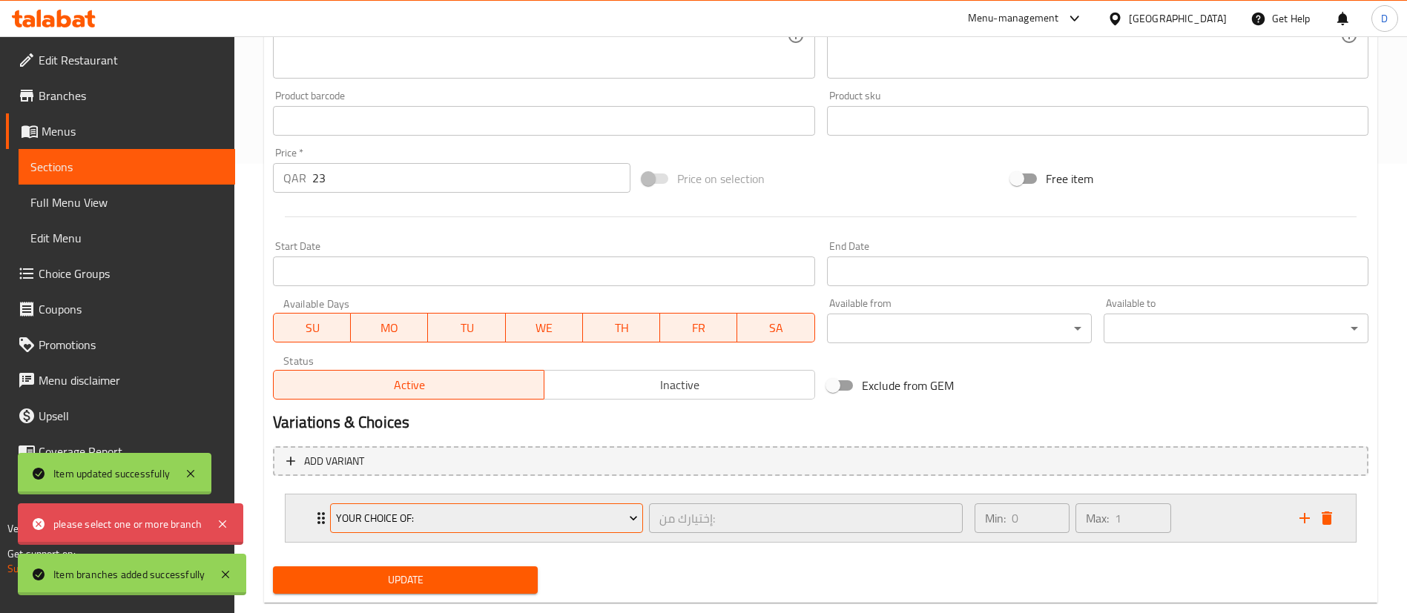
click at [412, 513] on span "Your Choice Of:" at bounding box center [487, 519] width 302 height 19
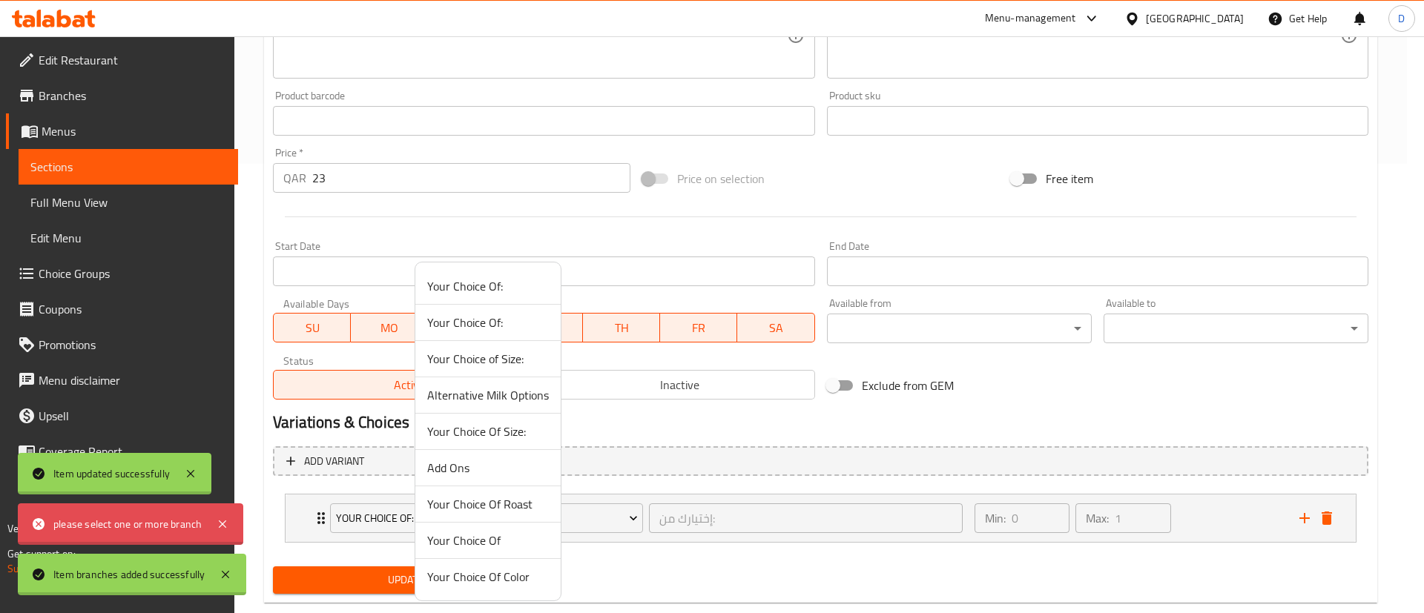
click at [467, 512] on span "Your Choice Of Roast" at bounding box center [488, 504] width 122 height 18
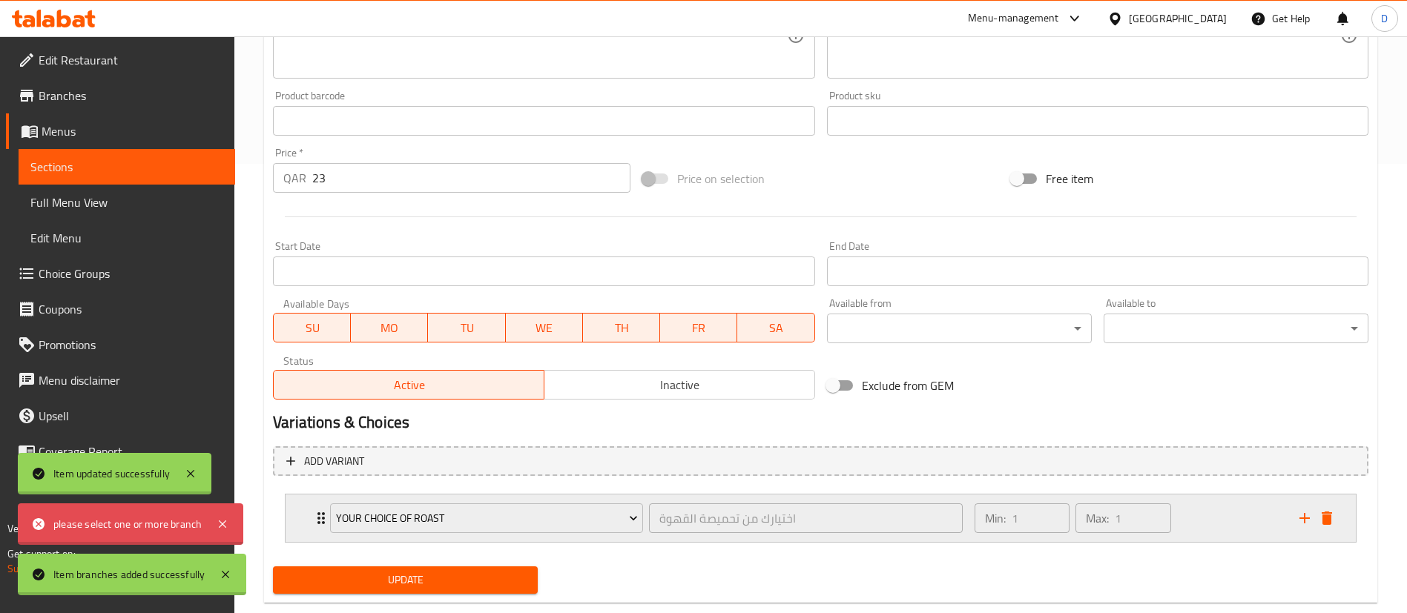
click at [318, 524] on icon "Expand" at bounding box center [321, 519] width 18 height 18
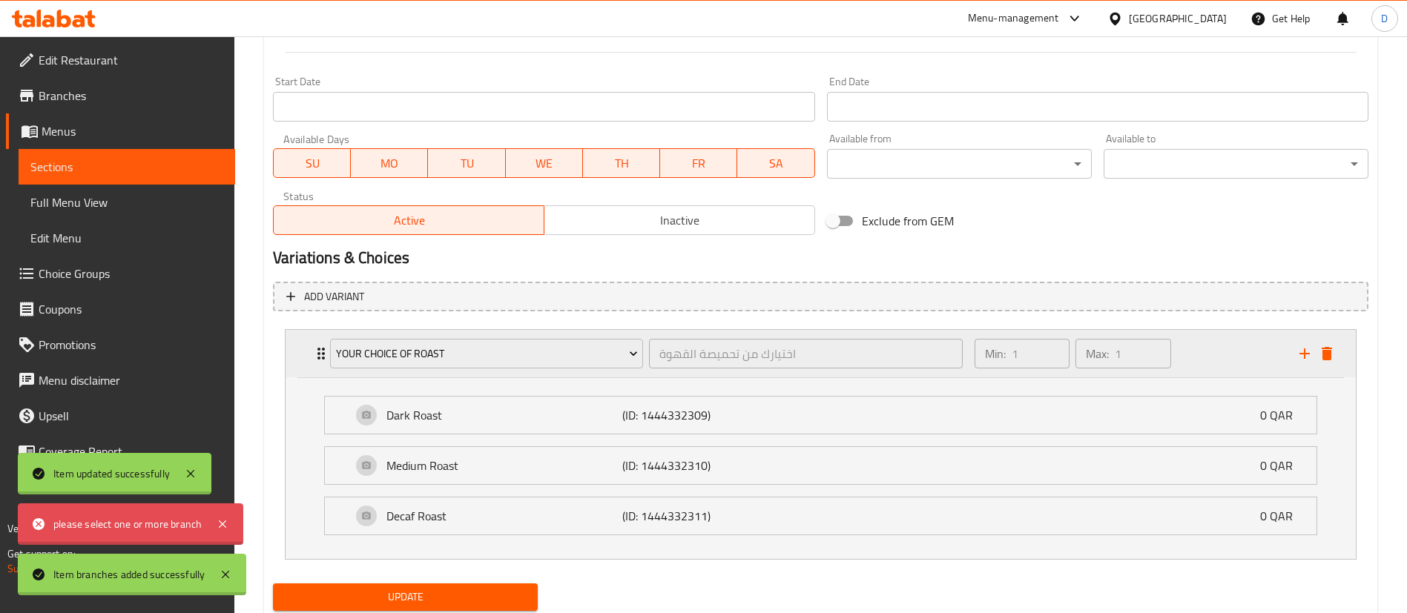
scroll to position [629, 0]
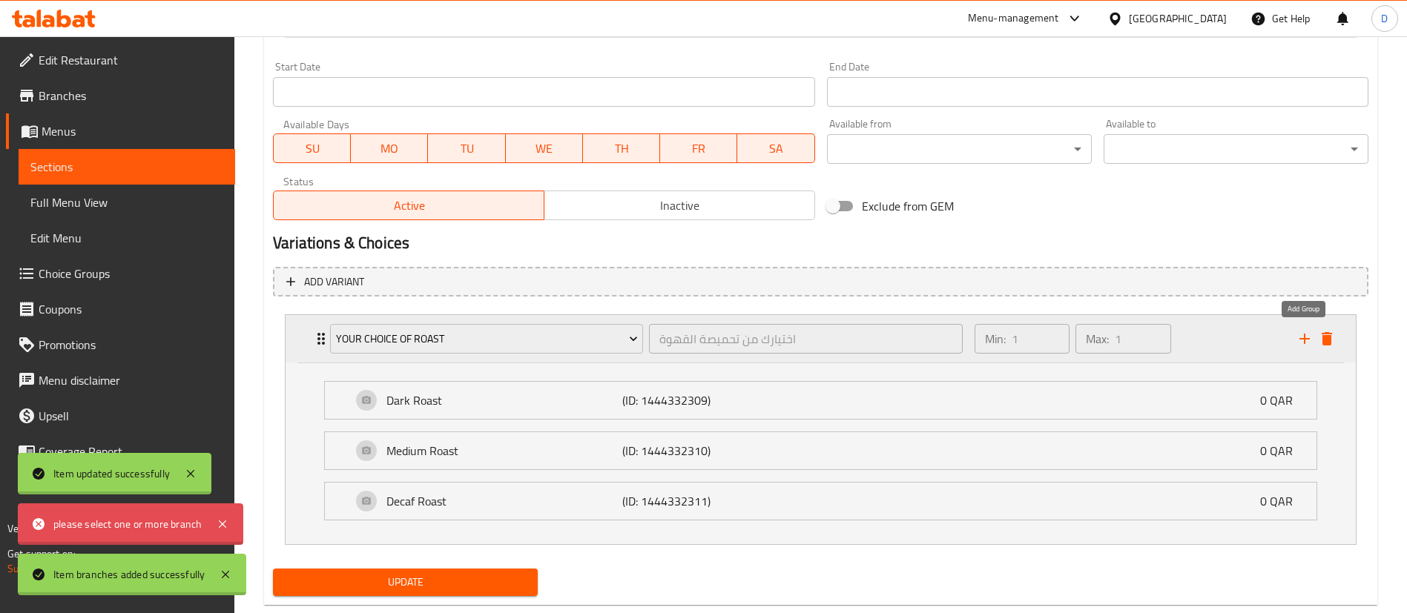
click at [1304, 343] on icon "add" at bounding box center [1304, 339] width 10 height 10
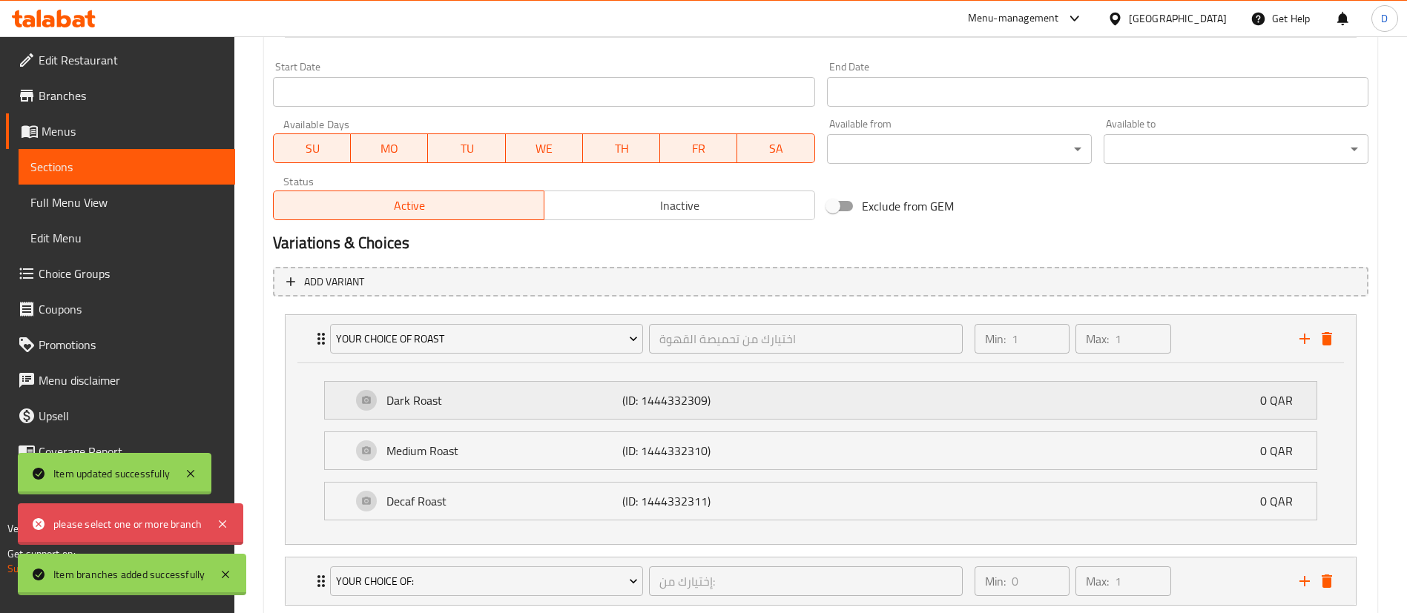
scroll to position [723, 0]
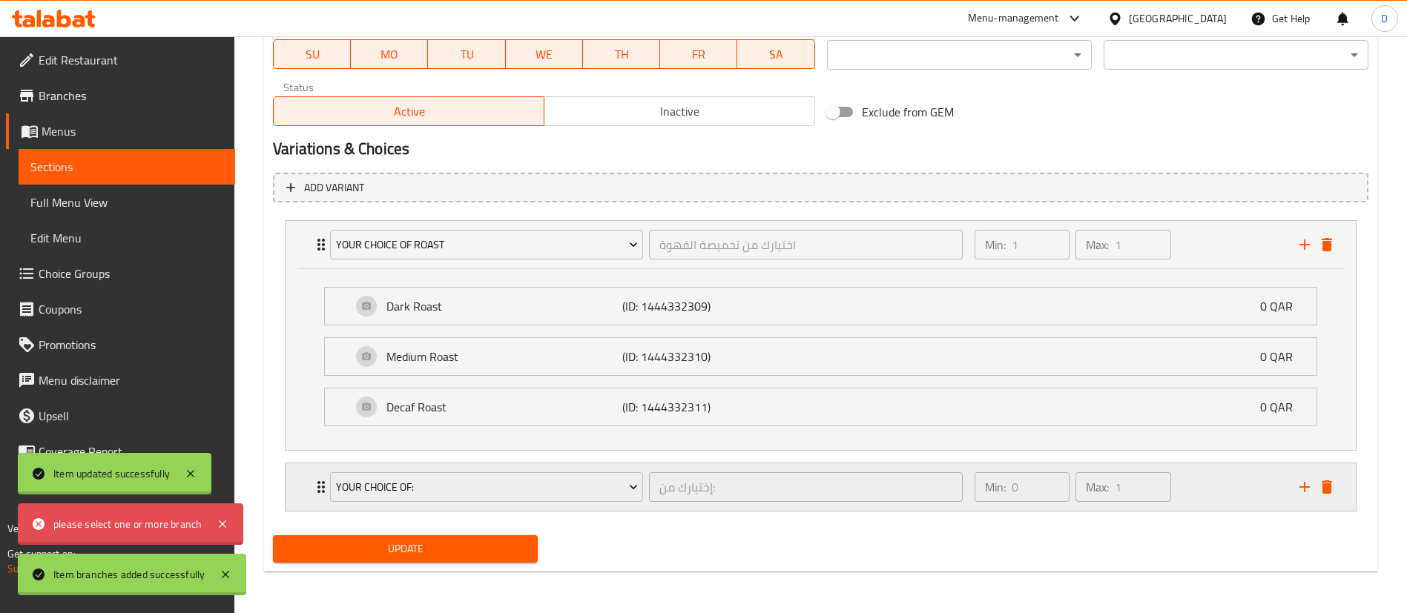
click at [317, 484] on icon "Expand" at bounding box center [321, 487] width 18 height 18
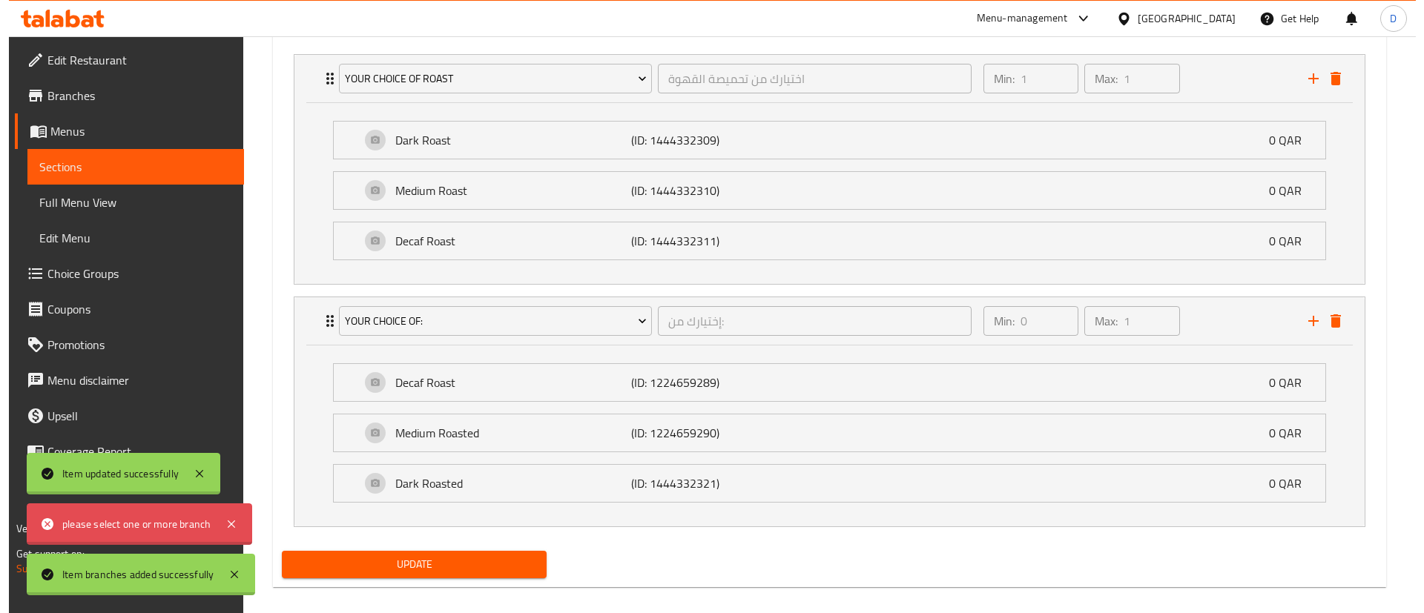
scroll to position [905, 0]
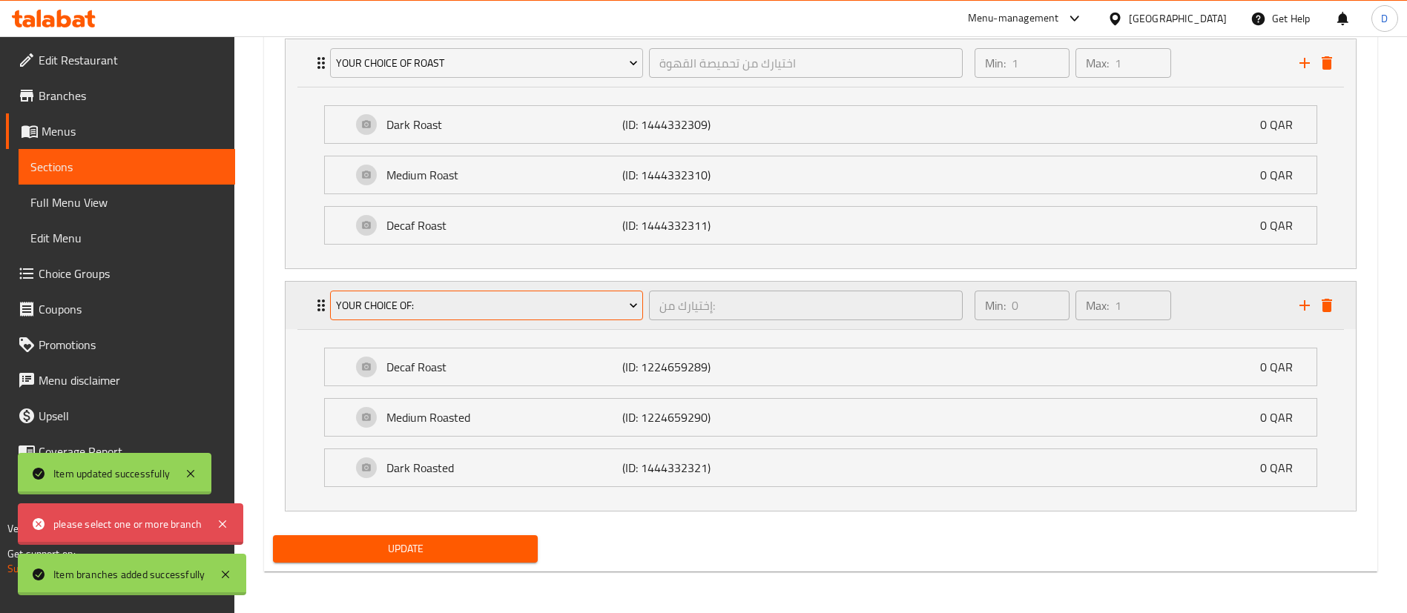
click at [424, 317] on button "Your Choice Of:" at bounding box center [486, 306] width 313 height 30
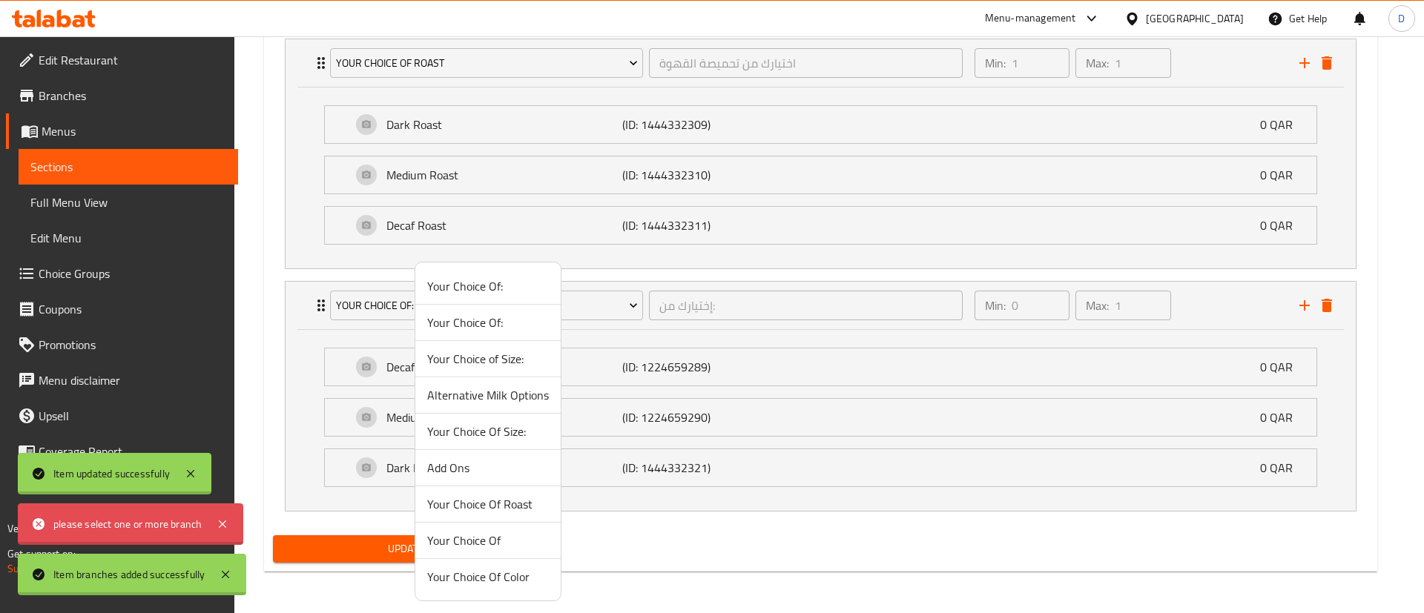
click at [464, 474] on span "Add Ons" at bounding box center [488, 468] width 122 height 18
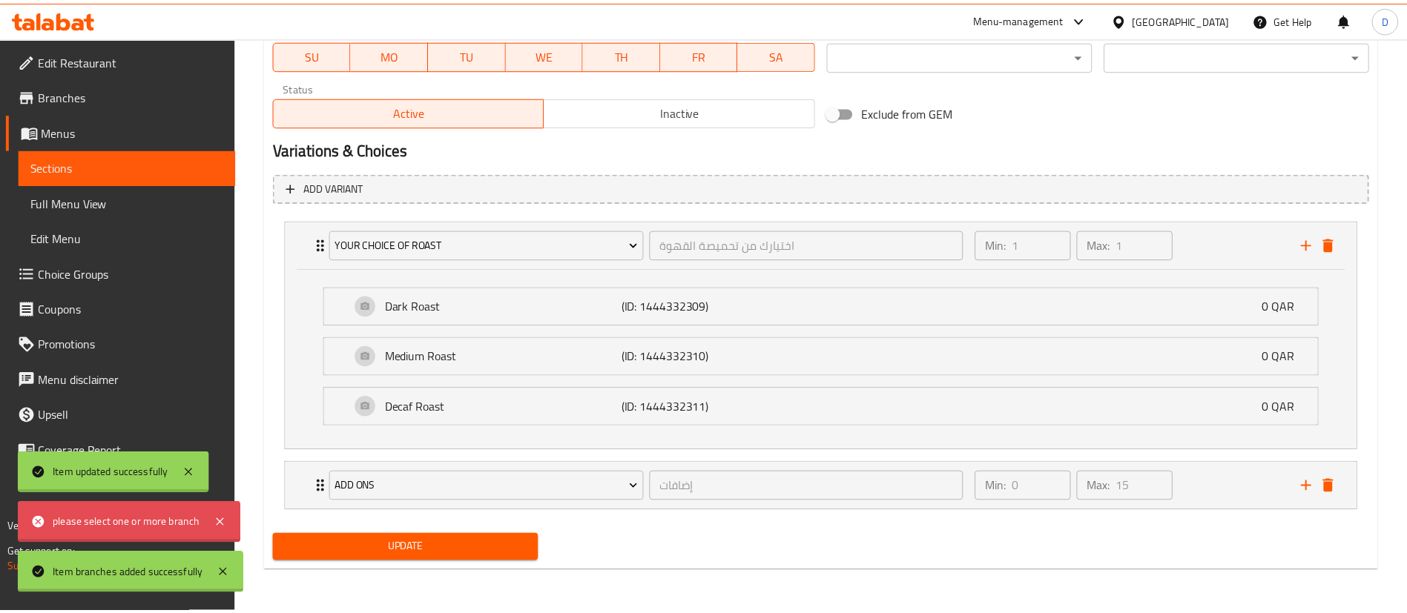
scroll to position [723, 0]
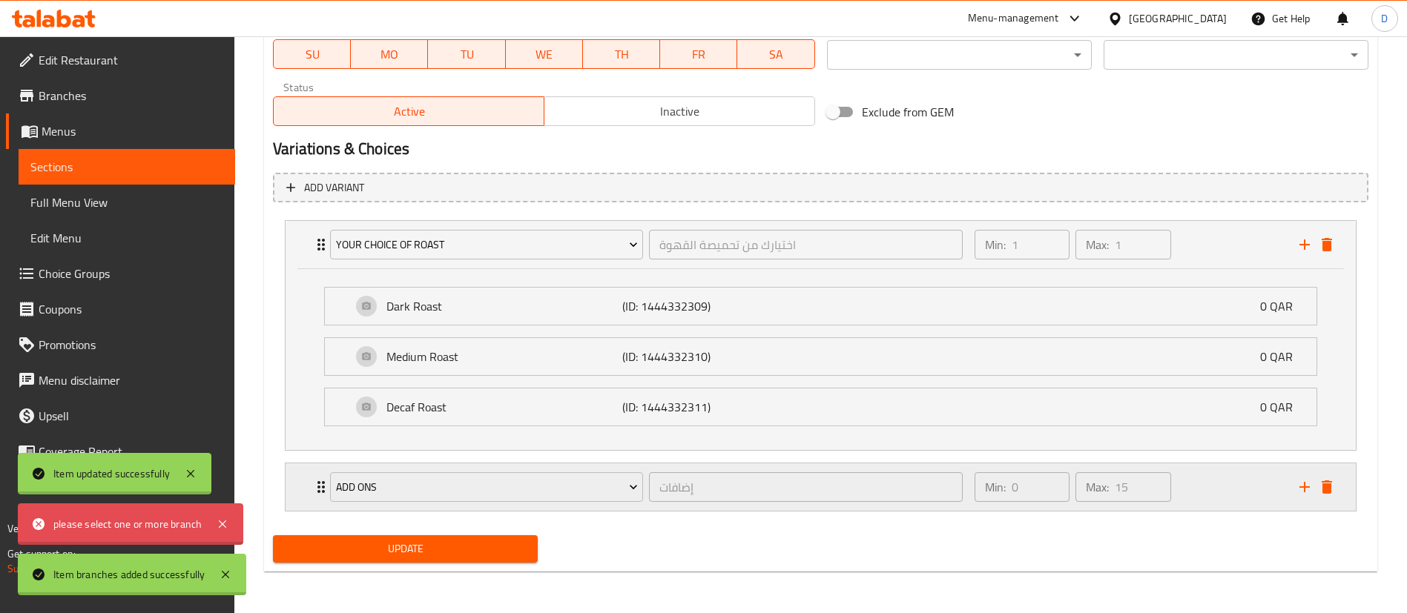
click at [322, 485] on div "Add Ons إضافات ​" at bounding box center [646, 487] width 650 height 47
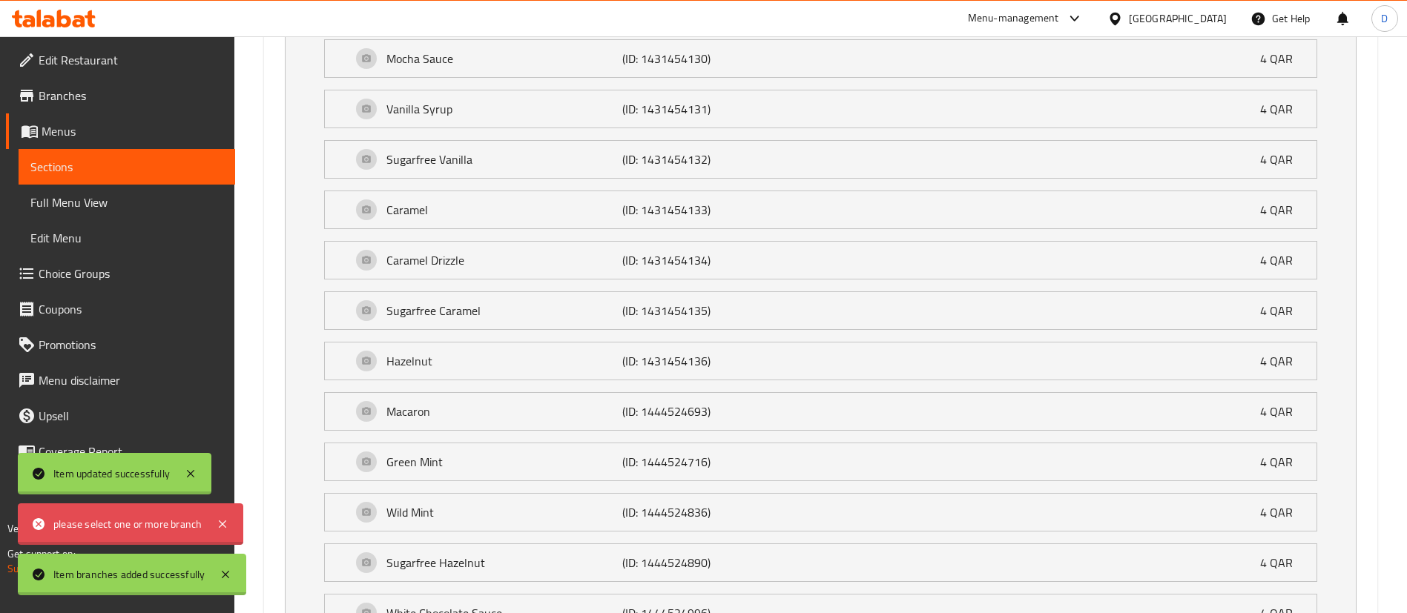
click at [423, 521] on p "Wild Mint" at bounding box center [504, 513] width 236 height 18
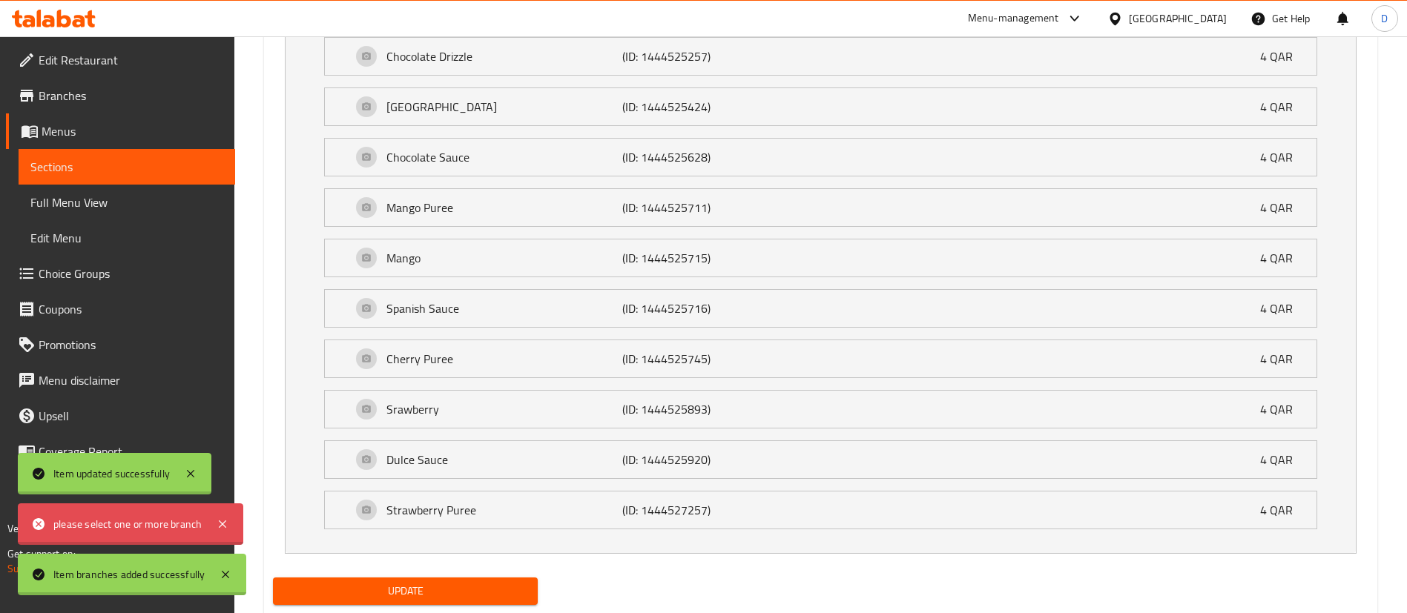
scroll to position [2582, 0]
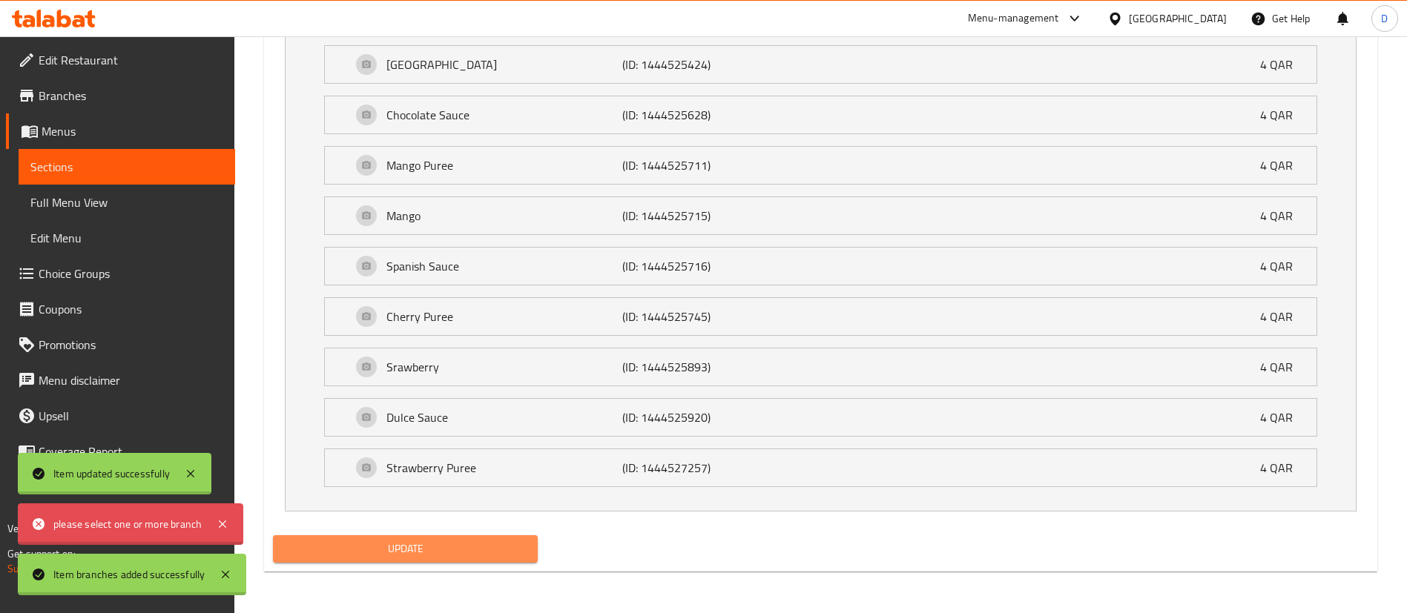
click at [417, 548] on span "Update" at bounding box center [405, 549] width 241 height 19
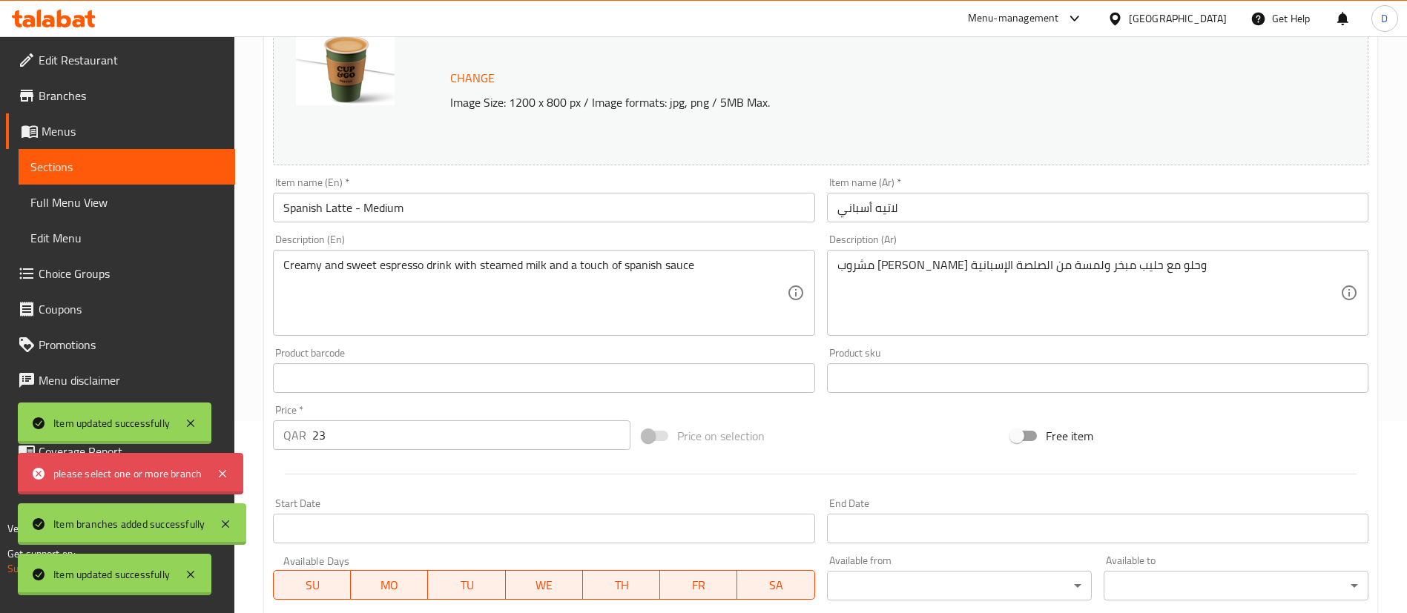
scroll to position [0, 0]
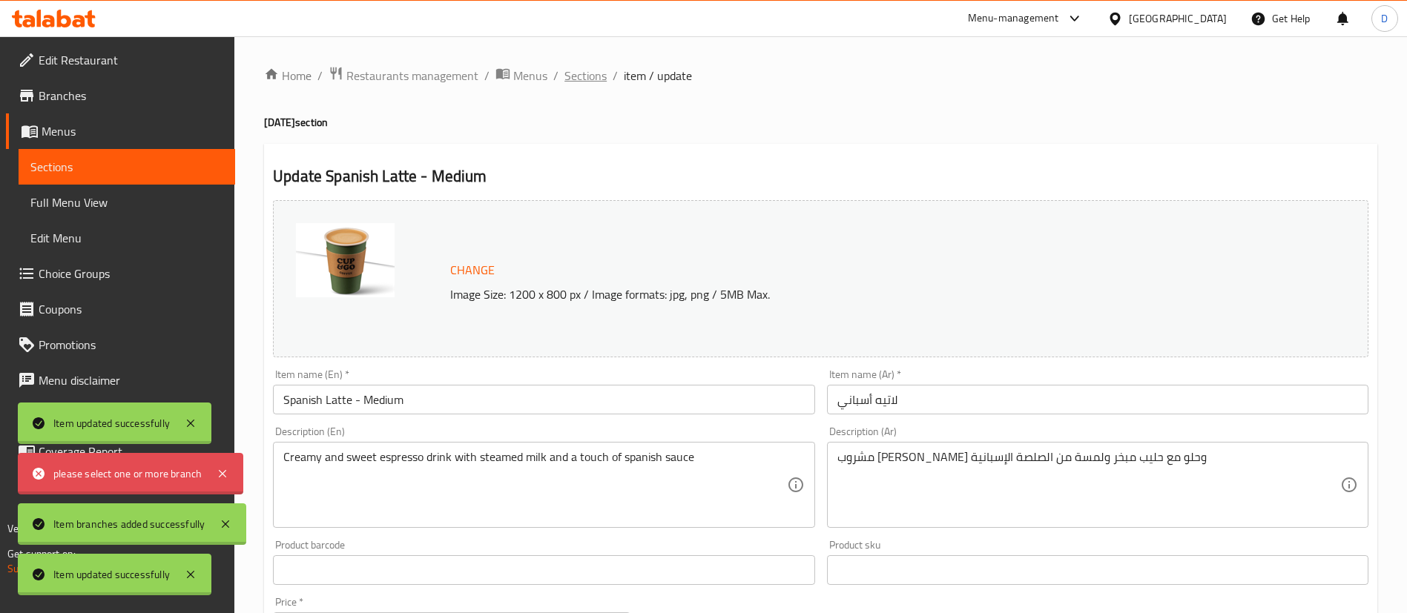
click at [584, 79] on span "Sections" at bounding box center [585, 76] width 42 height 18
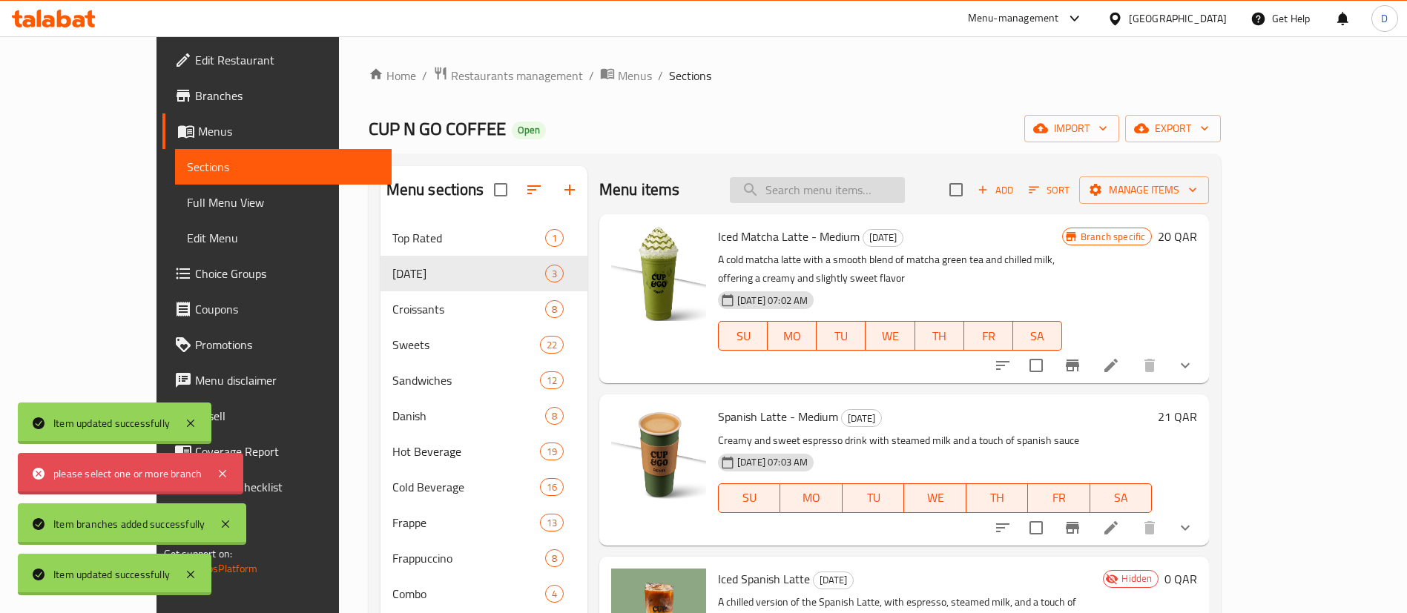
click at [854, 196] on input "search" at bounding box center [817, 190] width 175 height 26
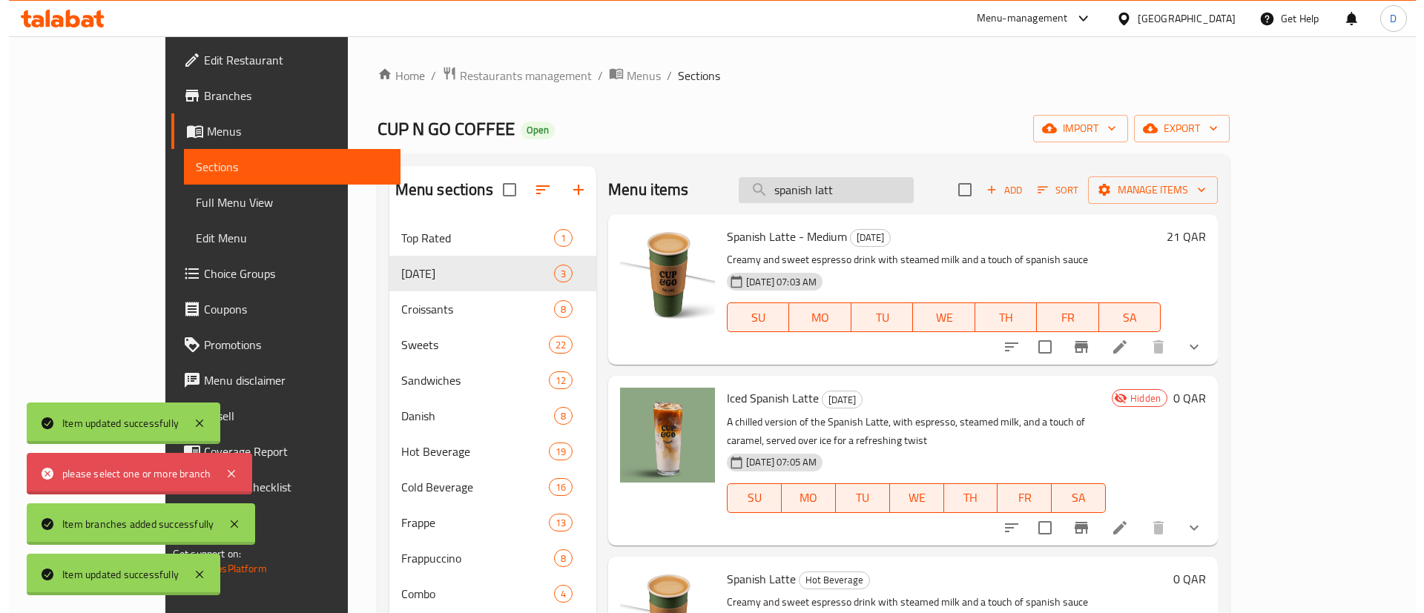
scroll to position [72, 0]
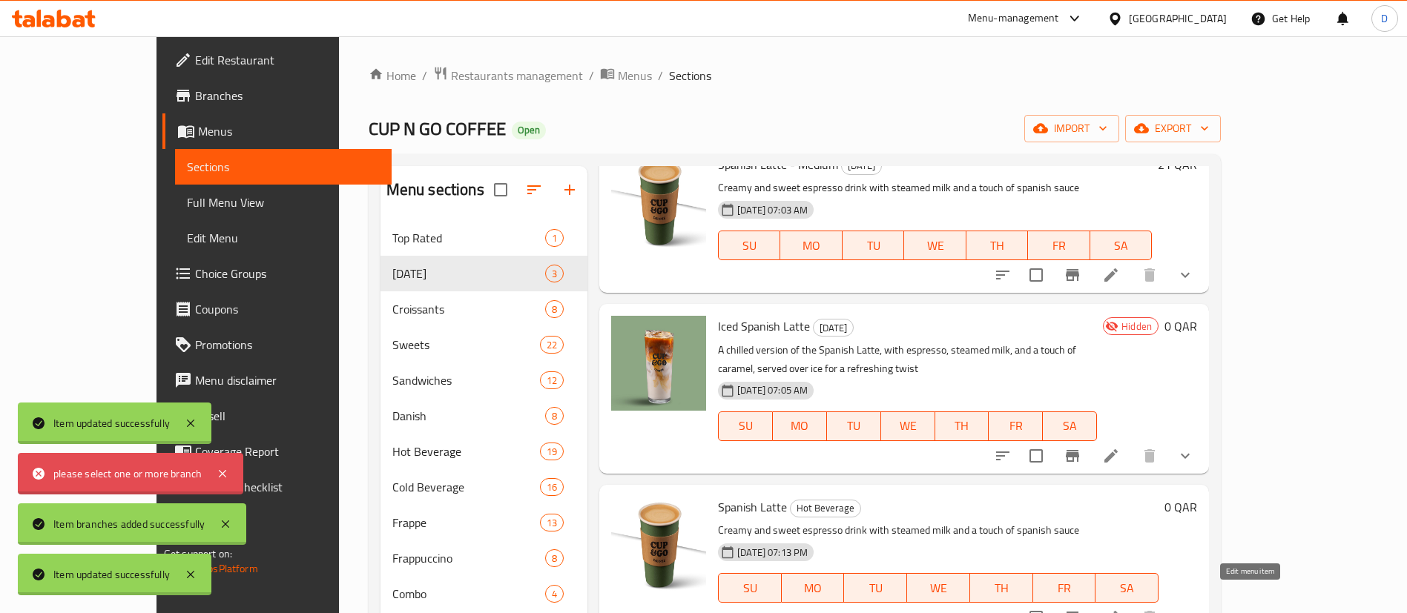
type input "spanish latt"
click at [1120, 609] on icon at bounding box center [1111, 618] width 18 height 18
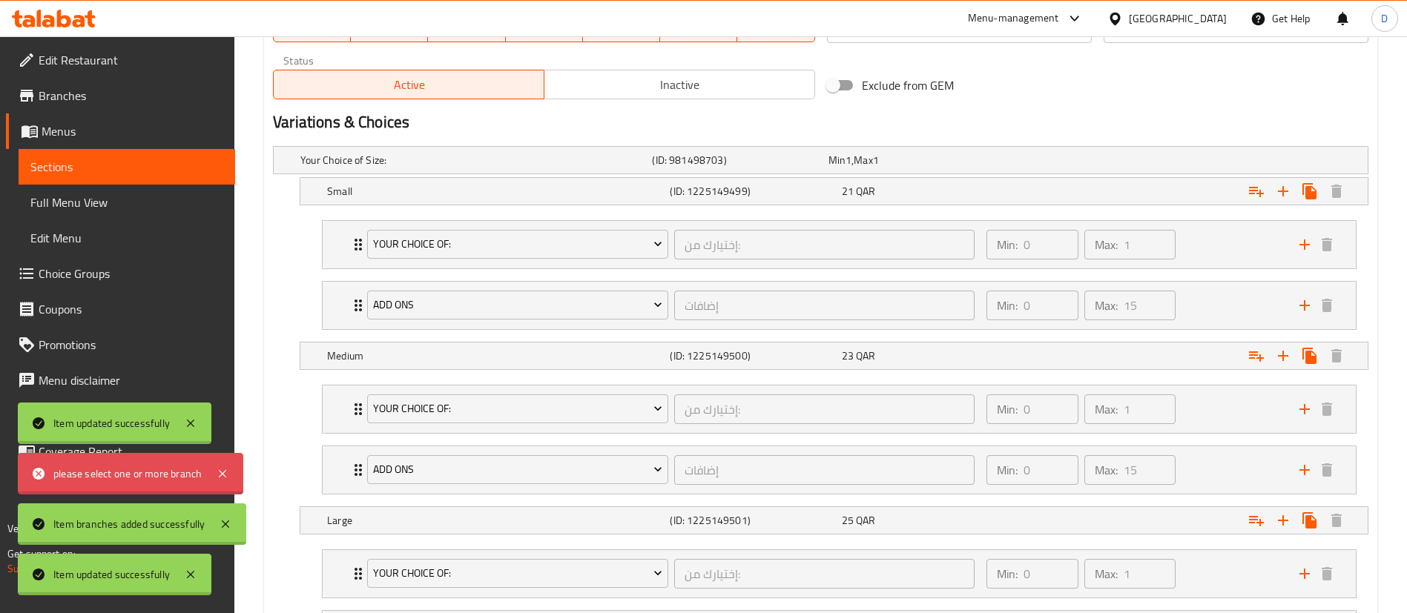
scroll to position [897, 0]
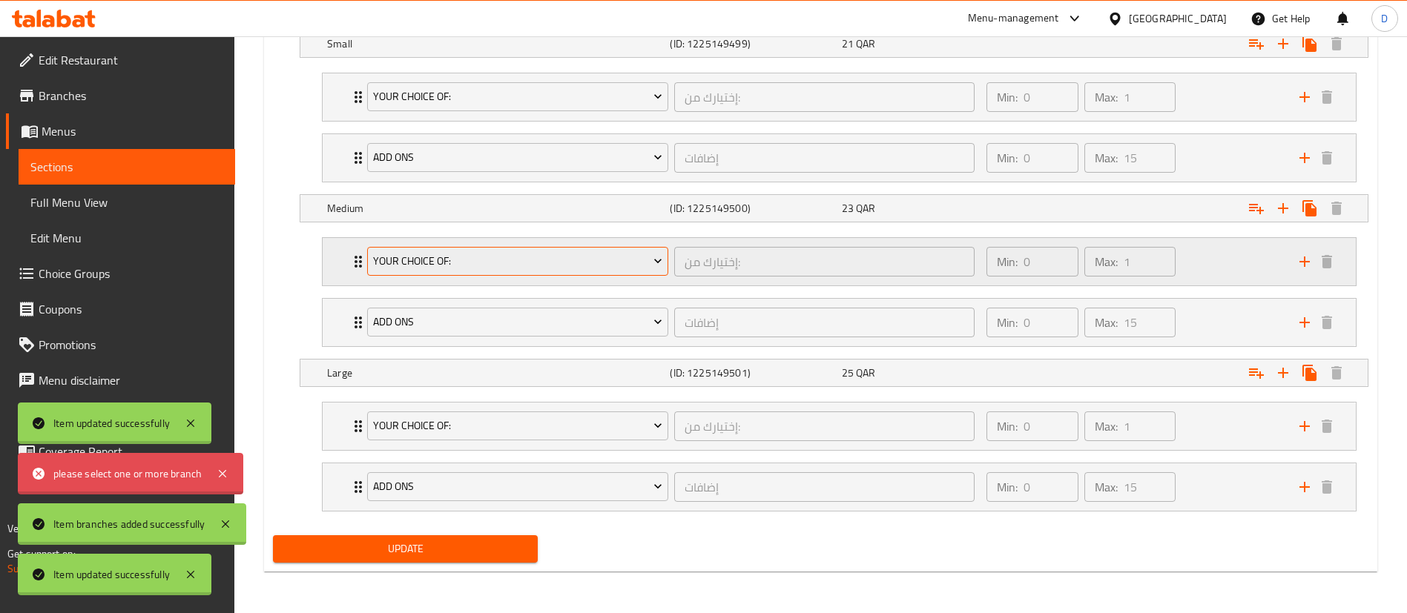
click at [487, 272] on button "Your Choice Of:" at bounding box center [517, 262] width 301 height 30
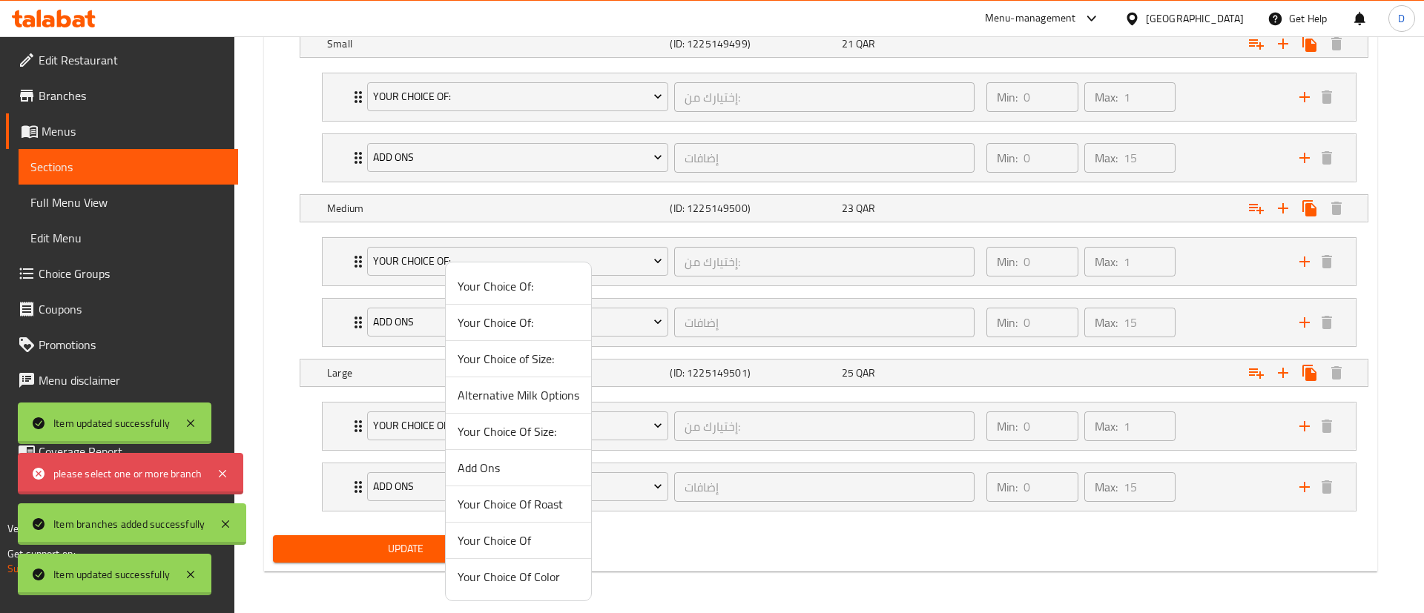
click at [352, 261] on div at bounding box center [712, 306] width 1424 height 613
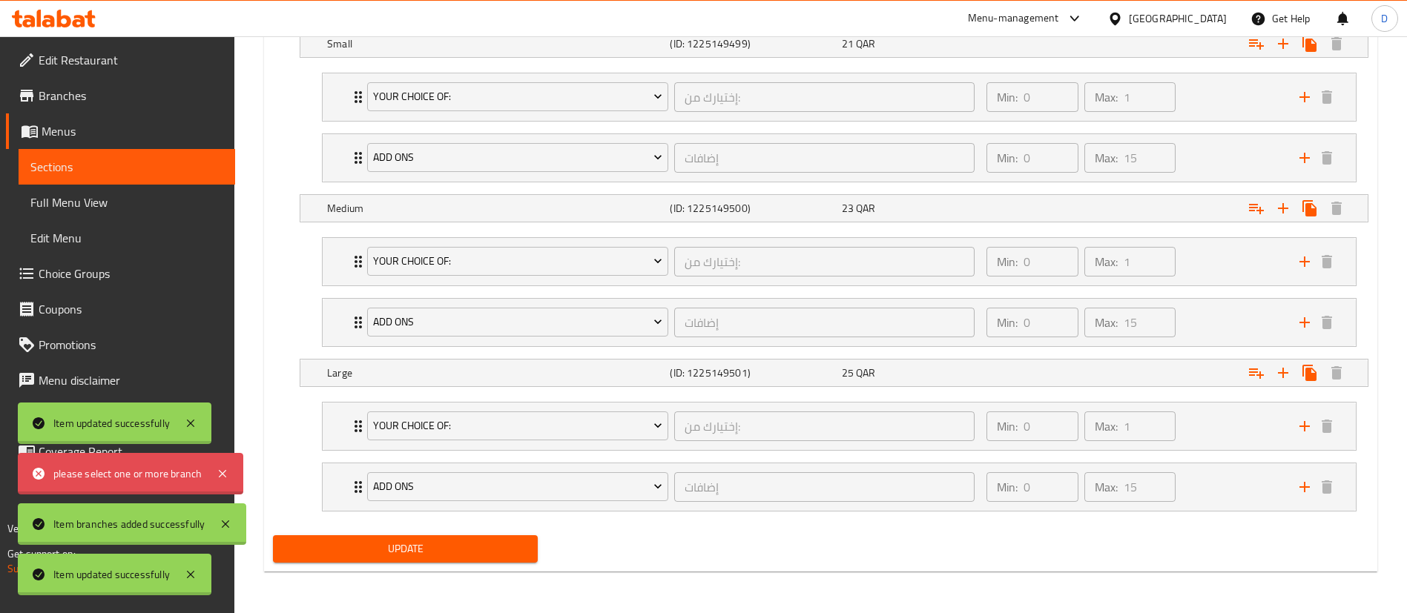
click at [352, 261] on icon "Expand" at bounding box center [358, 262] width 18 height 18
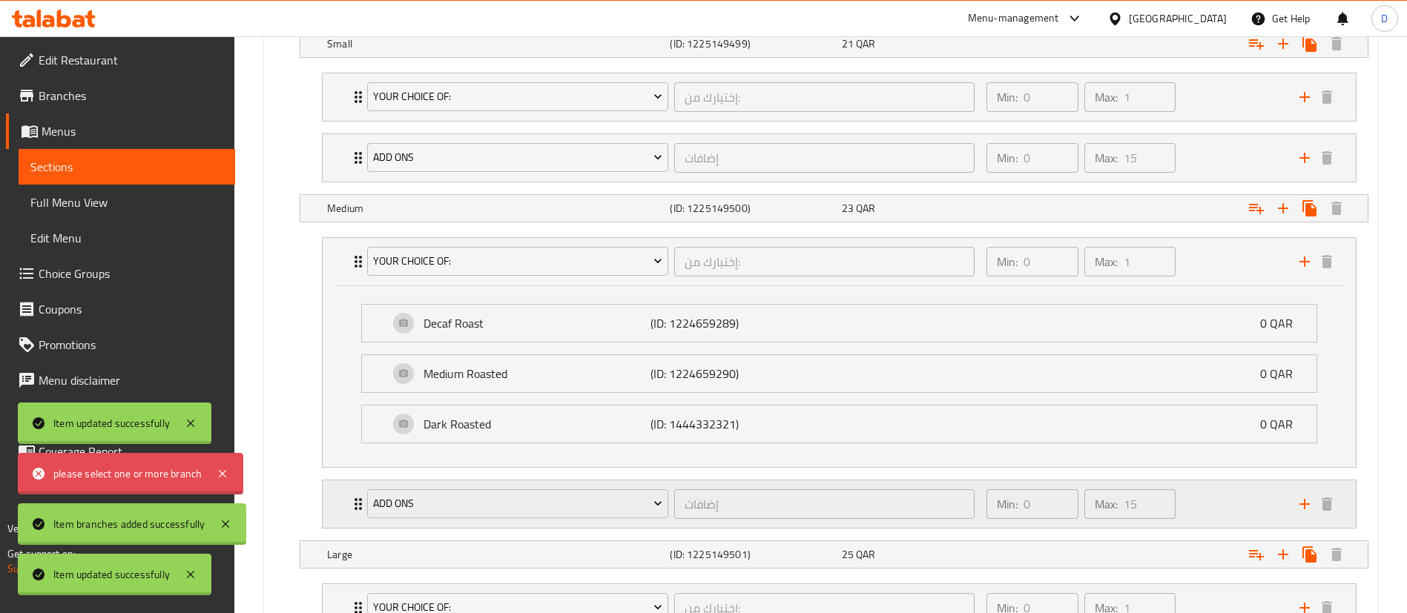
click at [355, 499] on icon "Expand" at bounding box center [358, 504] width 7 height 12
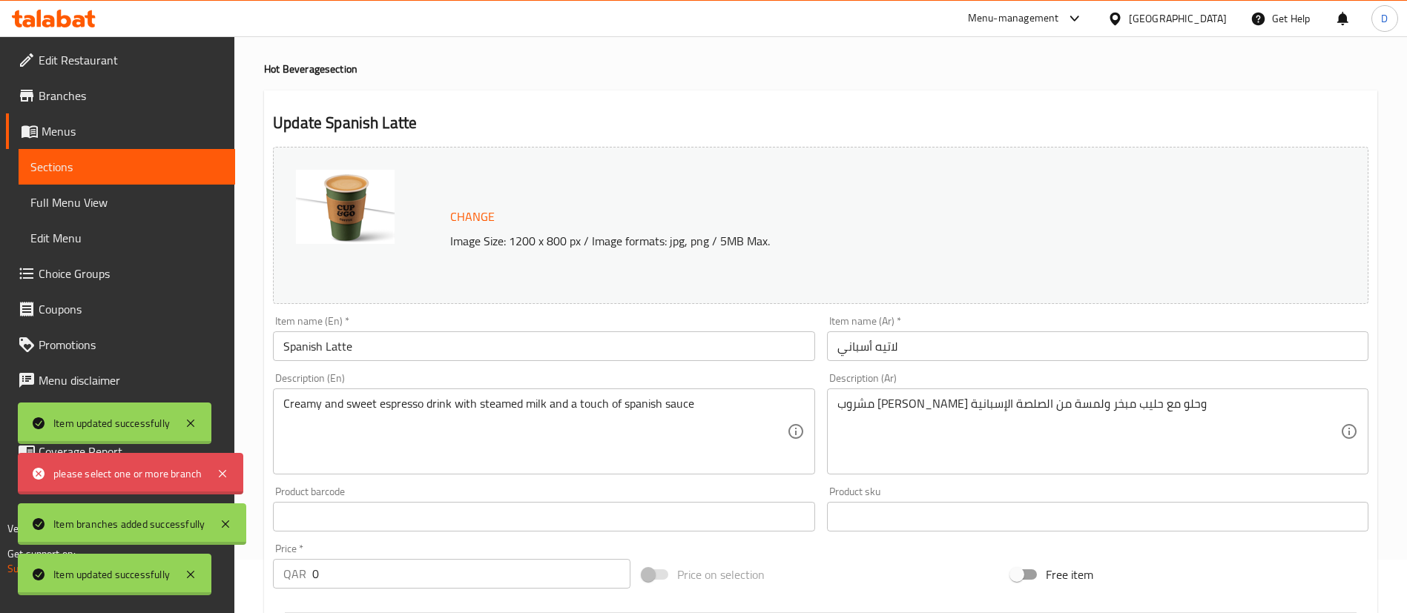
scroll to position [0, 0]
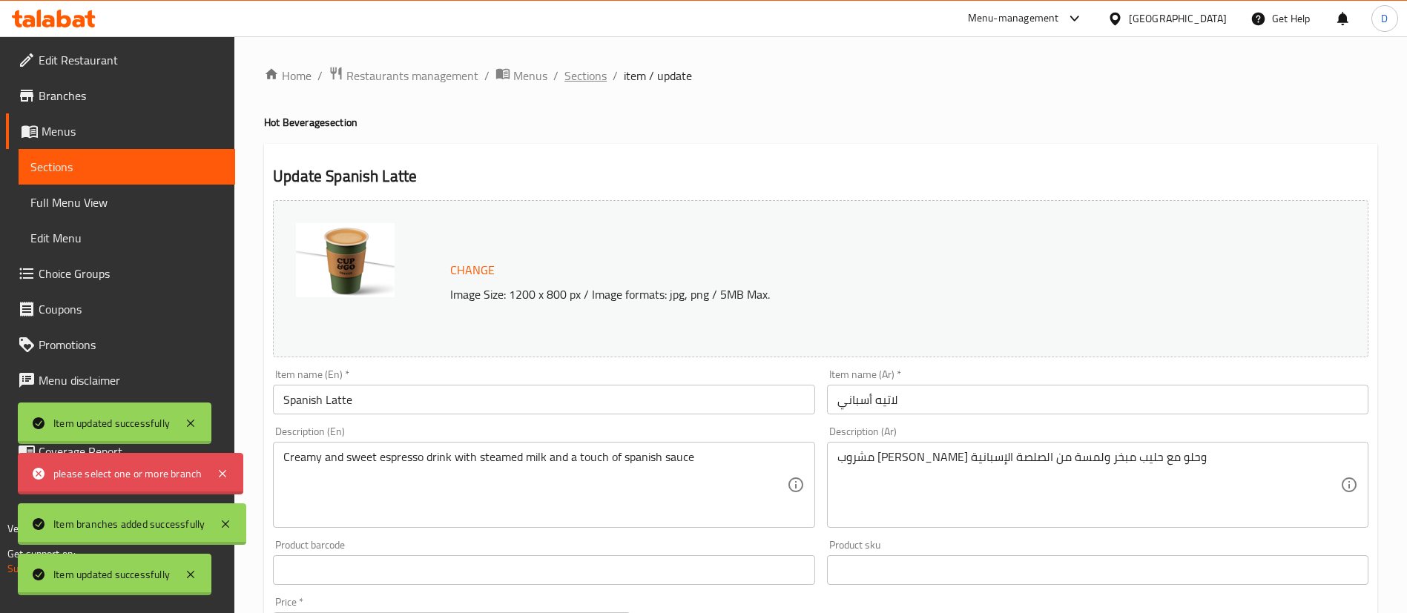
click at [581, 77] on span "Sections" at bounding box center [585, 76] width 42 height 18
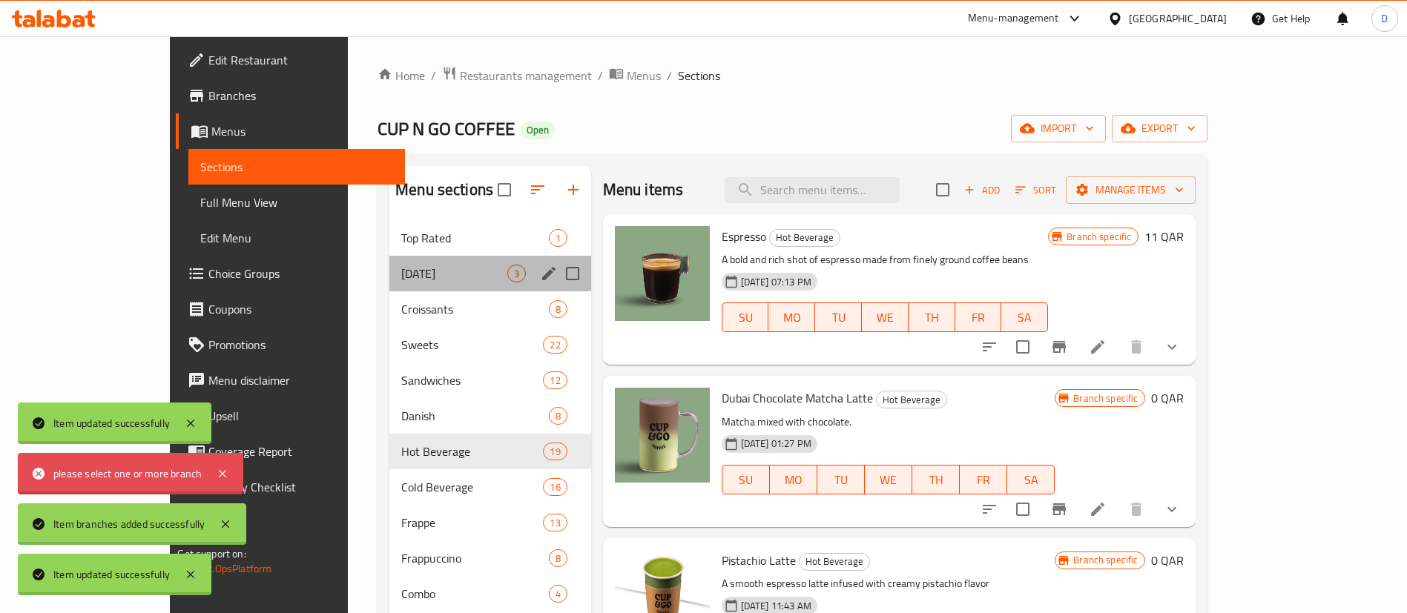
click at [397, 286] on div "[DATE] 3" at bounding box center [490, 274] width 202 height 36
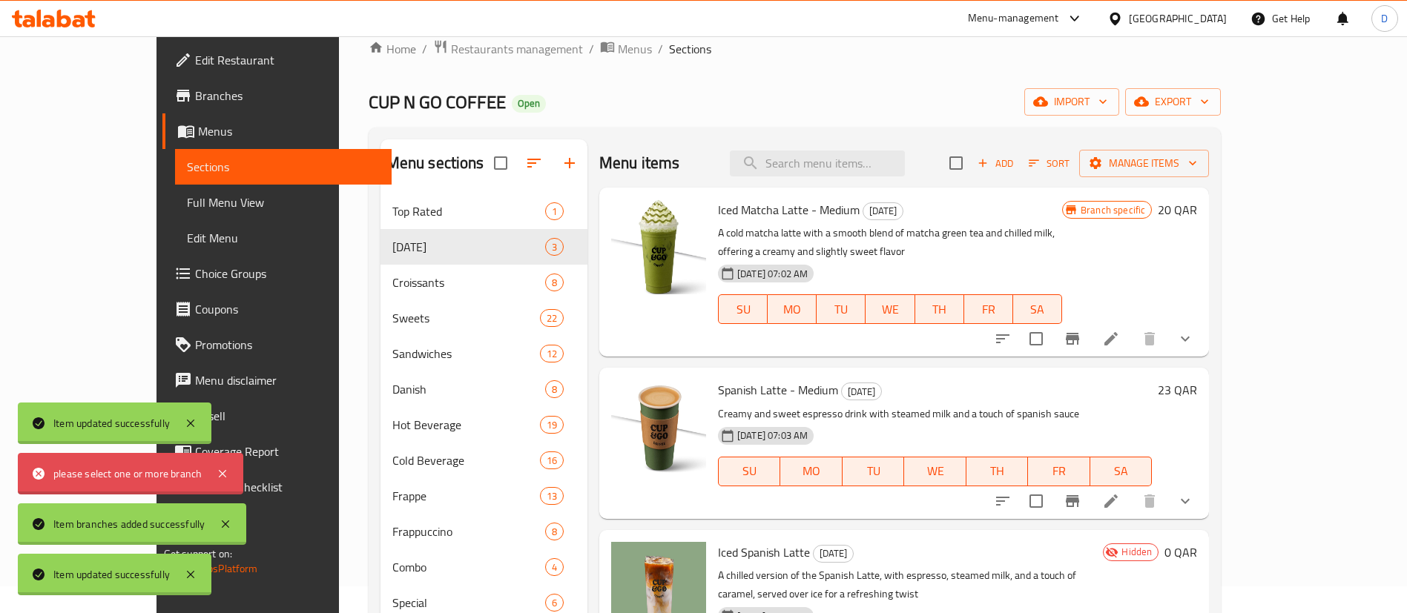
scroll to position [19, 0]
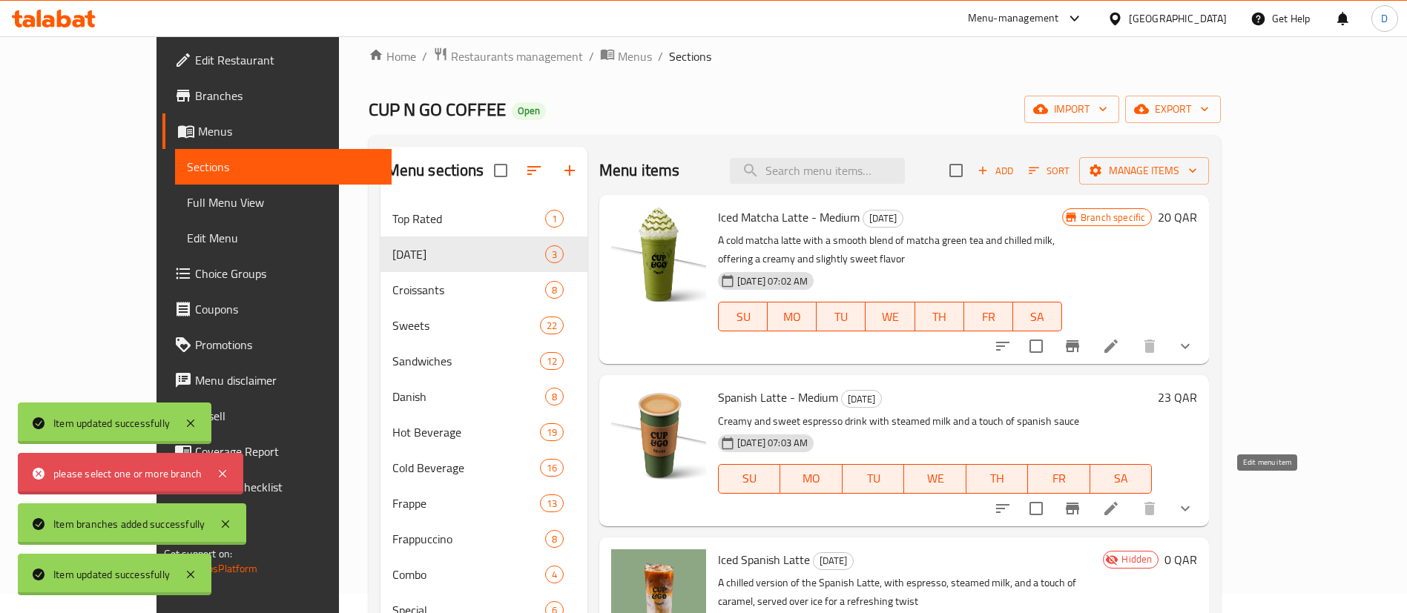
click at [1118, 502] on icon at bounding box center [1110, 508] width 13 height 13
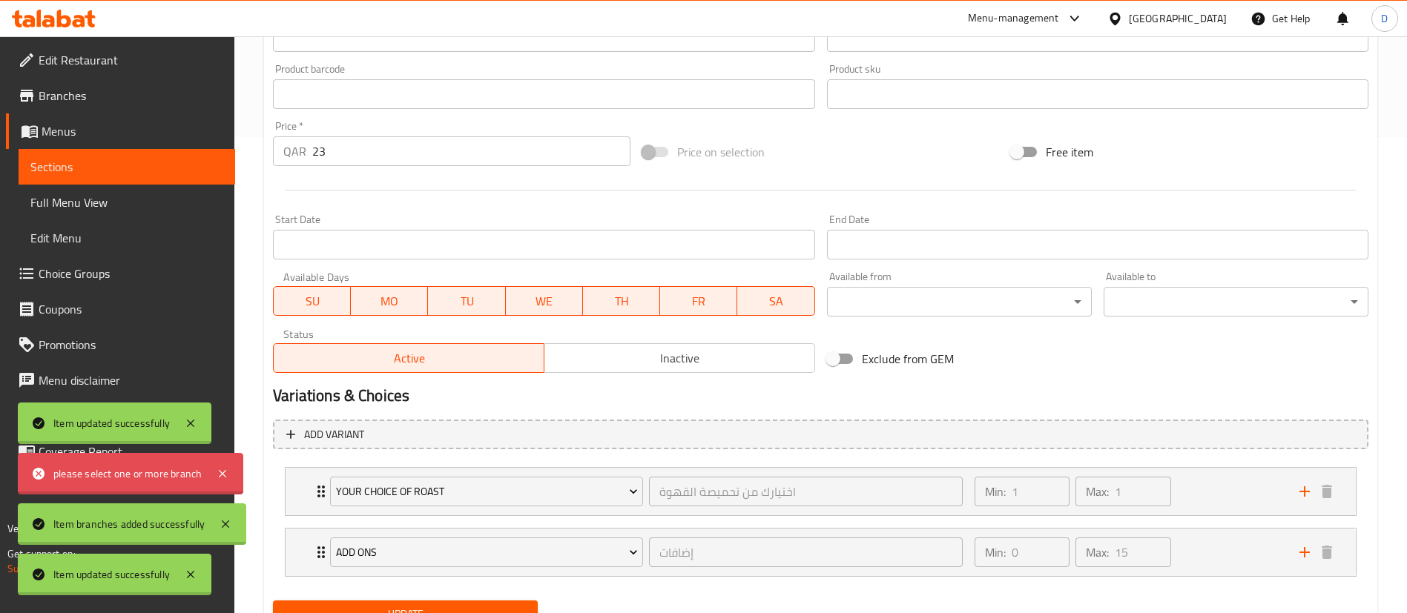
scroll to position [541, 0]
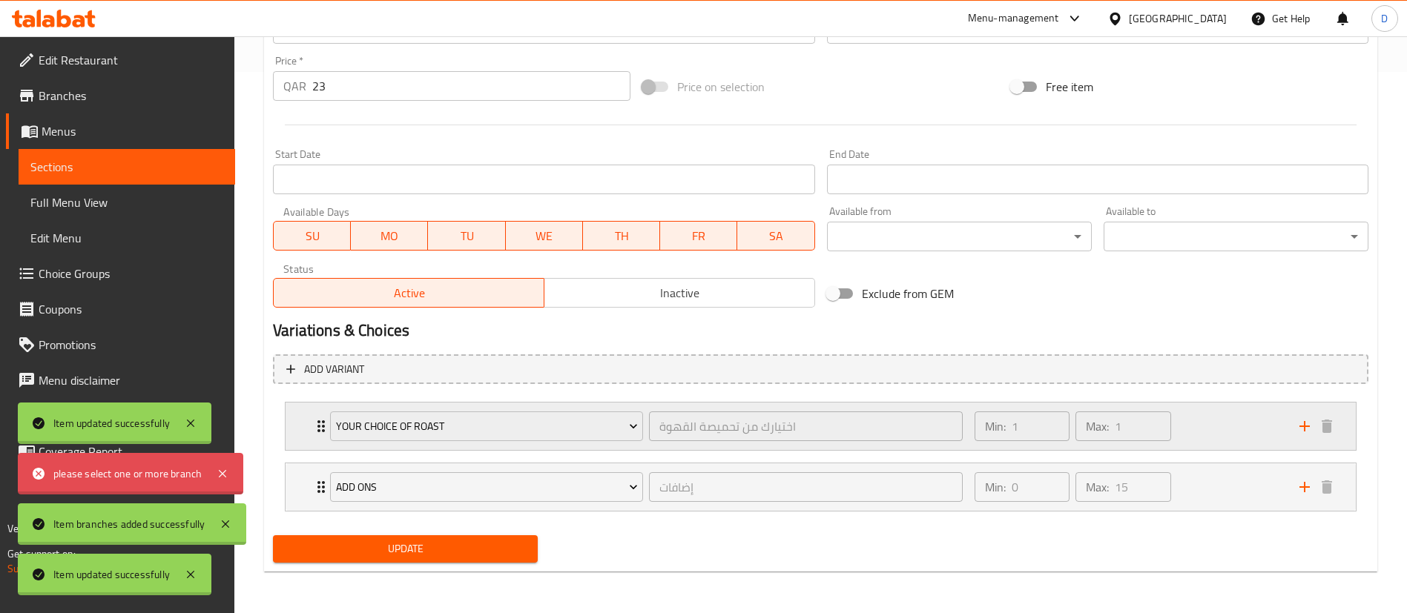
click at [320, 426] on icon "Expand" at bounding box center [320, 427] width 7 height 12
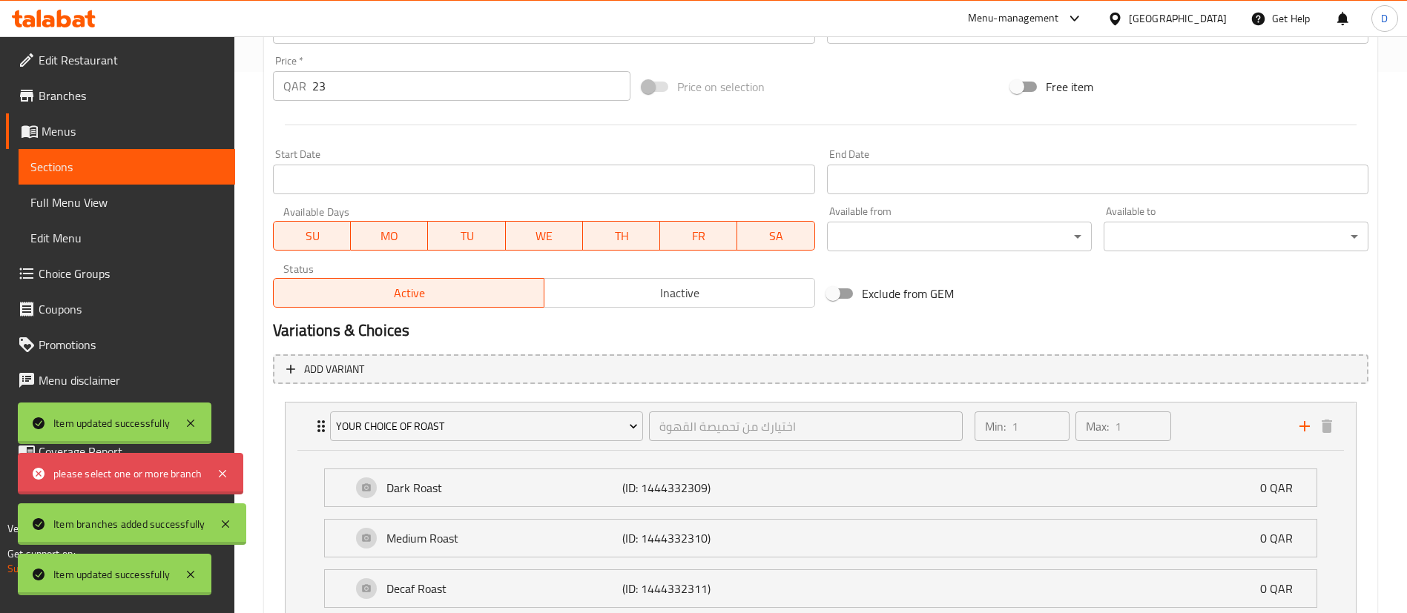
scroll to position [723, 0]
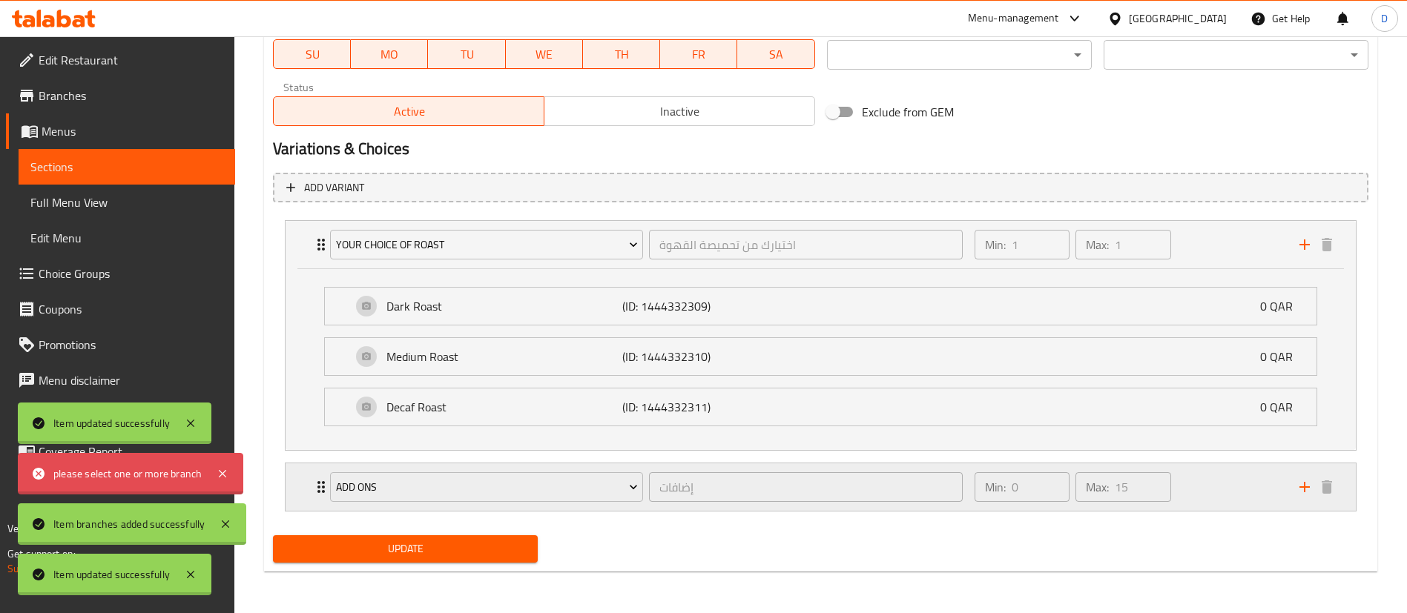
click at [323, 492] on div "Add Ons إضافات ​" at bounding box center [646, 487] width 650 height 47
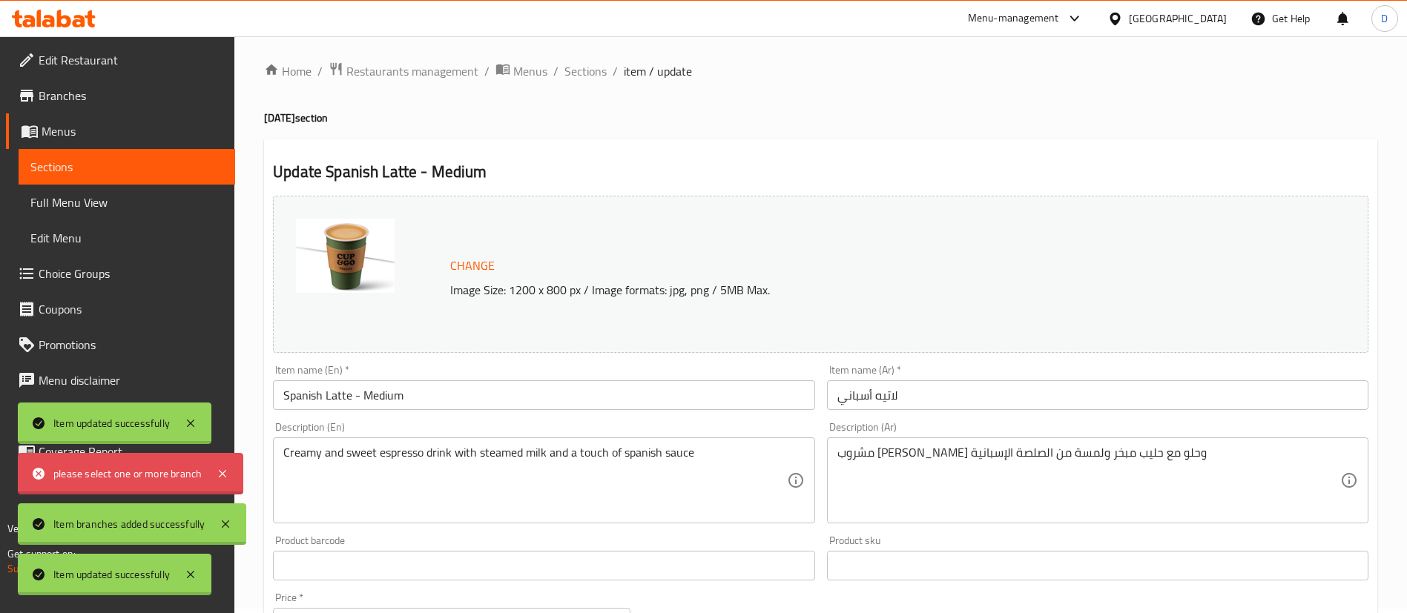
scroll to position [0, 0]
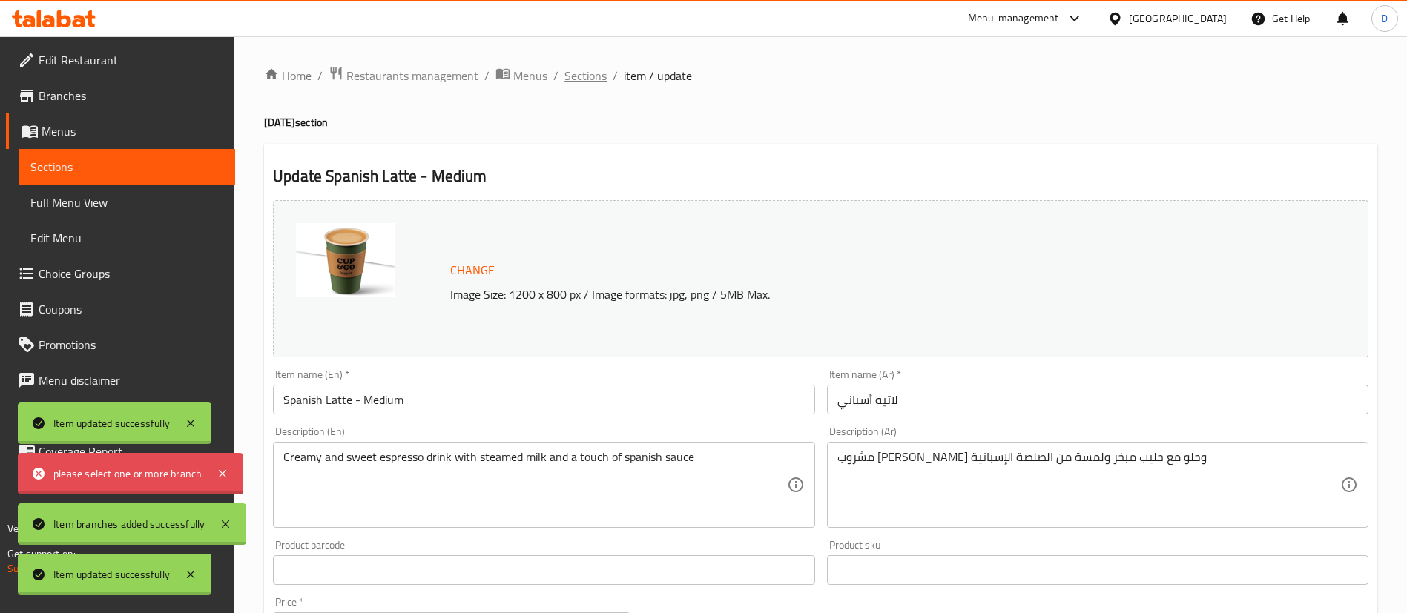
click at [582, 74] on span "Sections" at bounding box center [585, 76] width 42 height 18
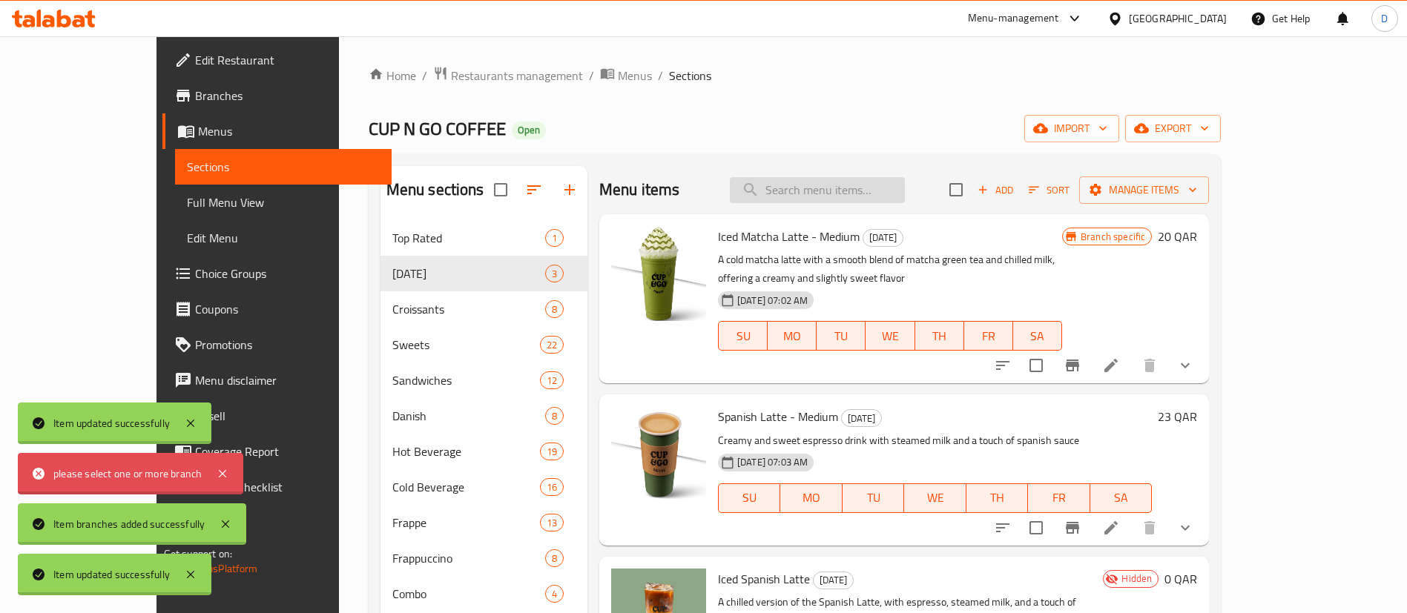
click at [852, 179] on input "search" at bounding box center [817, 190] width 175 height 26
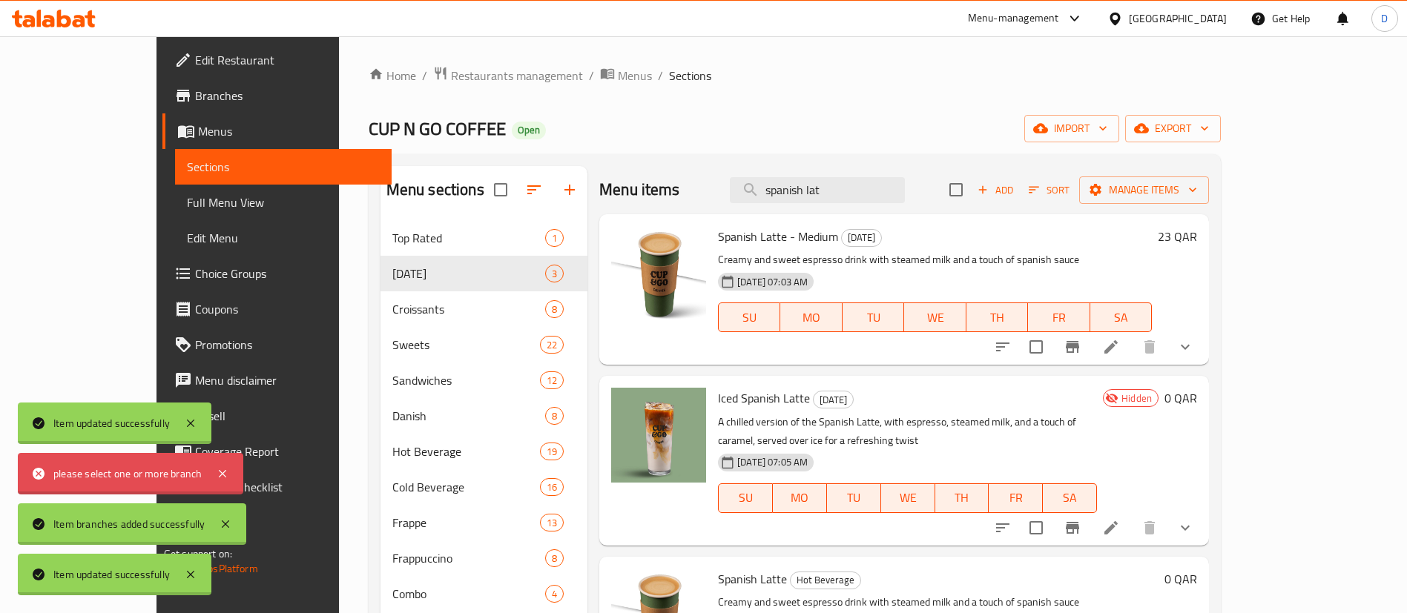
scroll to position [72, 0]
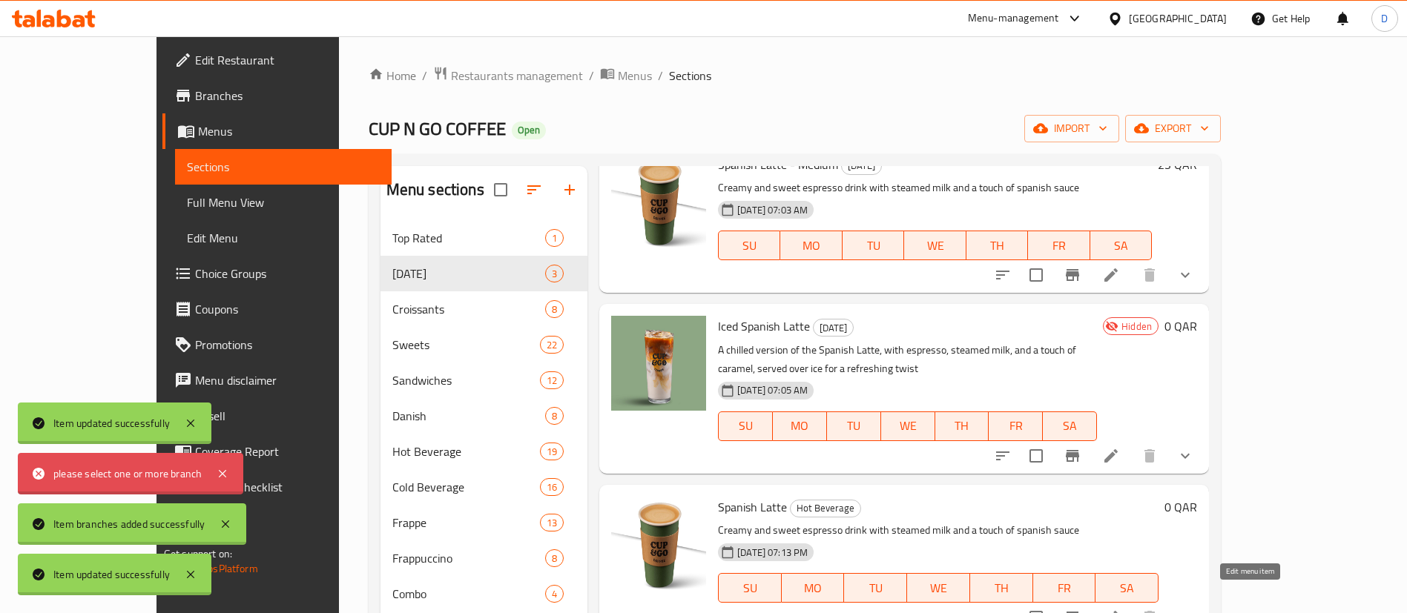
type input "spanish lat"
click at [1120, 609] on icon at bounding box center [1111, 618] width 18 height 18
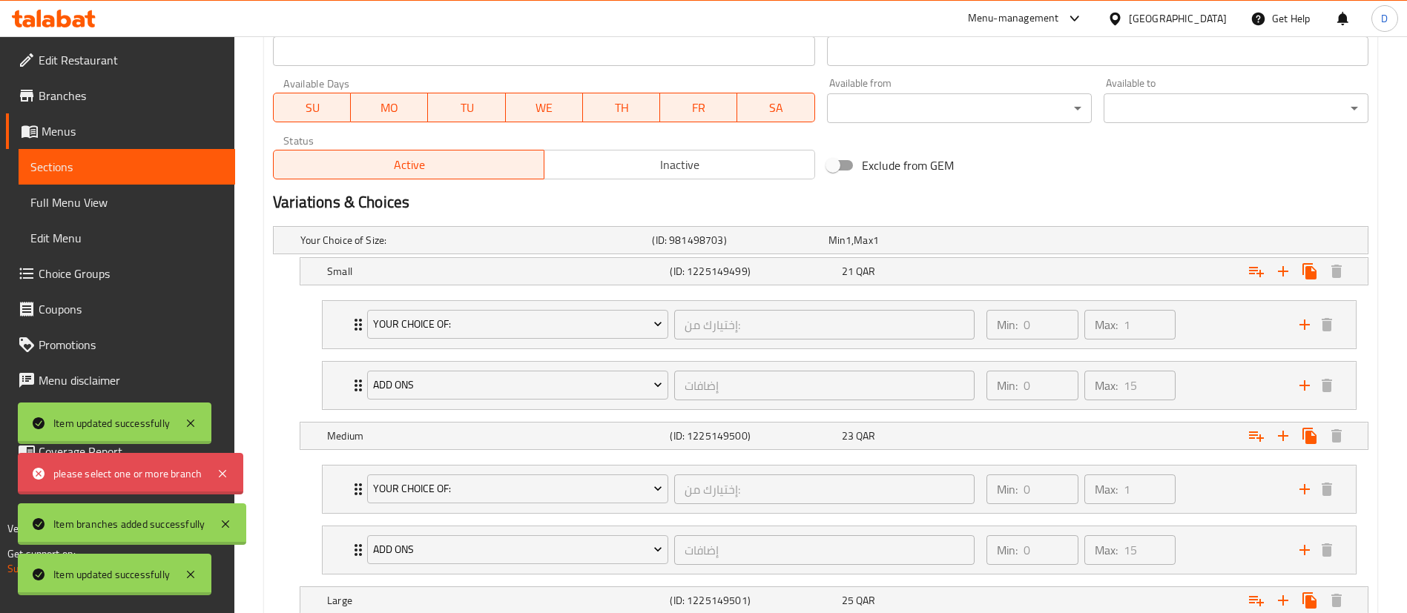
scroll to position [897, 0]
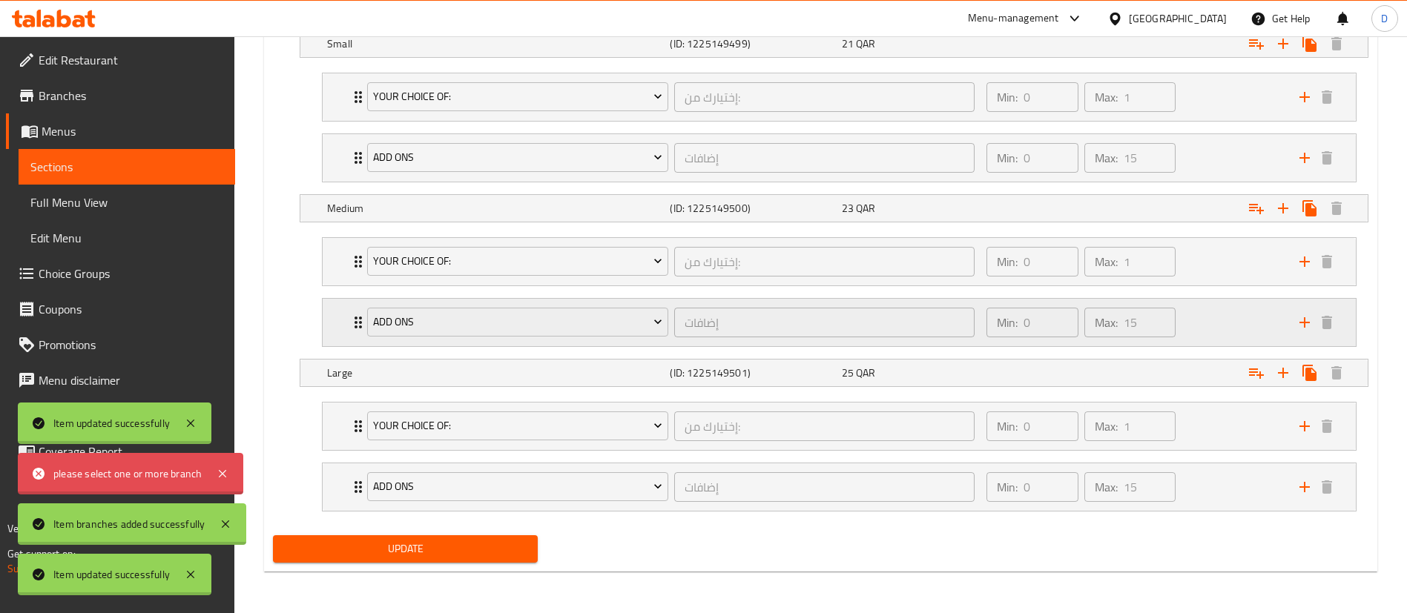
click at [352, 324] on icon "Expand" at bounding box center [358, 323] width 18 height 18
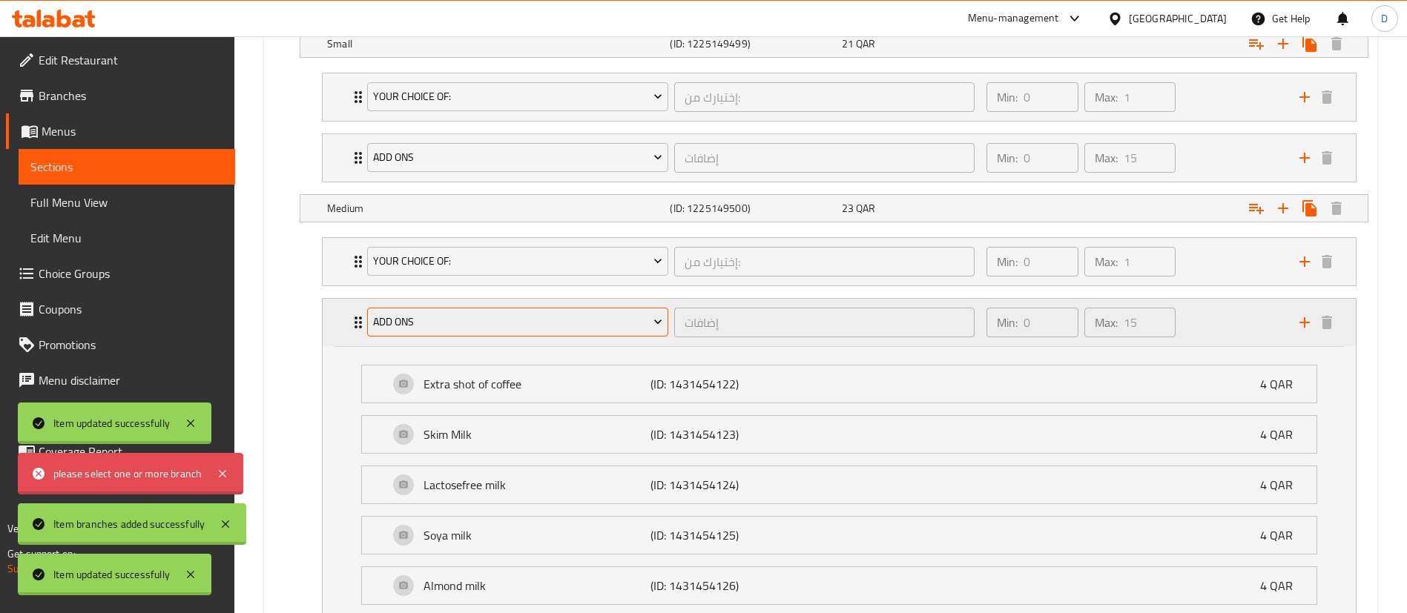
scroll to position [0, 0]
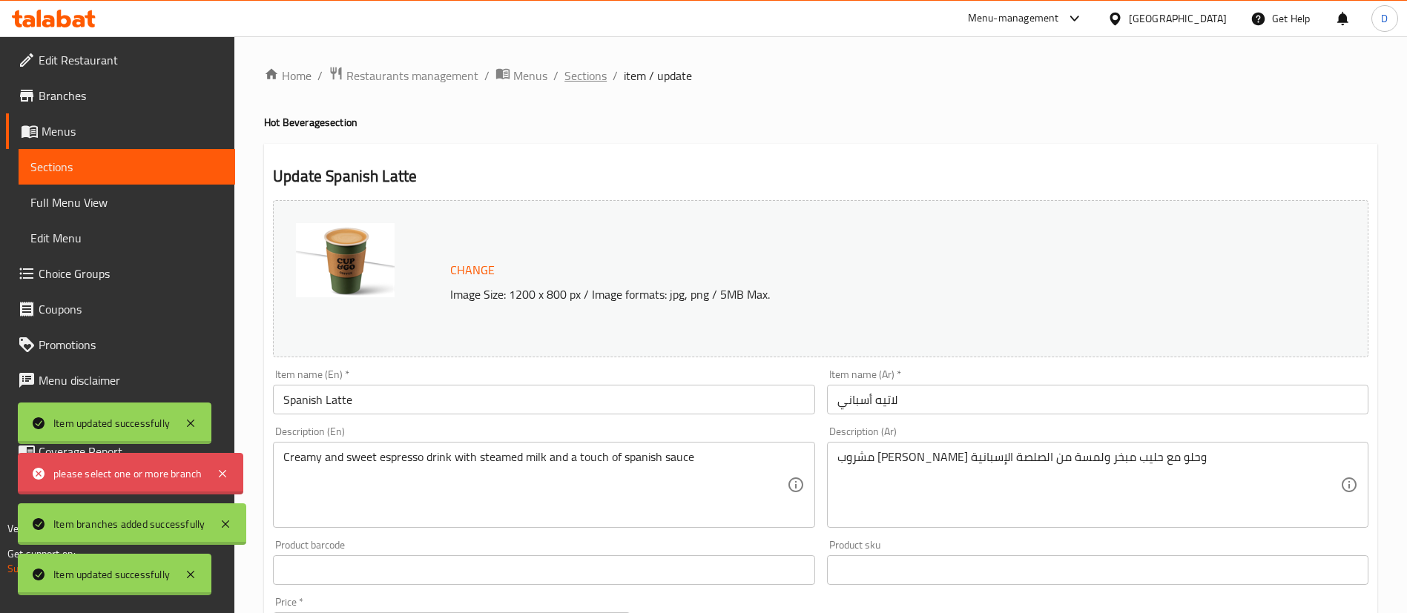
click at [574, 73] on span "Sections" at bounding box center [585, 76] width 42 height 18
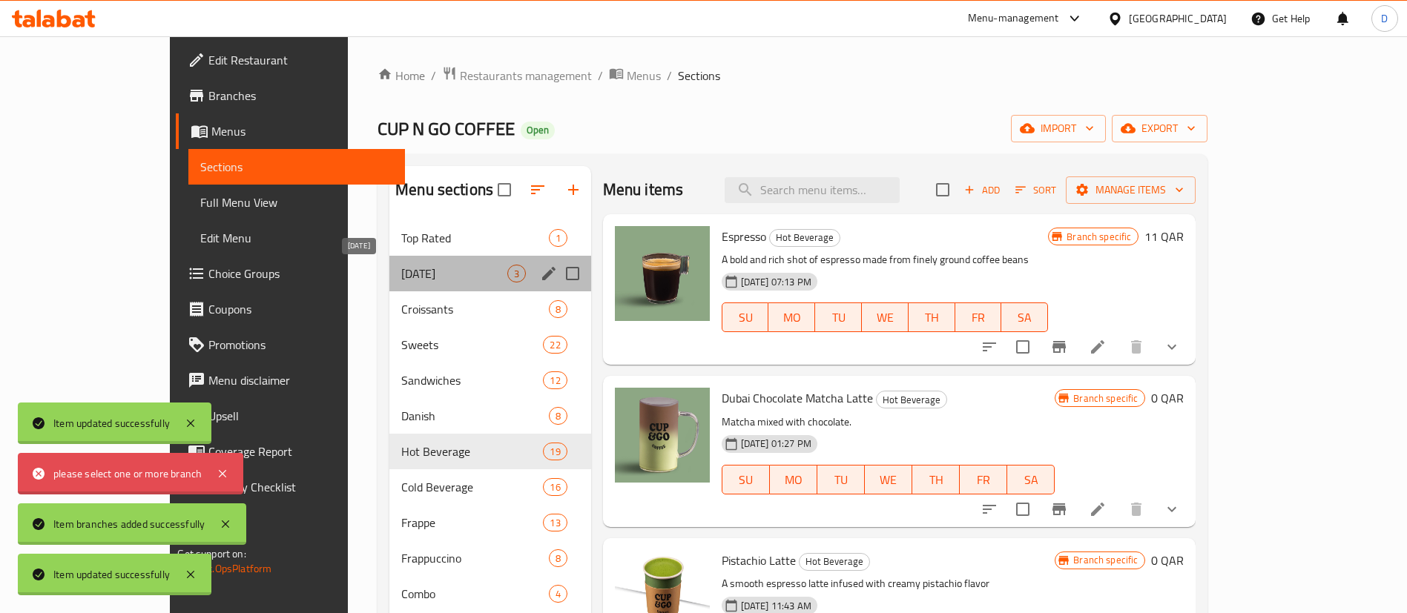
click at [429, 276] on span "[DATE]" at bounding box center [453, 274] width 105 height 18
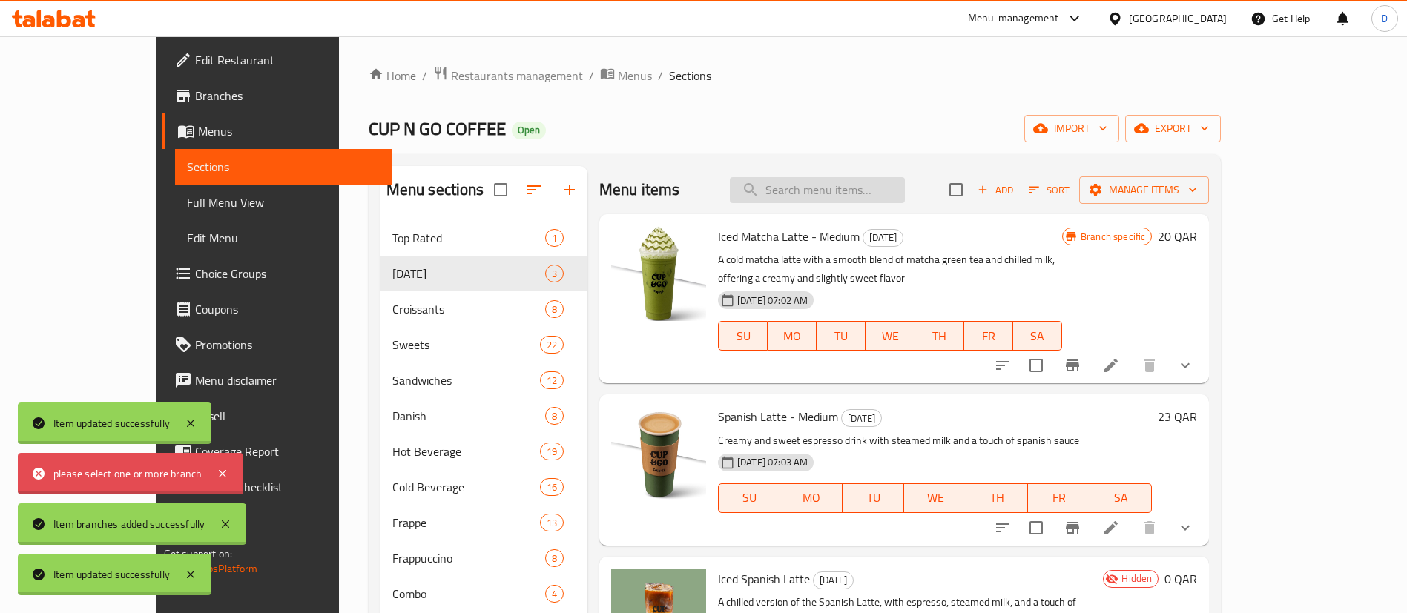
click at [905, 188] on input "search" at bounding box center [817, 190] width 175 height 26
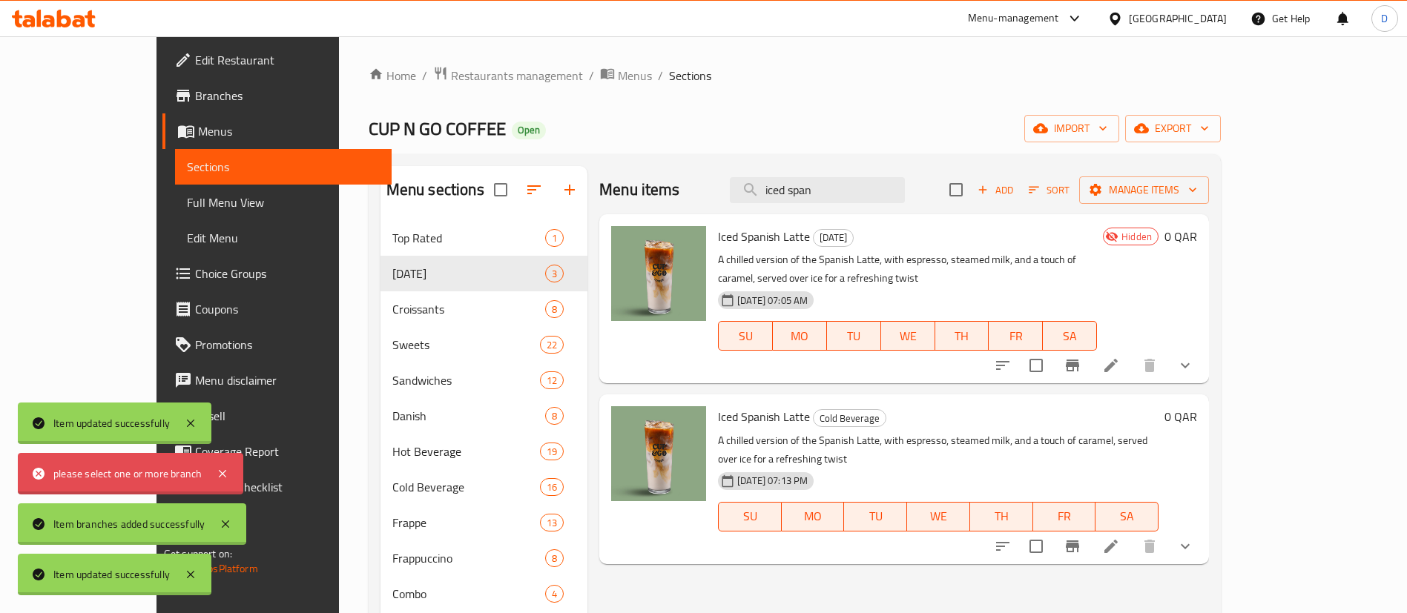
type input "iced span"
click at [1120, 538] on icon at bounding box center [1111, 547] width 18 height 18
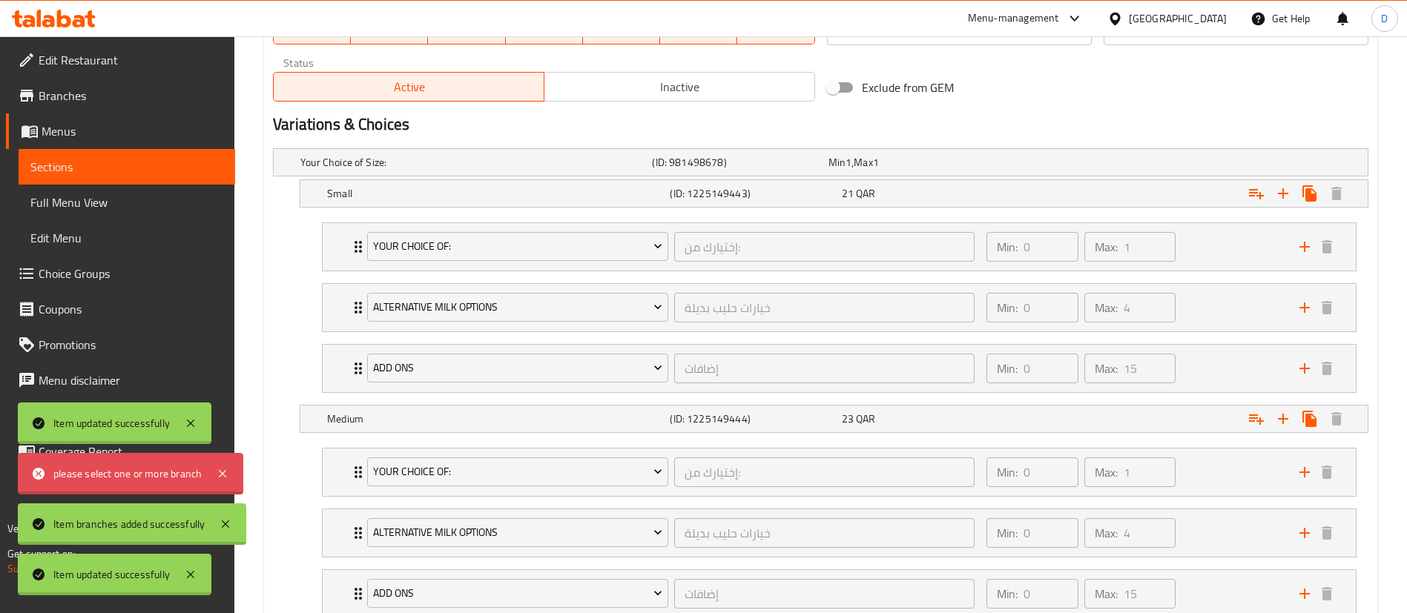
scroll to position [854, 0]
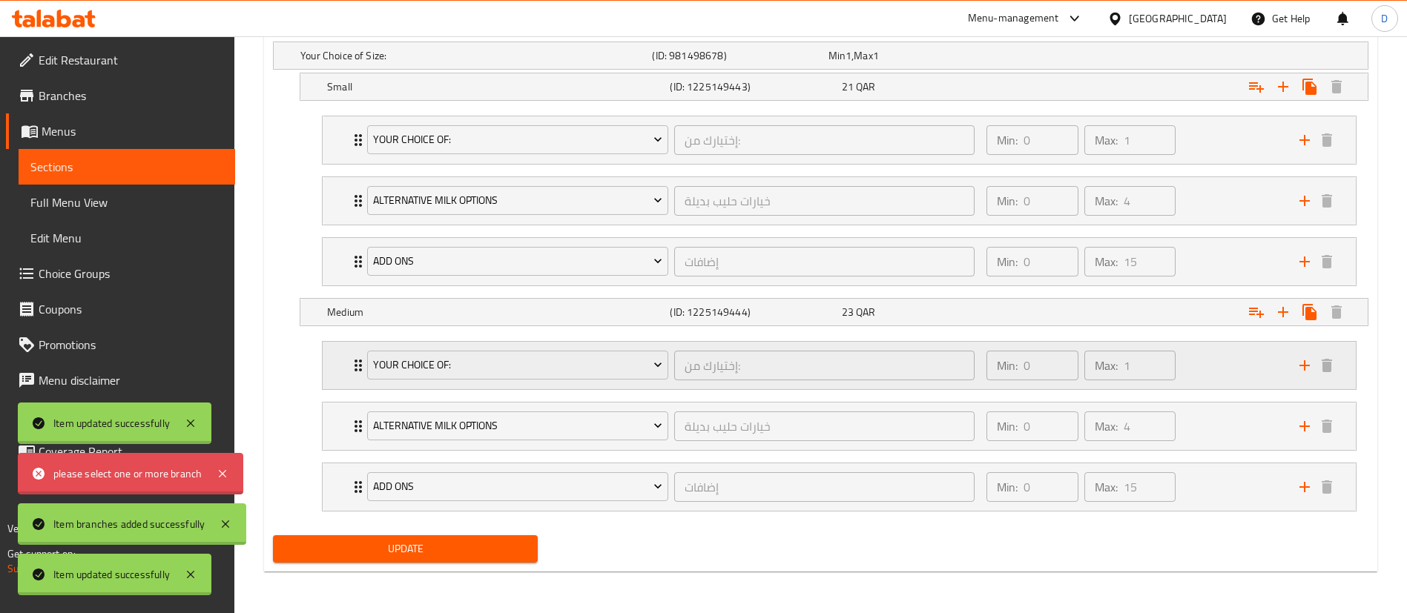
click at [359, 372] on div "Your Choice Of: إختيارك من: ​" at bounding box center [670, 365] width 625 height 47
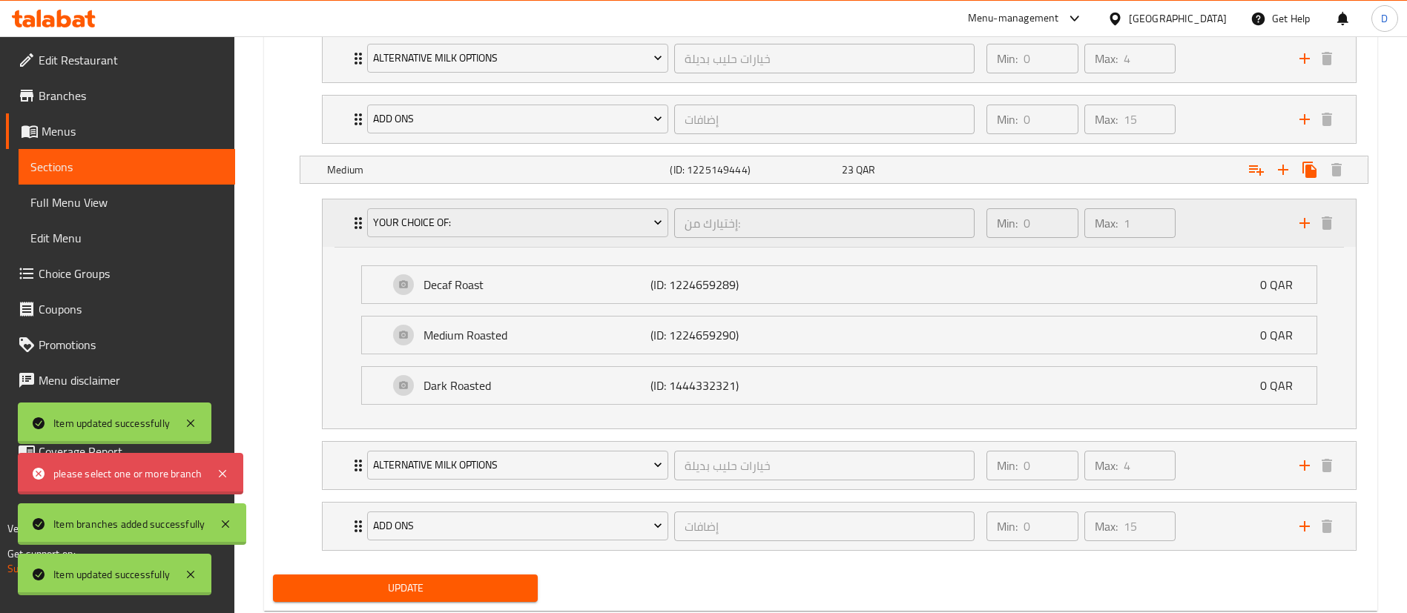
scroll to position [1000, 0]
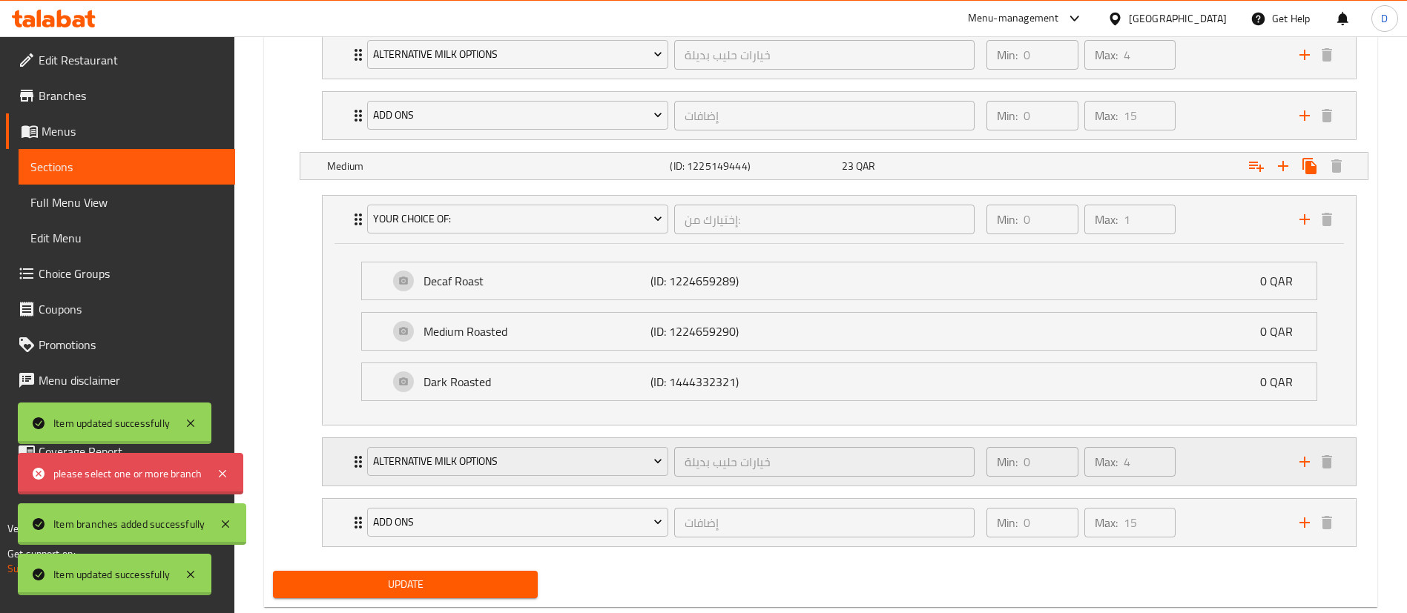
click at [356, 464] on icon "Expand" at bounding box center [358, 462] width 18 height 18
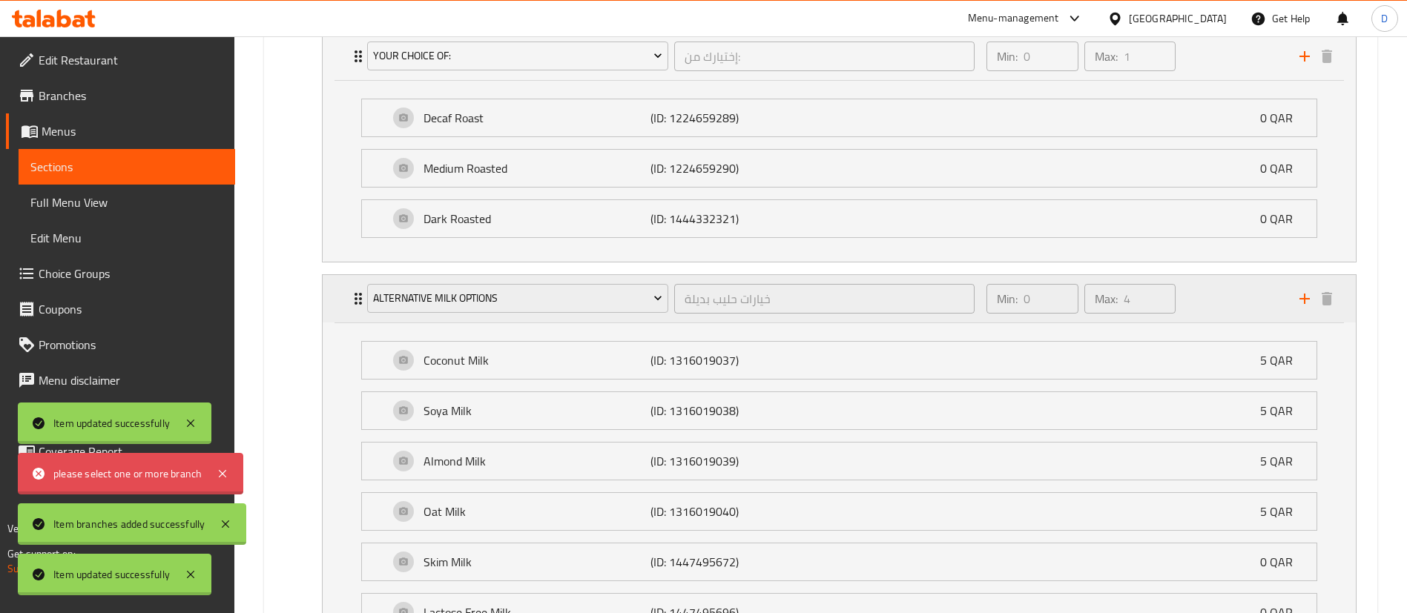
scroll to position [1369, 0]
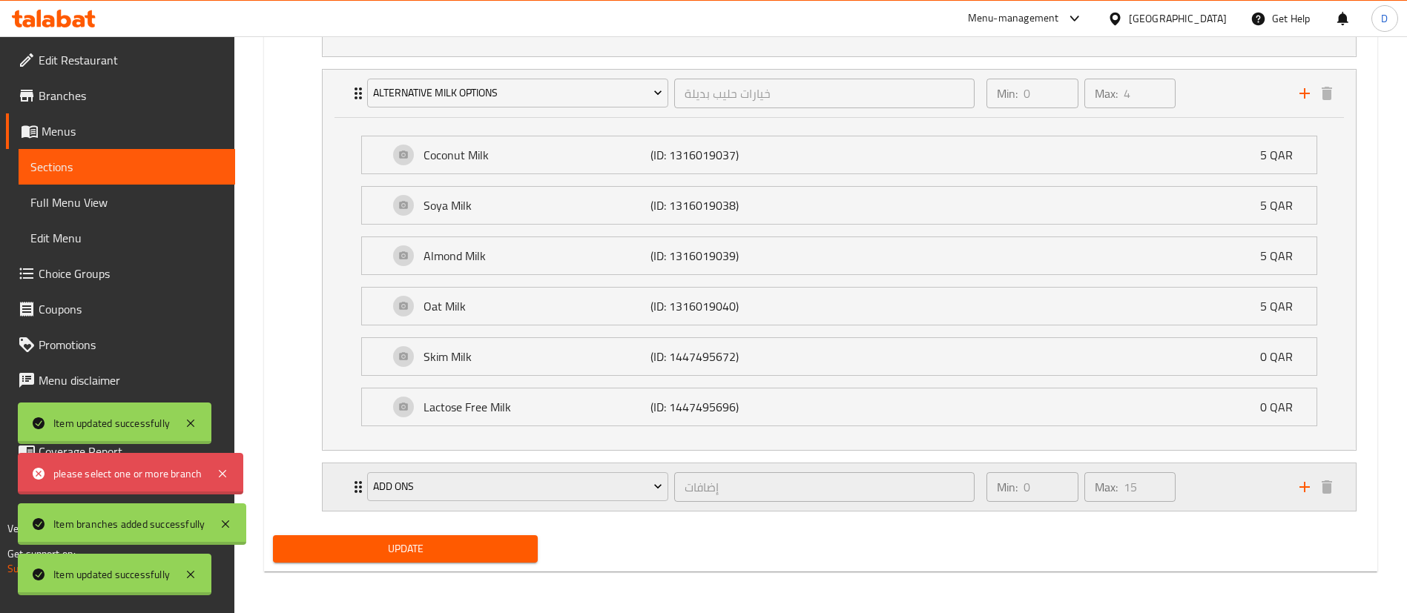
click at [353, 492] on icon "Expand" at bounding box center [358, 487] width 18 height 18
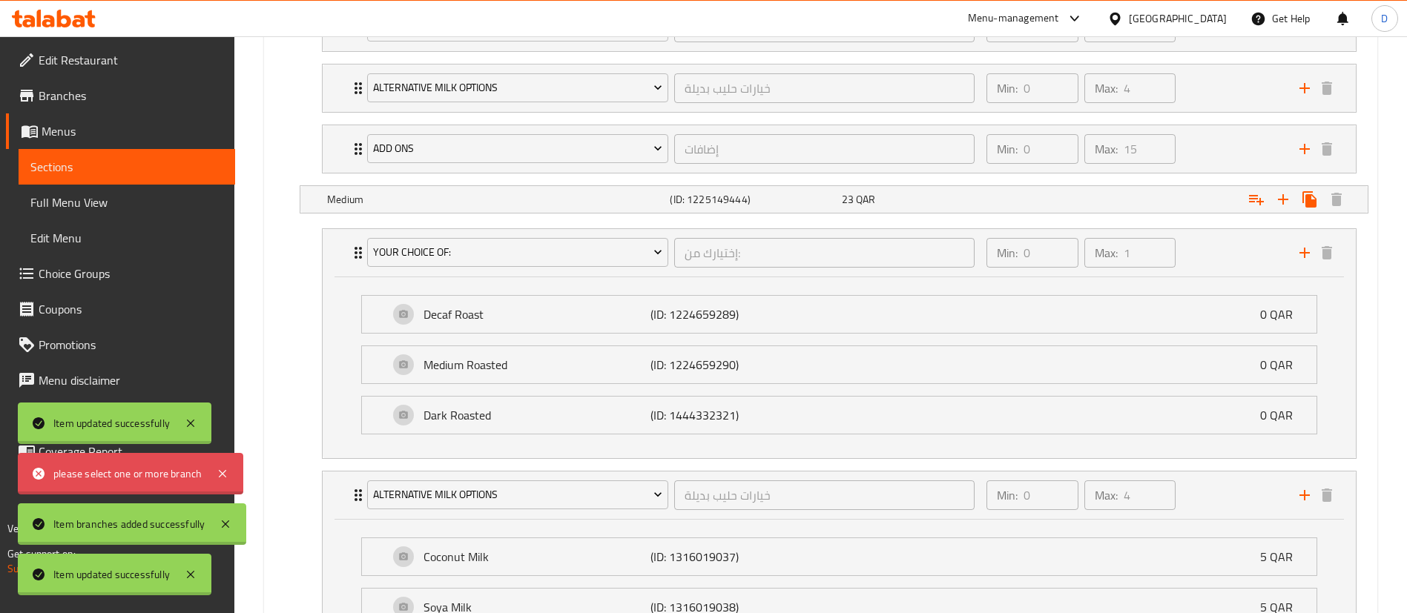
scroll to position [0, 0]
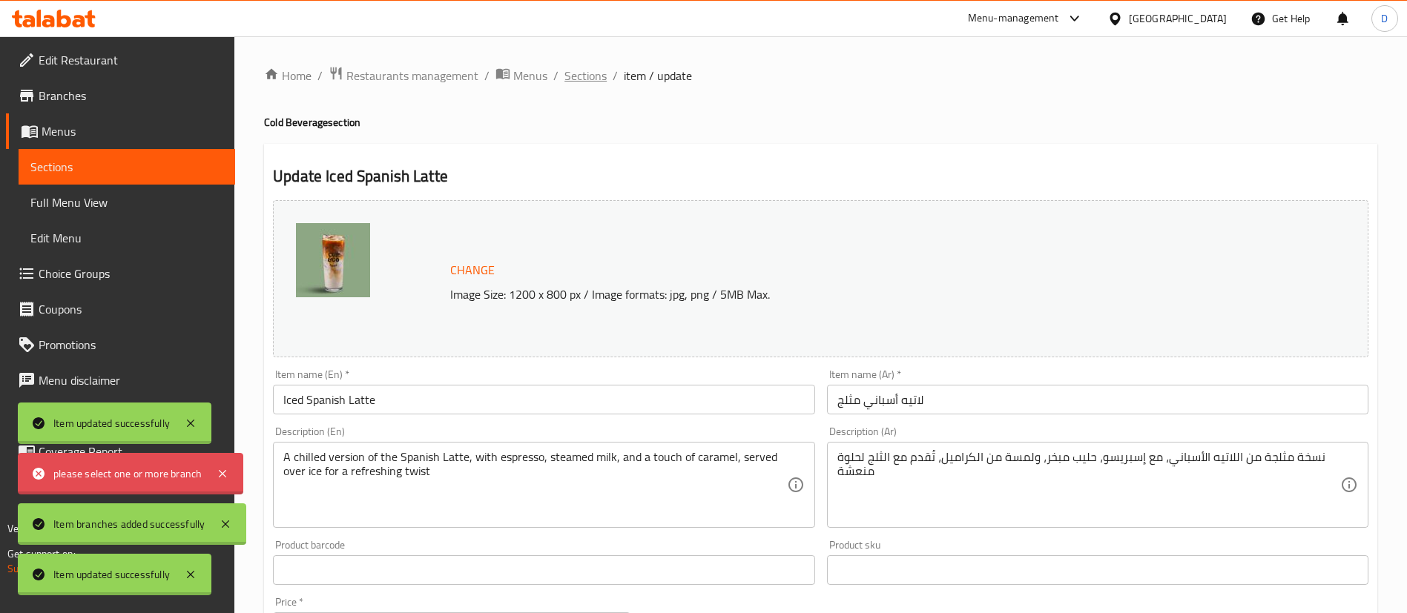
click at [586, 71] on span "Sections" at bounding box center [585, 76] width 42 height 18
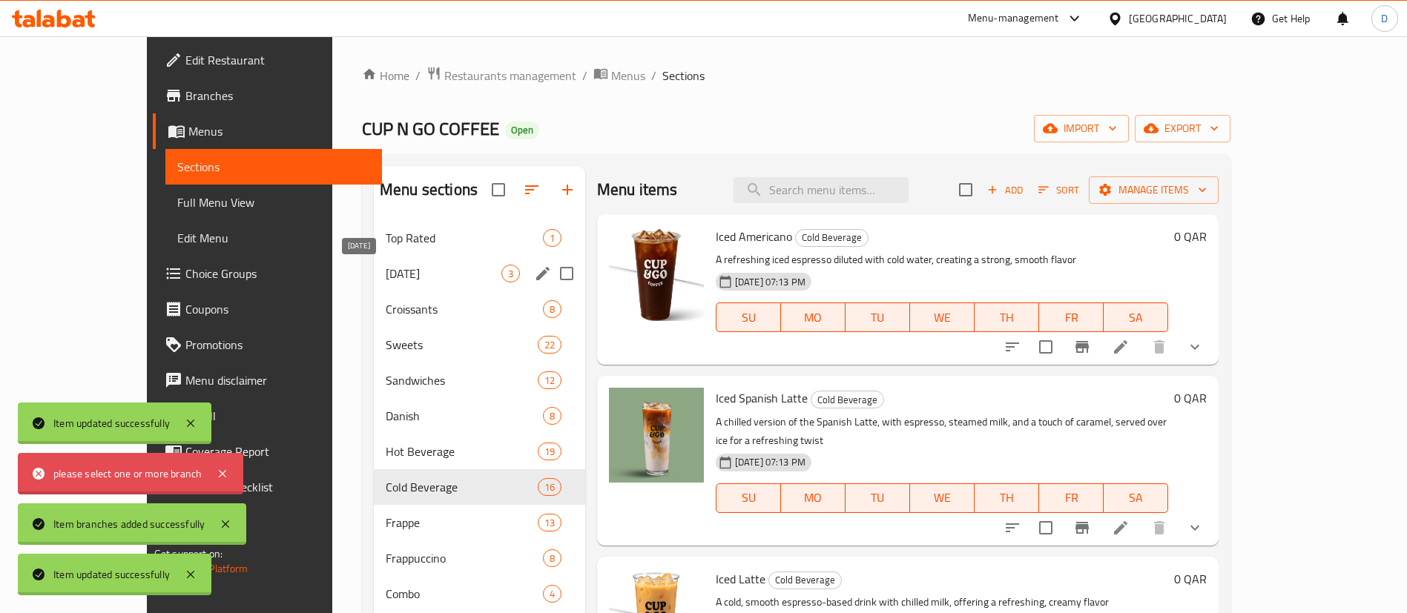
click at [410, 274] on span "[DATE]" at bounding box center [444, 274] width 116 height 18
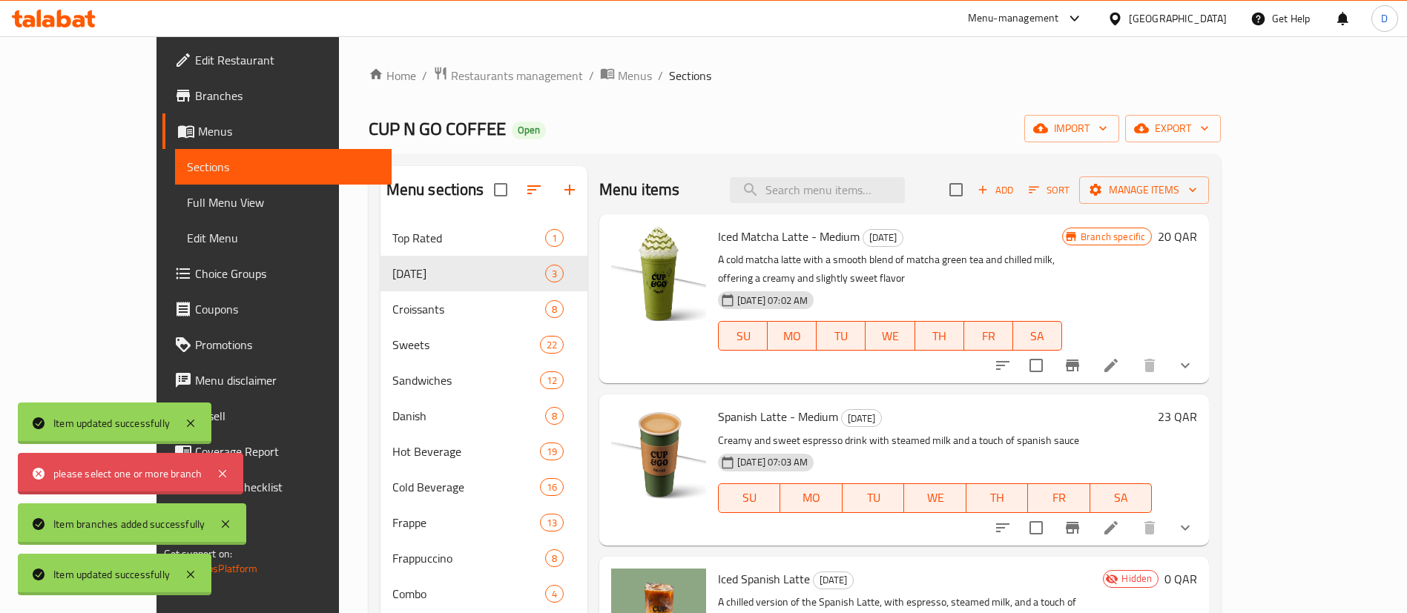
scroll to position [208, 0]
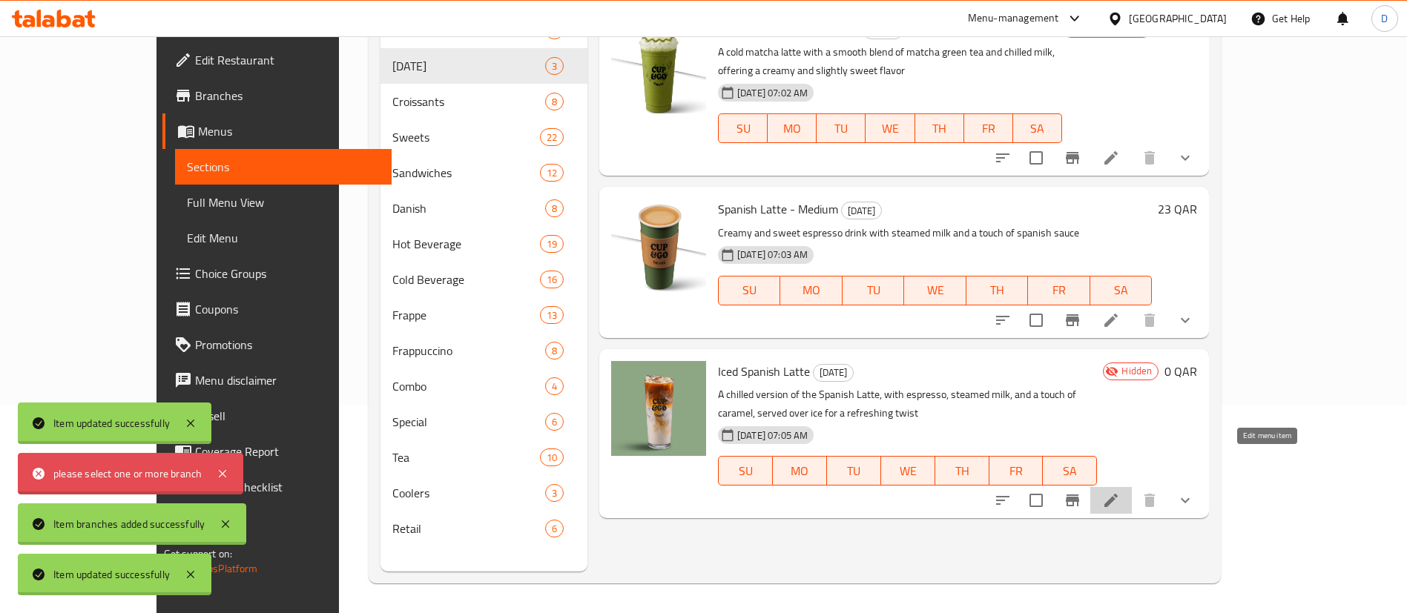
click at [1118, 494] on icon at bounding box center [1110, 500] width 13 height 13
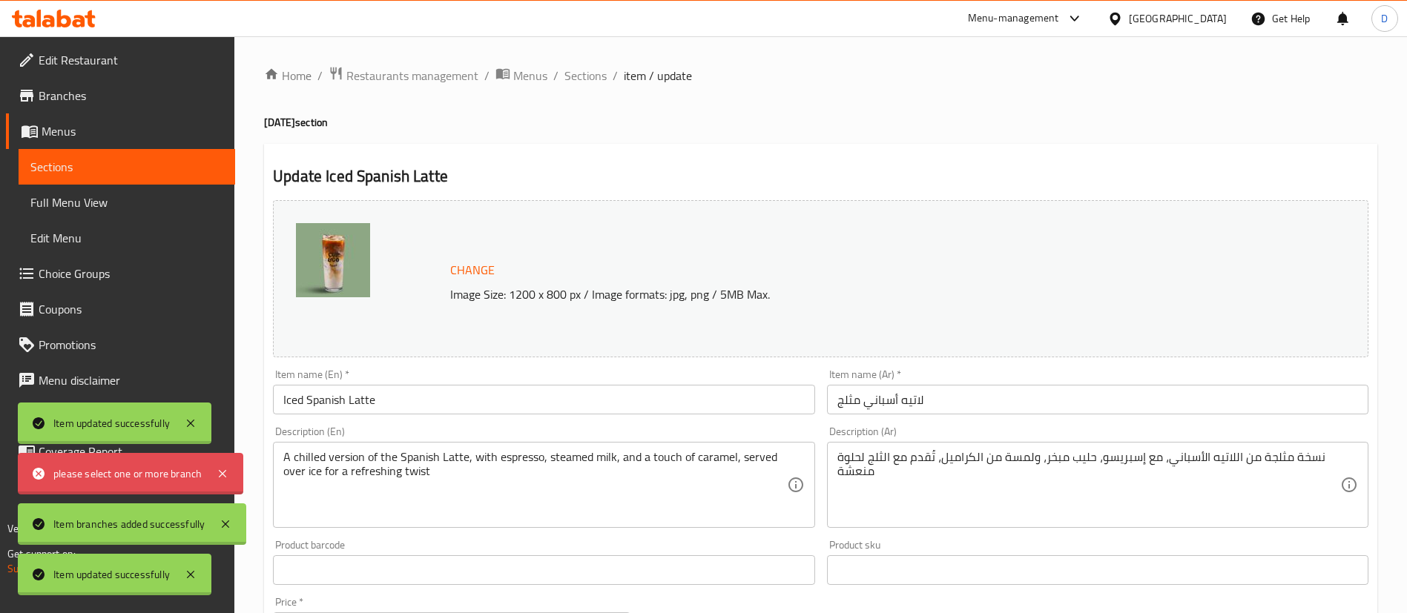
click at [502, 399] on input "Iced Spanish Latte" at bounding box center [543, 400] width 541 height 30
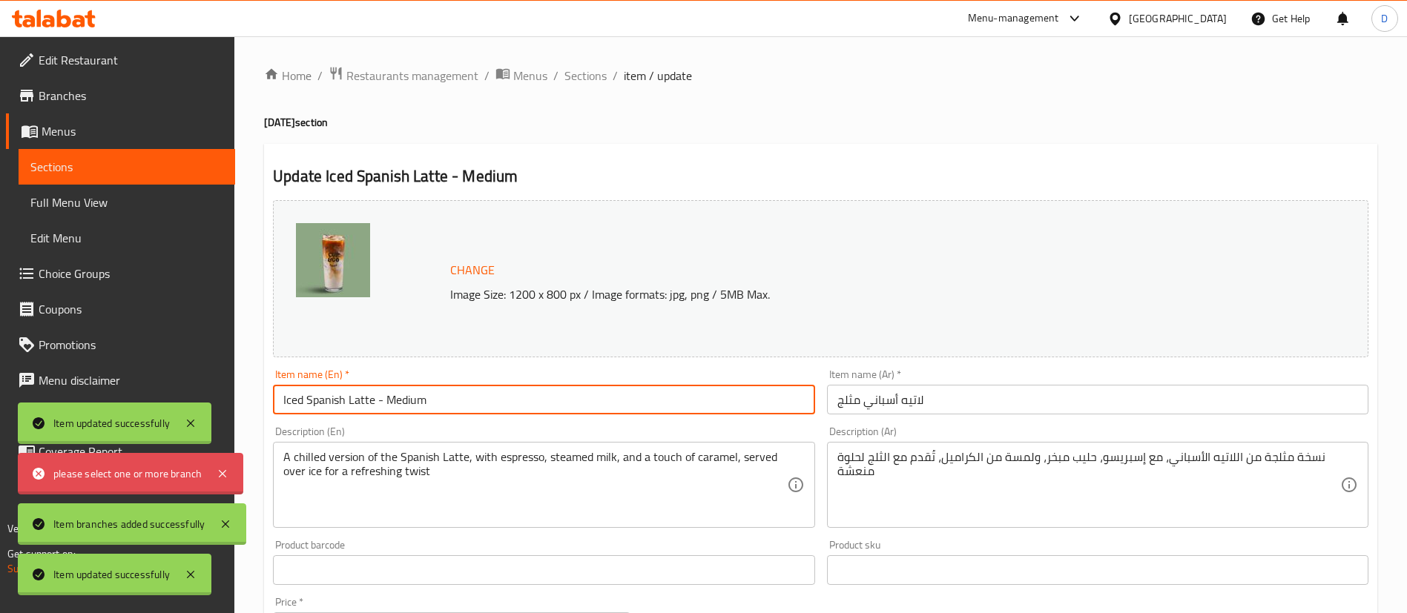
type input "Iced Spanish Latte - Medium"
click at [508, 374] on div "Item name (En)   * Iced Spanish Latte - Medium Item name (En) *" at bounding box center [543, 391] width 541 height 45
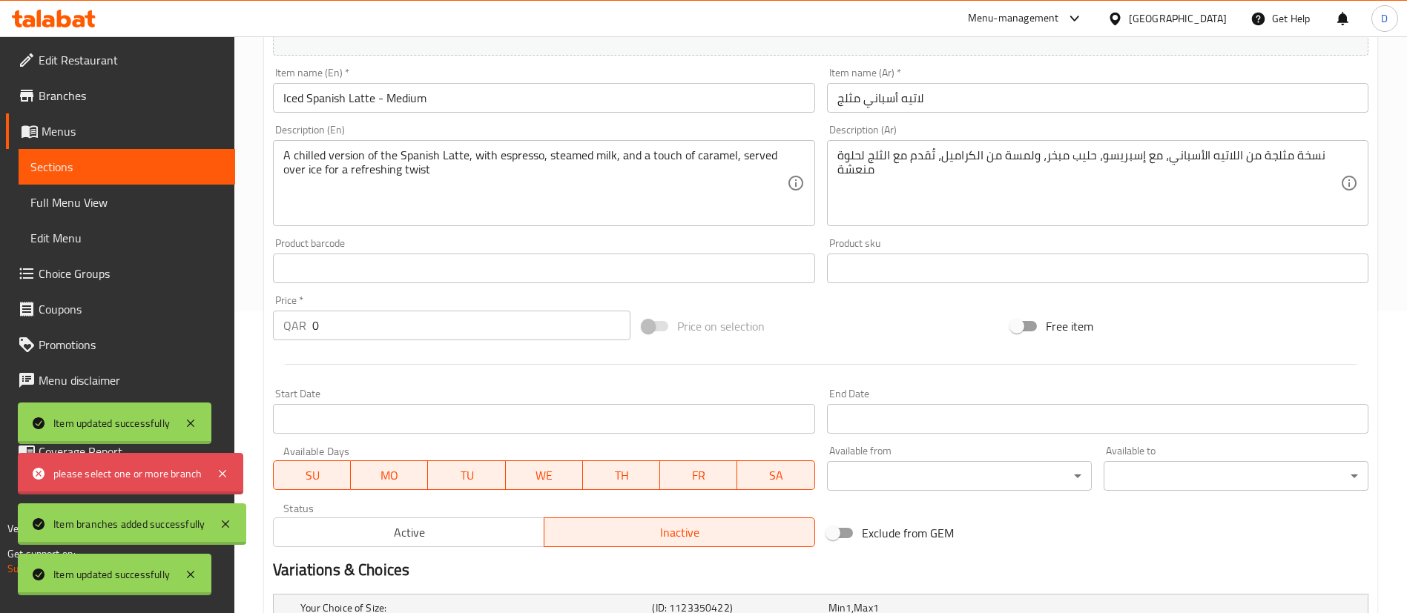
scroll to position [303, 0]
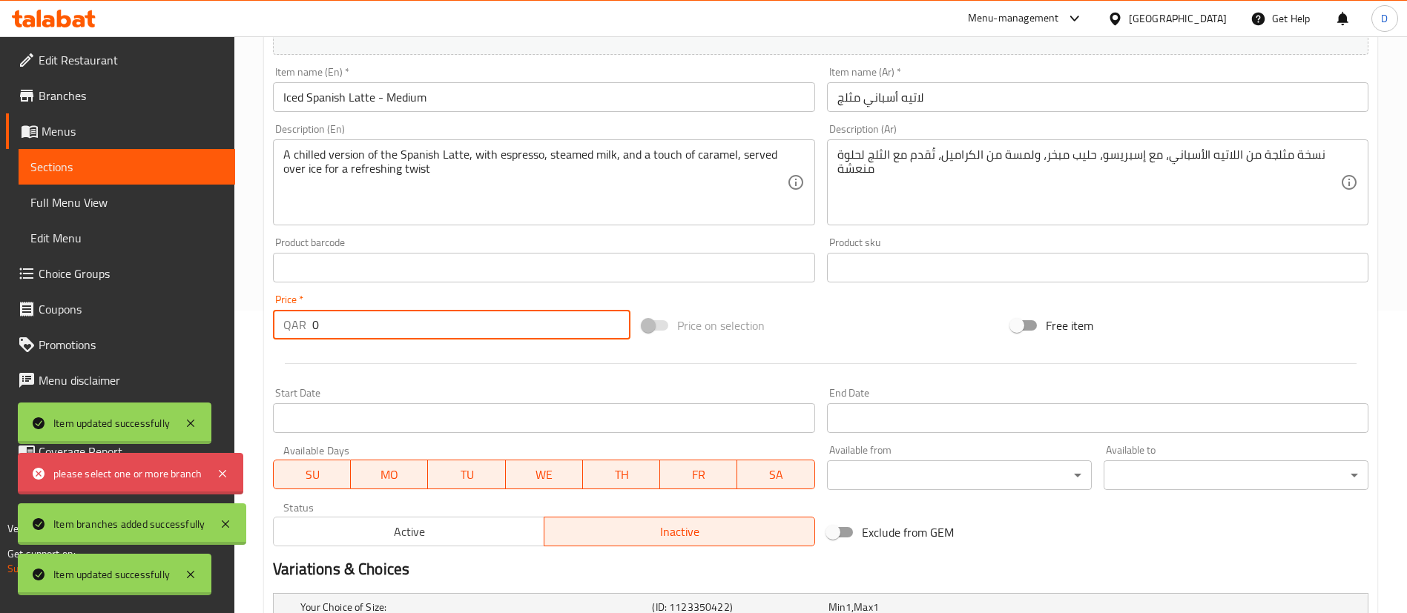
click at [478, 320] on input "0" at bounding box center [471, 325] width 318 height 30
type input "23"
click at [494, 351] on div at bounding box center [820, 364] width 1107 height 36
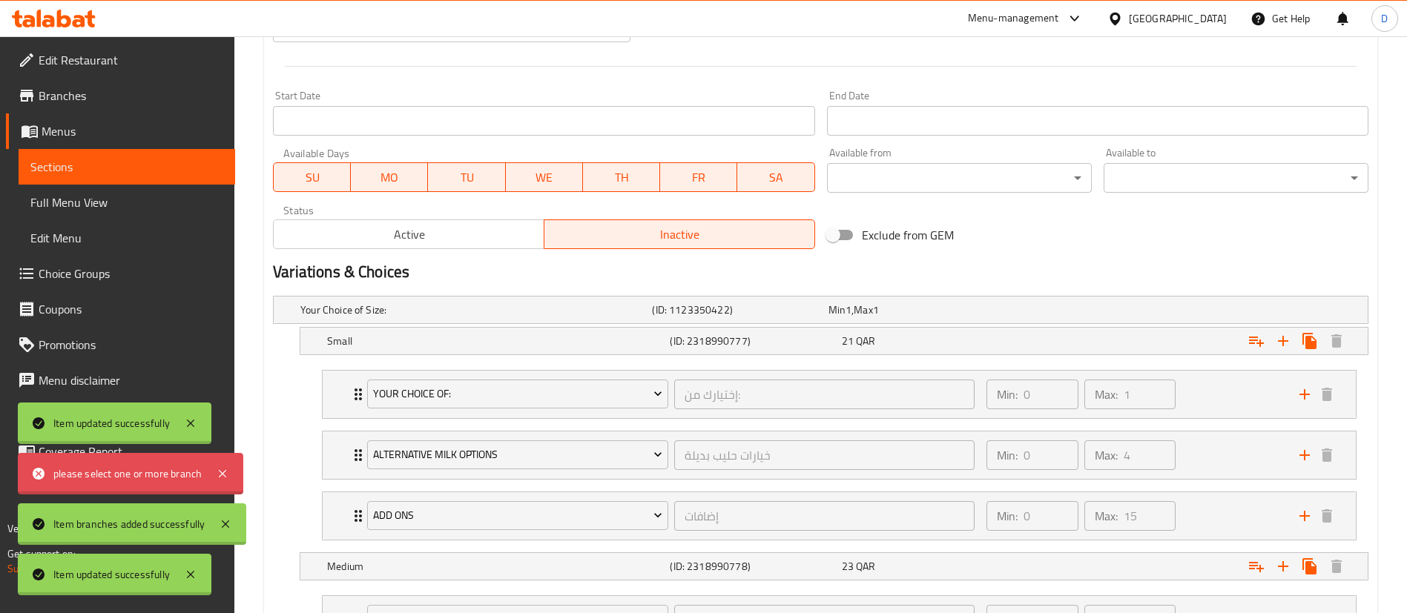
scroll to position [602, 0]
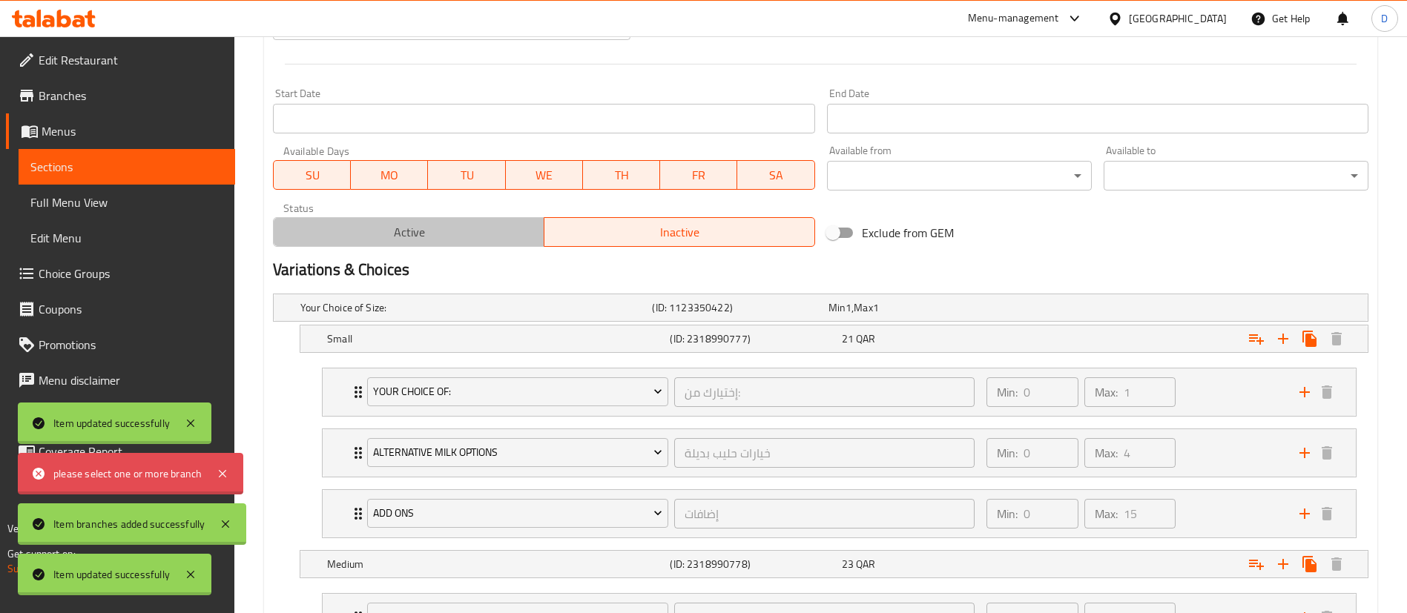
click at [470, 237] on span "Active" at bounding box center [409, 233] width 259 height 22
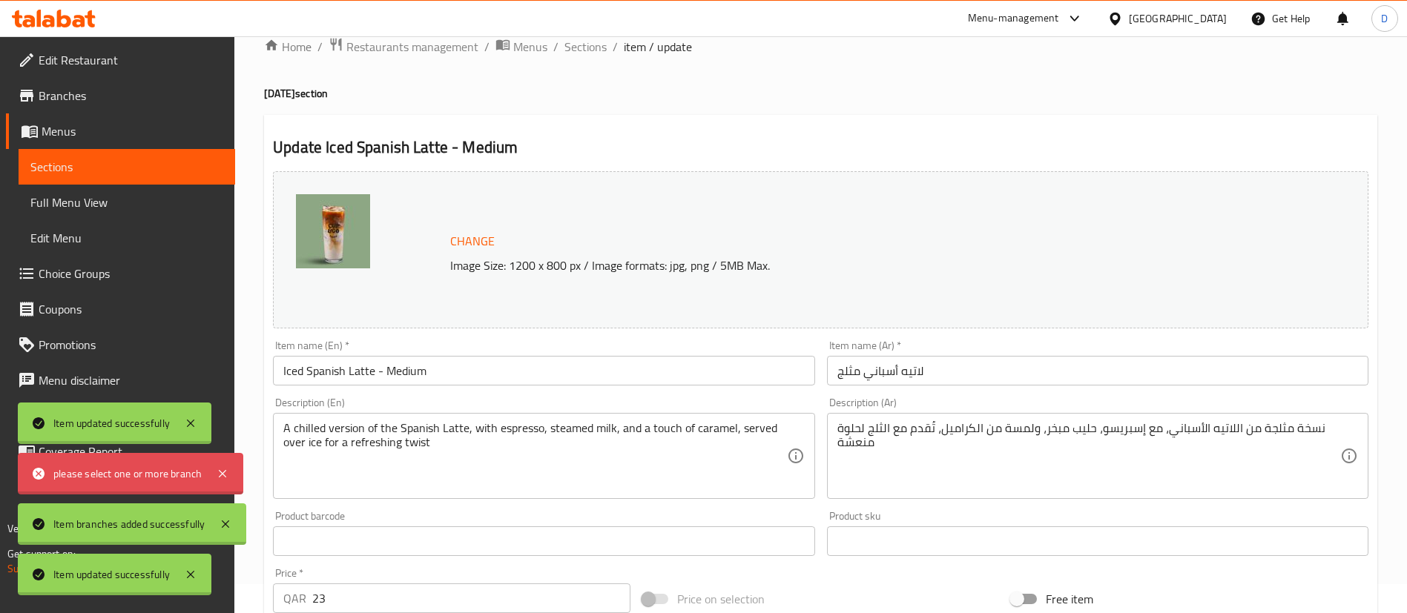
scroll to position [0, 0]
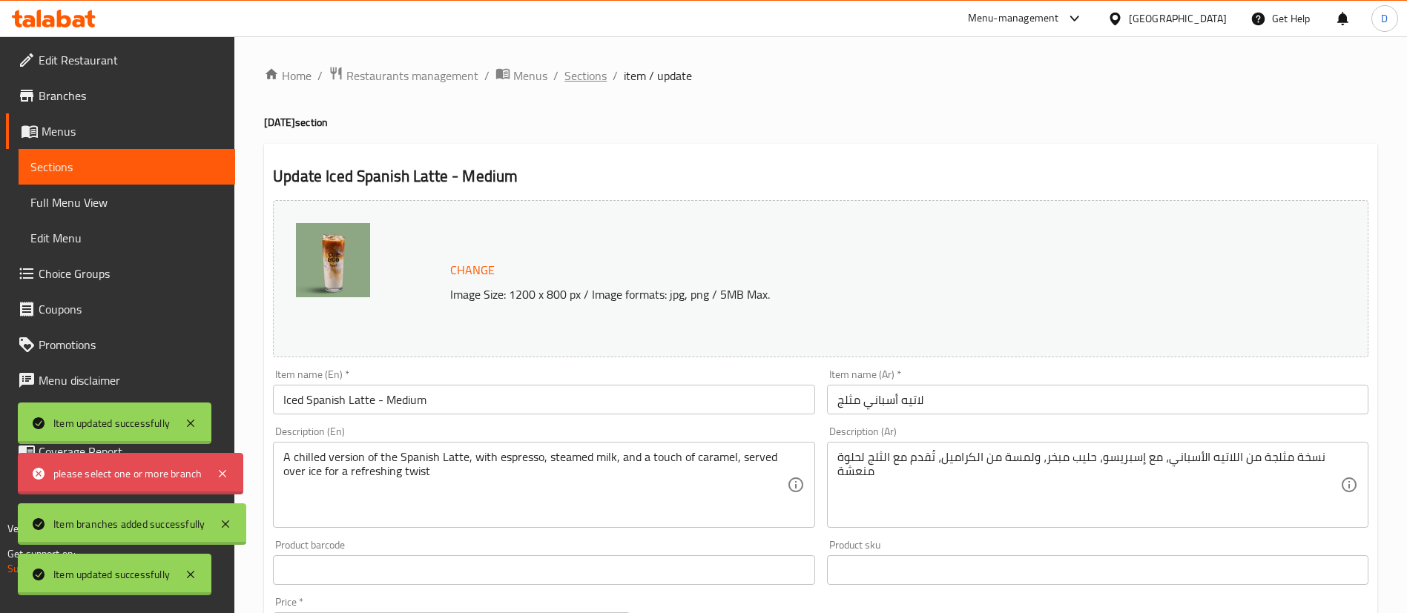
click at [567, 82] on span "Sections" at bounding box center [585, 76] width 42 height 18
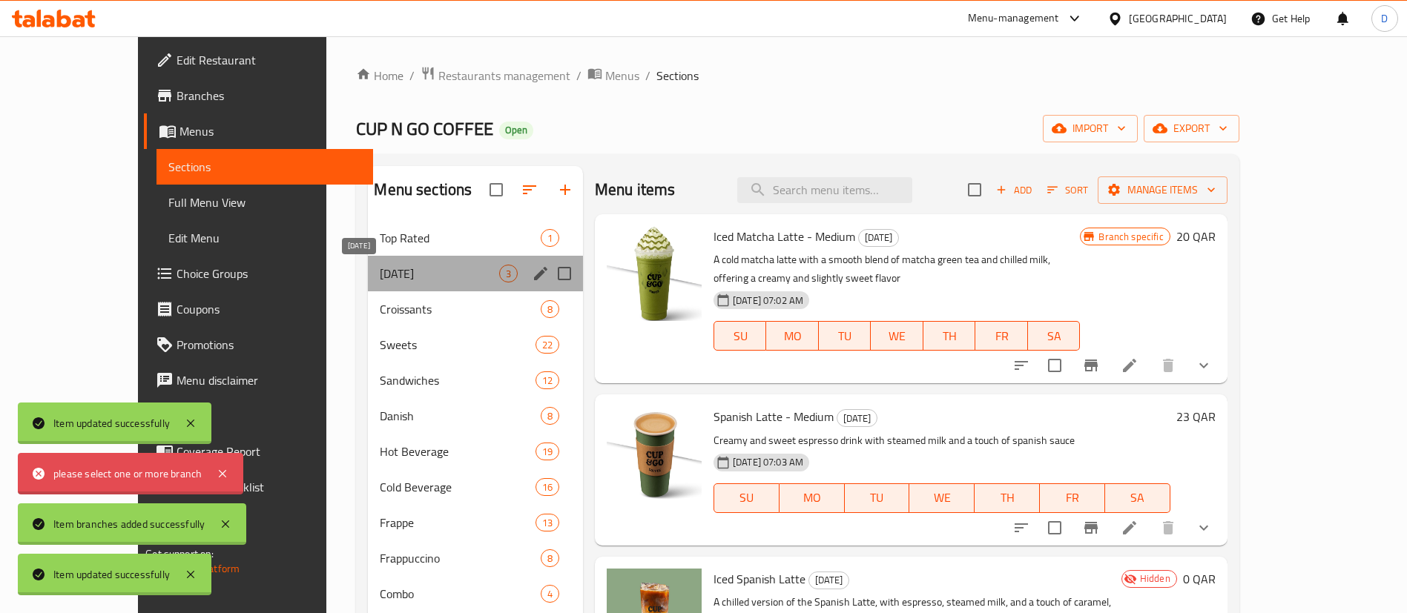
click at [408, 269] on span "[DATE]" at bounding box center [439, 274] width 119 height 18
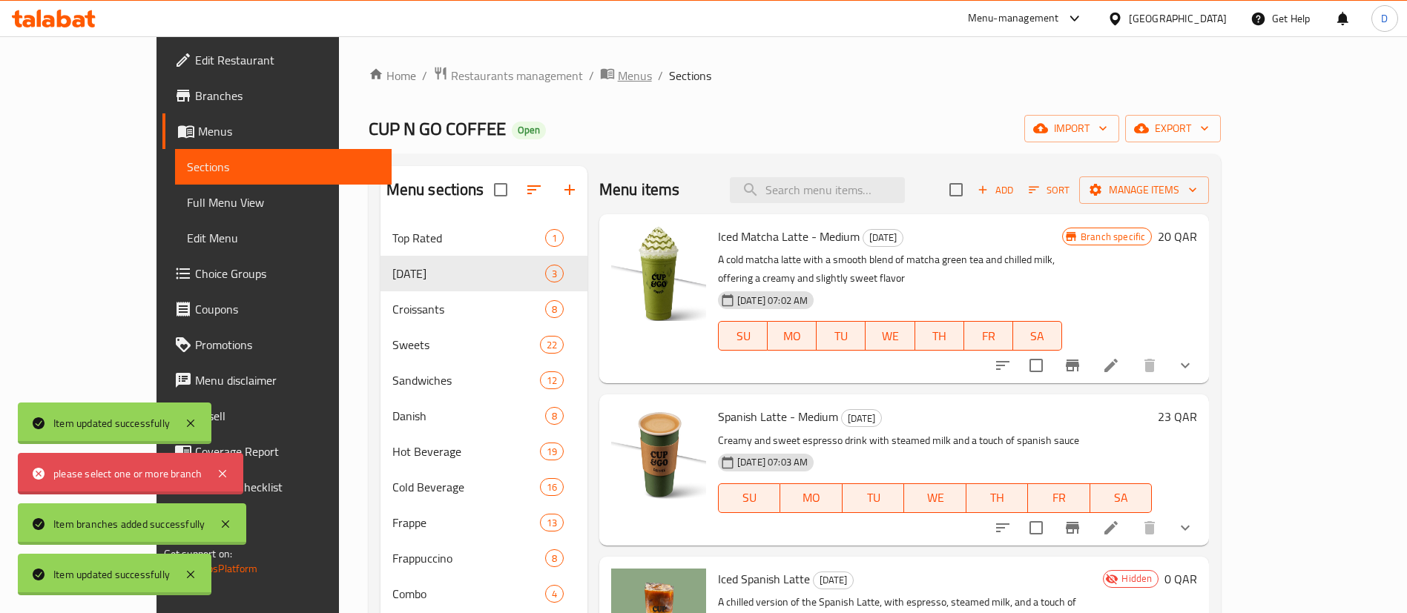
click at [618, 71] on span "Menus" at bounding box center [635, 76] width 34 height 18
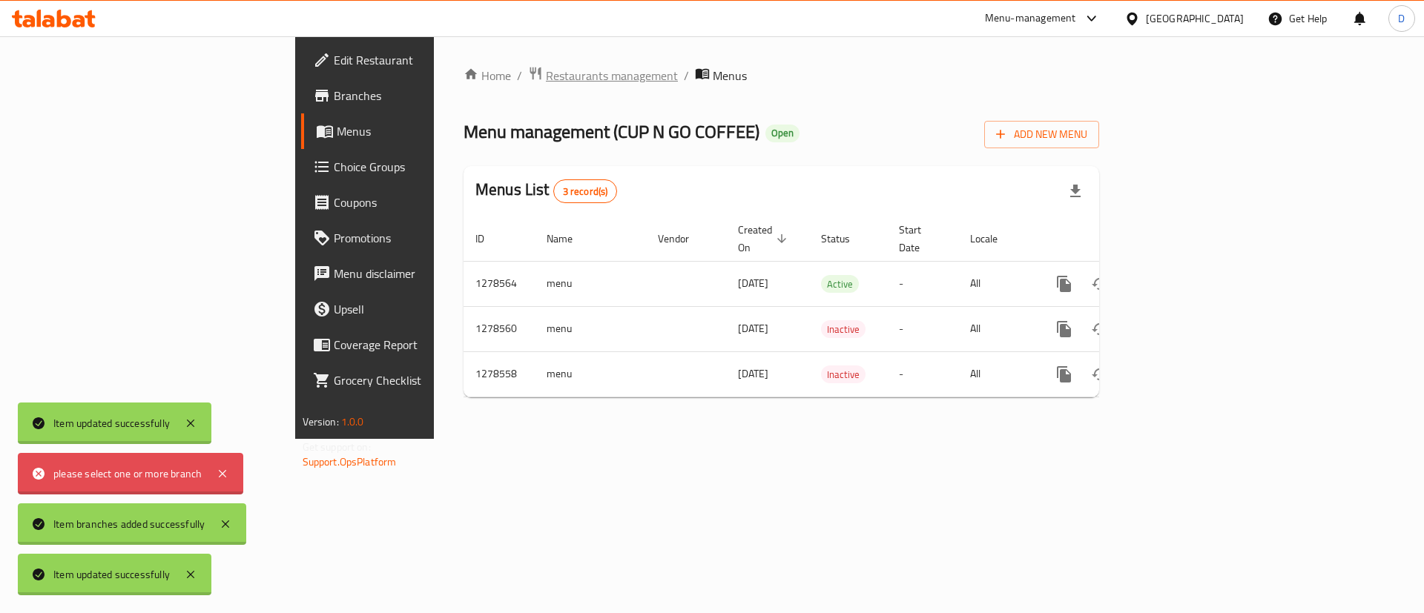
click at [546, 77] on span "Restaurants management" at bounding box center [612, 76] width 132 height 18
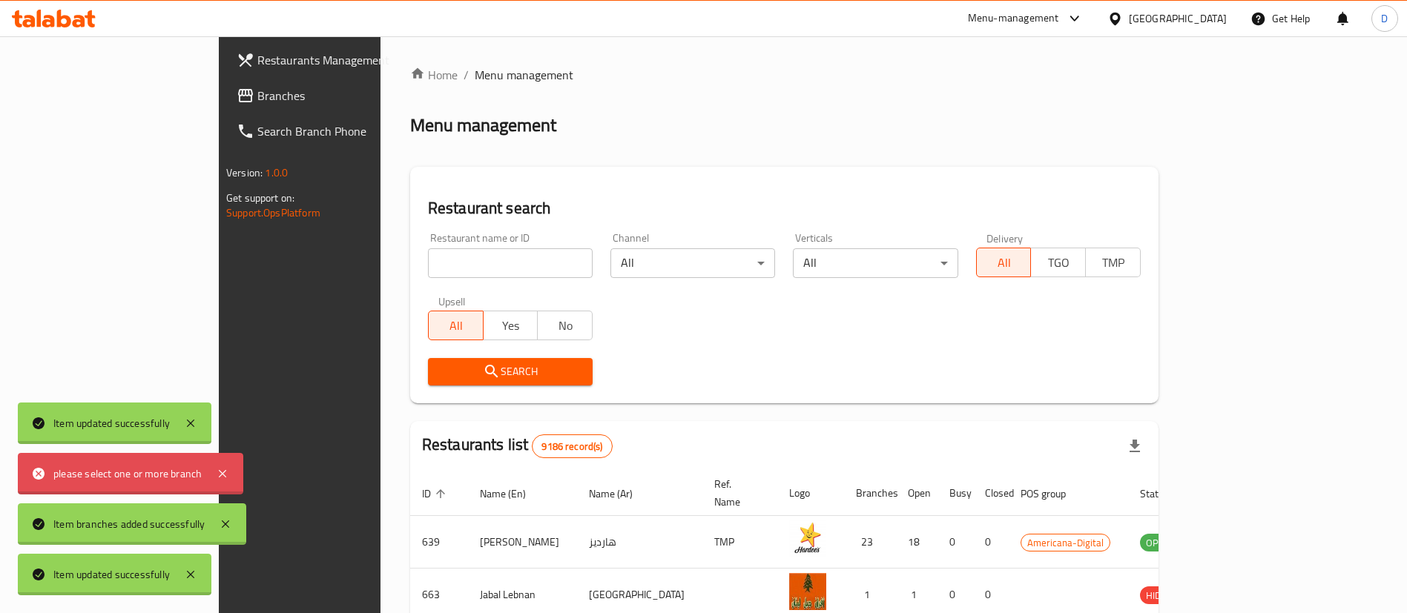
click at [435, 271] on input "search" at bounding box center [510, 263] width 165 height 30
type input "cup n go"
click button "Search" at bounding box center [510, 371] width 165 height 27
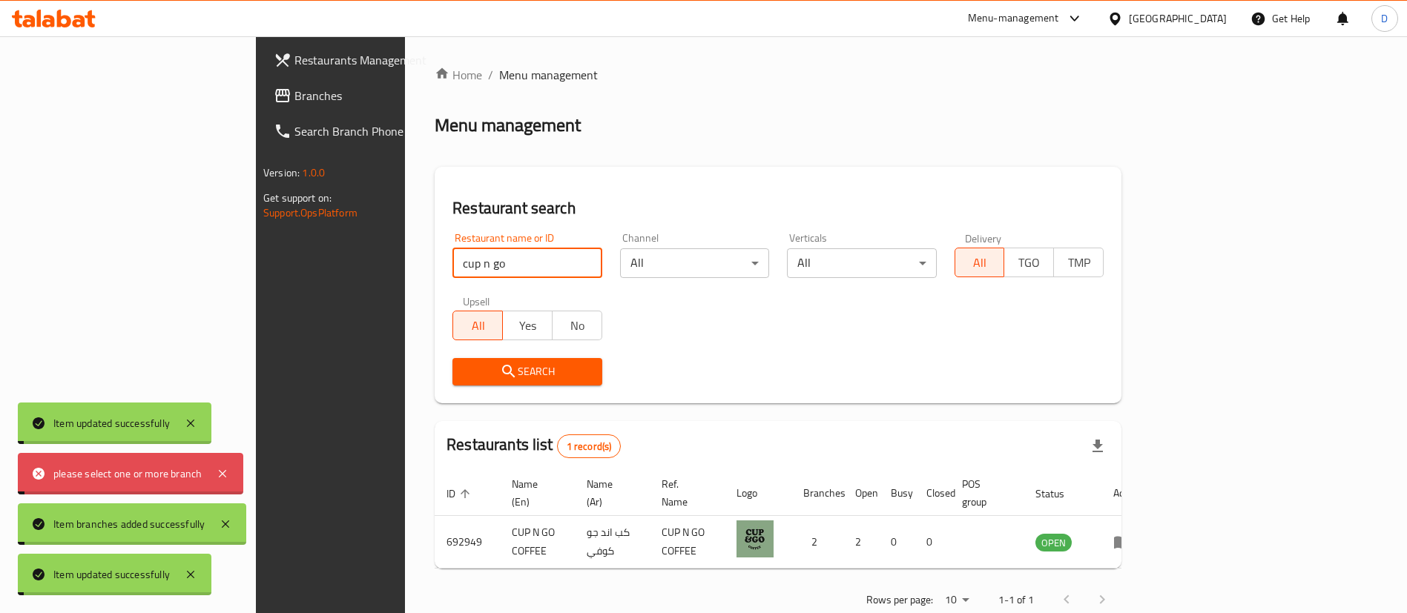
click at [179, 425] on div "Item updated successfully" at bounding box center [115, 424] width 194 height 42
click at [188, 428] on icon at bounding box center [191, 424] width 18 height 18
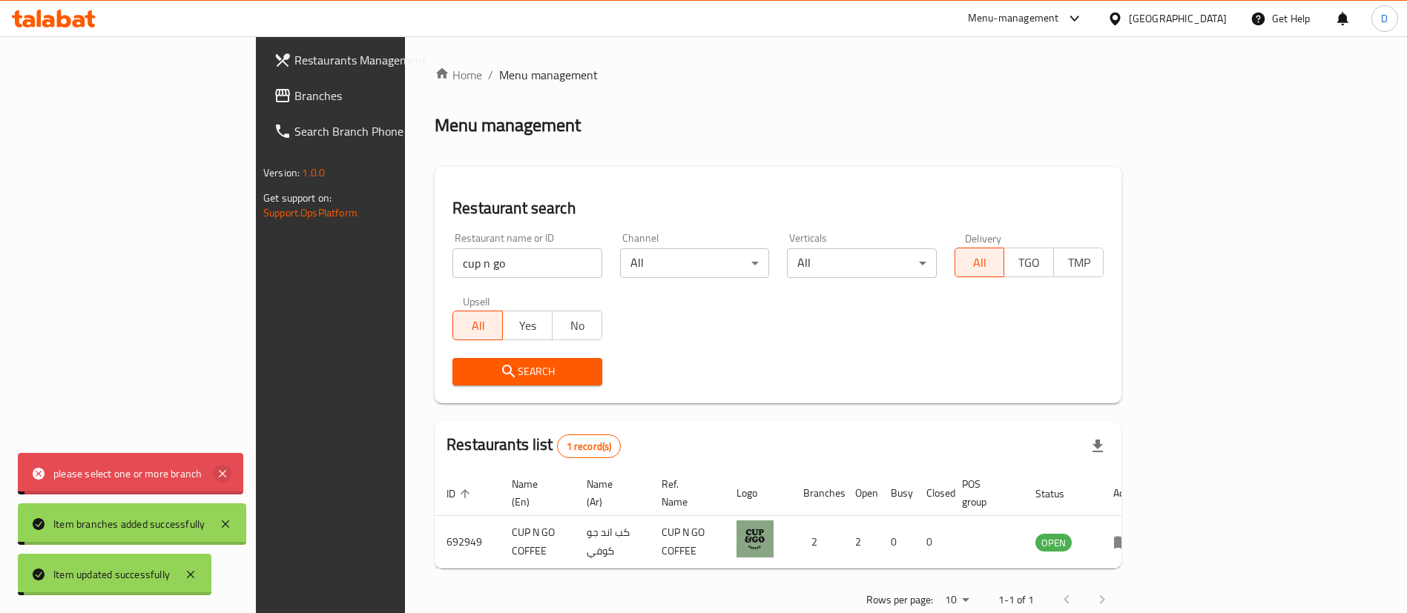
click at [217, 469] on icon at bounding box center [223, 474] width 18 height 18
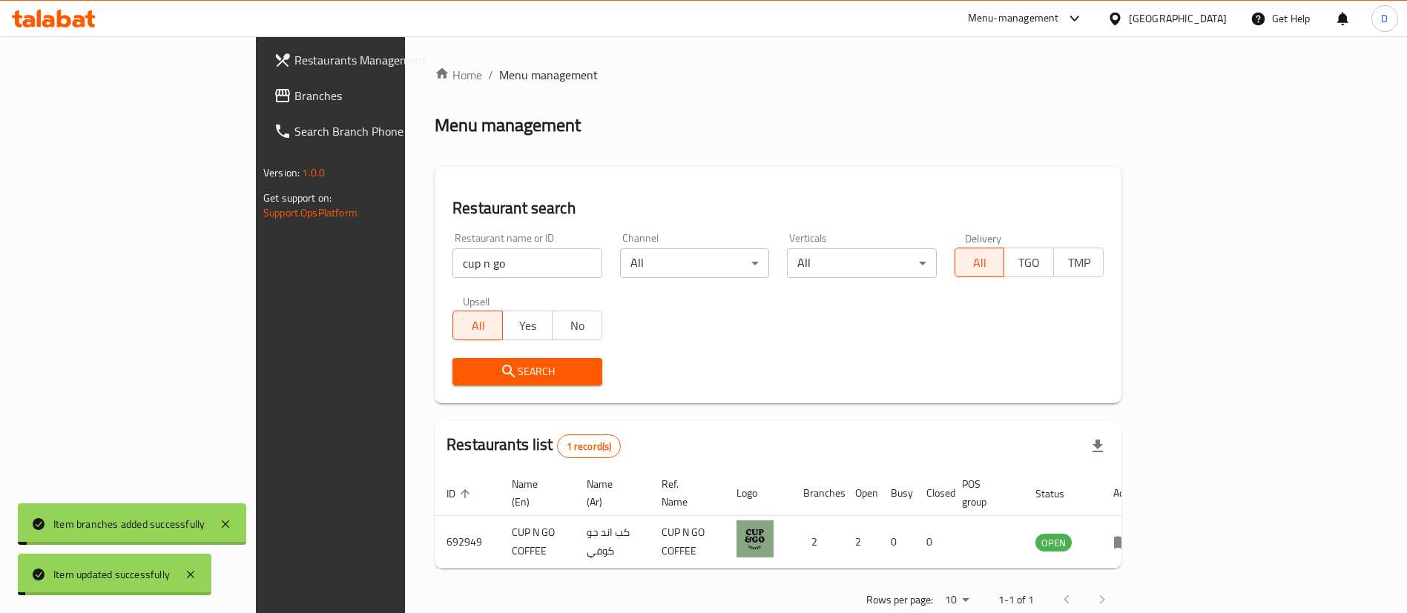
click at [224, 513] on div "Item branches added successfully" at bounding box center [132, 525] width 228 height 42
click at [217, 528] on icon at bounding box center [226, 524] width 18 height 18
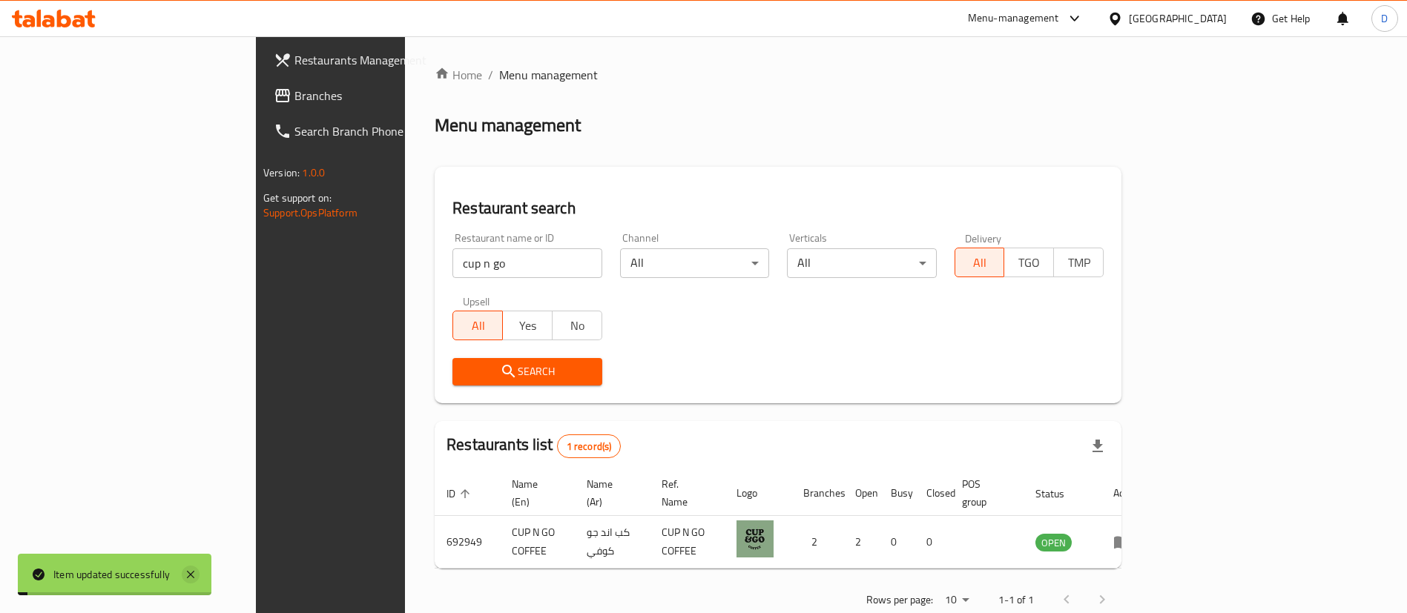
click at [189, 574] on icon at bounding box center [191, 575] width 18 height 18
drag, startPoint x: 191, startPoint y: 573, endPoint x: 182, endPoint y: 500, distance: 73.9
click at [256, 501] on div "Restaurants Management Branches Search Branch Phone Version: 1.0.0 Get support …" at bounding box center [373, 342] width 235 height 613
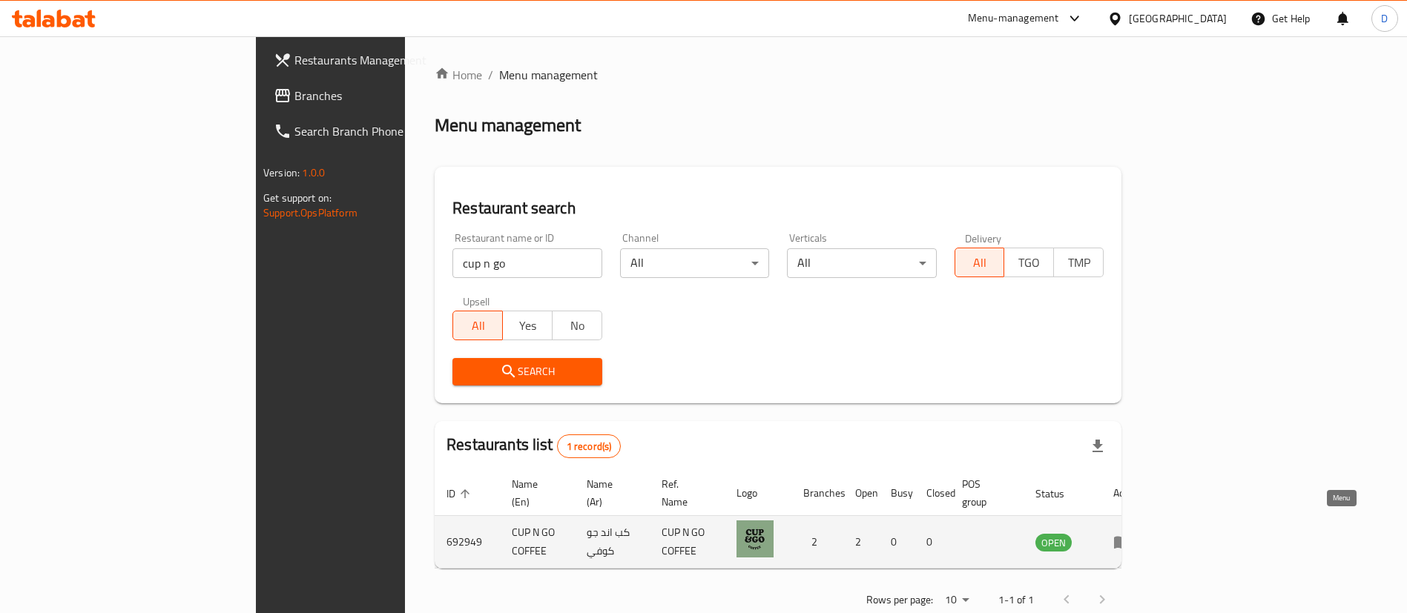
click at [1130, 537] on icon "enhanced table" at bounding box center [1122, 543] width 16 height 13
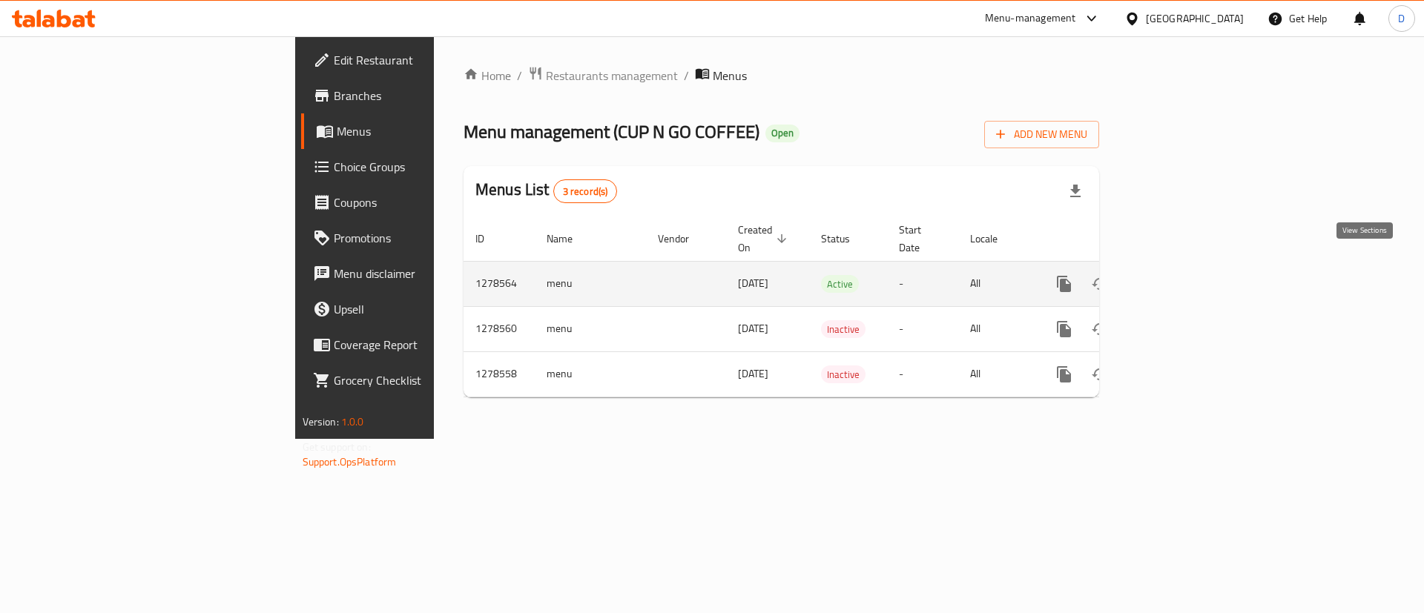
click at [1180, 275] on icon "enhanced table" at bounding box center [1171, 284] width 18 height 18
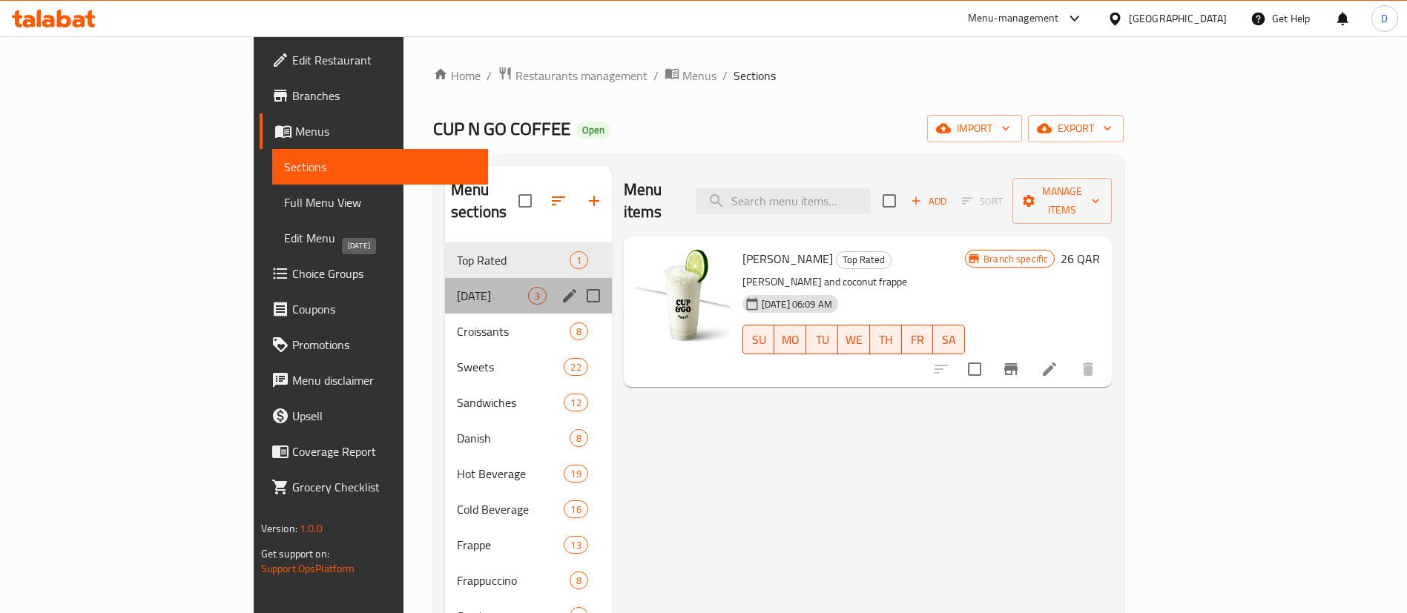
click at [457, 287] on span "[DATE]" at bounding box center [492, 296] width 71 height 18
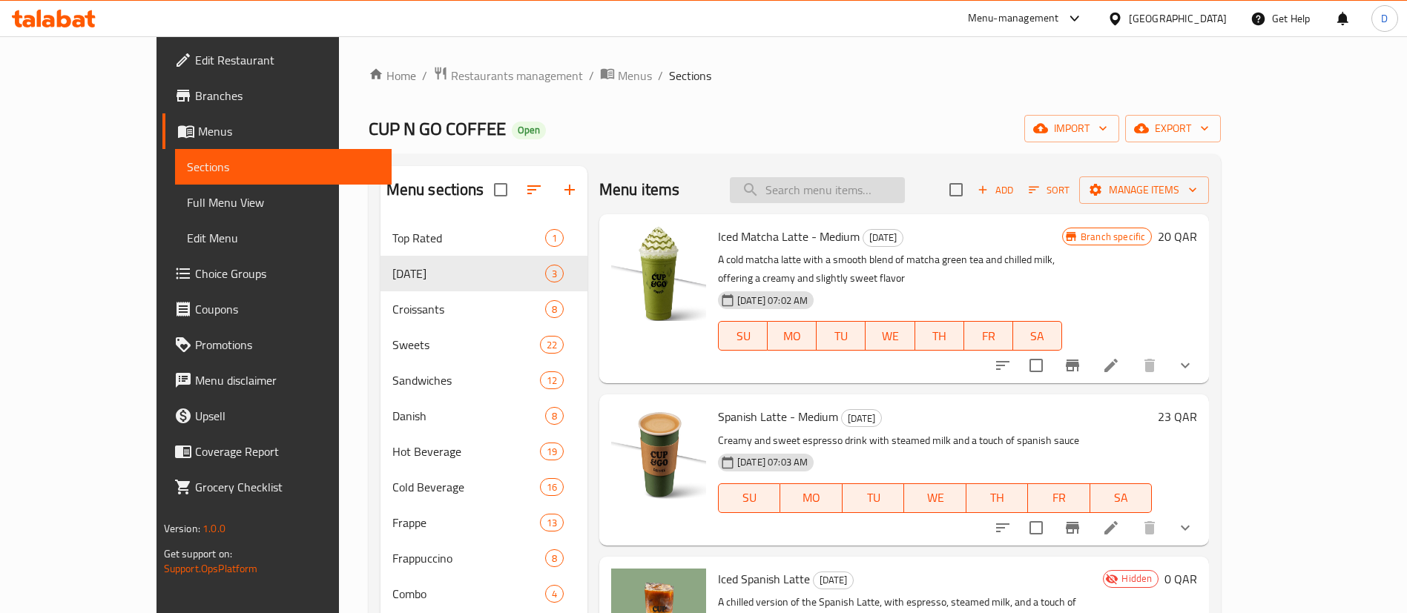
click at [841, 191] on input "search" at bounding box center [817, 190] width 175 height 26
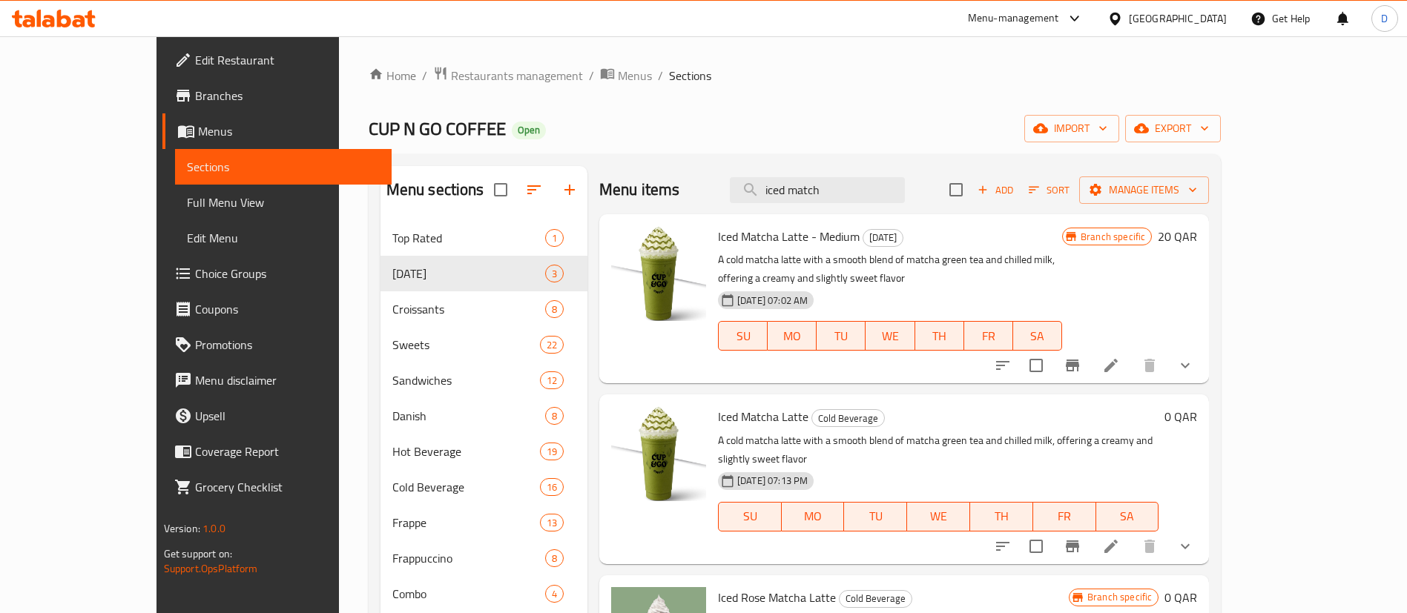
scroll to position [72, 0]
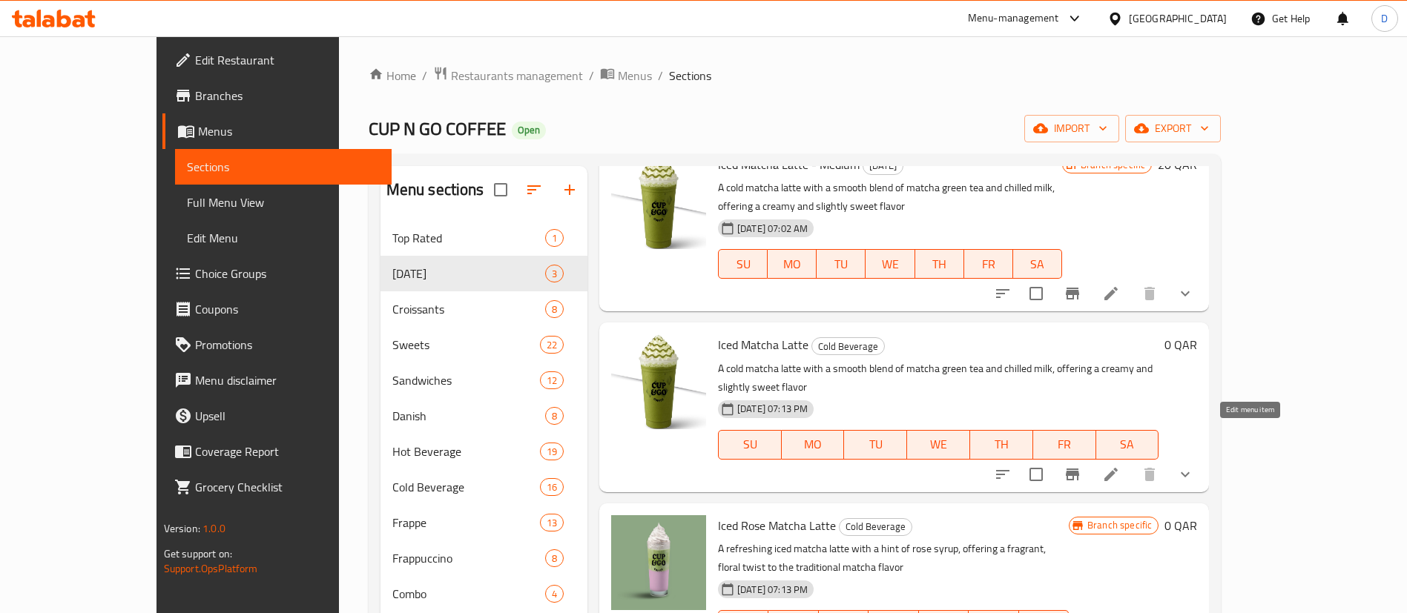
type input "iced match"
click at [1118, 468] on icon at bounding box center [1110, 474] width 13 height 13
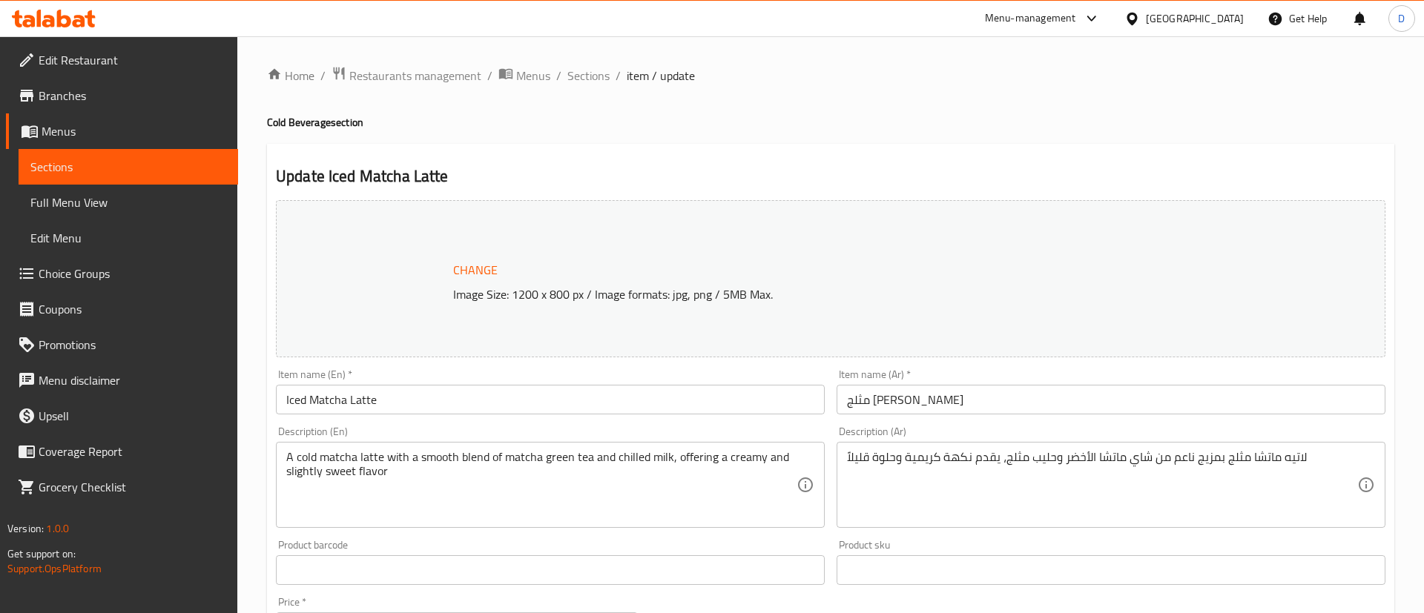
type input "إختيارك من:"
type input "0"
type input "1"
type input "خيارات حليب بديلة"
type input "0"
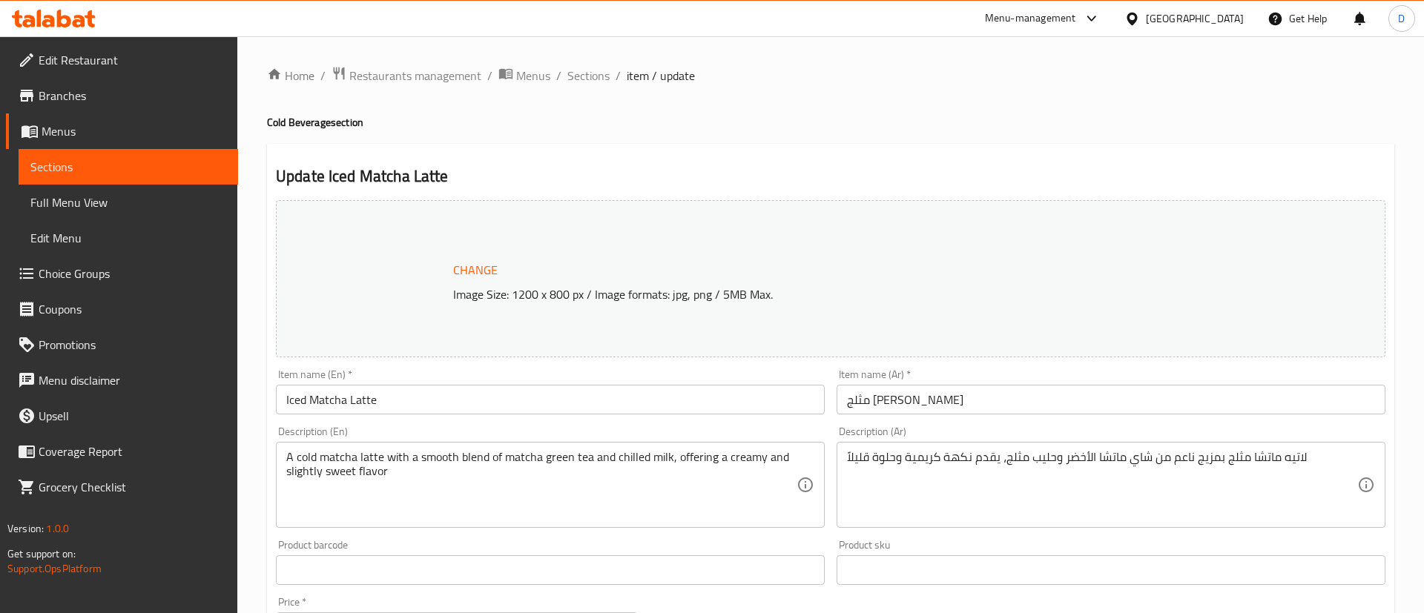
type input "4"
type input "إضافات"
type input "0"
type input "15"
type input "إختيارك من:"
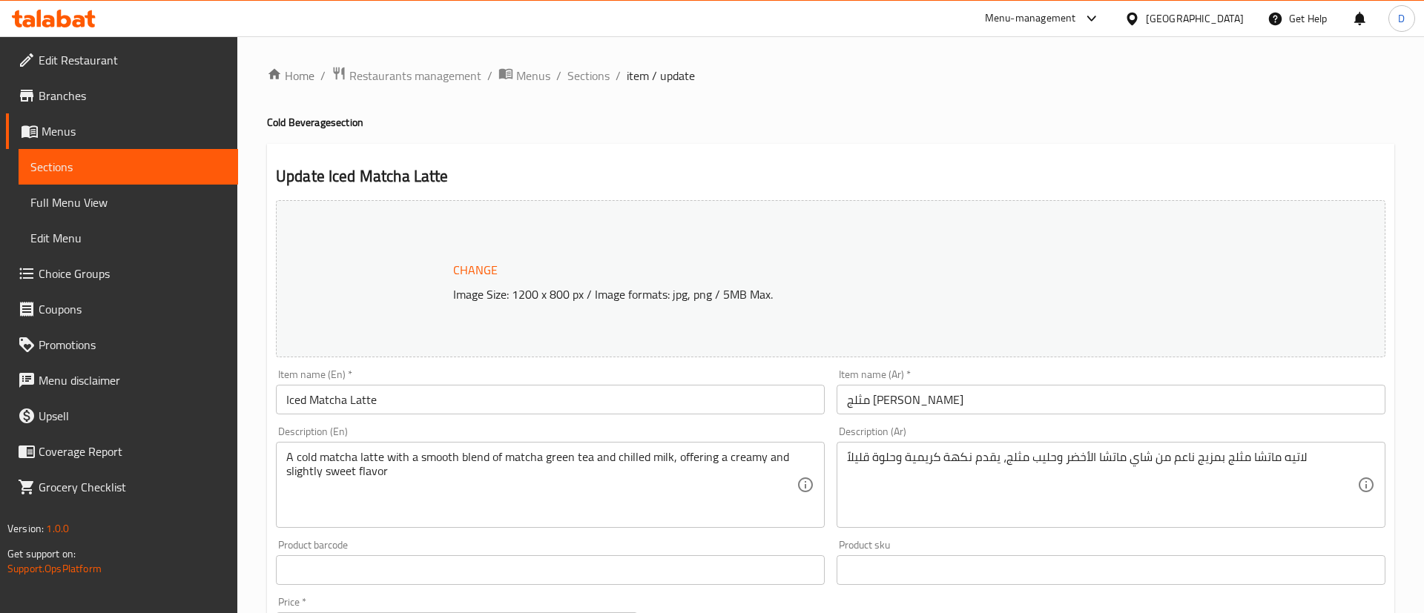
type input "0"
type input "1"
type input "خيارات حليب بديلة"
type input "0"
type input "4"
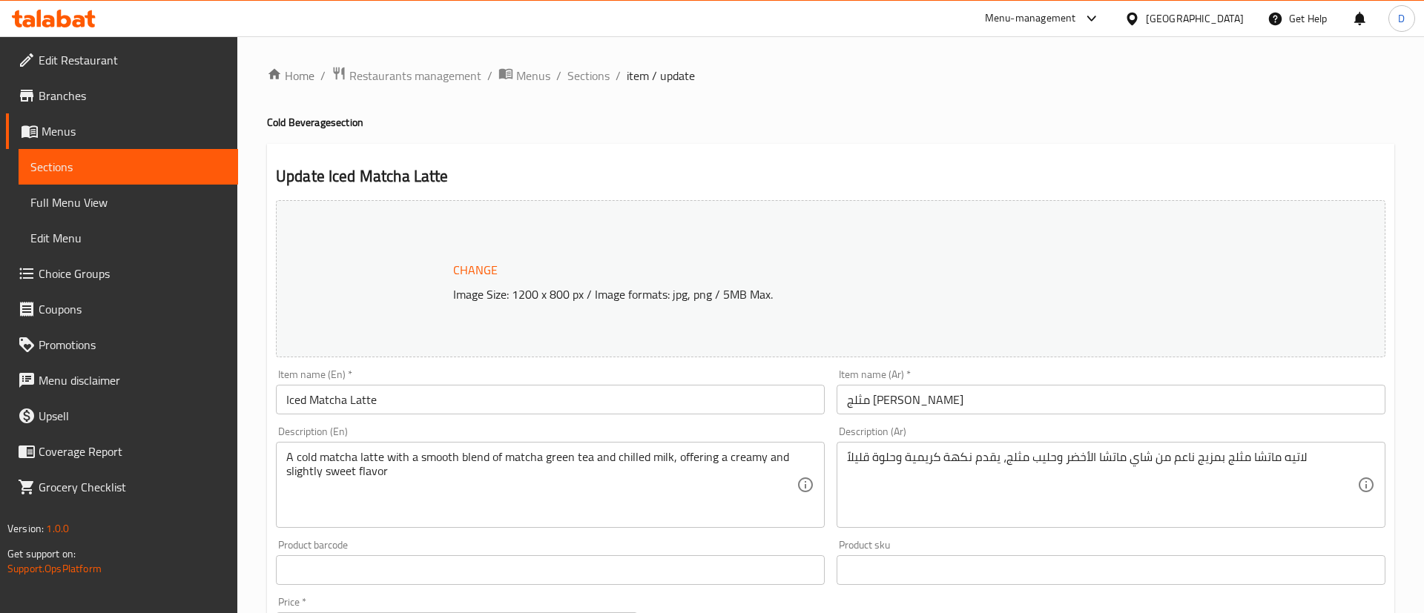
type input "إضافات"
type input "0"
type input "15"
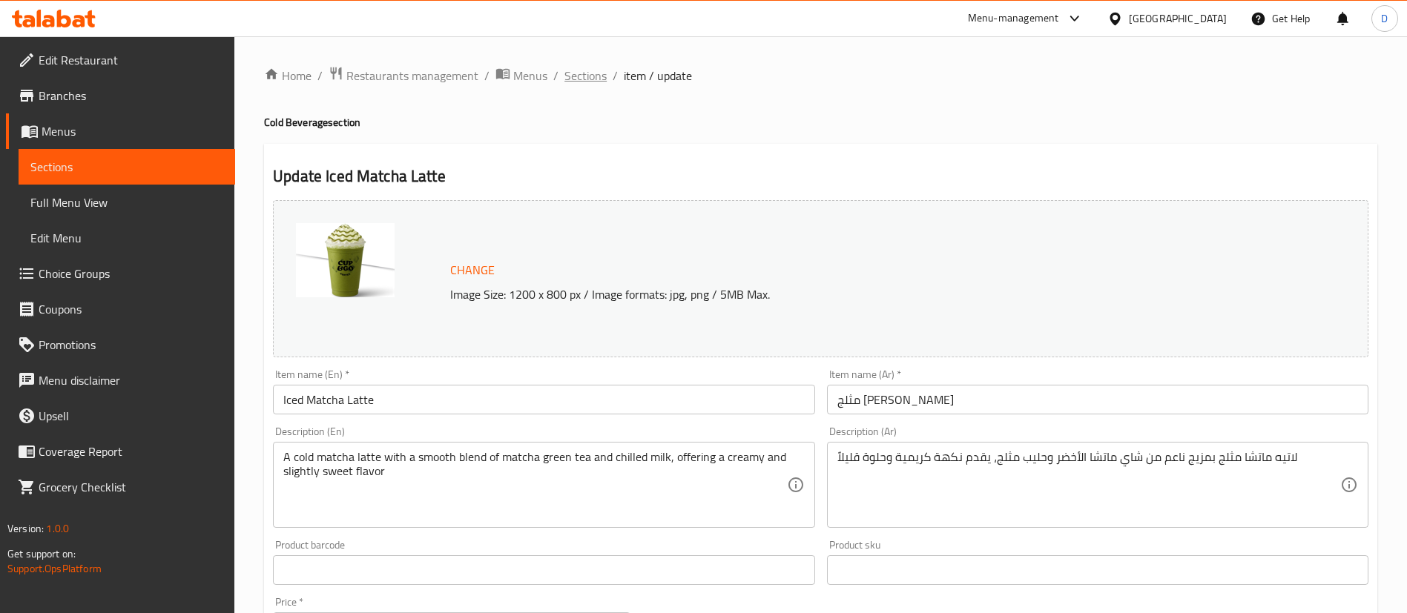
click at [578, 80] on span "Sections" at bounding box center [585, 76] width 42 height 18
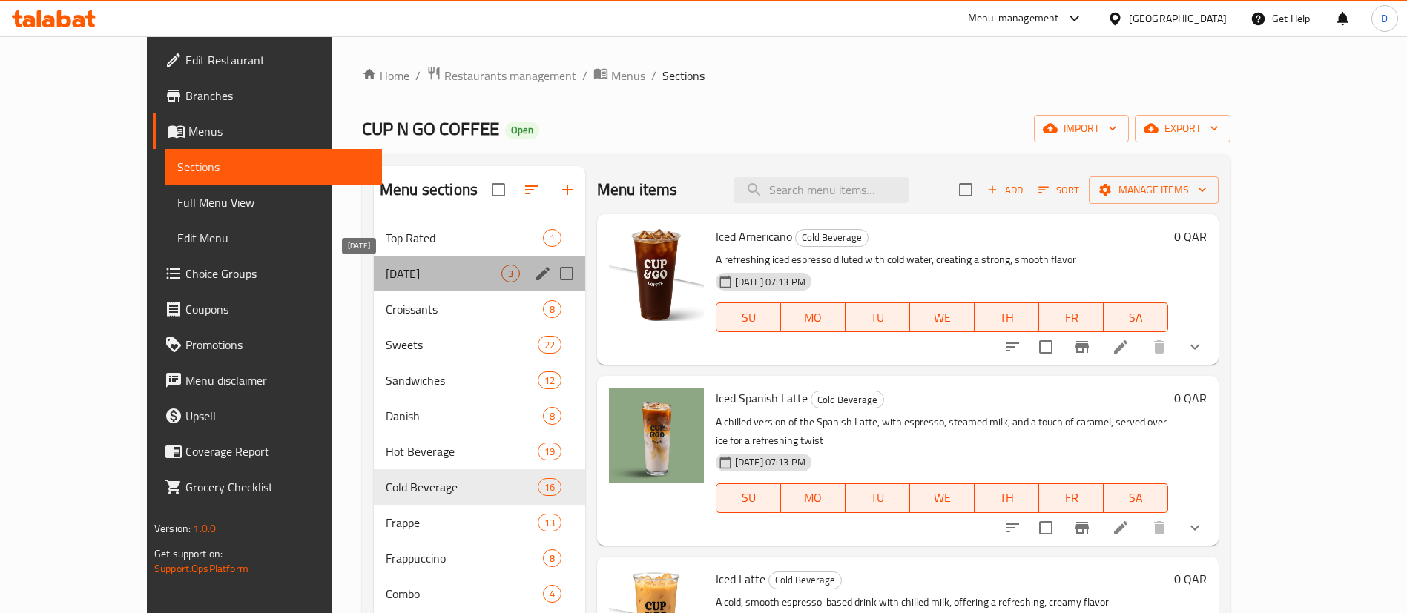
click at [454, 274] on span "[DATE]" at bounding box center [444, 274] width 116 height 18
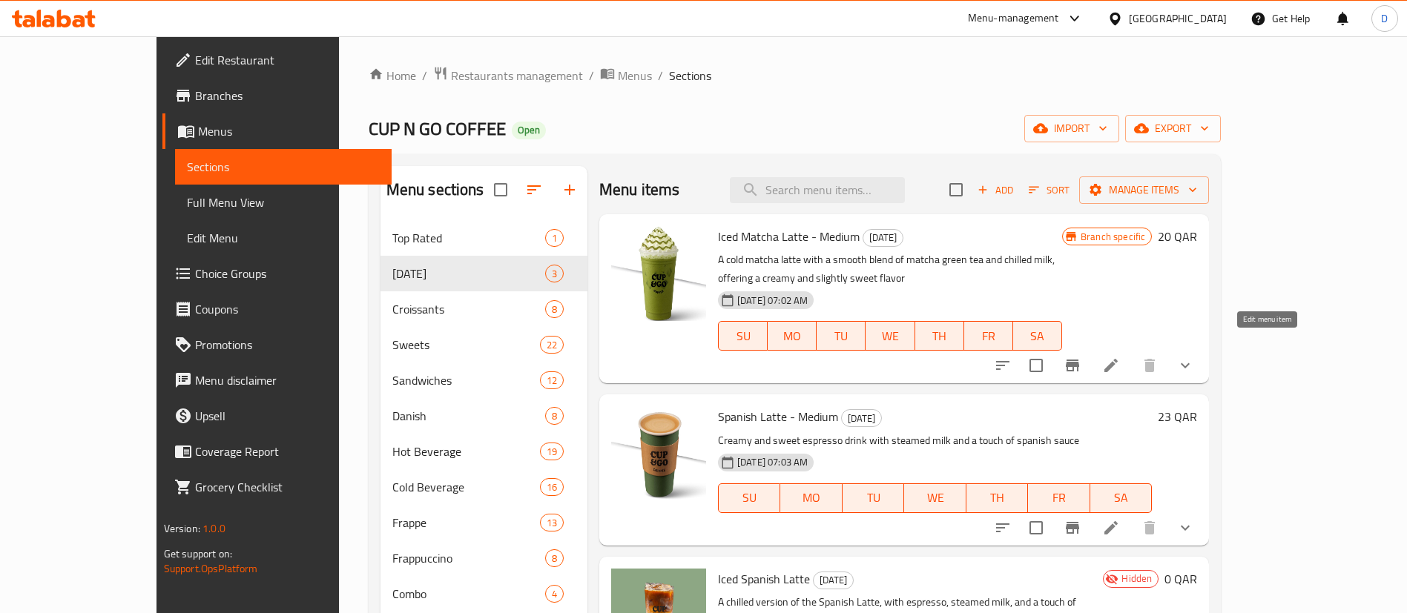
click at [1120, 357] on icon at bounding box center [1111, 366] width 18 height 18
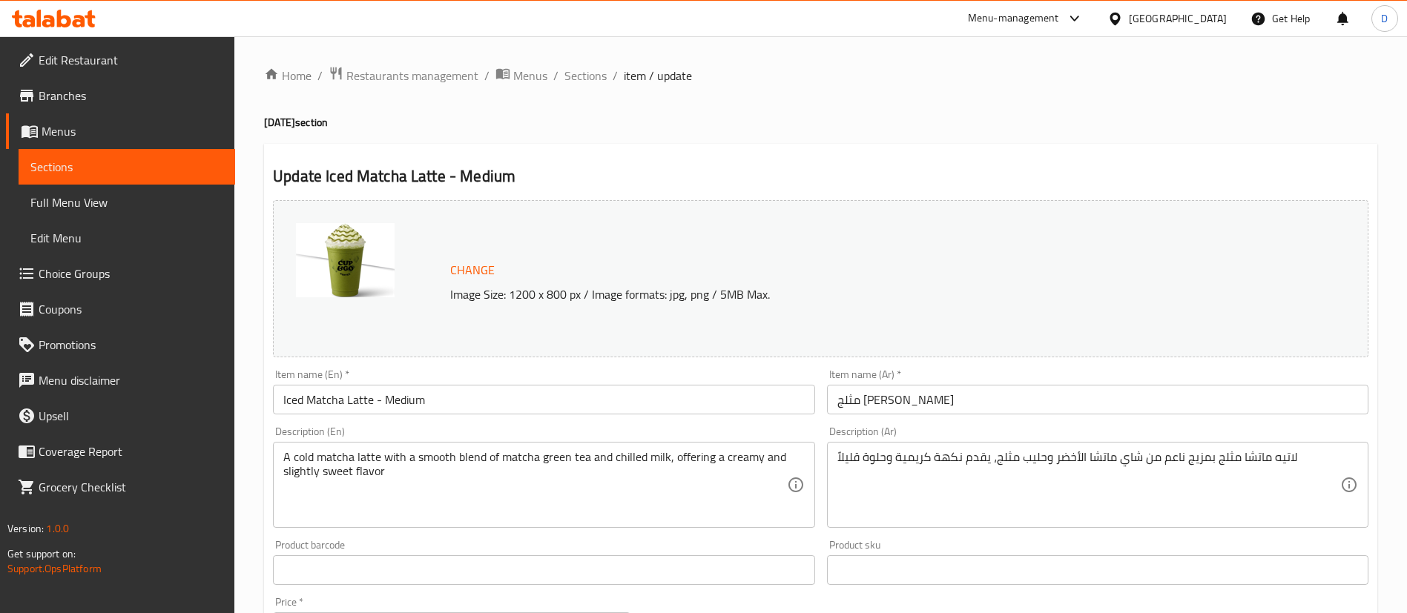
click at [561, 400] on input "Iced Matcha Latte - Medium" at bounding box center [543, 400] width 541 height 30
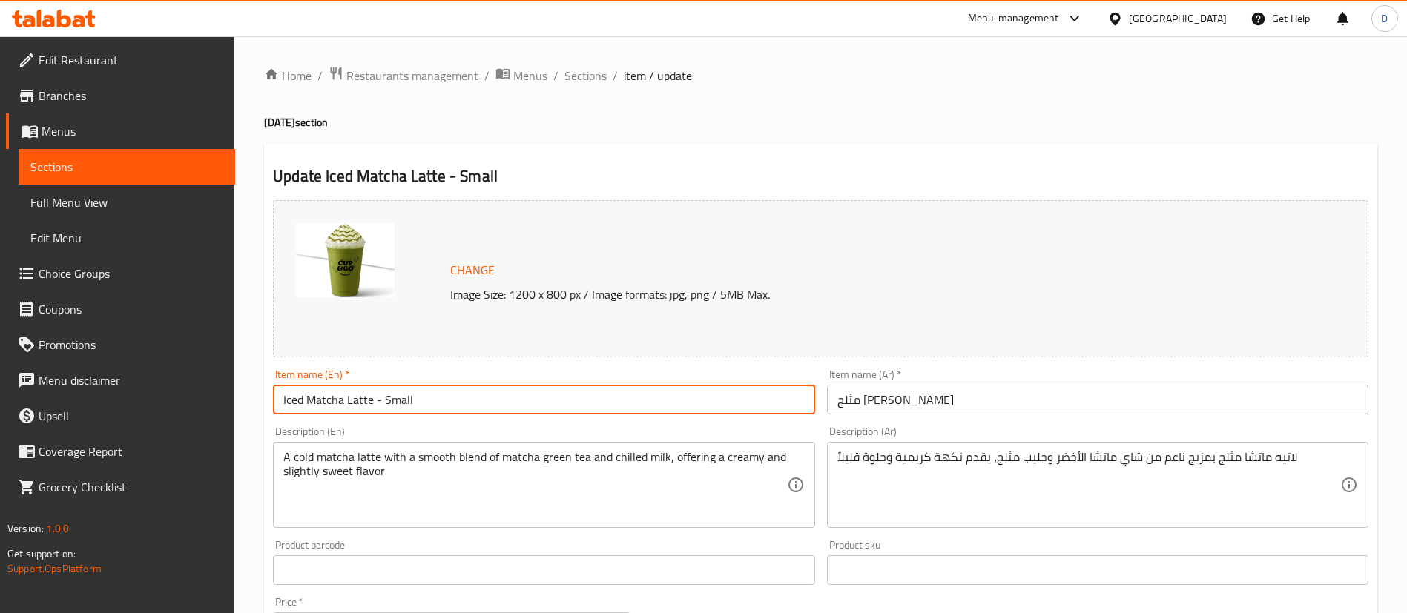
type input "Iced Matcha Latte - Small"
click at [609, 366] on div "Item name (En)   * Iced Matcha Latte - Small Item name (En) *" at bounding box center [543, 391] width 553 height 57
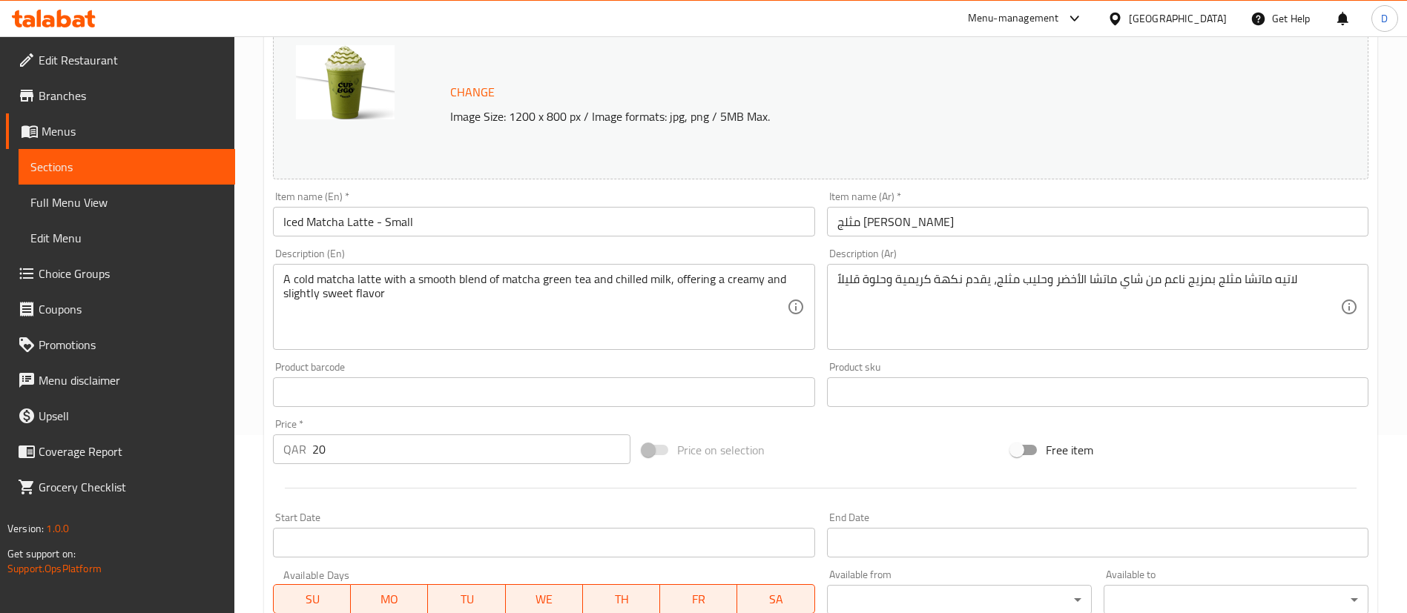
scroll to position [445, 0]
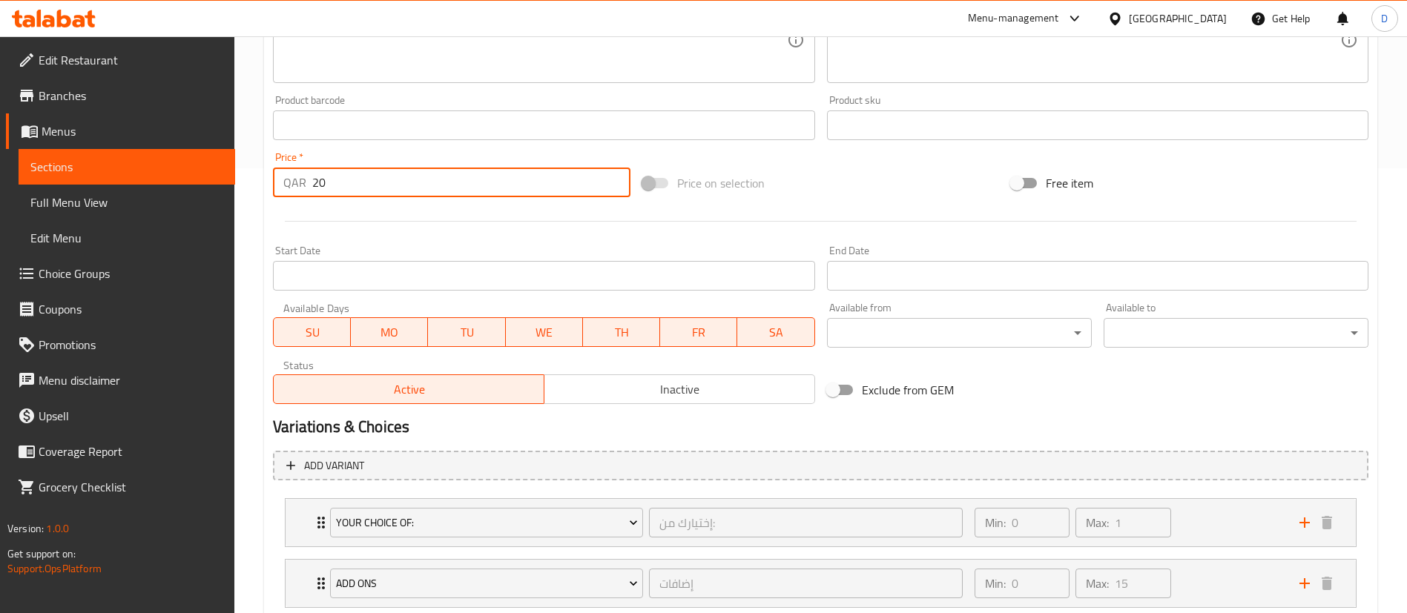
click at [426, 180] on input "20" at bounding box center [471, 183] width 318 height 30
type input "2"
type input "18"
click at [429, 207] on div at bounding box center [820, 221] width 1107 height 36
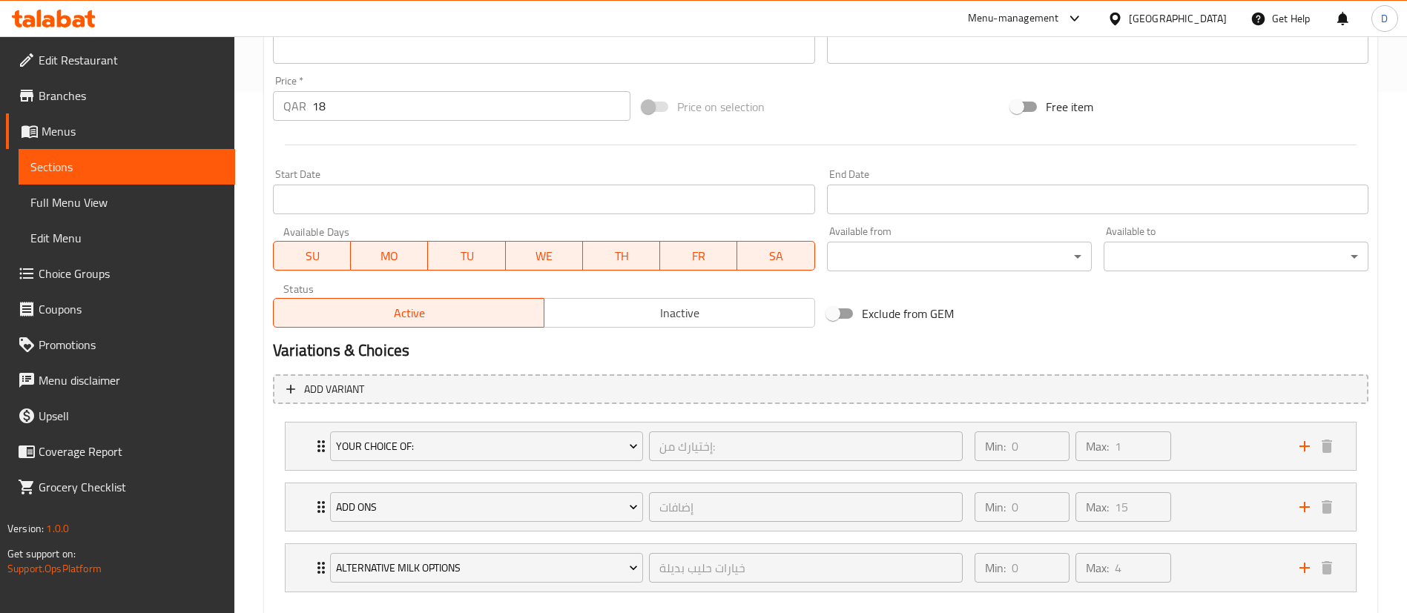
scroll to position [602, 0]
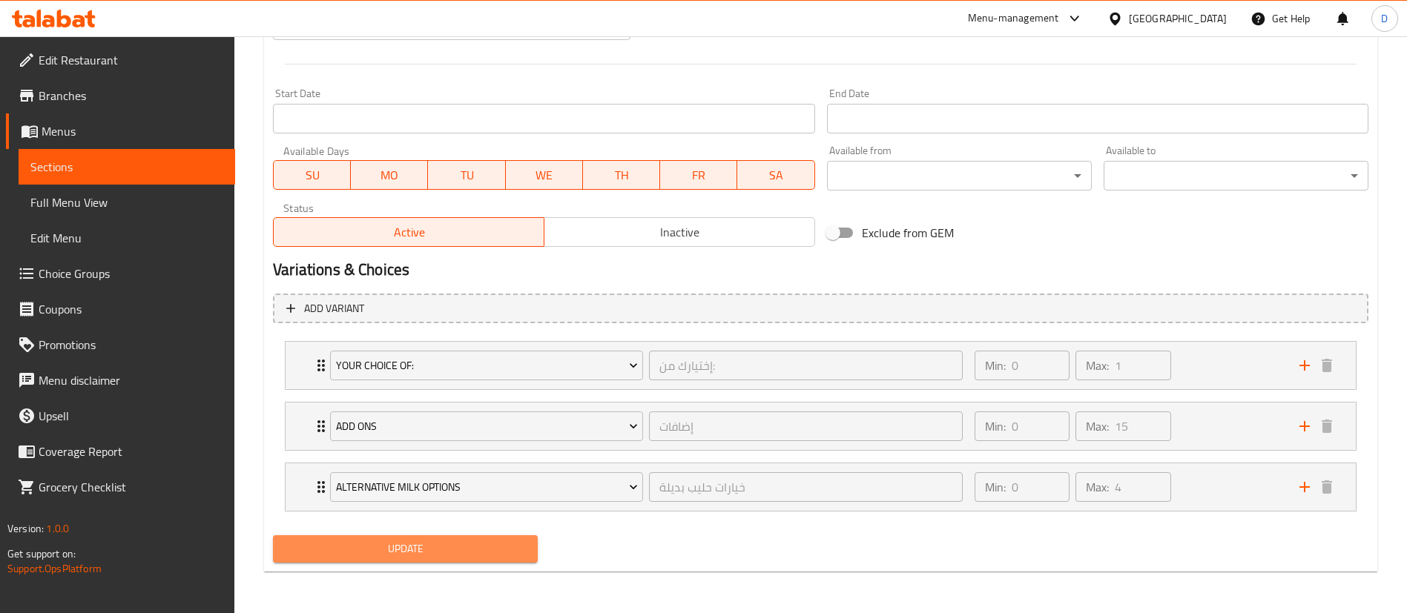
click at [506, 553] on span "Update" at bounding box center [405, 549] width 241 height 19
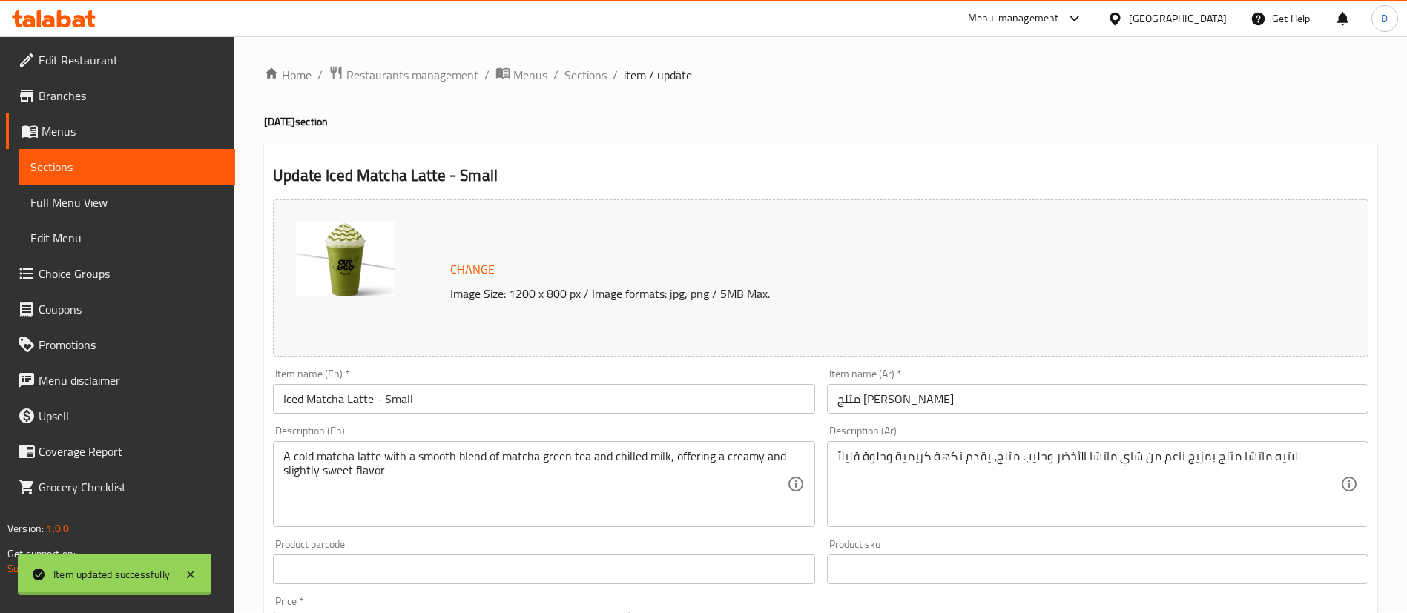
scroll to position [0, 0]
click at [590, 77] on span "Sections" at bounding box center [585, 76] width 42 height 18
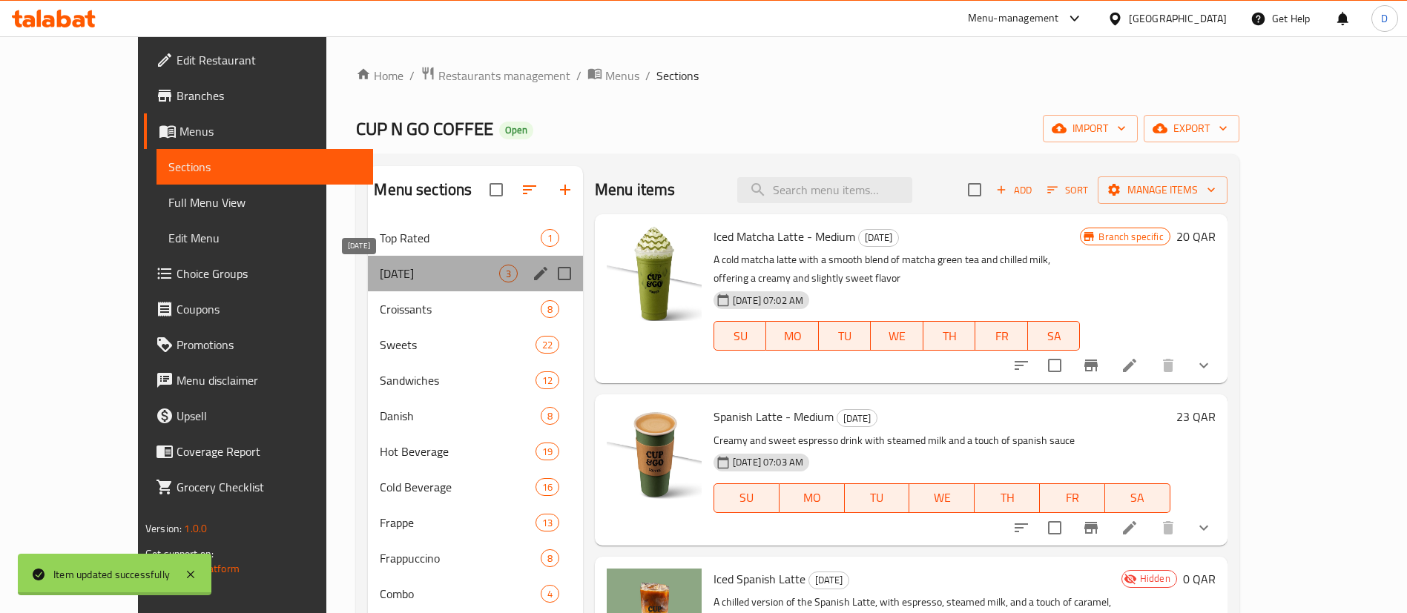
click at [381, 282] on span "[DATE]" at bounding box center [439, 274] width 119 height 18
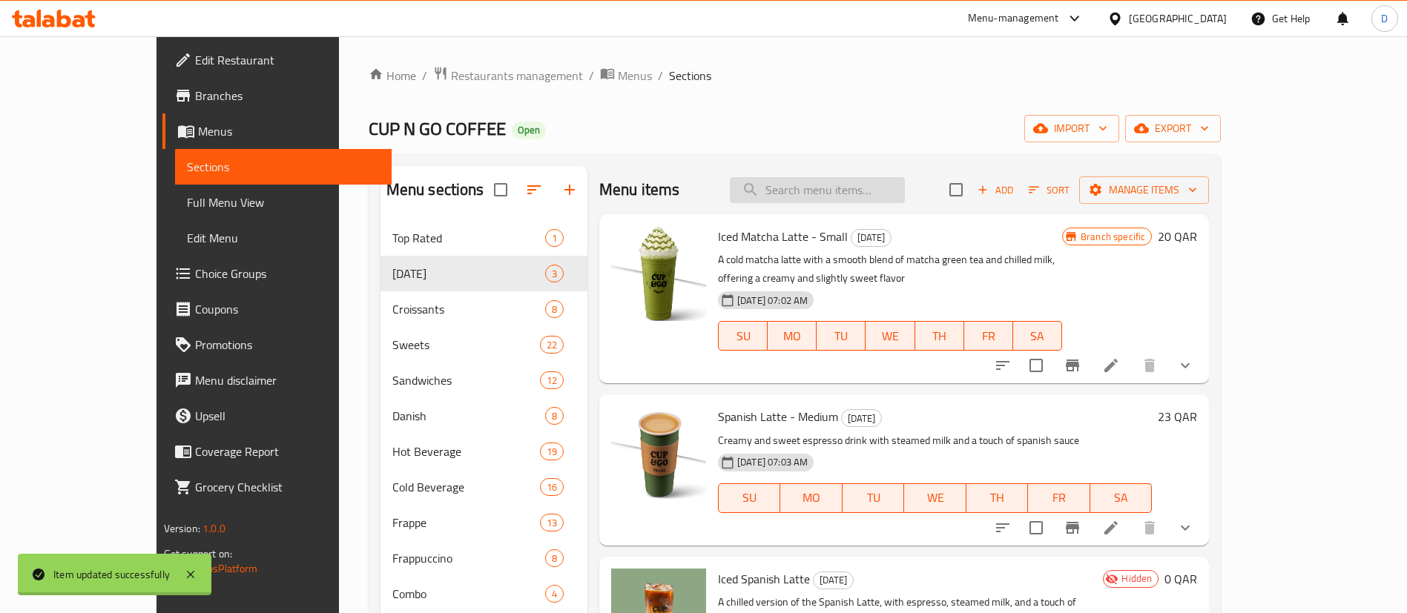
click at [825, 188] on input "search" at bounding box center [817, 190] width 175 height 26
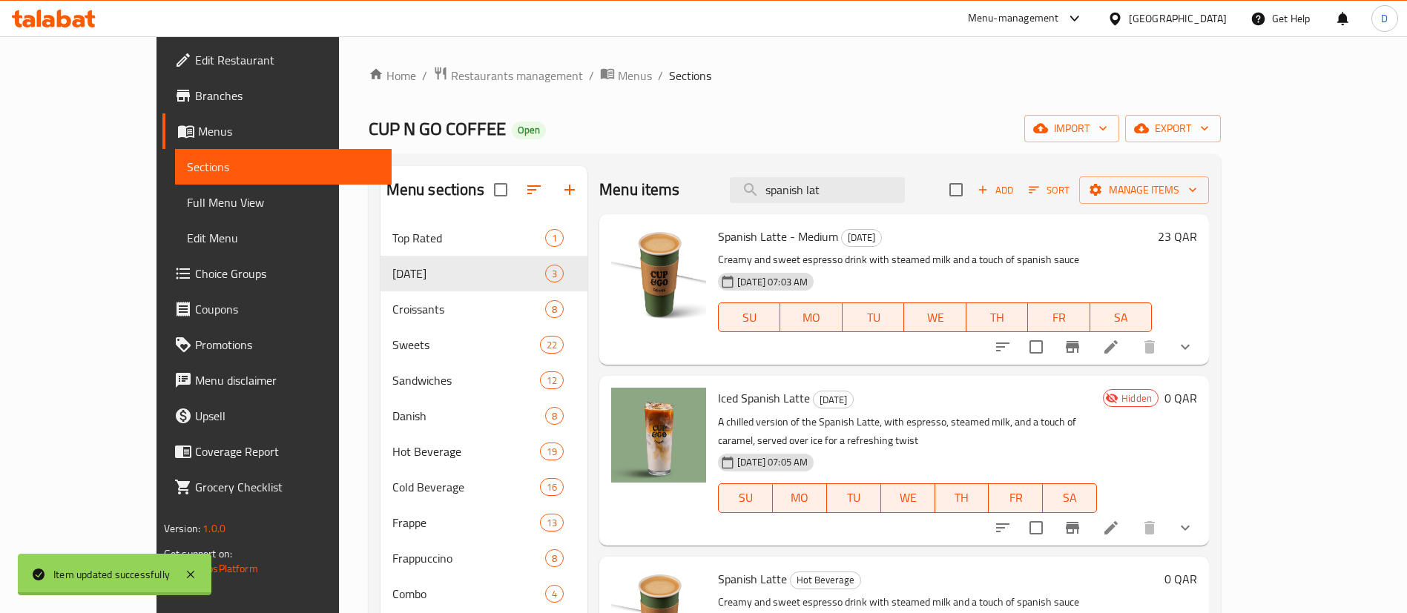
scroll to position [72, 0]
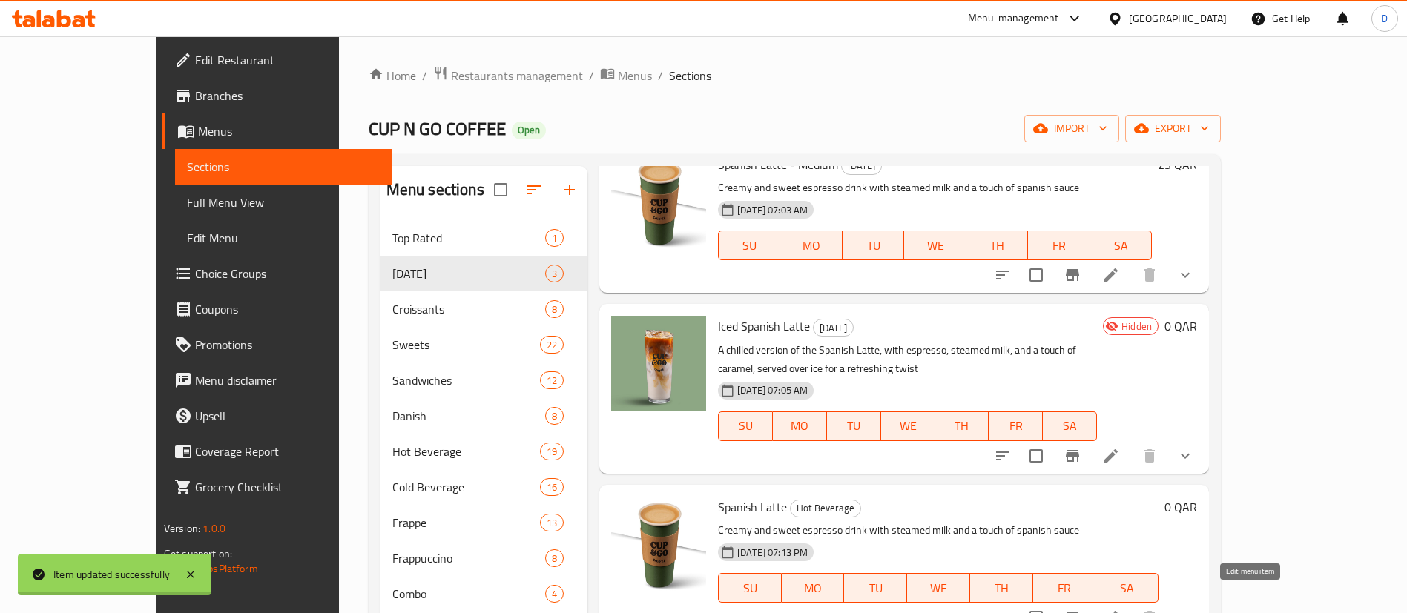
type input "spanish lat"
click at [1120, 609] on icon at bounding box center [1111, 618] width 18 height 18
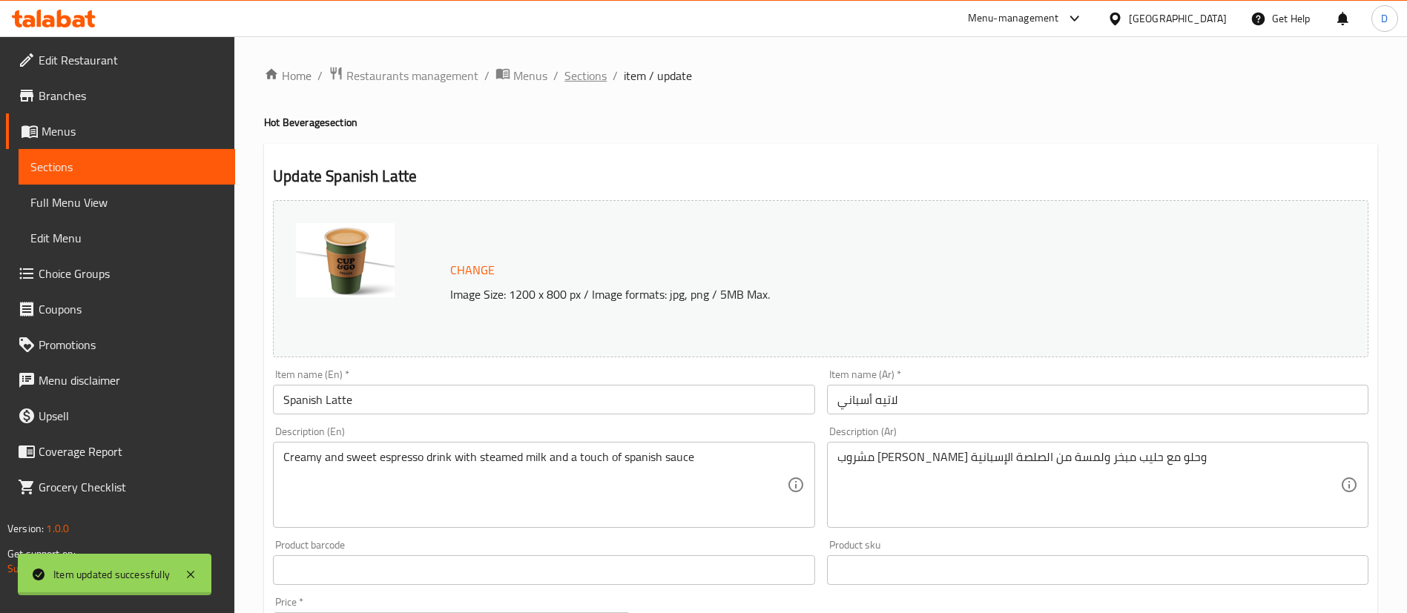
click at [575, 76] on span "Sections" at bounding box center [585, 76] width 42 height 18
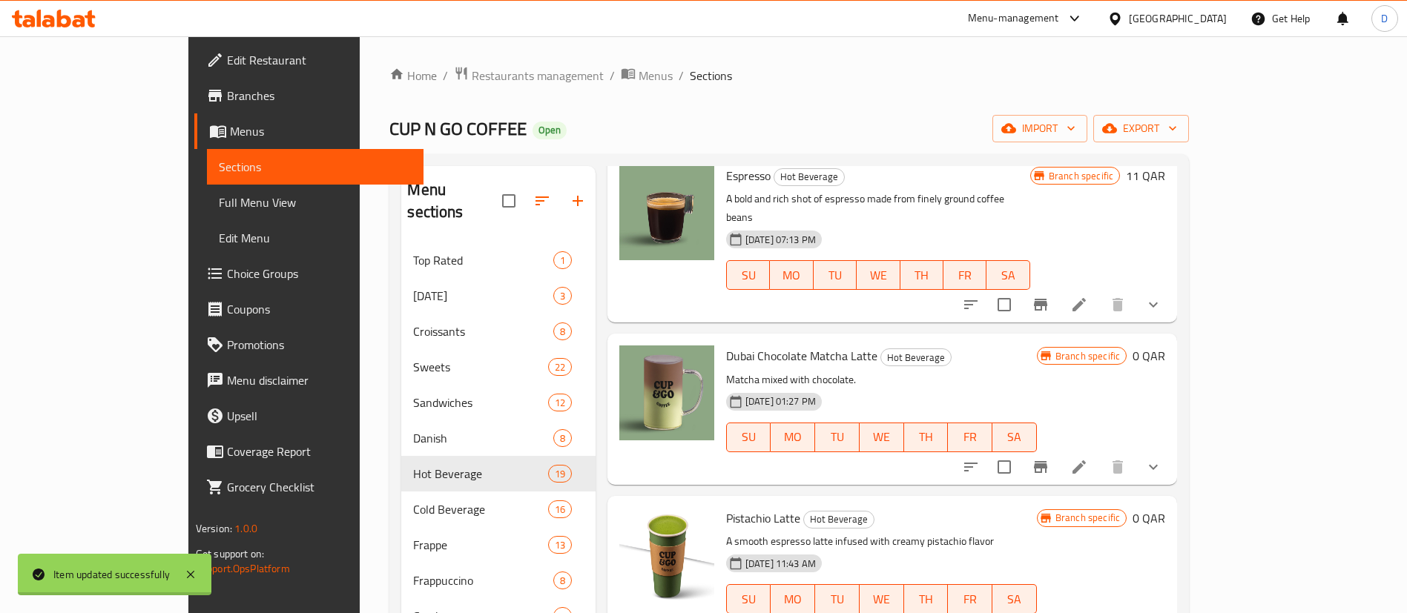
scroll to position [111, 0]
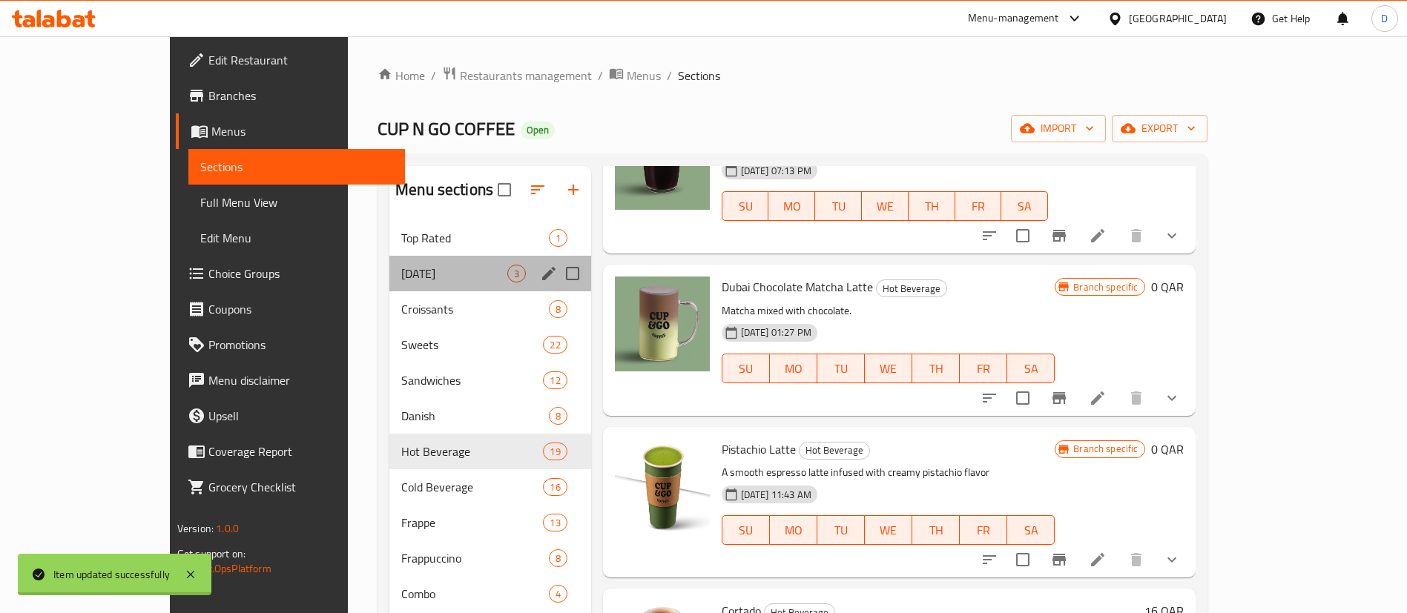
click at [389, 261] on div "[DATE] 3" at bounding box center [490, 274] width 202 height 36
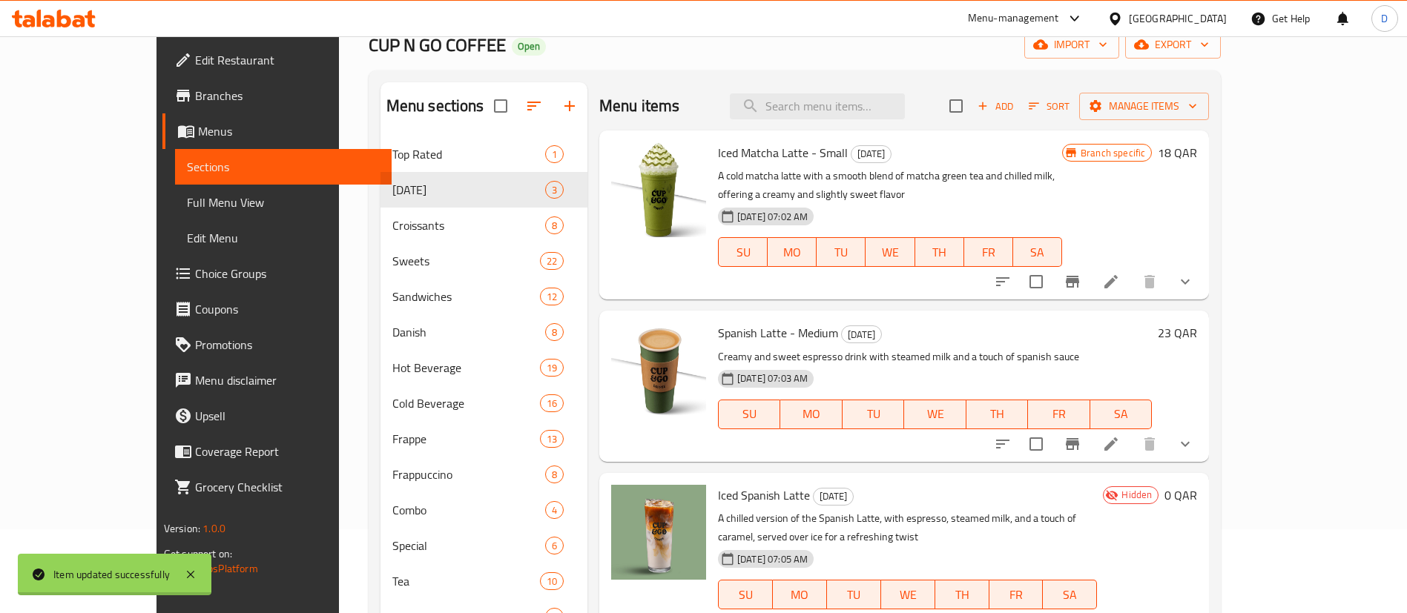
scroll to position [208, 0]
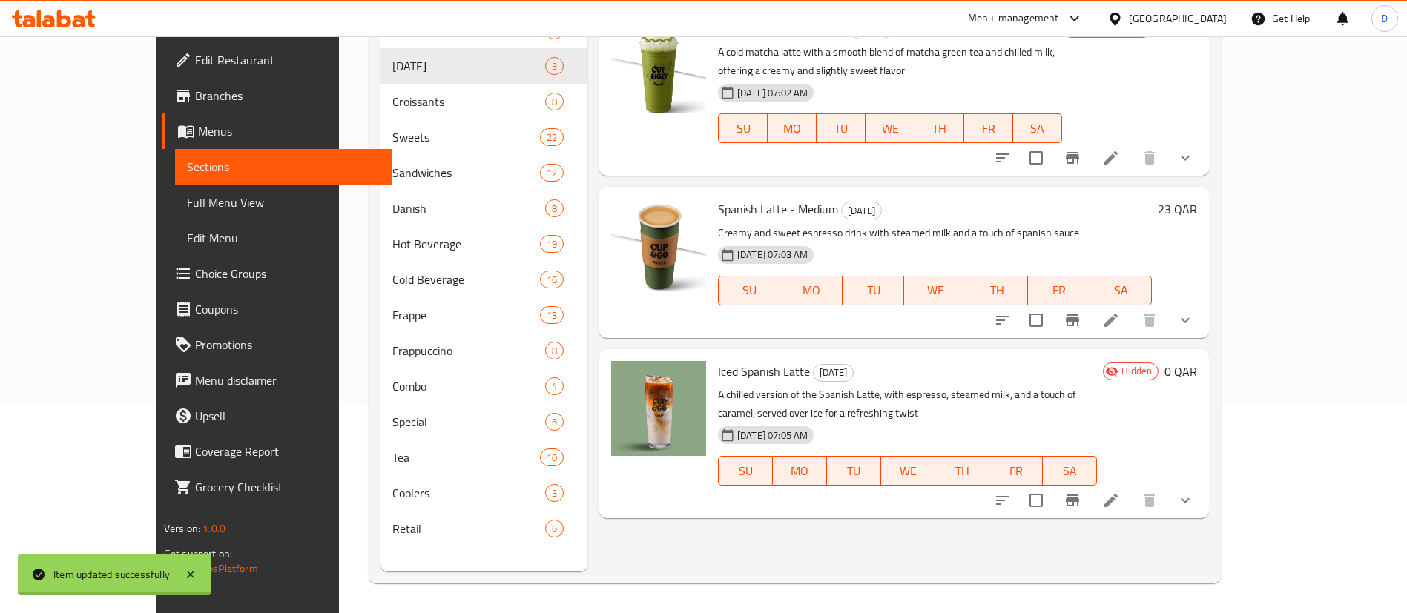
click at [1120, 311] on icon at bounding box center [1111, 320] width 18 height 18
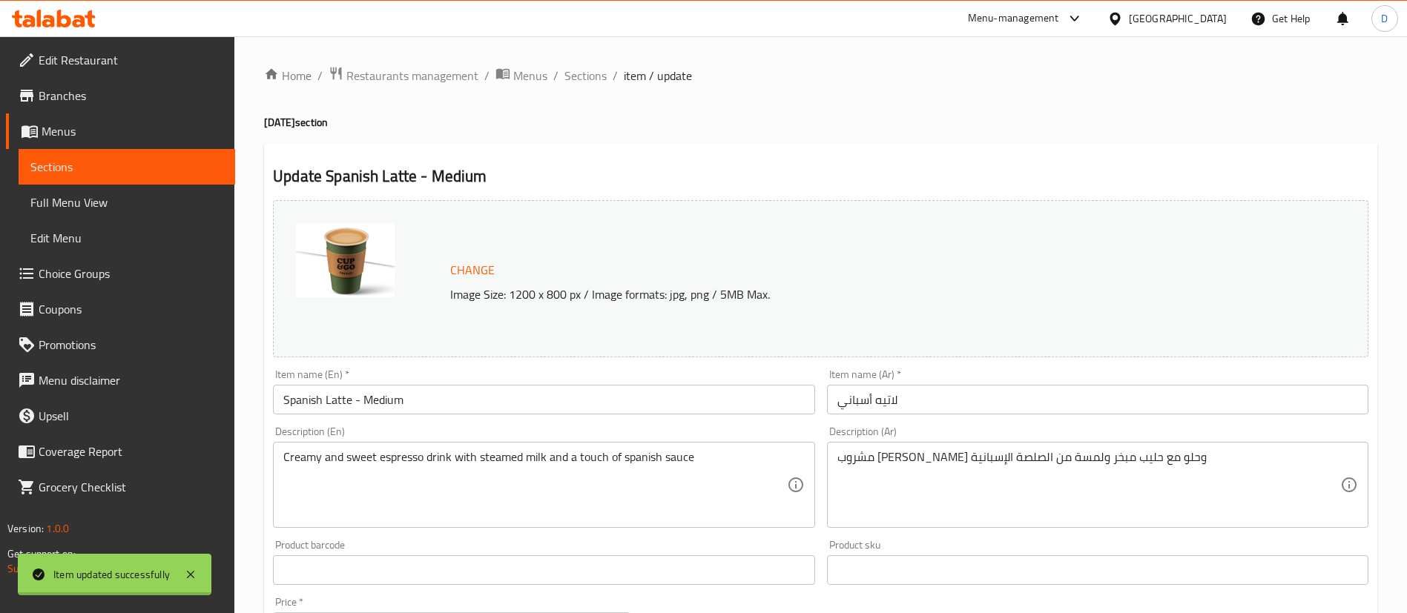
click at [484, 398] on input "Spanish Latte - Medium" at bounding box center [543, 400] width 541 height 30
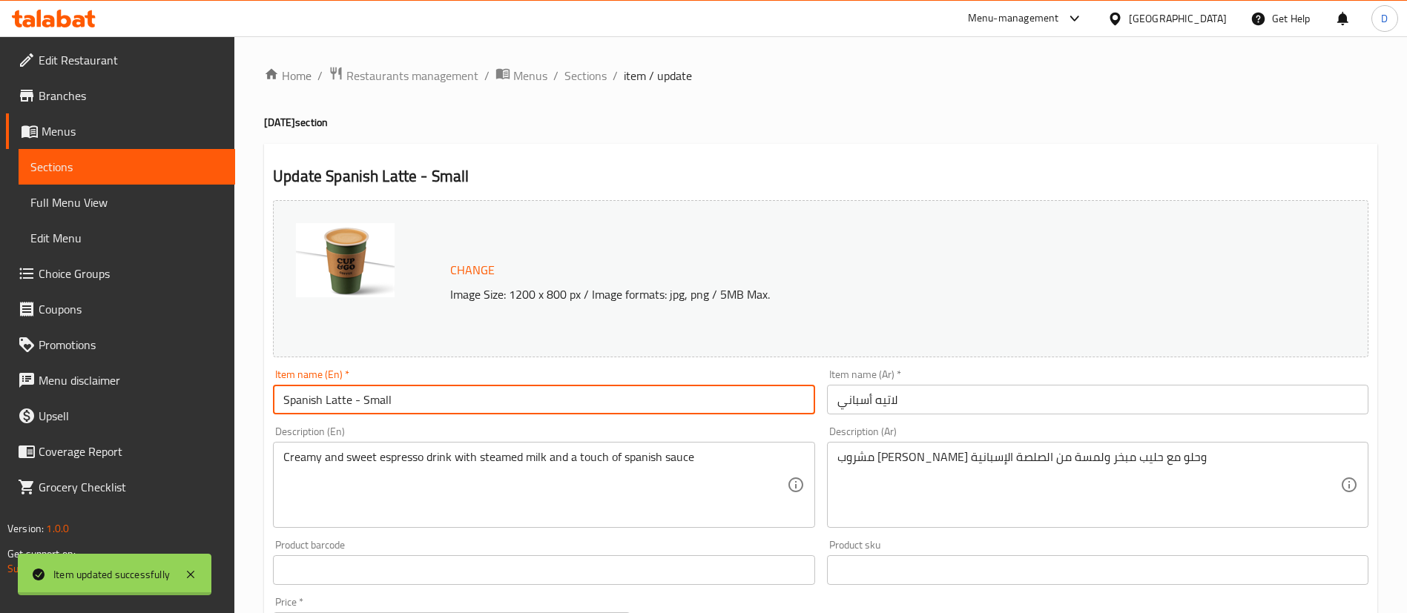
type input "Spanish Latte - Small"
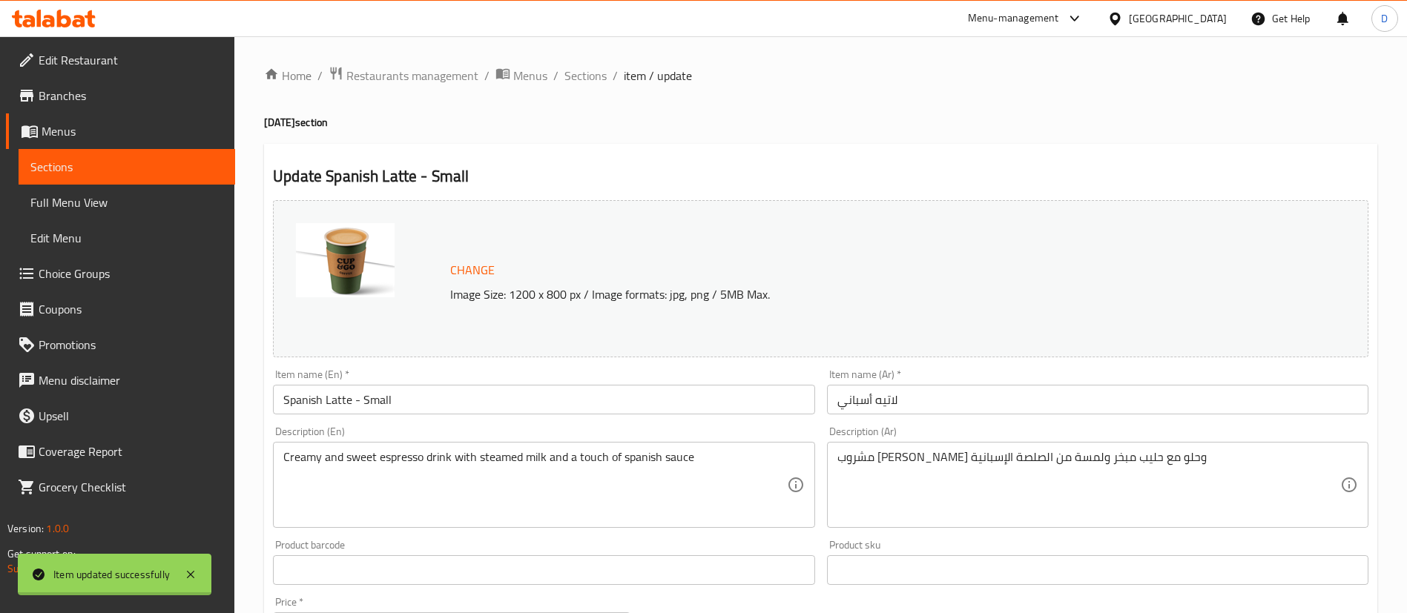
click at [772, 364] on div "Item name (En)   * Spanish Latte - Small Item name (En) *" at bounding box center [543, 391] width 553 height 57
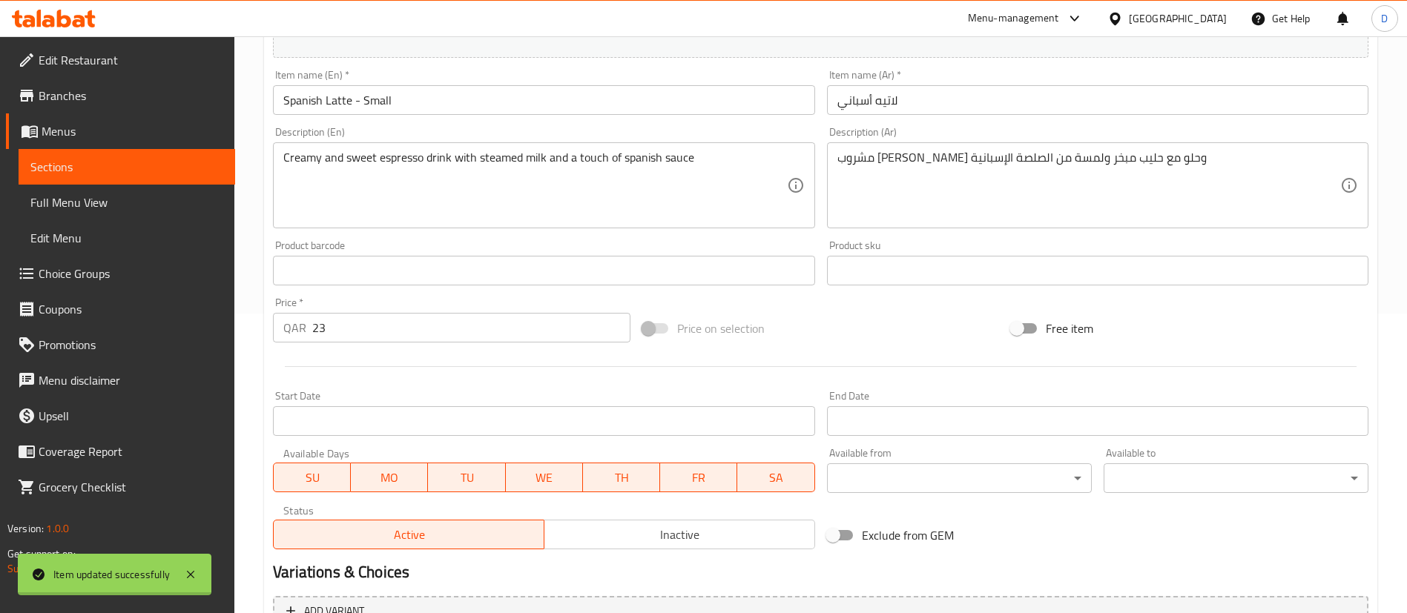
scroll to position [334, 0]
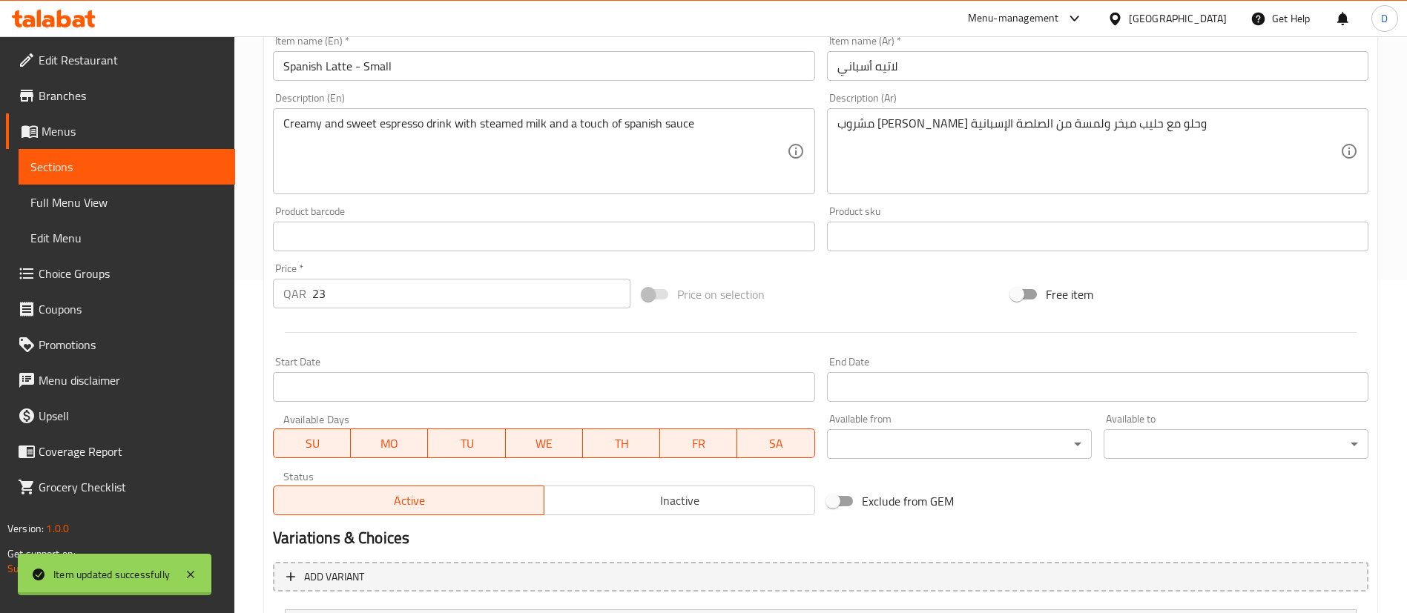
click at [429, 294] on input "23" at bounding box center [471, 294] width 318 height 30
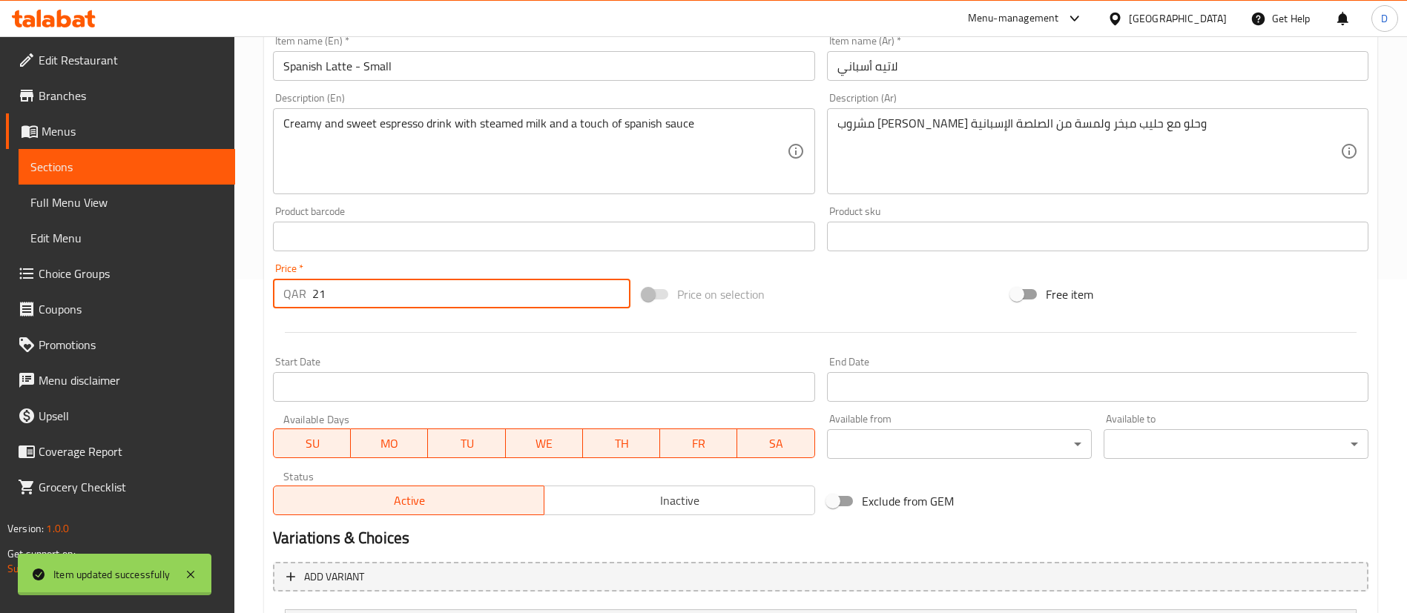
type input "21"
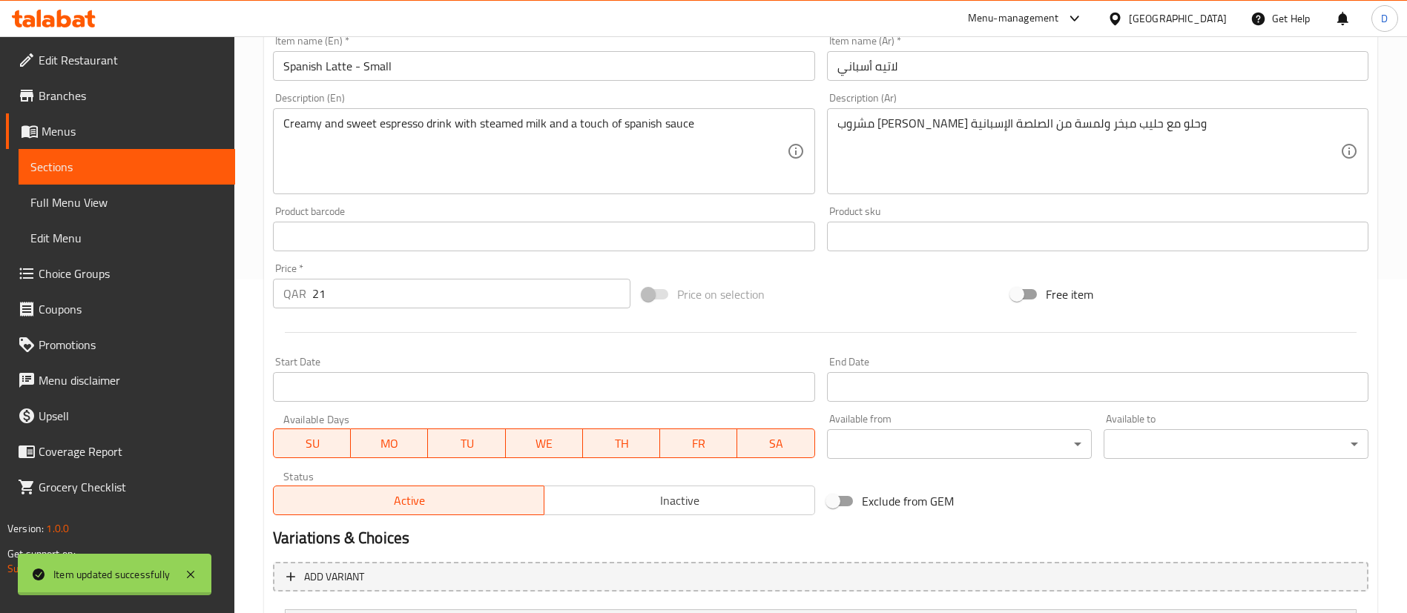
click at [490, 265] on div "Price   * QAR 21 Price *" at bounding box center [451, 285] width 357 height 45
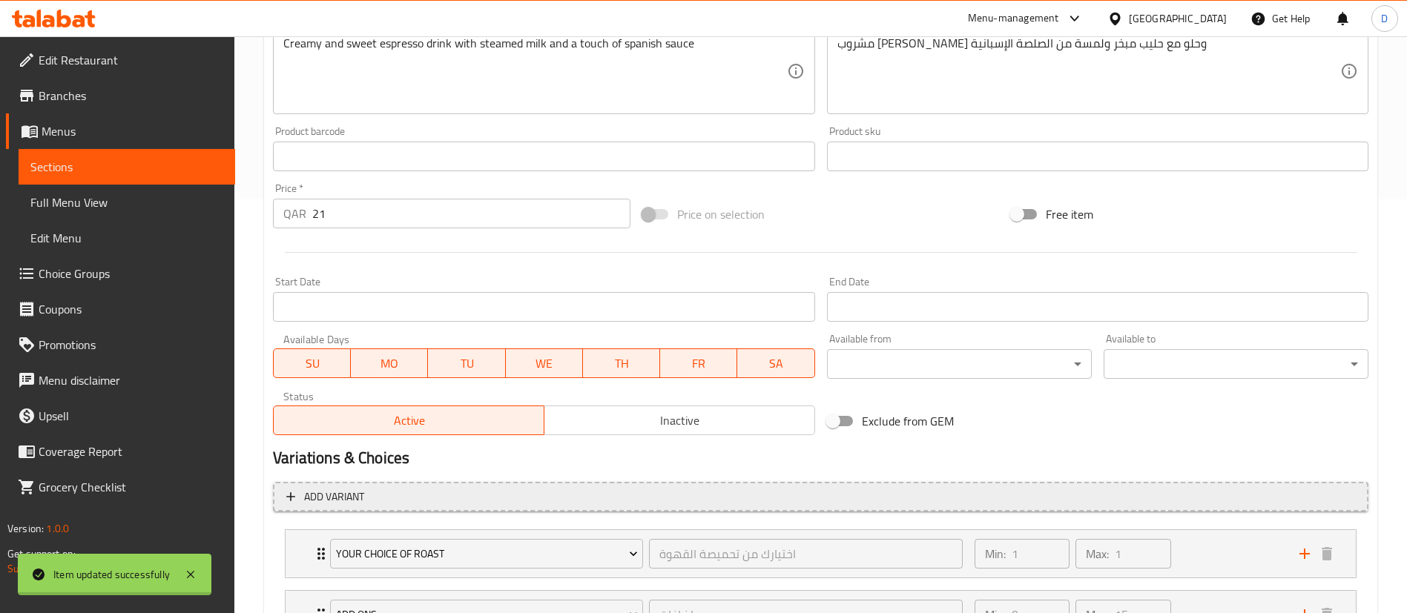
scroll to position [541, 0]
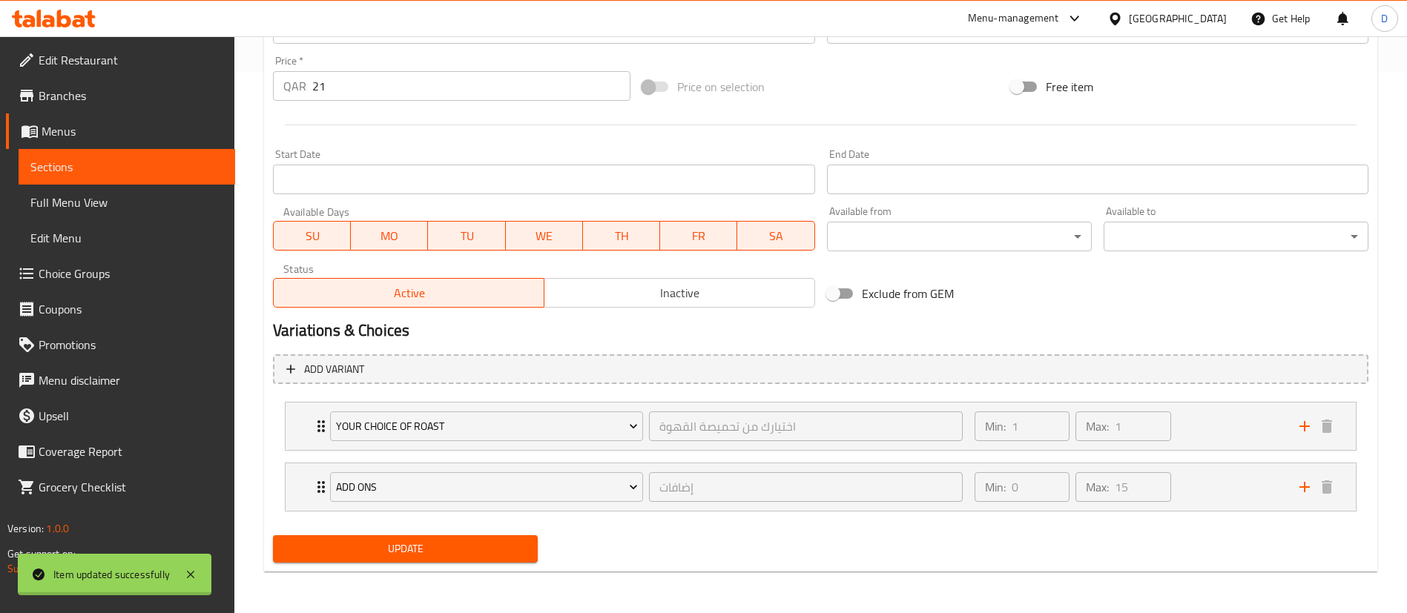
click at [489, 545] on span "Update" at bounding box center [405, 549] width 241 height 19
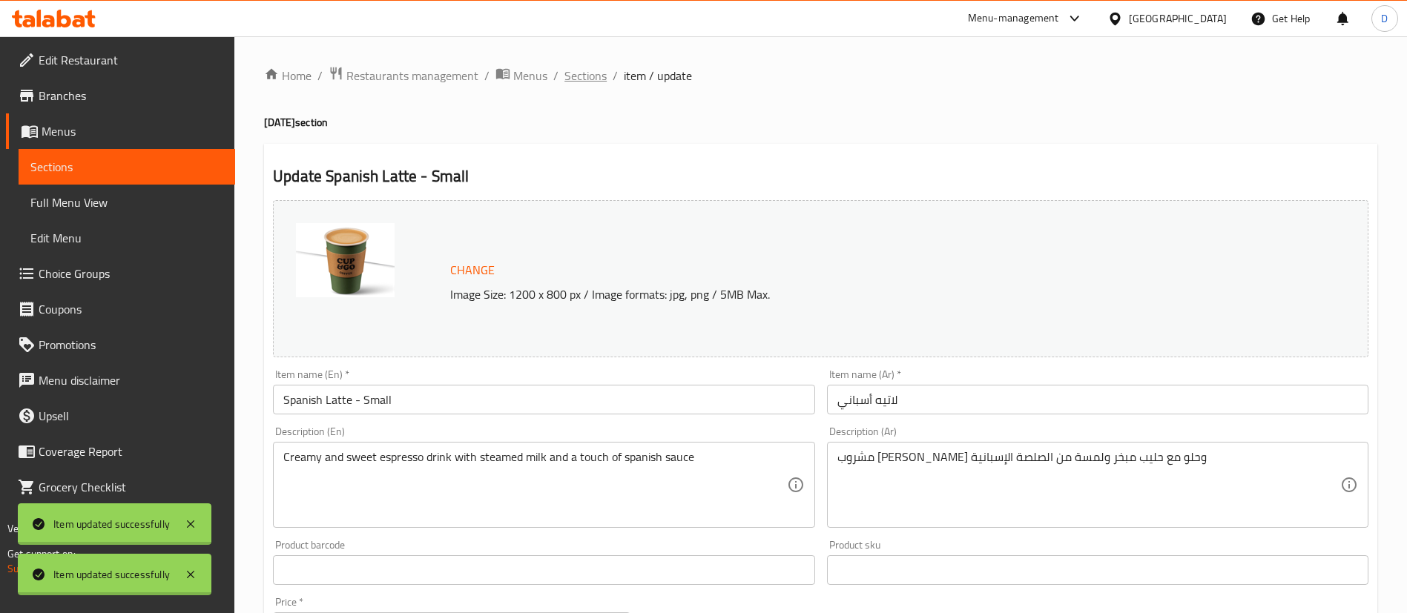
click at [587, 74] on span "Sections" at bounding box center [585, 76] width 42 height 18
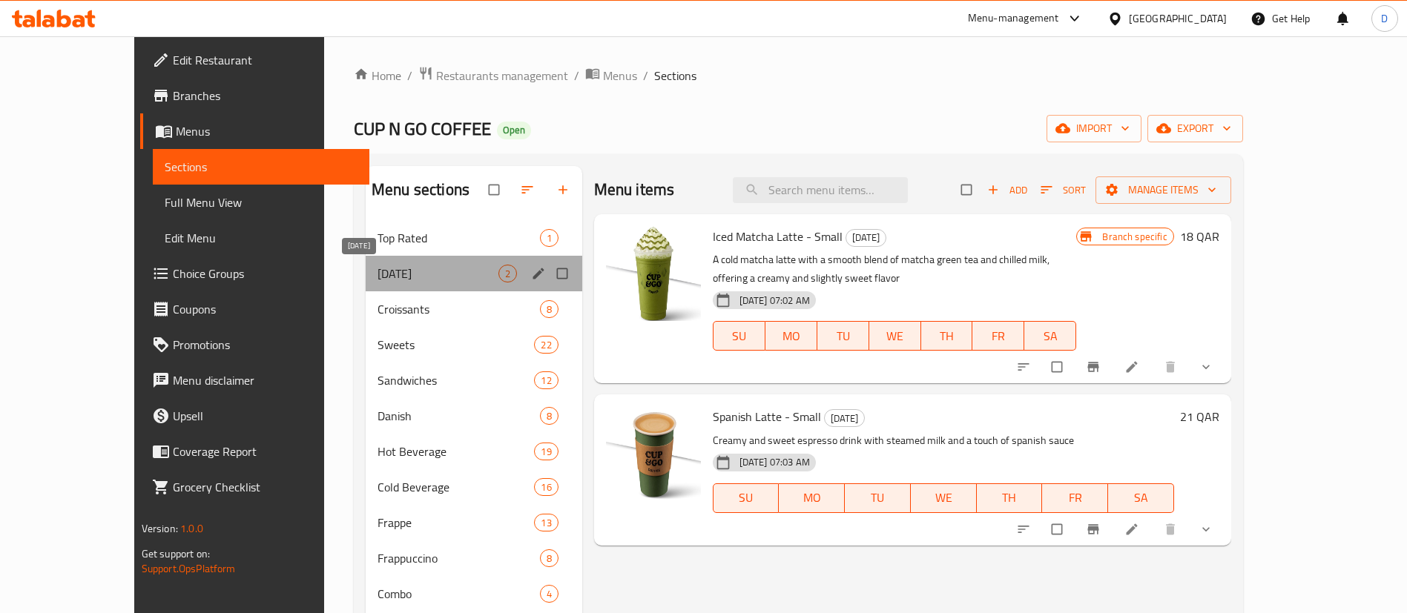
click at [434, 266] on span "[DATE]" at bounding box center [437, 274] width 121 height 18
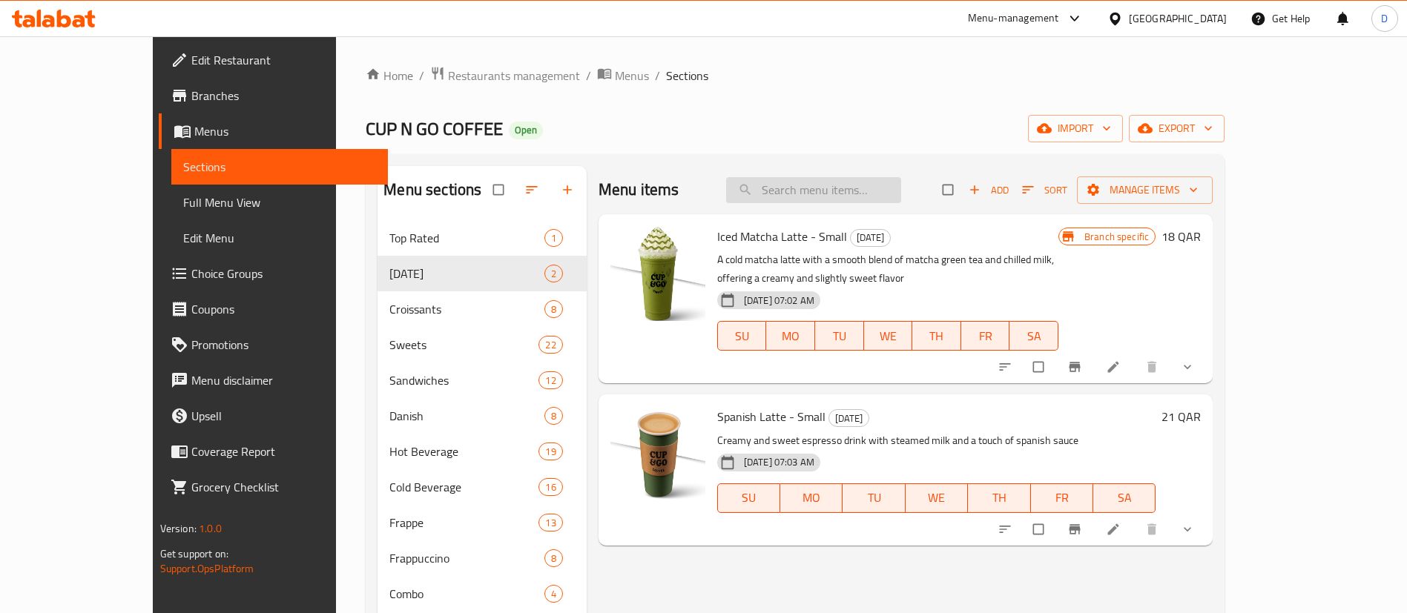
click at [854, 191] on input "search" at bounding box center [813, 190] width 175 height 26
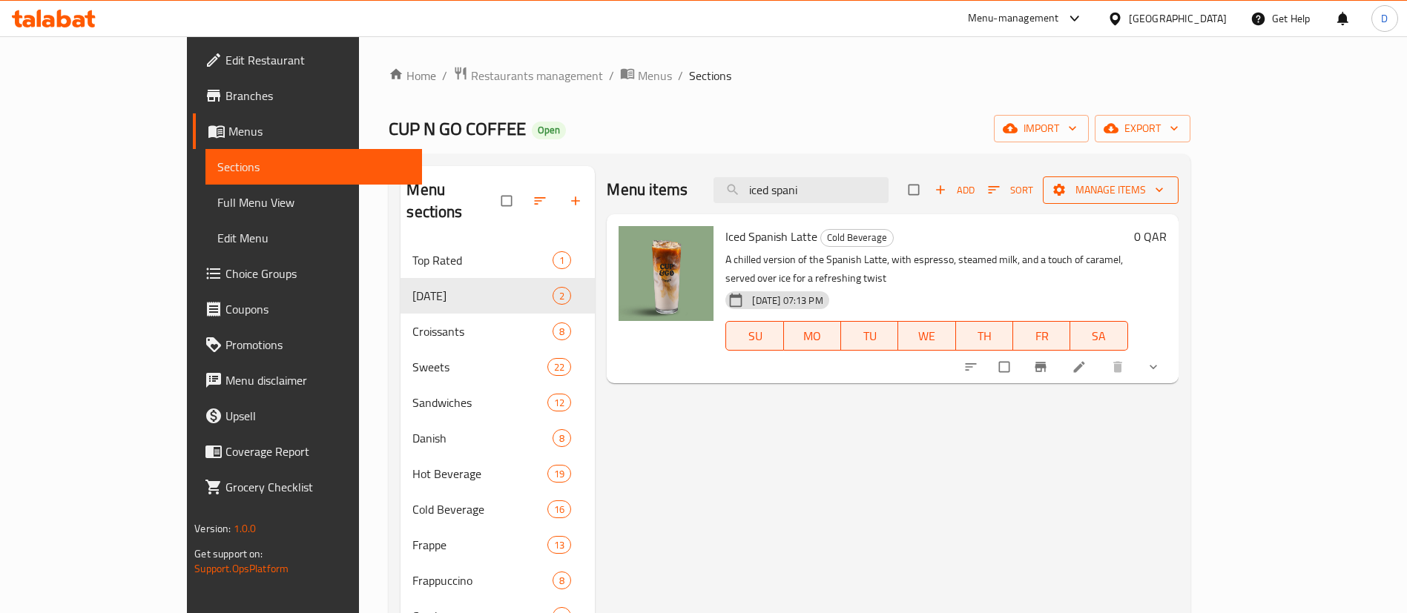
type input "iced spani"
click at [1167, 190] on span "Manage items" at bounding box center [1111, 190] width 112 height 19
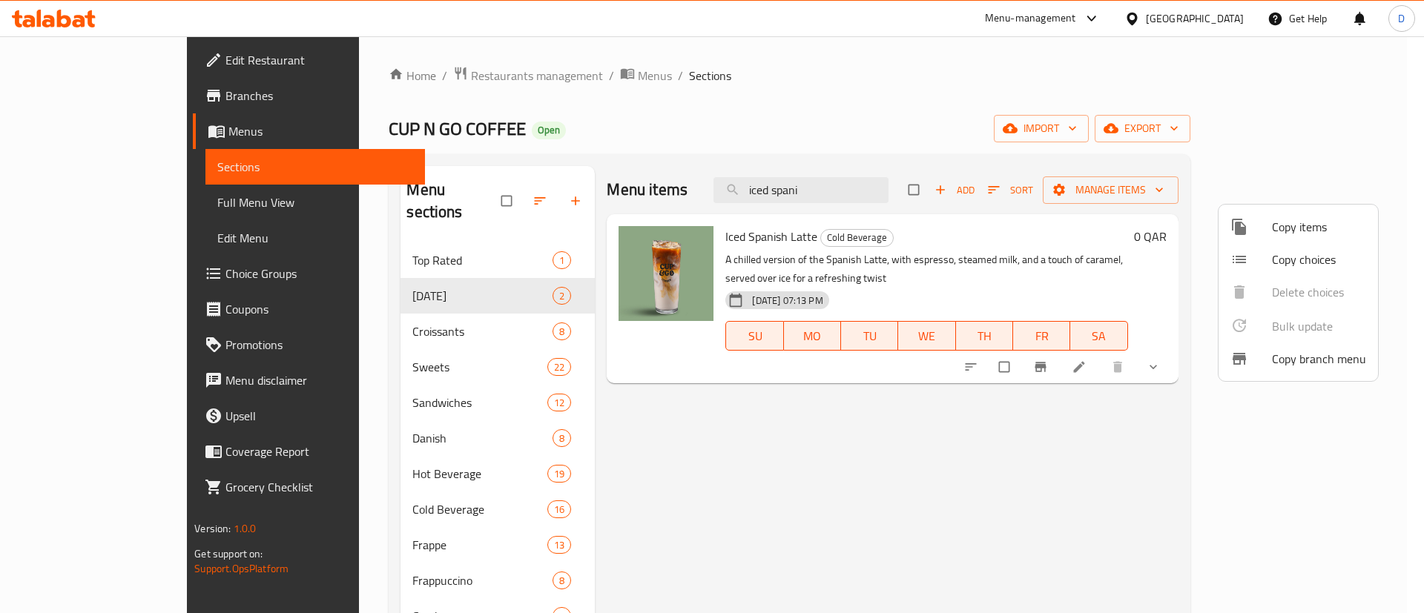
click at [1289, 235] on span "Copy items" at bounding box center [1319, 227] width 94 height 18
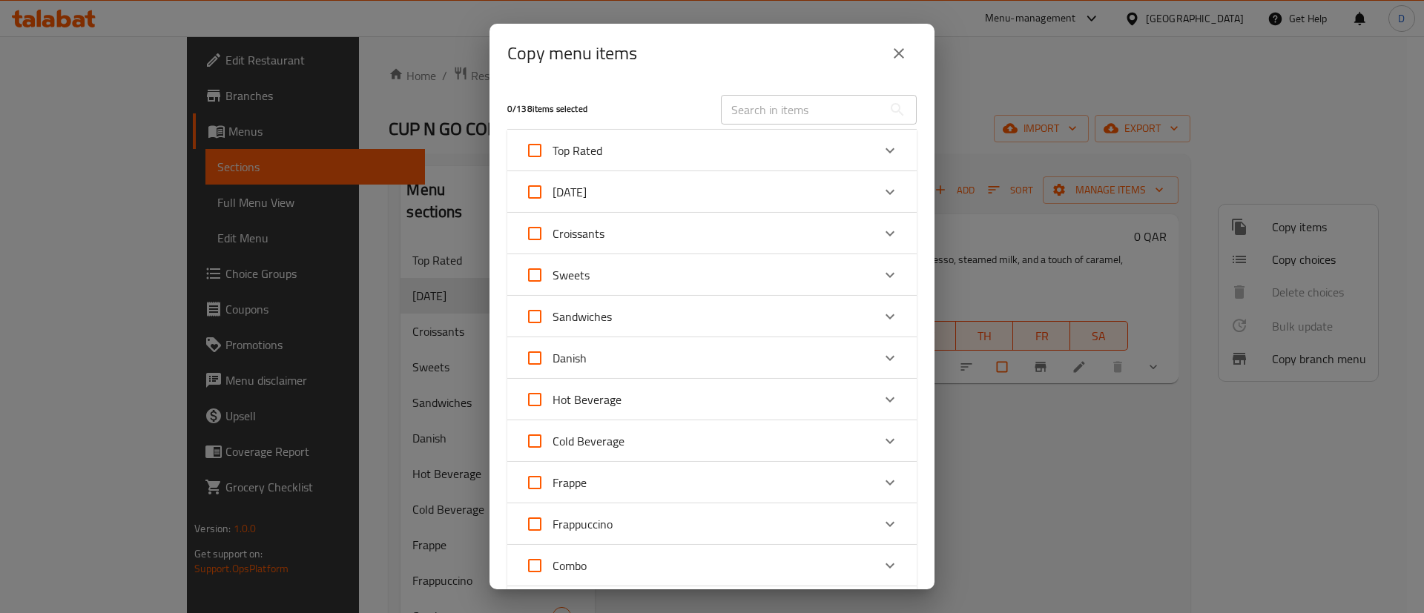
click at [747, 111] on input "text" at bounding box center [802, 110] width 162 height 30
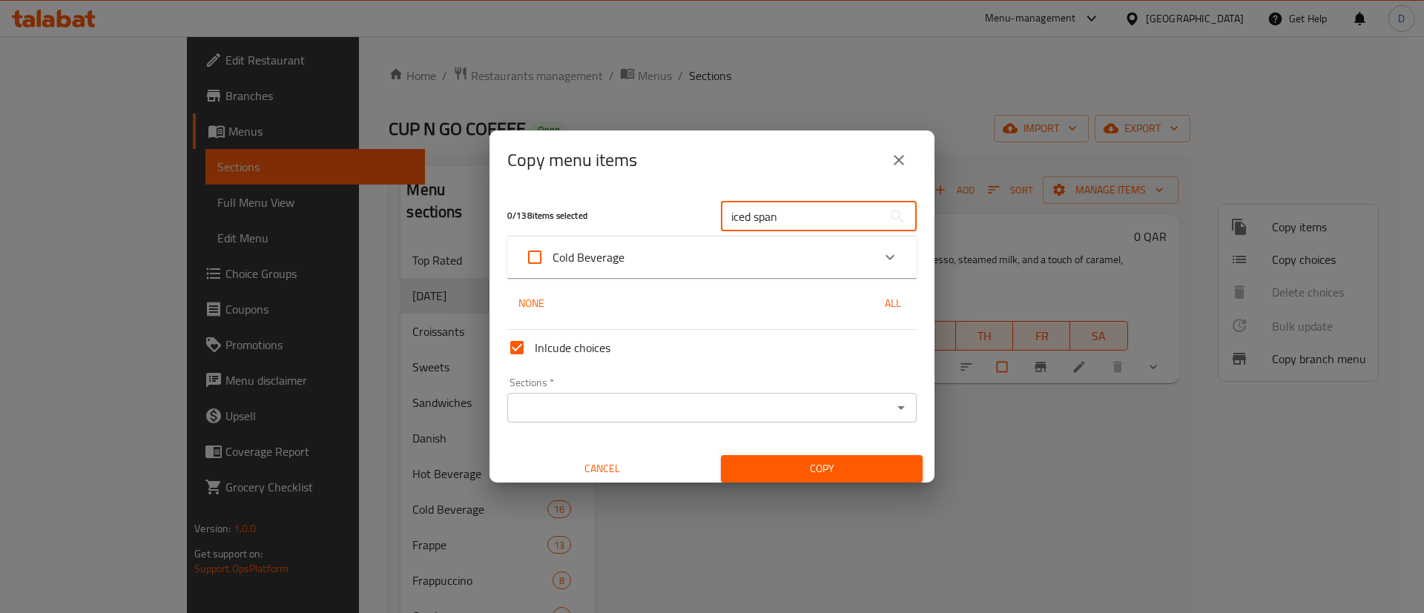
type input "iced span"
click at [521, 341] on input "Inlcude choices" at bounding box center [517, 348] width 36 height 36
checkbox input "false"
click at [872, 254] on div "Expand" at bounding box center [890, 258] width 36 height 36
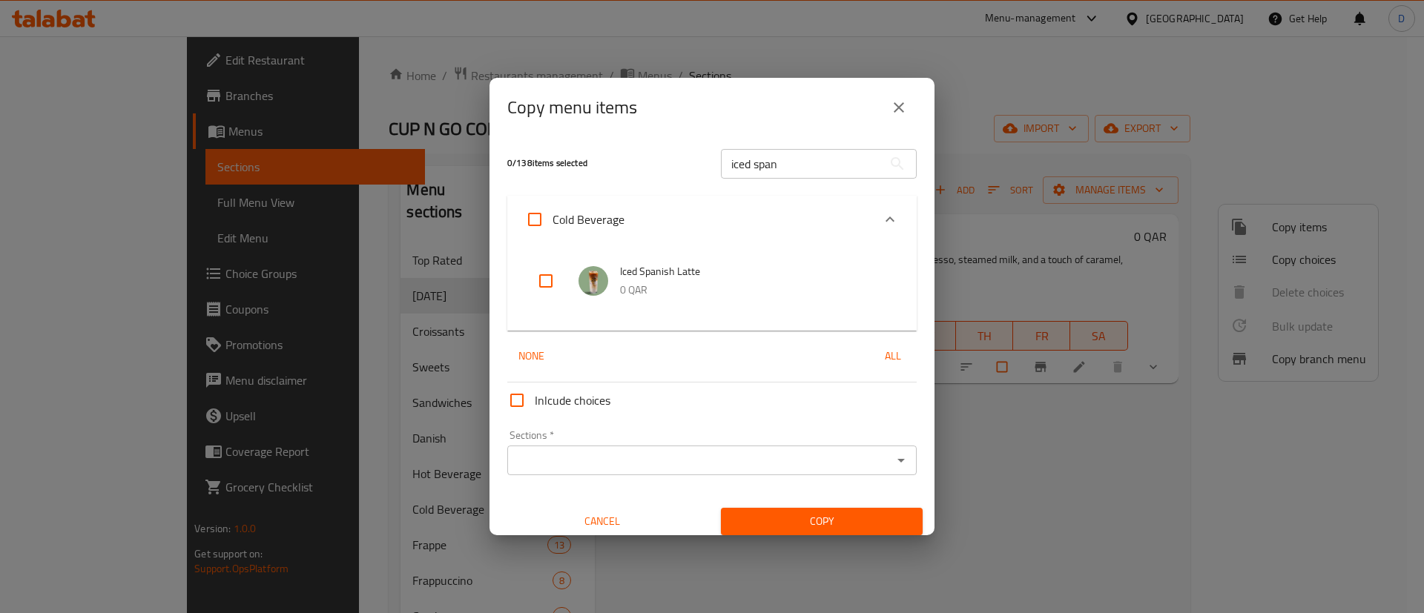
click at [550, 283] on input "checkbox" at bounding box center [546, 281] width 36 height 36
checkbox input "true"
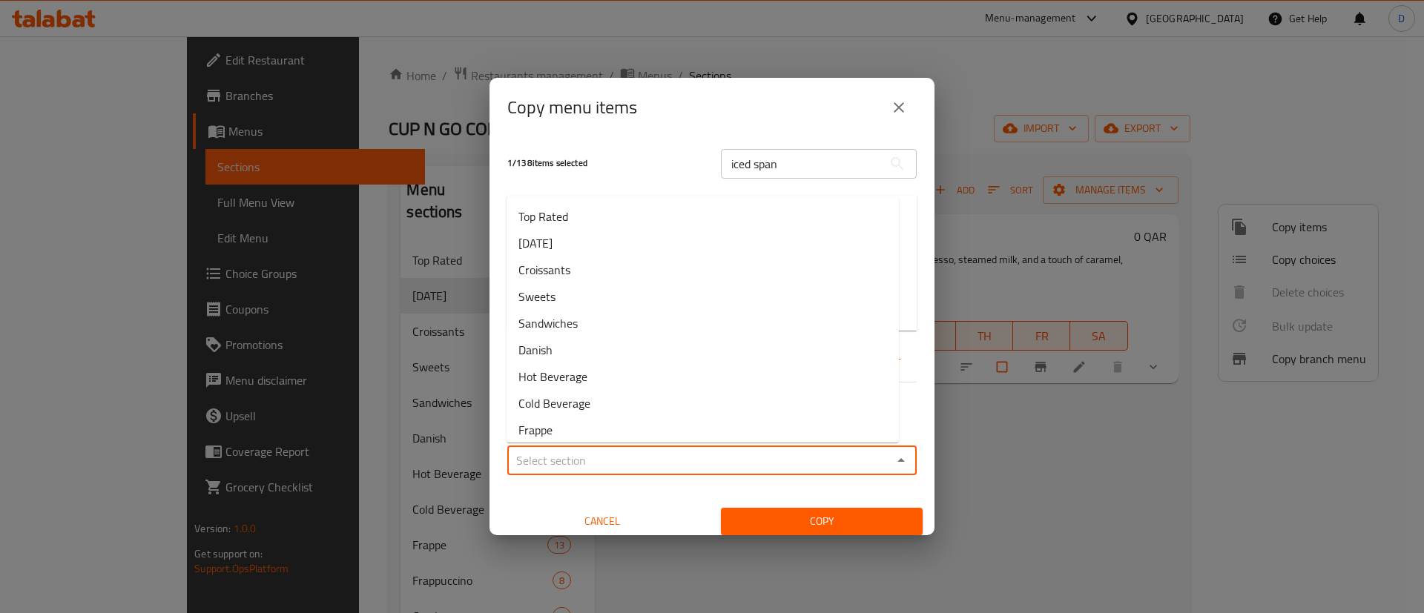
click at [784, 459] on input "Sections   *" at bounding box center [700, 460] width 376 height 21
click at [653, 252] on li "[DATE]" at bounding box center [703, 243] width 392 height 27
type input "[DATE]"
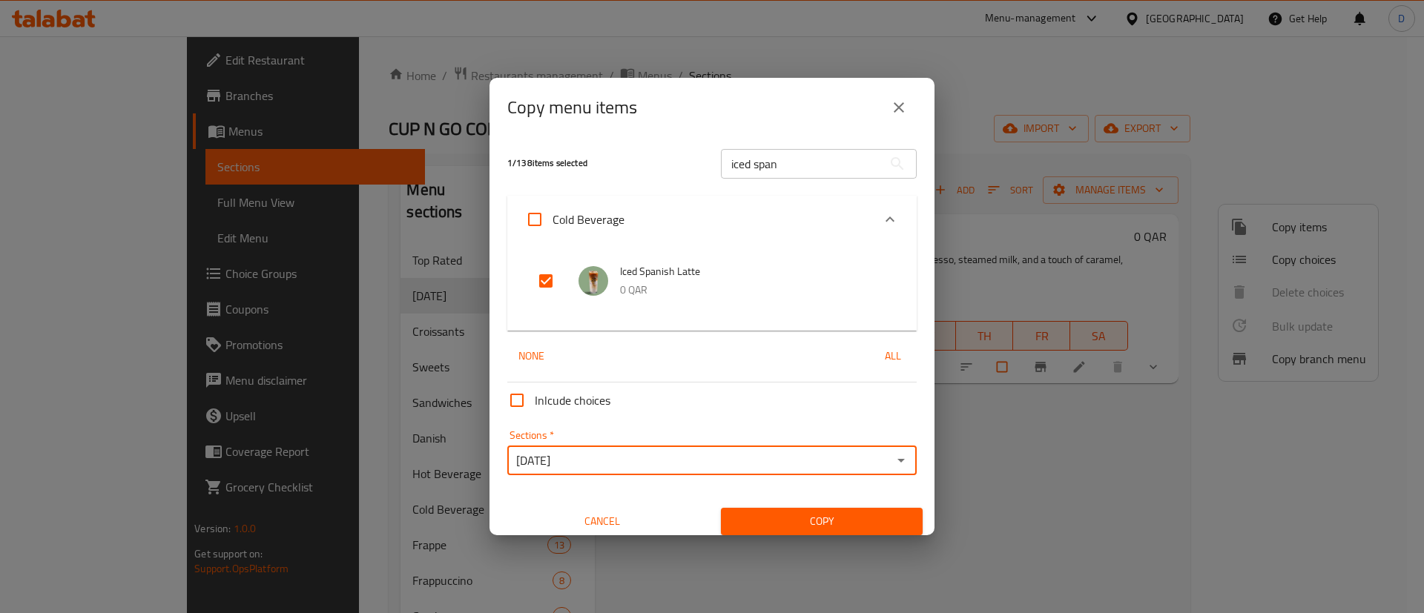
click at [799, 516] on span "Copy" at bounding box center [822, 521] width 178 height 19
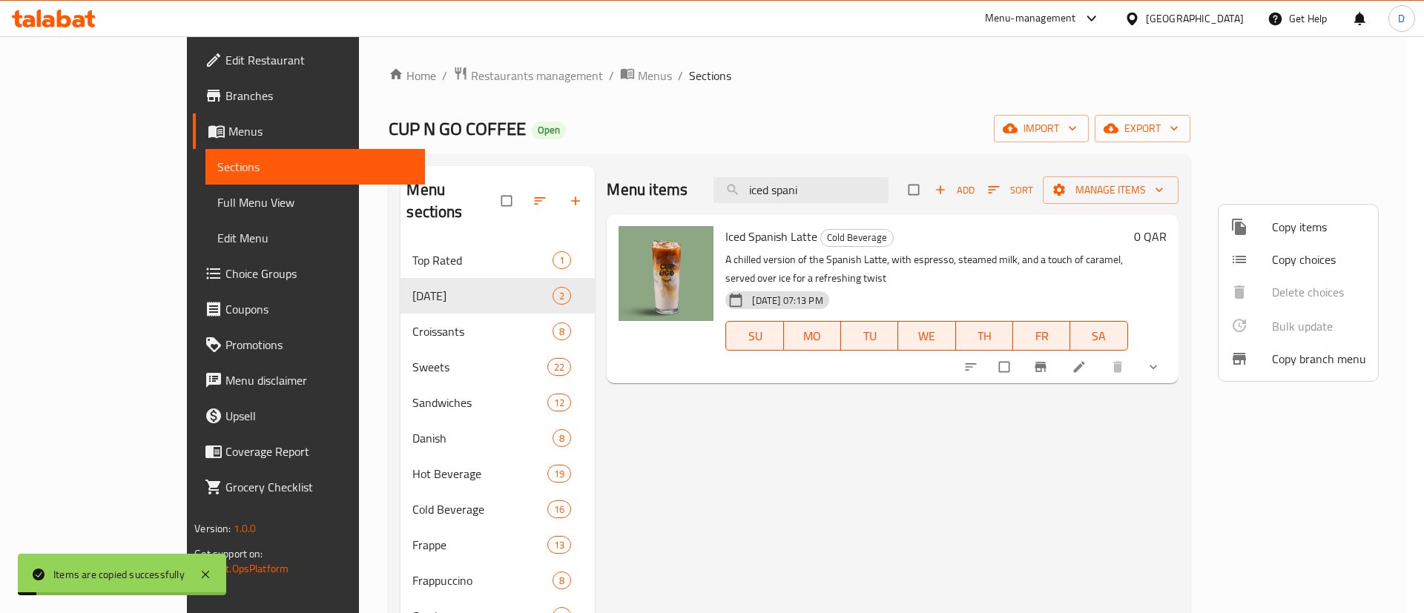
click at [360, 269] on div at bounding box center [712, 306] width 1424 height 613
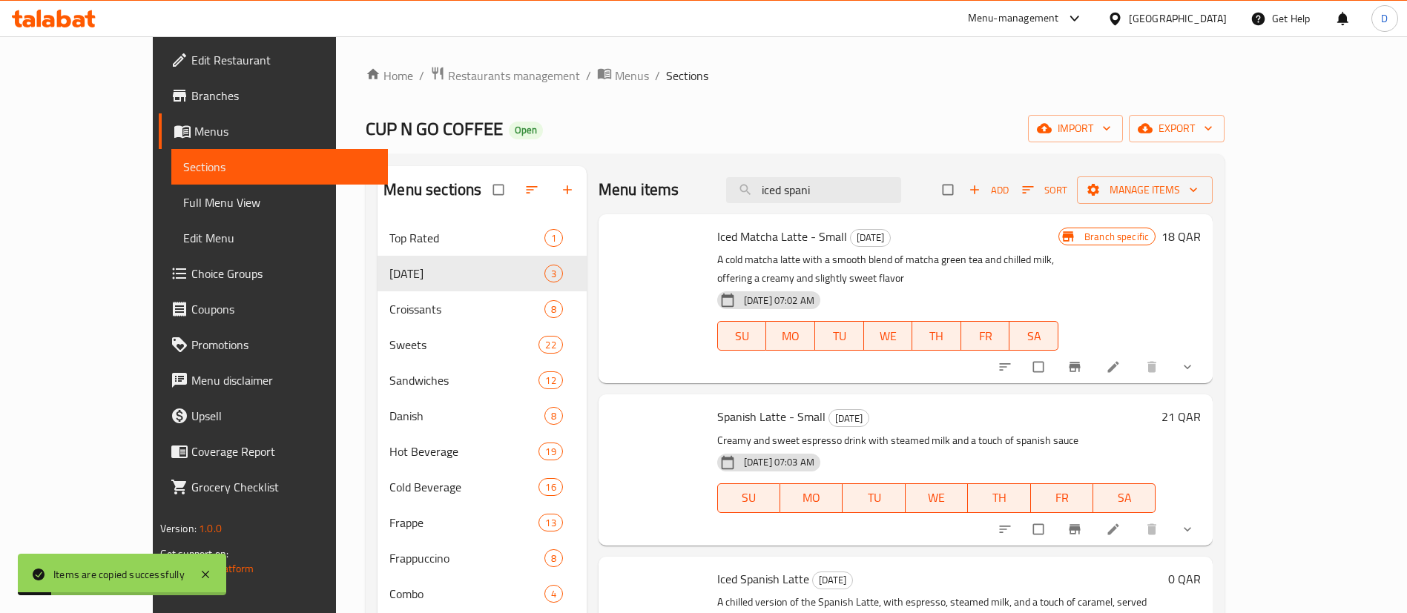
click at [389, 282] on span "[DATE]" at bounding box center [466, 274] width 154 height 18
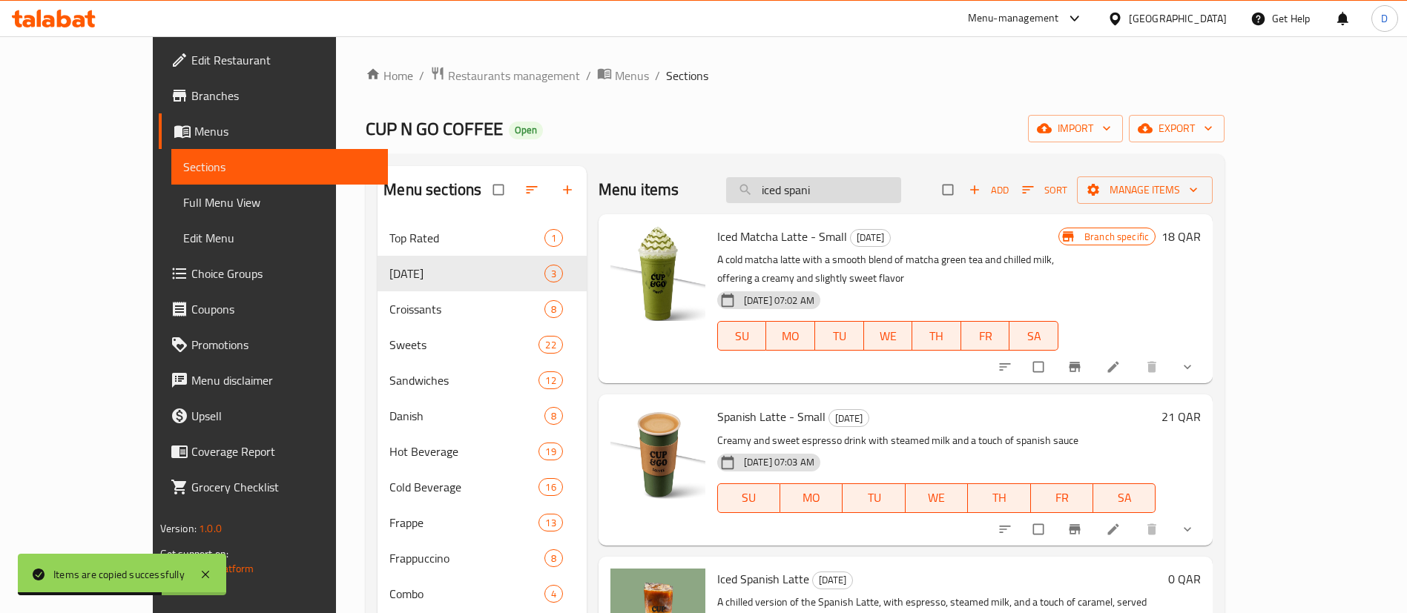
click at [868, 195] on input "iced spani" at bounding box center [813, 190] width 175 height 26
click at [901, 185] on input "iced spani" at bounding box center [813, 190] width 175 height 26
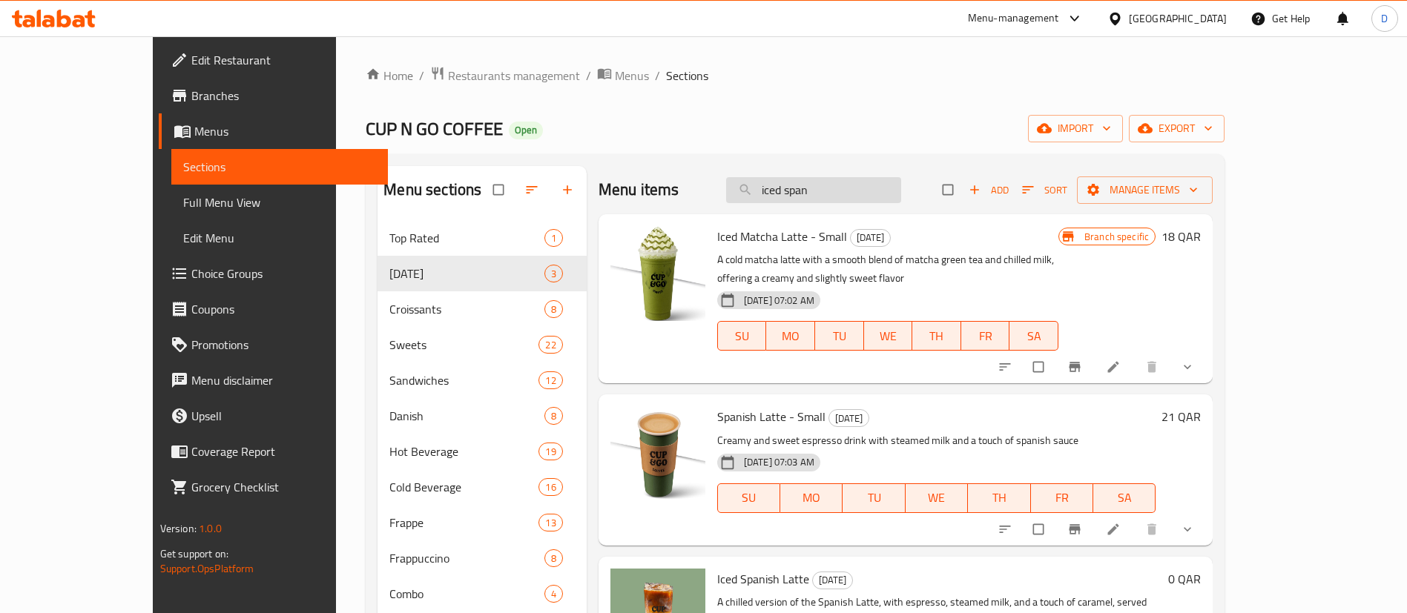
type input "iced span"
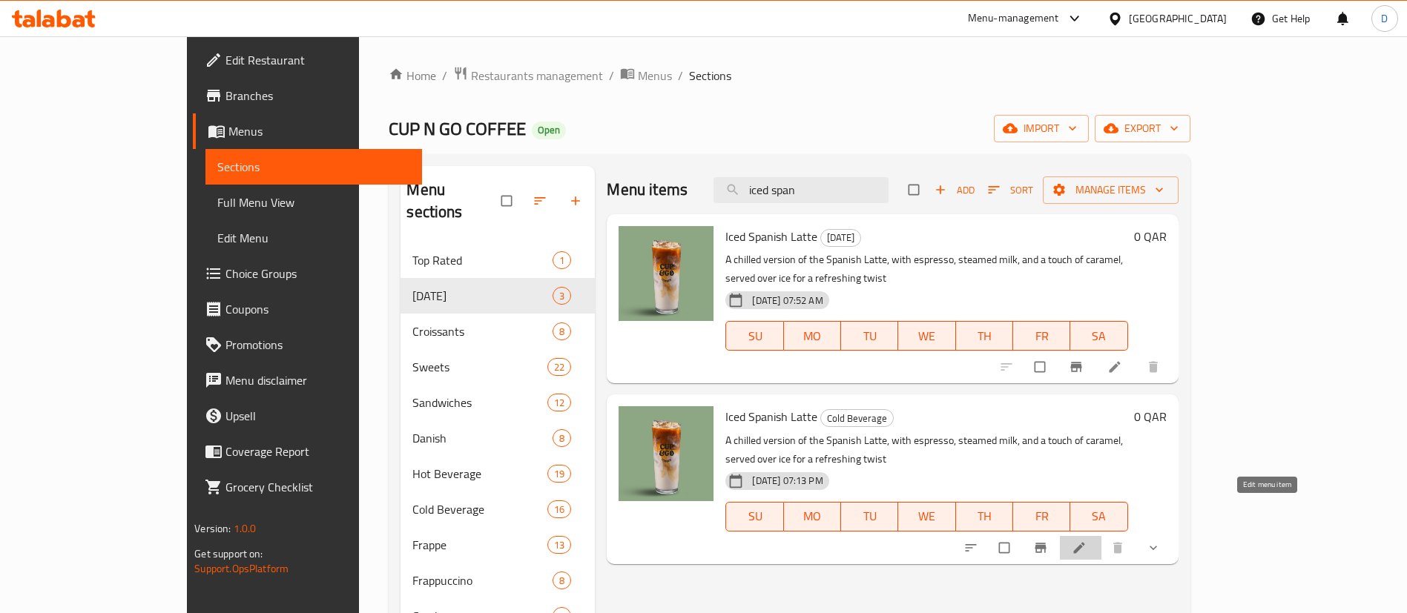
click at [1087, 541] on icon at bounding box center [1079, 548] width 15 height 15
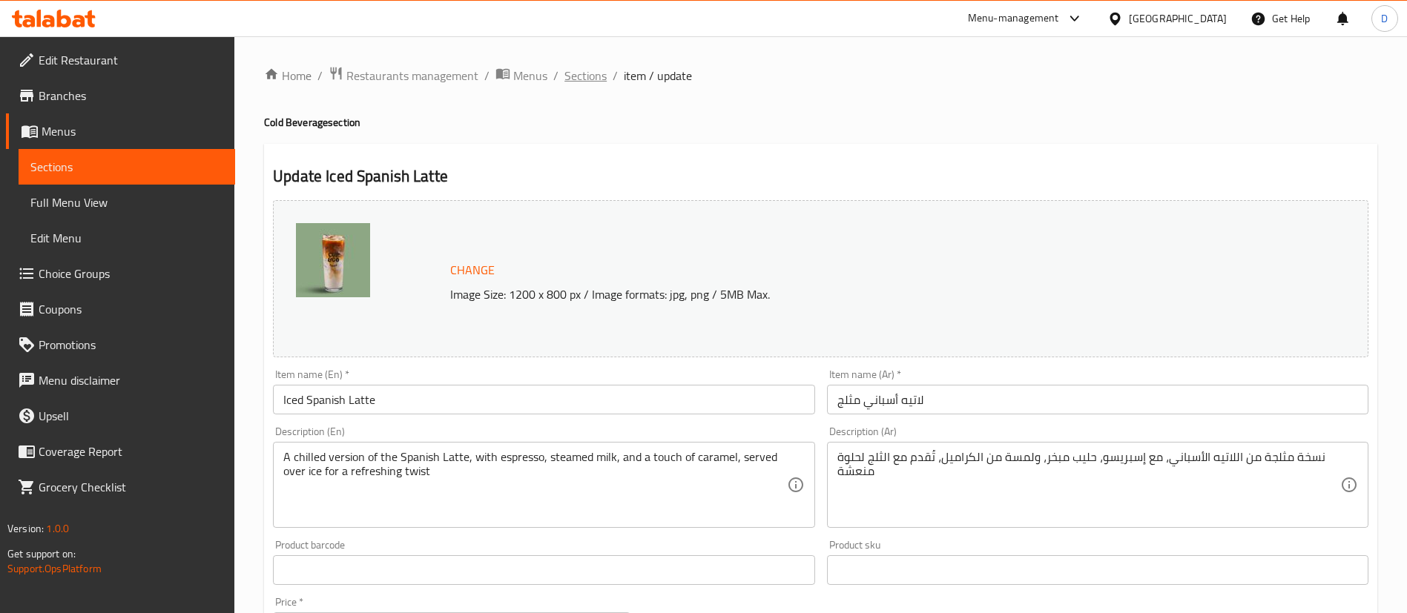
click at [593, 84] on span "Sections" at bounding box center [585, 76] width 42 height 18
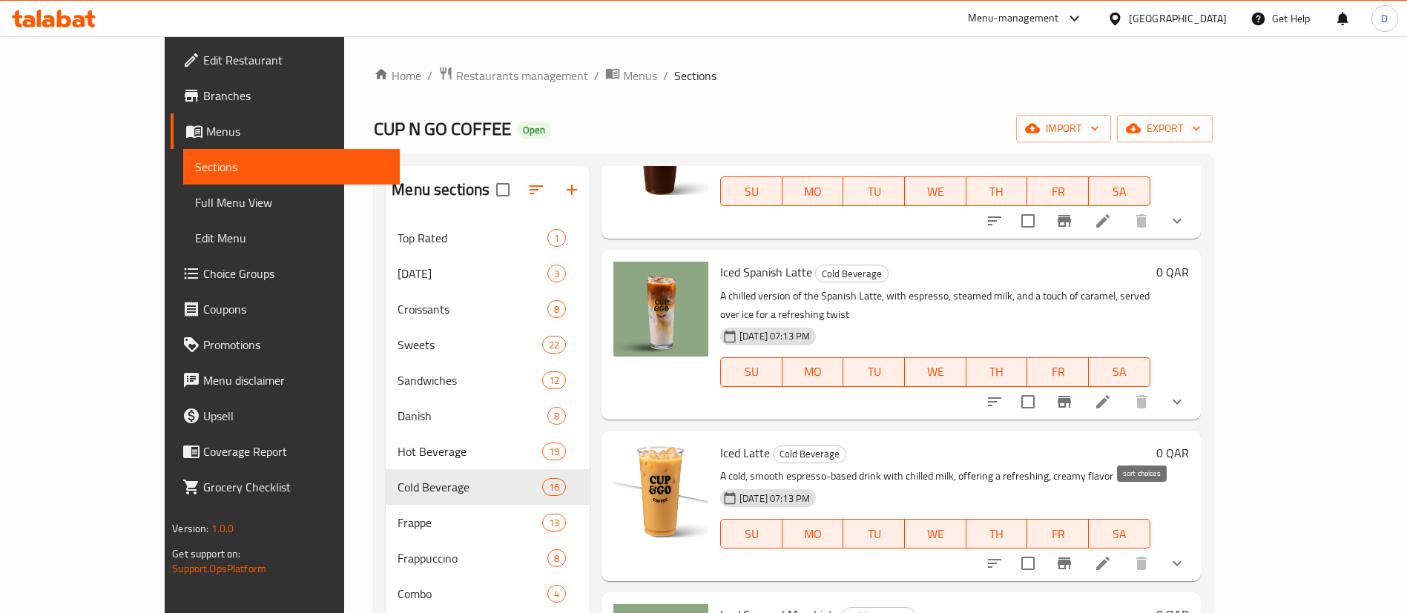
scroll to position [334, 0]
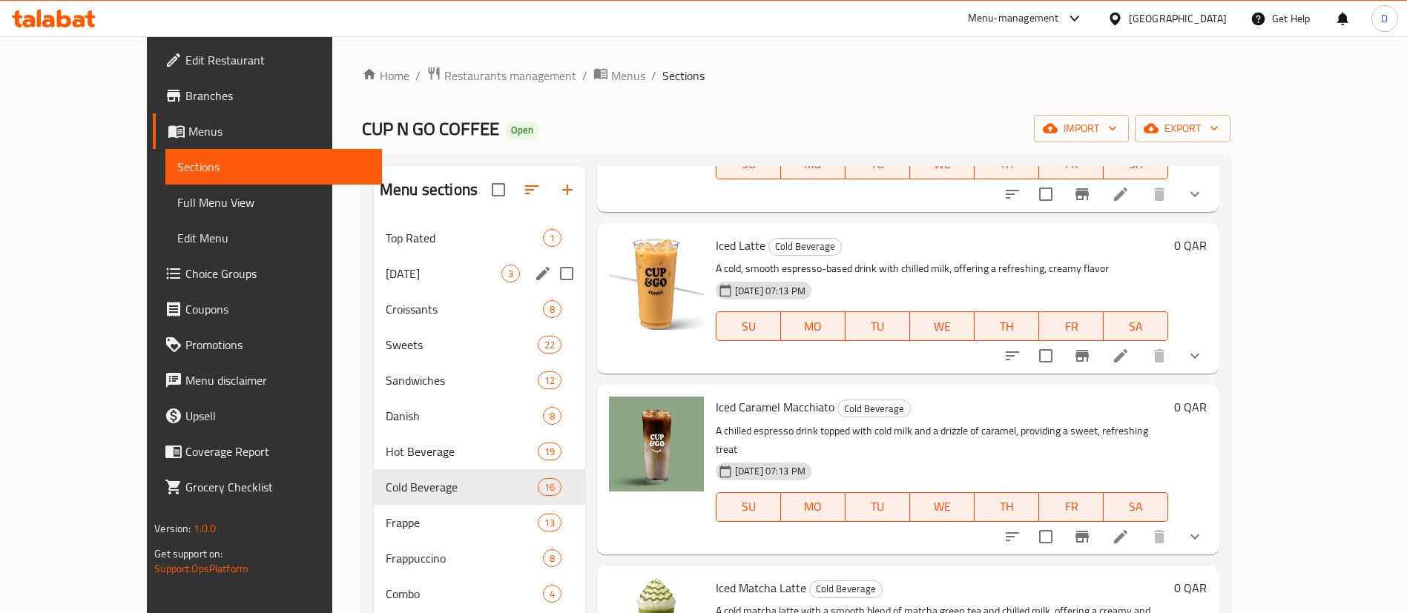
click at [394, 280] on span "[DATE]" at bounding box center [444, 274] width 116 height 18
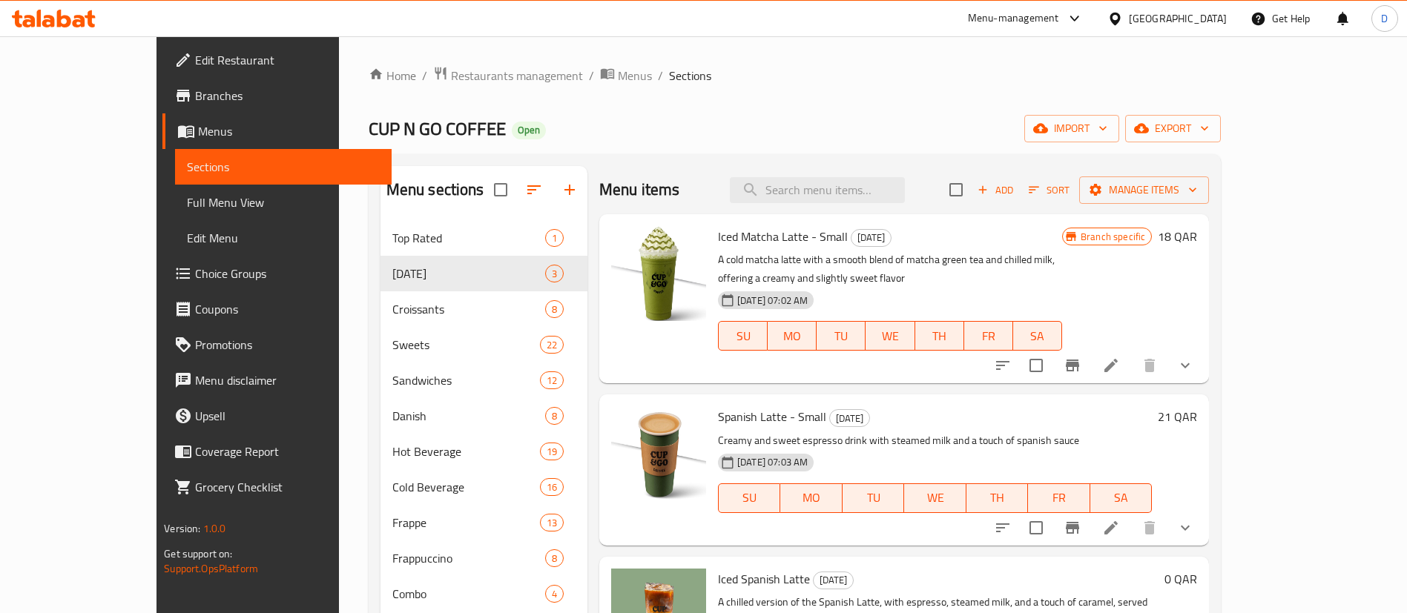
scroll to position [208, 0]
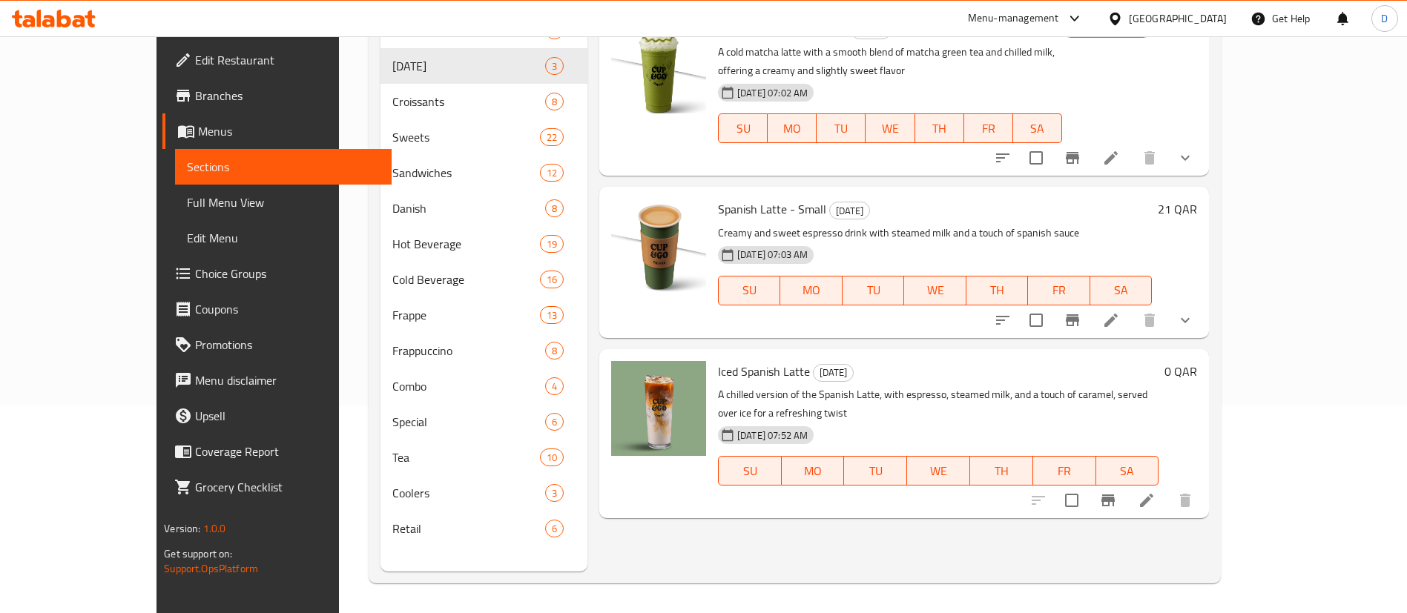
click at [1155, 492] on icon at bounding box center [1147, 501] width 18 height 18
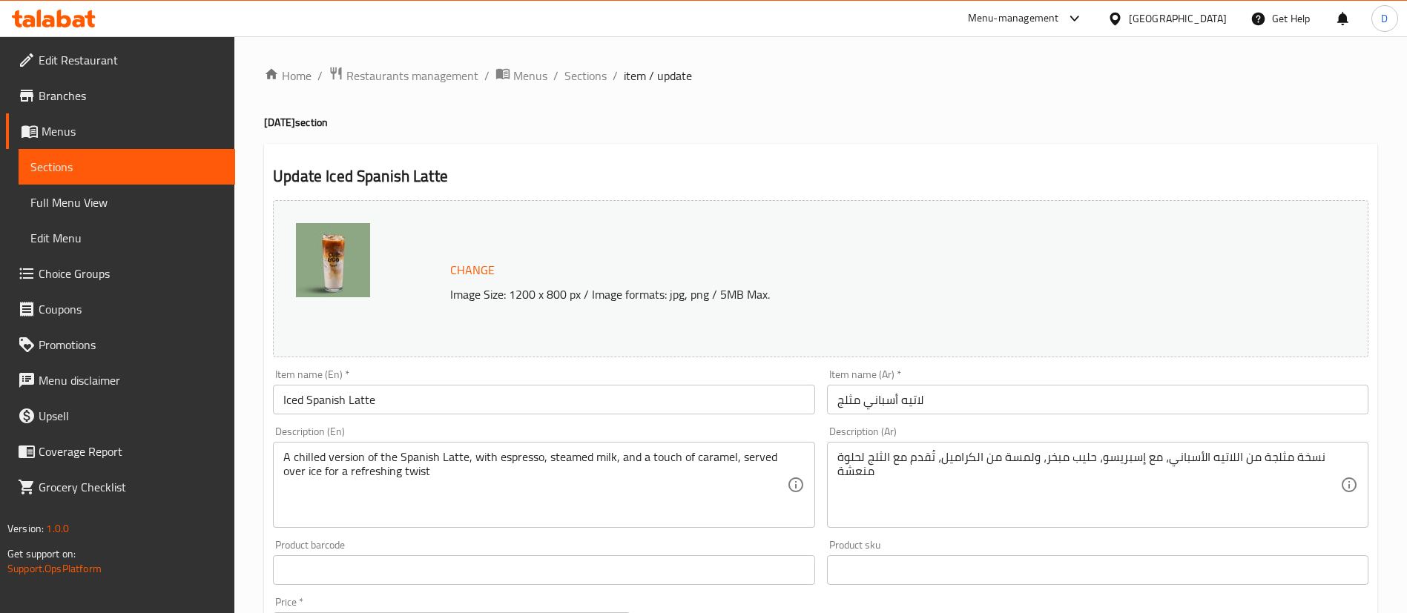
click at [484, 412] on input "Iced Spanish Latte" at bounding box center [543, 400] width 541 height 30
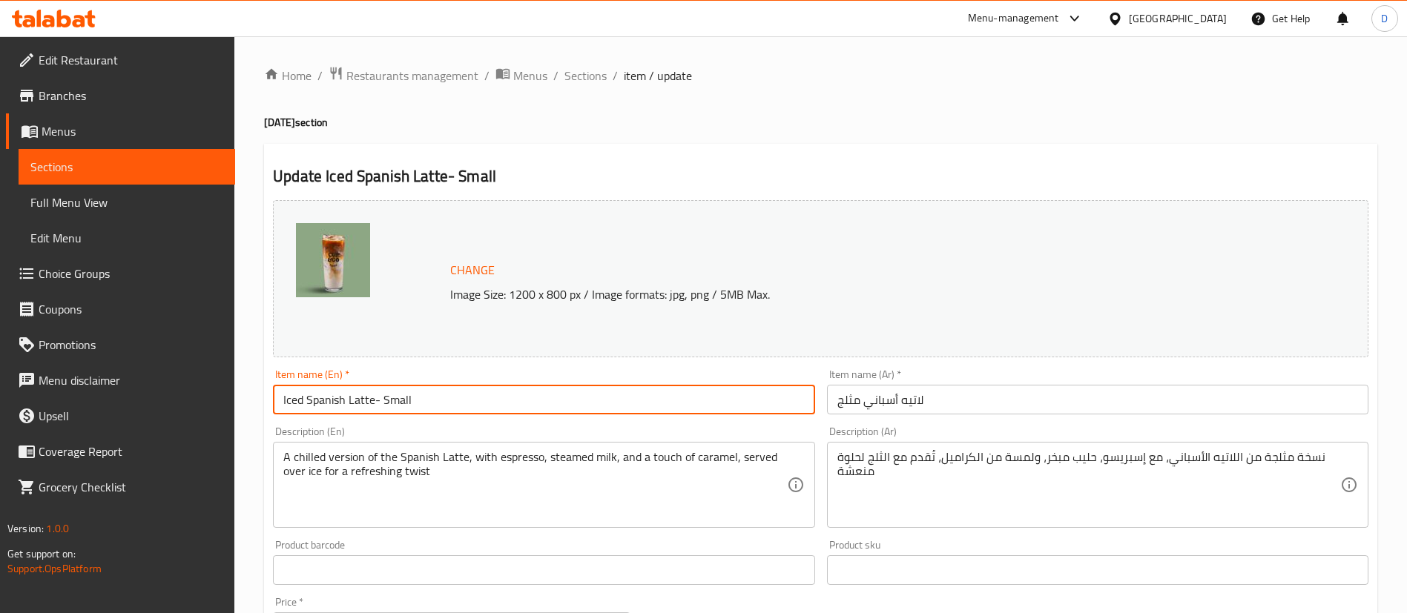
type input "Iced Spanish Latte- Small"
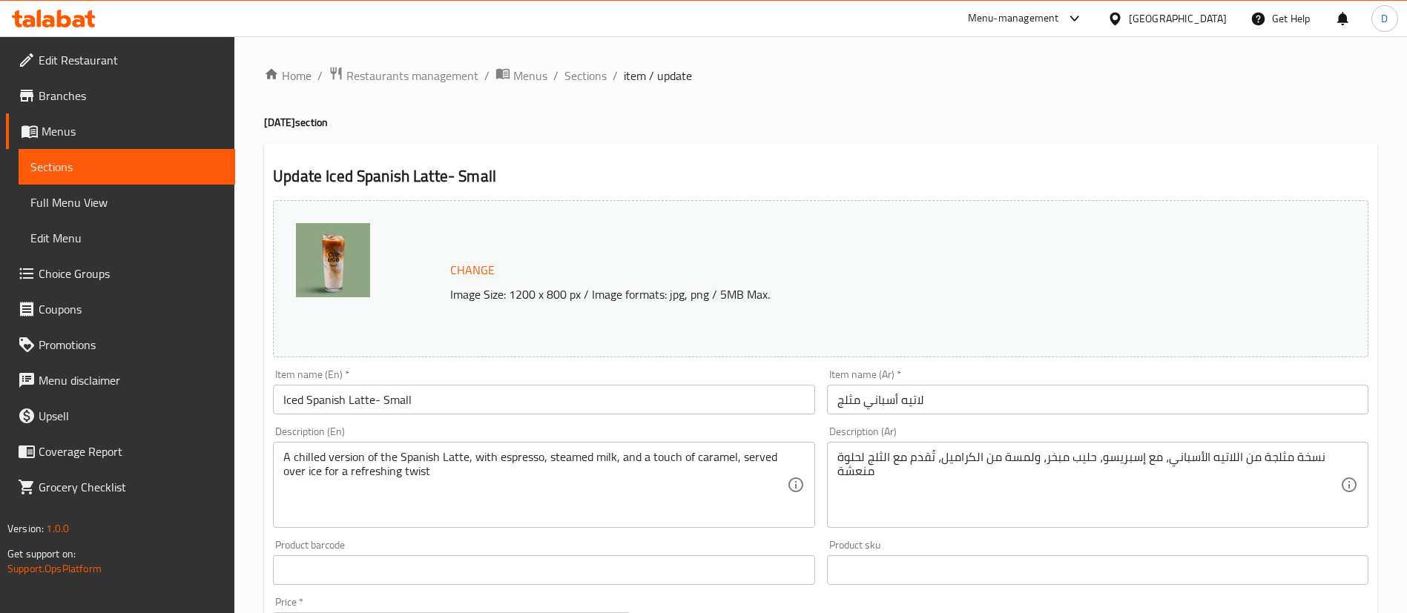
click at [776, 380] on div "Item name (En)   * Iced Spanish Latte- Small Item name (En) *" at bounding box center [543, 391] width 541 height 45
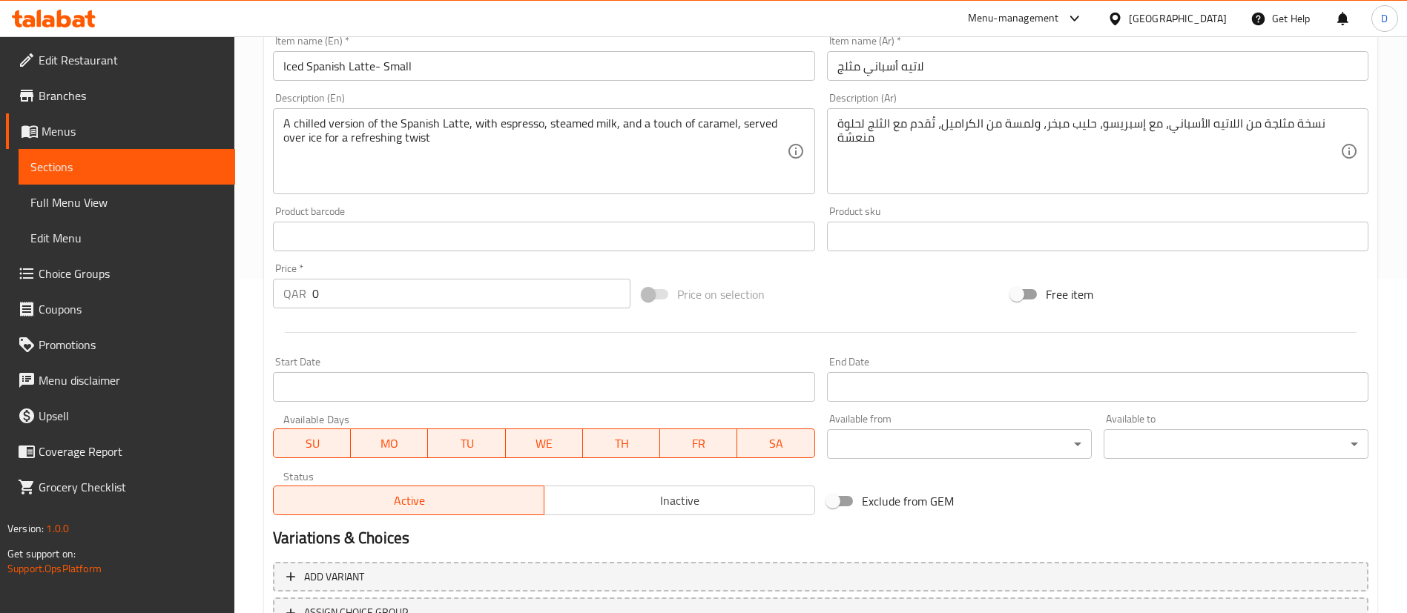
click at [493, 292] on input "0" at bounding box center [471, 294] width 318 height 30
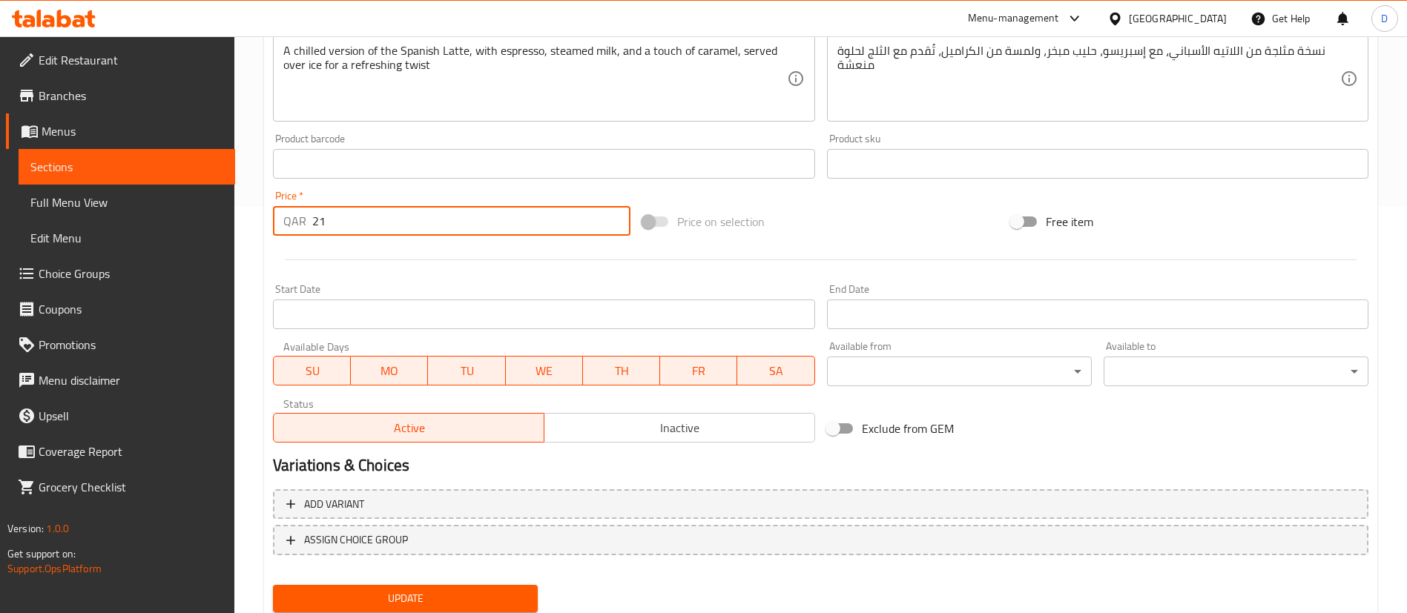
scroll to position [456, 0]
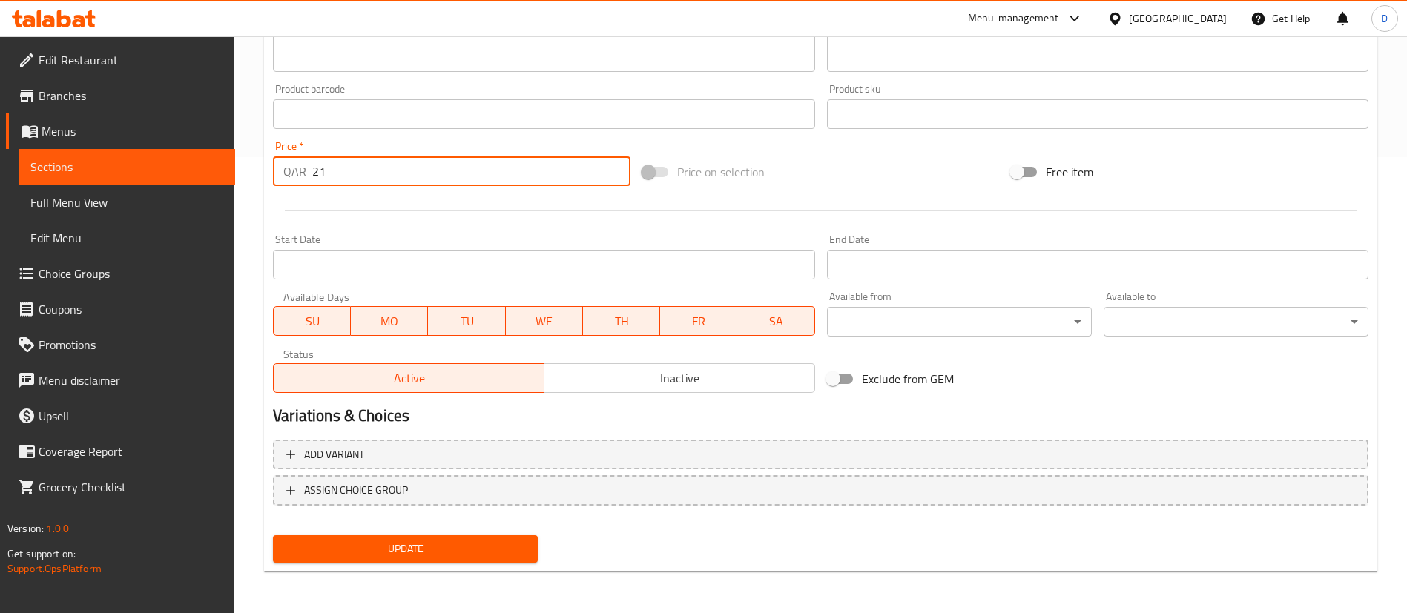
type input "21"
click at [423, 550] on span "Update" at bounding box center [405, 549] width 241 height 19
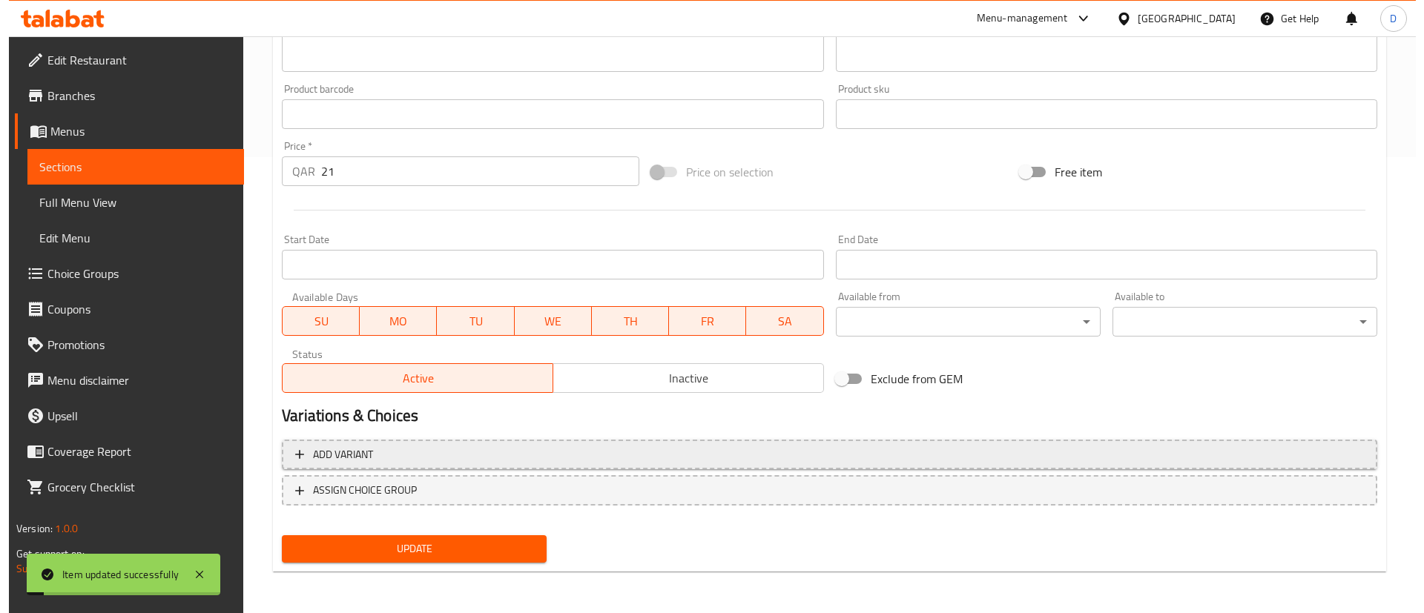
scroll to position [0, 0]
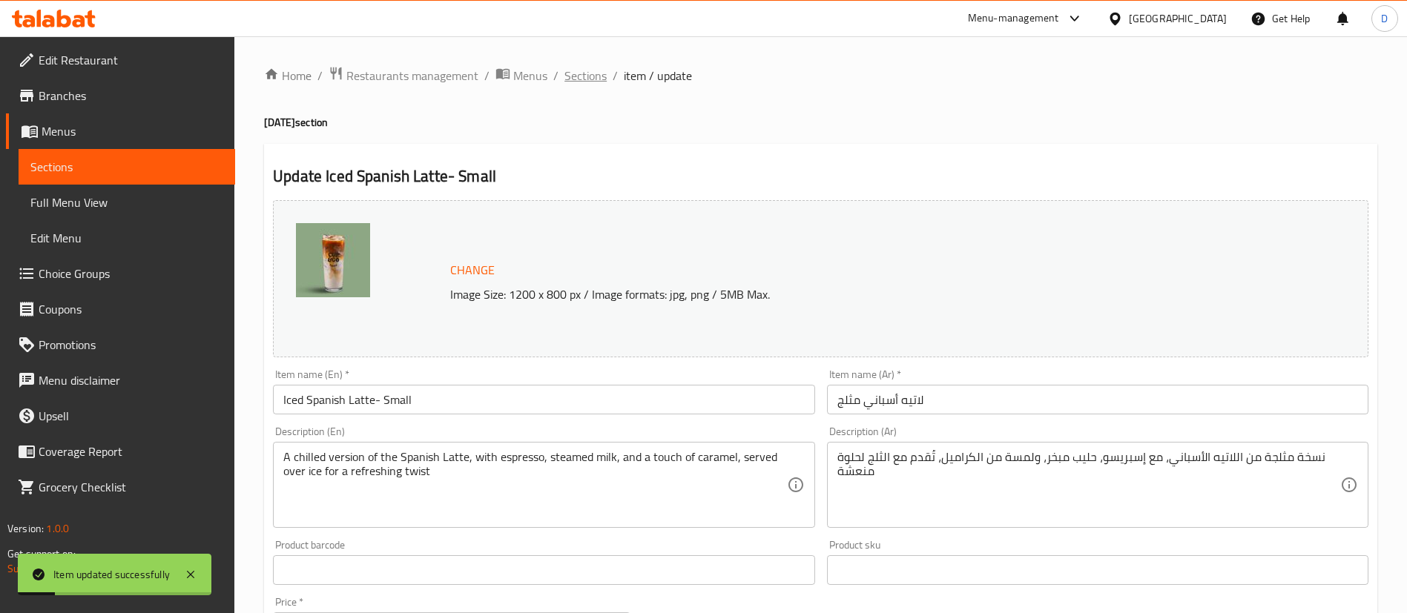
click at [584, 69] on span "Sections" at bounding box center [585, 76] width 42 height 18
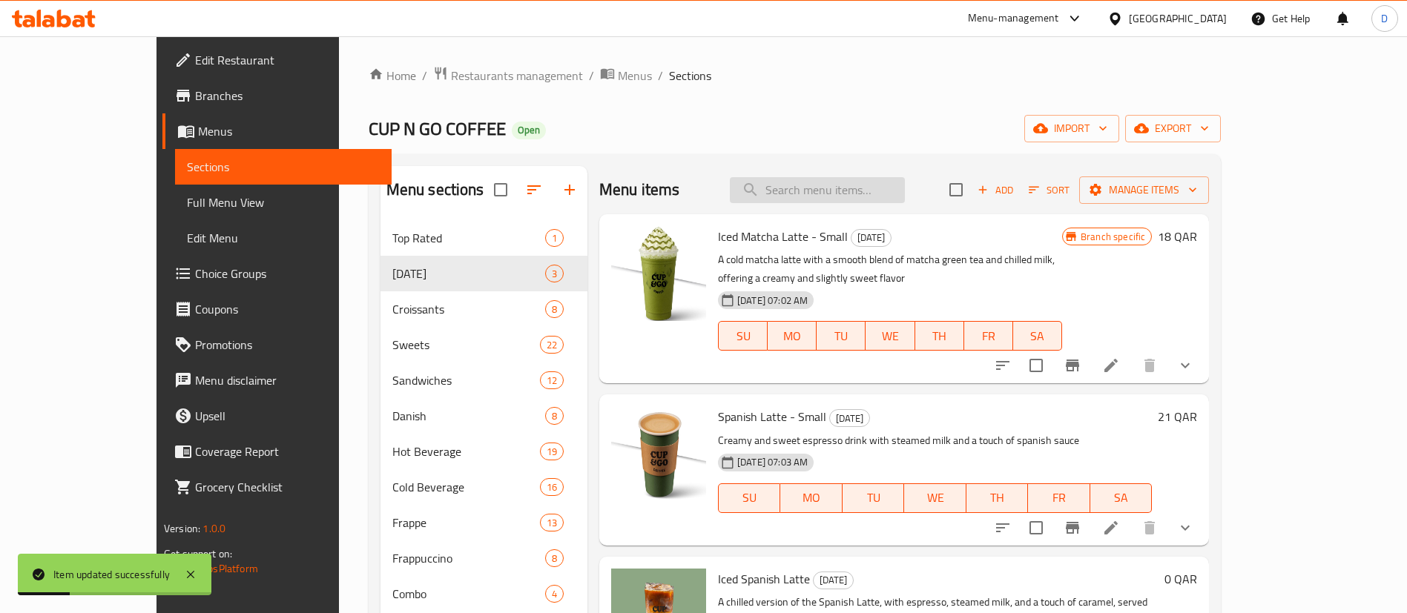
click at [857, 185] on input "search" at bounding box center [817, 190] width 175 height 26
type input "o"
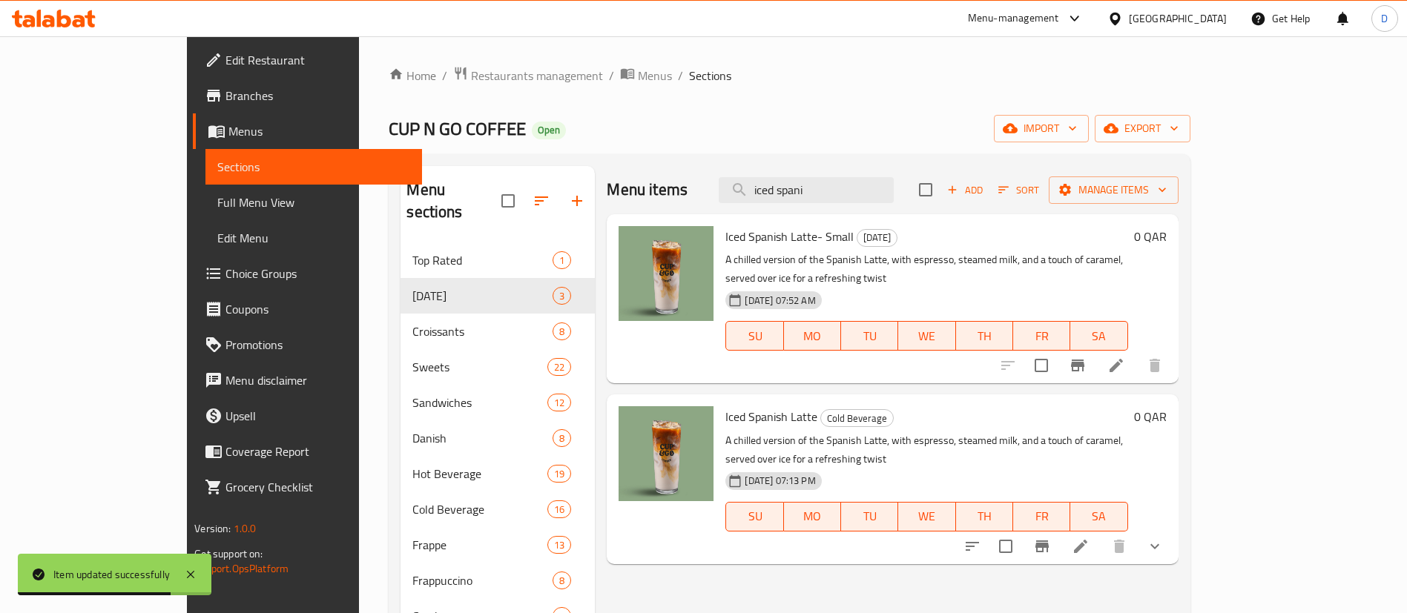
type input "iced spani"
click at [1101, 533] on li at bounding box center [1081, 546] width 42 height 27
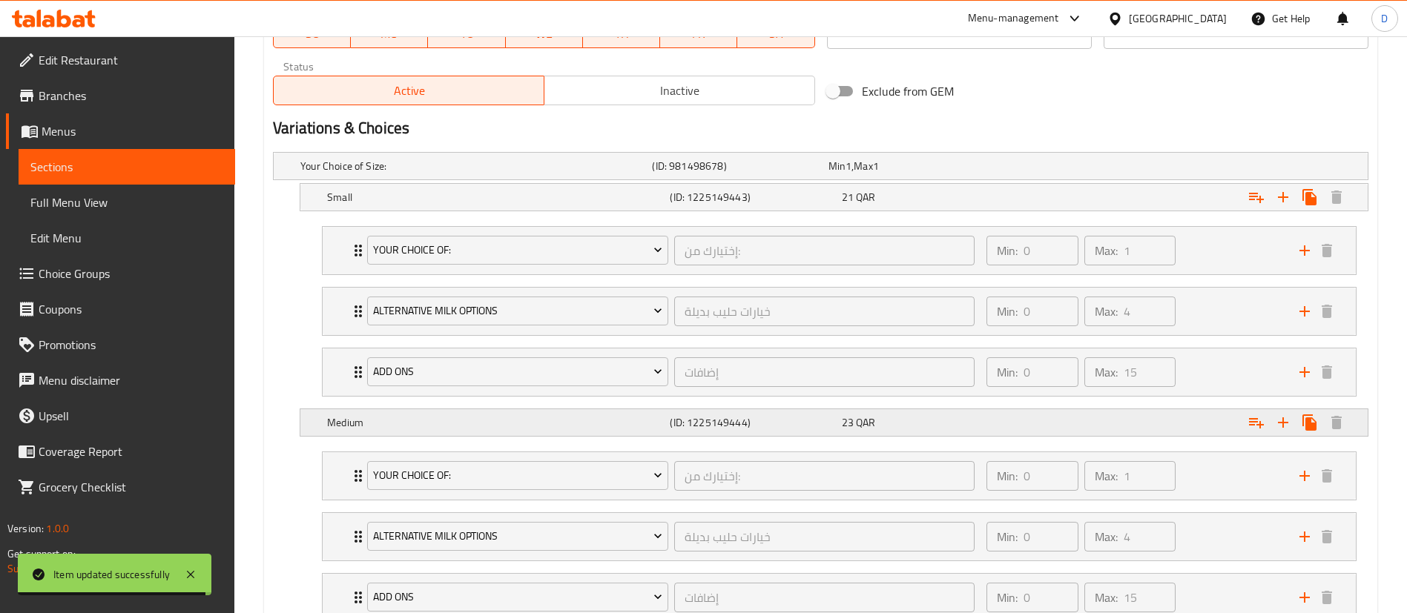
scroll to position [779, 0]
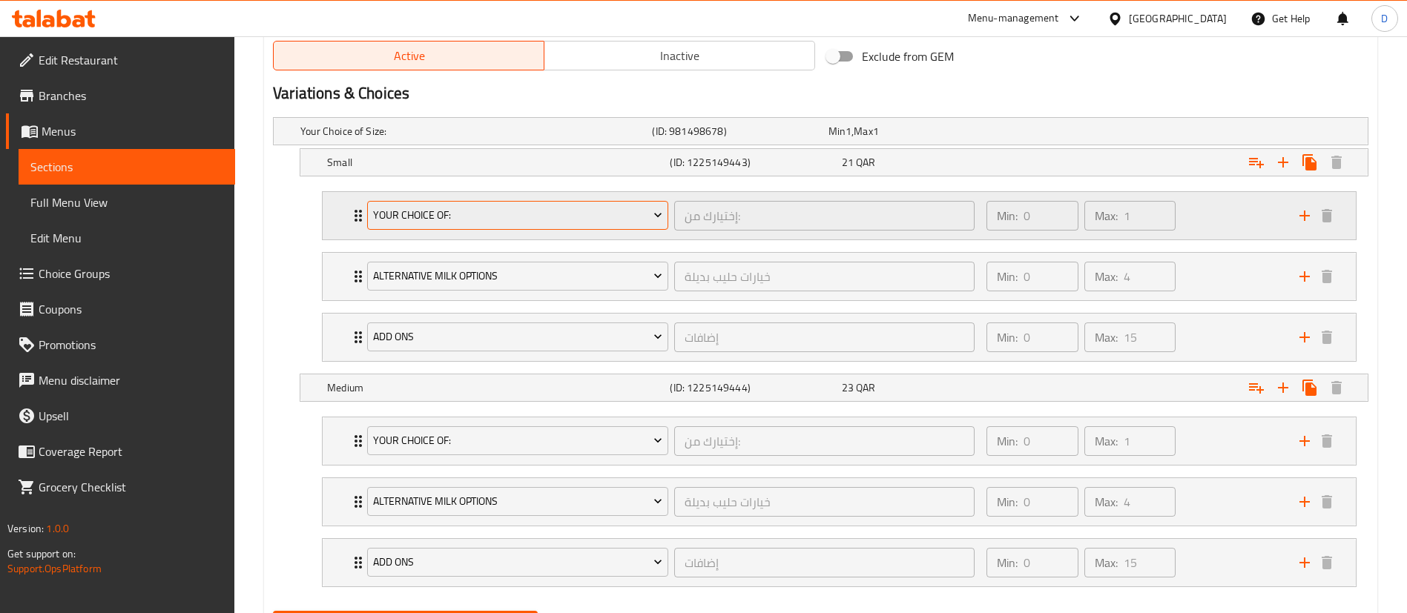
click at [415, 219] on span "Your Choice Of:" at bounding box center [518, 215] width 290 height 19
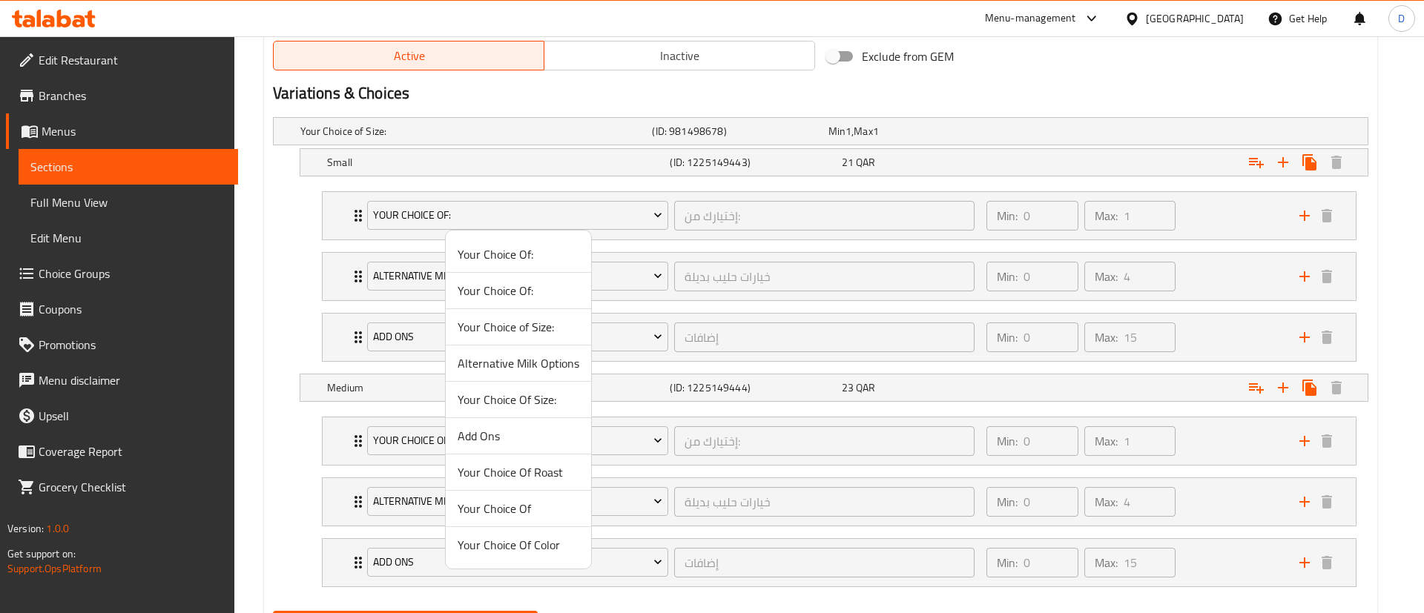
click at [353, 214] on div at bounding box center [712, 306] width 1424 height 613
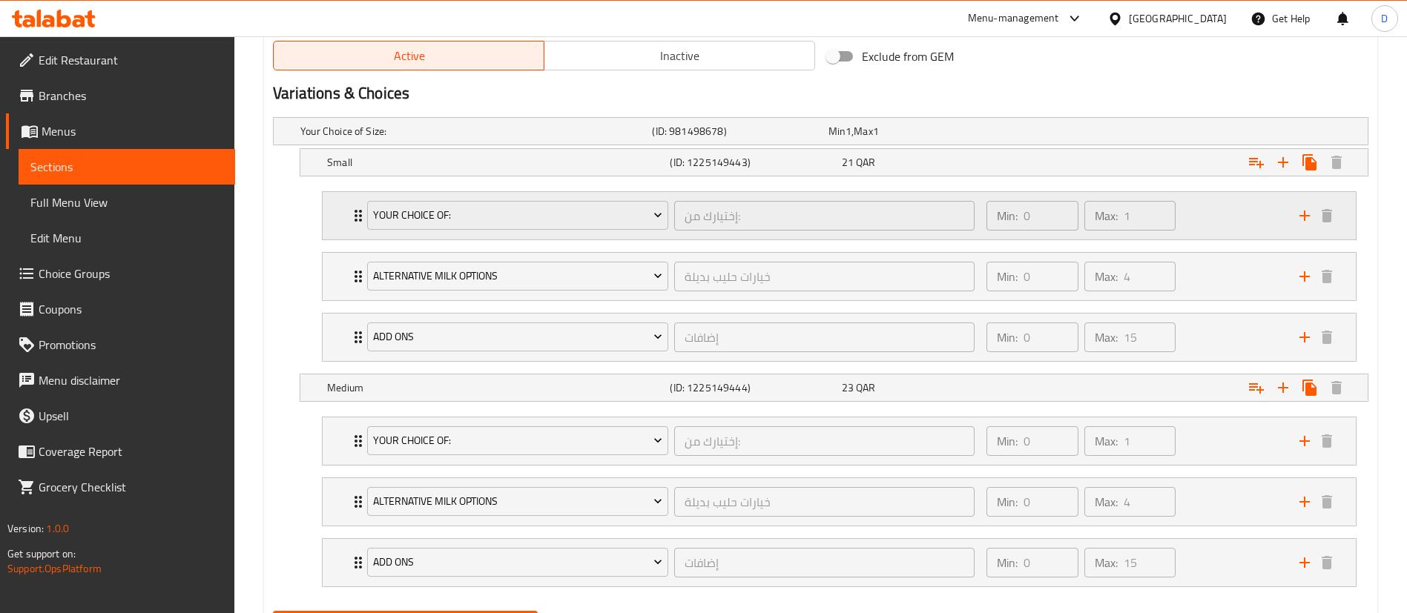
click at [353, 213] on icon "Expand" at bounding box center [358, 216] width 18 height 18
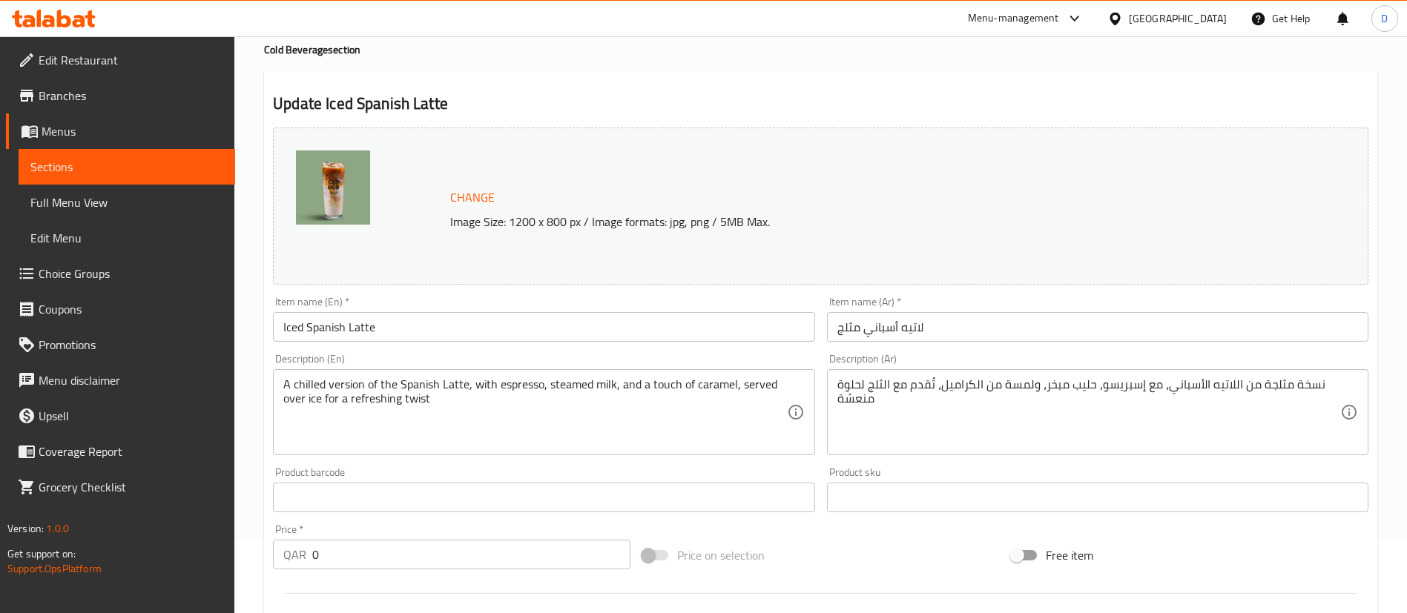
scroll to position [0, 0]
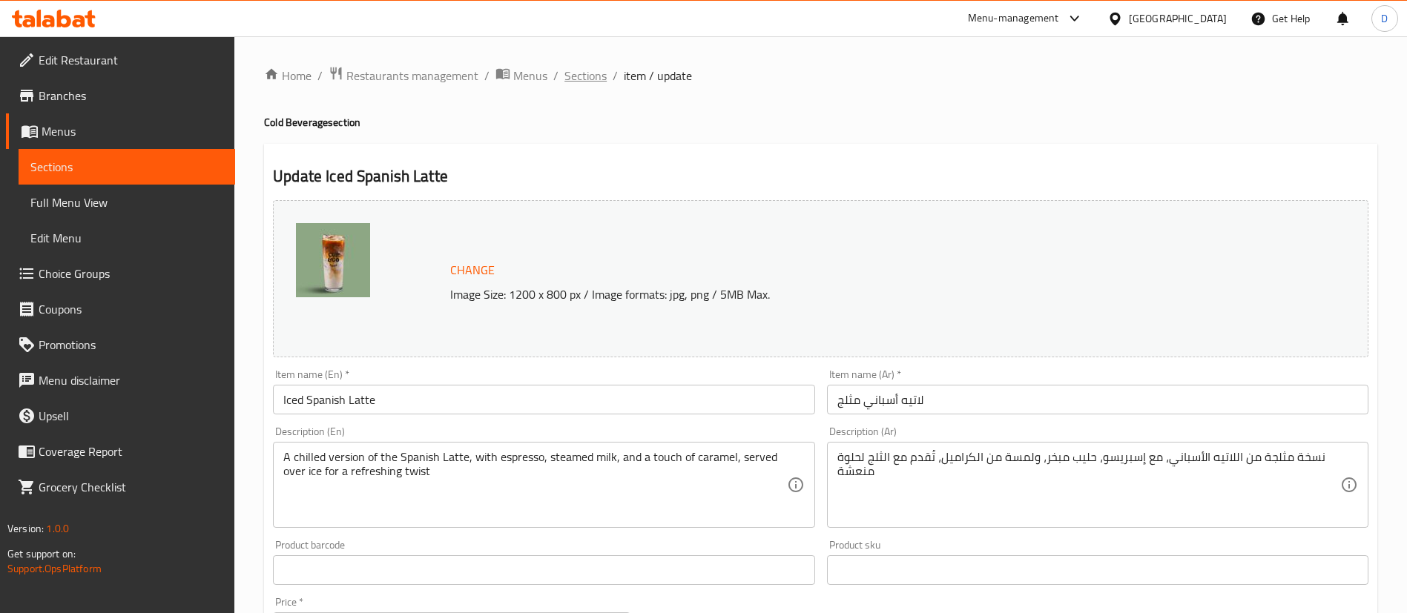
click at [593, 79] on span "Sections" at bounding box center [585, 76] width 42 height 18
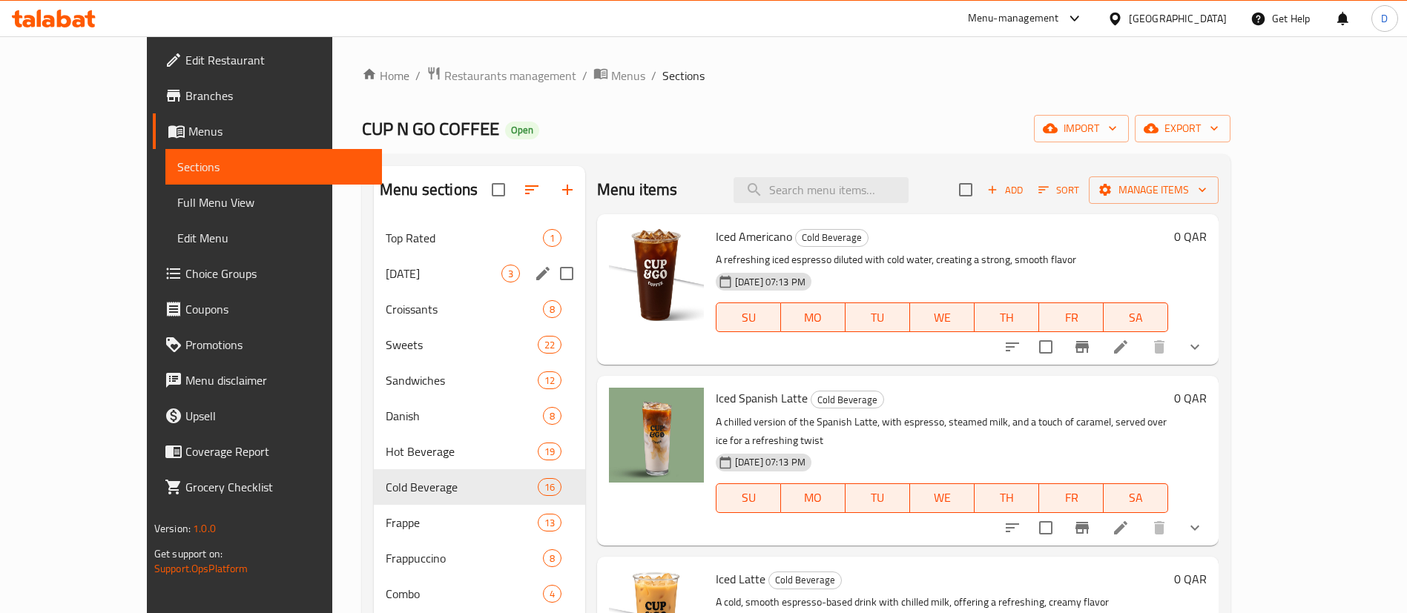
click at [386, 275] on span "[DATE]" at bounding box center [444, 274] width 116 height 18
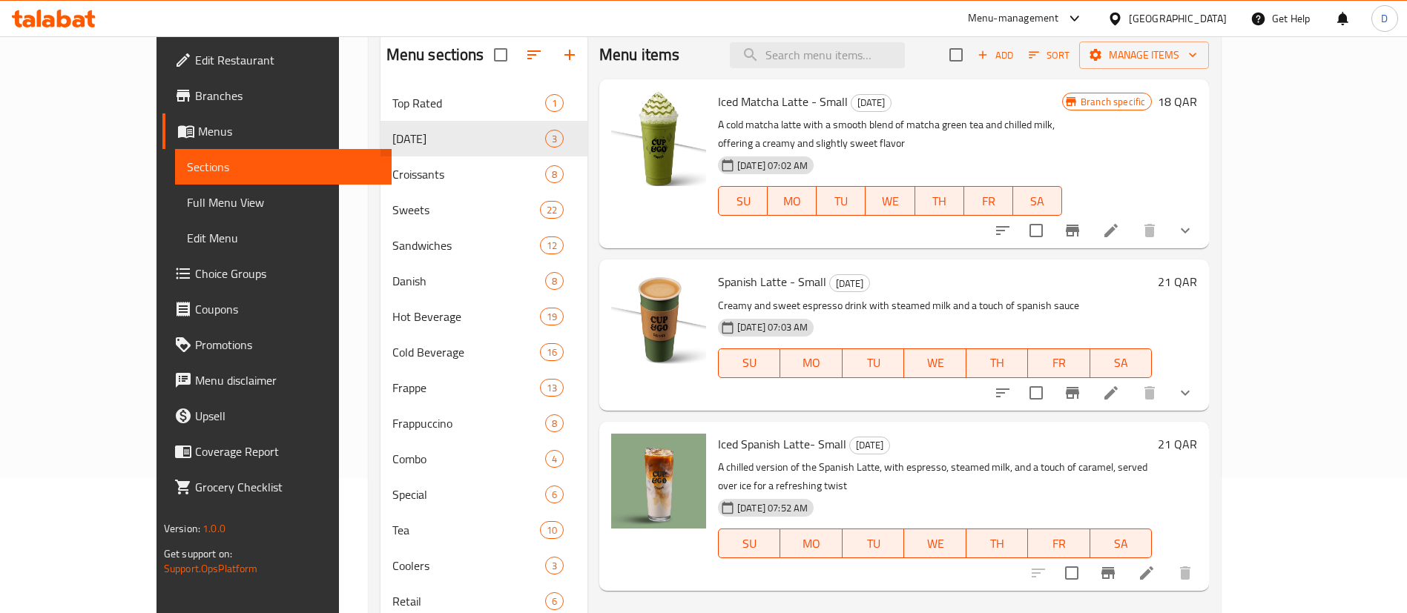
scroll to position [208, 0]
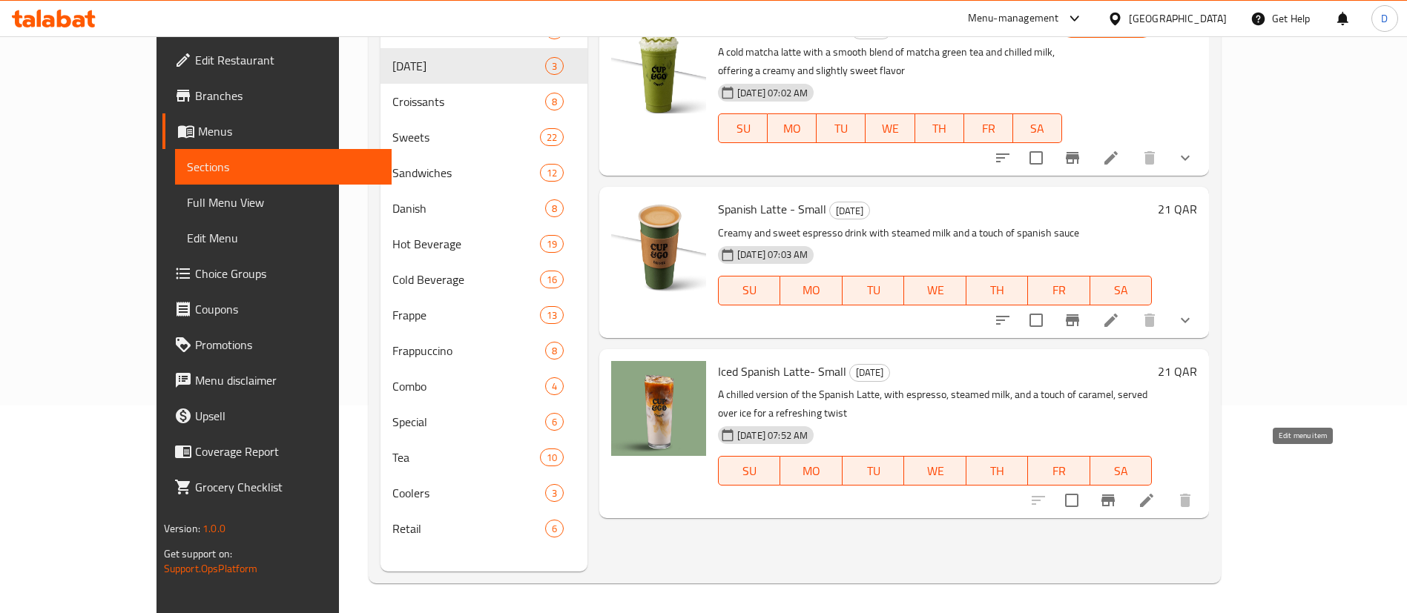
click at [1155, 492] on icon at bounding box center [1147, 501] width 18 height 18
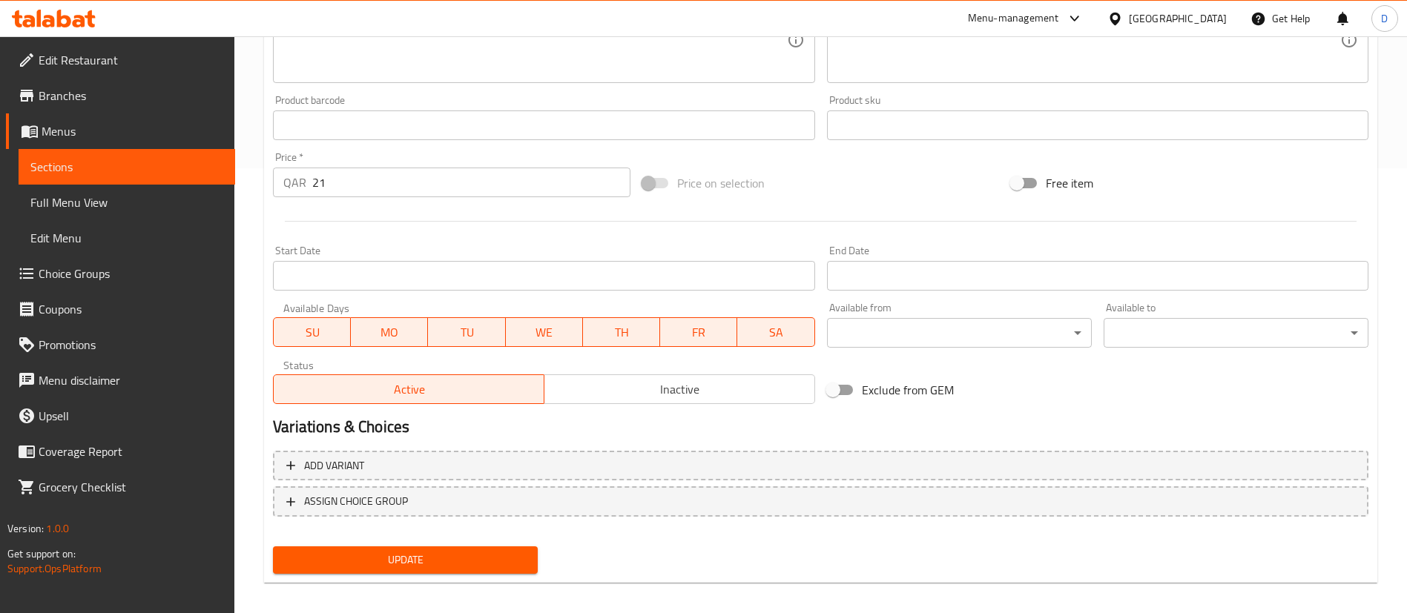
scroll to position [456, 0]
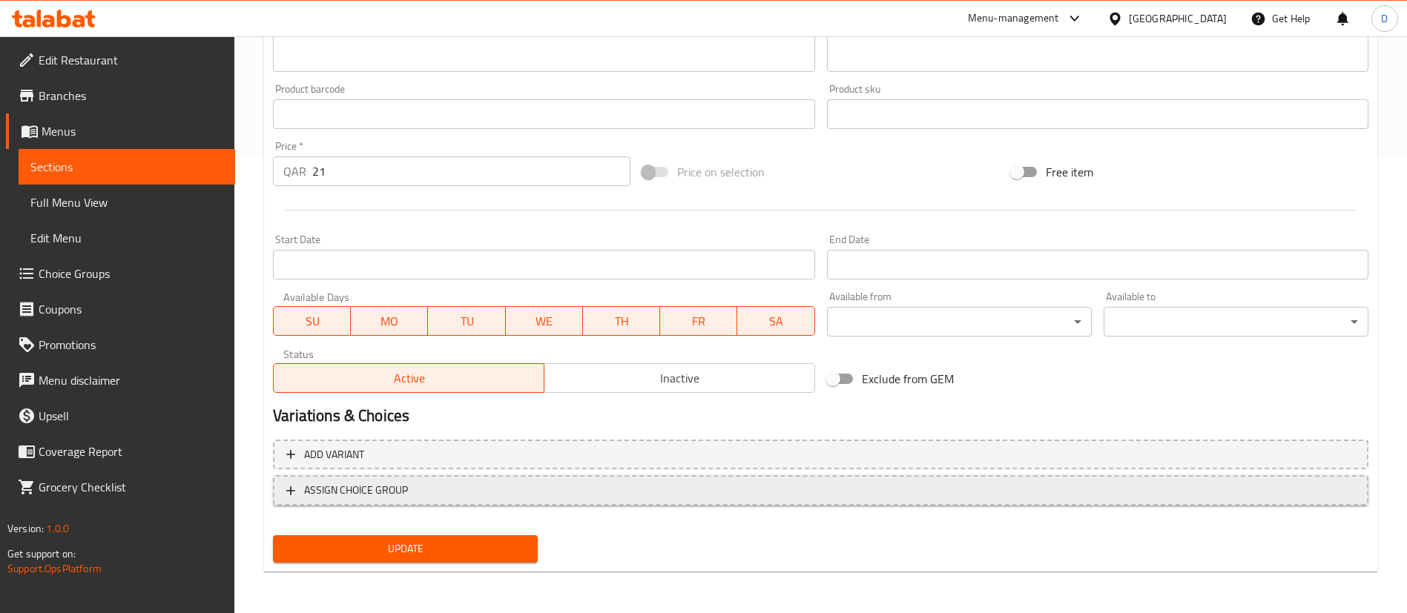
click at [401, 492] on span "ASSIGN CHOICE GROUP" at bounding box center [356, 490] width 104 height 19
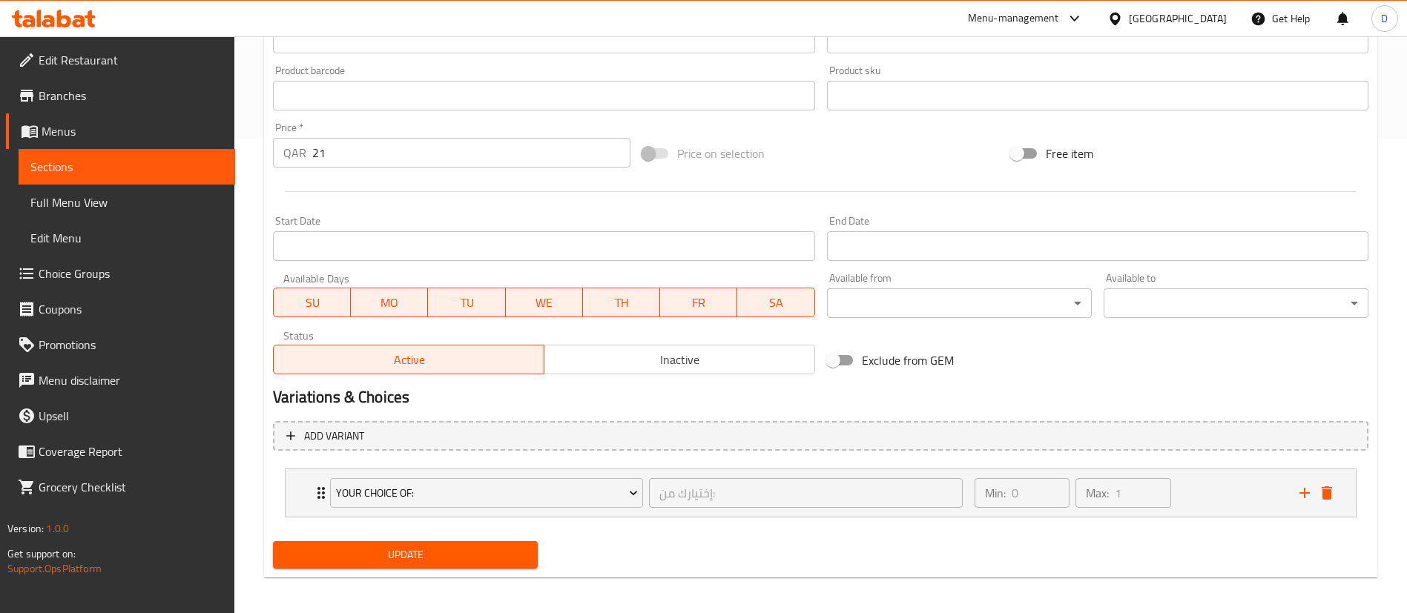
scroll to position [481, 0]
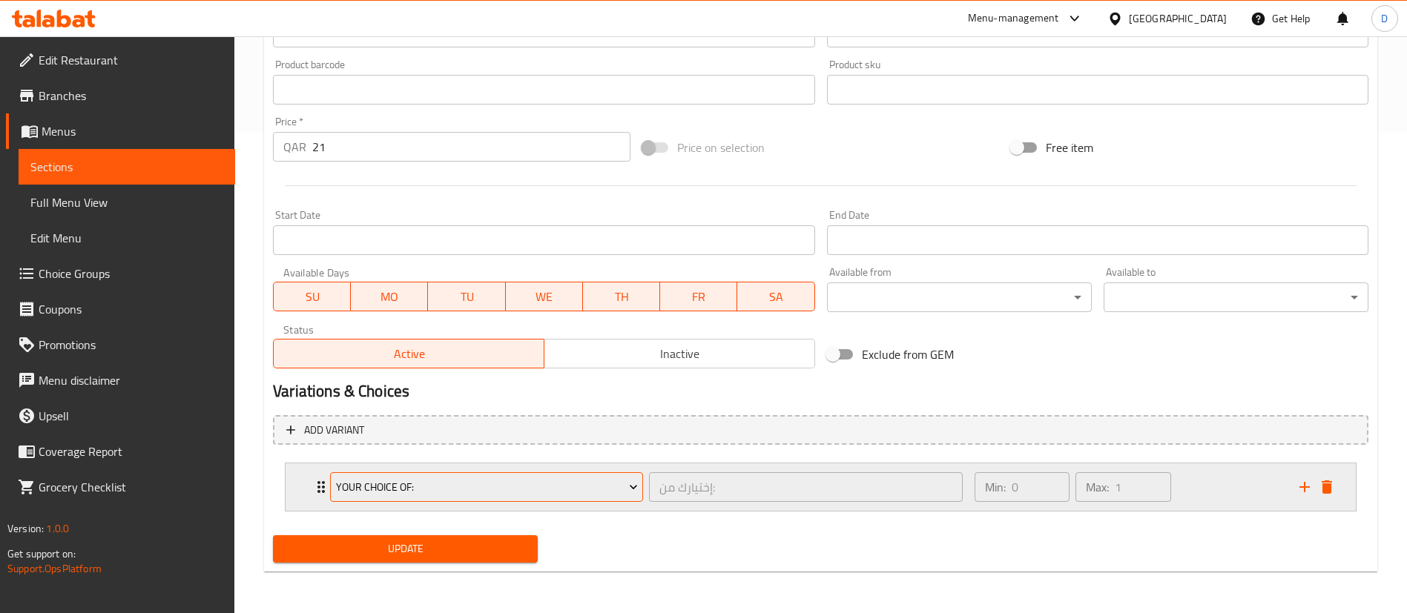
click at [360, 488] on span "Your Choice Of:" at bounding box center [487, 487] width 302 height 19
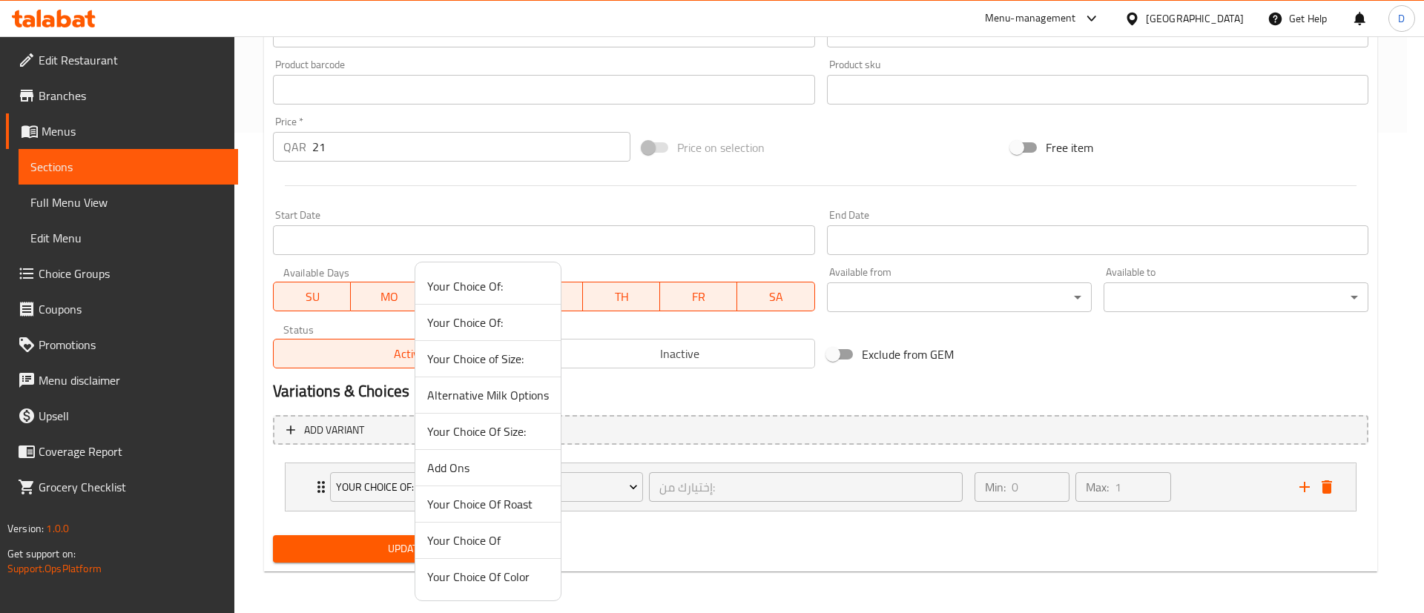
click at [314, 488] on div at bounding box center [712, 306] width 1424 height 613
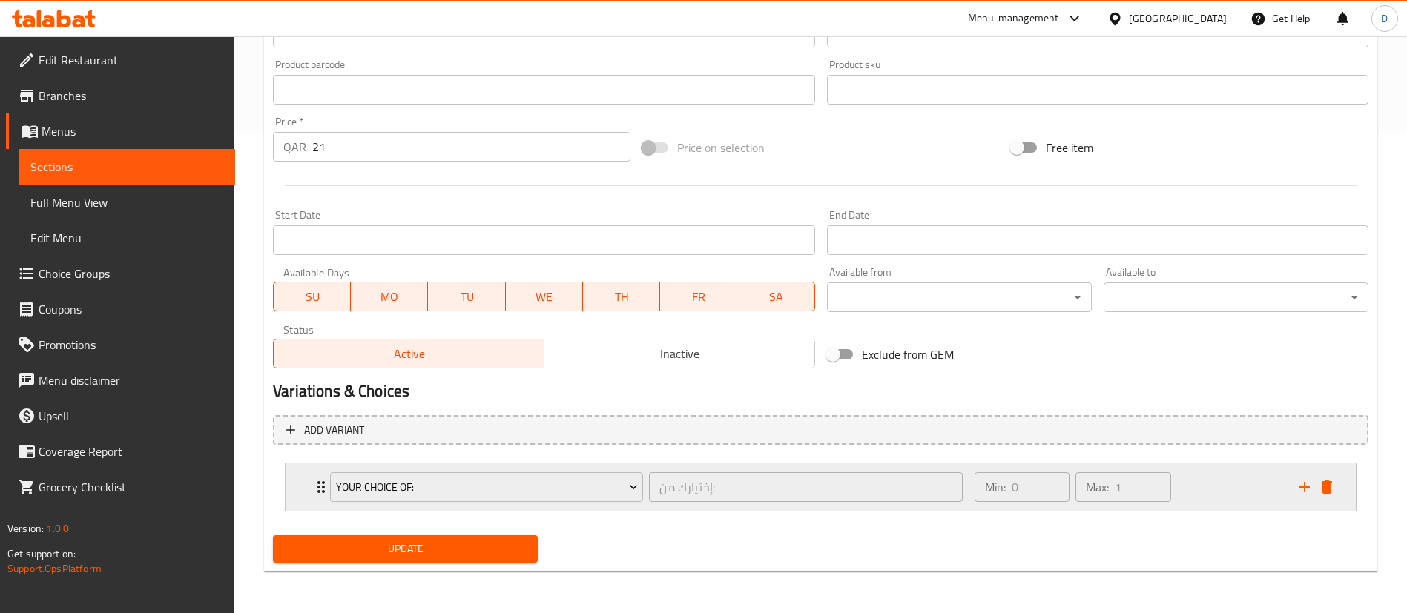
click at [319, 488] on icon "Expand" at bounding box center [320, 487] width 7 height 12
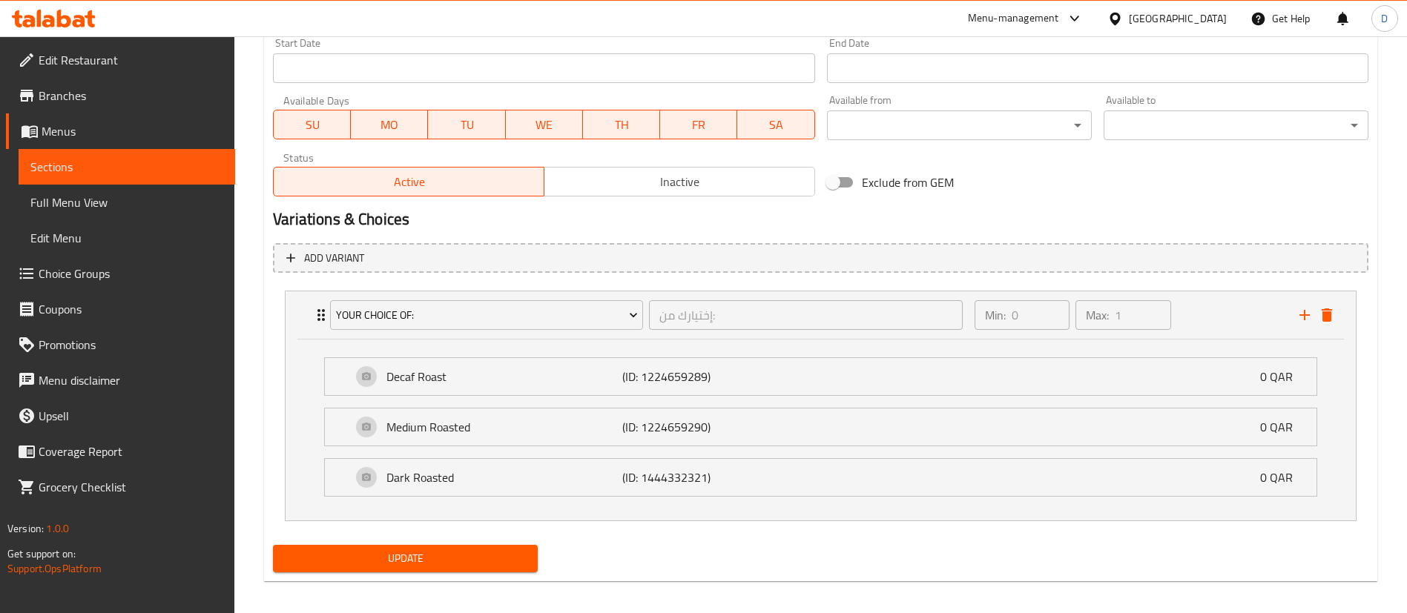
scroll to position [662, 0]
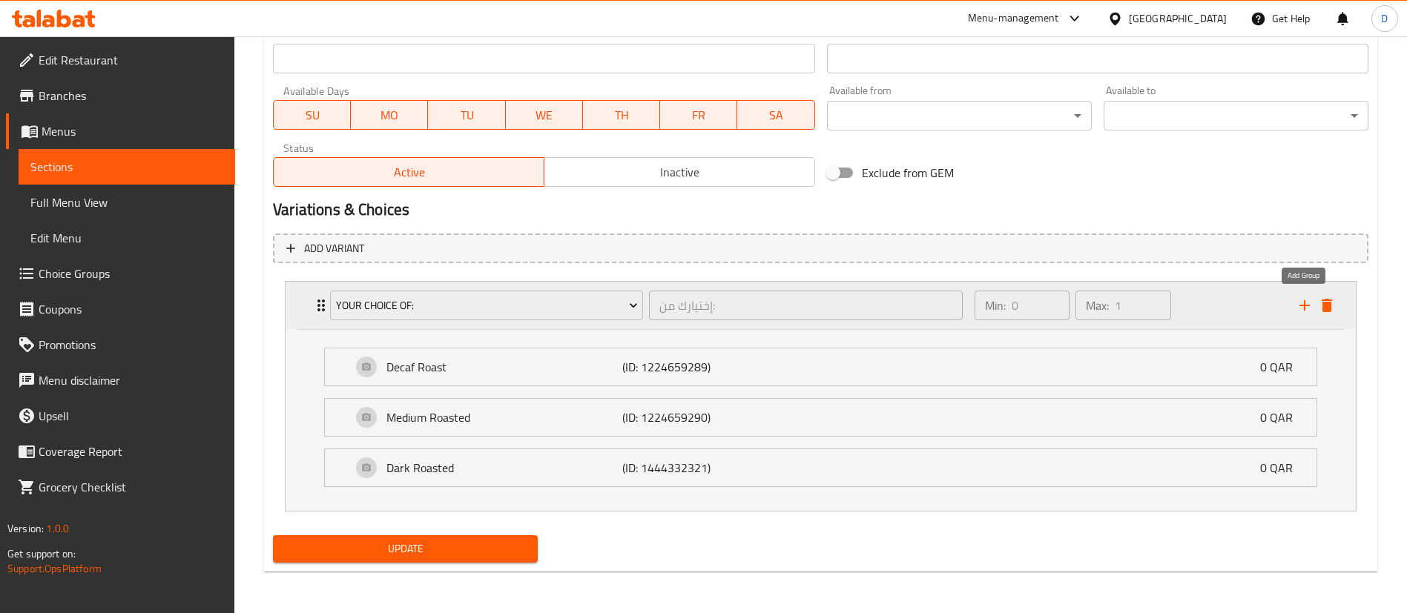
click at [1303, 306] on icon "add" at bounding box center [1305, 306] width 18 height 18
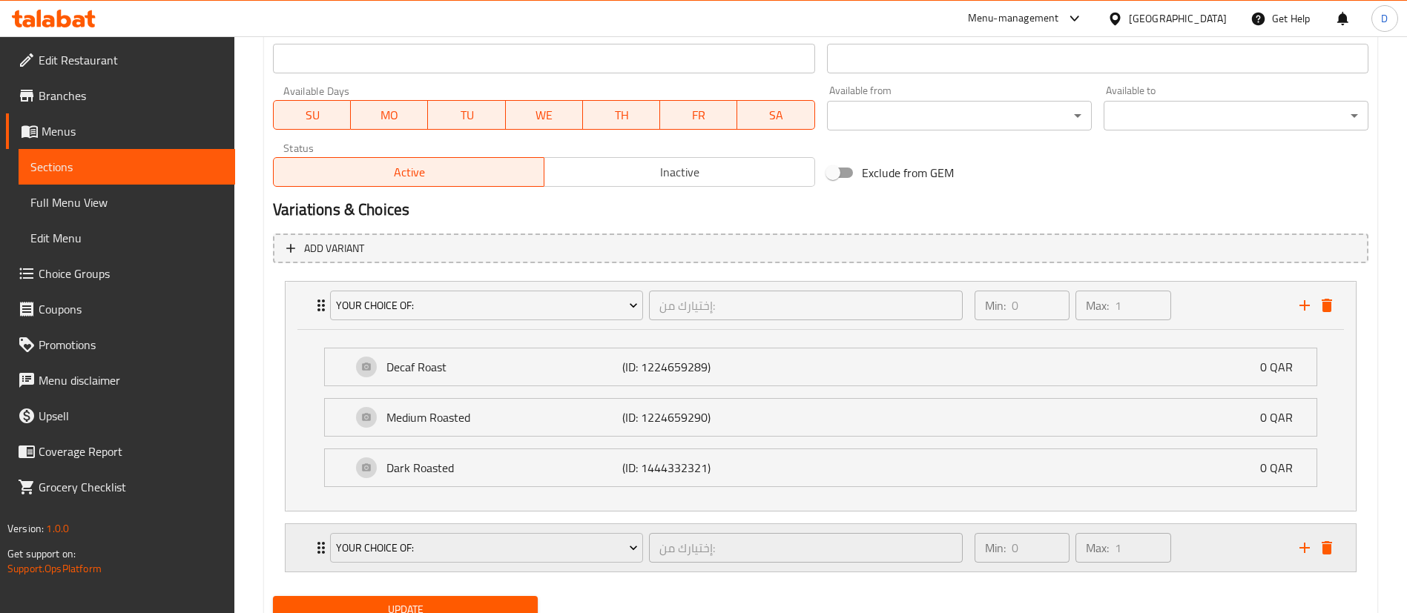
click at [316, 544] on icon "Expand" at bounding box center [321, 548] width 18 height 18
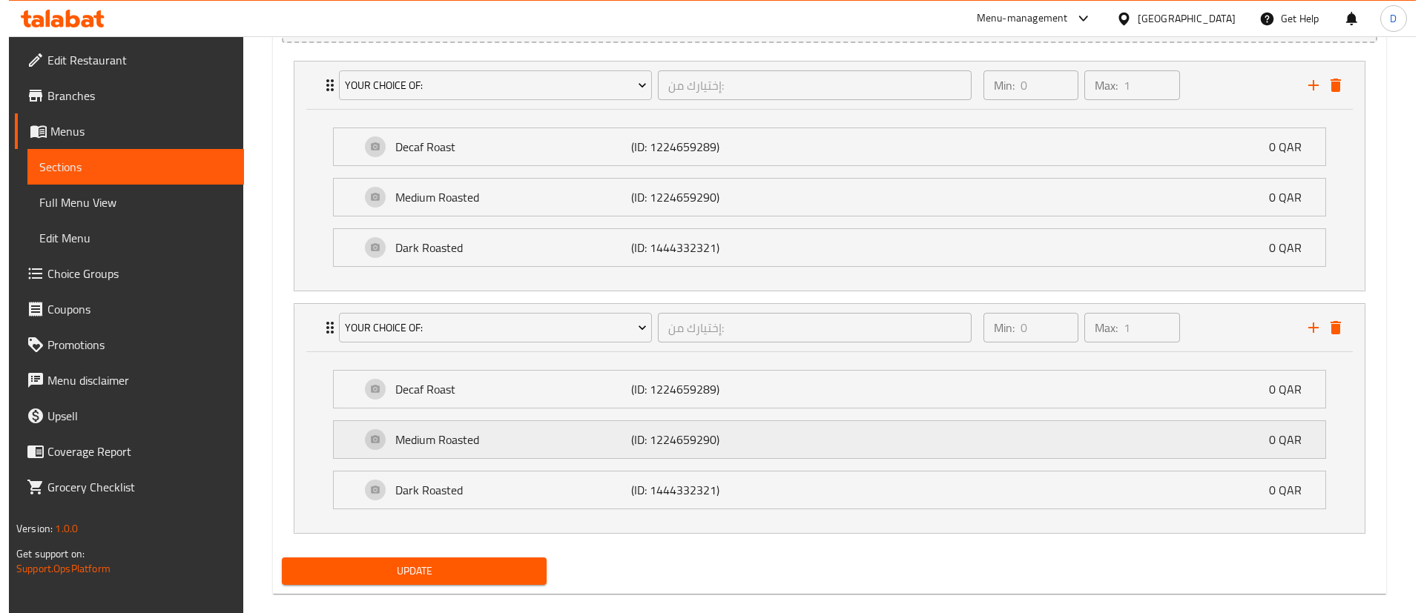
scroll to position [885, 0]
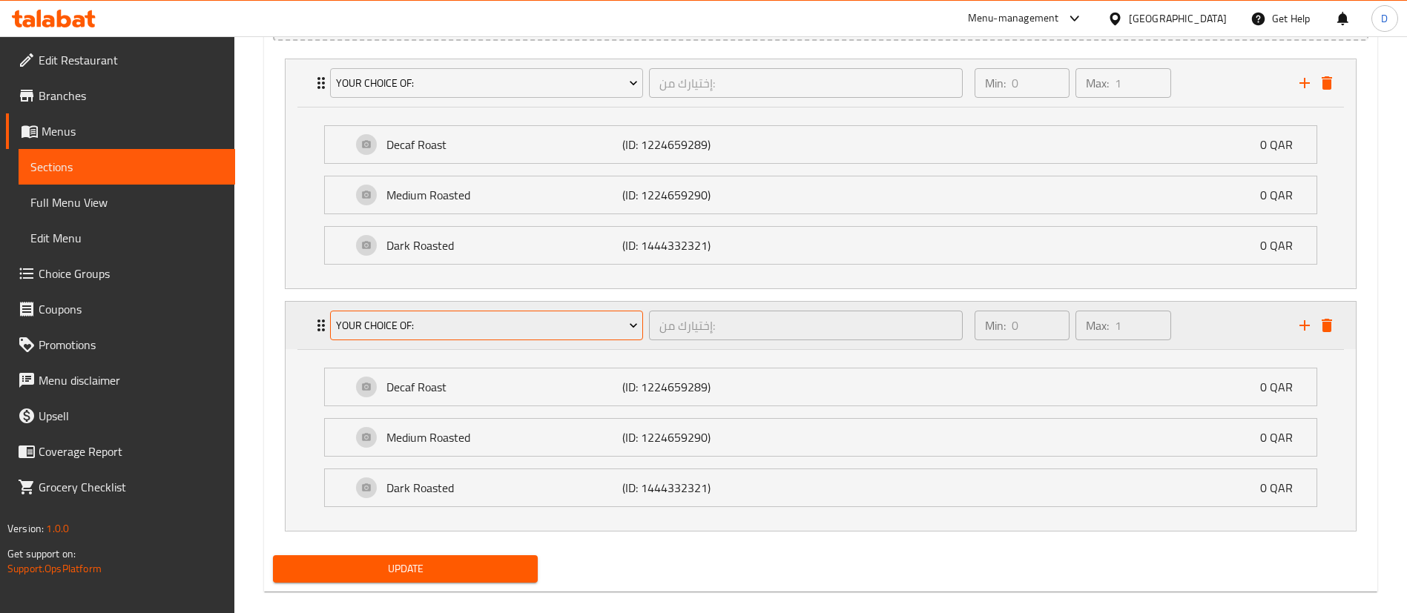
click at [420, 323] on span "Your Choice Of:" at bounding box center [487, 326] width 302 height 19
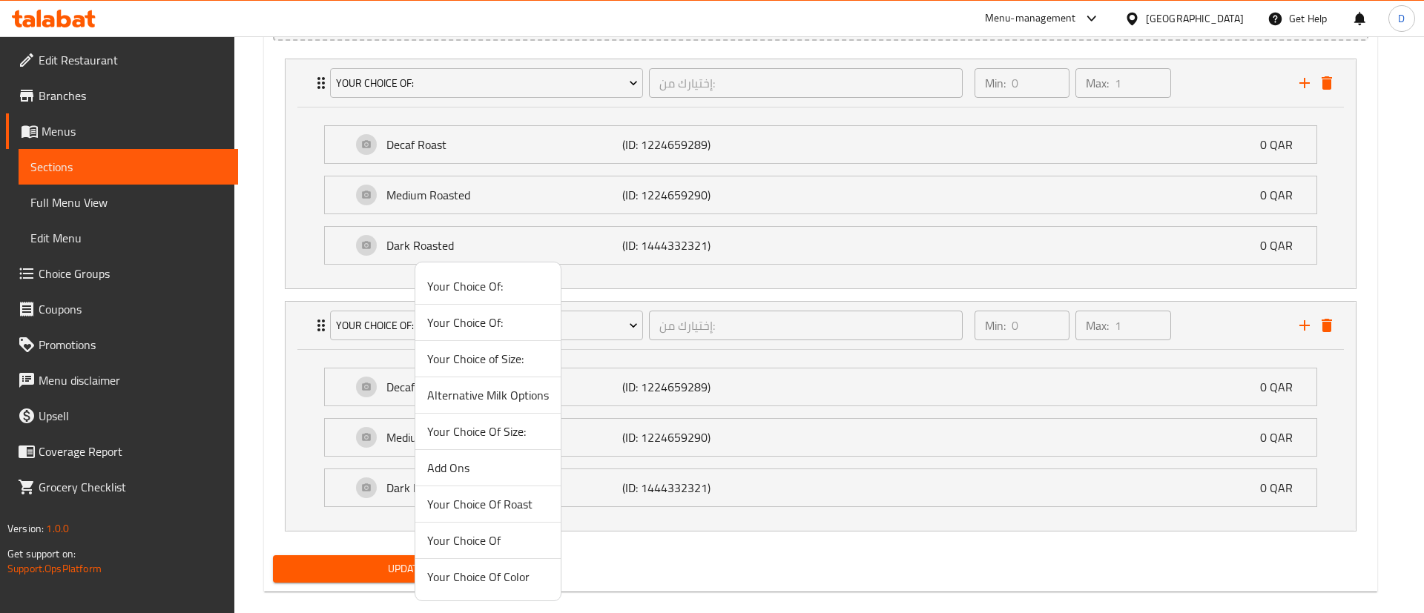
click at [456, 394] on span "Alternative Milk Options" at bounding box center [488, 395] width 122 height 18
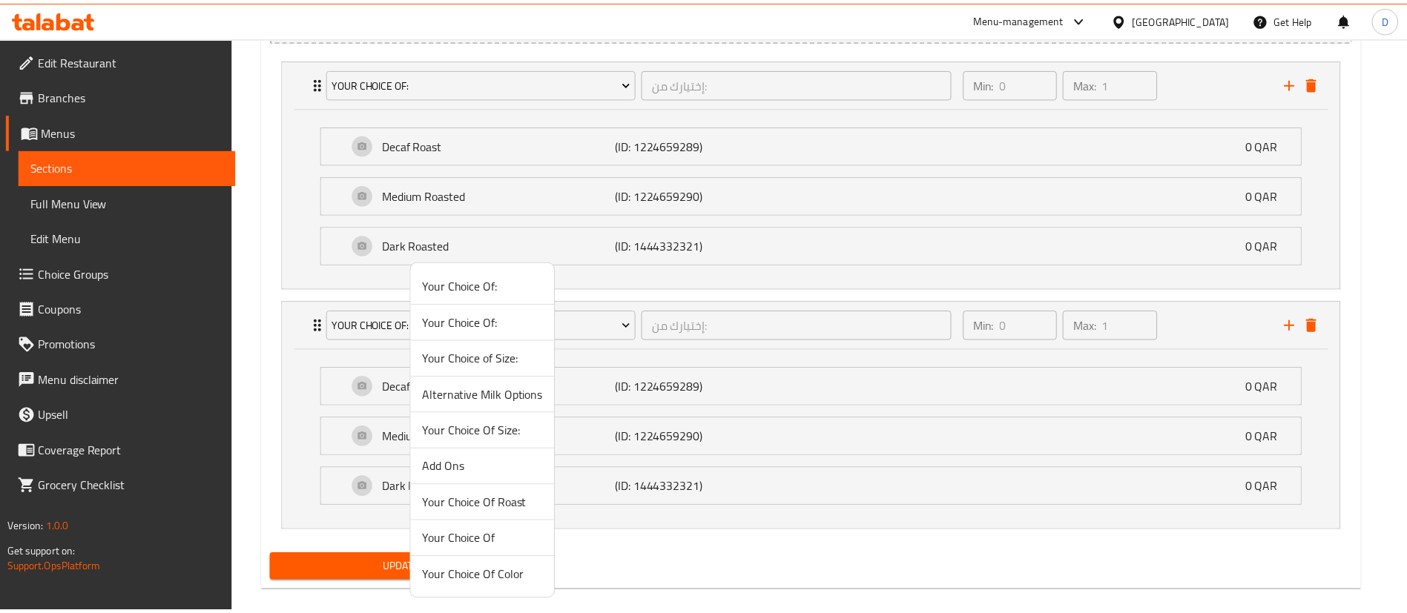
scroll to position [723, 0]
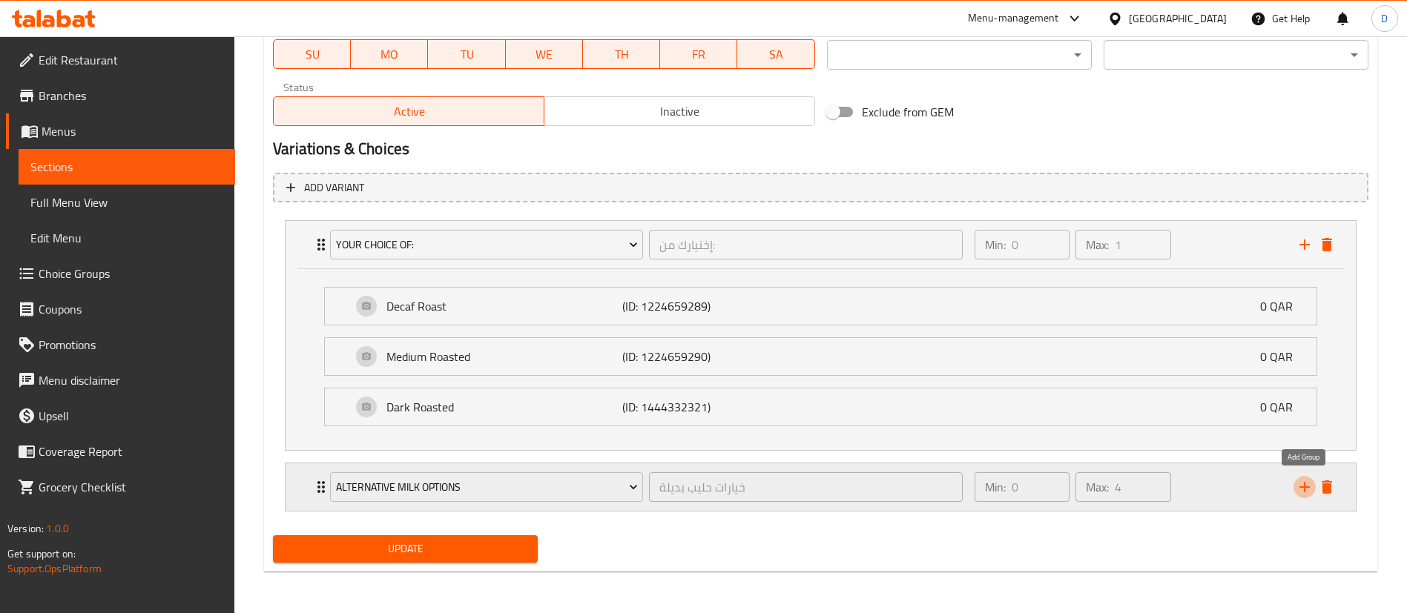
click at [1307, 493] on icon "add" at bounding box center [1305, 487] width 18 height 18
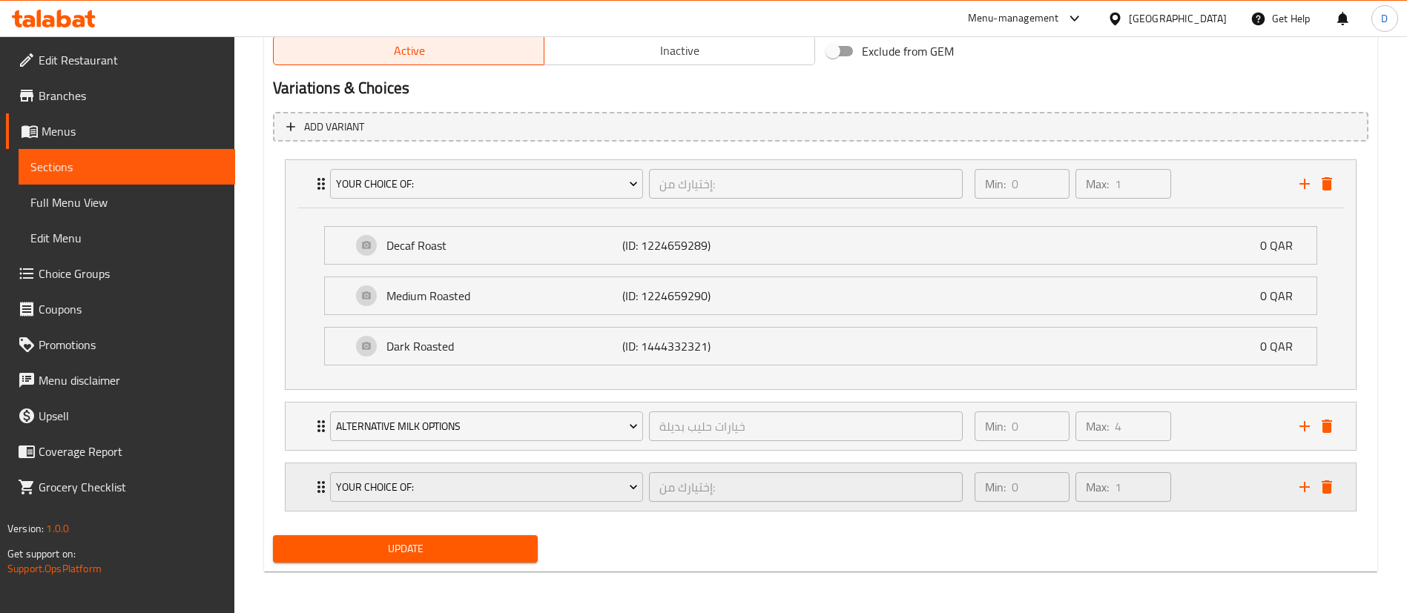
click at [317, 487] on icon "Expand" at bounding box center [321, 487] width 18 height 18
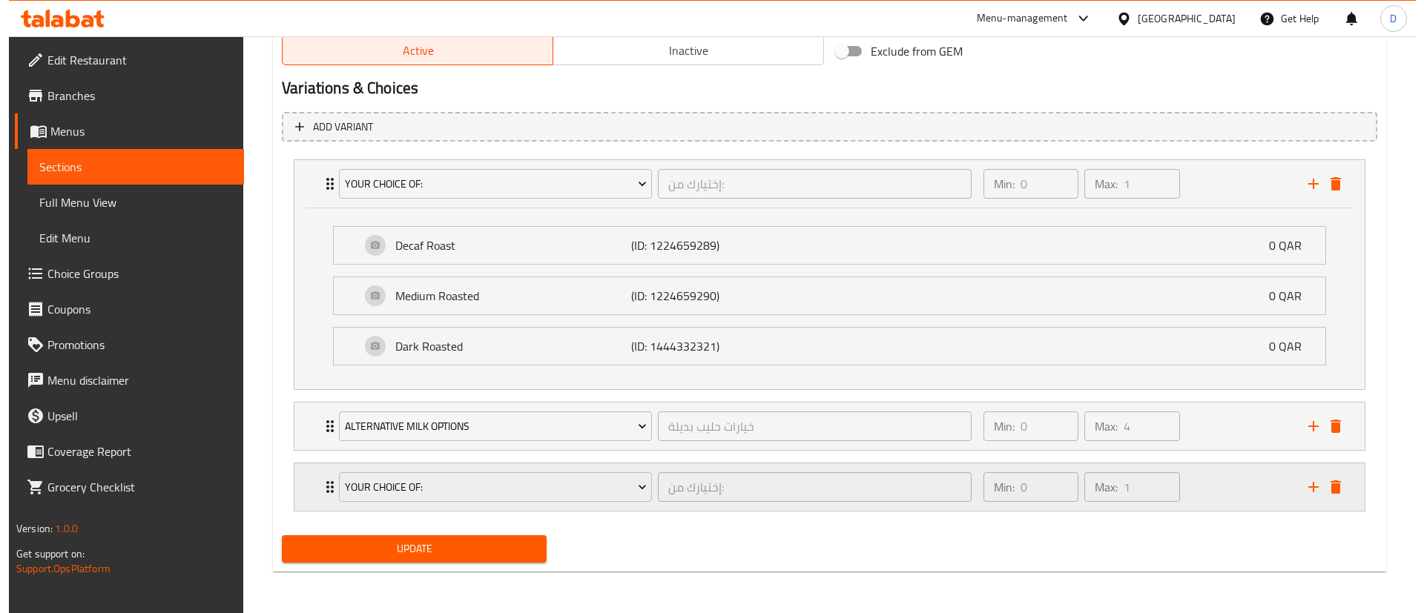
scroll to position [885, 0]
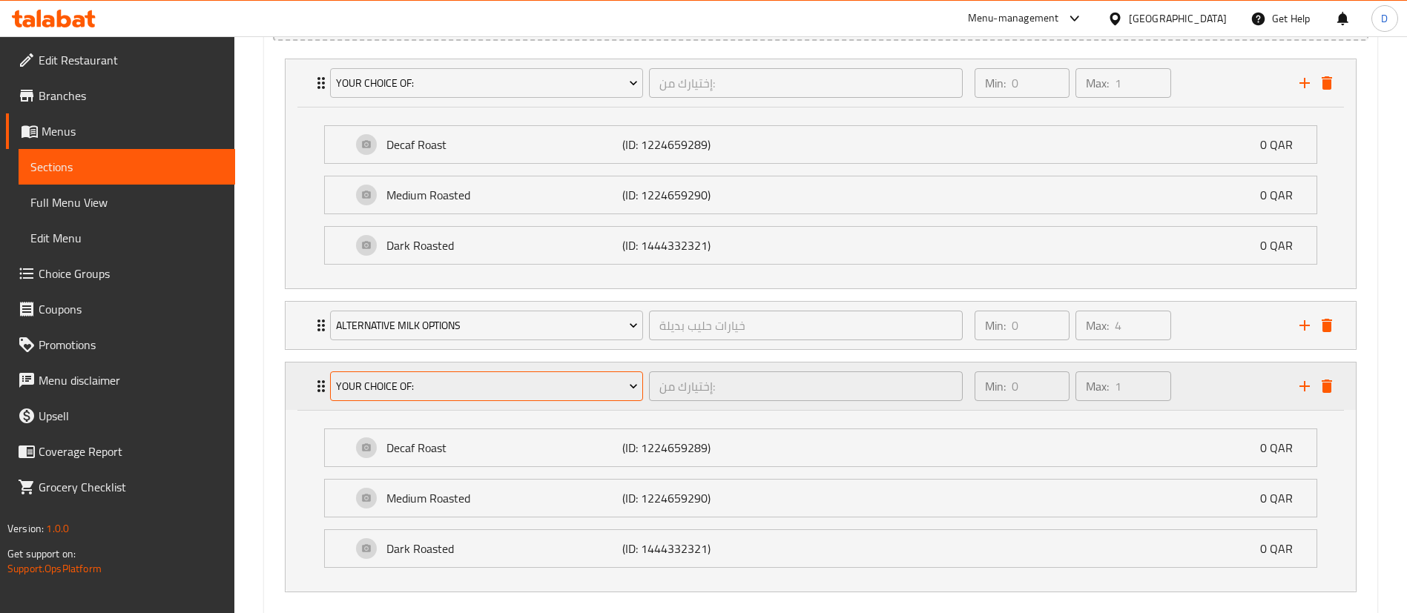
click at [357, 387] on span "Your Choice Of:" at bounding box center [487, 386] width 302 height 19
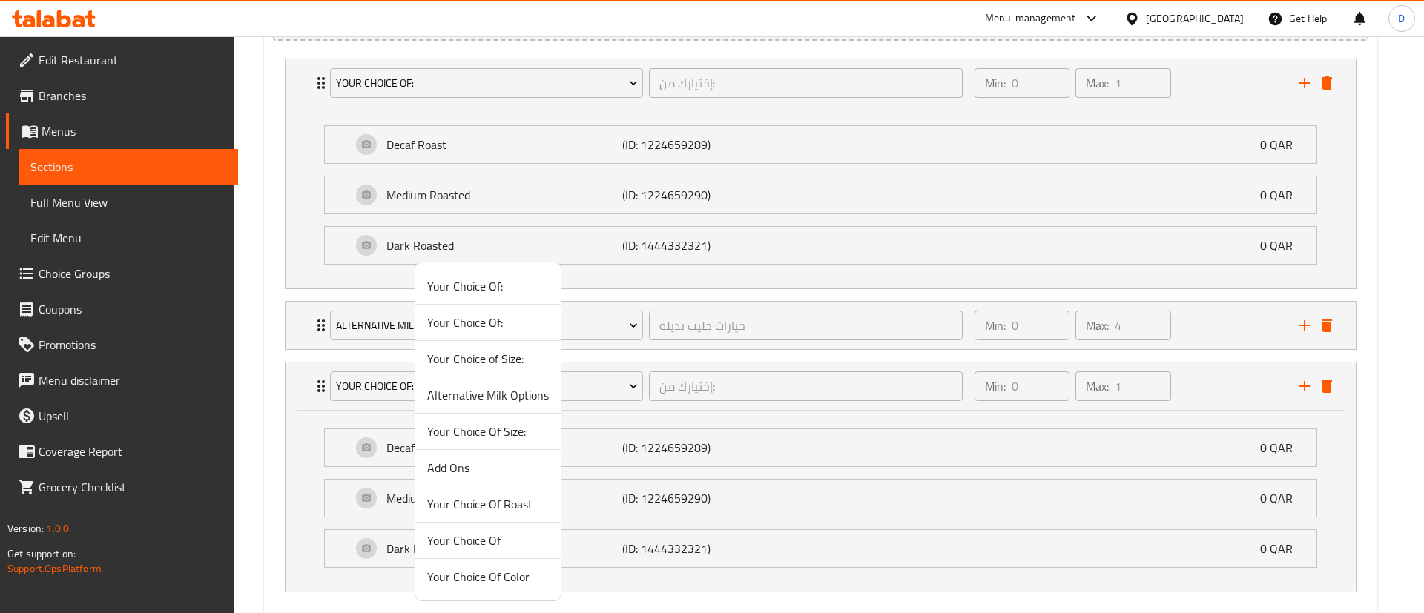
click at [491, 471] on span "Add Ons" at bounding box center [488, 468] width 122 height 18
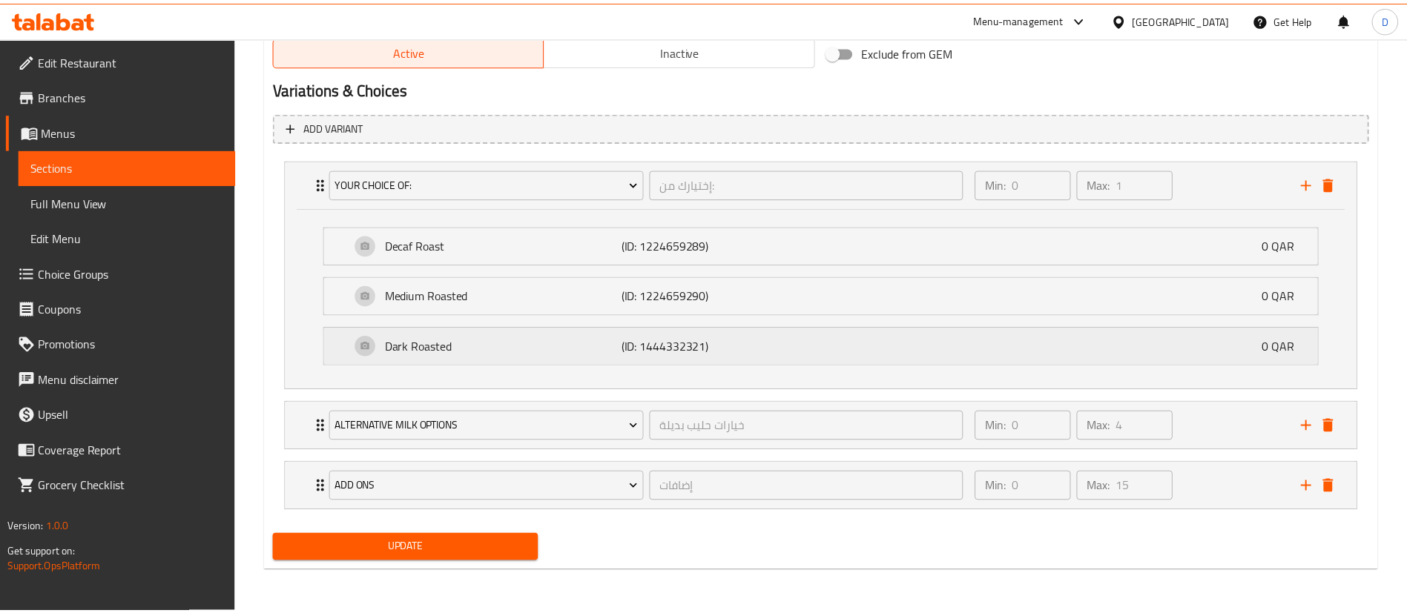
scroll to position [784, 0]
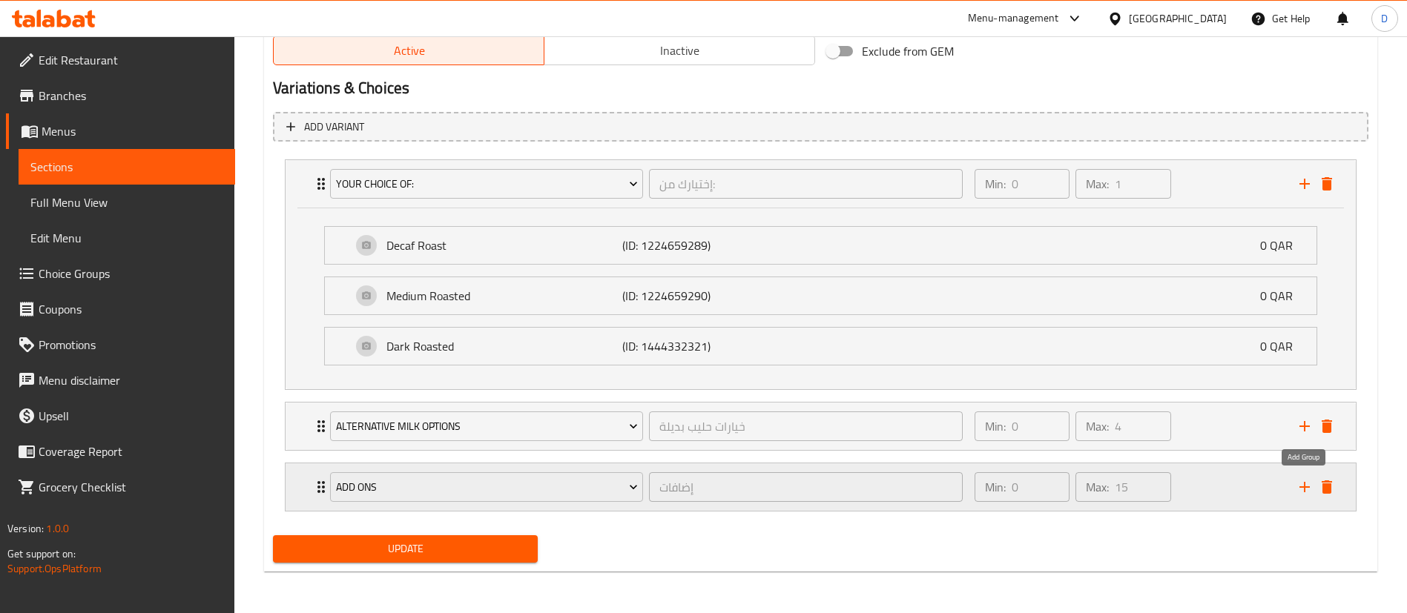
click at [1305, 489] on icon "add" at bounding box center [1305, 487] width 18 height 18
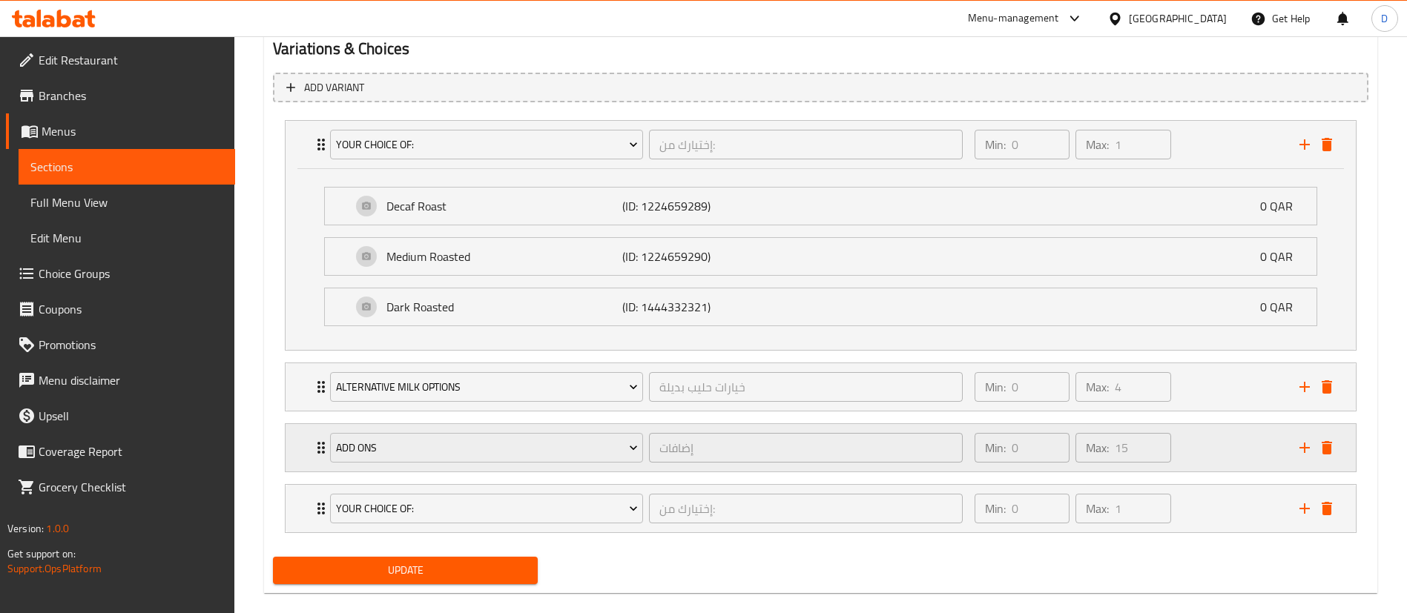
scroll to position [845, 0]
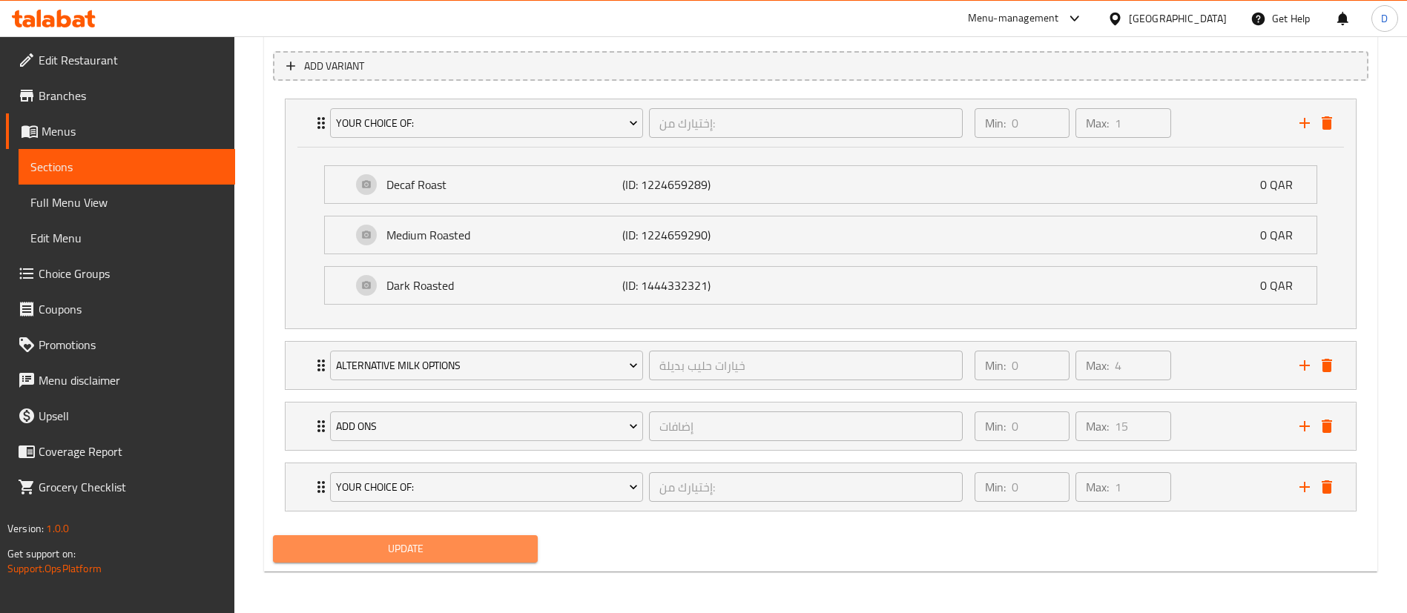
click at [415, 547] on span "Update" at bounding box center [405, 549] width 241 height 19
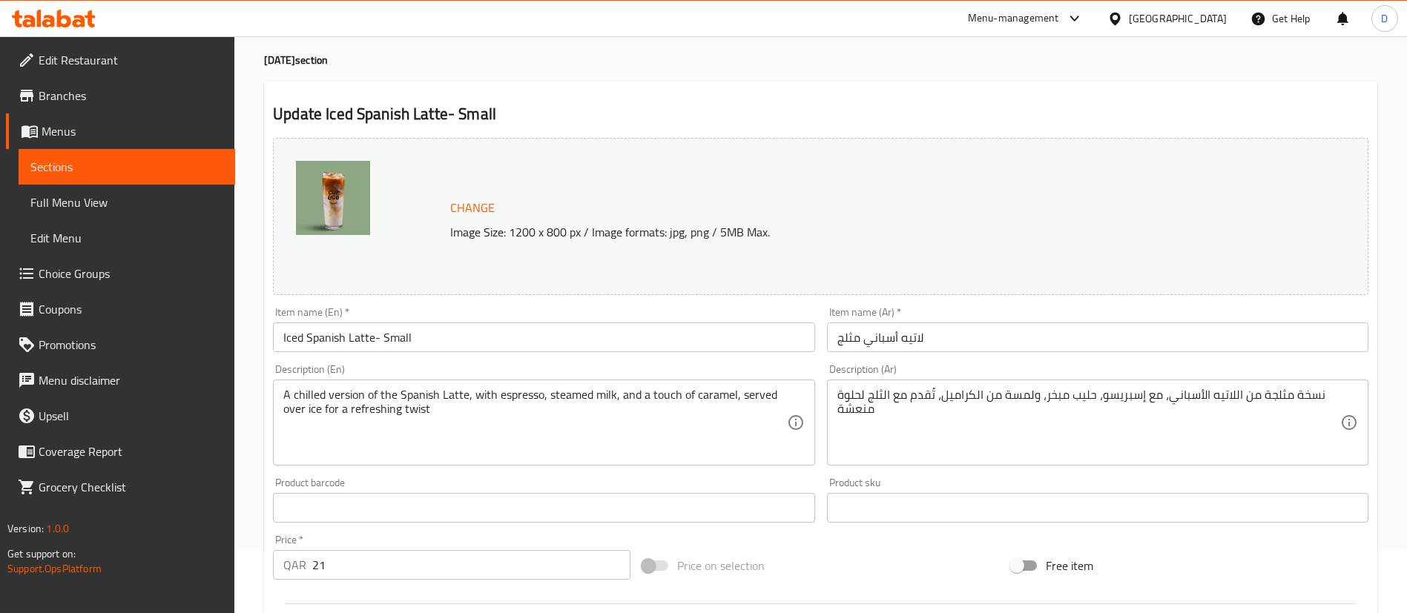
scroll to position [0, 0]
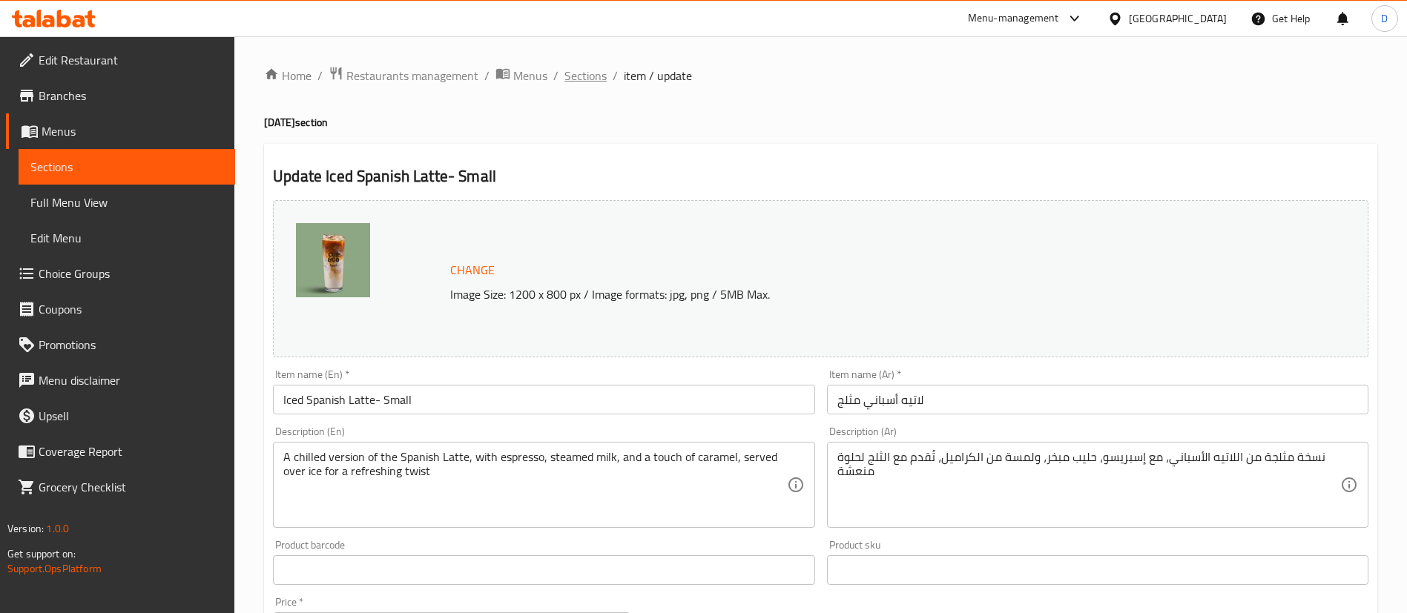
click at [581, 67] on span "Sections" at bounding box center [585, 76] width 42 height 18
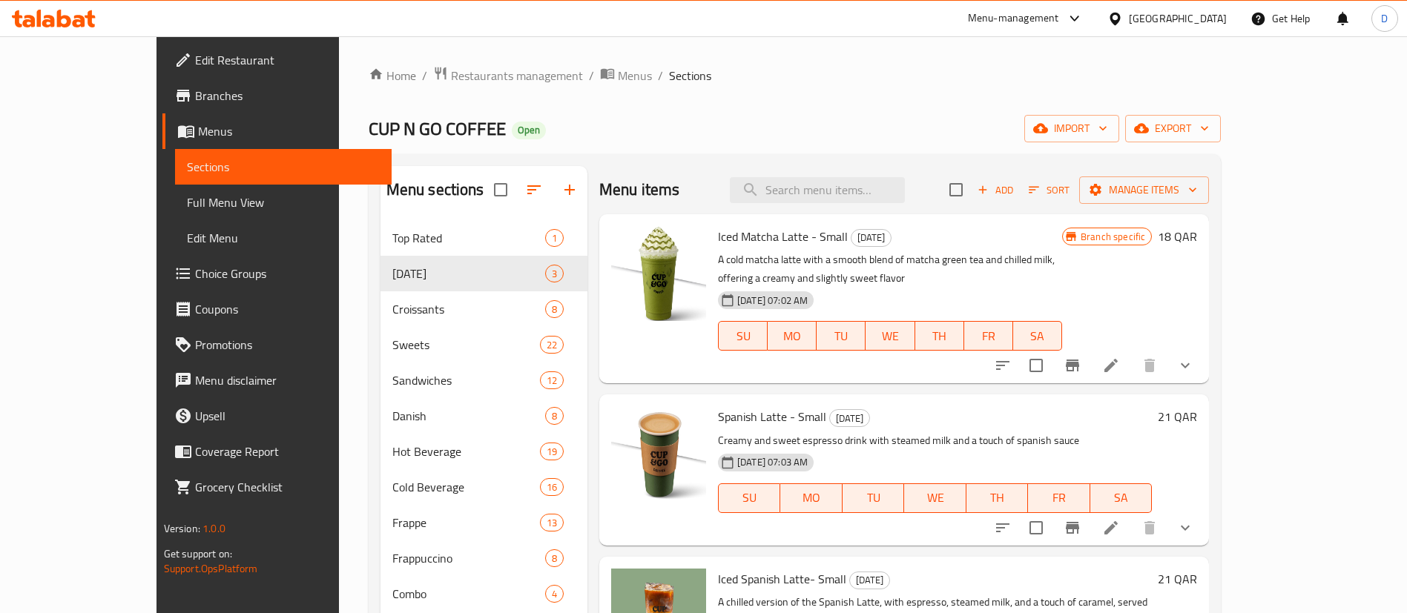
scroll to position [208, 0]
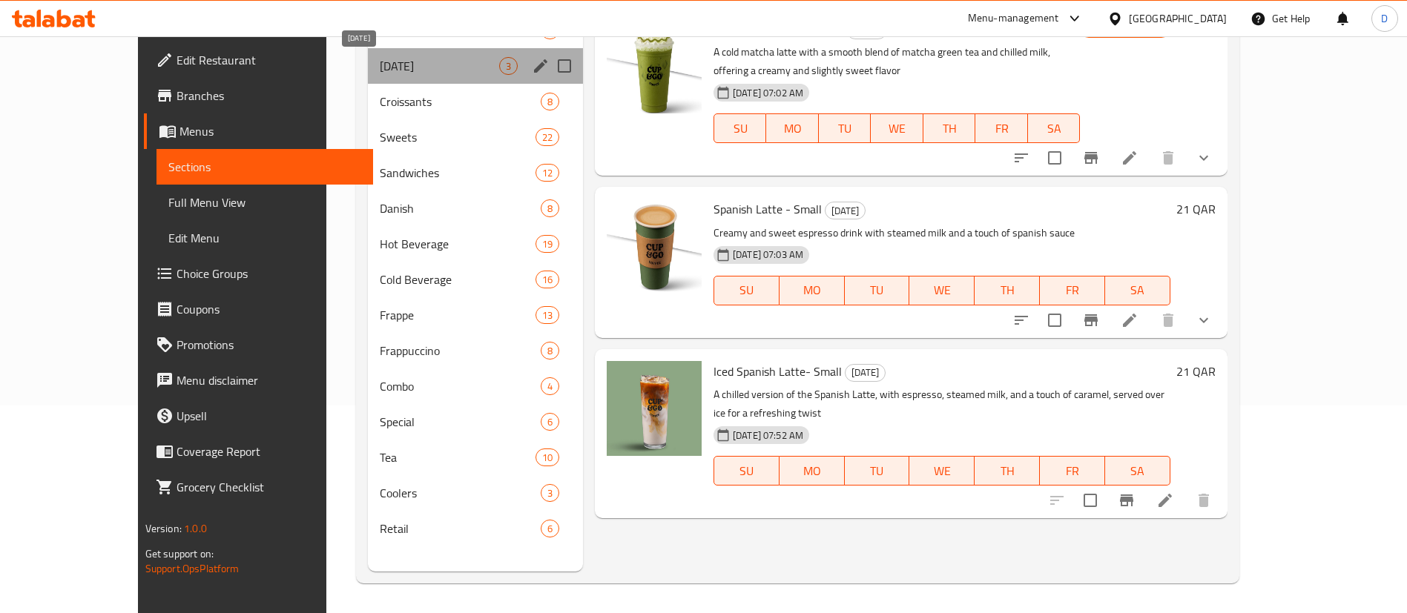
click at [412, 64] on span "[DATE]" at bounding box center [439, 66] width 119 height 18
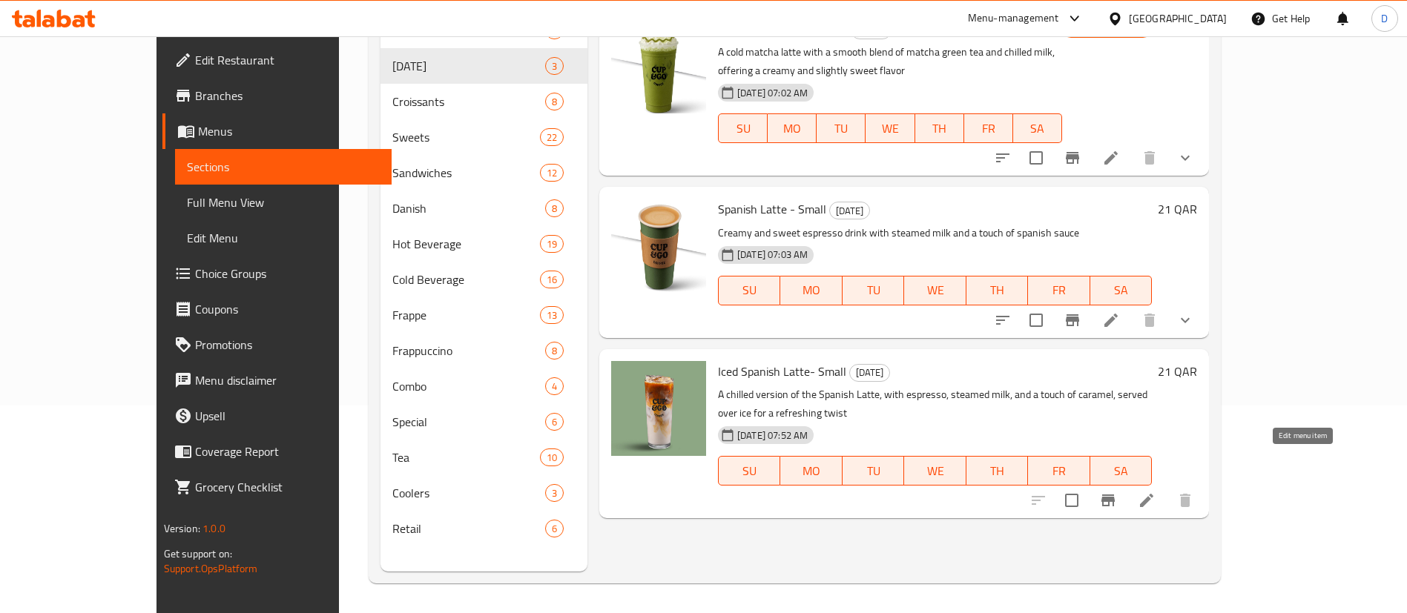
click at [1153, 494] on icon at bounding box center [1146, 500] width 13 height 13
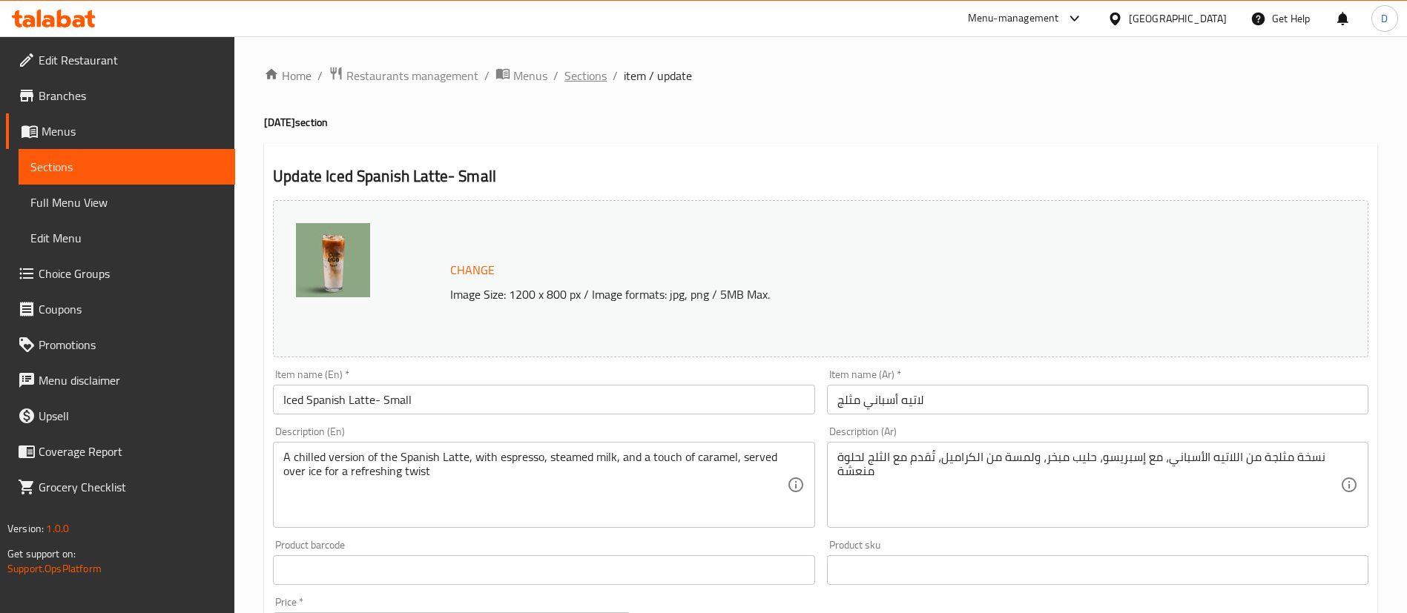
click at [587, 69] on span "Sections" at bounding box center [585, 76] width 42 height 18
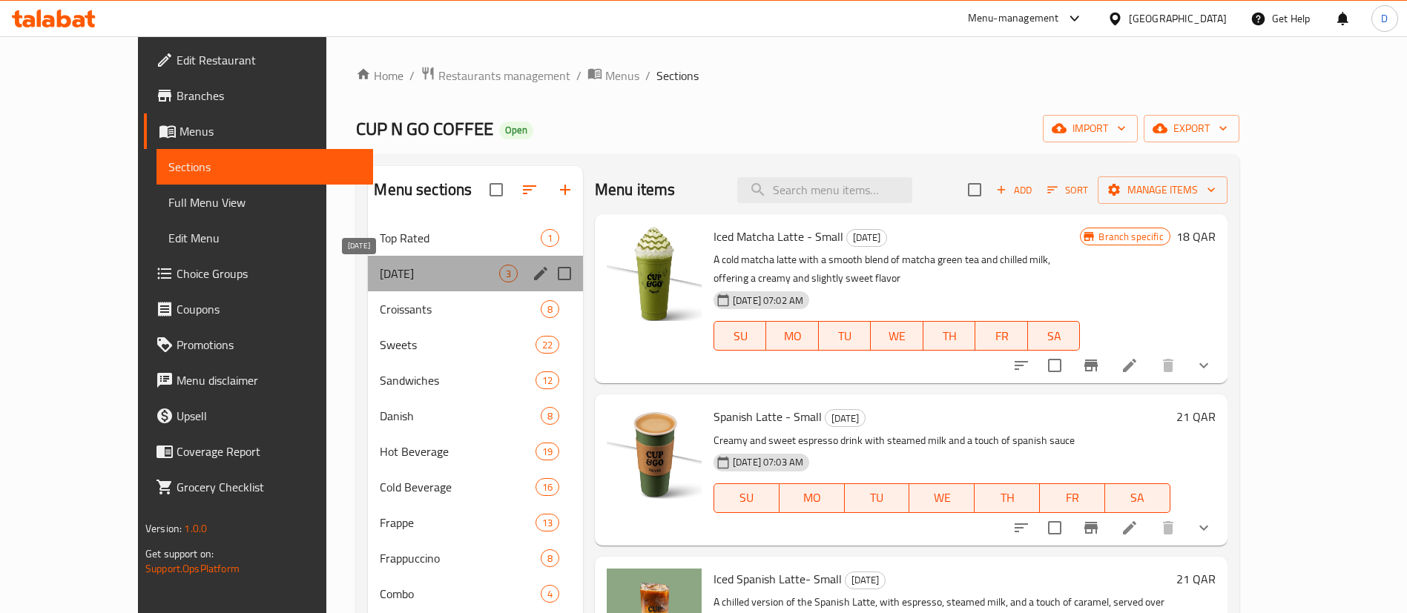
click at [380, 276] on span "[DATE]" at bounding box center [439, 274] width 119 height 18
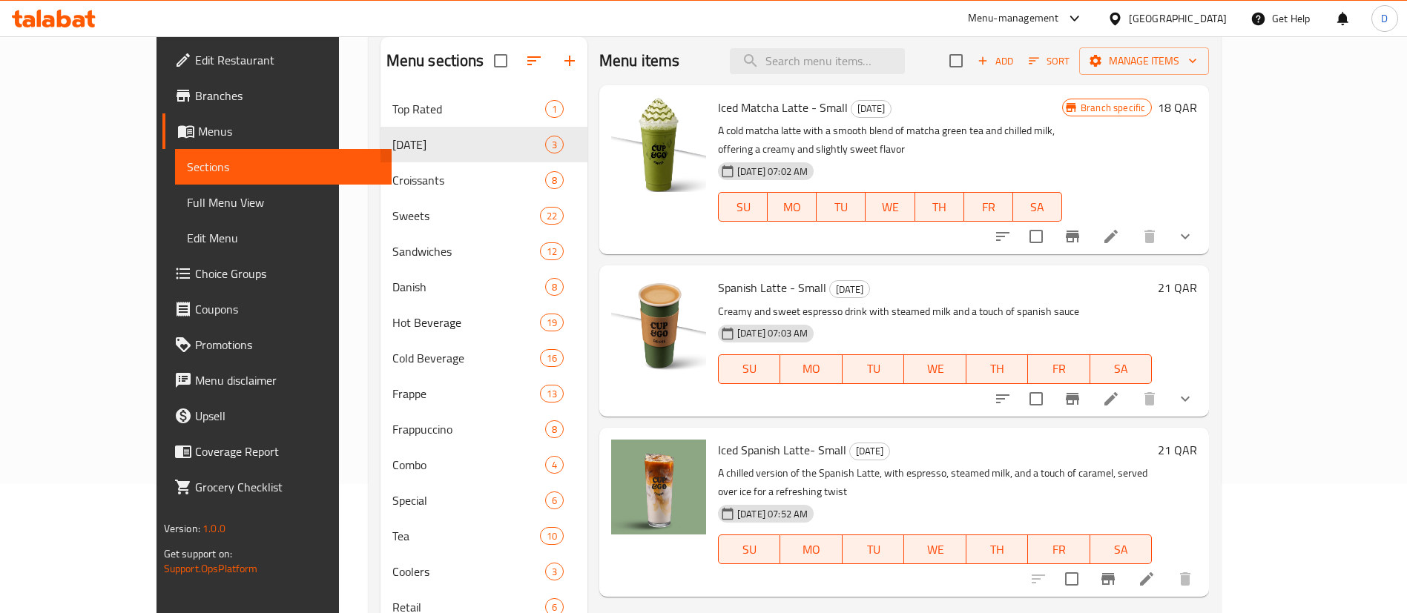
scroll to position [208, 0]
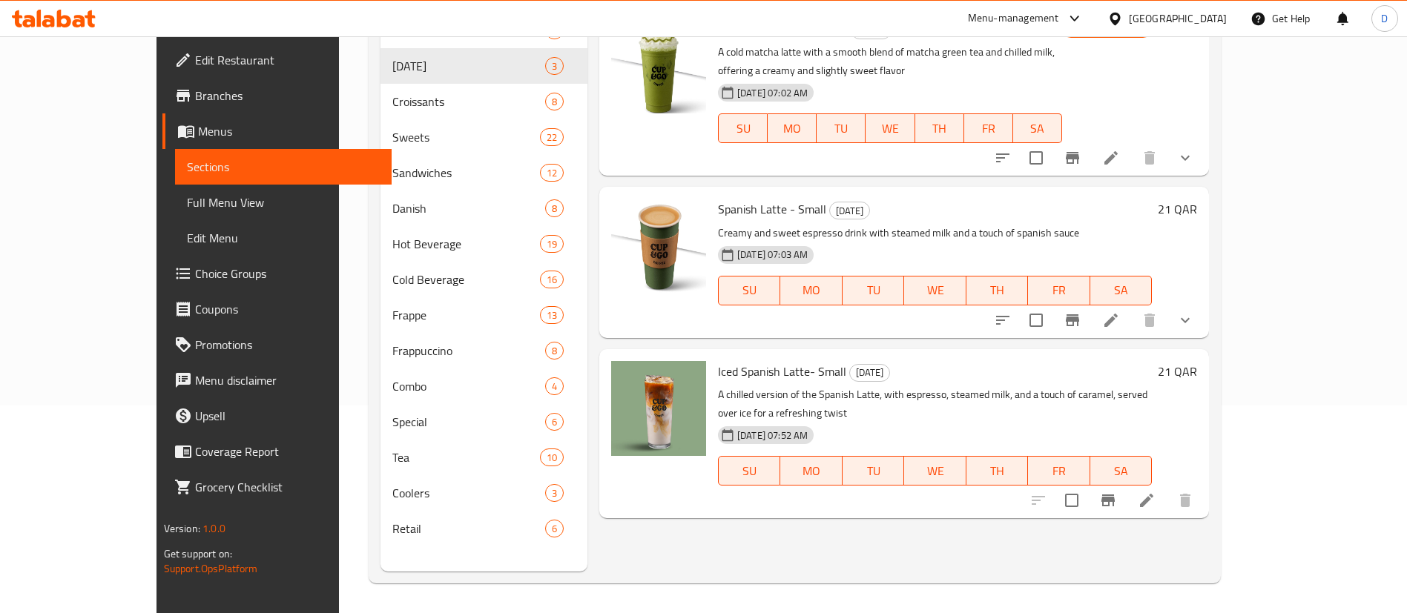
click at [1153, 494] on icon at bounding box center [1146, 500] width 13 height 13
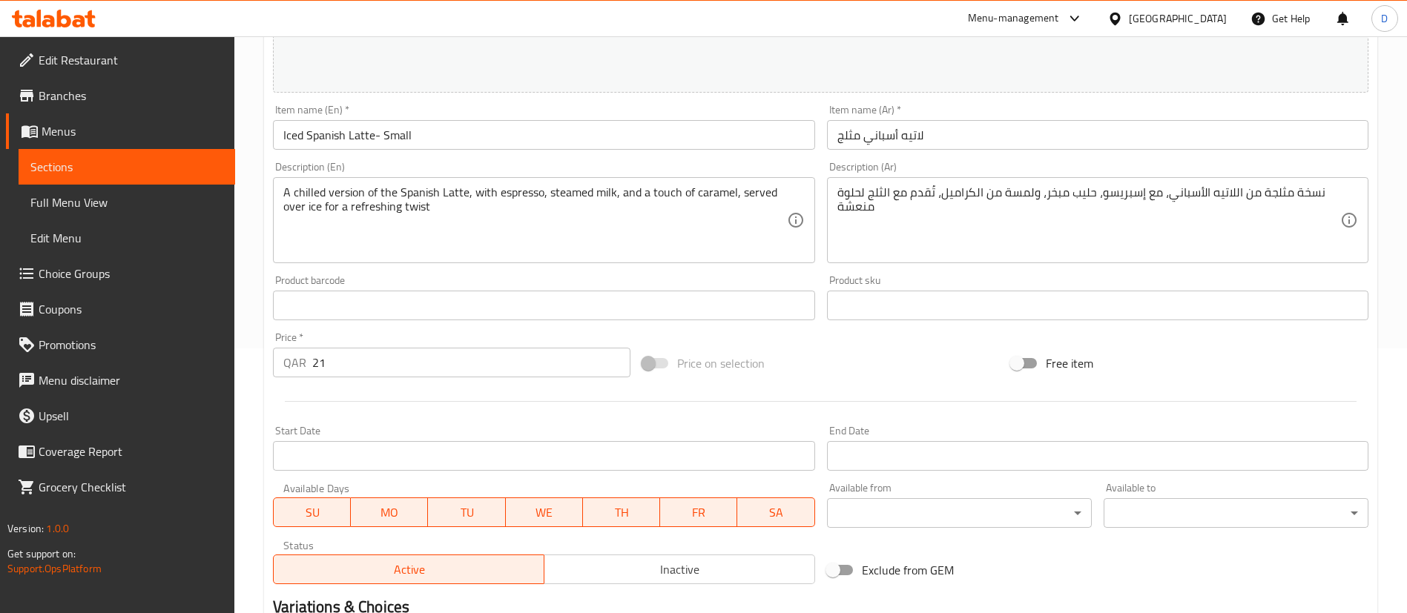
scroll to position [456, 0]
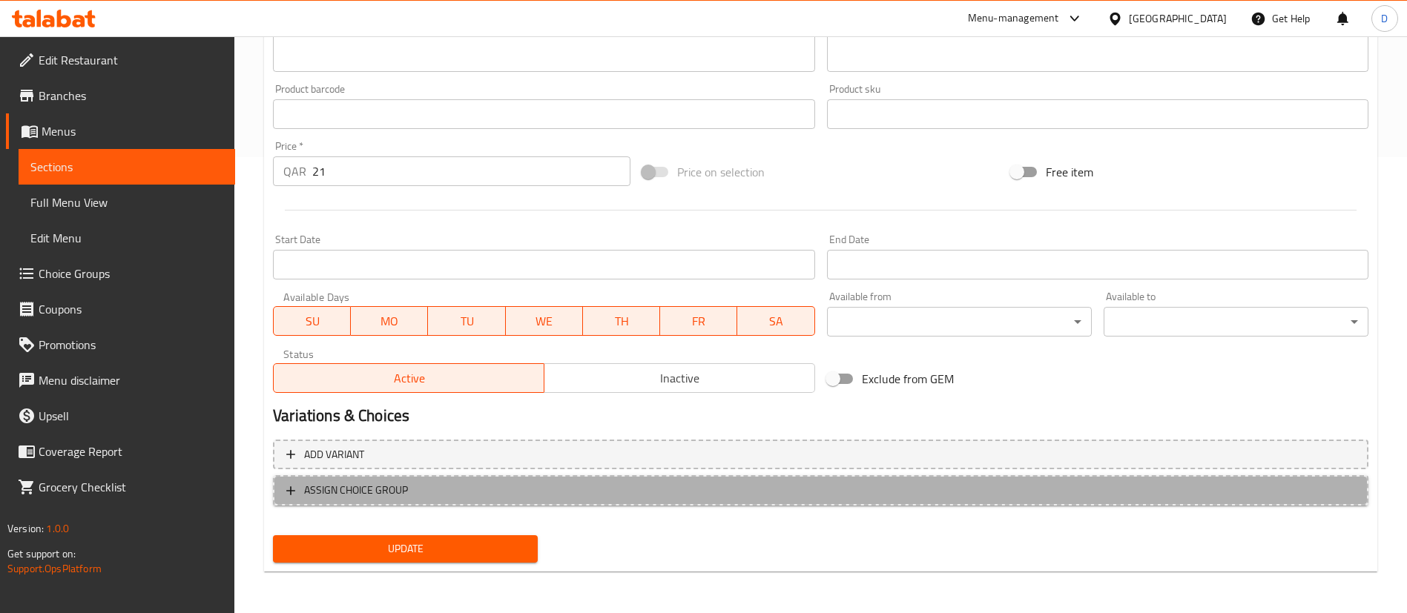
click at [480, 483] on span "ASSIGN CHOICE GROUP" at bounding box center [820, 490] width 1069 height 19
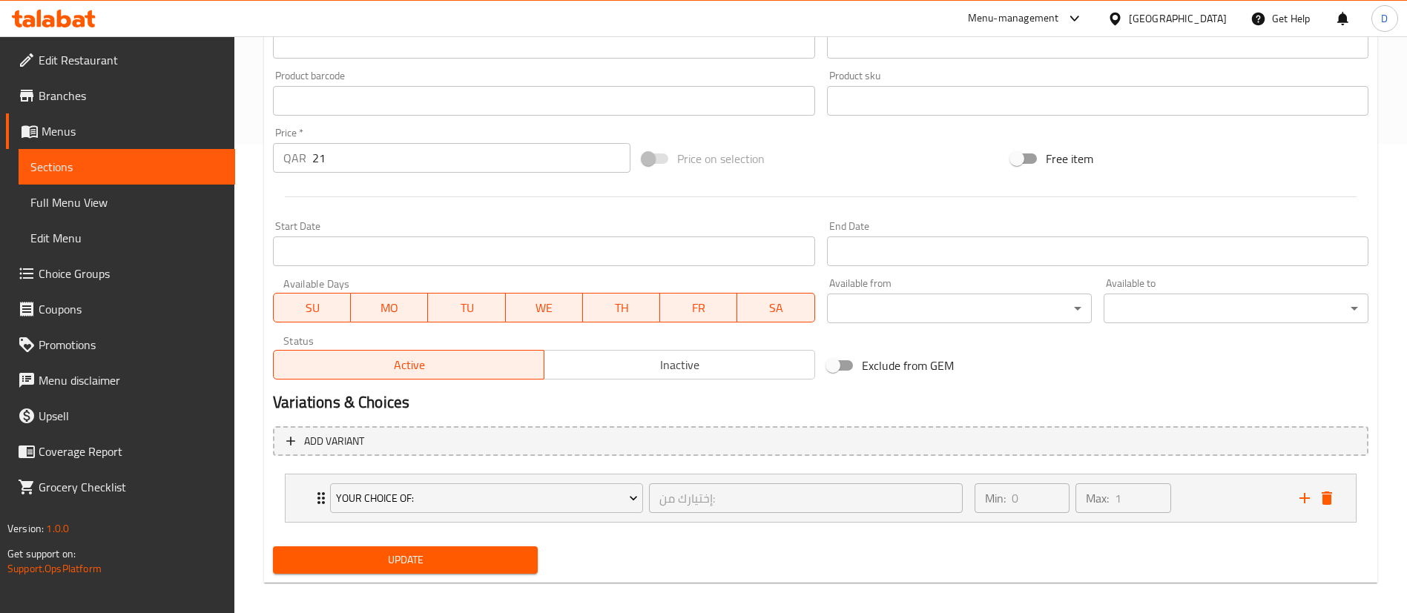
scroll to position [481, 0]
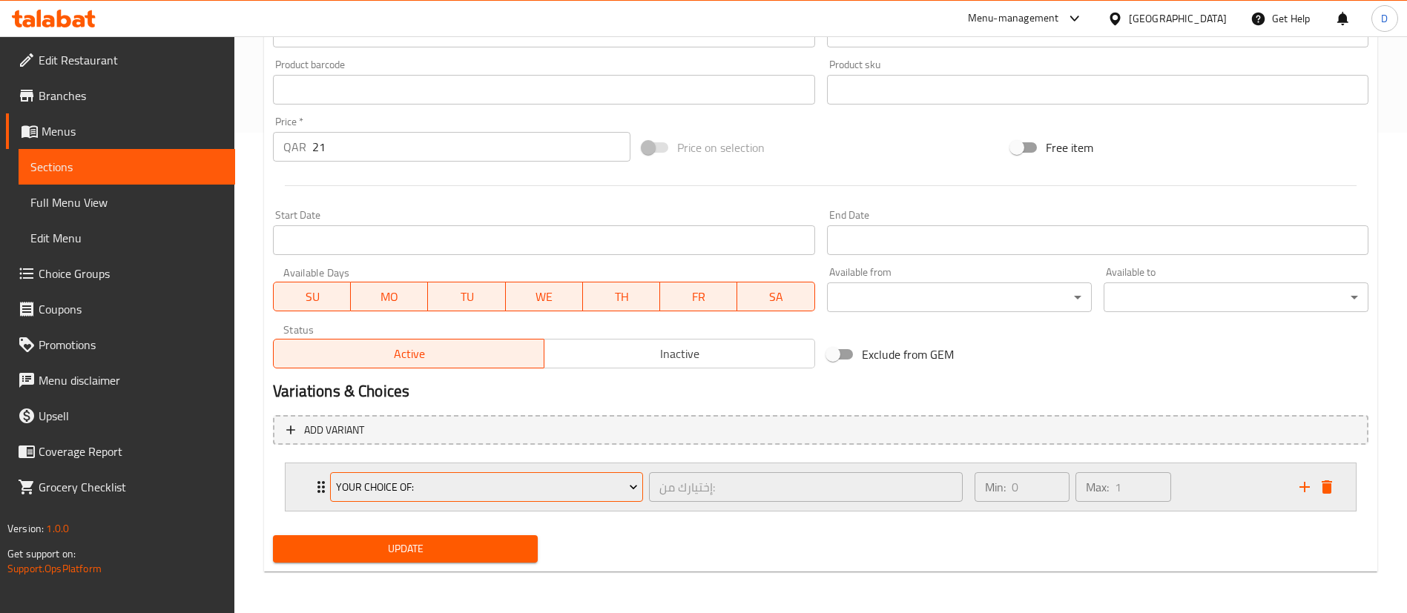
click at [394, 487] on span "Your Choice Of:" at bounding box center [487, 487] width 302 height 19
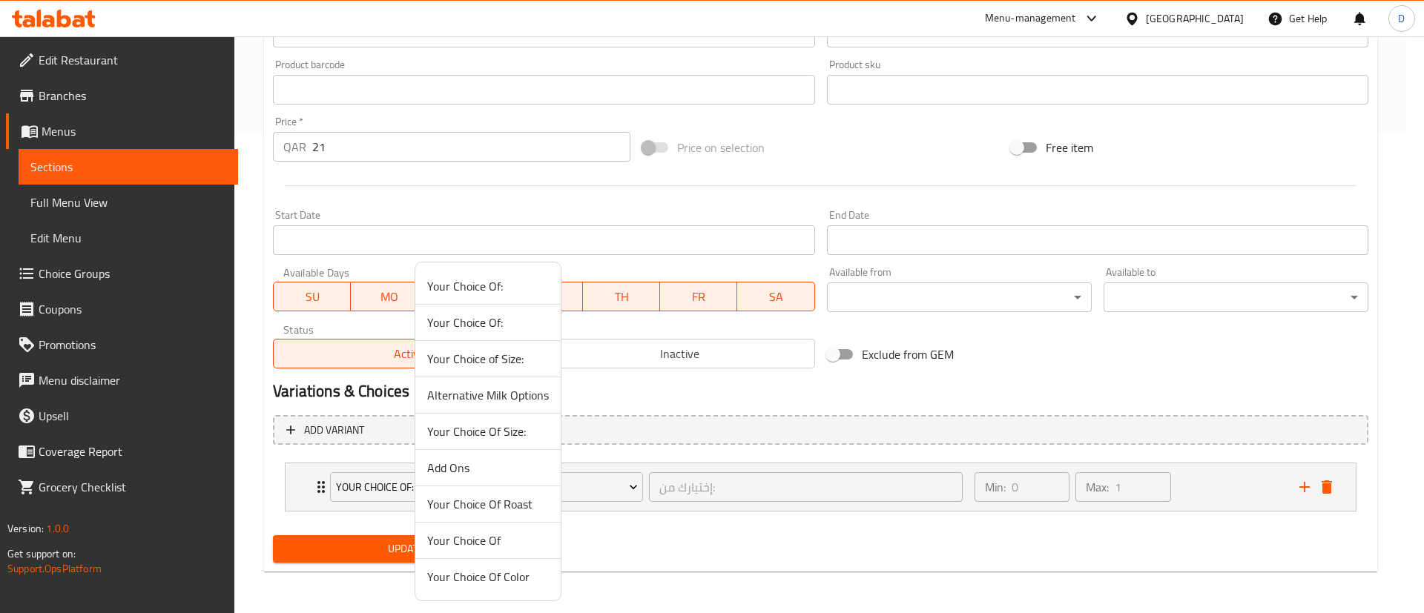
click at [320, 489] on div at bounding box center [712, 306] width 1424 height 613
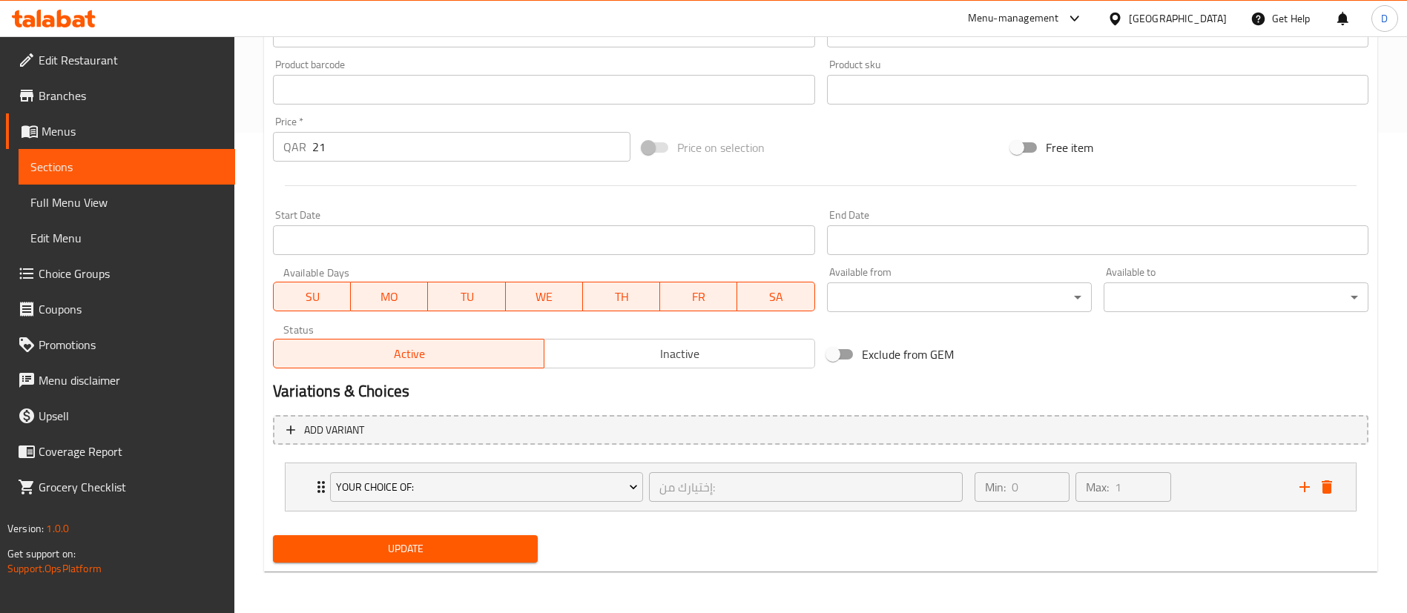
click at [320, 489] on icon "Expand" at bounding box center [321, 487] width 18 height 18
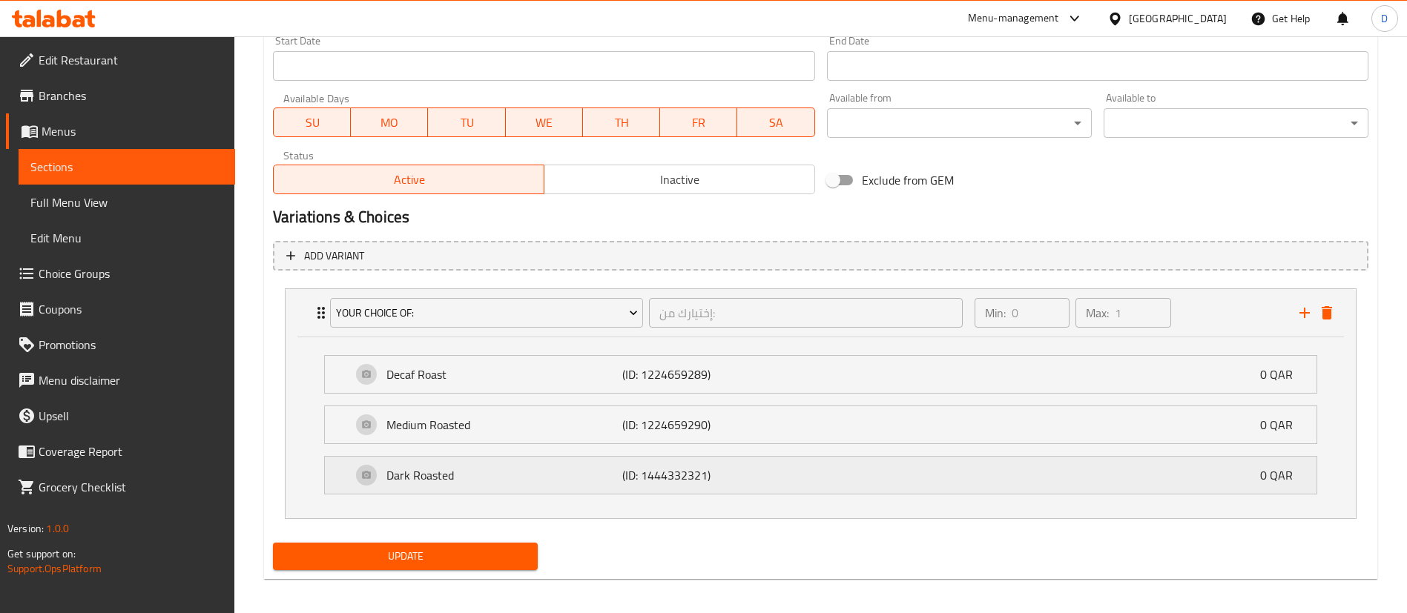
scroll to position [662, 0]
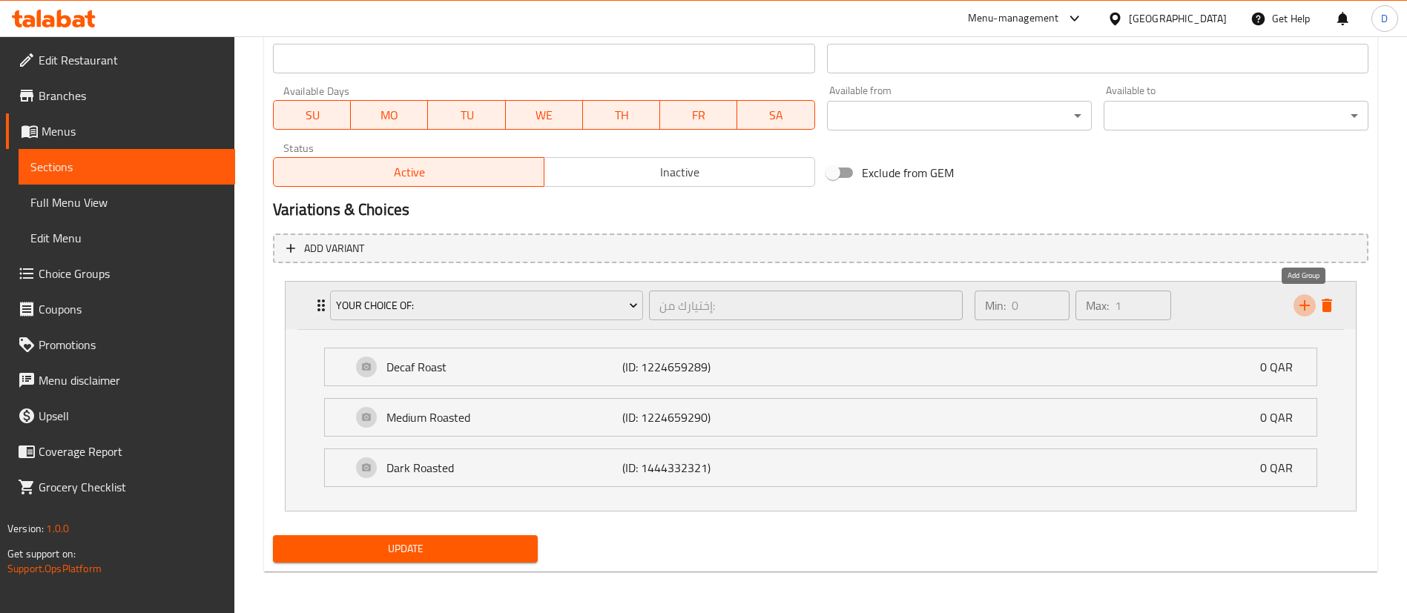
click at [1307, 297] on icon "add" at bounding box center [1305, 306] width 18 height 18
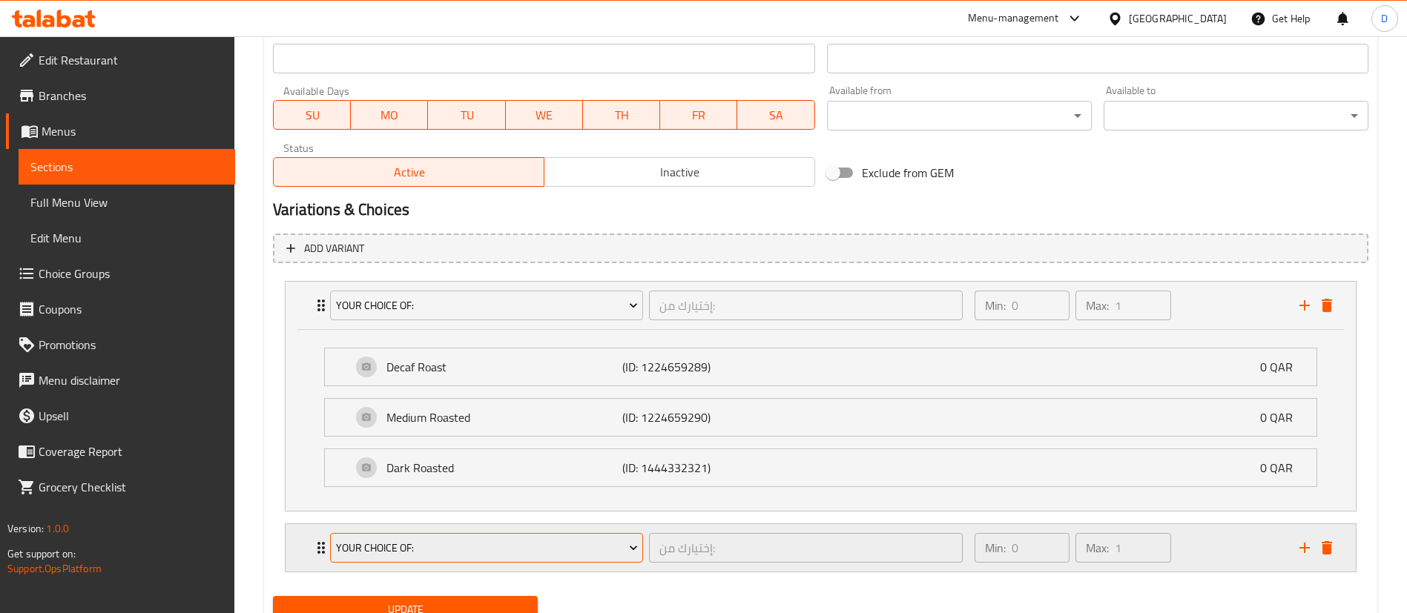
scroll to position [723, 0]
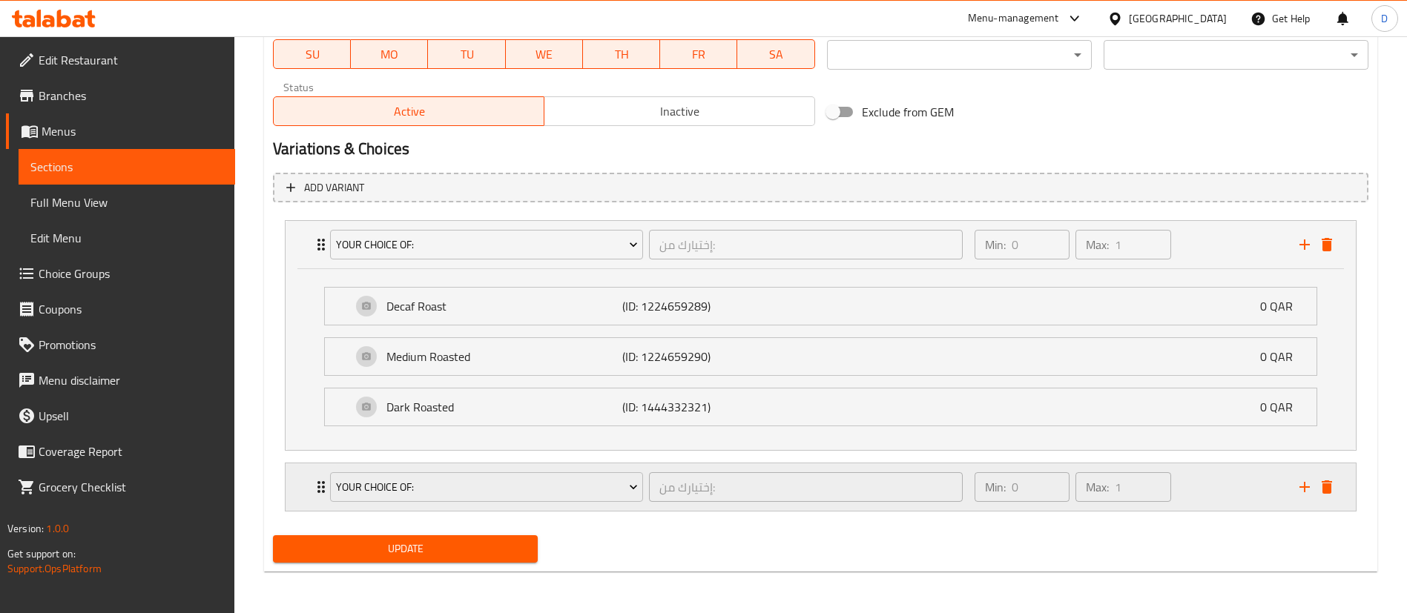
click at [319, 489] on icon "Expand" at bounding box center [321, 487] width 18 height 18
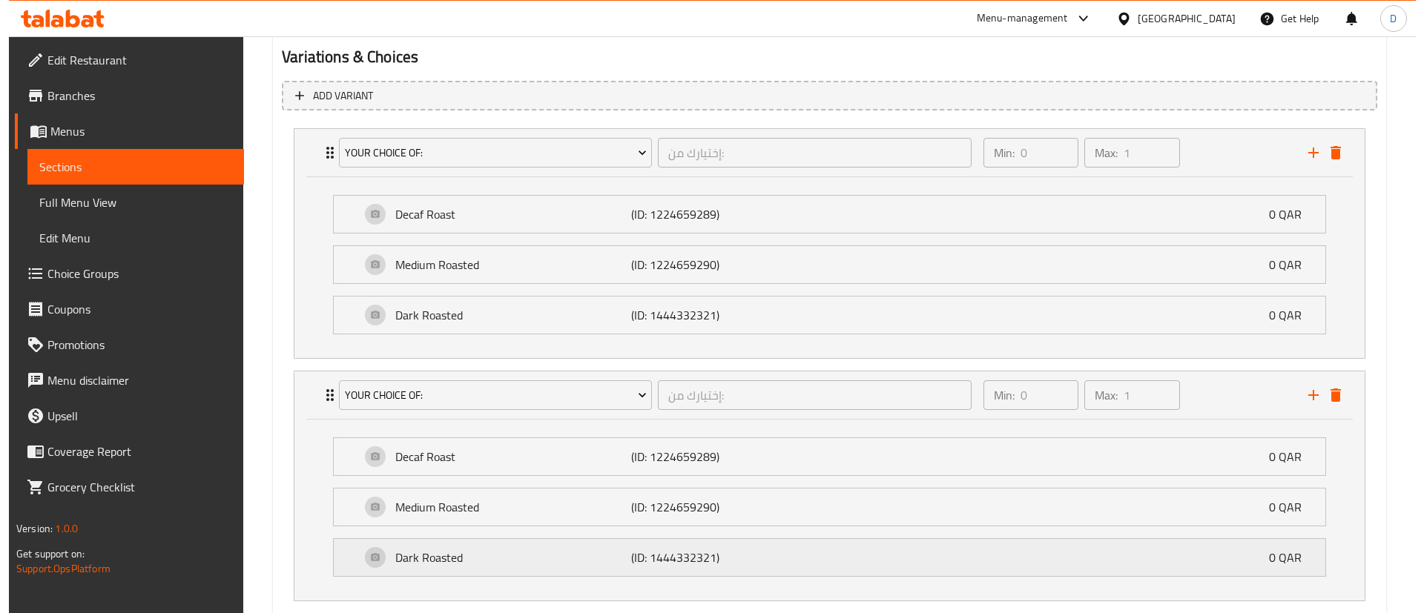
scroll to position [905, 0]
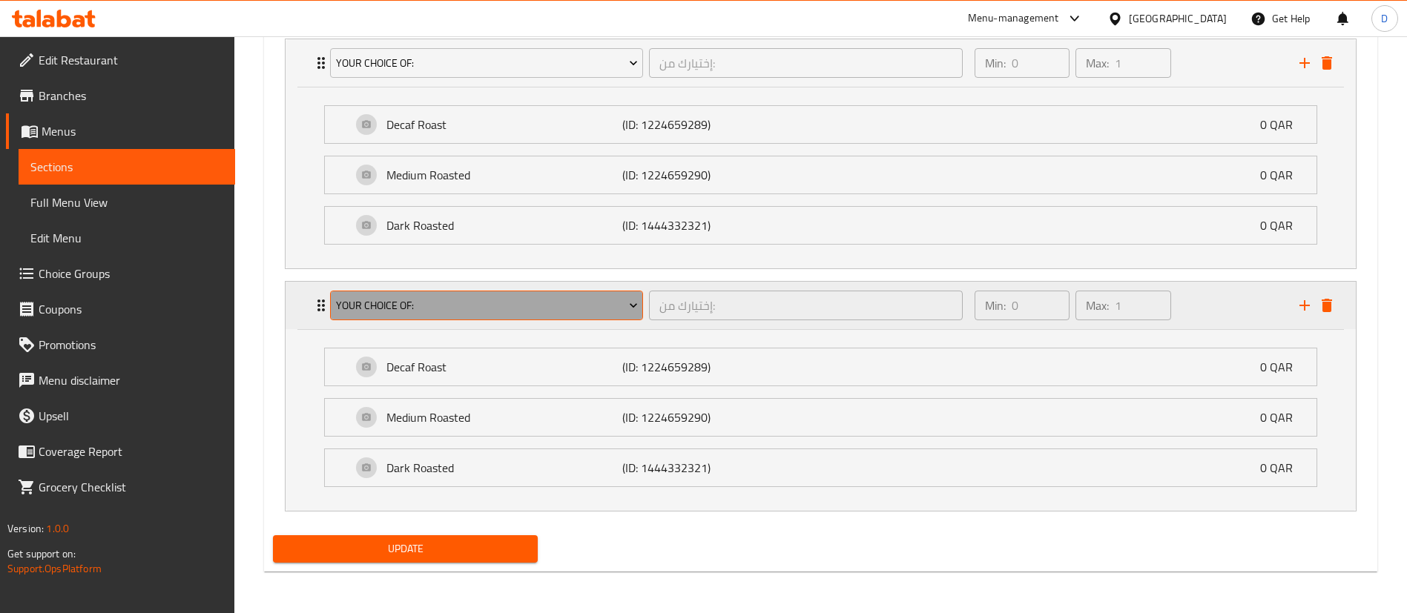
click at [375, 311] on span "Your Choice Of:" at bounding box center [487, 306] width 302 height 19
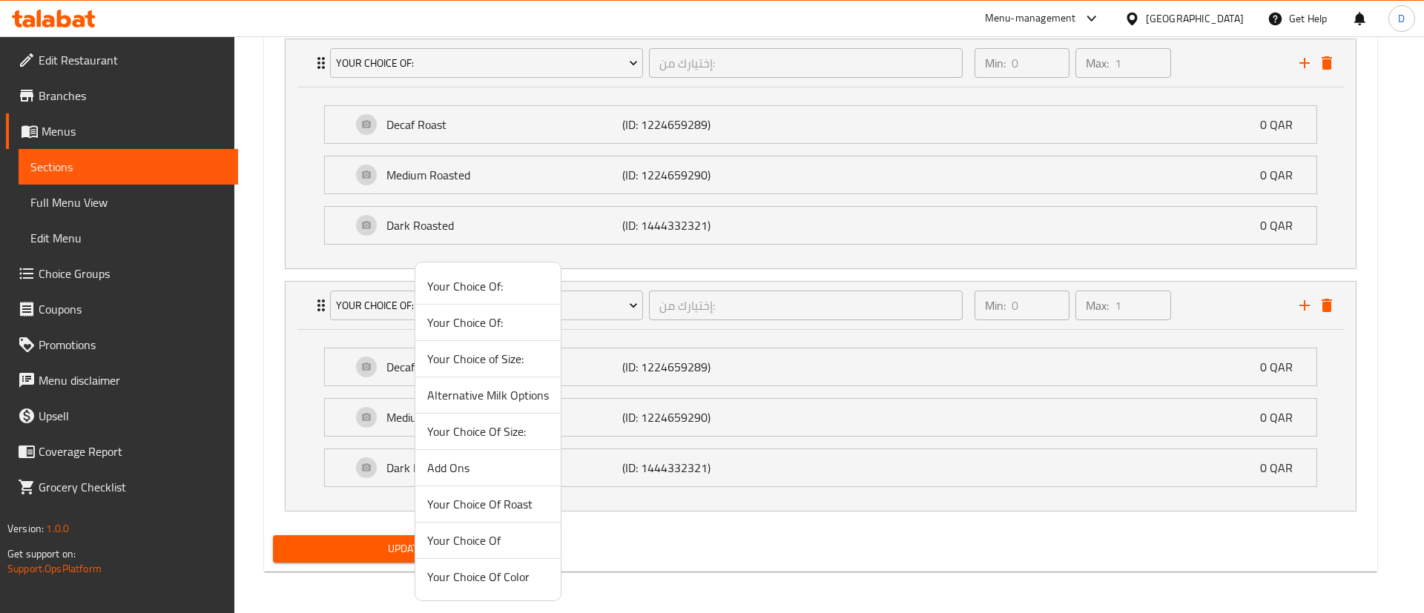
click at [441, 398] on span "Alternative Milk Options" at bounding box center [488, 395] width 122 height 18
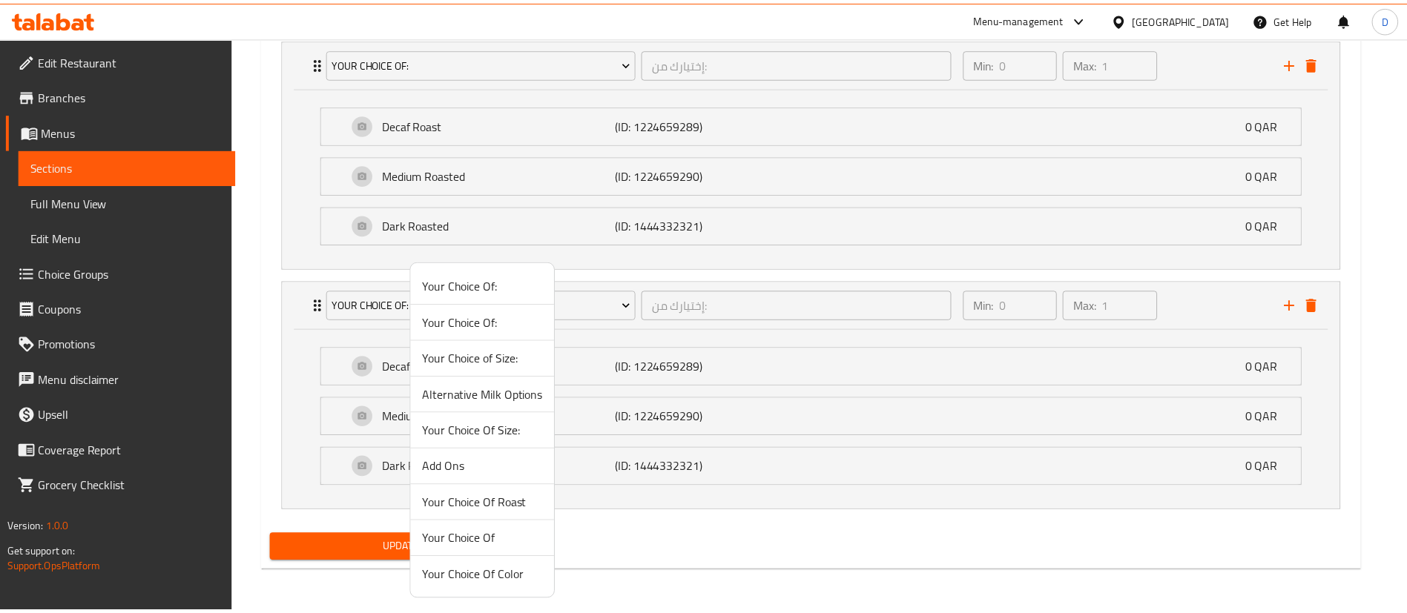
scroll to position [723, 0]
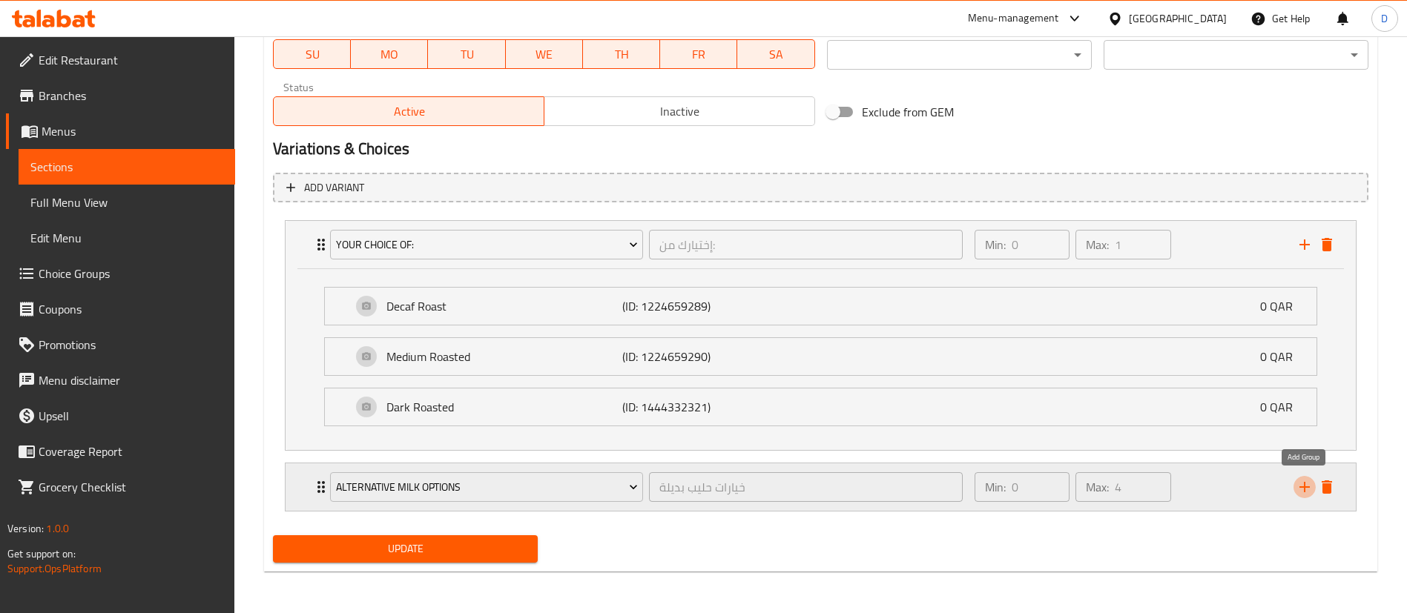
click at [1307, 480] on icon "add" at bounding box center [1305, 487] width 18 height 18
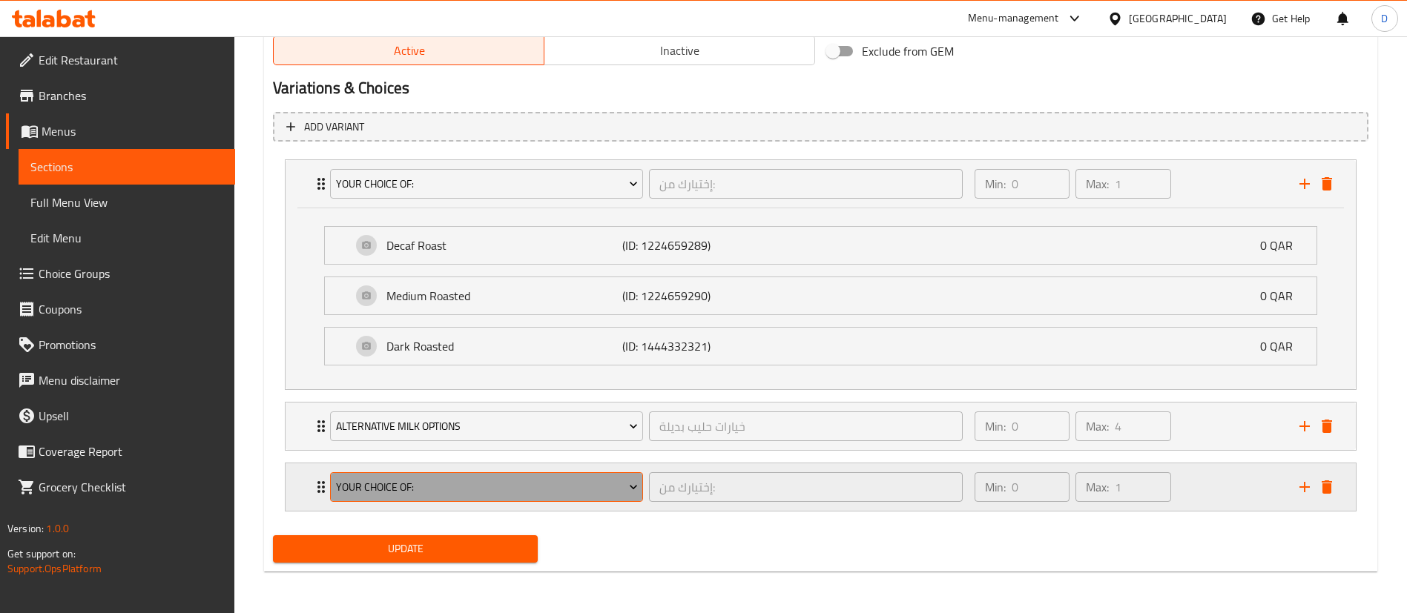
click at [346, 487] on span "Your Choice Of:" at bounding box center [487, 487] width 302 height 19
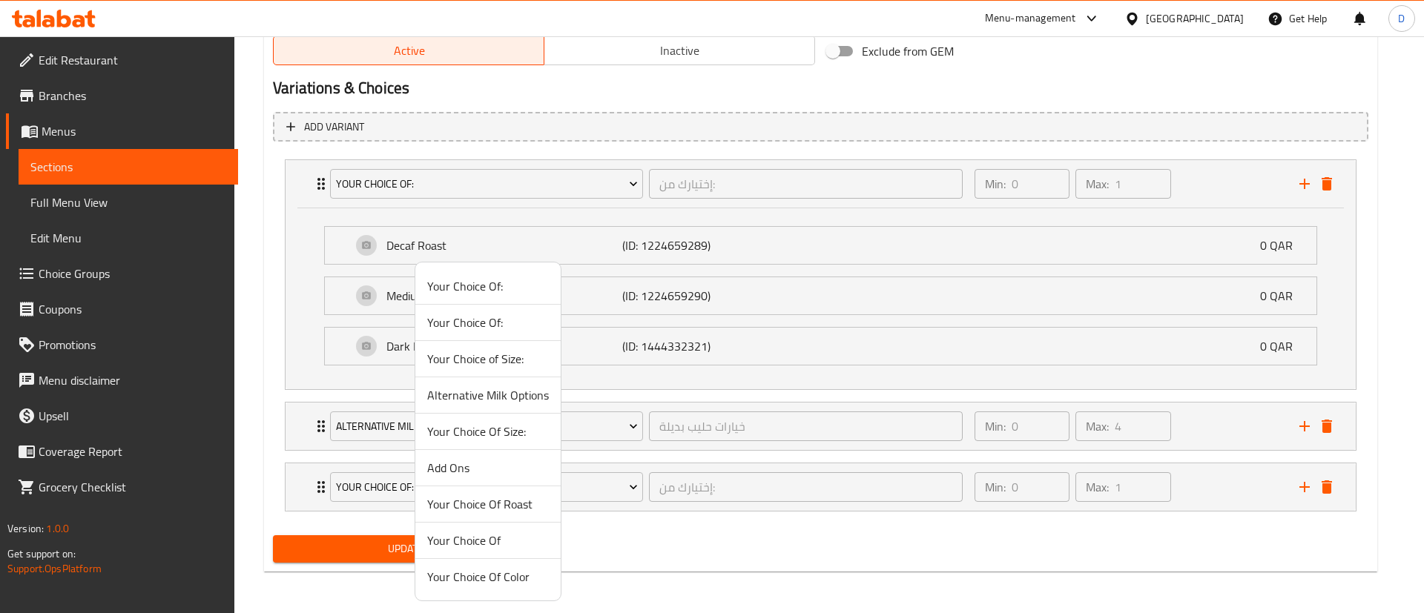
click at [439, 473] on span "Add Ons" at bounding box center [488, 468] width 122 height 18
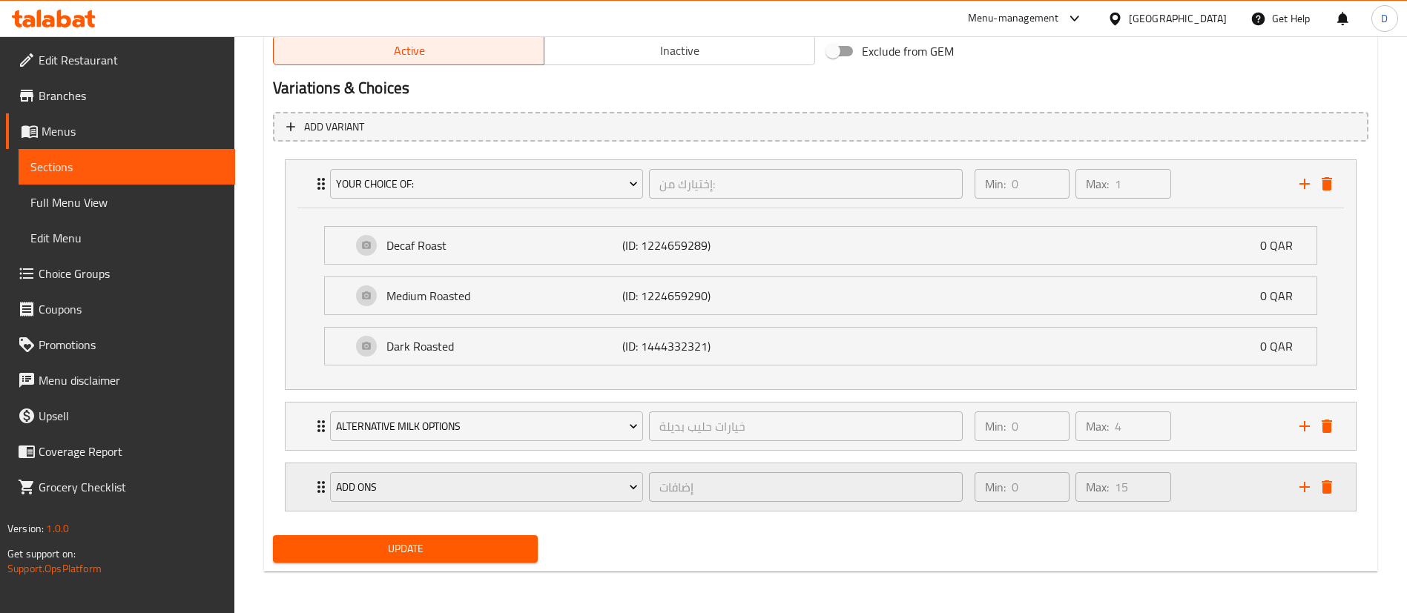
click at [1312, 486] on icon "add" at bounding box center [1305, 487] width 18 height 18
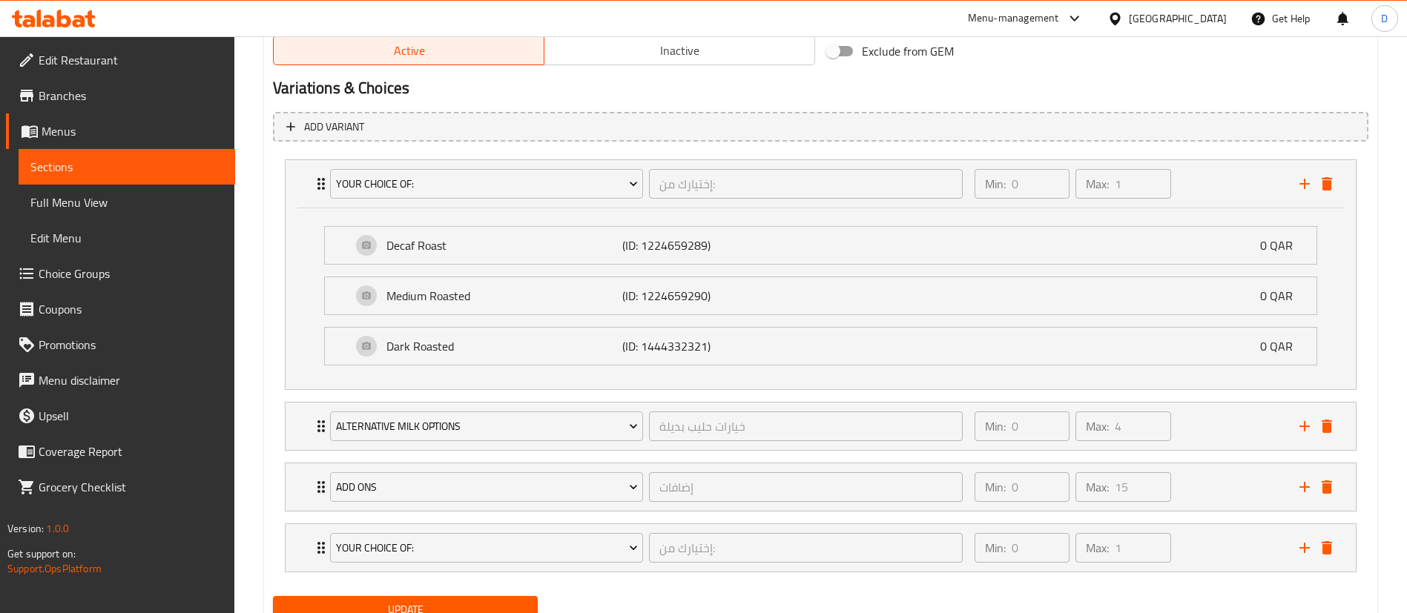
scroll to position [845, 0]
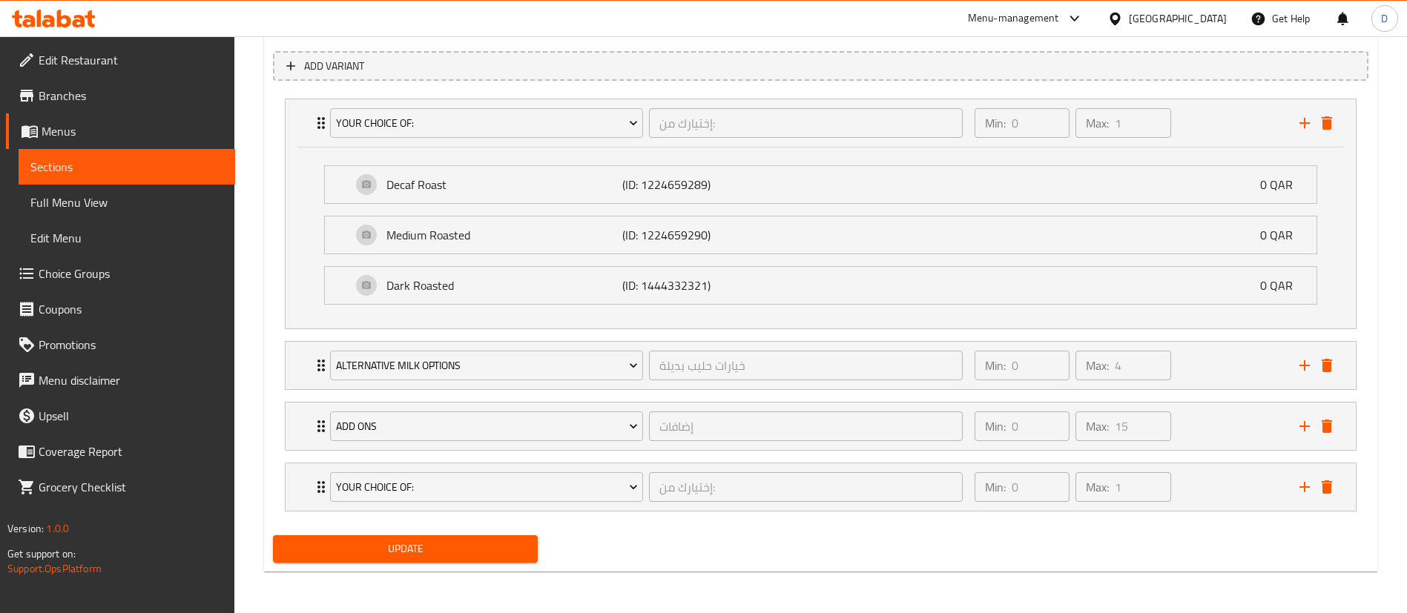
click at [510, 549] on span "Update" at bounding box center [405, 549] width 241 height 19
click at [478, 553] on span "Update" at bounding box center [405, 549] width 241 height 19
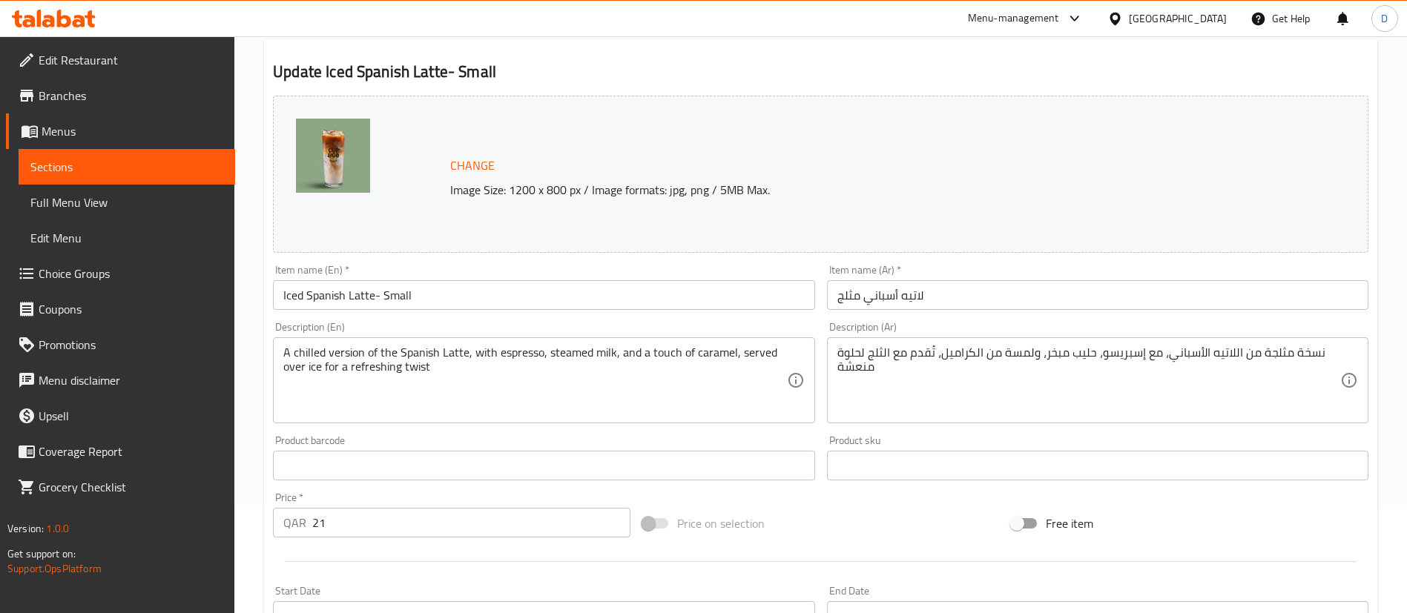
scroll to position [0, 0]
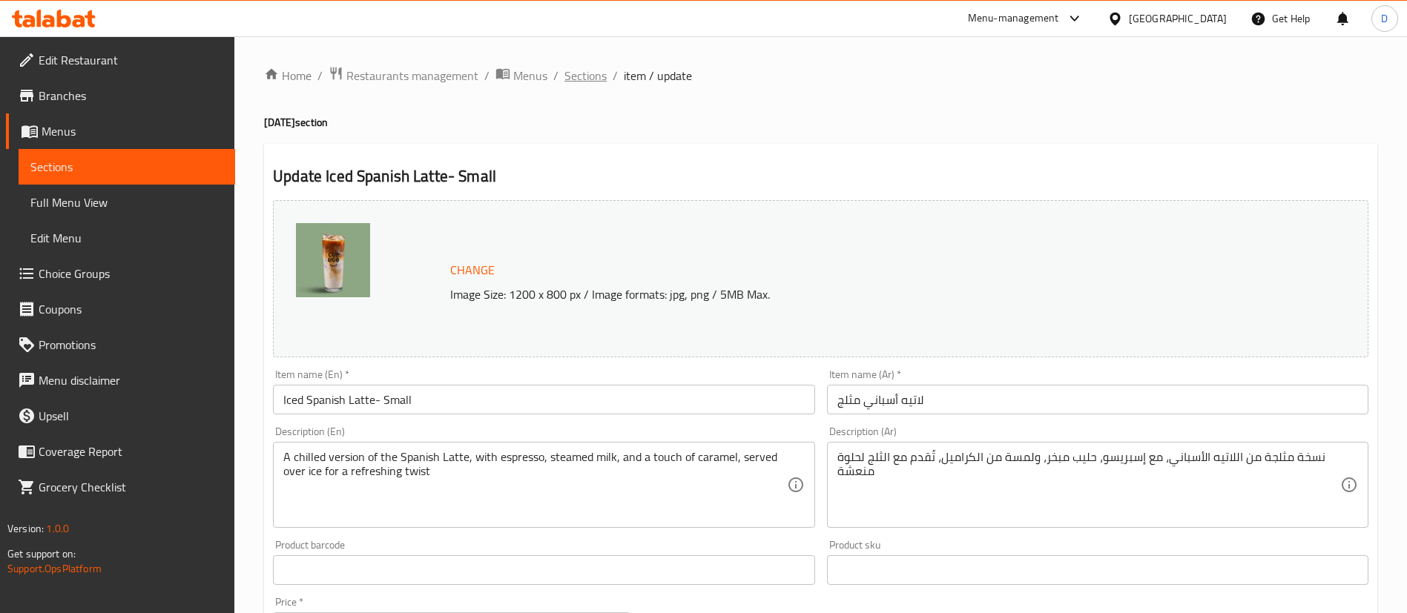
click at [576, 74] on span "Sections" at bounding box center [585, 76] width 42 height 18
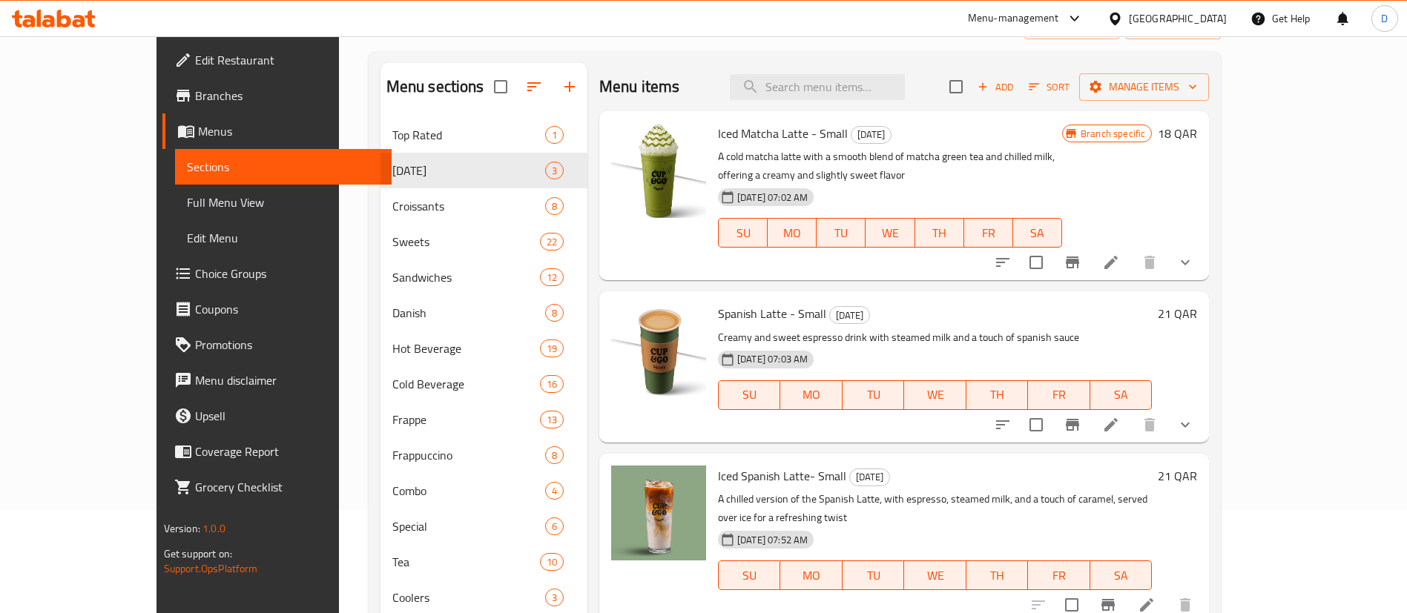
scroll to position [208, 0]
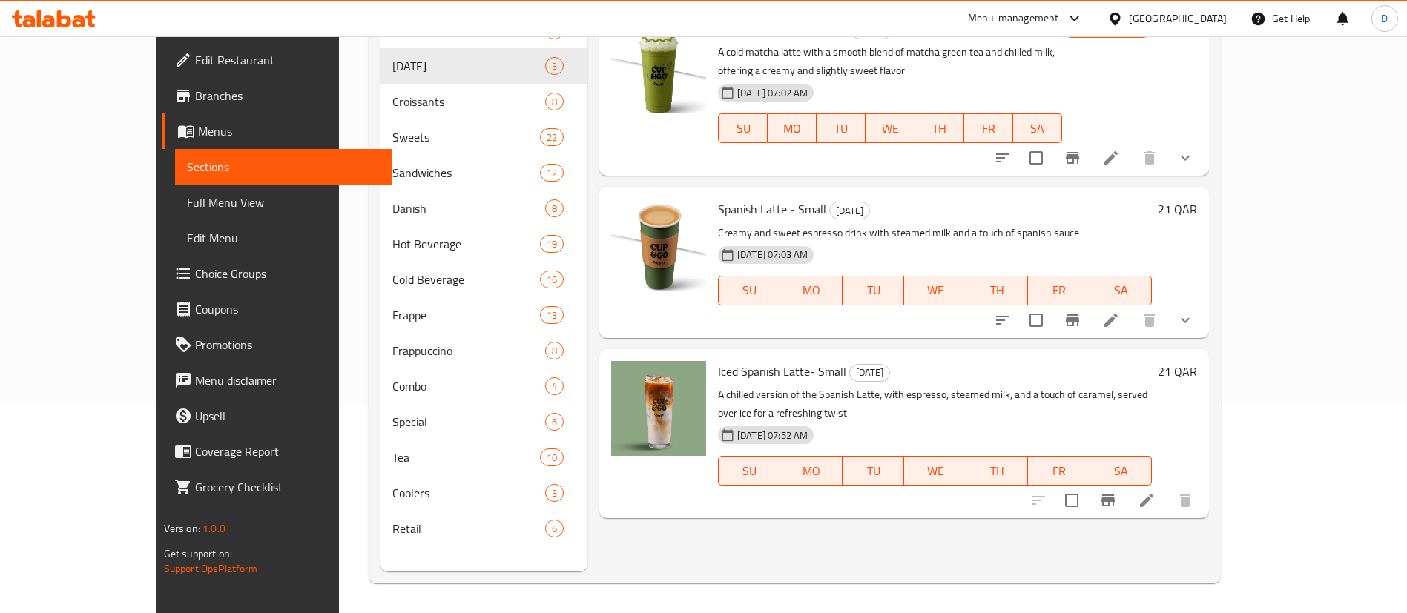
click at [1155, 492] on icon at bounding box center [1147, 501] width 18 height 18
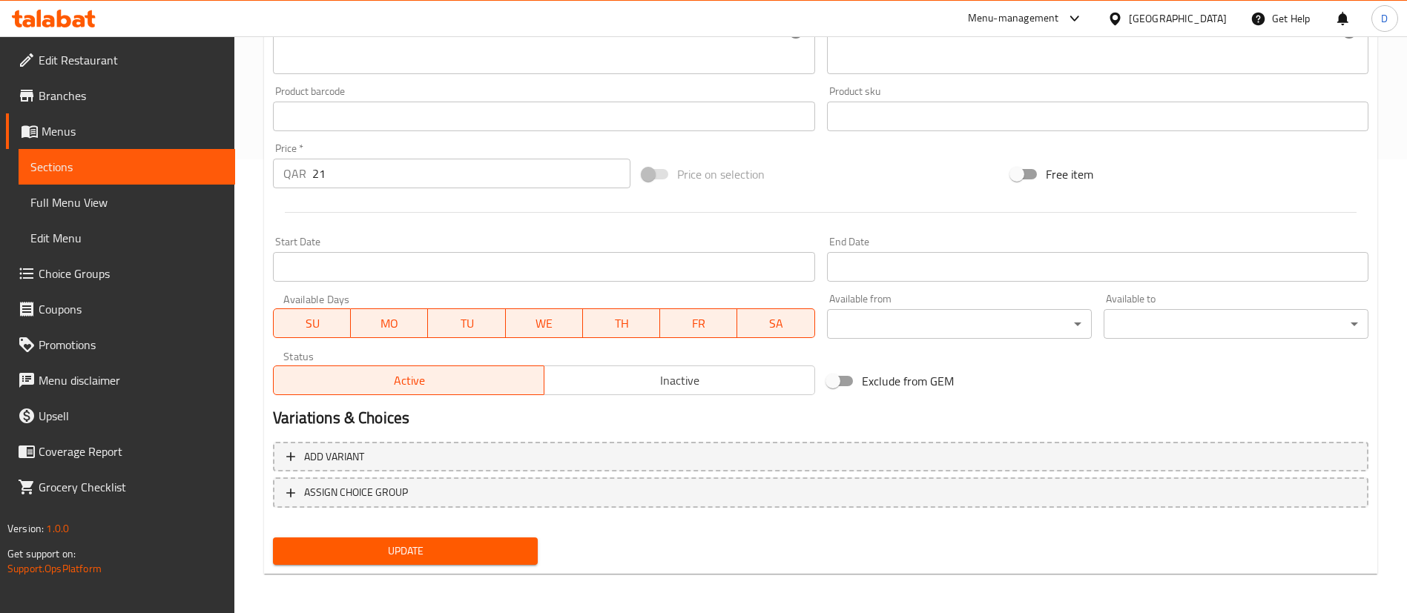
scroll to position [456, 0]
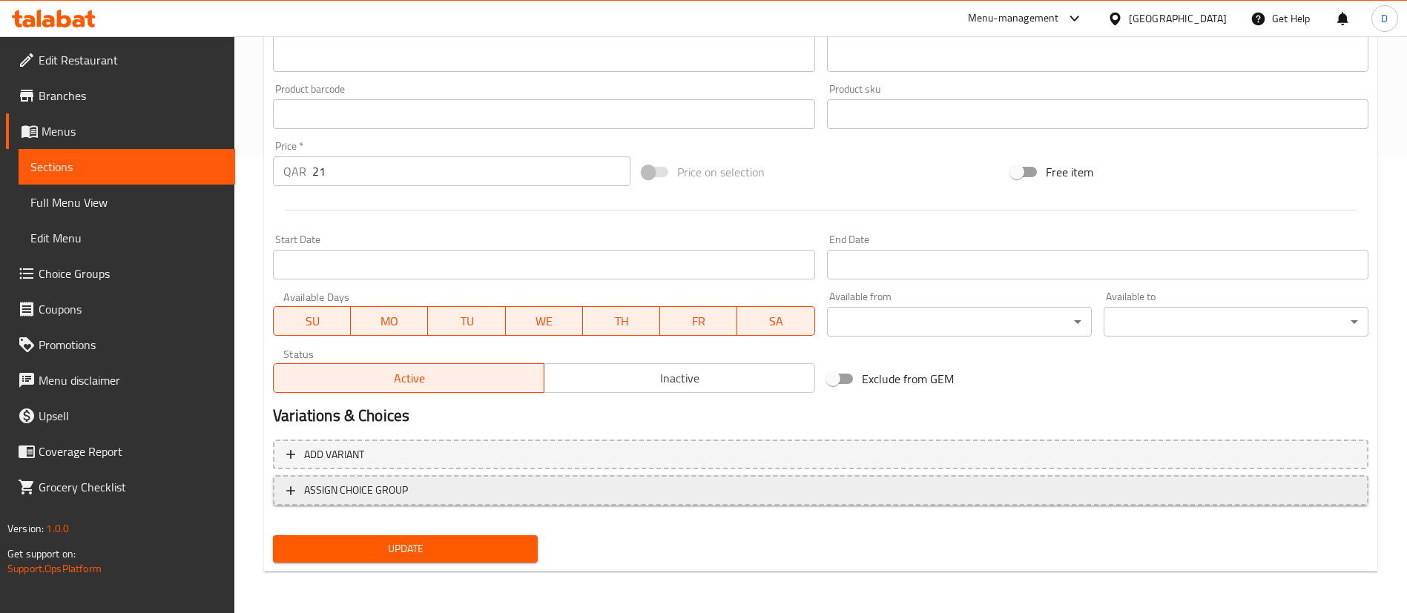
click at [415, 489] on span "ASSIGN CHOICE GROUP" at bounding box center [820, 490] width 1069 height 19
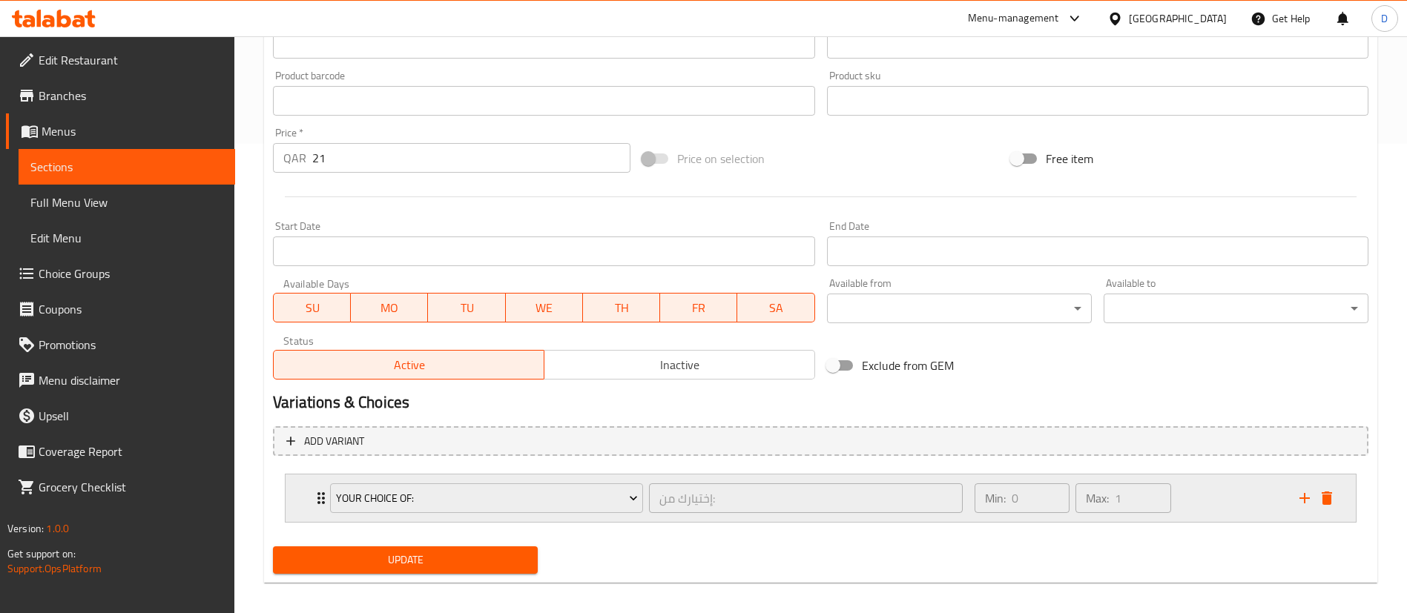
scroll to position [481, 0]
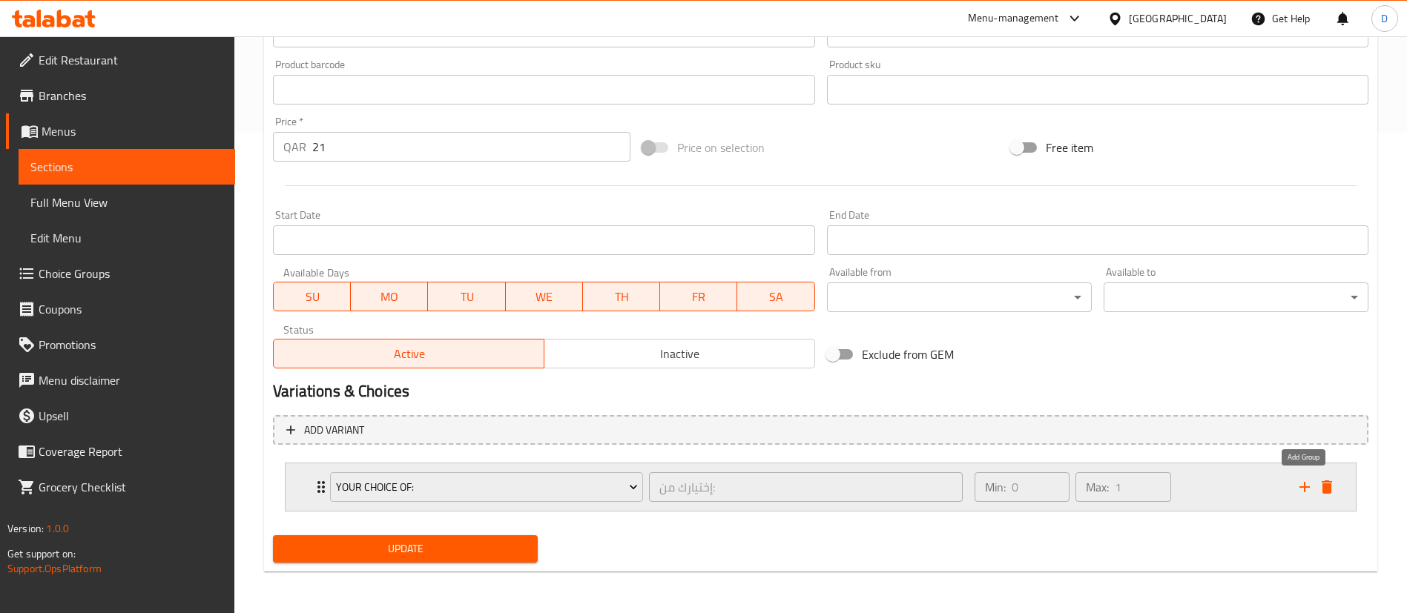
click at [1307, 485] on icon "add" at bounding box center [1305, 487] width 18 height 18
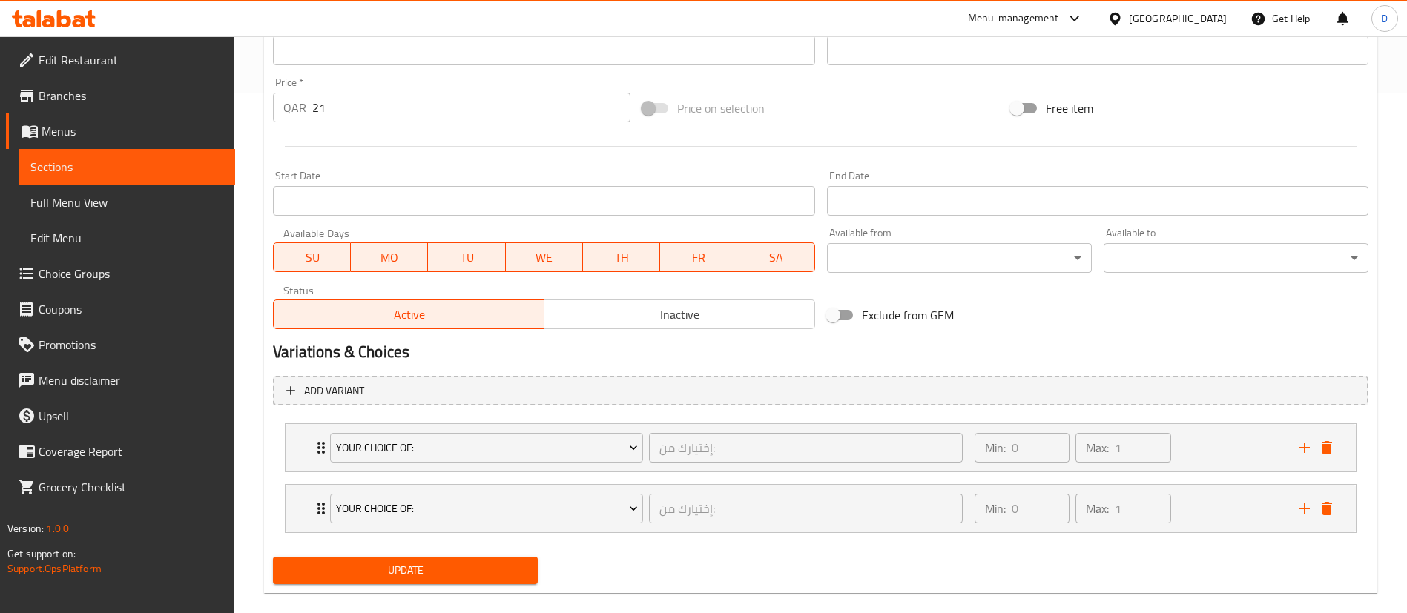
scroll to position [541, 0]
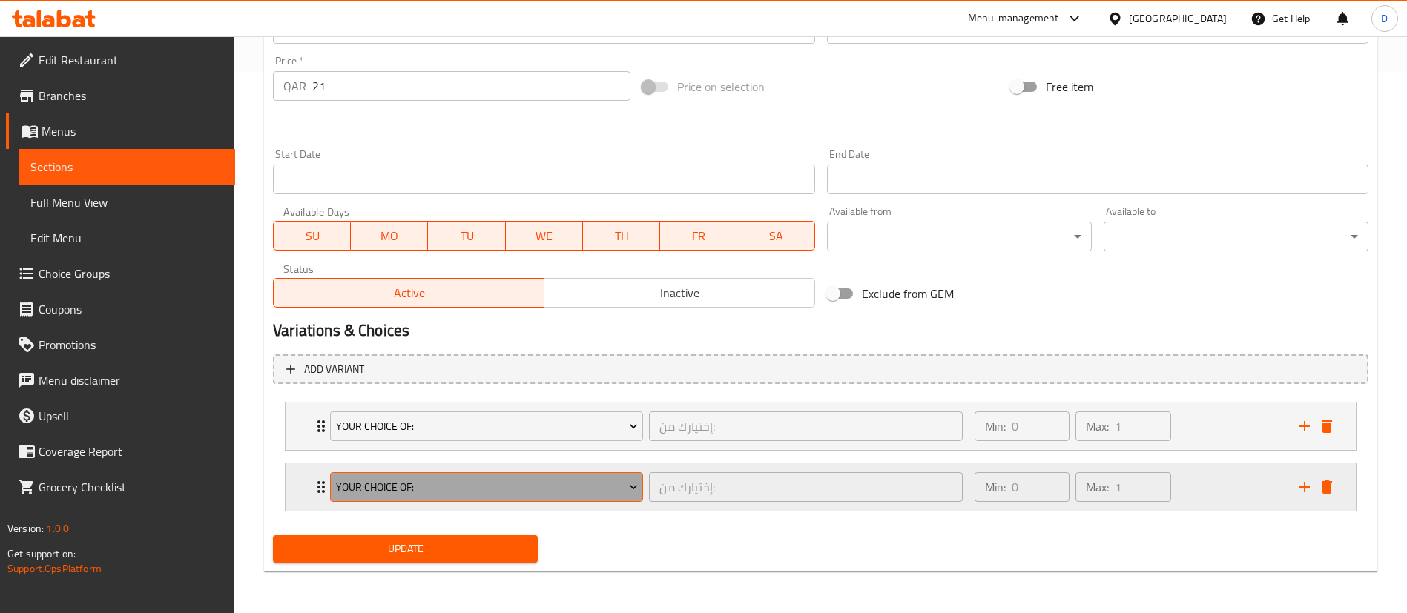
click at [349, 483] on span "Your Choice Of:" at bounding box center [487, 487] width 302 height 19
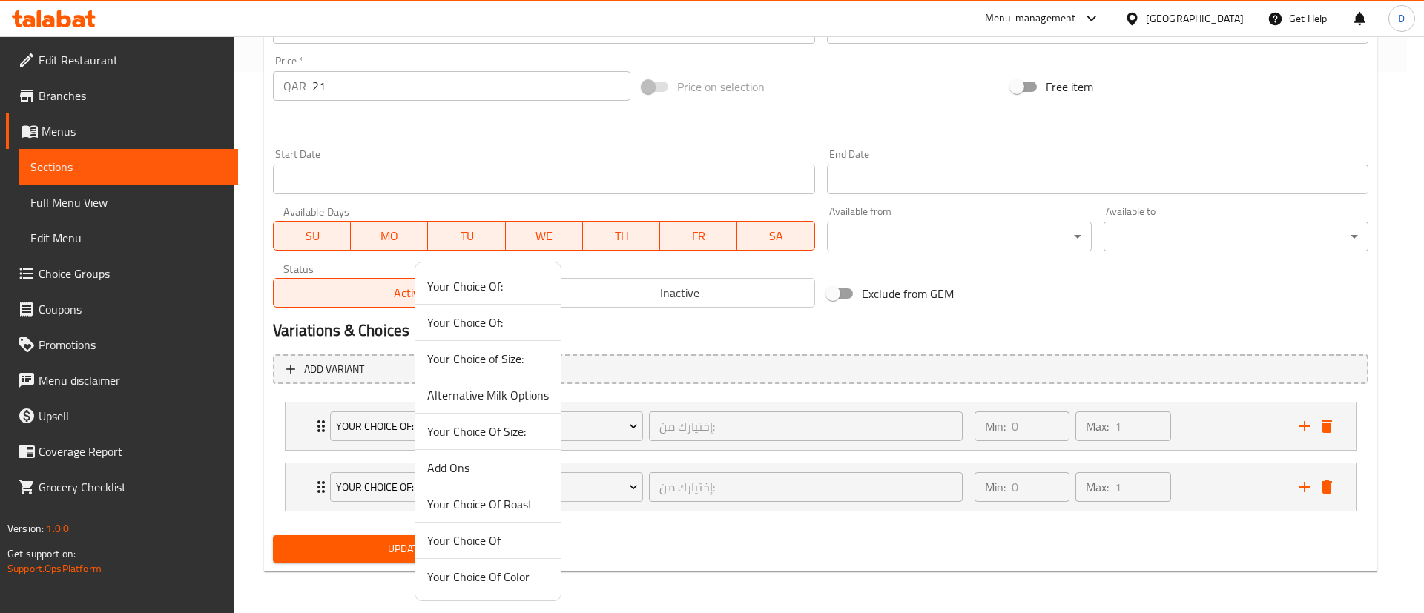
click at [444, 395] on span "Alternative Milk Options" at bounding box center [488, 395] width 122 height 18
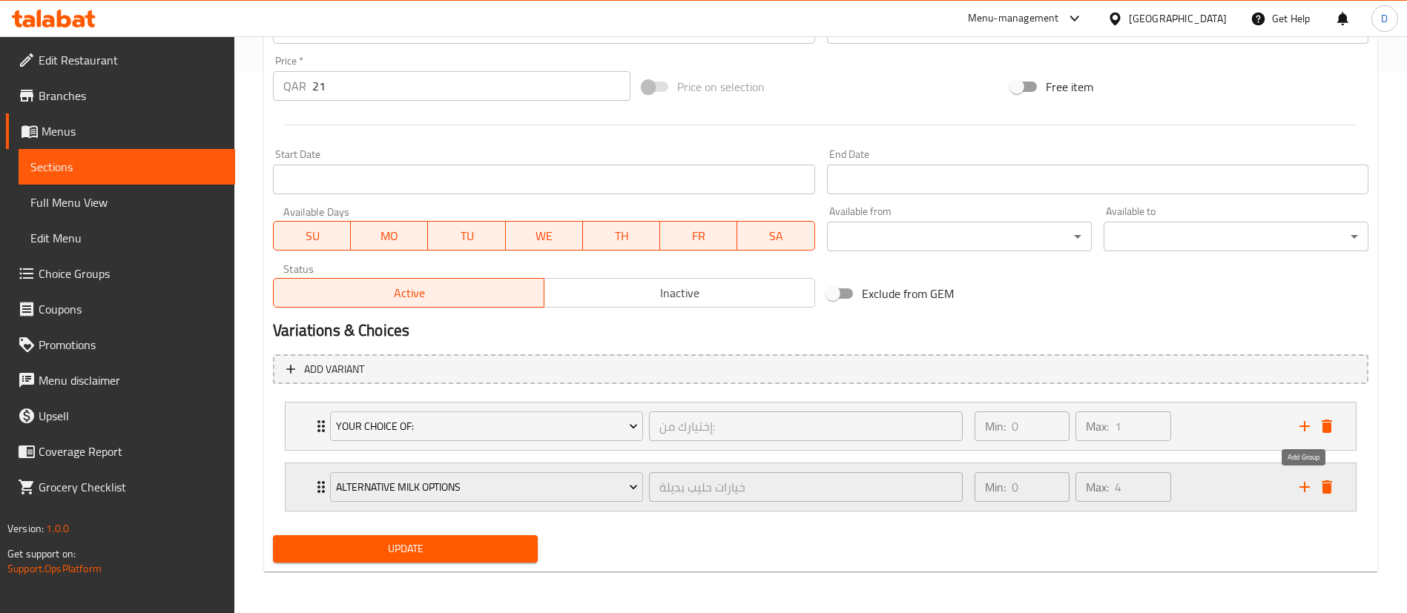
click at [1309, 491] on icon "add" at bounding box center [1305, 487] width 18 height 18
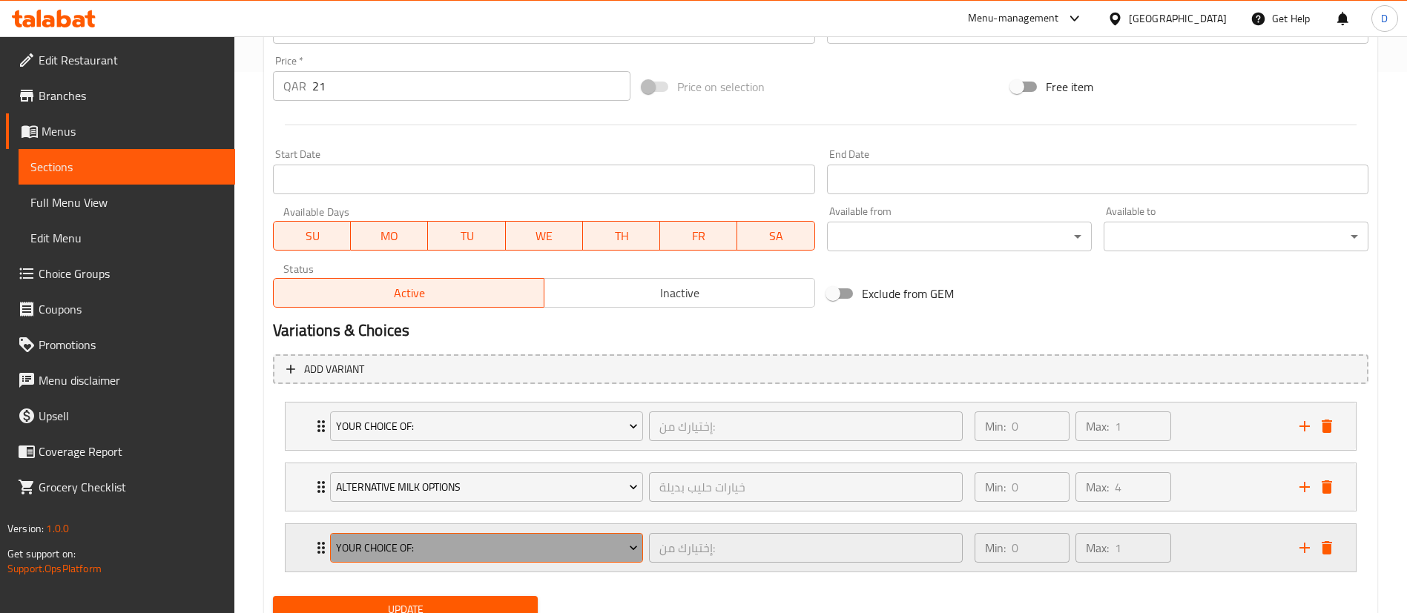
click at [365, 546] on span "Your Choice Of:" at bounding box center [487, 548] width 302 height 19
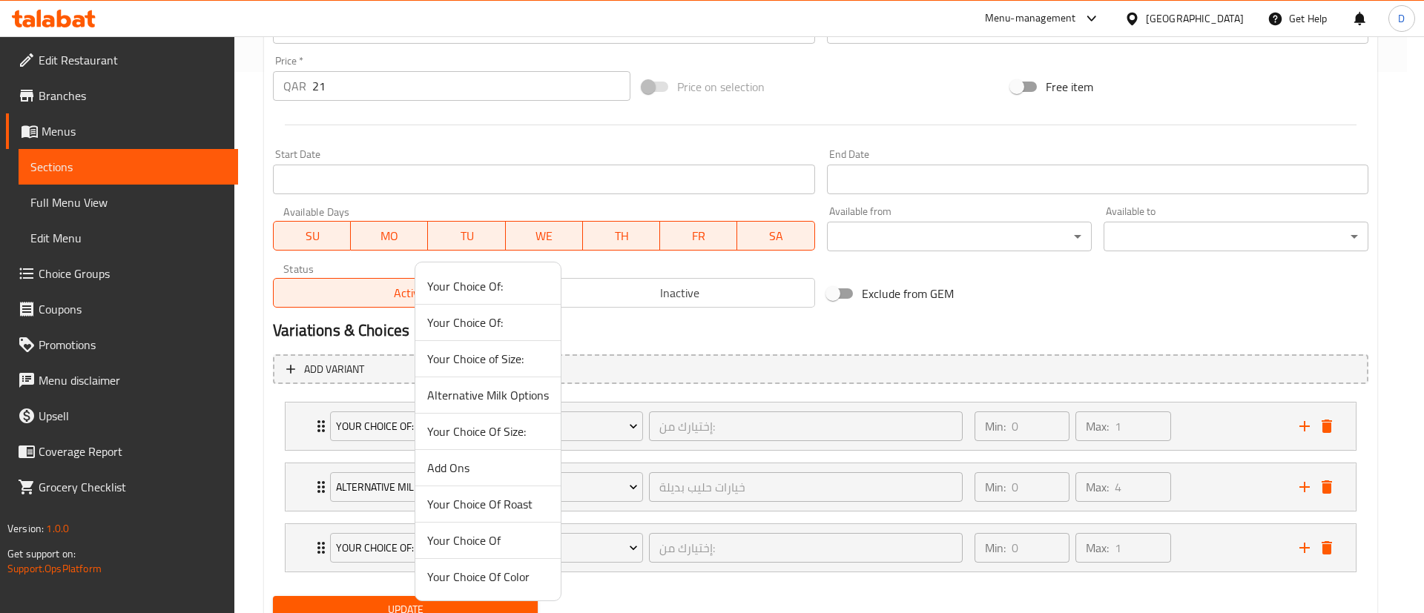
click at [464, 471] on span "Add Ons" at bounding box center [488, 468] width 122 height 18
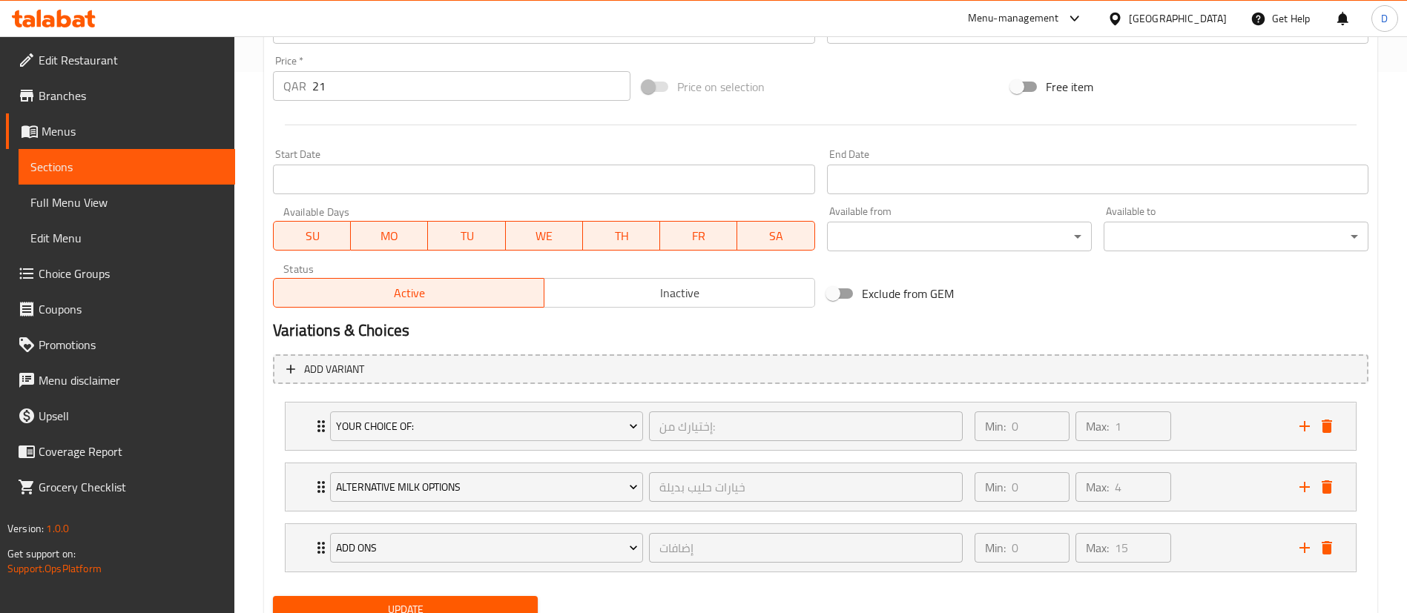
click at [1306, 550] on icon "add" at bounding box center [1305, 548] width 18 height 18
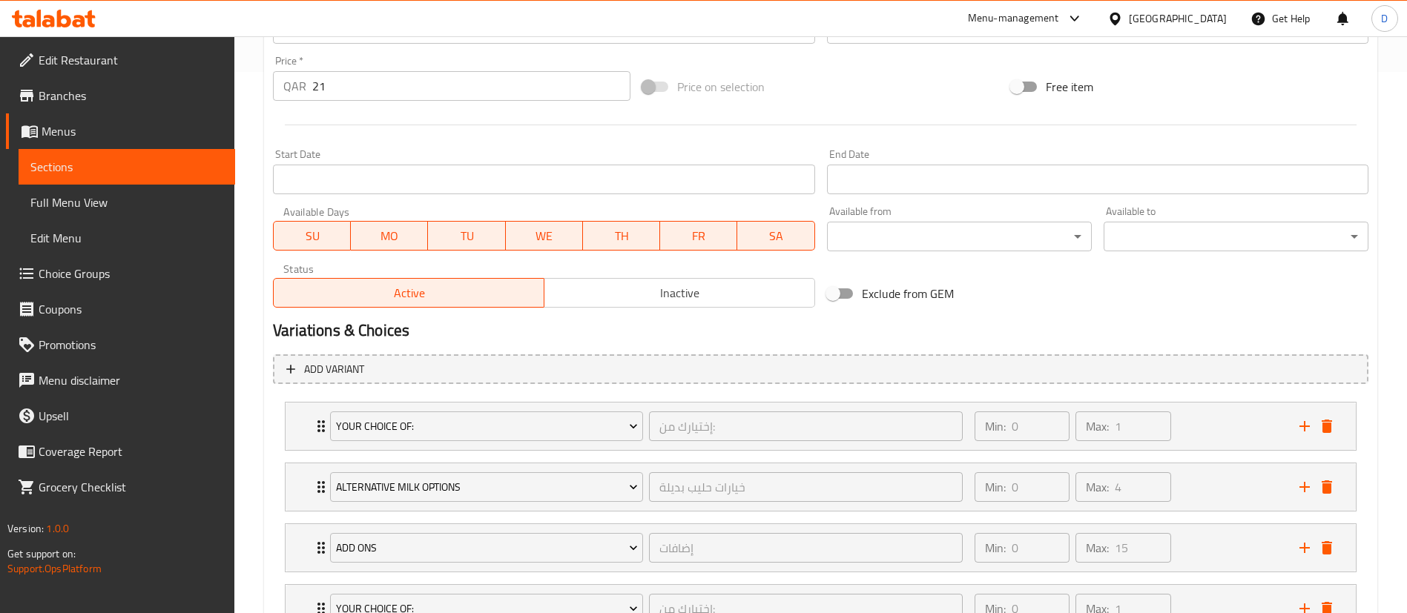
scroll to position [663, 0]
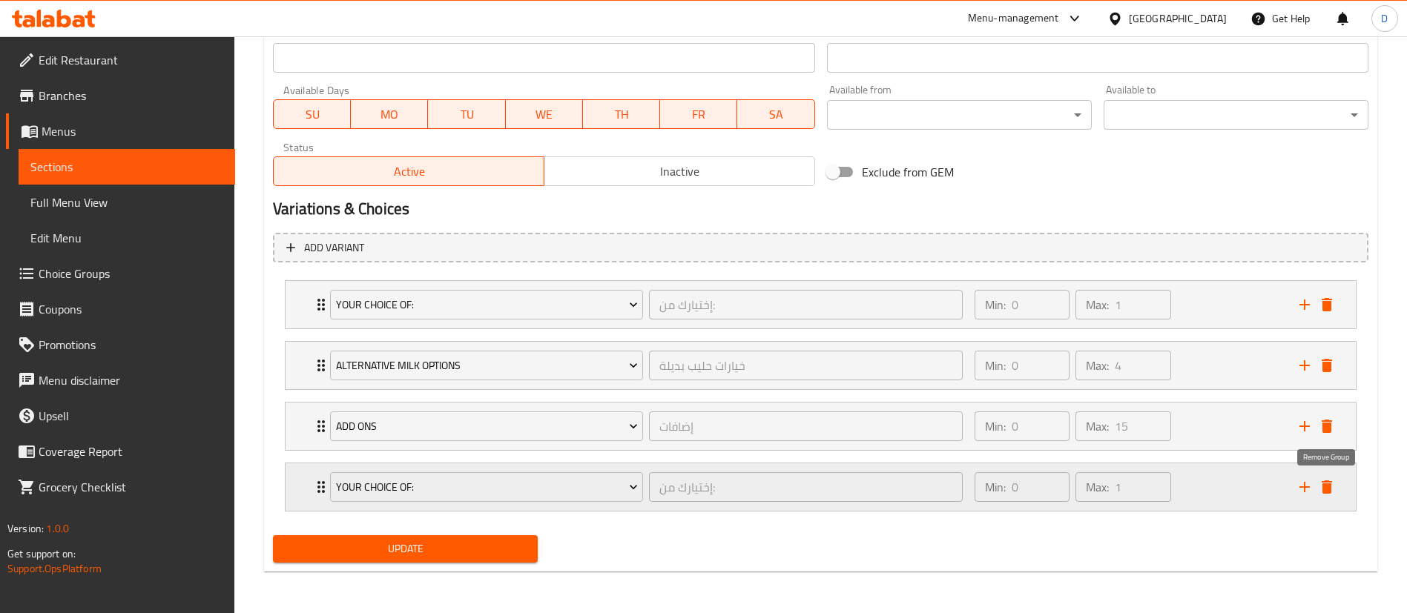
click at [1327, 488] on icon "delete" at bounding box center [1327, 487] width 10 height 13
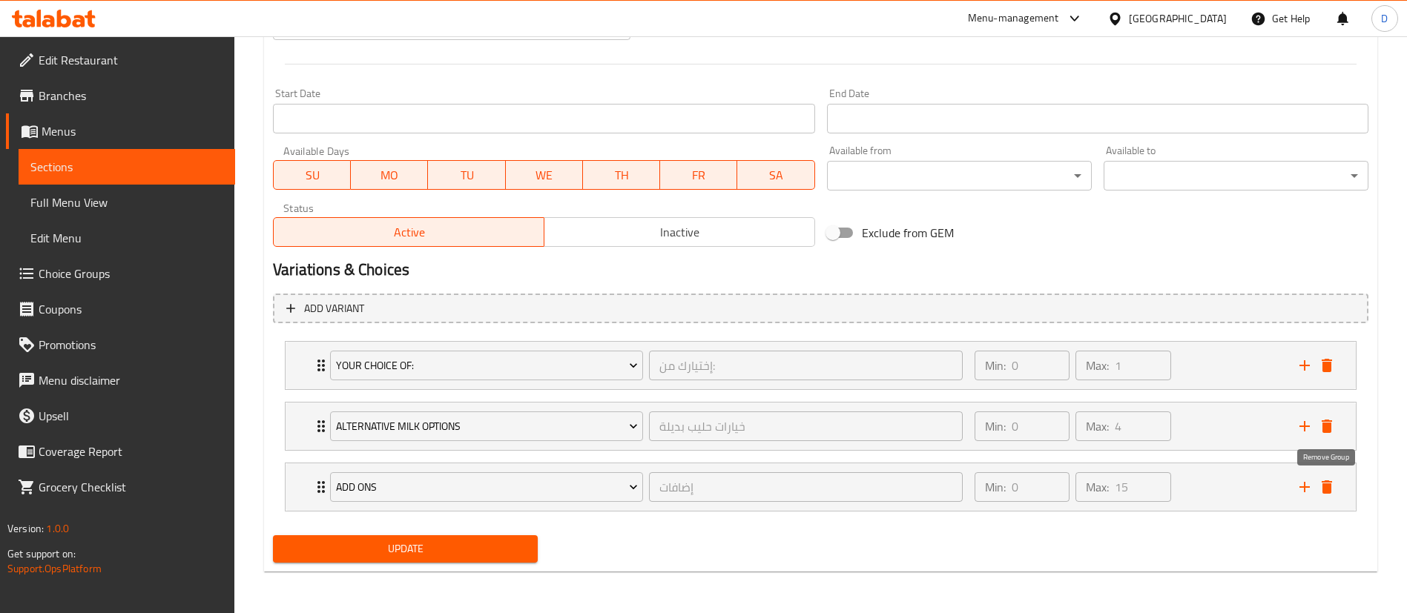
scroll to position [602, 0]
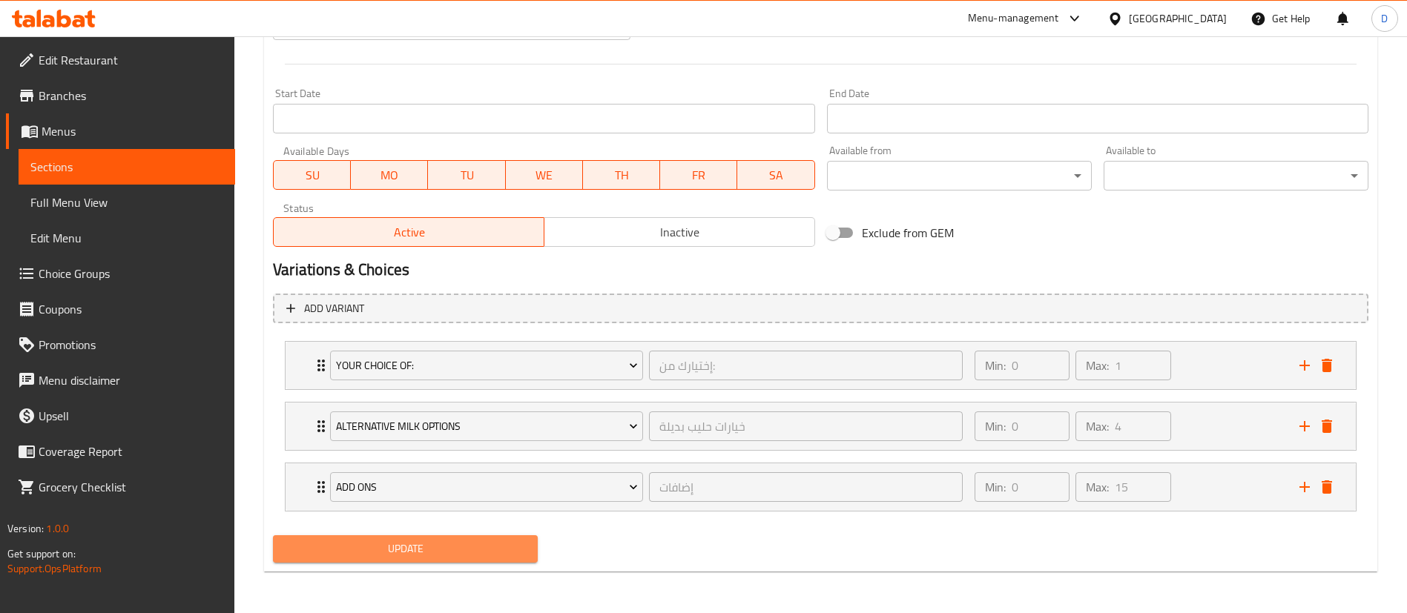
click at [468, 538] on button "Update" at bounding box center [405, 548] width 265 height 27
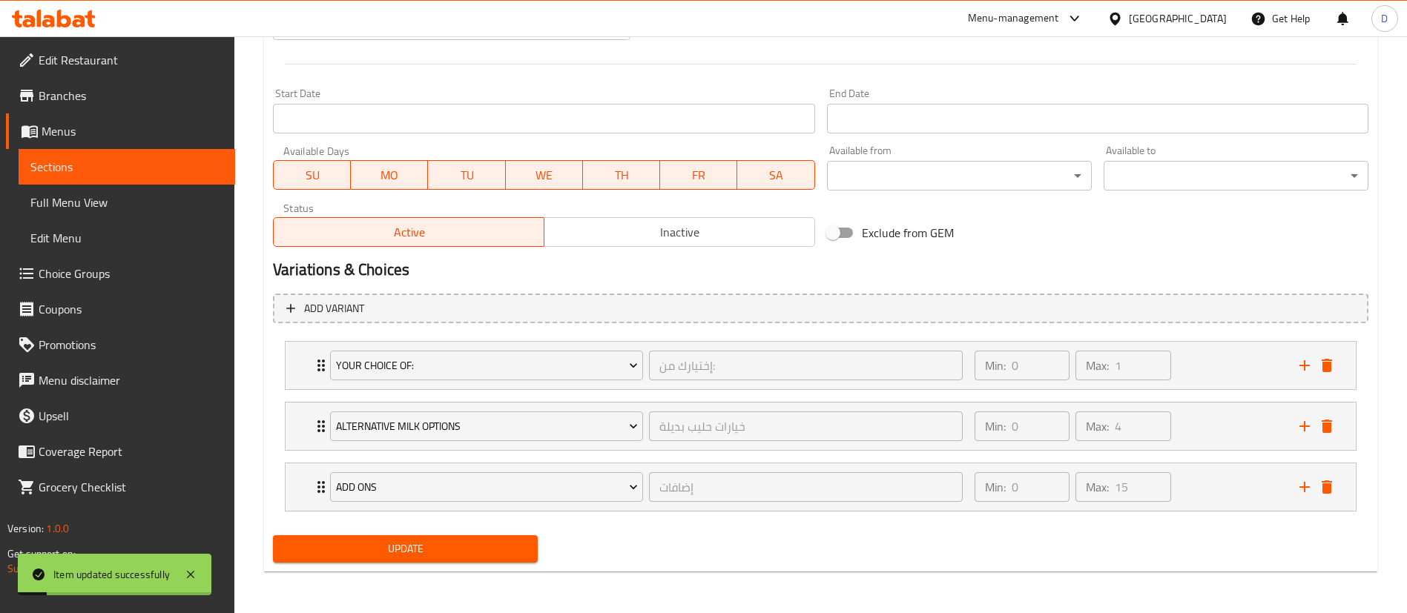
scroll to position [0, 0]
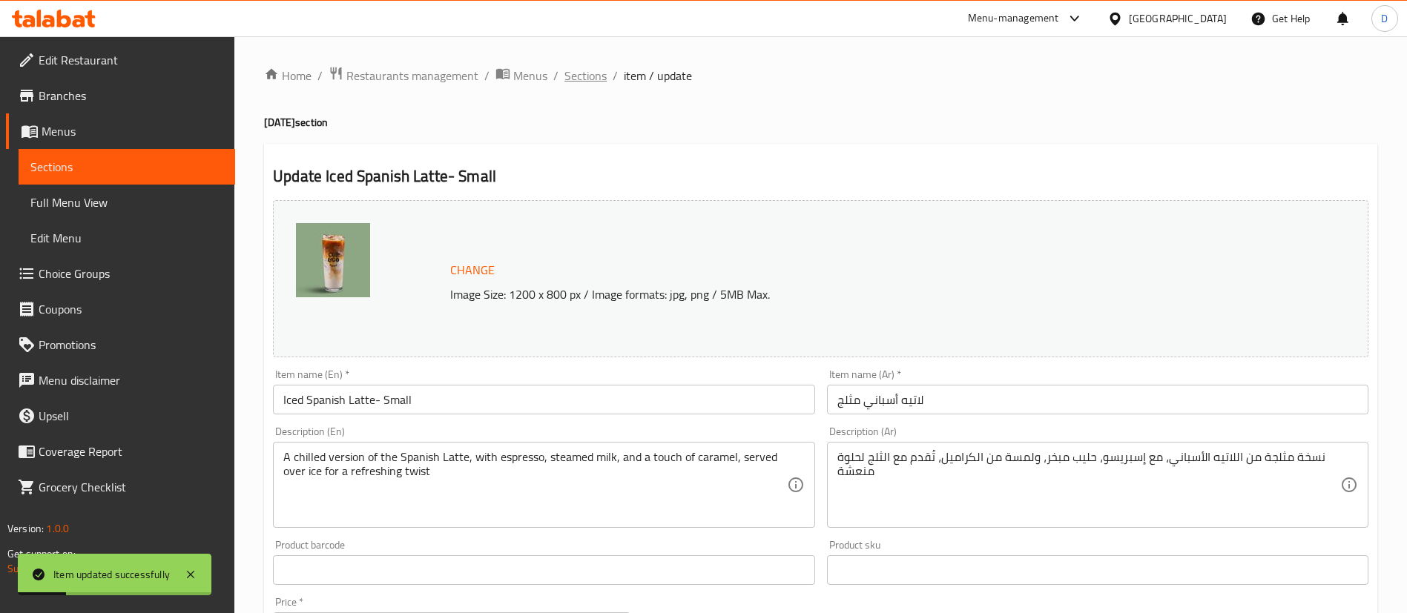
click at [578, 72] on span "Sections" at bounding box center [585, 76] width 42 height 18
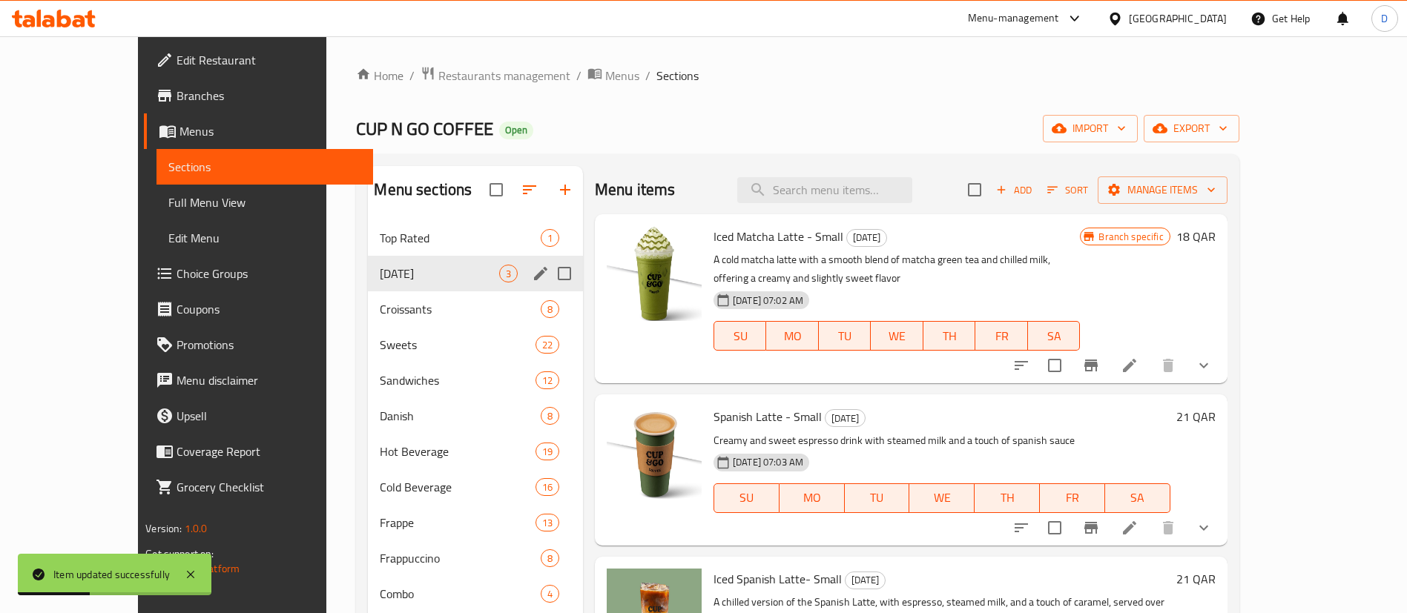
click at [380, 279] on span "[DATE]" at bounding box center [439, 274] width 119 height 18
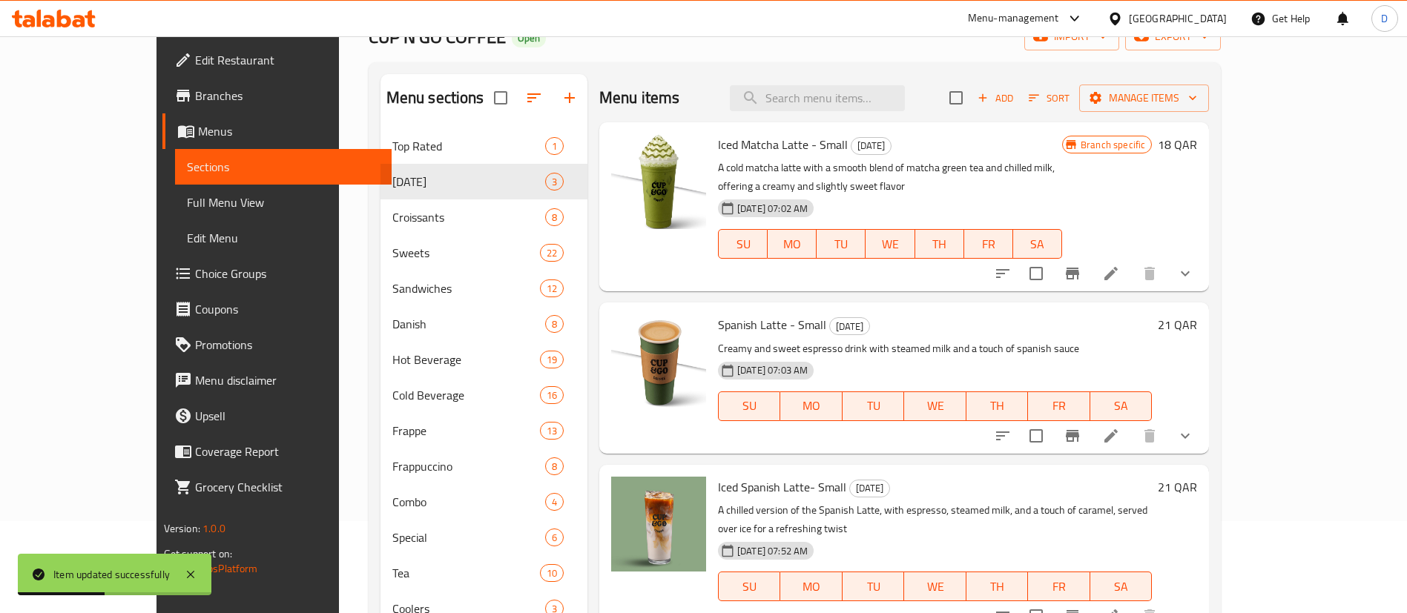
scroll to position [208, 0]
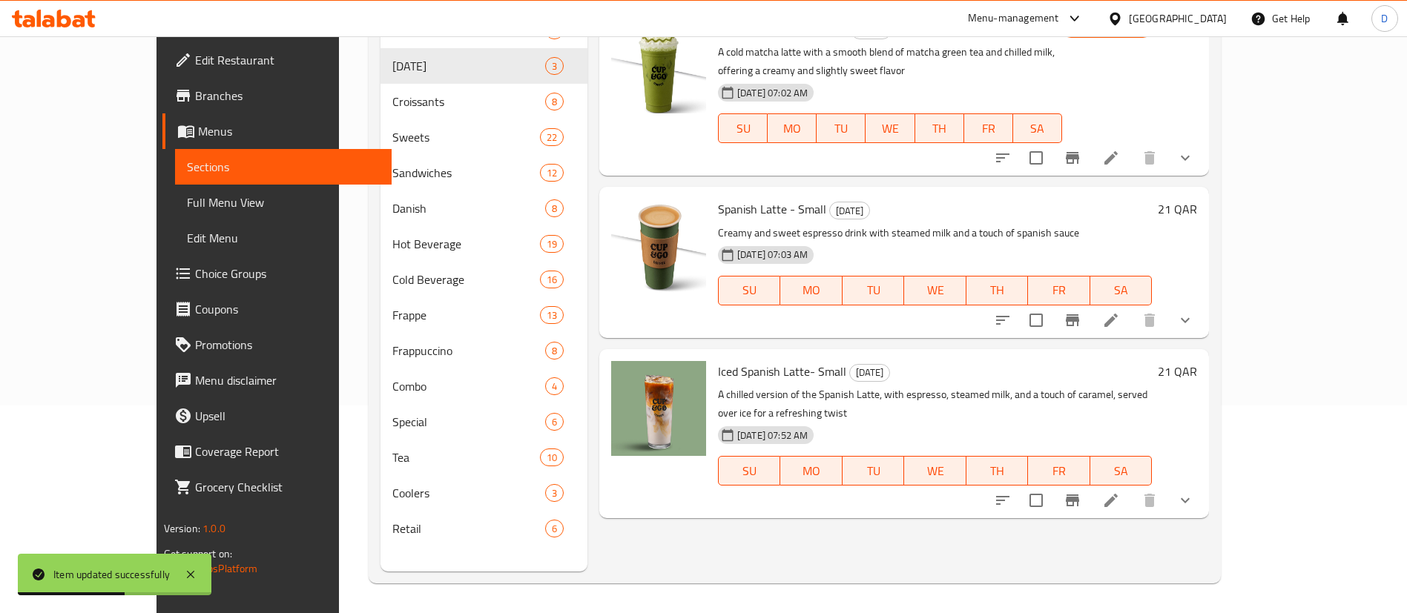
click at [1132, 487] on li at bounding box center [1111, 500] width 42 height 27
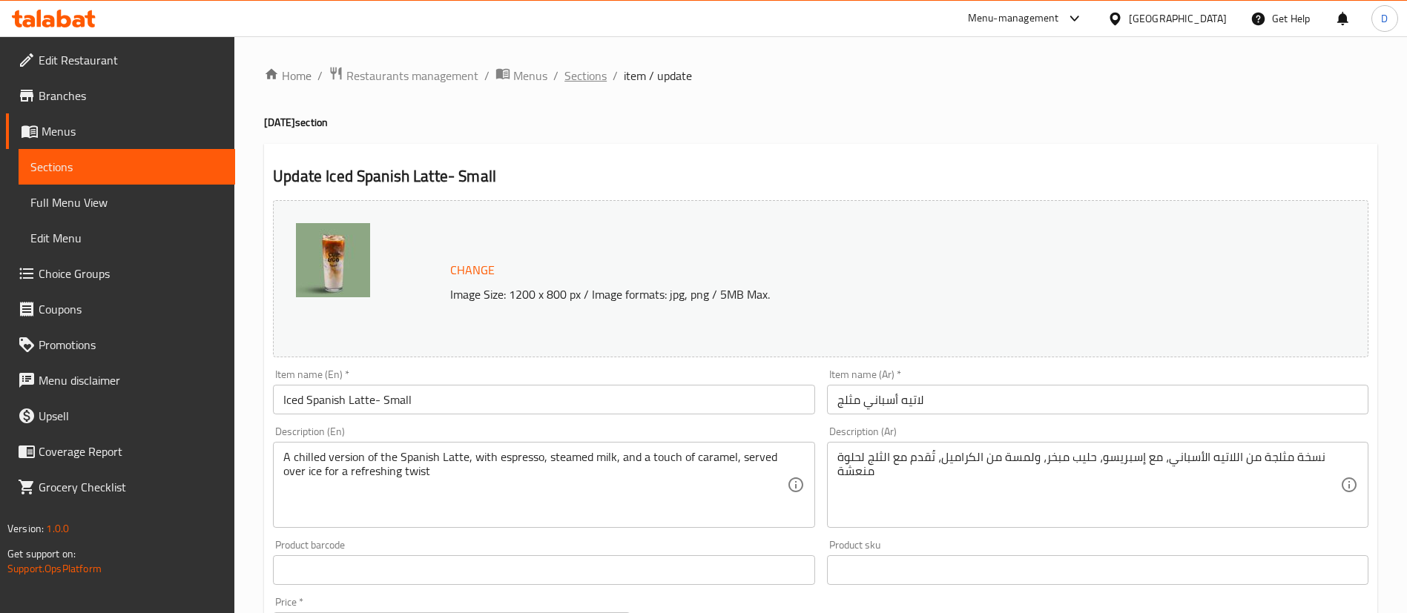
click at [590, 73] on span "Sections" at bounding box center [585, 76] width 42 height 18
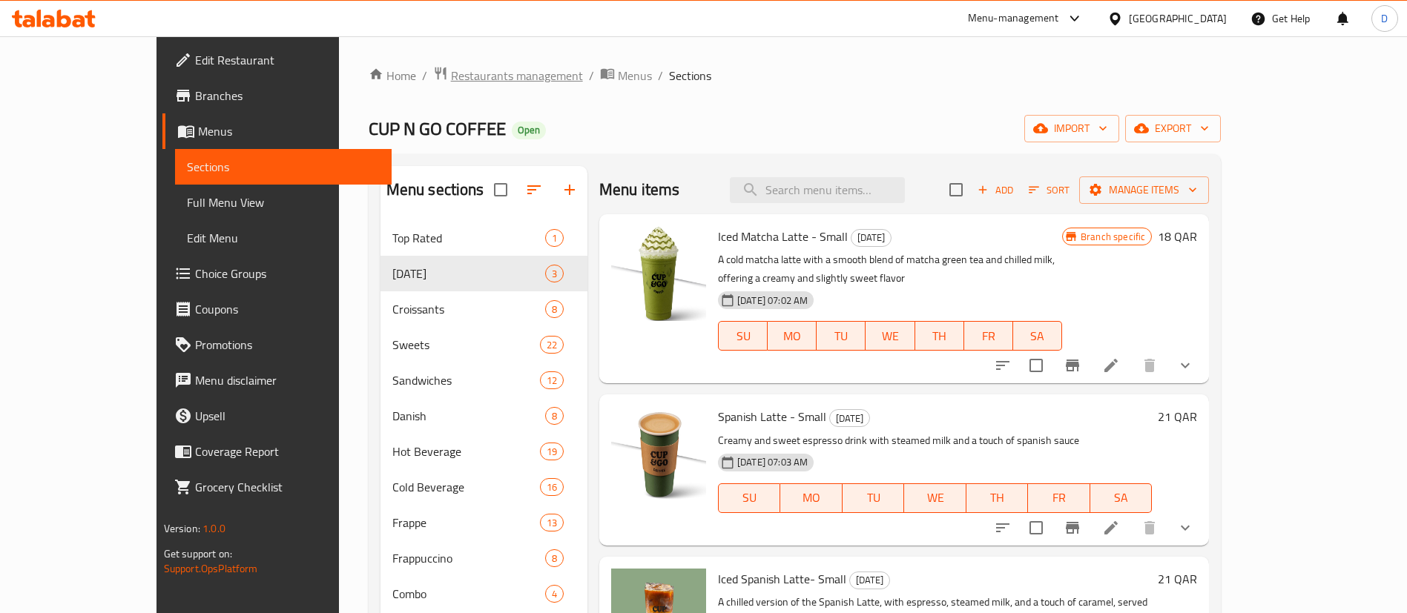
click at [451, 73] on span "Restaurants management" at bounding box center [517, 76] width 132 height 18
